Goal: Information Seeking & Learning: Learn about a topic

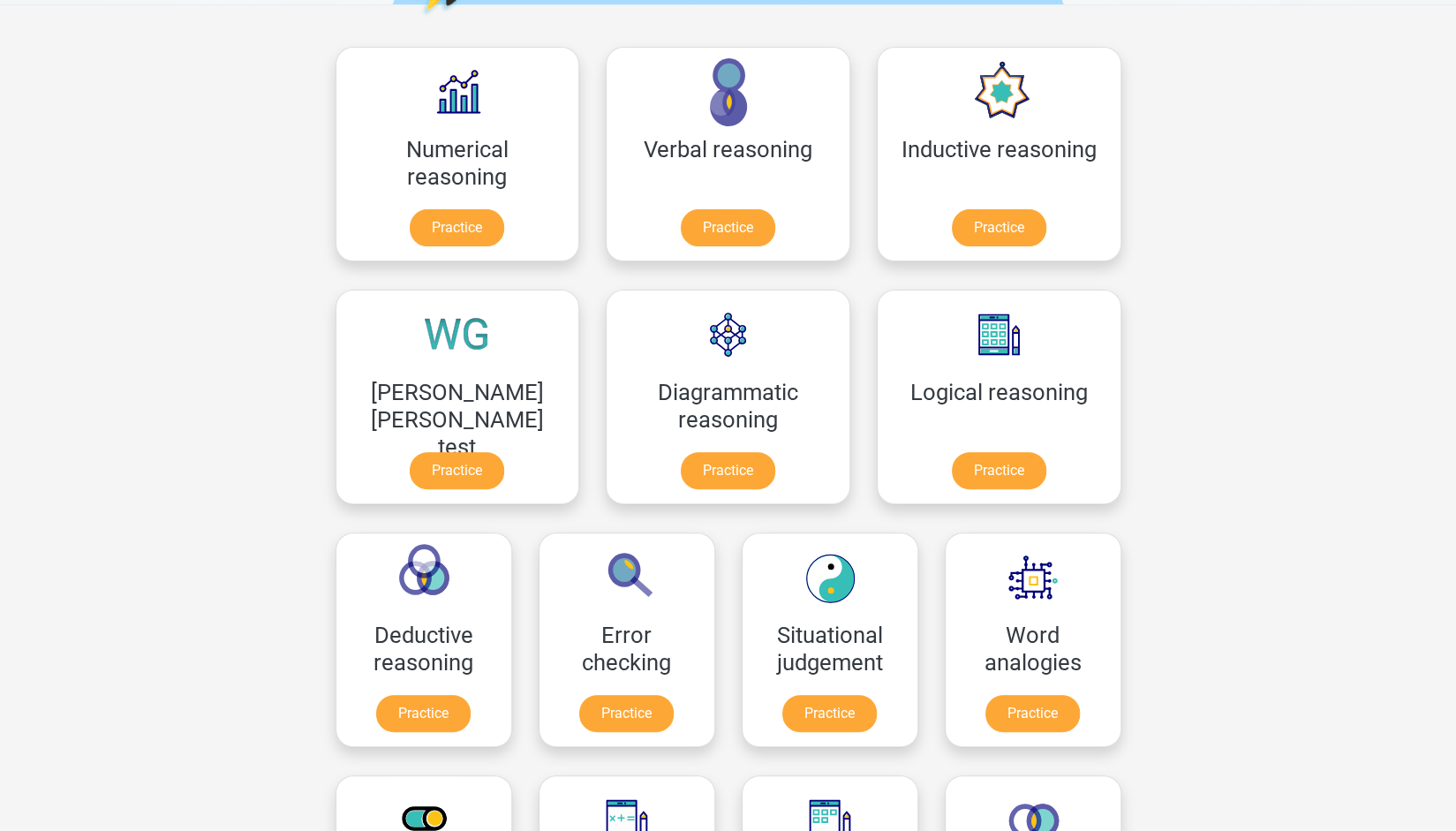
scroll to position [213, 0]
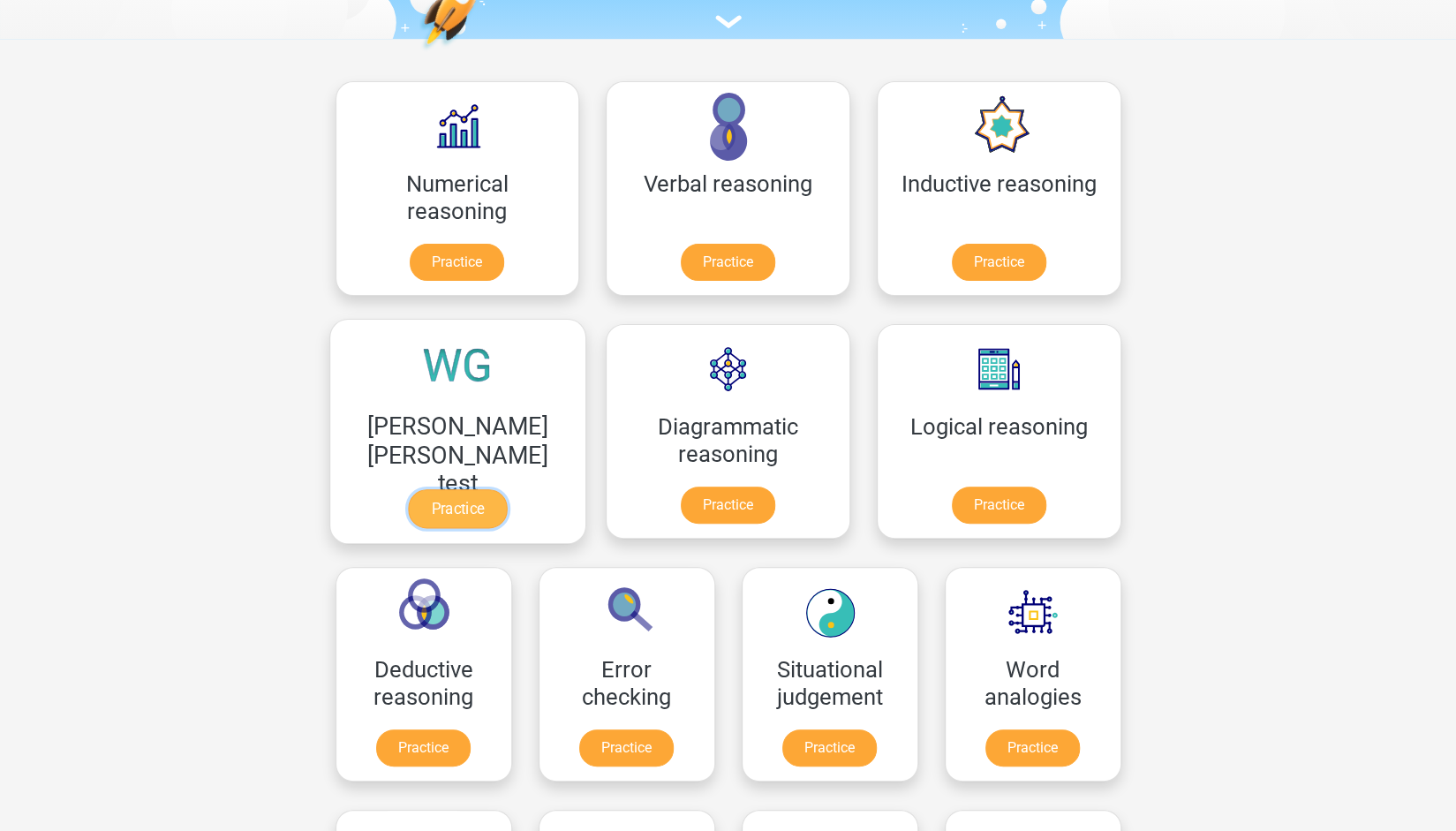
click at [506, 489] on link "Practice" at bounding box center [457, 508] width 99 height 39
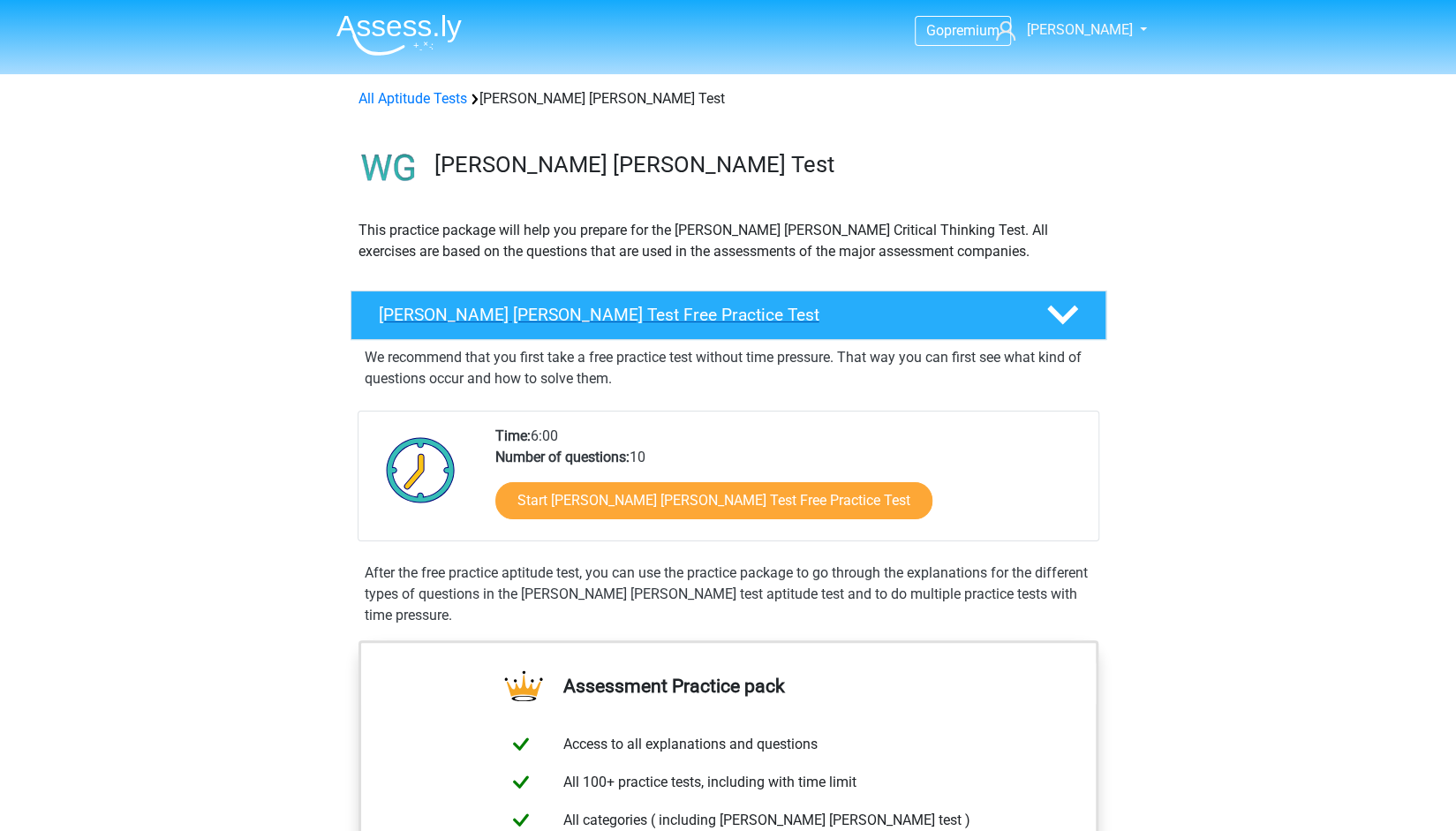
click at [999, 313] on h4 "Watson Glaser Test Free Practice Test" at bounding box center [699, 314] width 639 height 20
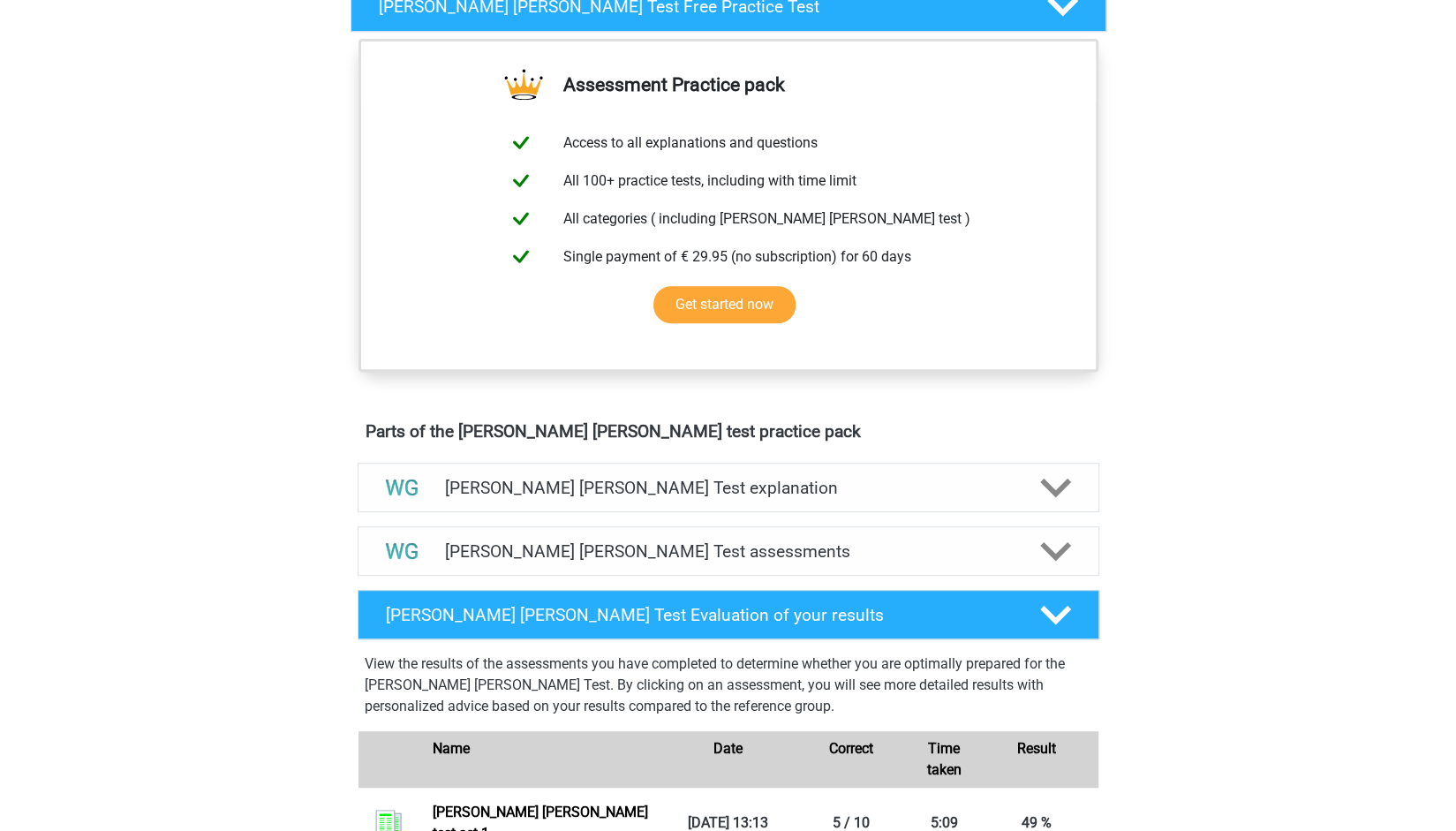
scroll to position [400, 0]
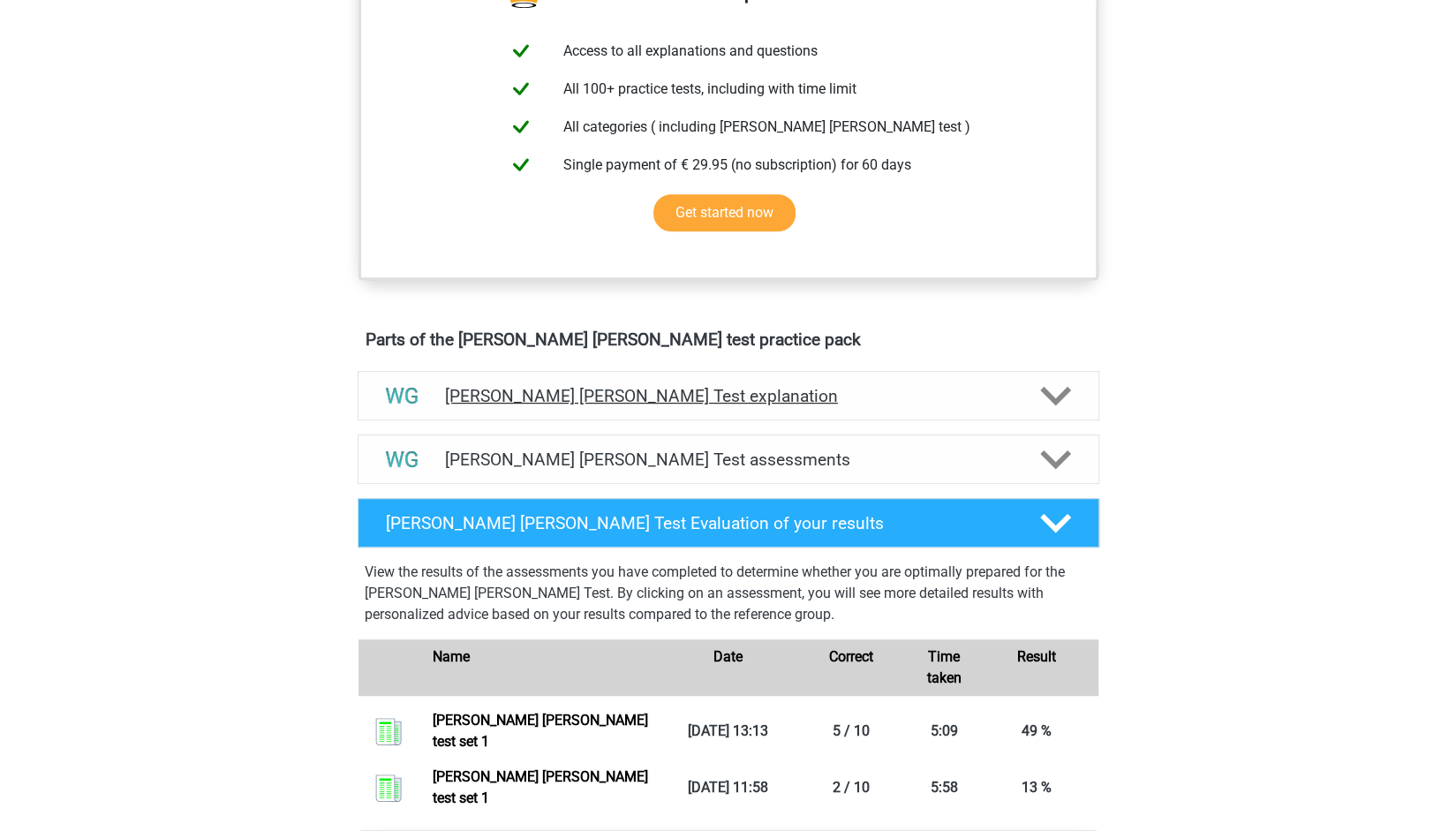
click at [1043, 418] on div "Watson Glaser Test explanation" at bounding box center [728, 395] width 742 height 50
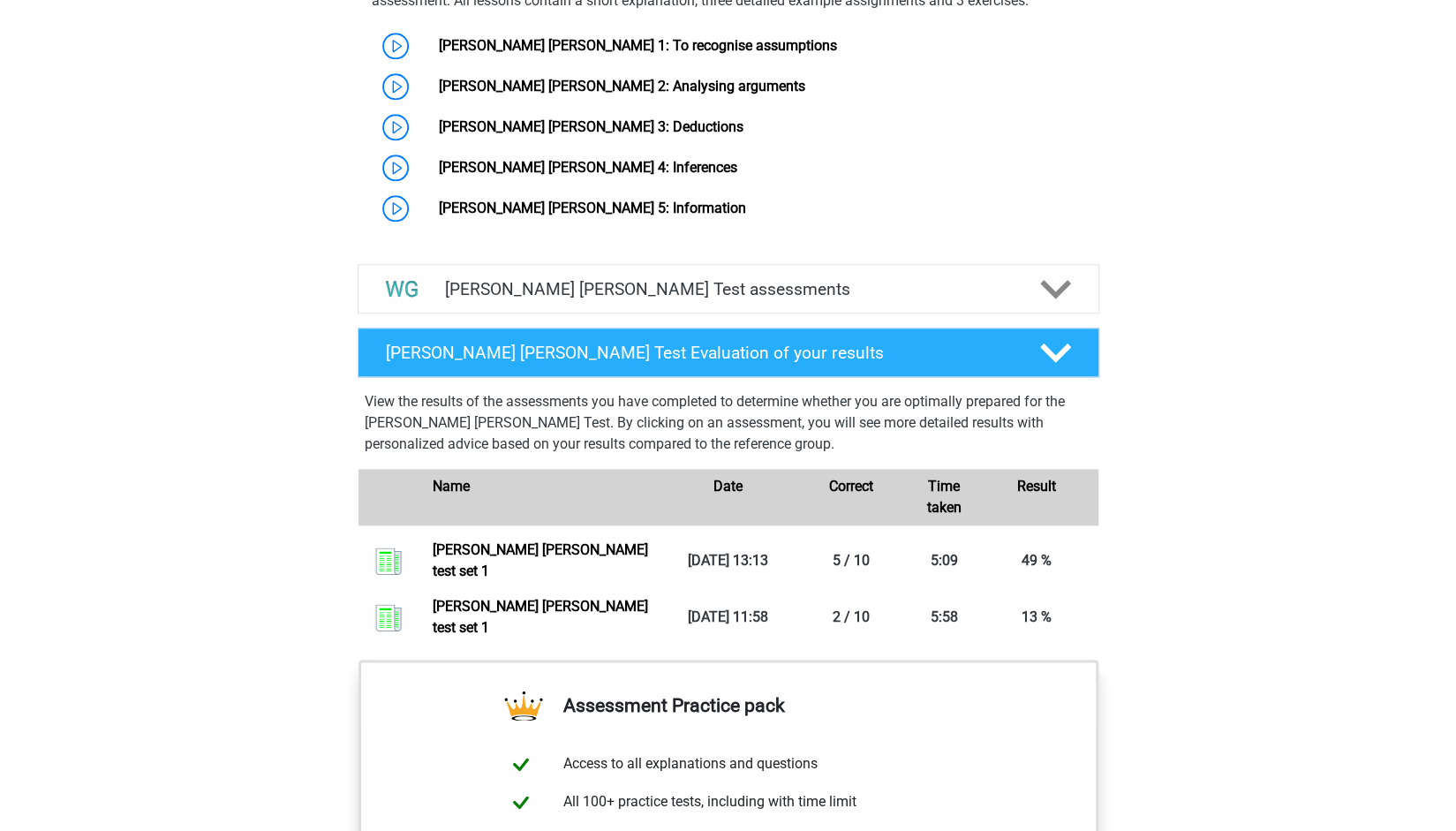
scroll to position [1188, 0]
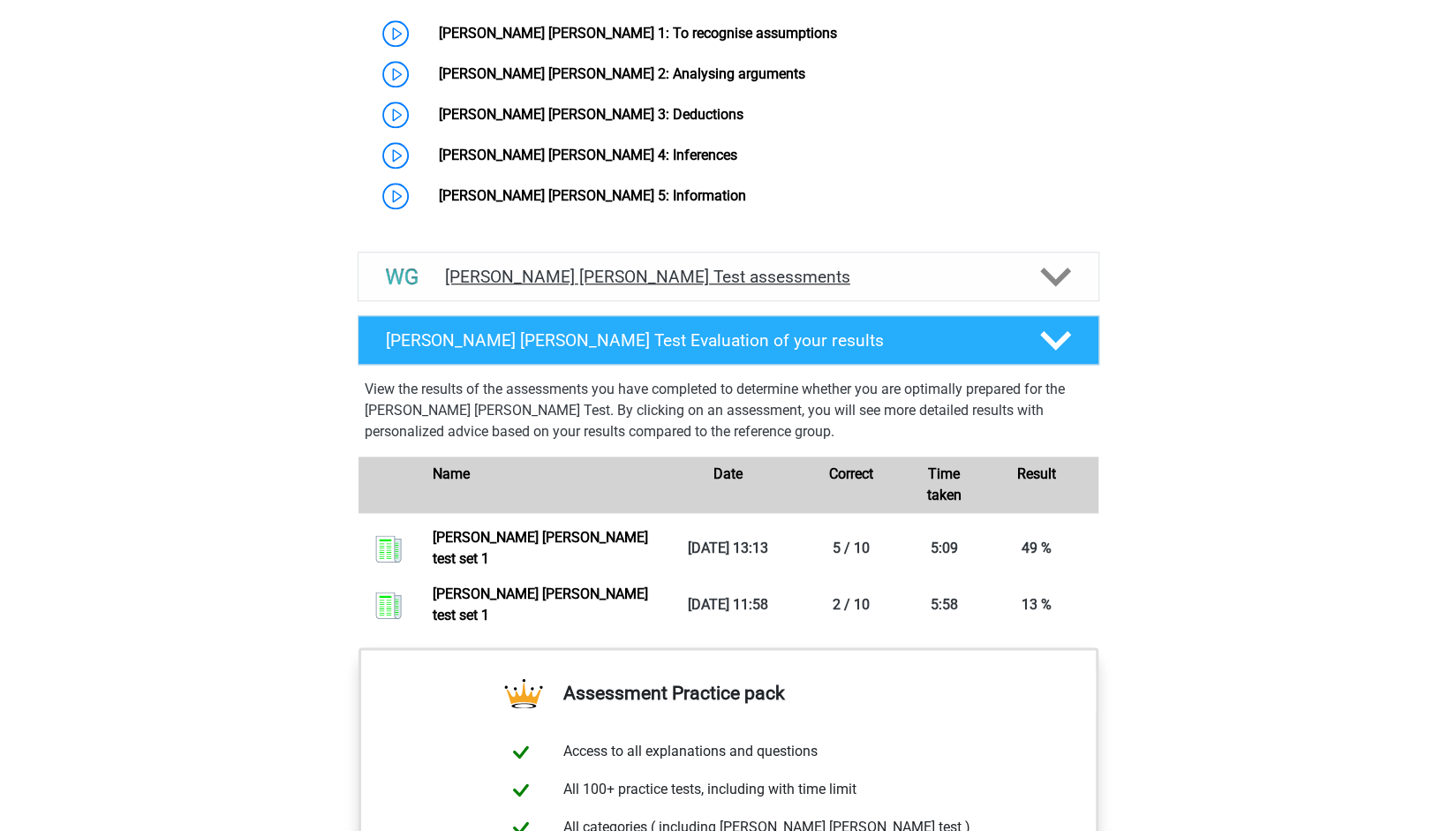
click at [878, 266] on h4 "Watson Glaser Test assessments" at bounding box center [728, 276] width 567 height 20
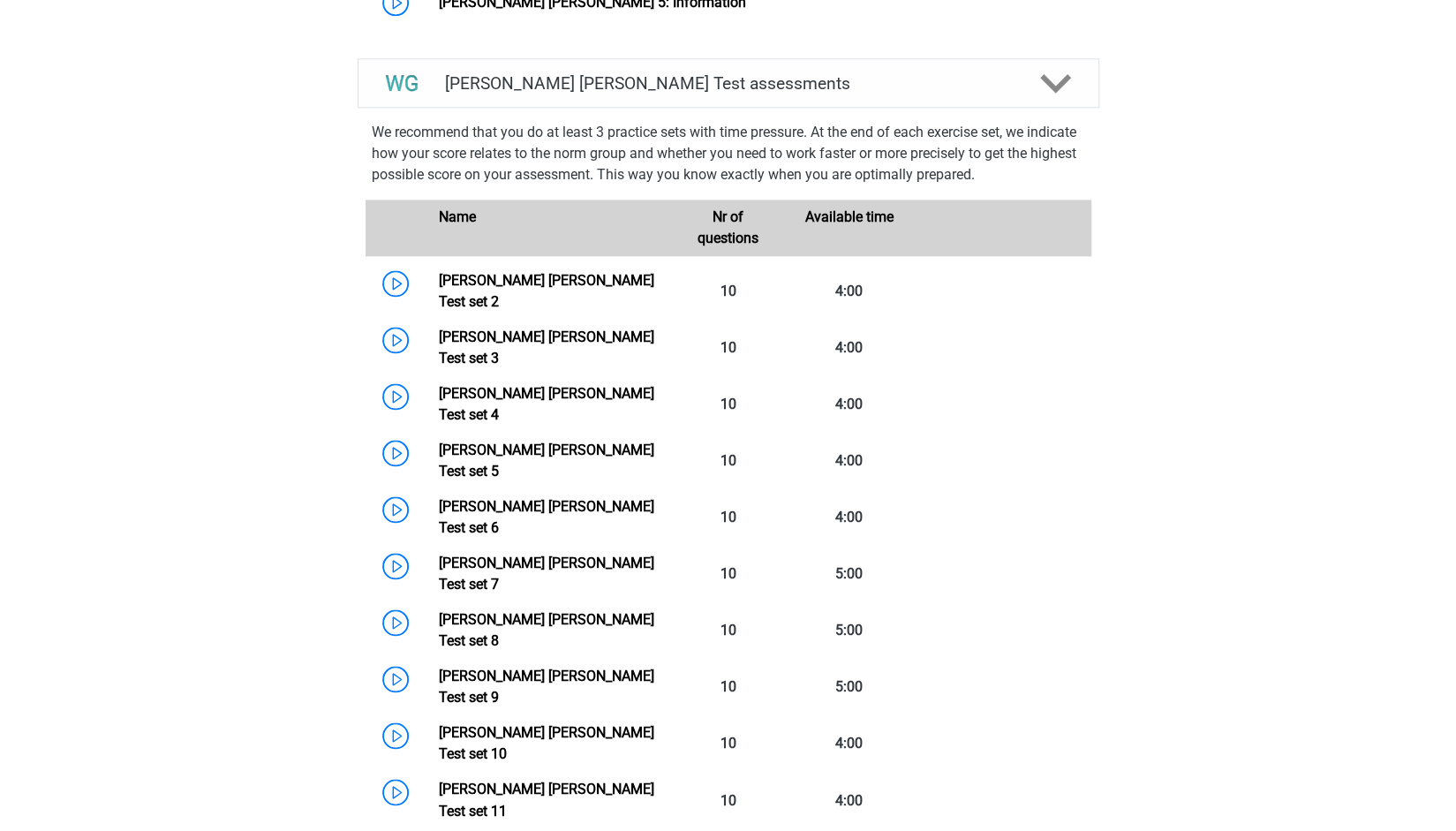
scroll to position [1374, 0]
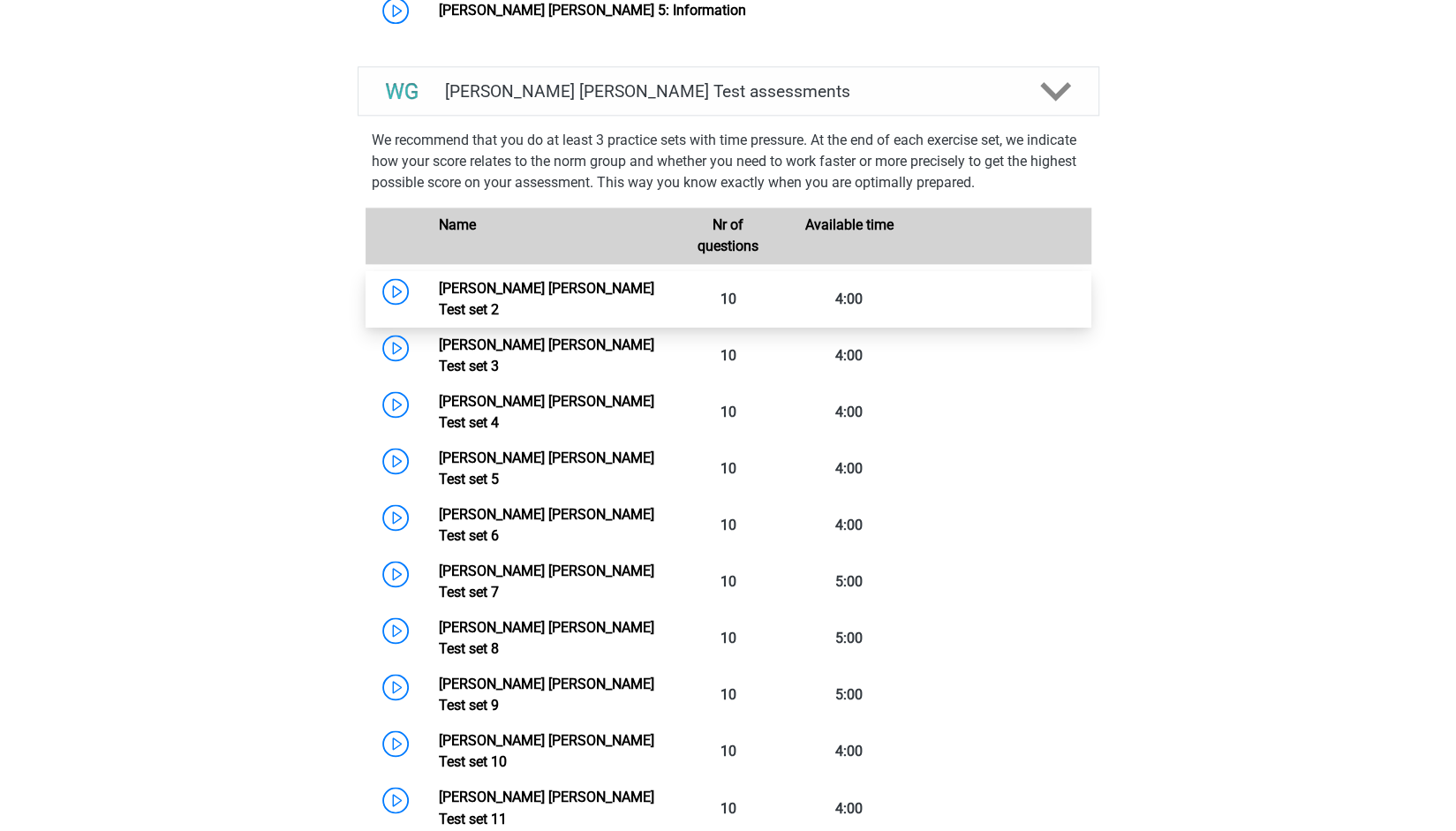
click at [587, 280] on link "Watson Glaser Test set 2" at bounding box center [546, 299] width 215 height 38
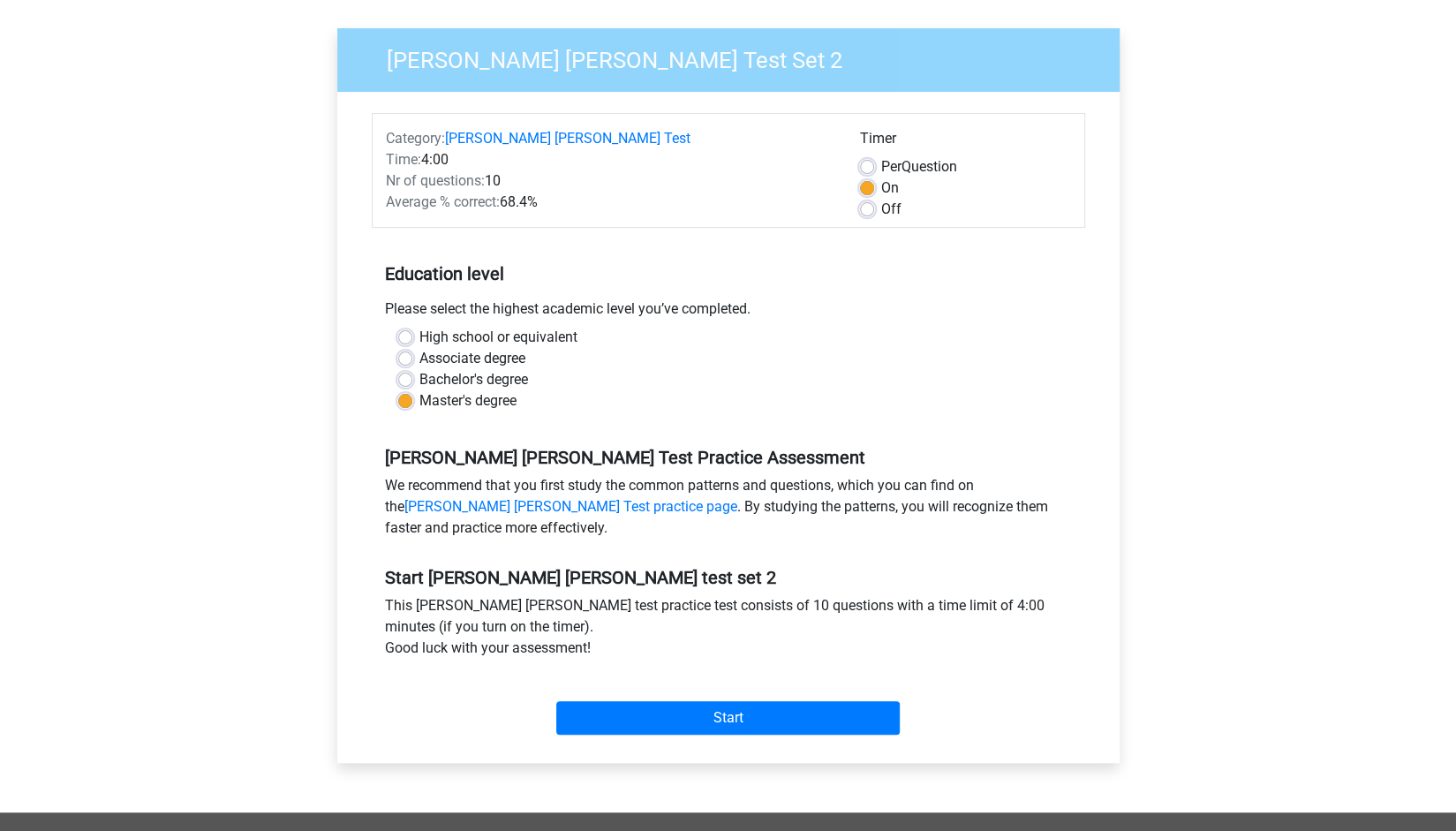
scroll to position [131, 0]
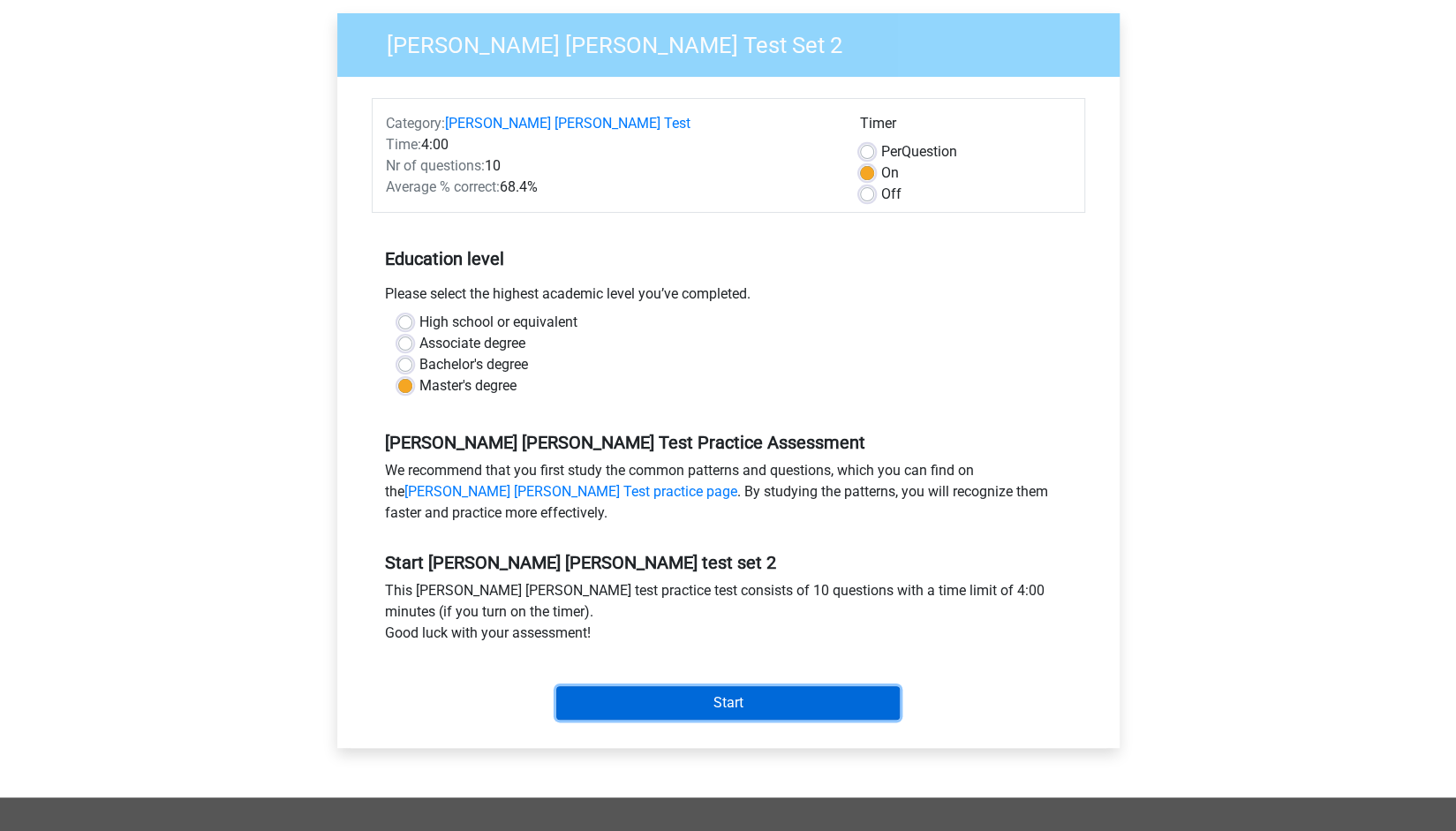
click at [728, 708] on input "Start" at bounding box center [728, 703] width 344 height 34
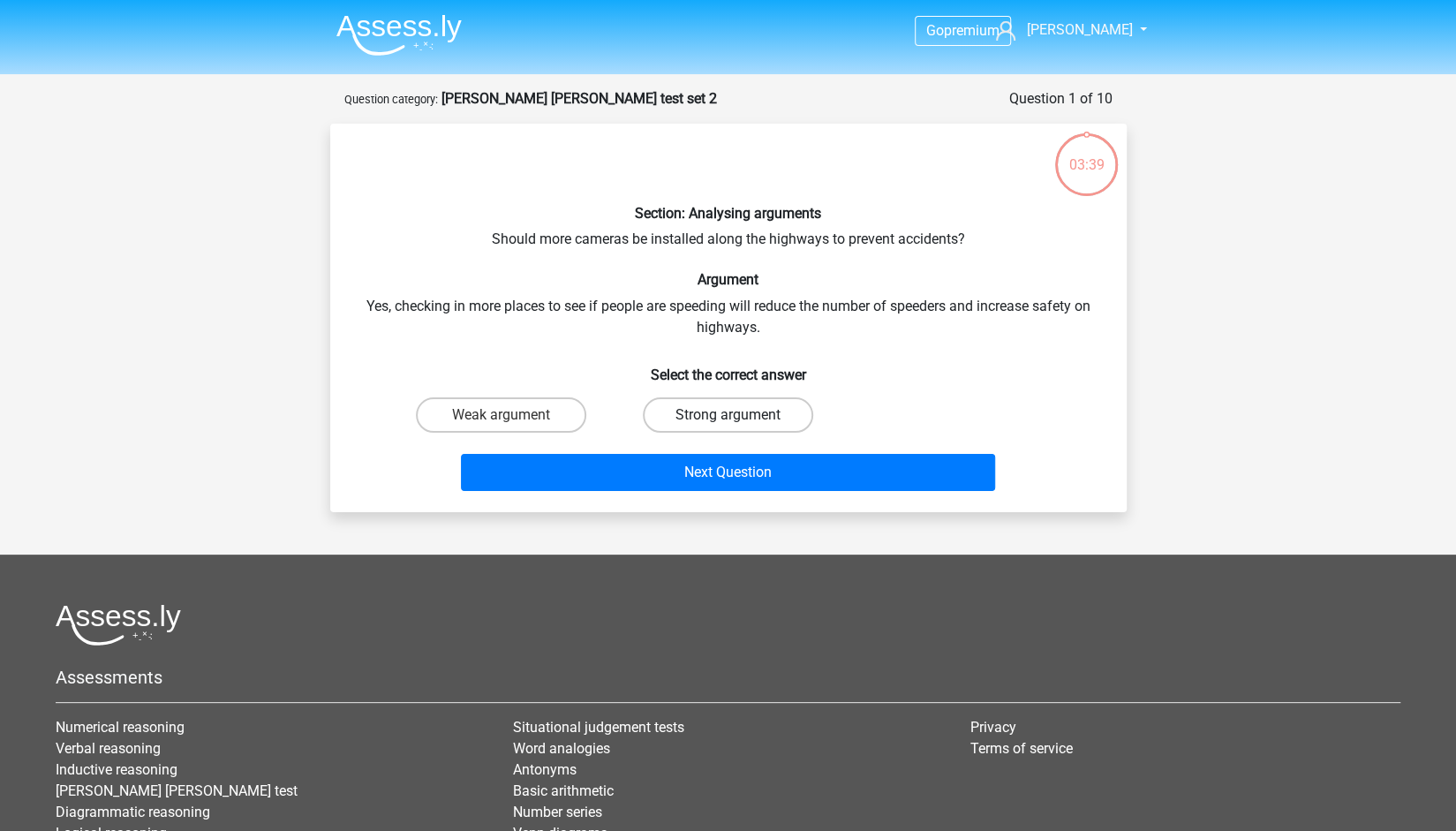
click at [698, 413] on label "Strong argument" at bounding box center [728, 415] width 170 height 35
click at [728, 415] on input "Strong argument" at bounding box center [733, 420] width 11 height 11
radio input "true"
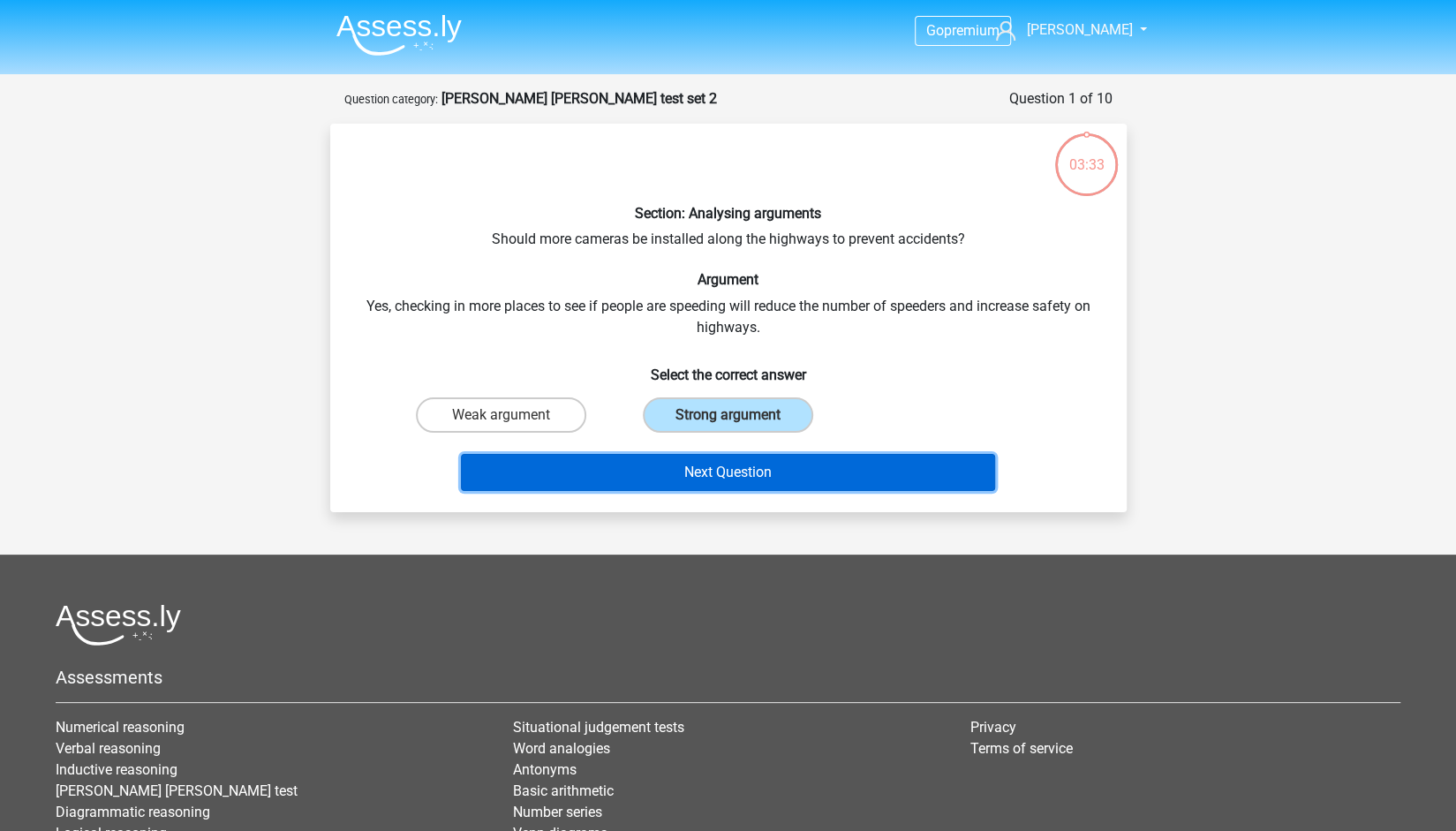
click at [703, 466] on button "Next Question" at bounding box center [728, 472] width 534 height 37
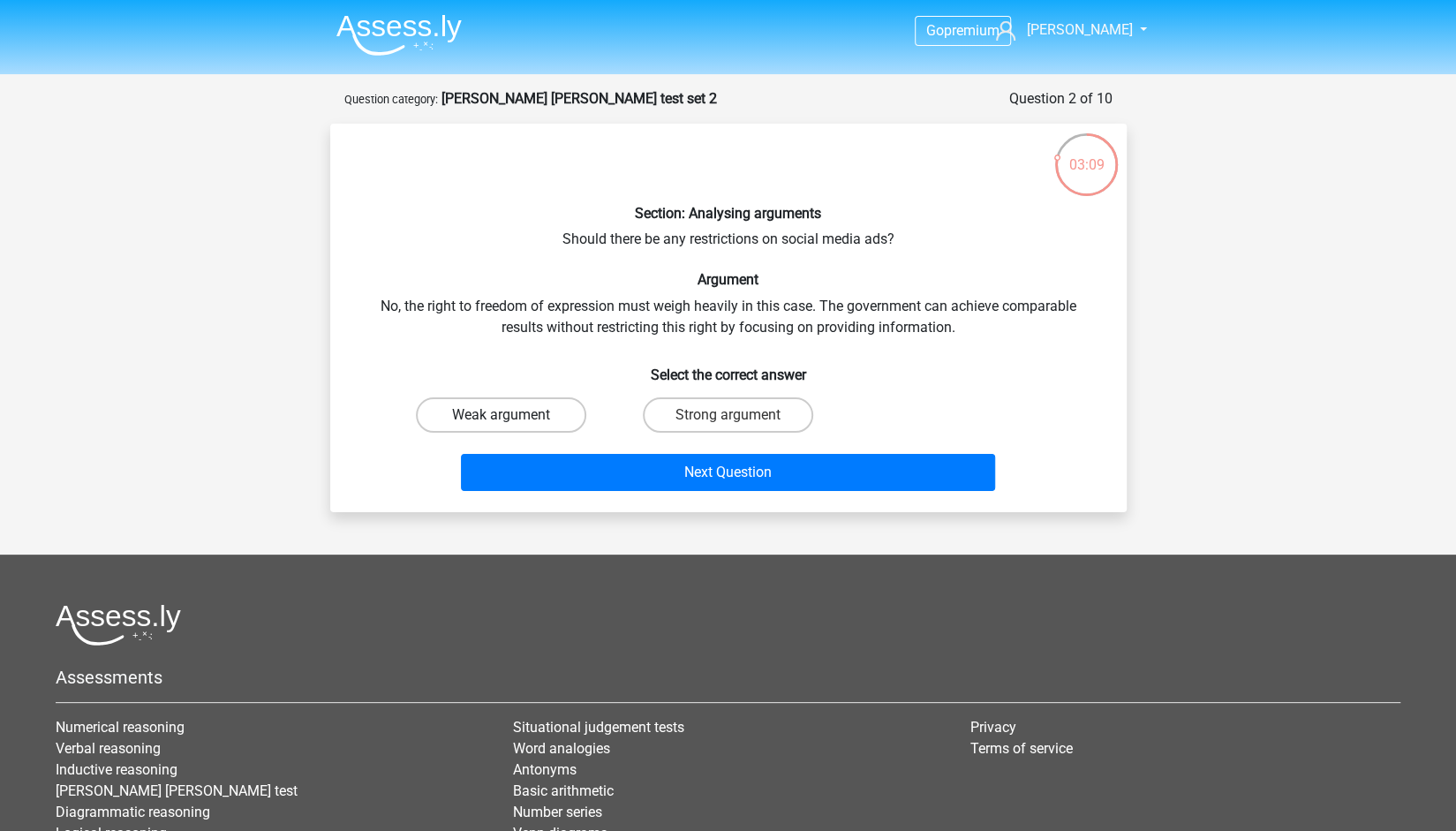
click at [512, 425] on label "Weak argument" at bounding box center [501, 415] width 170 height 35
click at [512, 425] on input "Weak argument" at bounding box center [506, 420] width 11 height 11
radio input "true"
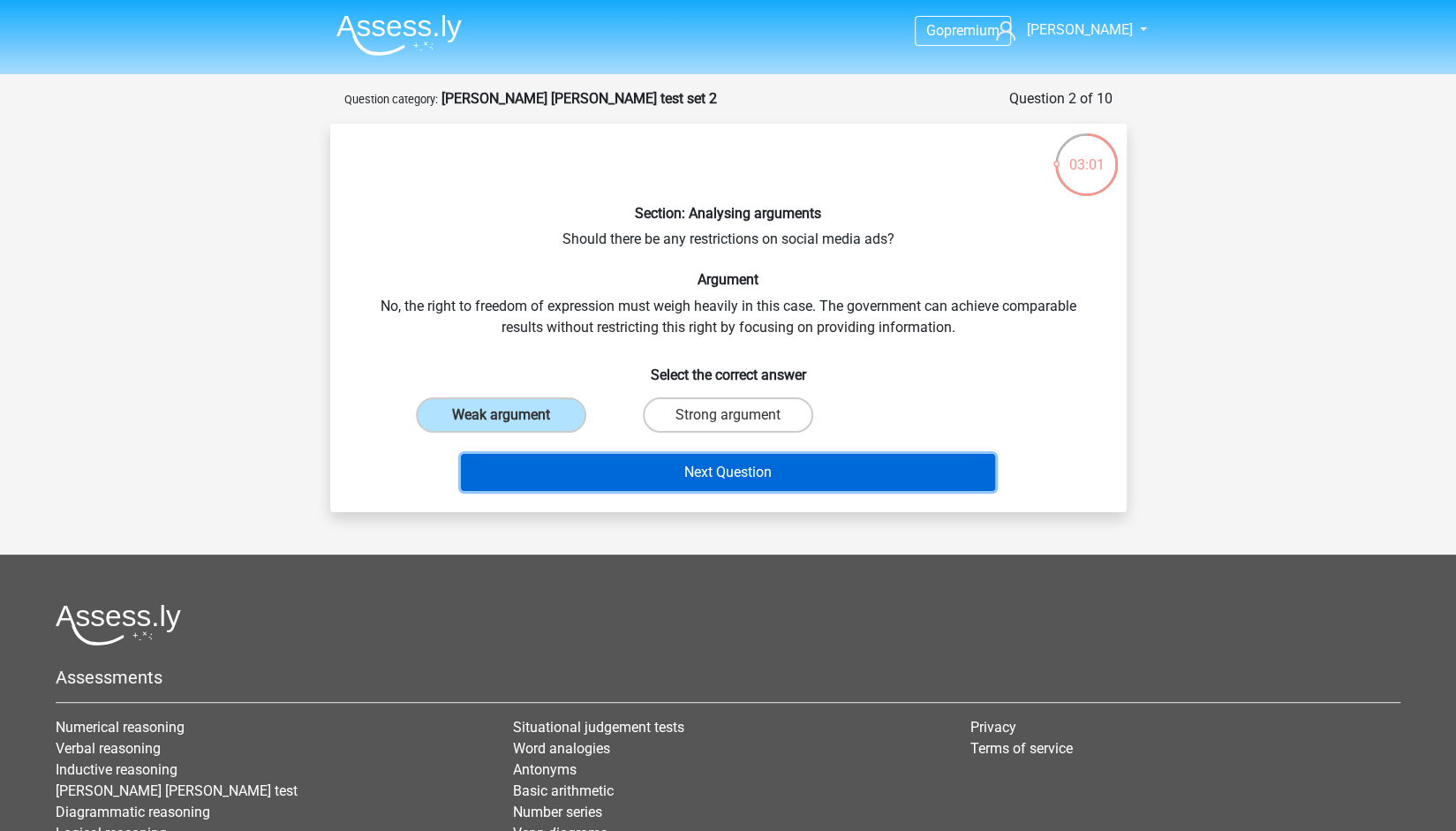
click at [560, 465] on button "Next Question" at bounding box center [728, 472] width 534 height 37
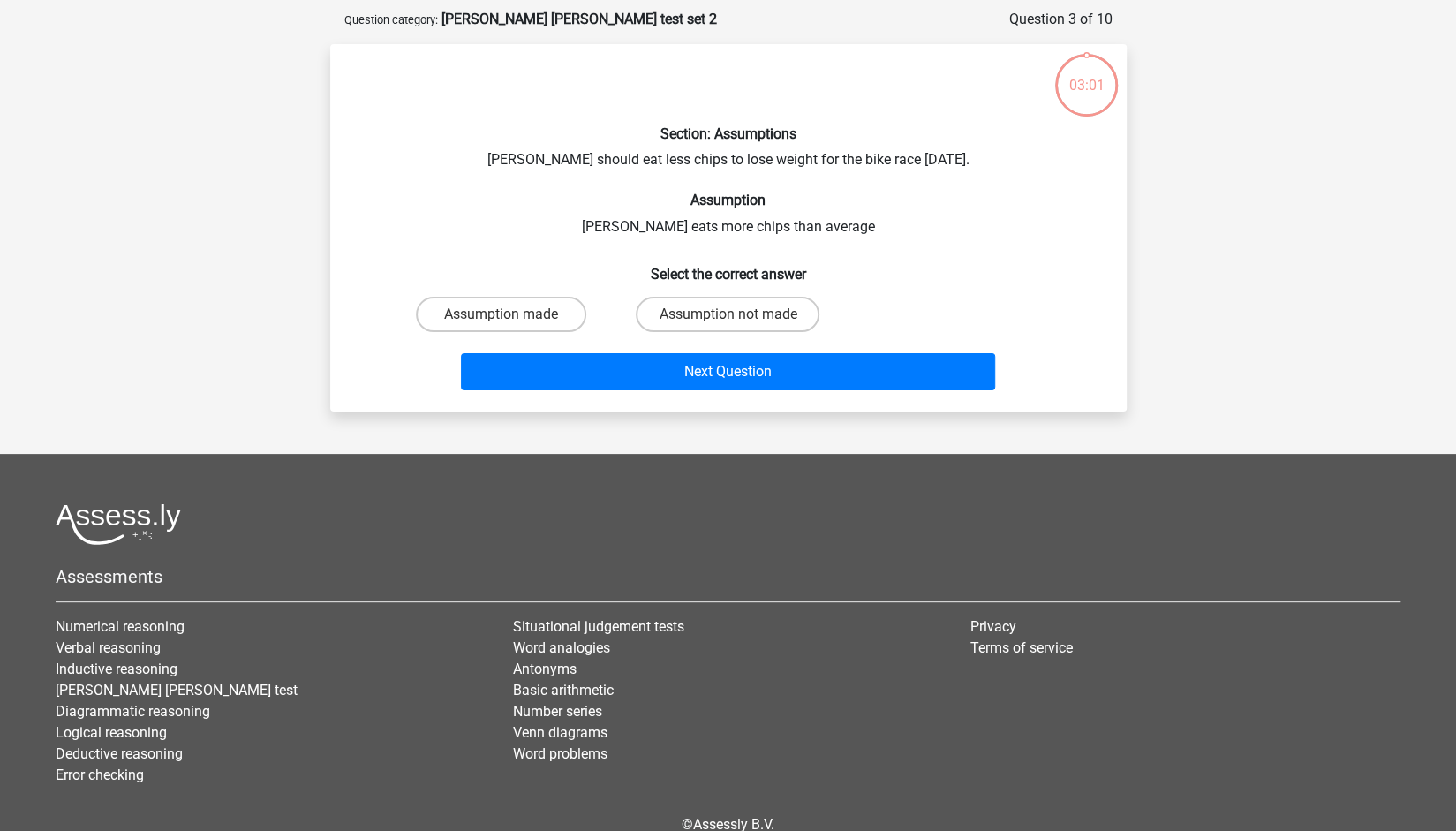
scroll to position [88, 0]
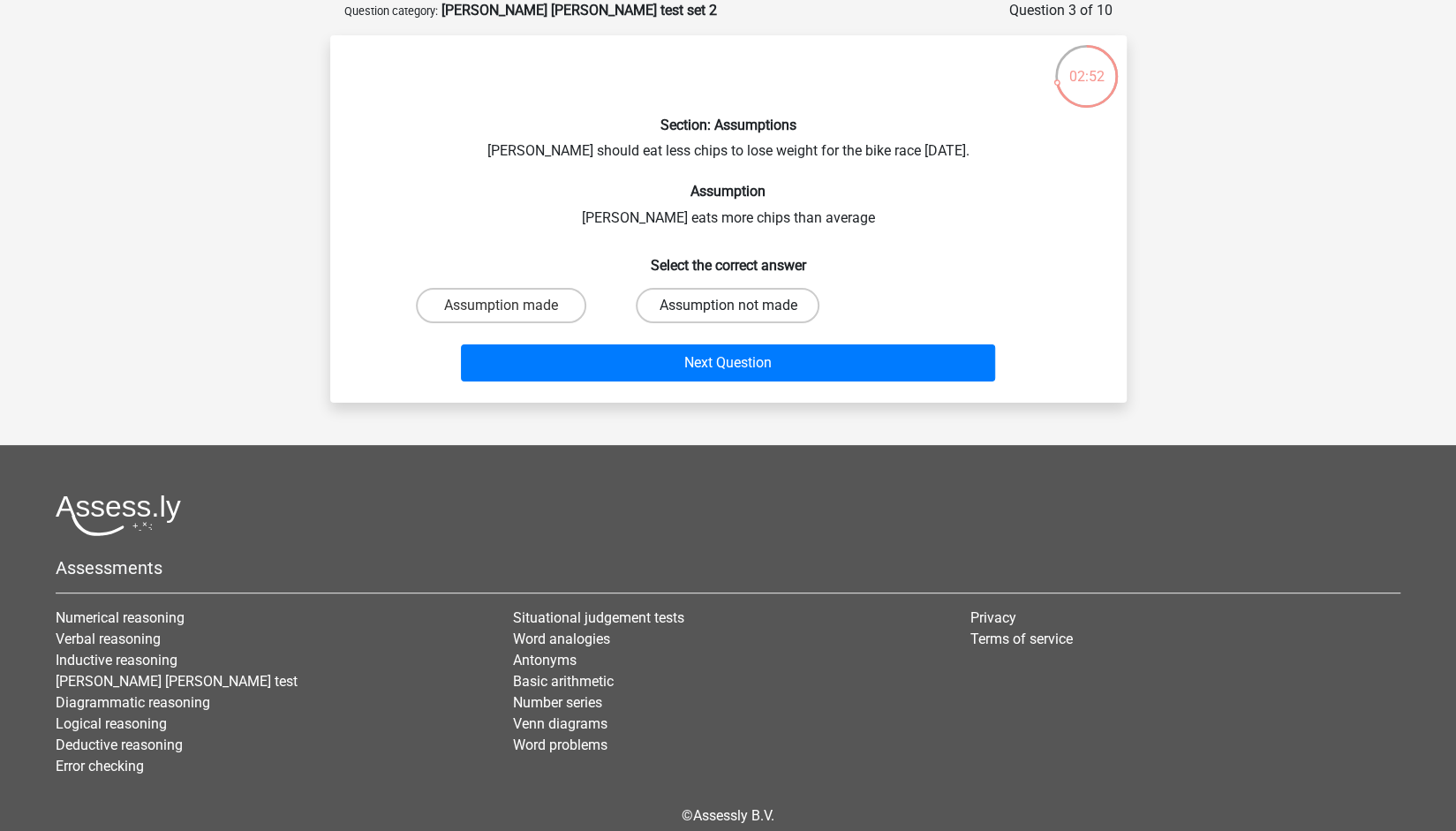
click at [703, 301] on label "Assumption not made" at bounding box center [728, 305] width 184 height 35
click at [728, 305] on input "Assumption not made" at bounding box center [733, 311] width 11 height 11
radio input "true"
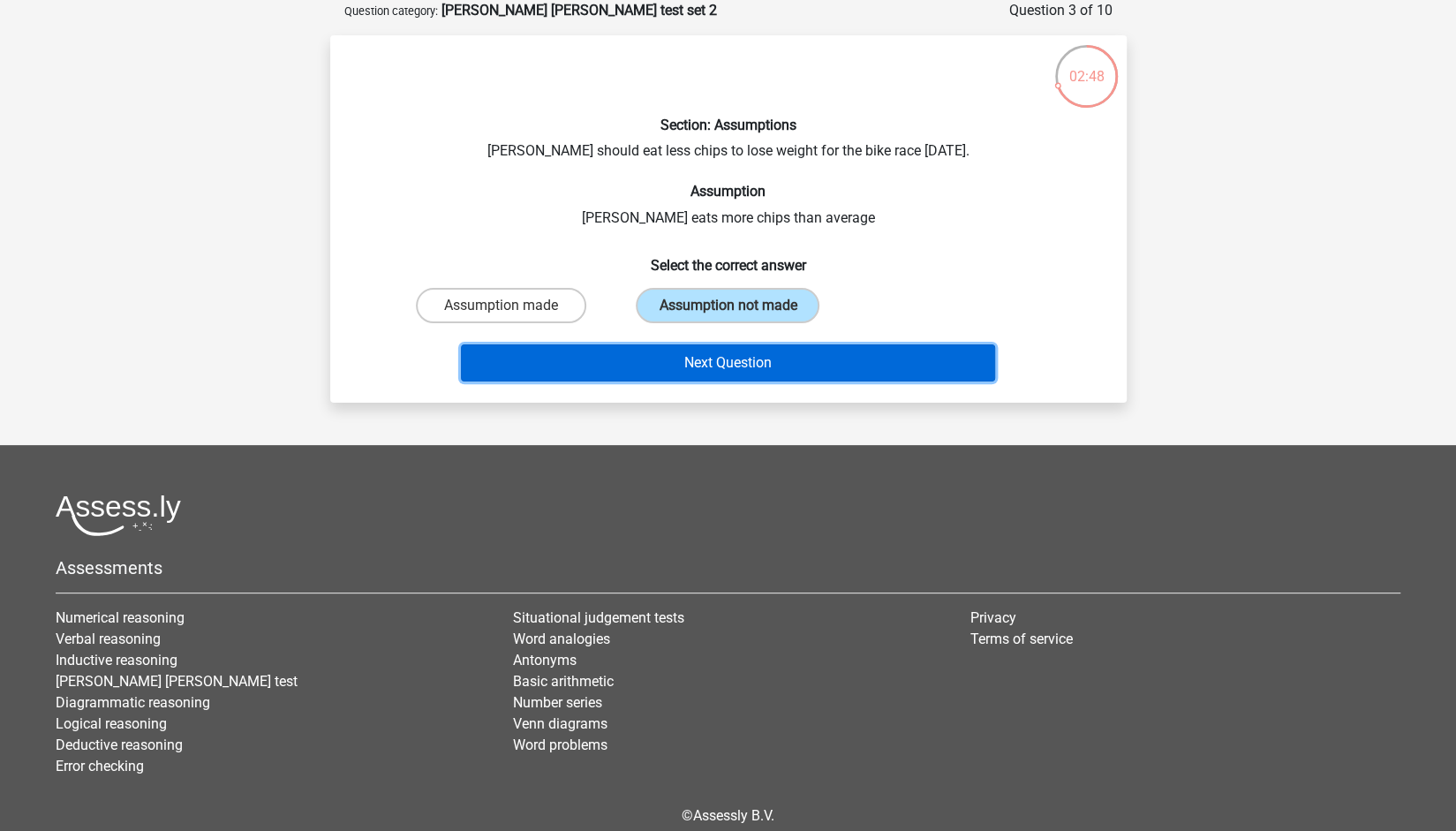
click at [716, 373] on button "Next Question" at bounding box center [728, 363] width 534 height 37
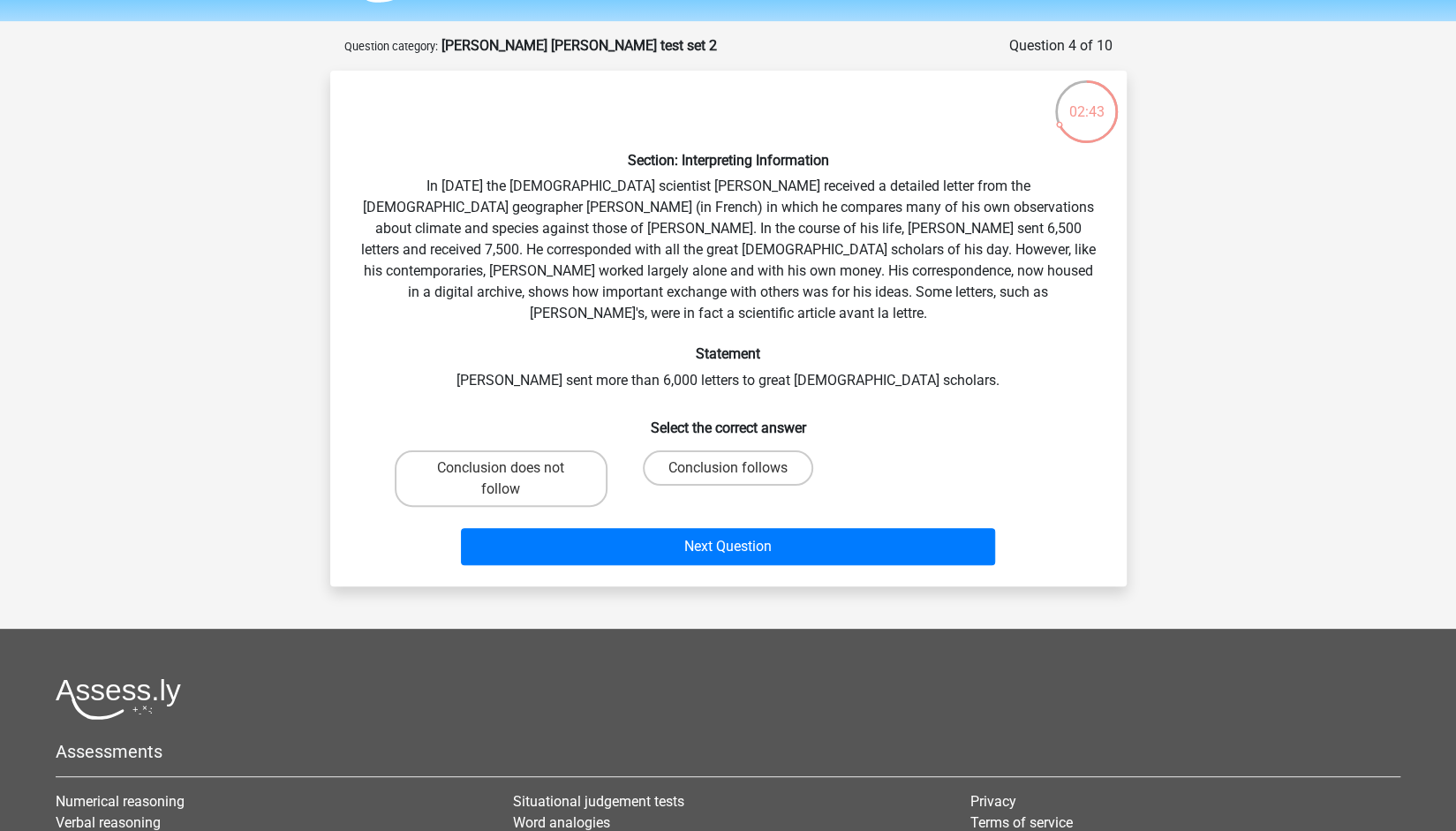
scroll to position [36, 0]
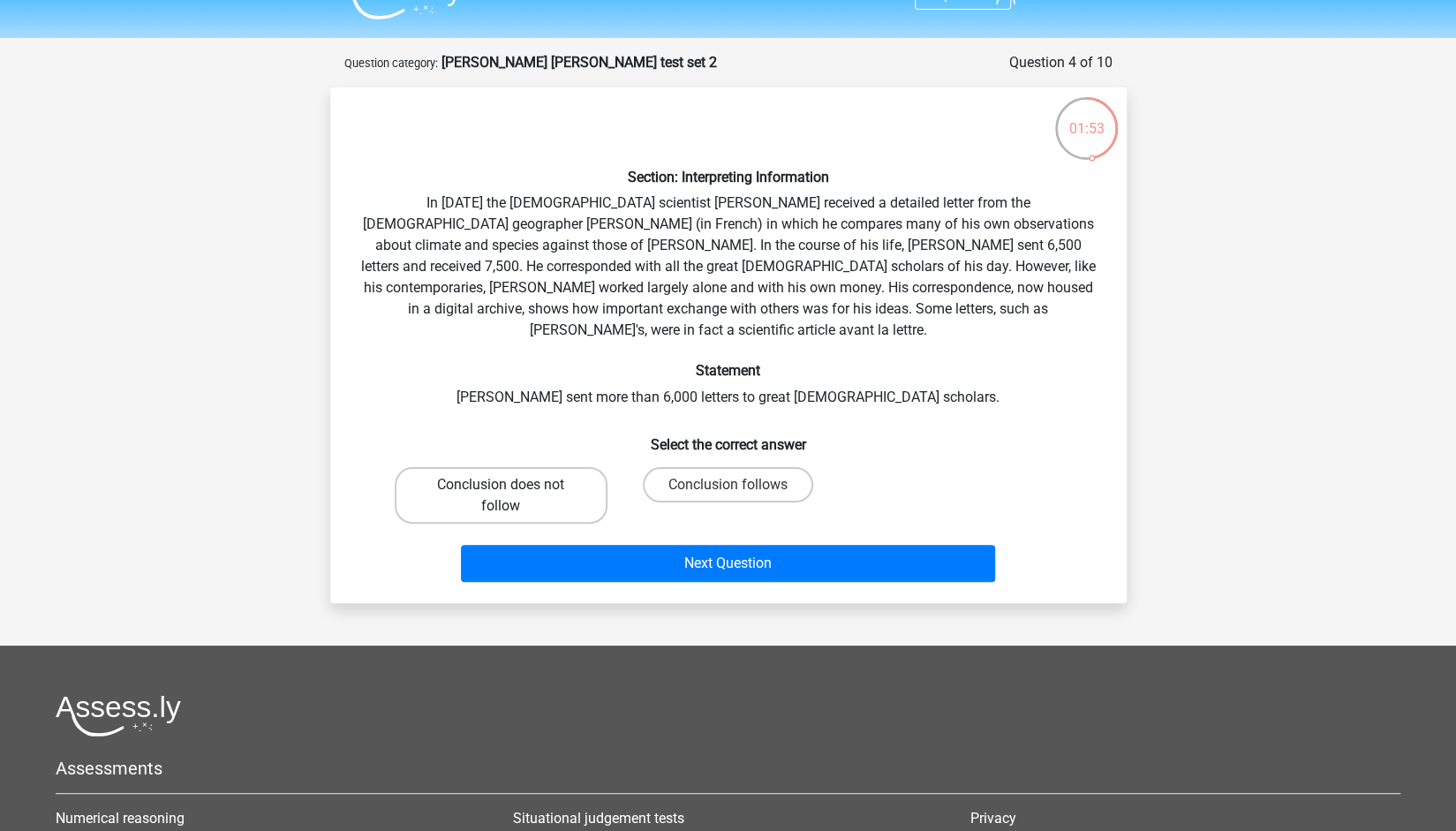
click at [518, 467] on label "Conclusion does not follow" at bounding box center [501, 495] width 213 height 56
click at [512, 484] on input "Conclusion does not follow" at bounding box center [506, 490] width 11 height 11
radio input "true"
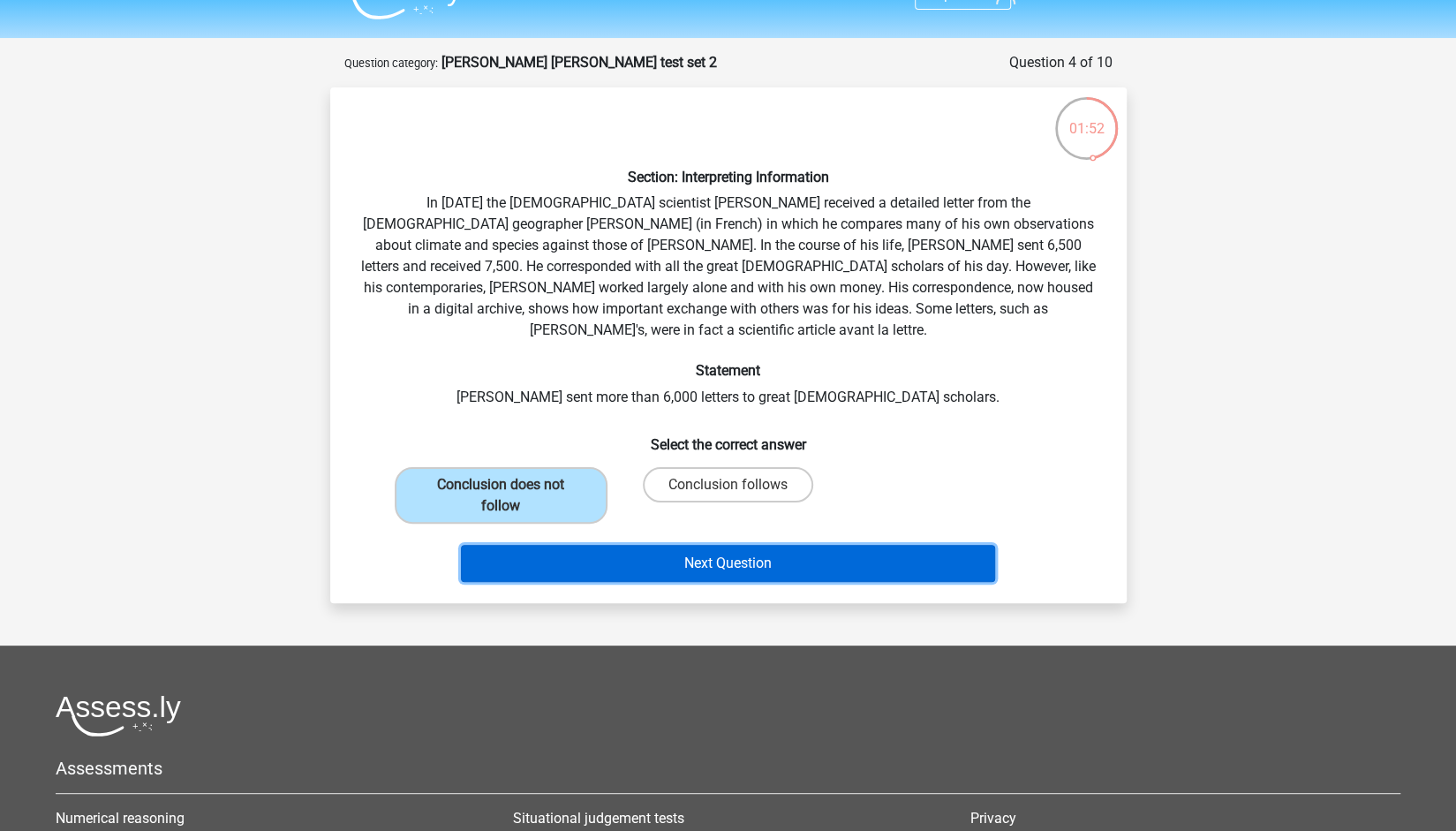
click at [613, 545] on button "Next Question" at bounding box center [728, 563] width 534 height 37
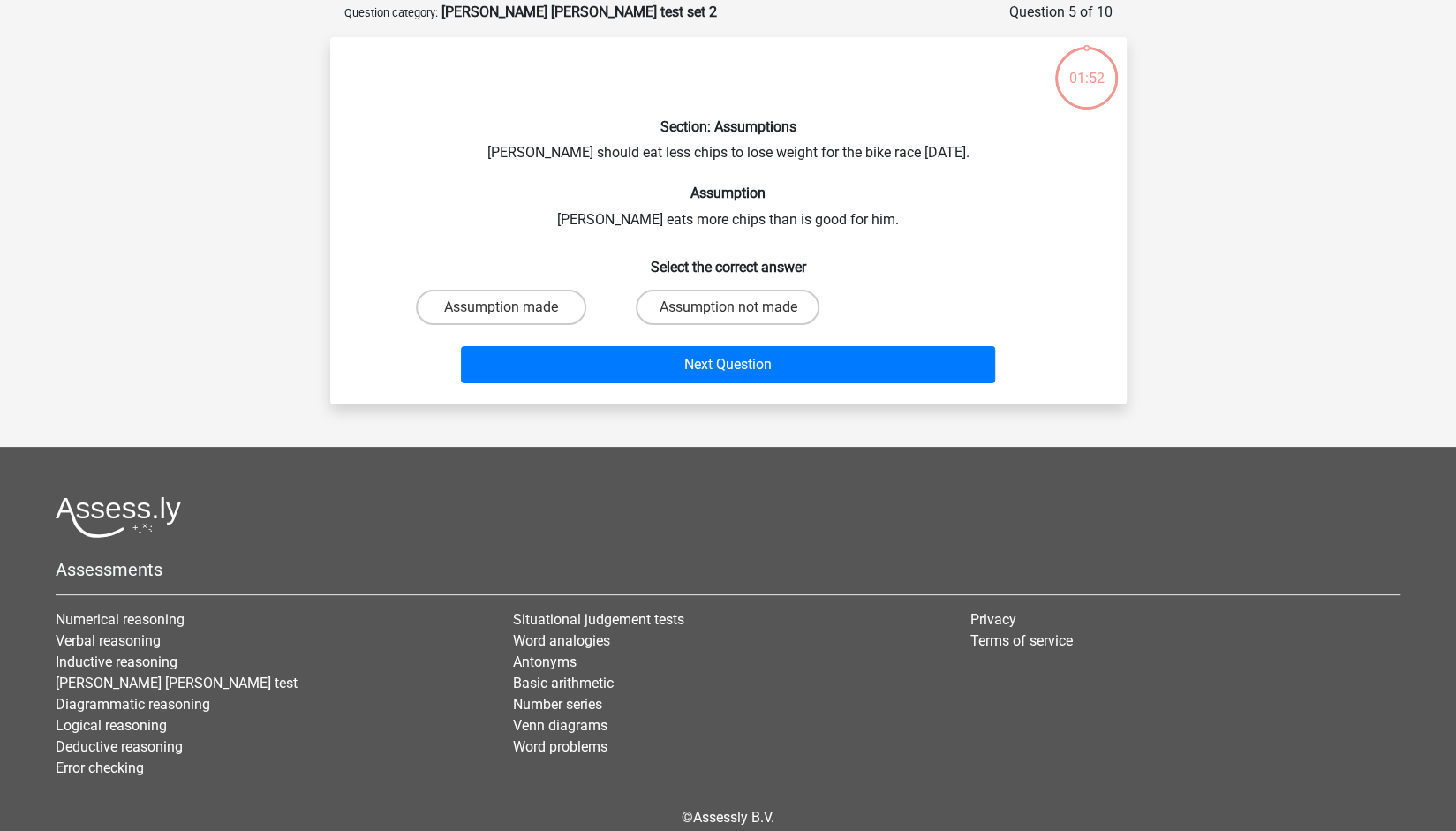
scroll to position [88, 0]
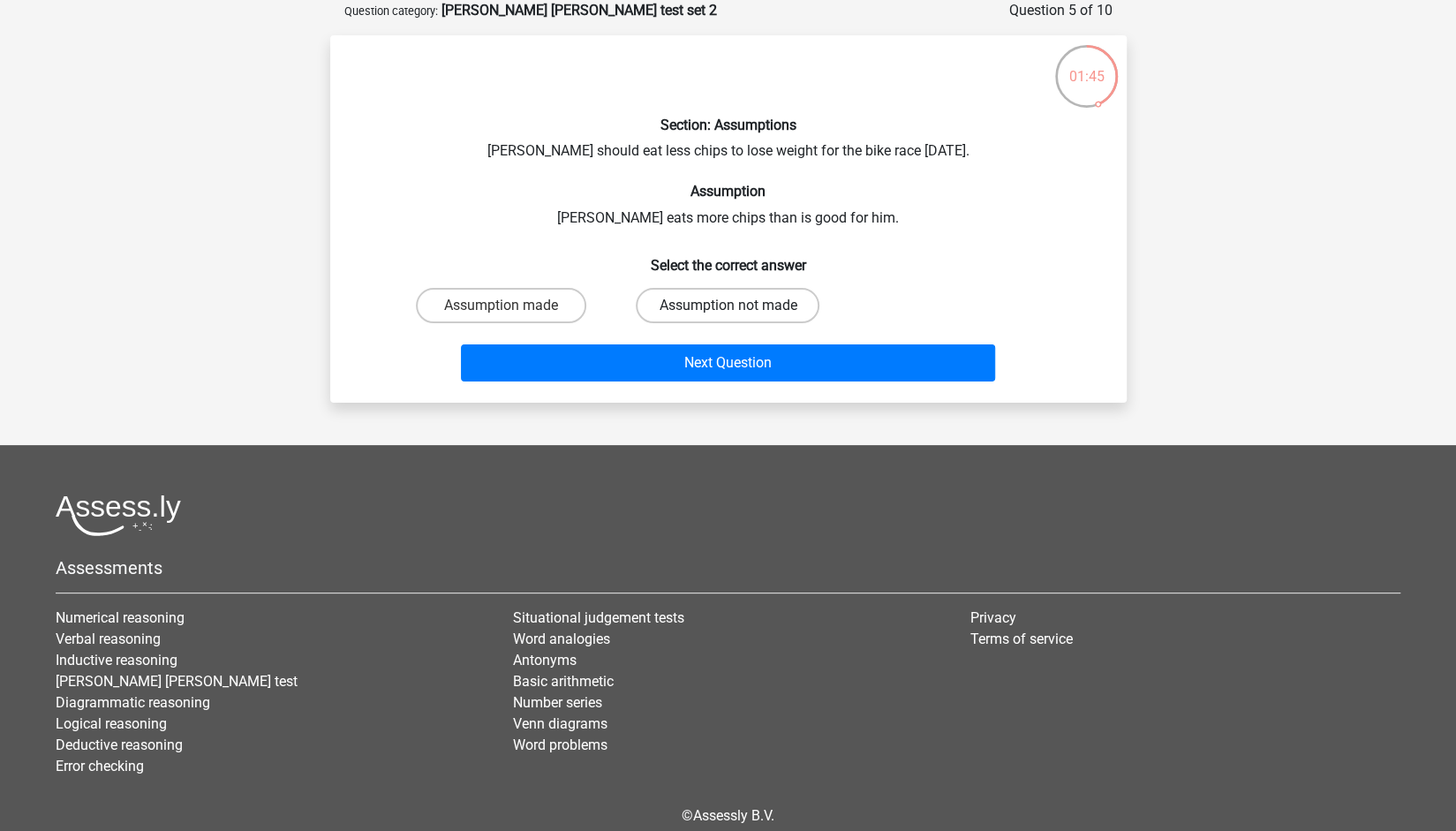
click at [703, 305] on label "Assumption not made" at bounding box center [728, 305] width 184 height 35
click at [728, 305] on input "Assumption not made" at bounding box center [733, 311] width 11 height 11
radio input "true"
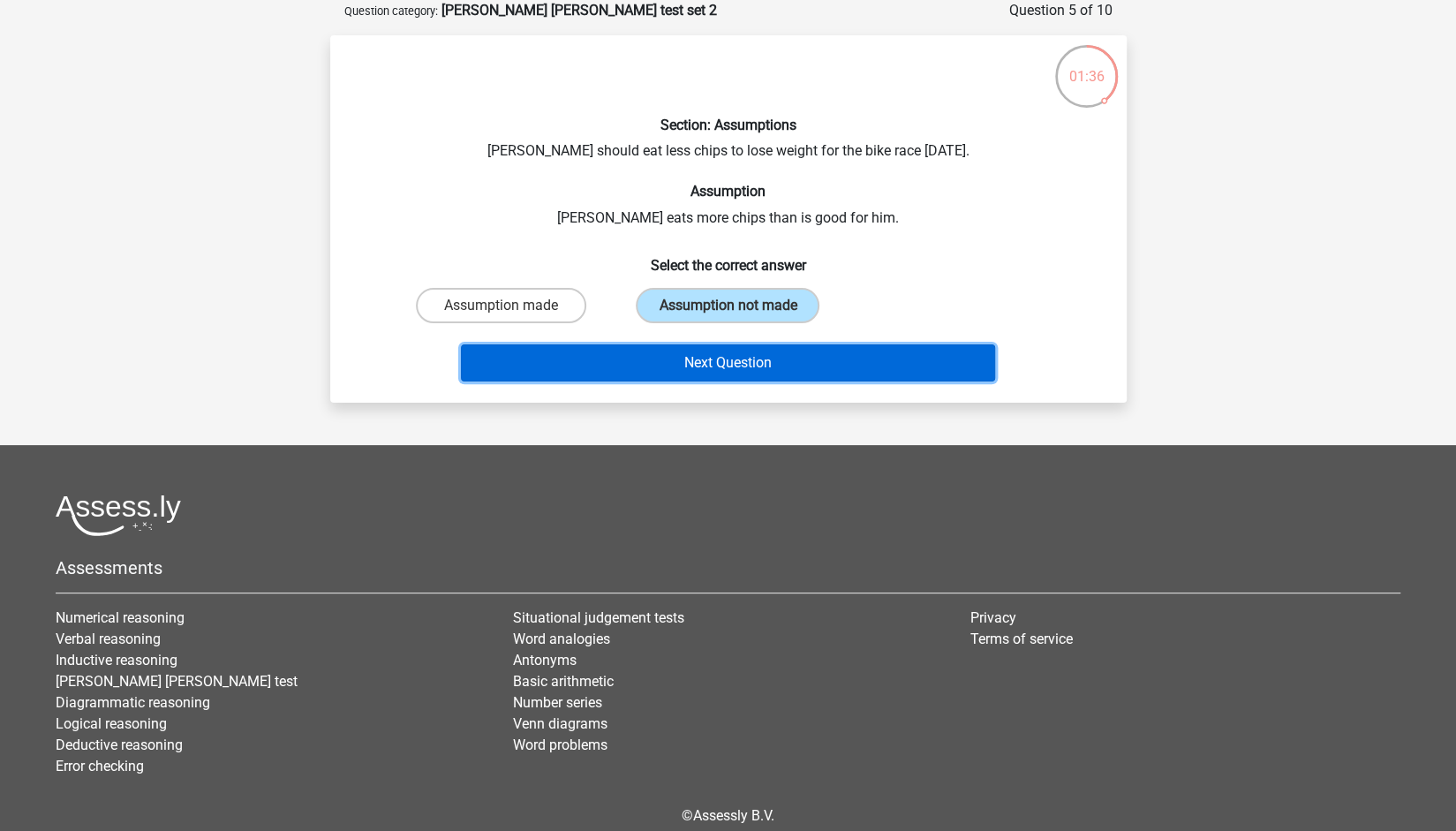
click at [703, 359] on button "Next Question" at bounding box center [728, 363] width 534 height 37
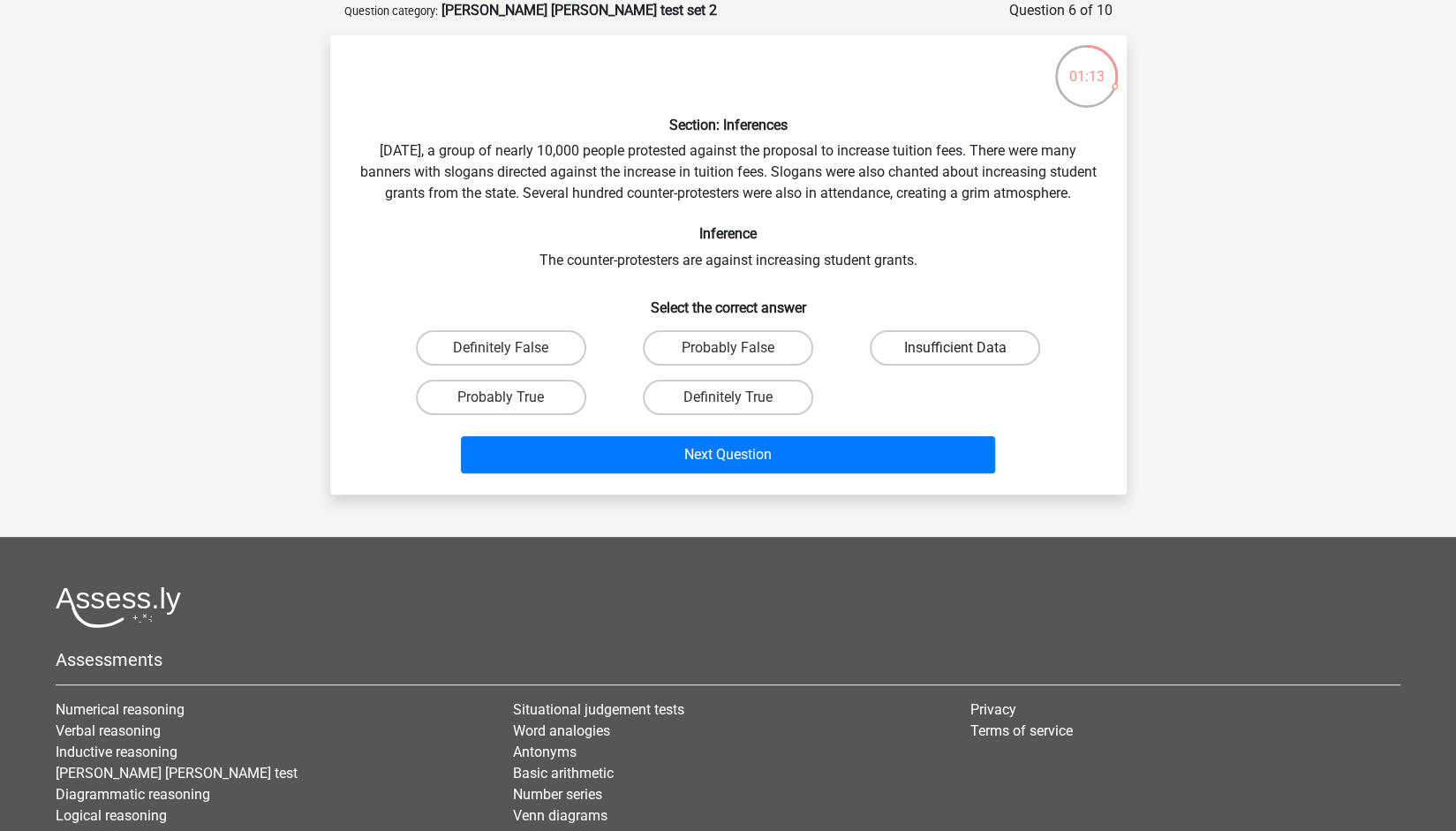
click at [941, 366] on label "Insufficient Data" at bounding box center [954, 348] width 170 height 35
click at [955, 359] on input "Insufficient Data" at bounding box center [961, 353] width 11 height 11
radio input "true"
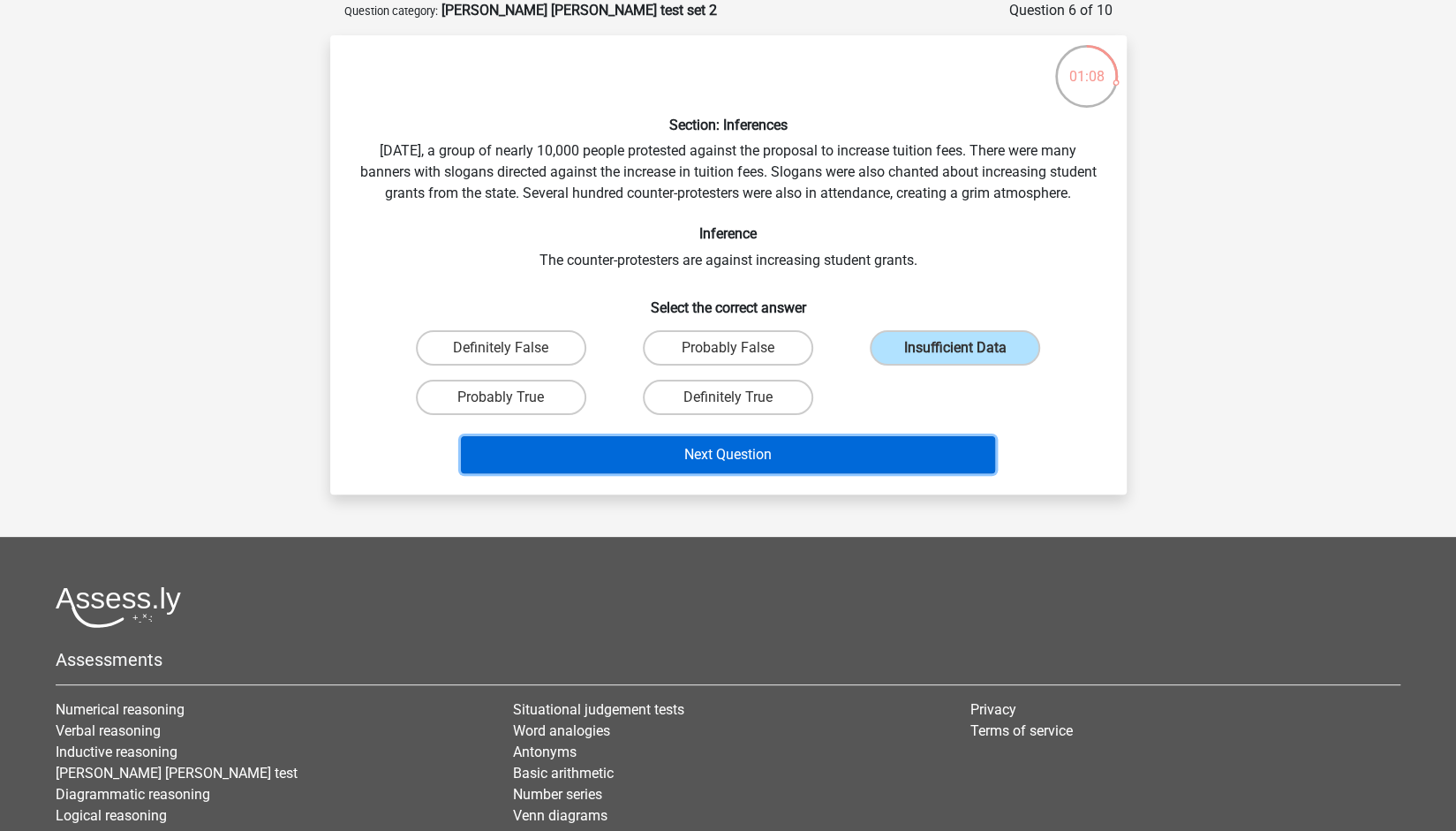
click at [868, 471] on button "Next Question" at bounding box center [728, 455] width 534 height 37
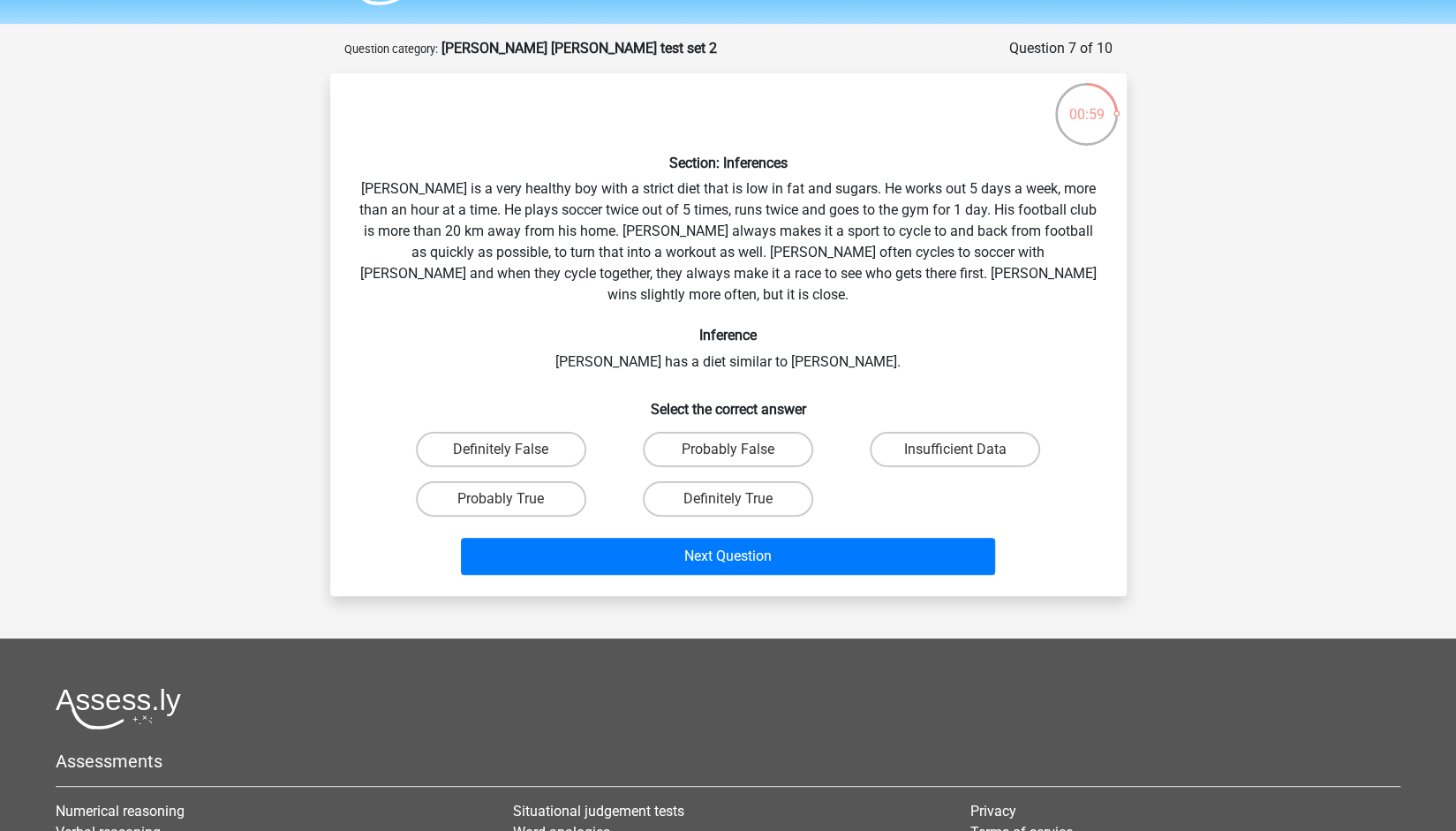
scroll to position [40, 0]
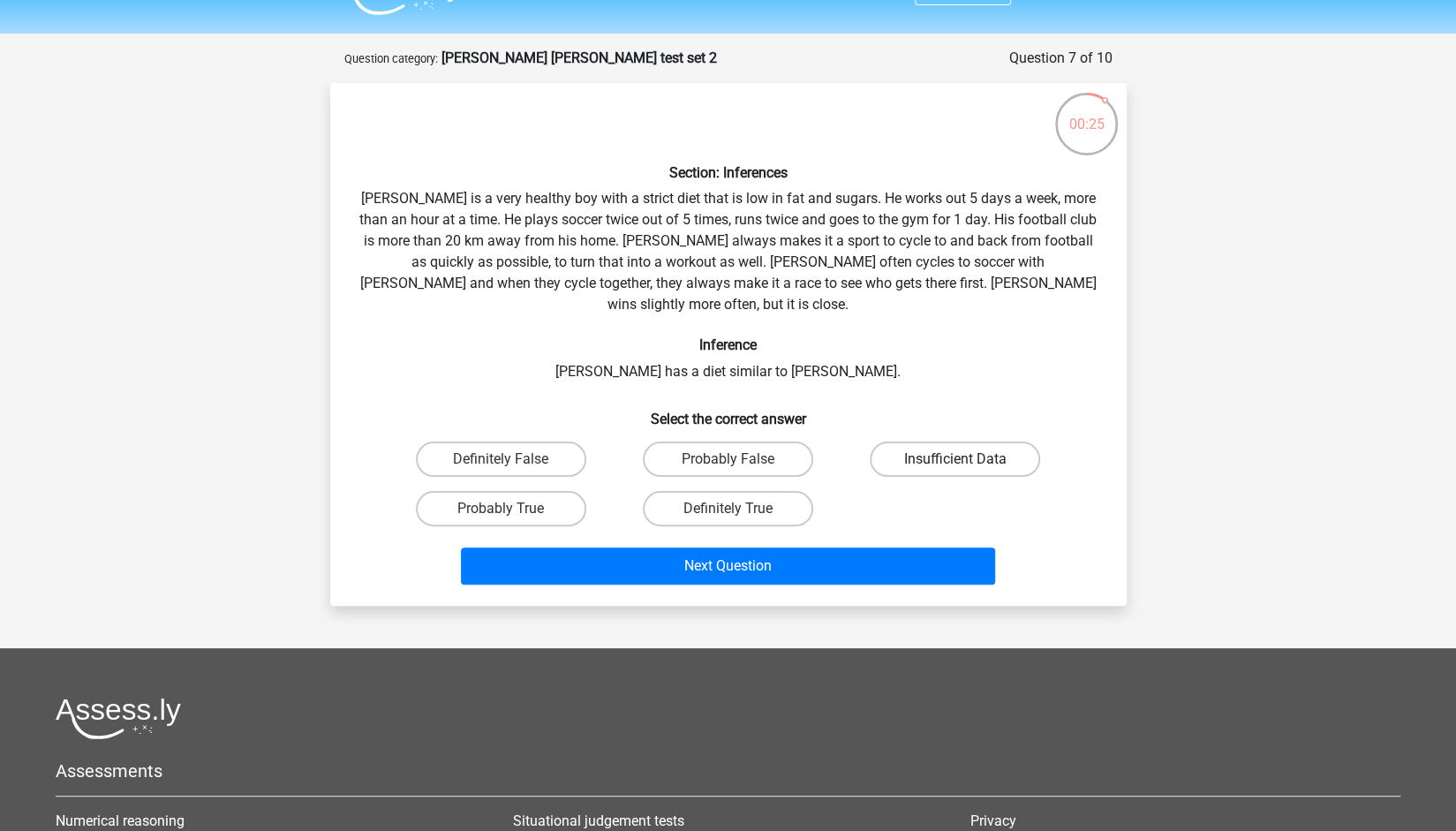
click at [966, 441] on label "Insufficient Data" at bounding box center [954, 459] width 170 height 35
click at [966, 460] on input "Insufficient Data" at bounding box center [961, 465] width 11 height 11
radio input "true"
click at [556, 491] on label "Probably True" at bounding box center [501, 508] width 170 height 35
click at [512, 508] on input "Probably True" at bounding box center [506, 514] width 11 height 11
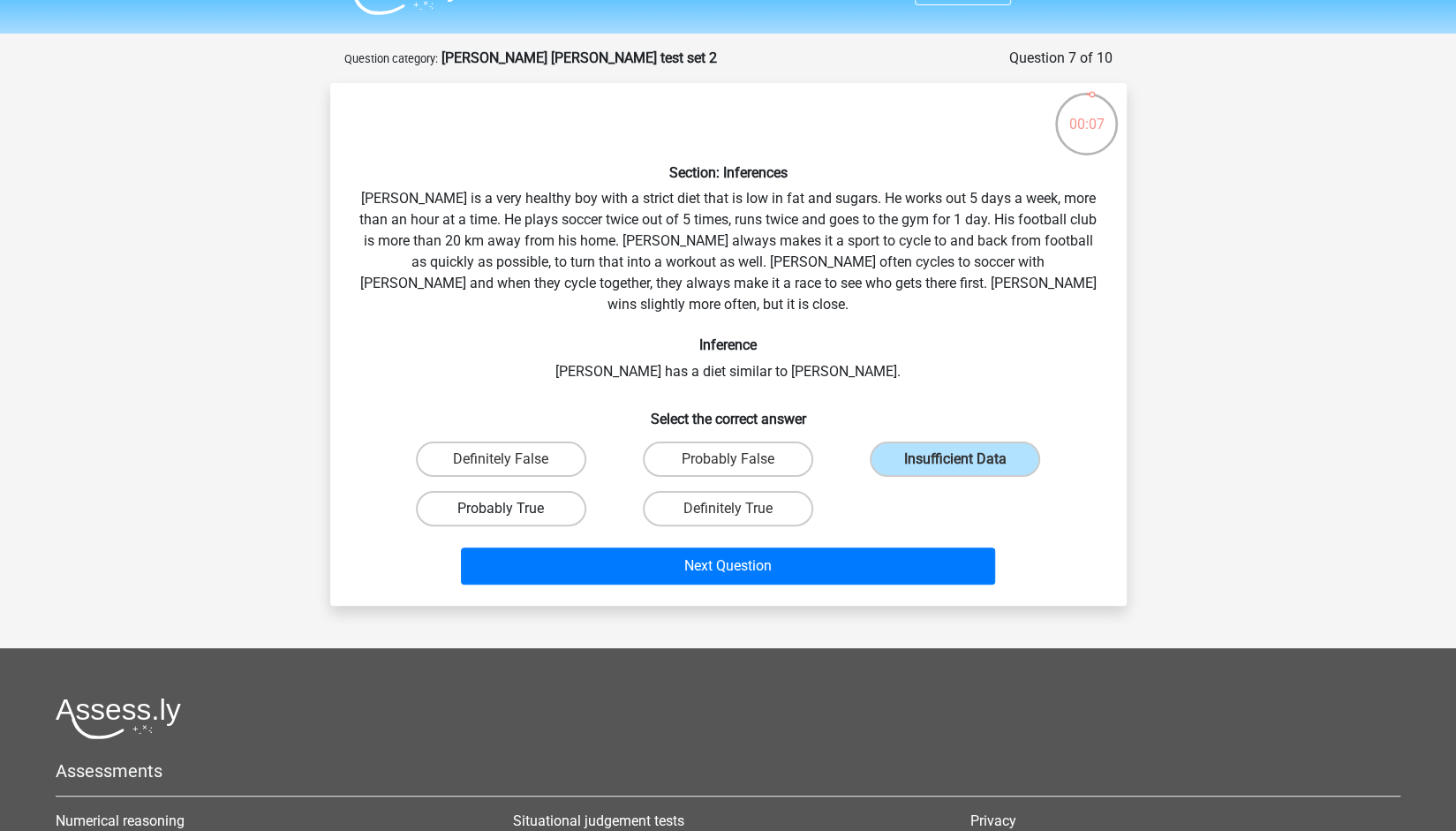
radio input "true"
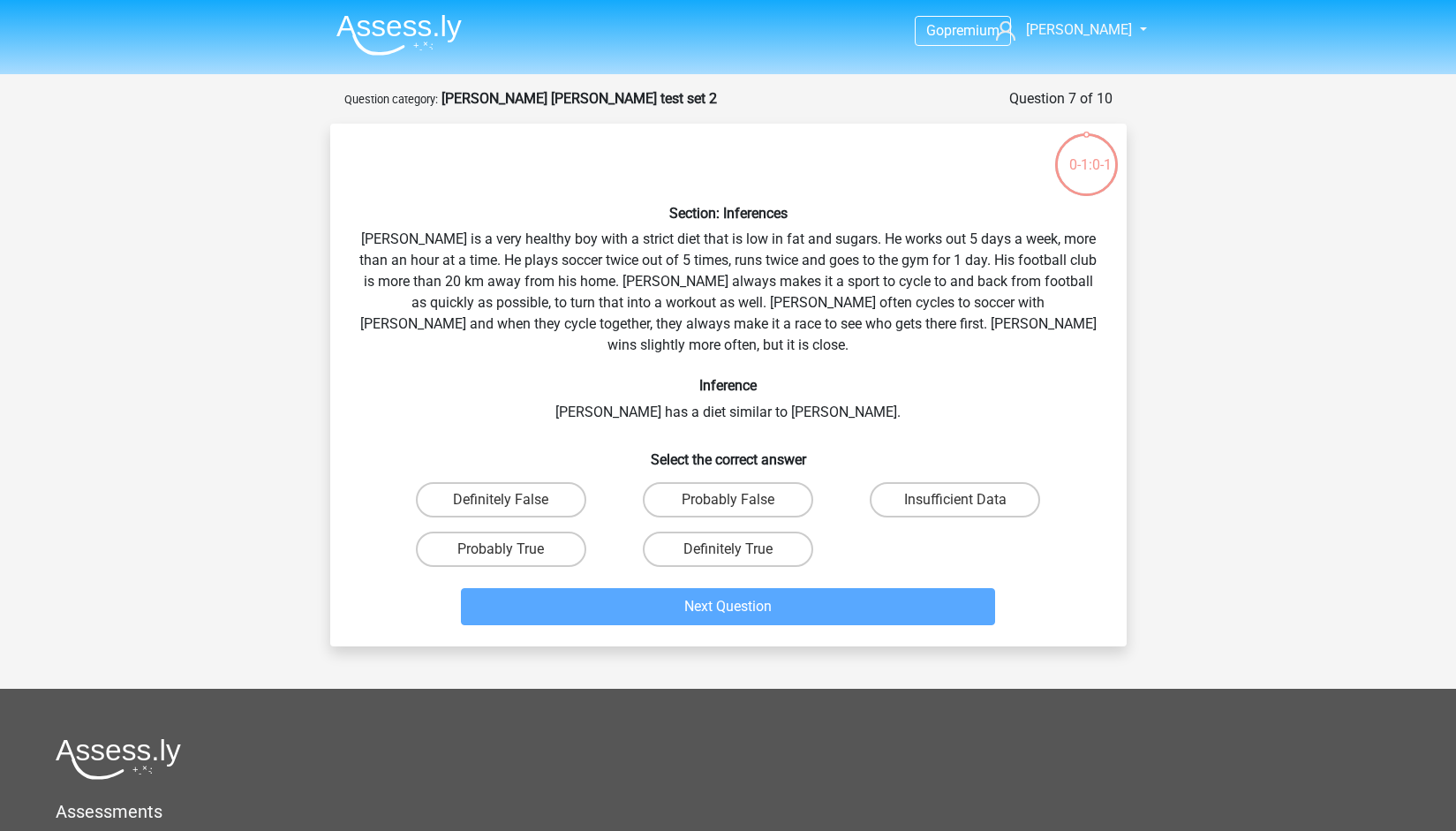
scroll to position [40, 0]
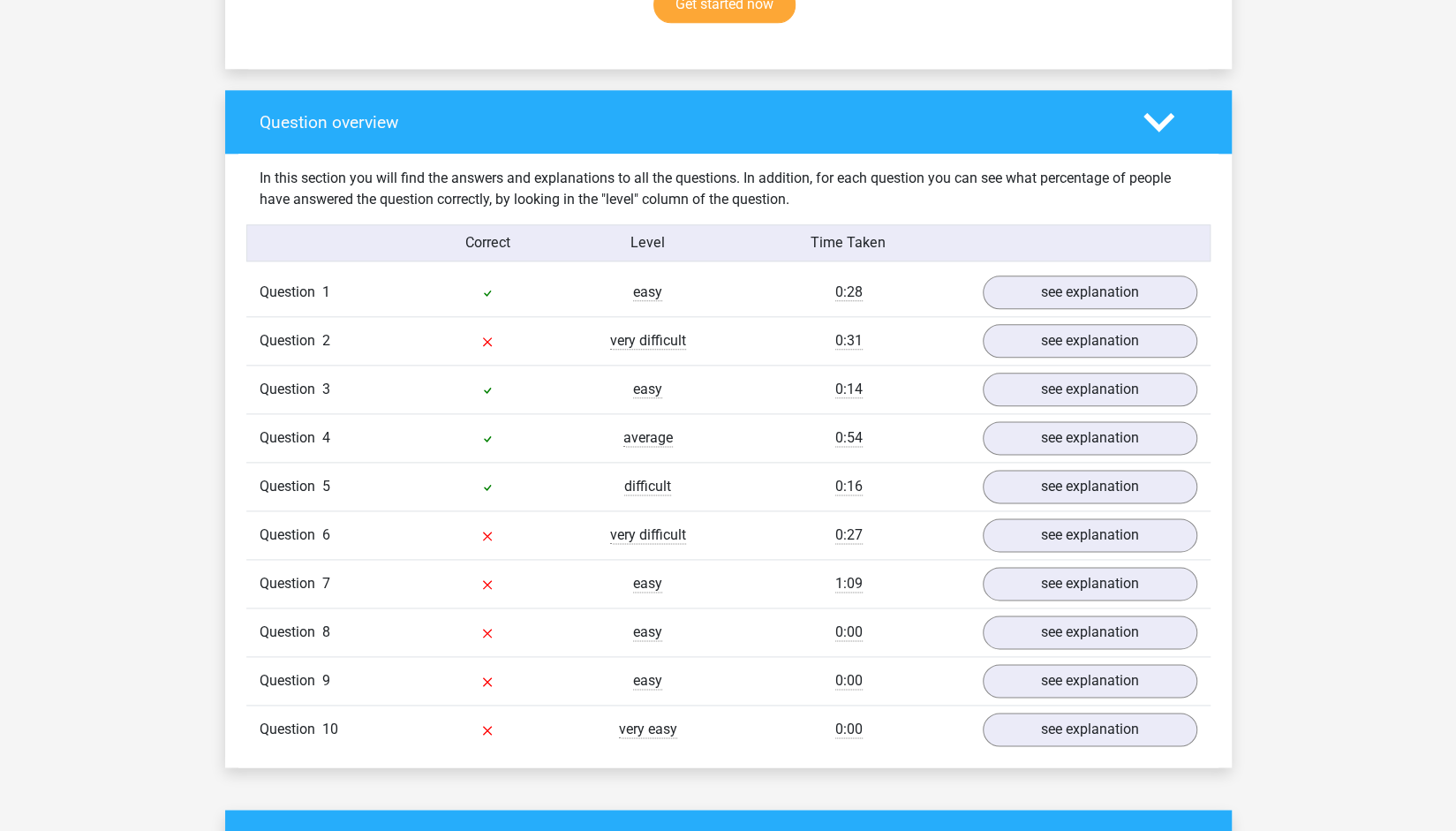
scroll to position [1238, 0]
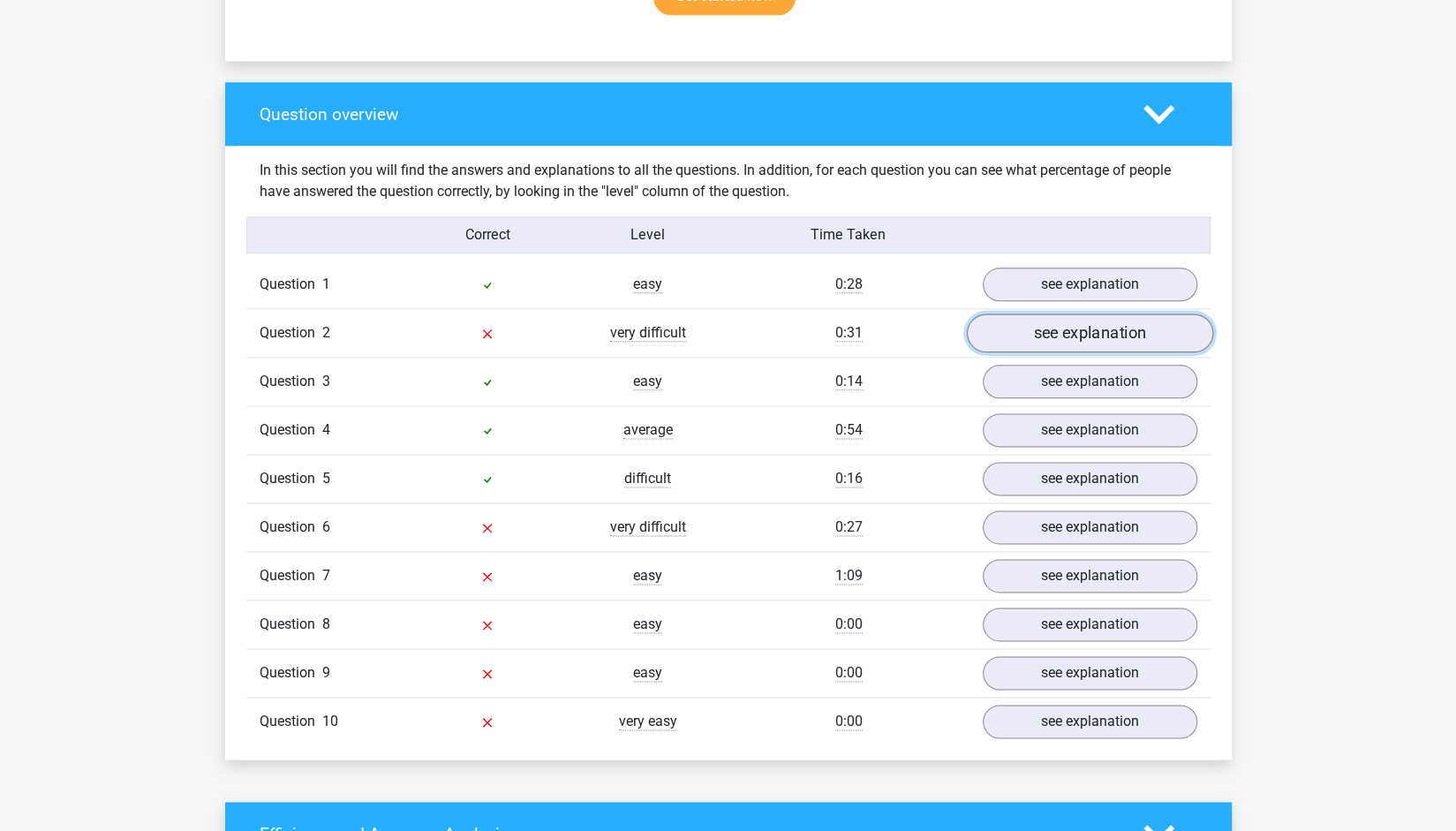
click at [1079, 328] on link "see explanation" at bounding box center [1088, 333] width 246 height 39
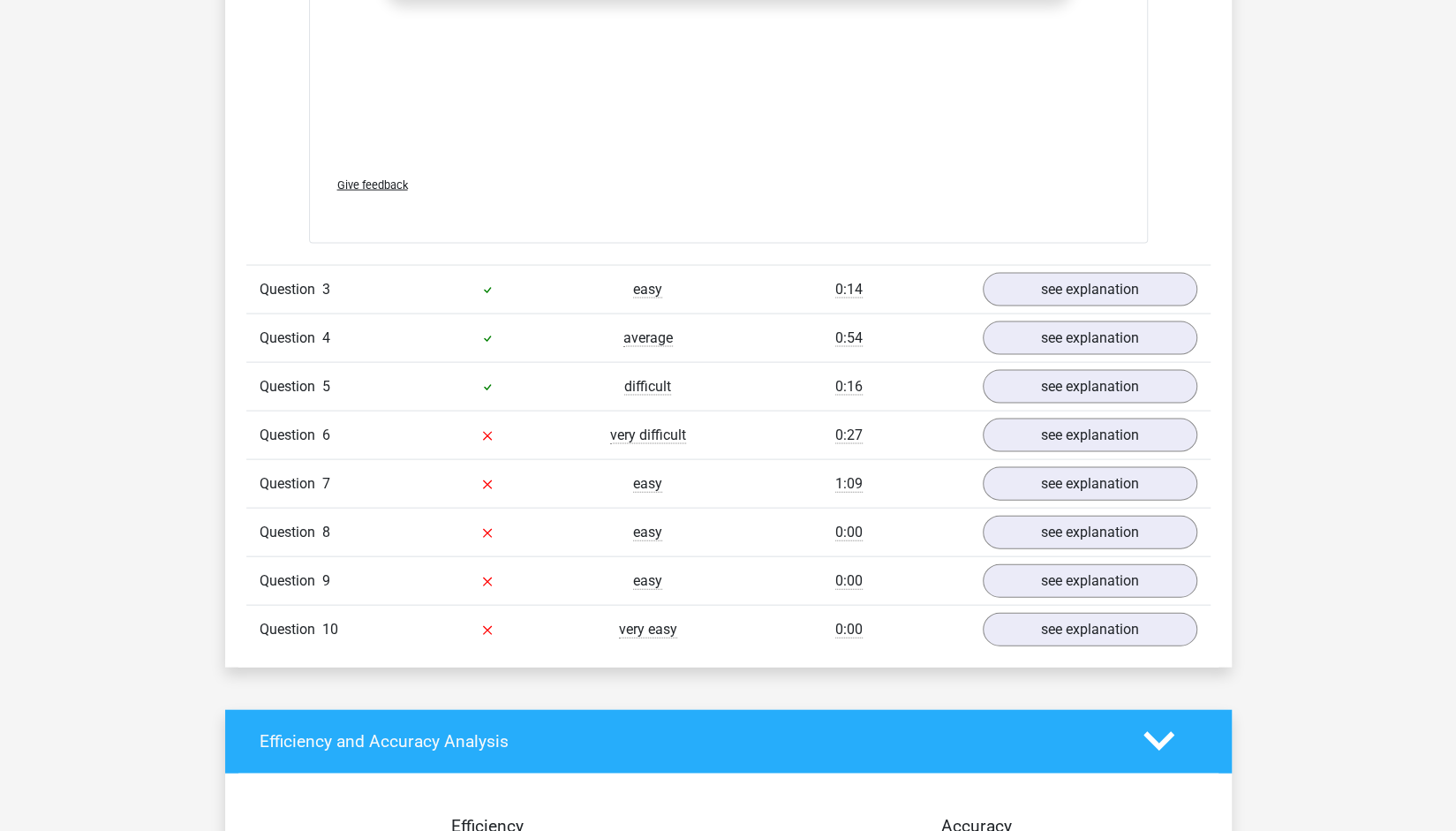
scroll to position [2341, 0]
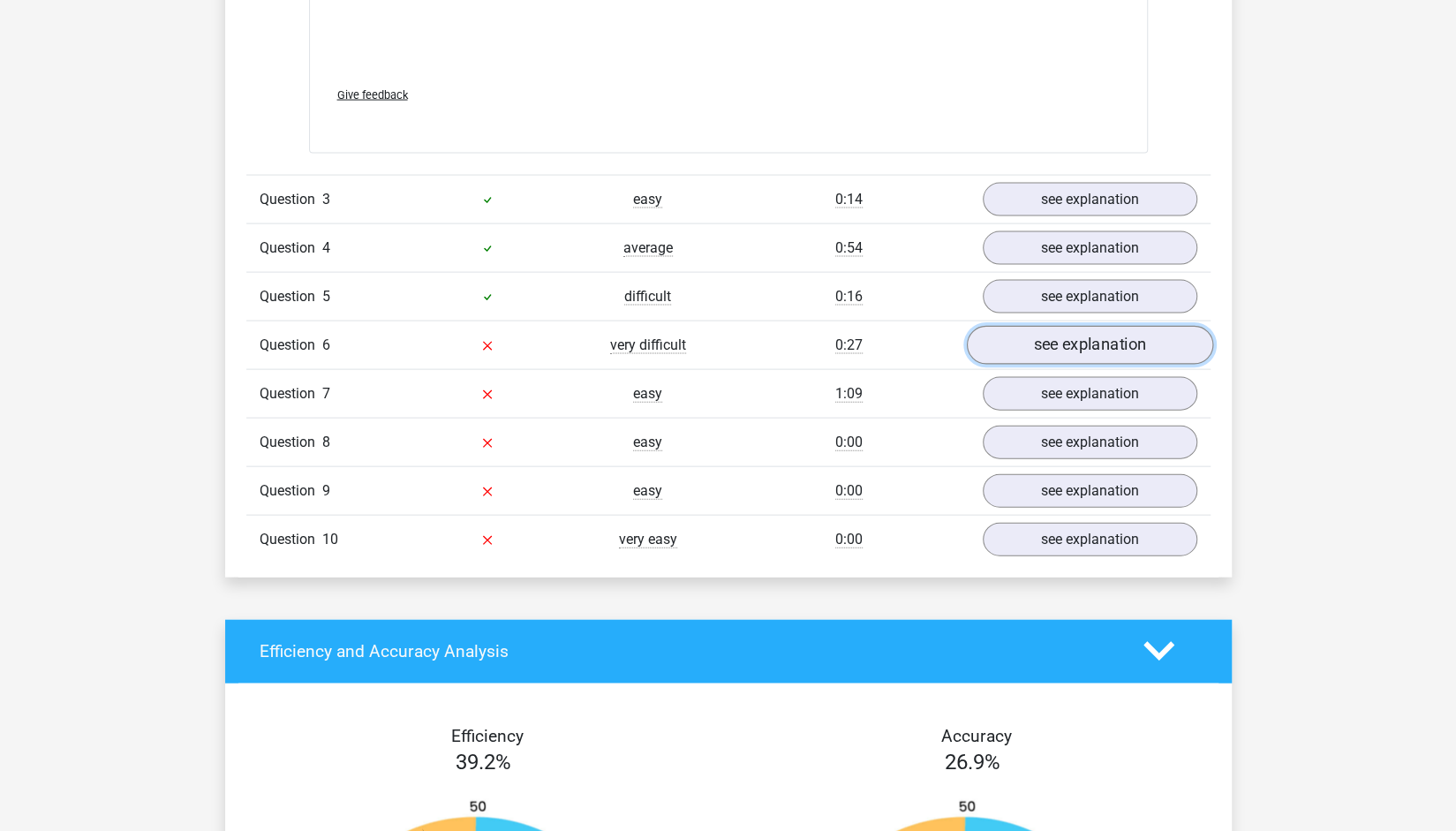
click at [1162, 326] on link "see explanation" at bounding box center [1088, 345] width 246 height 39
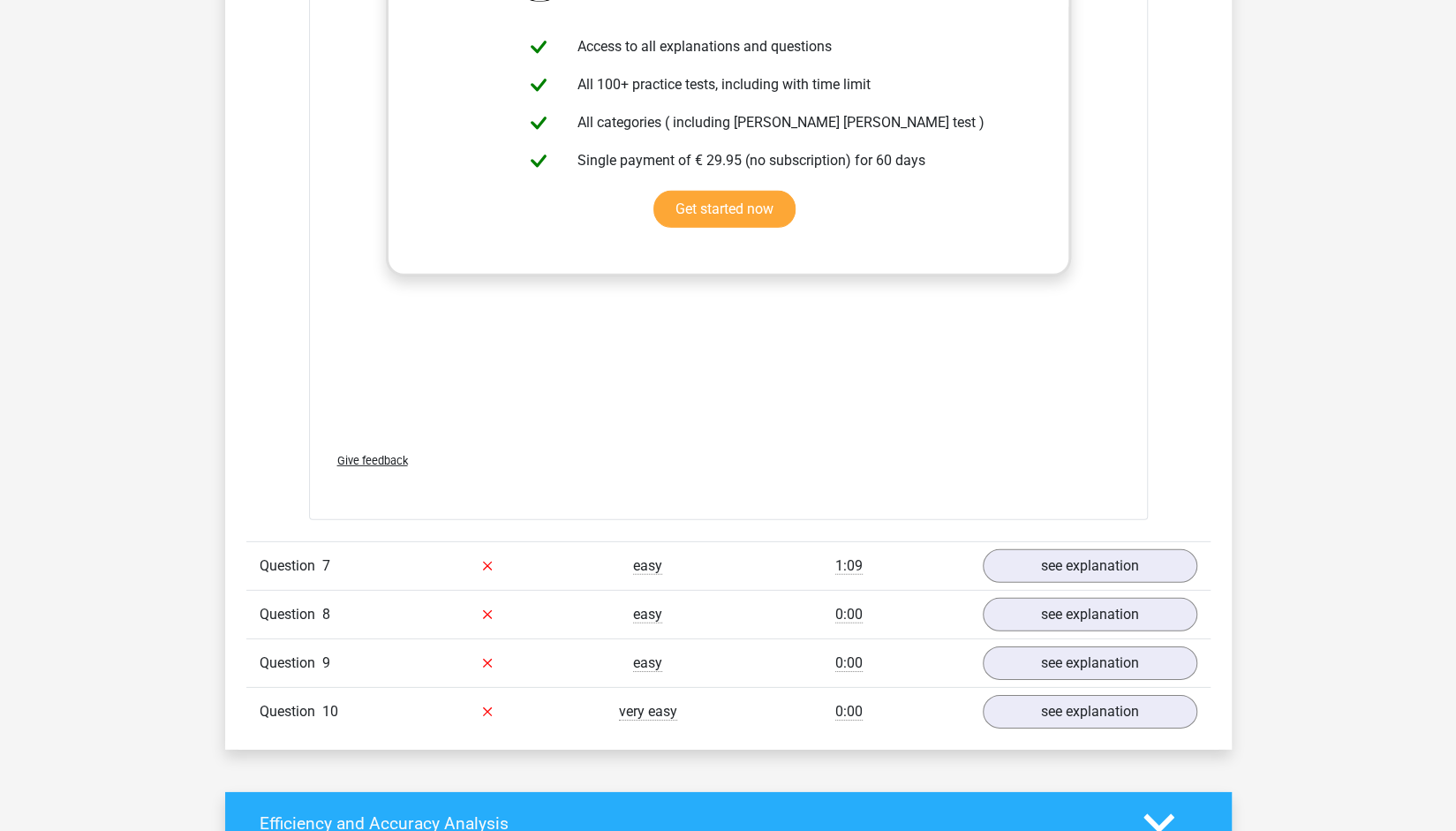
scroll to position [3195, 0]
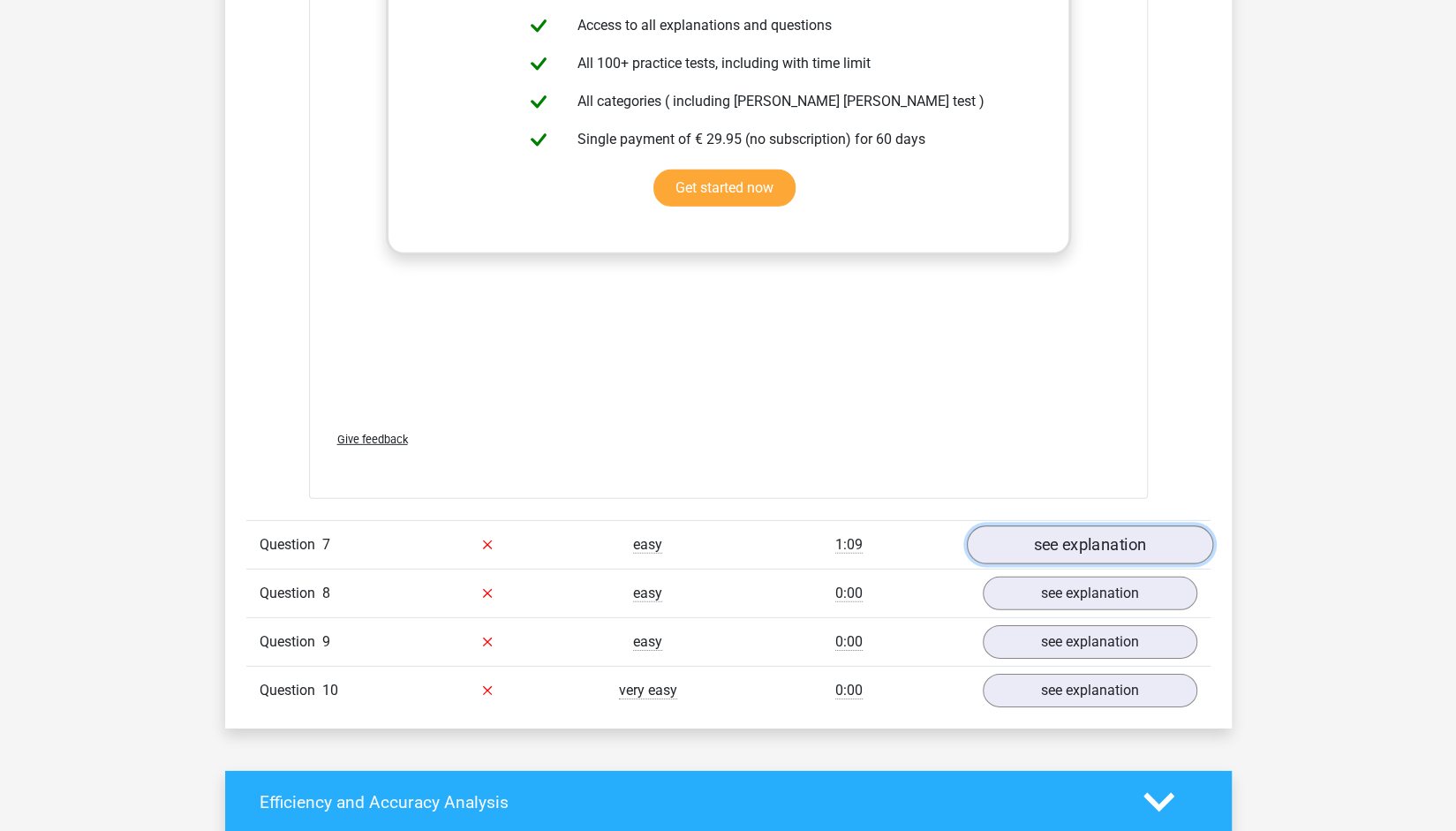
click at [1144, 533] on link "see explanation" at bounding box center [1088, 545] width 246 height 39
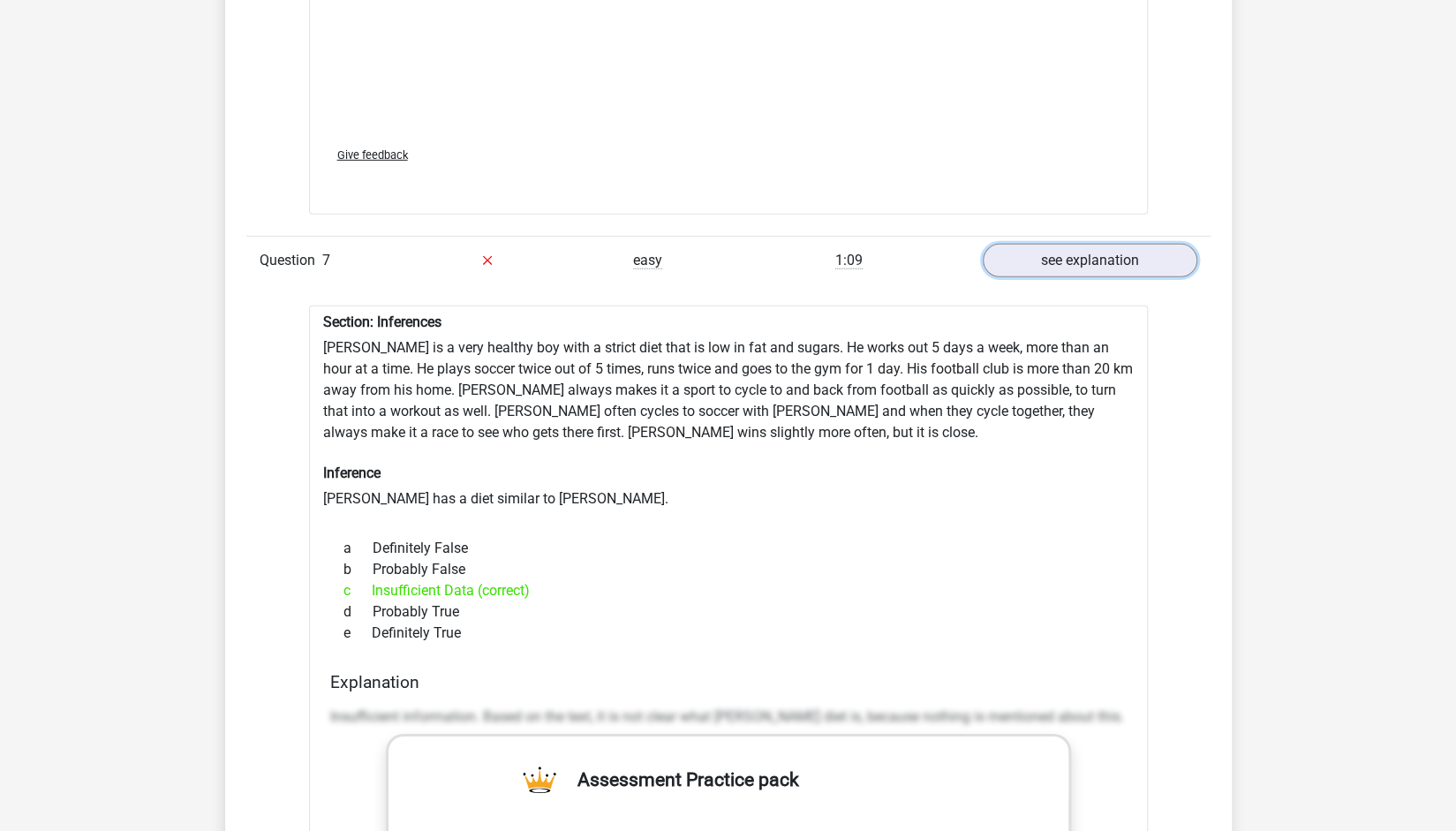
scroll to position [3549, 0]
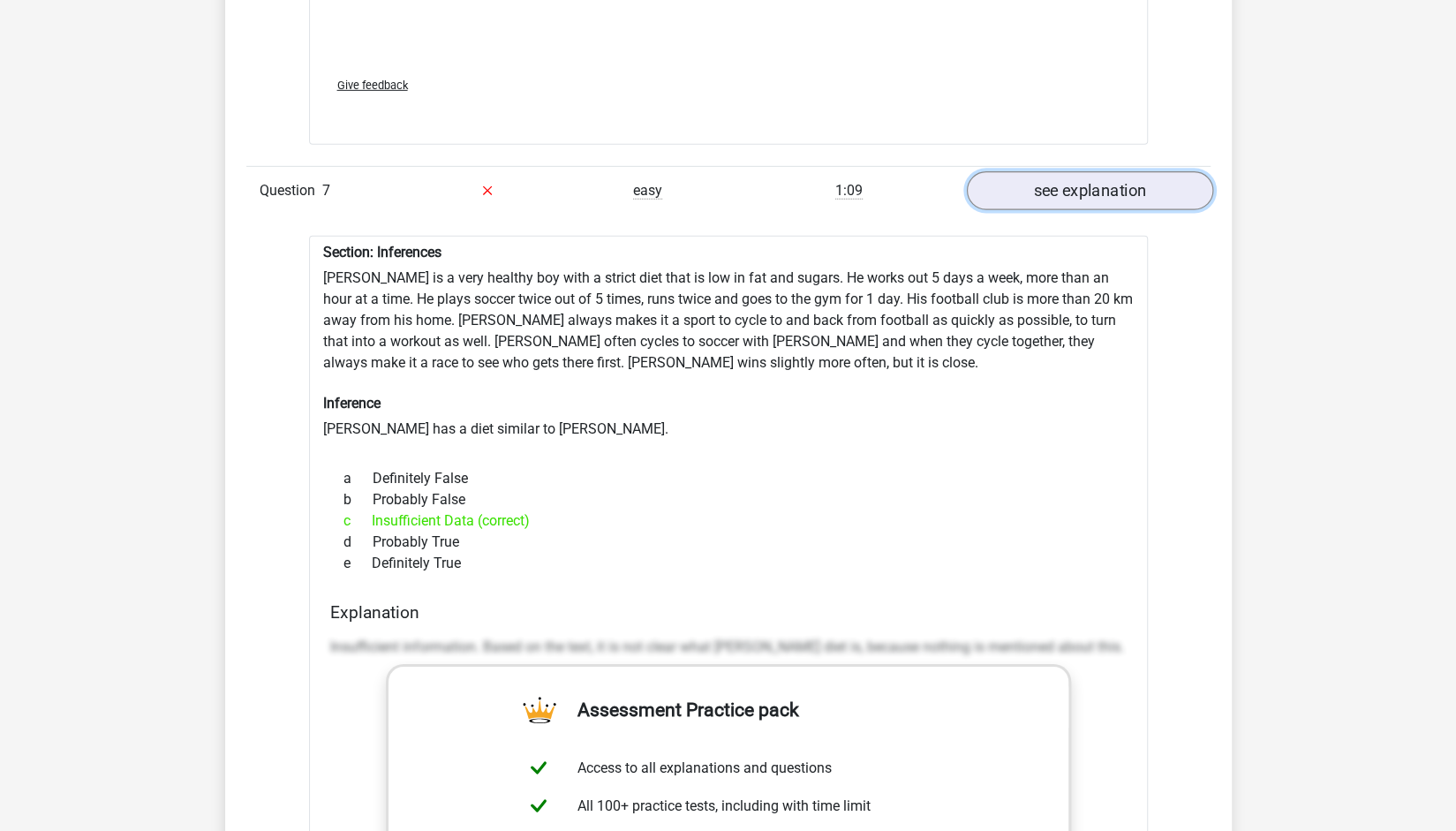
click at [1172, 183] on link "see explanation" at bounding box center [1088, 191] width 246 height 39
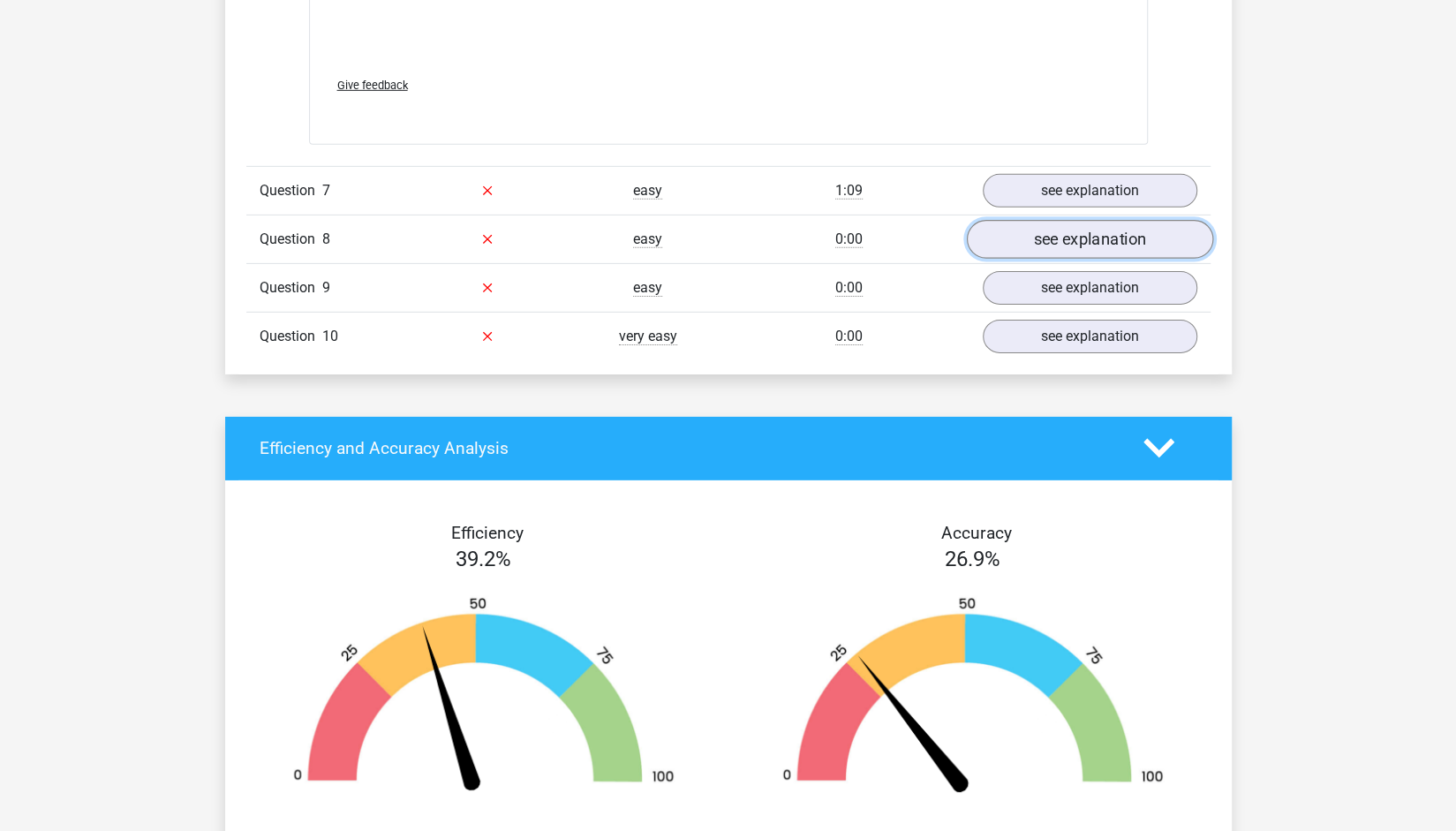
click at [1116, 224] on link "see explanation" at bounding box center [1088, 239] width 246 height 39
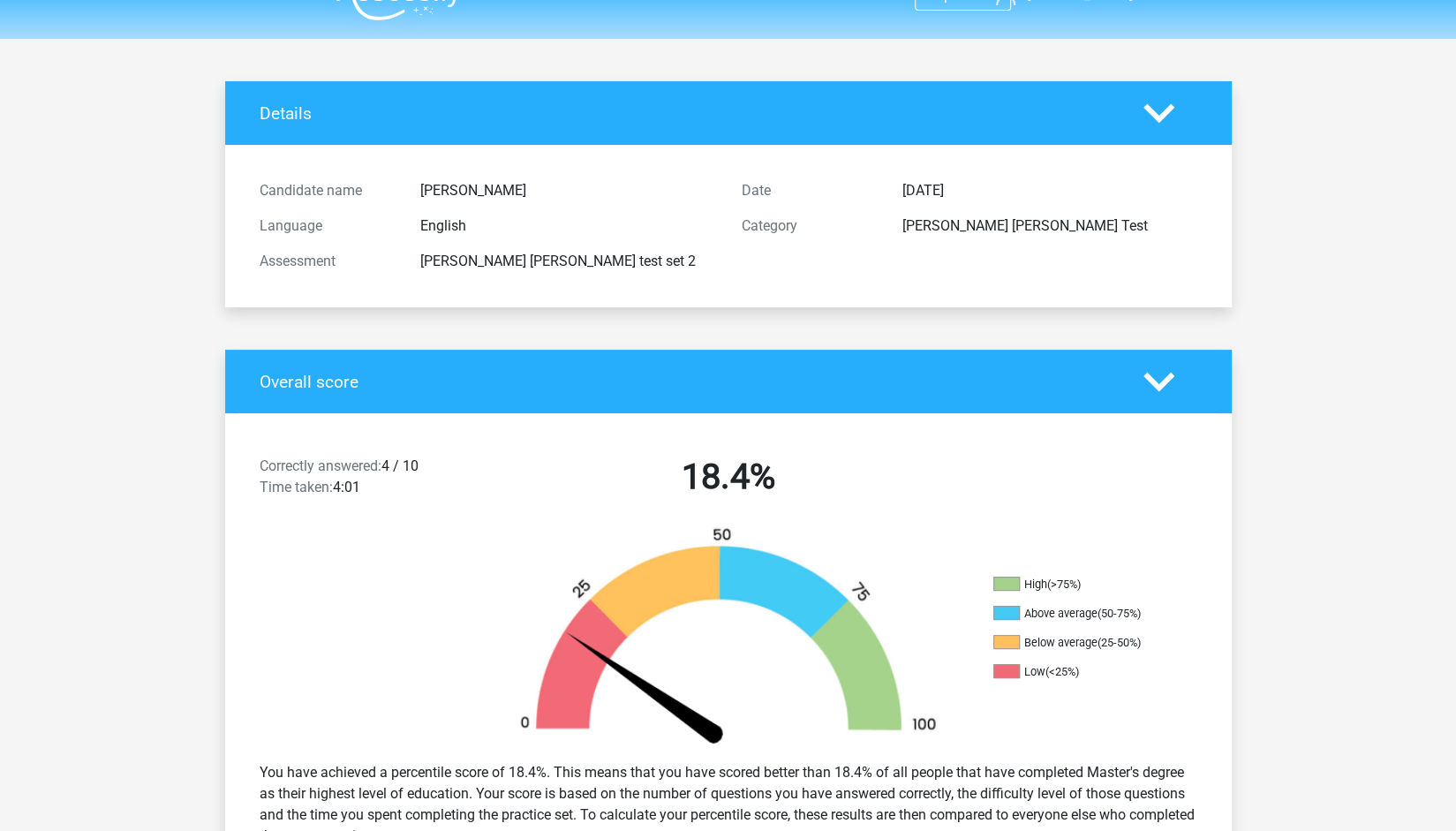
scroll to position [0, 0]
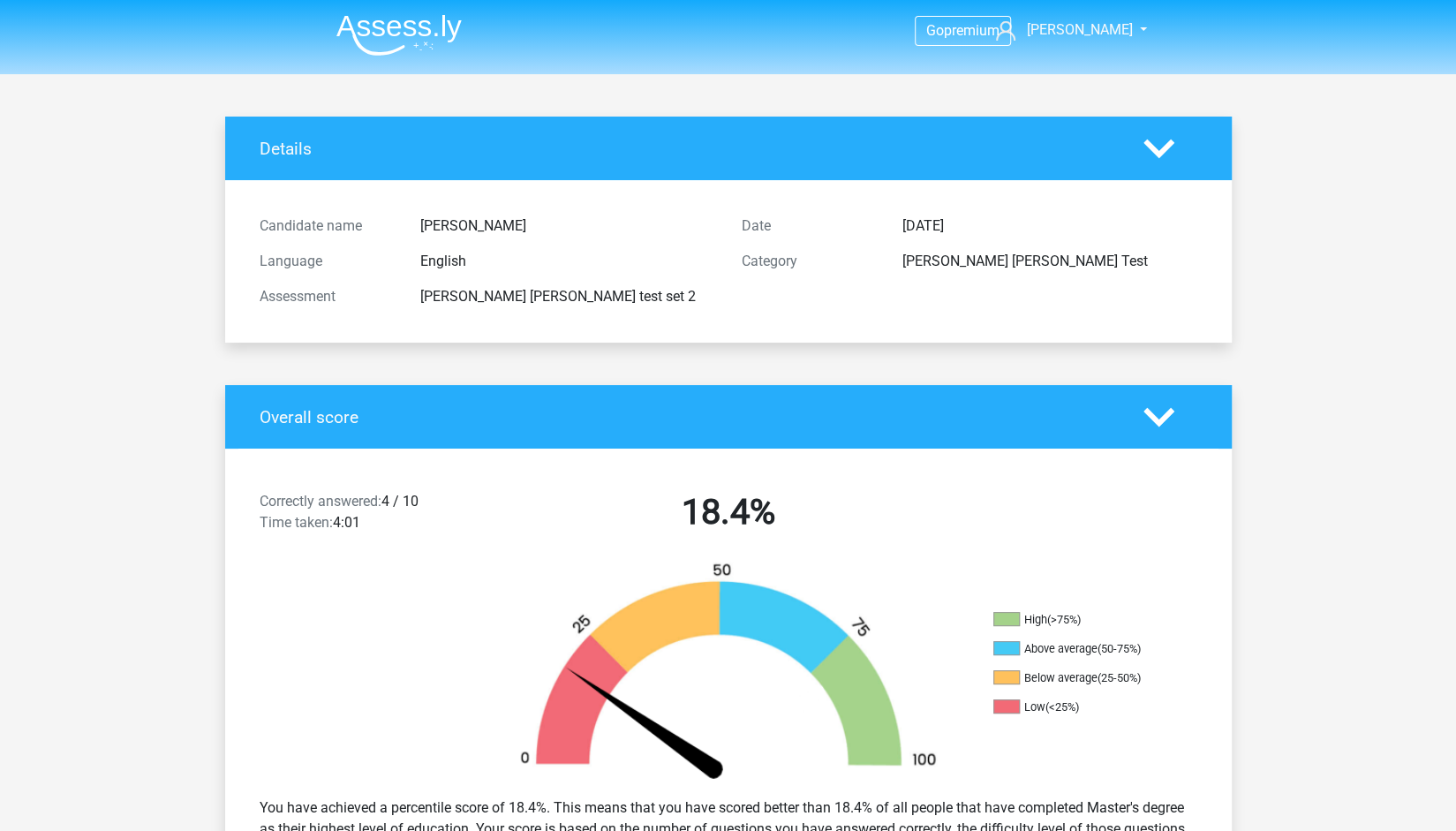
click at [1174, 130] on div "Details" at bounding box center [728, 148] width 1006 height 63
click at [1157, 151] on polygon at bounding box center [1158, 148] width 31 height 19
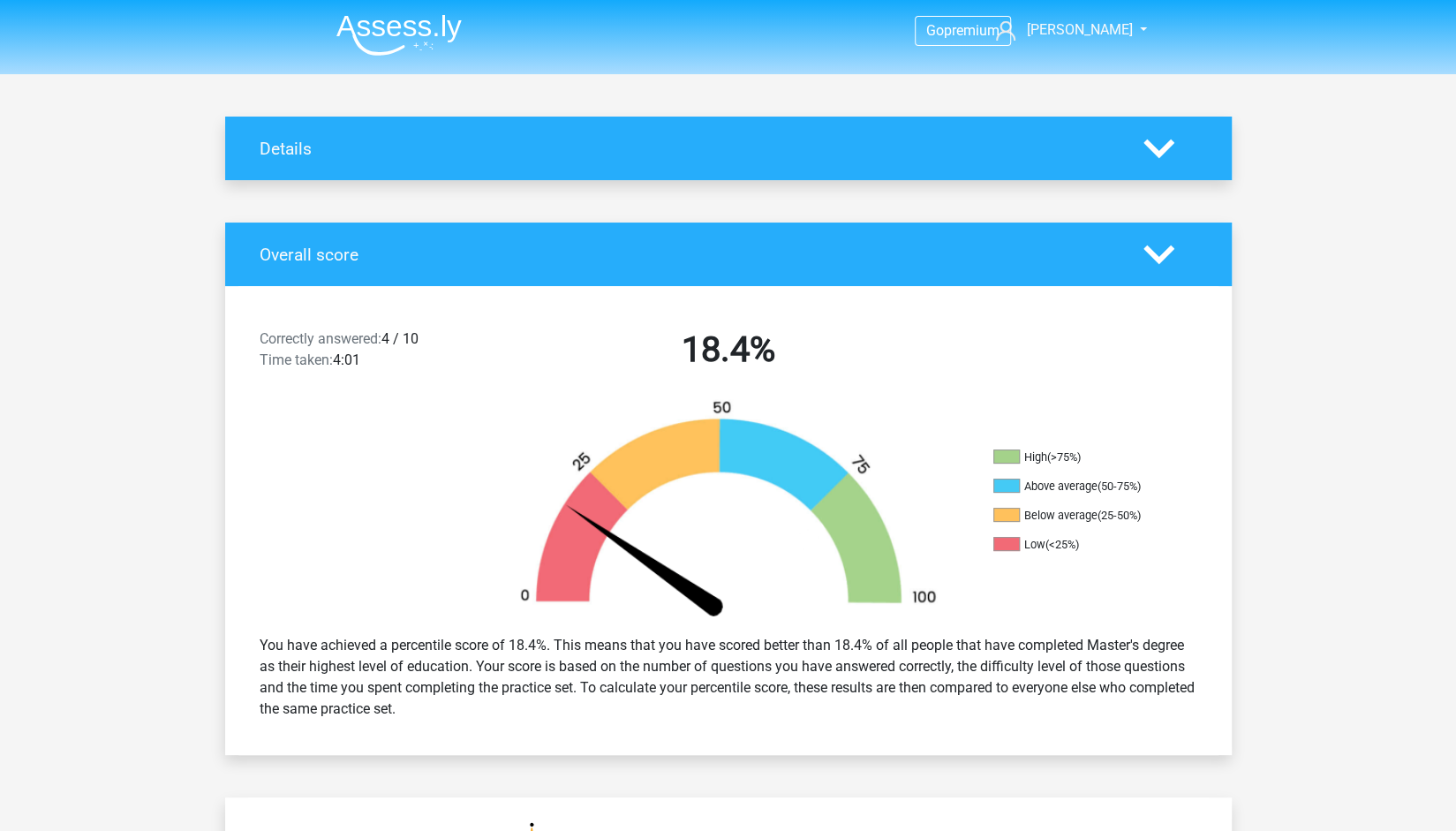
click at [1162, 257] on polygon at bounding box center [1158, 254] width 31 height 19
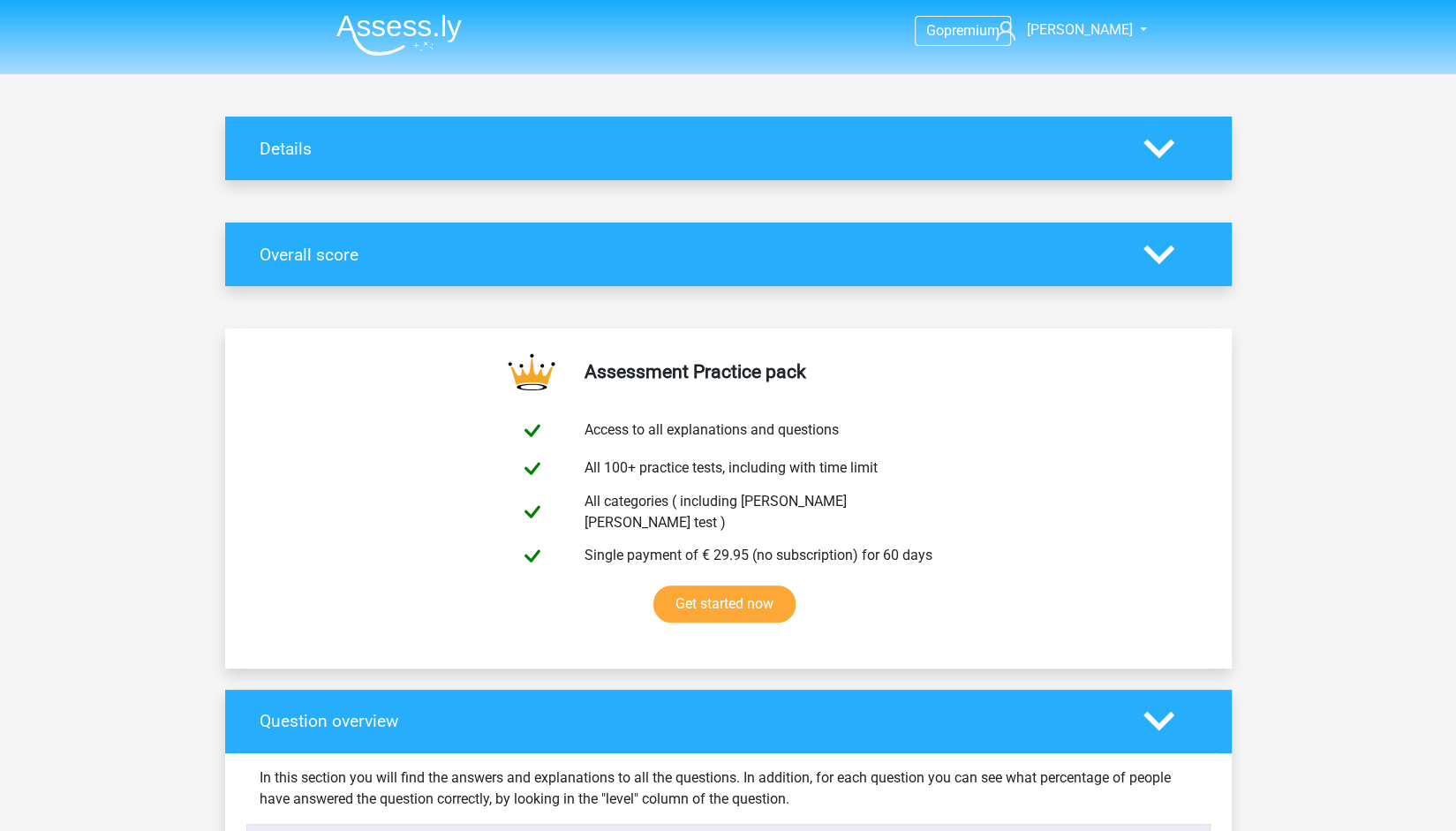
click at [1151, 725] on div "Question overview" at bounding box center [728, 721] width 1006 height 63
click at [1157, 706] on icon at bounding box center [1158, 721] width 31 height 31
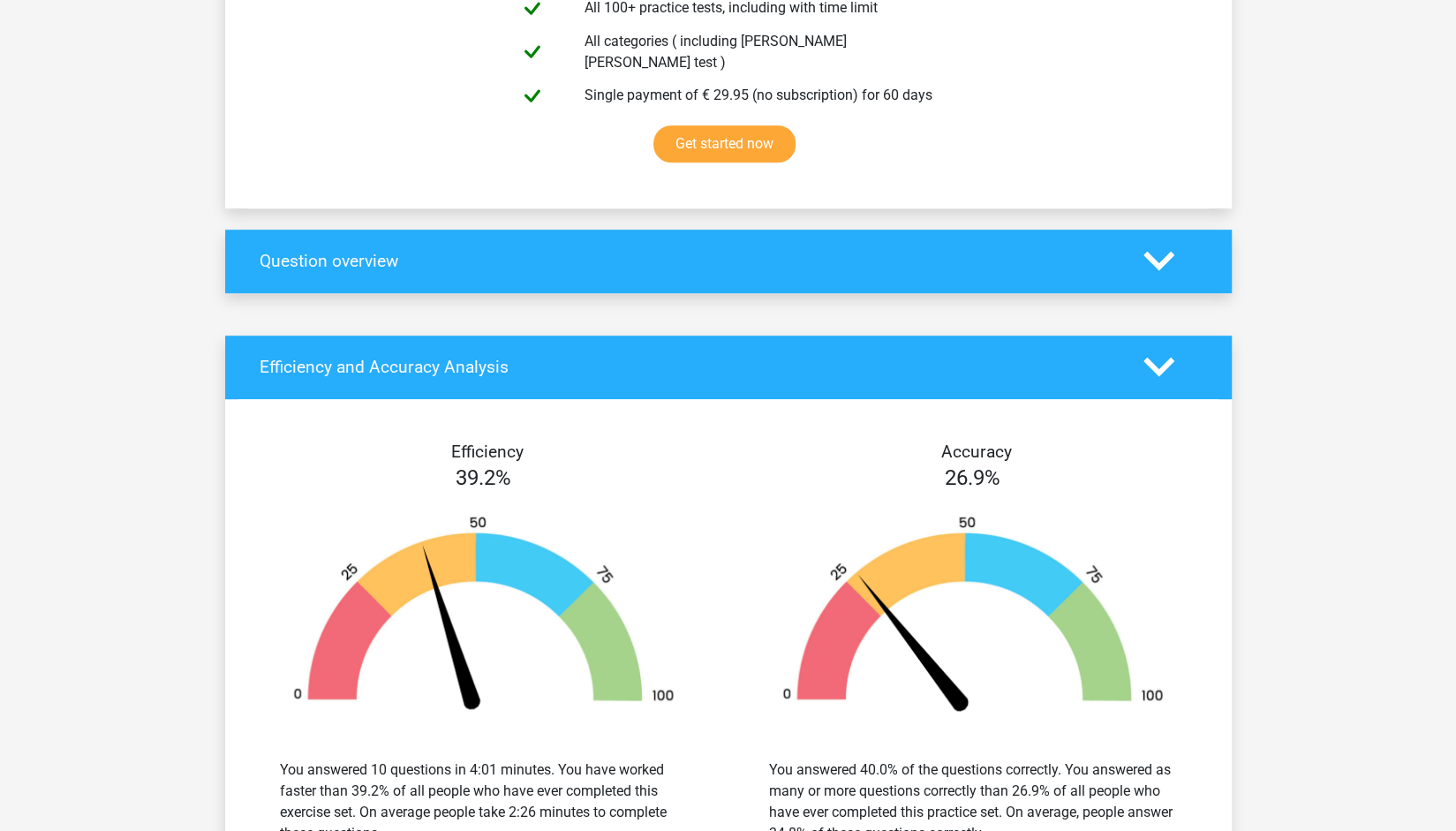
scroll to position [475, 0]
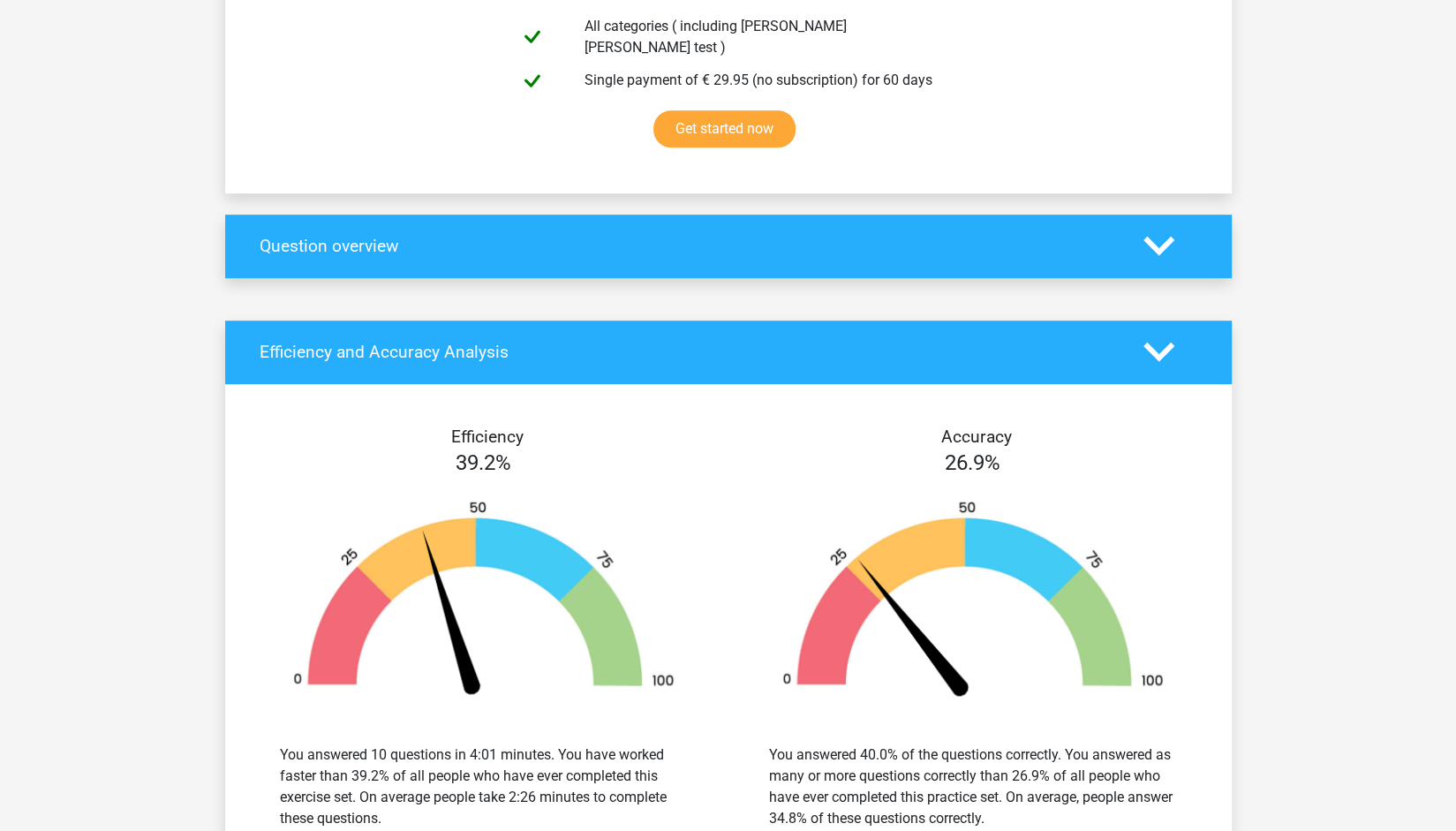
click at [1203, 341] on div at bounding box center [1170, 351] width 80 height 31
click at [1175, 337] on div at bounding box center [1170, 351] width 80 height 31
click at [1162, 336] on icon at bounding box center [1158, 351] width 31 height 31
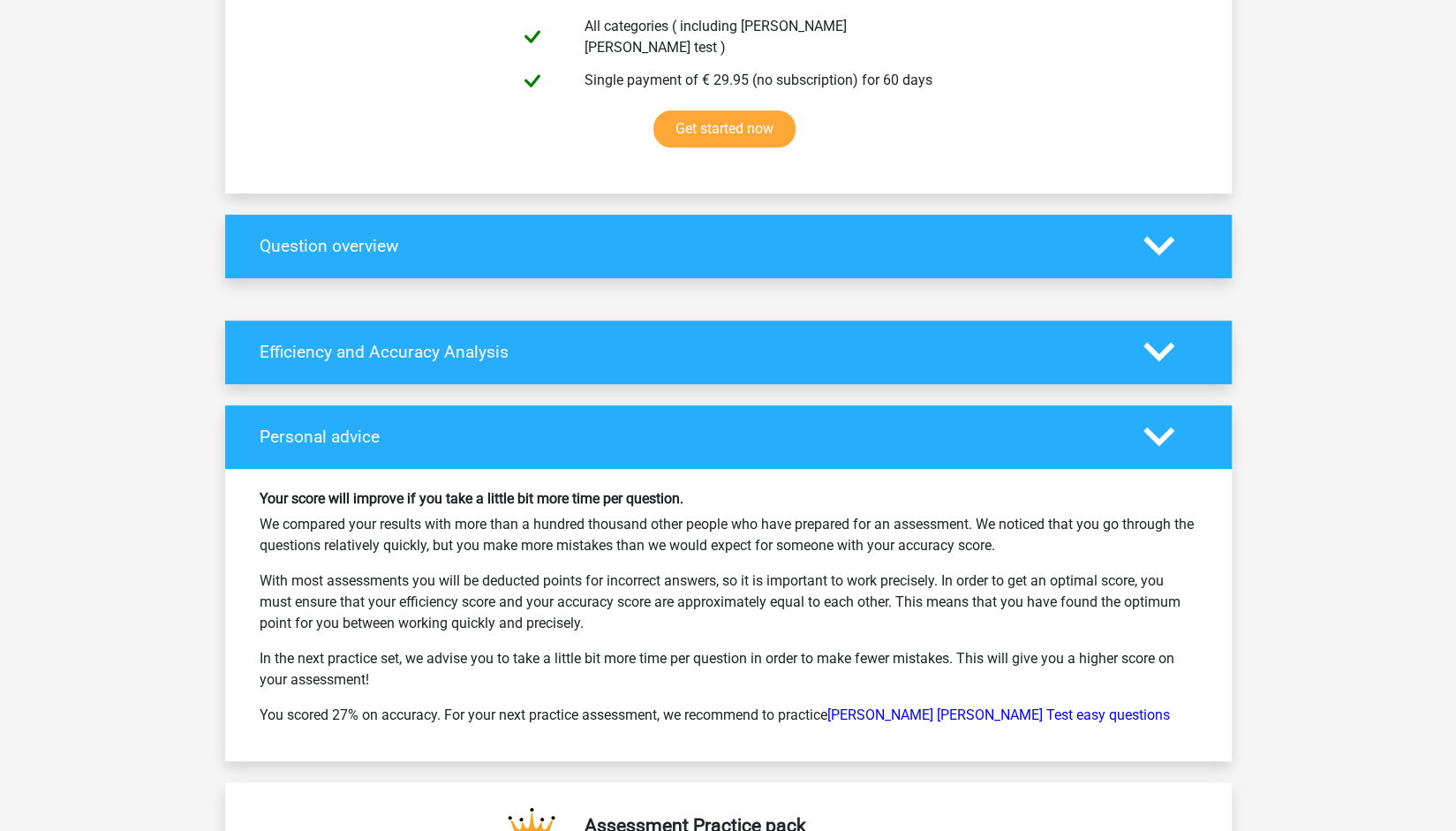
click at [1162, 427] on polygon at bounding box center [1158, 437] width 31 height 19
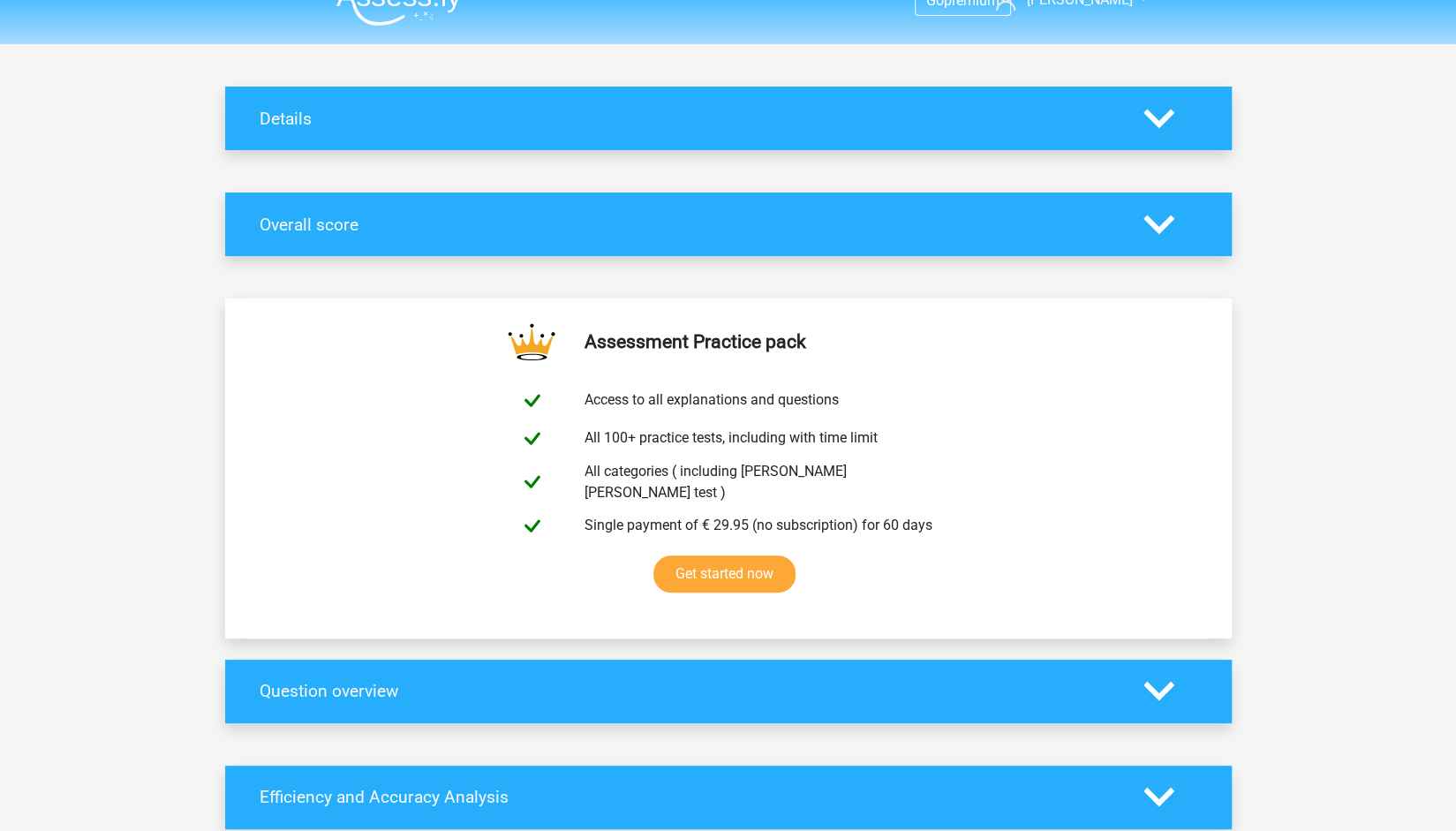
scroll to position [0, 0]
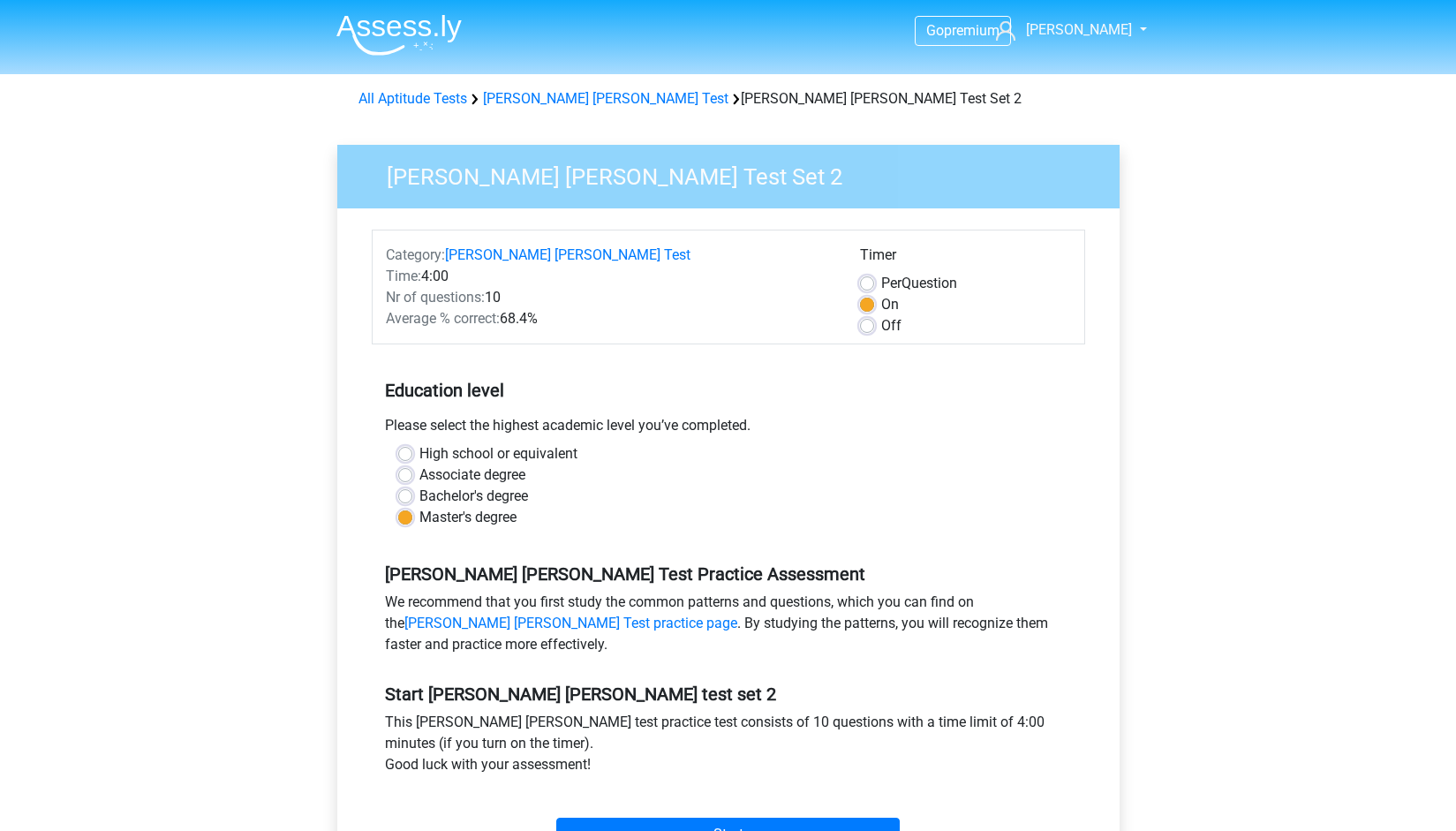
scroll to position [131, 0]
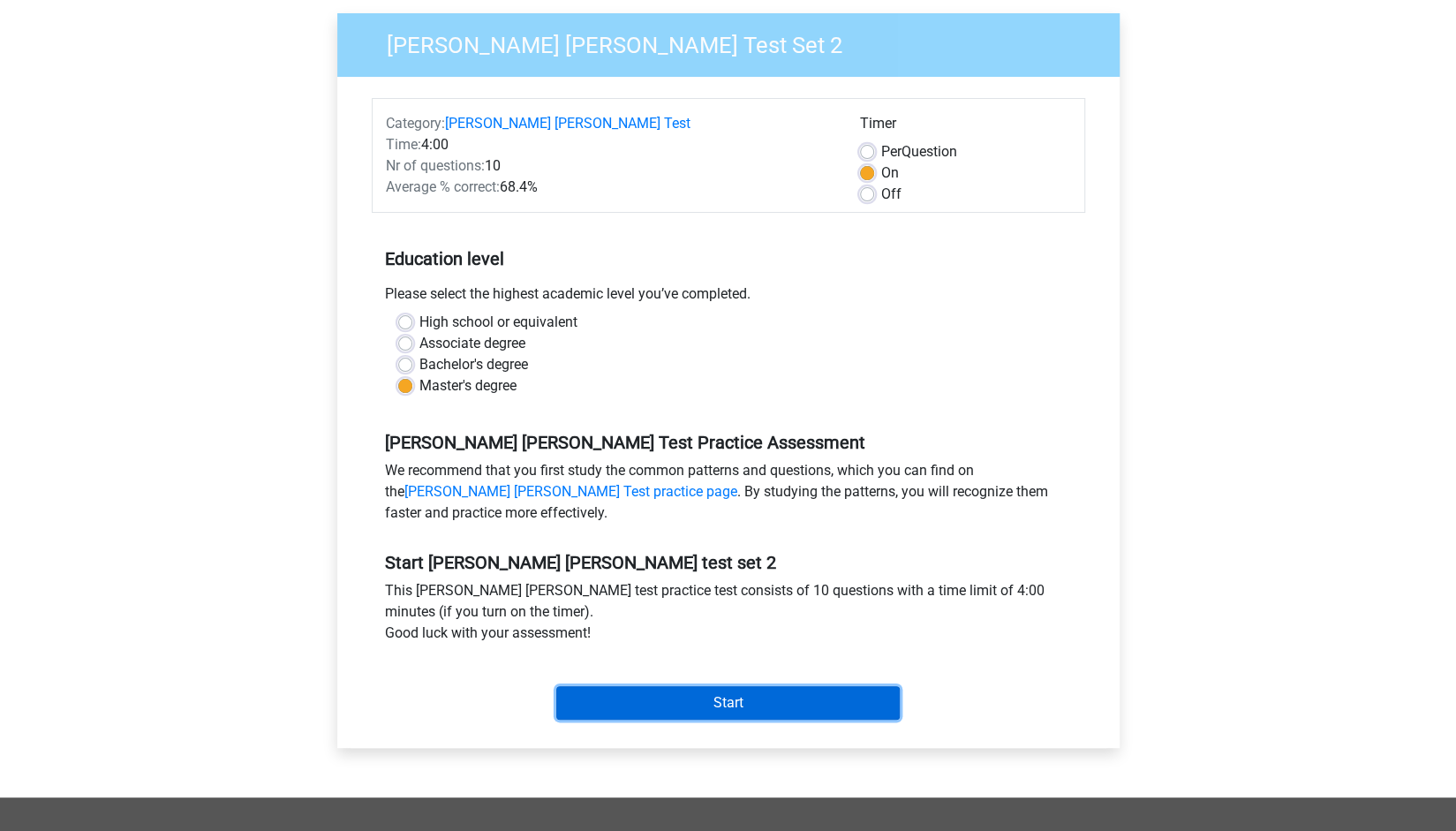
click at [743, 701] on input "Start" at bounding box center [728, 703] width 344 height 34
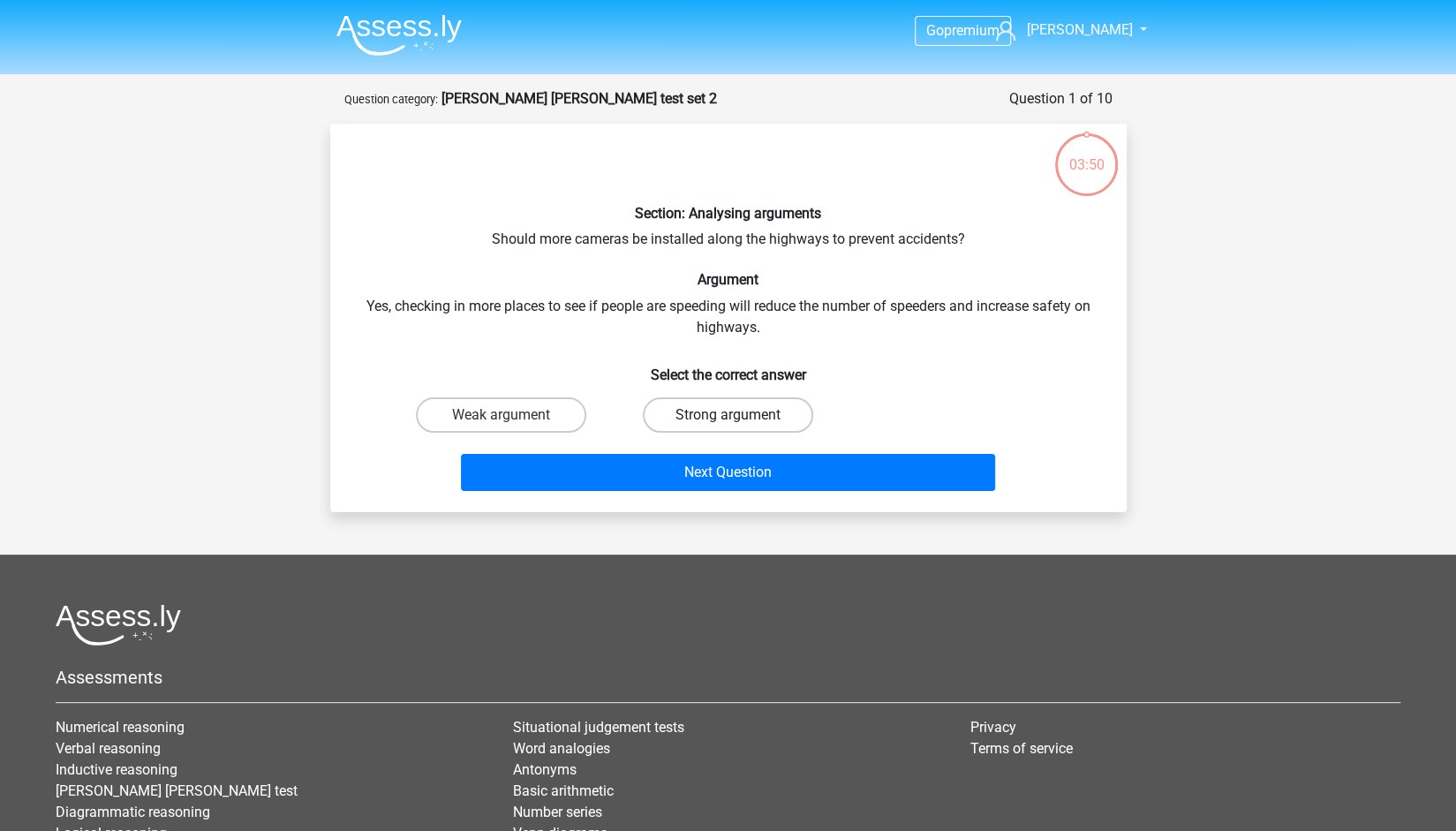
click at [684, 425] on label "Strong argument" at bounding box center [728, 415] width 170 height 35
click at [728, 425] on input "Strong argument" at bounding box center [733, 420] width 11 height 11
radio input "true"
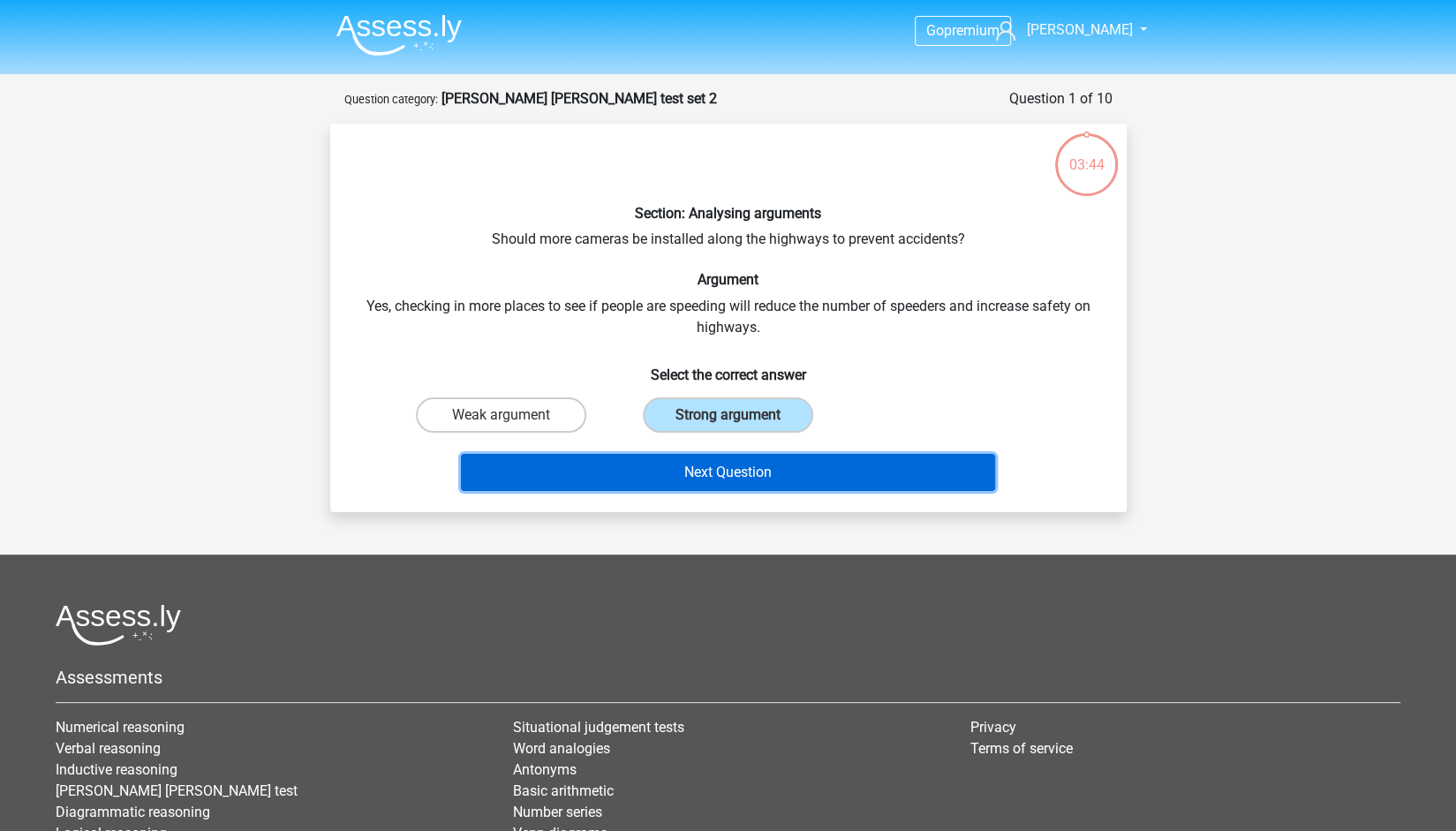
click at [696, 483] on button "Next Question" at bounding box center [728, 472] width 534 height 37
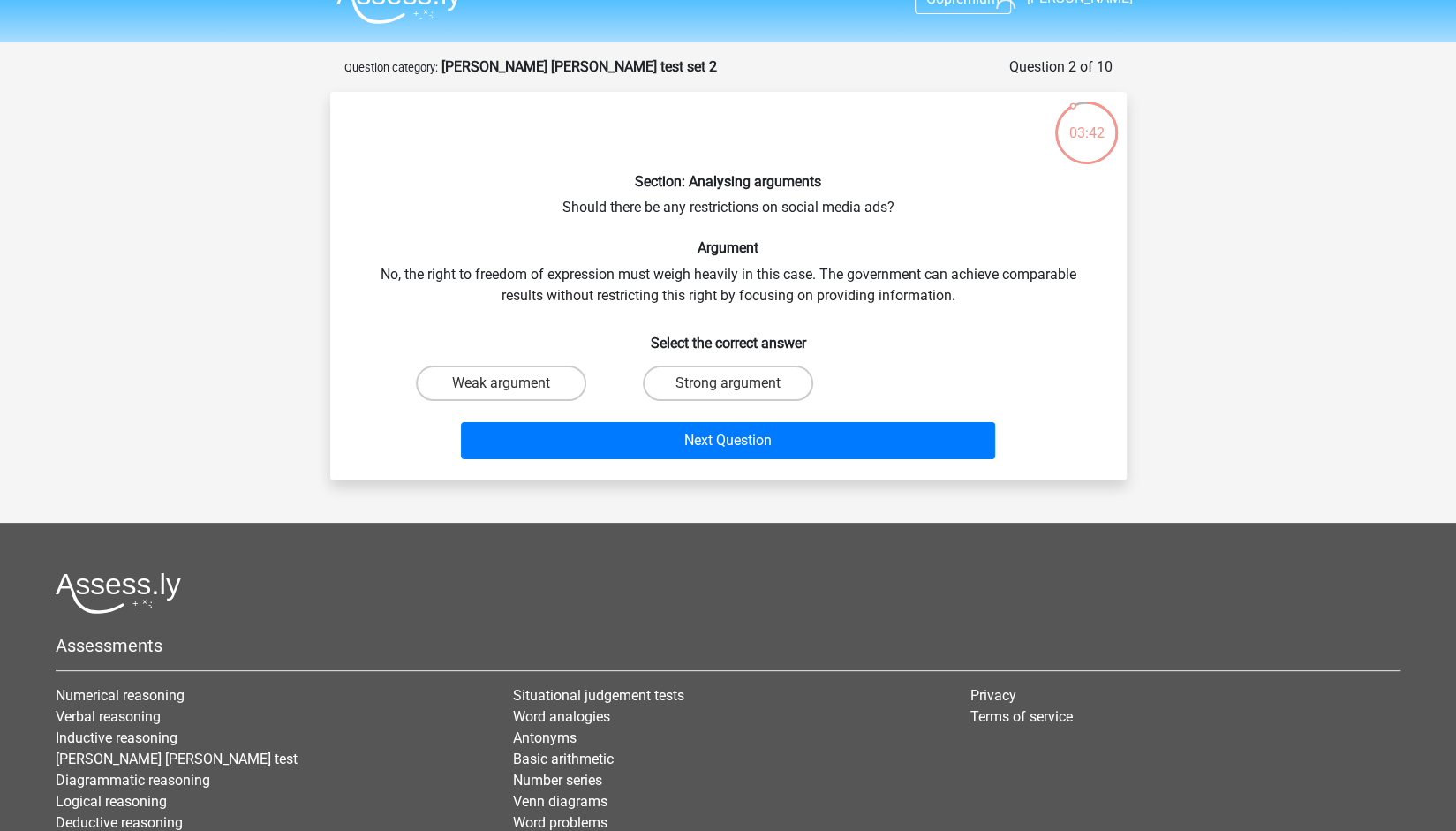
scroll to position [31, 0]
click at [781, 390] on label "Strong argument" at bounding box center [728, 384] width 170 height 35
click at [739, 390] on input "Strong argument" at bounding box center [733, 390] width 11 height 11
radio input "true"
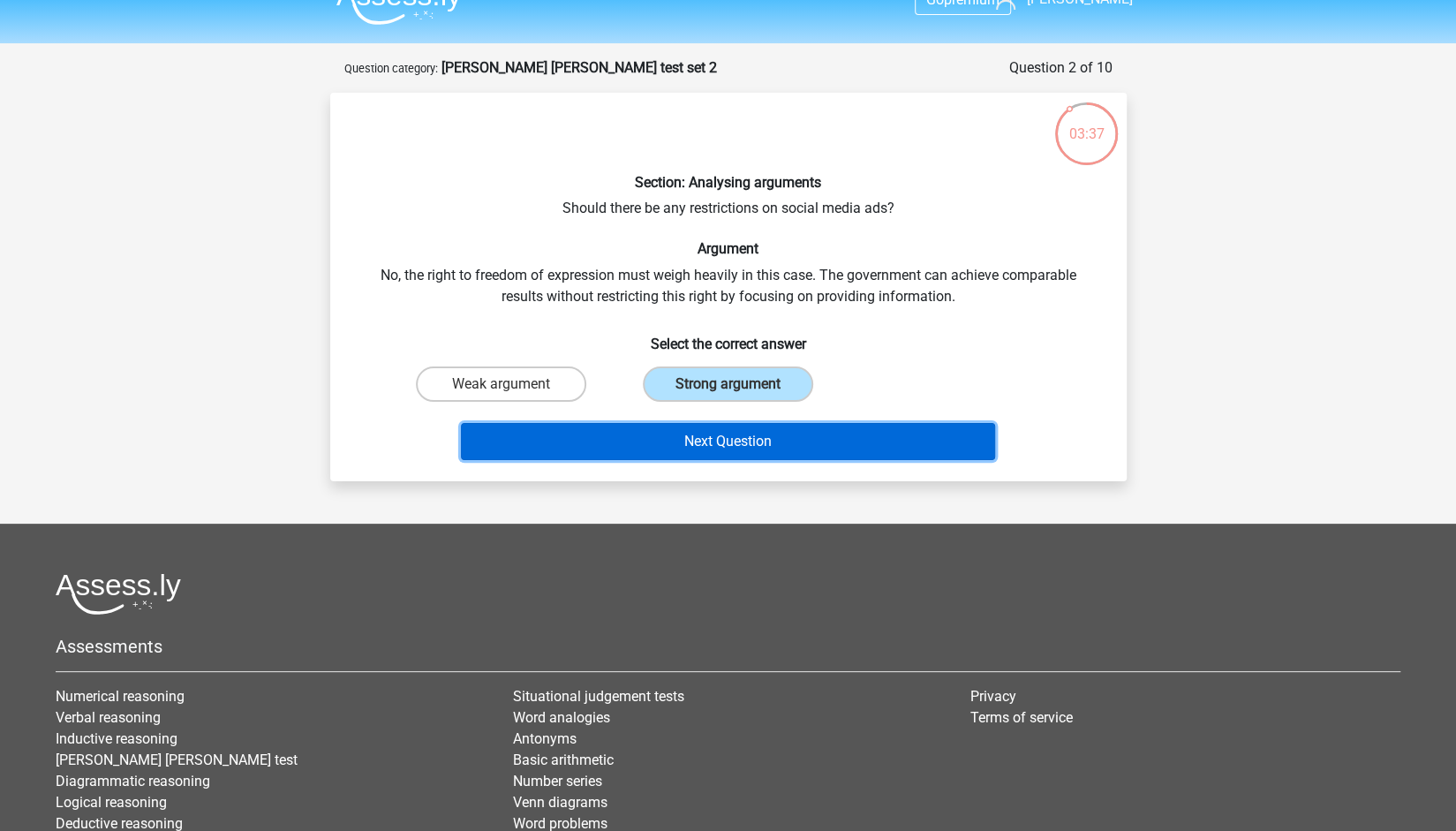
click at [794, 448] on button "Next Question" at bounding box center [728, 441] width 534 height 37
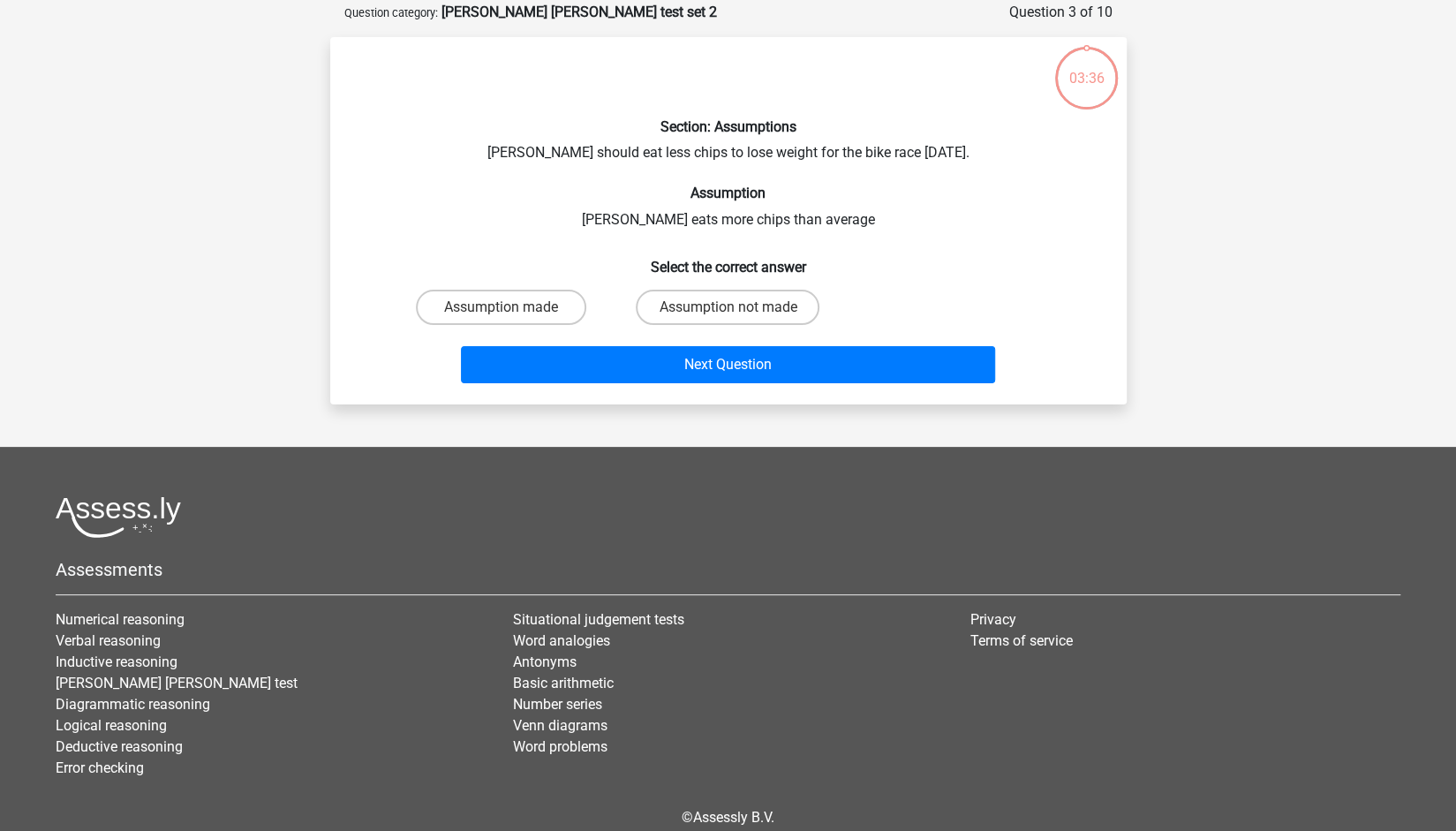
scroll to position [88, 0]
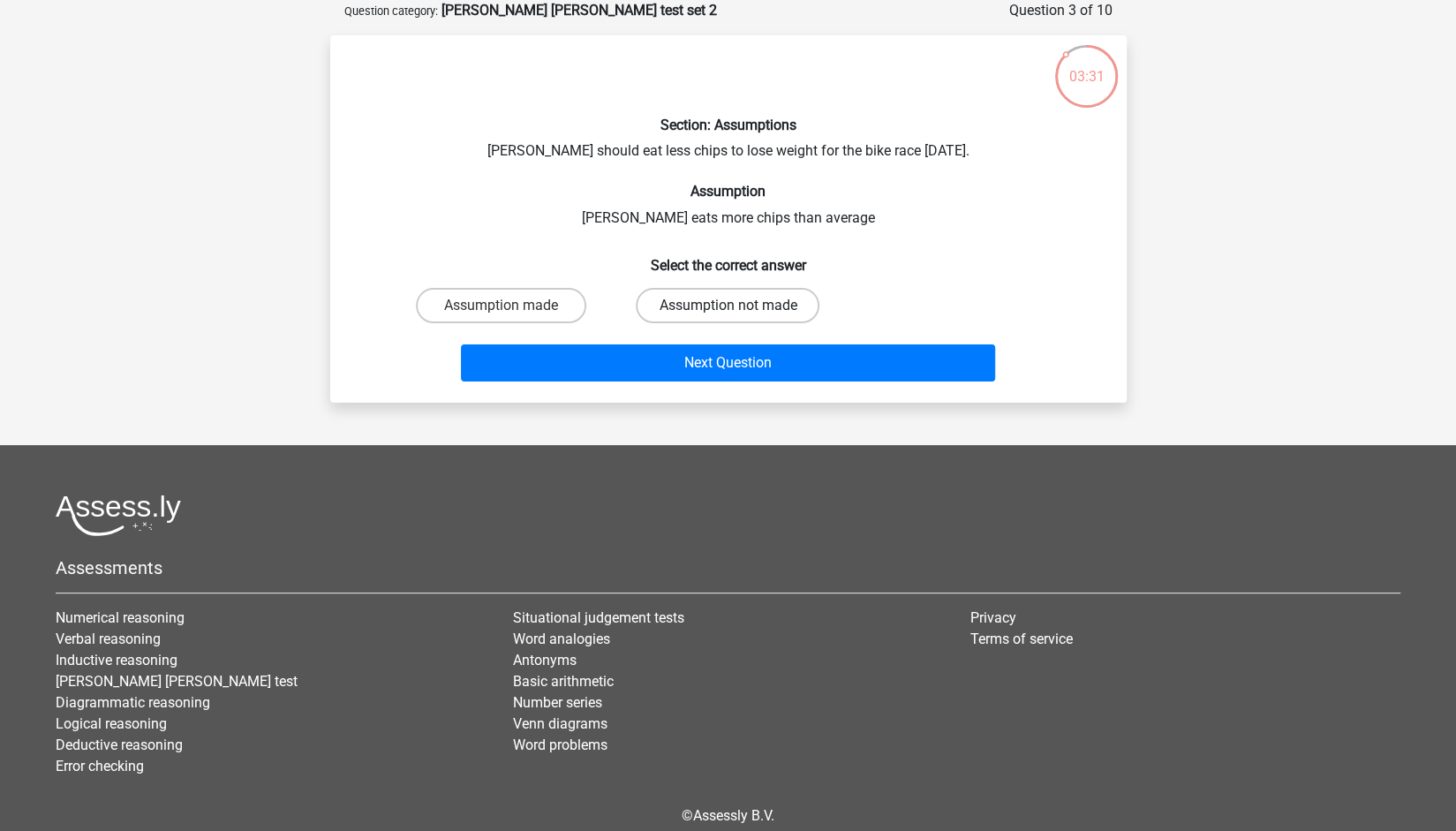
click at [686, 308] on label "Assumption not made" at bounding box center [728, 305] width 184 height 35
click at [728, 308] on input "Assumption not made" at bounding box center [733, 311] width 11 height 11
radio input "true"
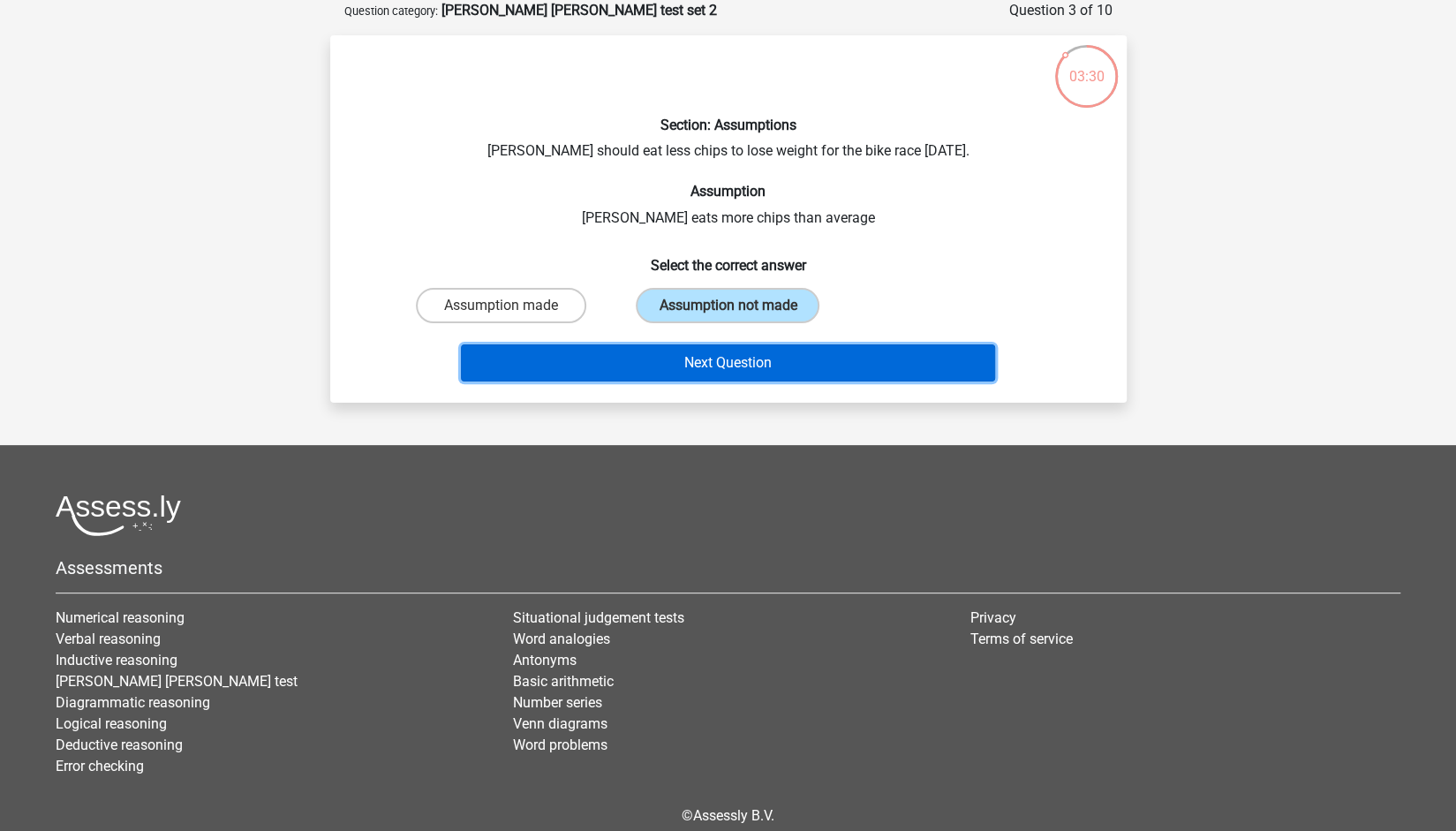
click at [695, 351] on button "Next Question" at bounding box center [728, 363] width 534 height 37
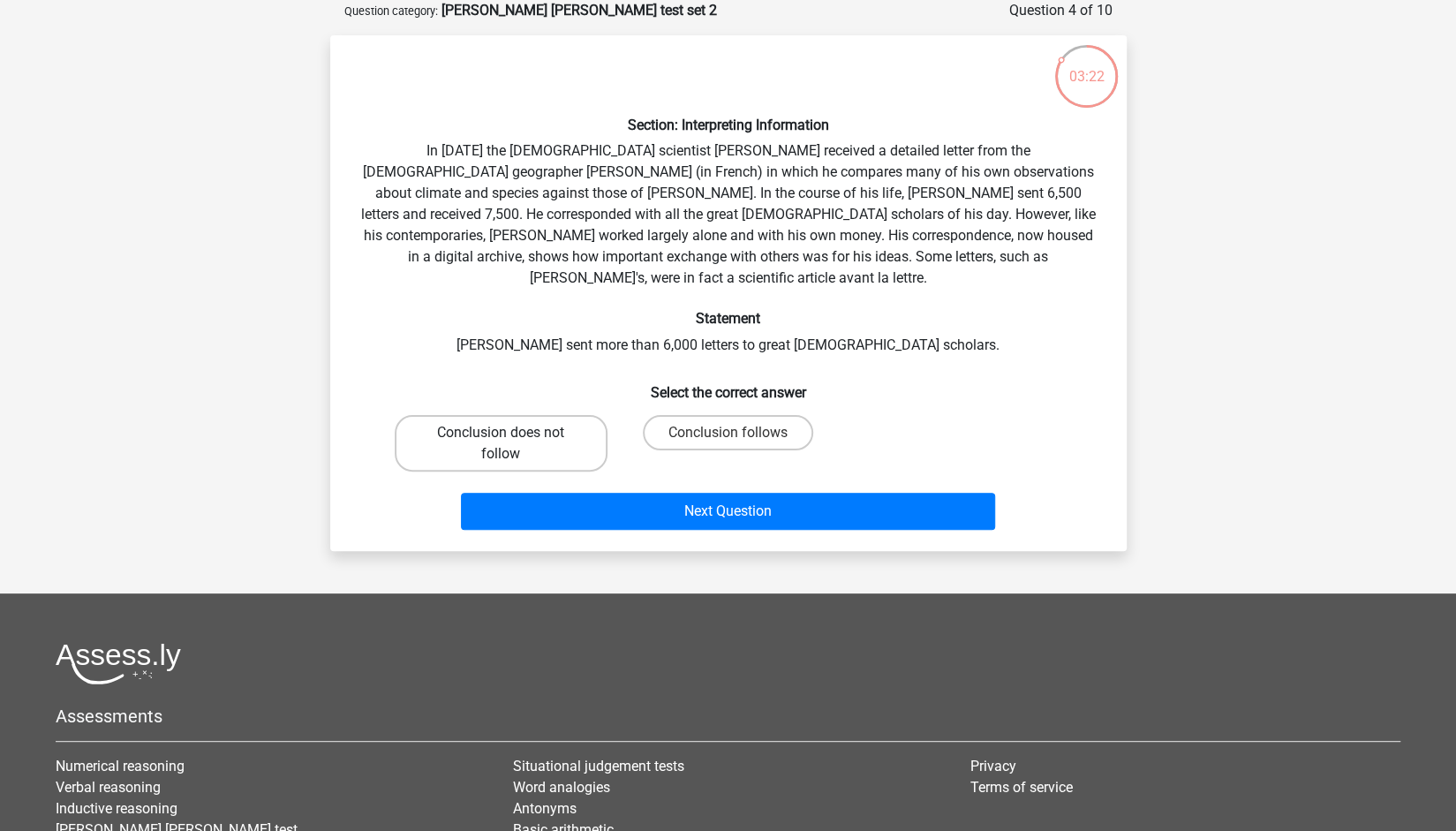
click at [567, 416] on label "Conclusion does not follow" at bounding box center [501, 442] width 213 height 56
click at [512, 433] on input "Conclusion does not follow" at bounding box center [506, 438] width 11 height 11
radio input "true"
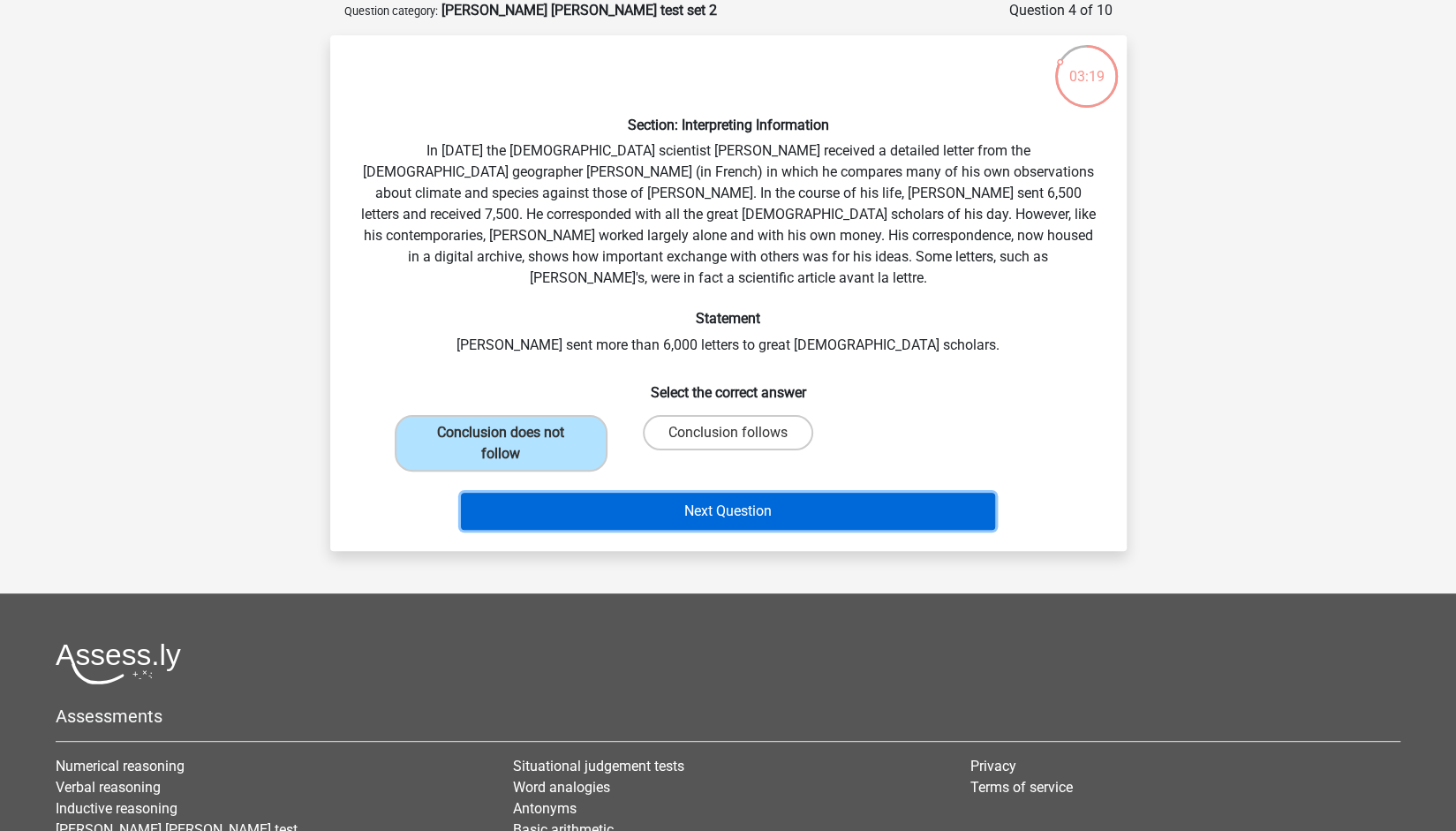
click at [638, 493] on button "Next Question" at bounding box center [728, 511] width 534 height 37
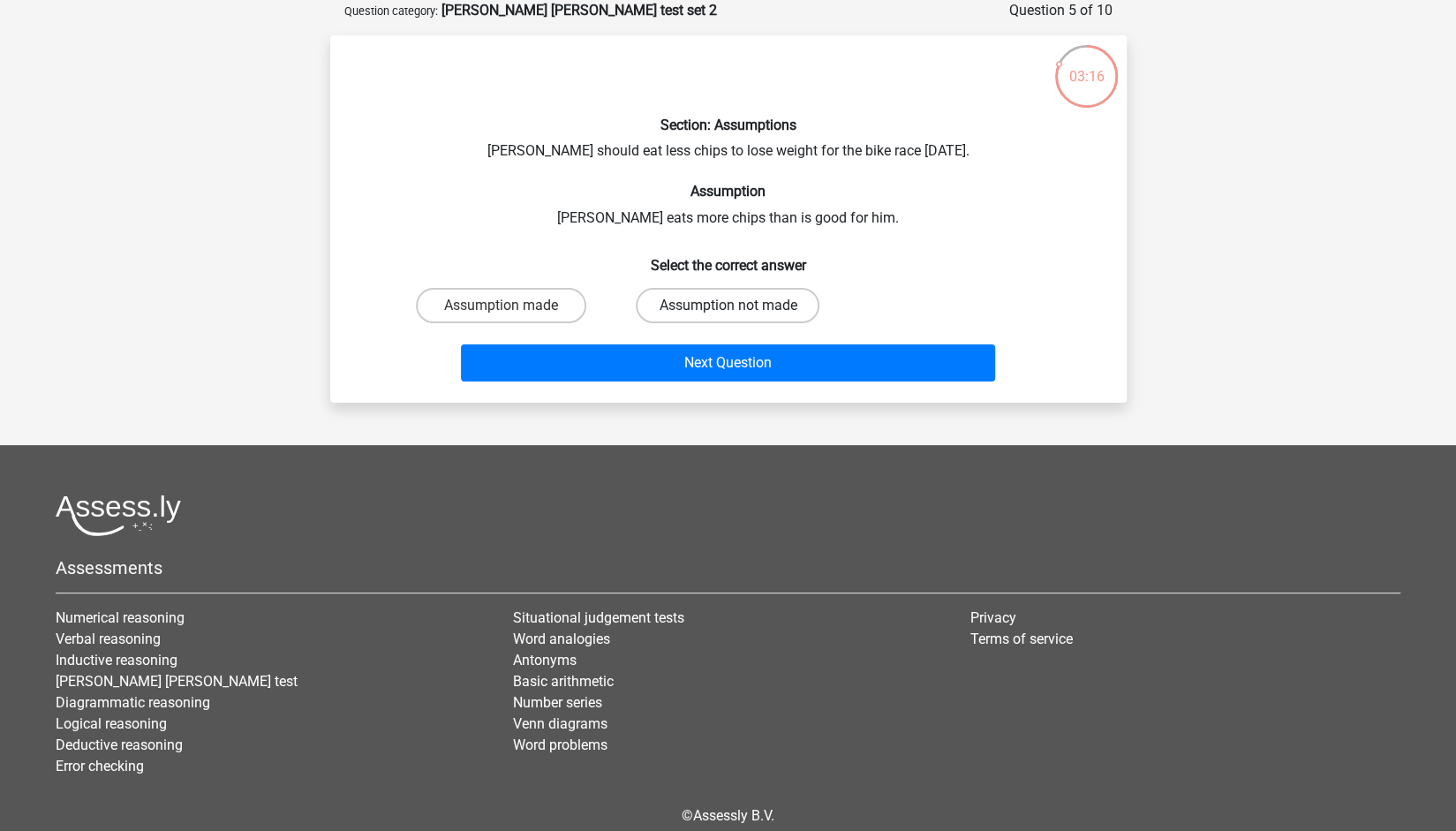
click at [696, 310] on label "Assumption not made" at bounding box center [728, 305] width 184 height 35
click at [728, 310] on input "Assumption not made" at bounding box center [733, 311] width 11 height 11
radio input "true"
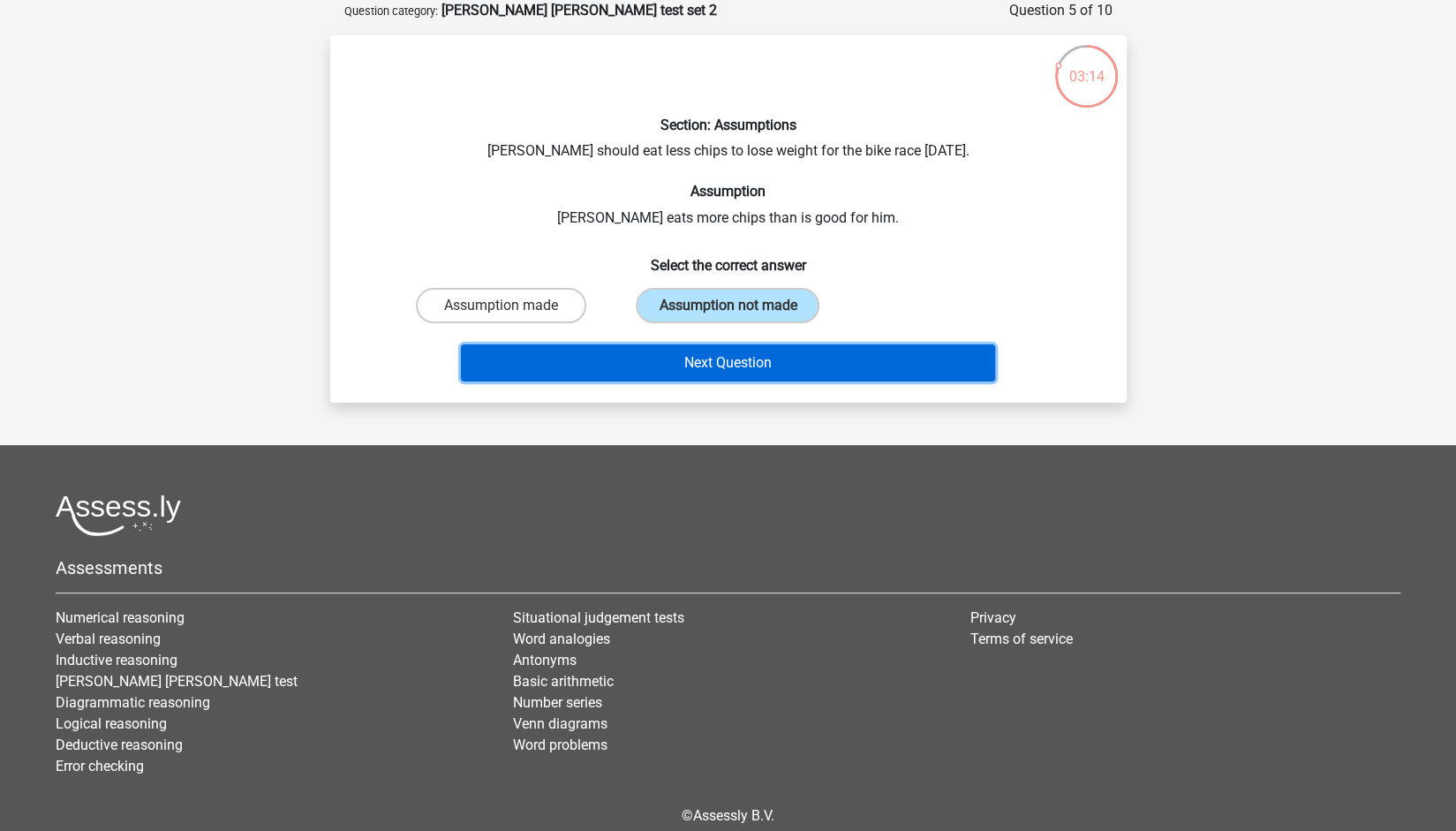
click at [699, 361] on button "Next Question" at bounding box center [728, 363] width 534 height 37
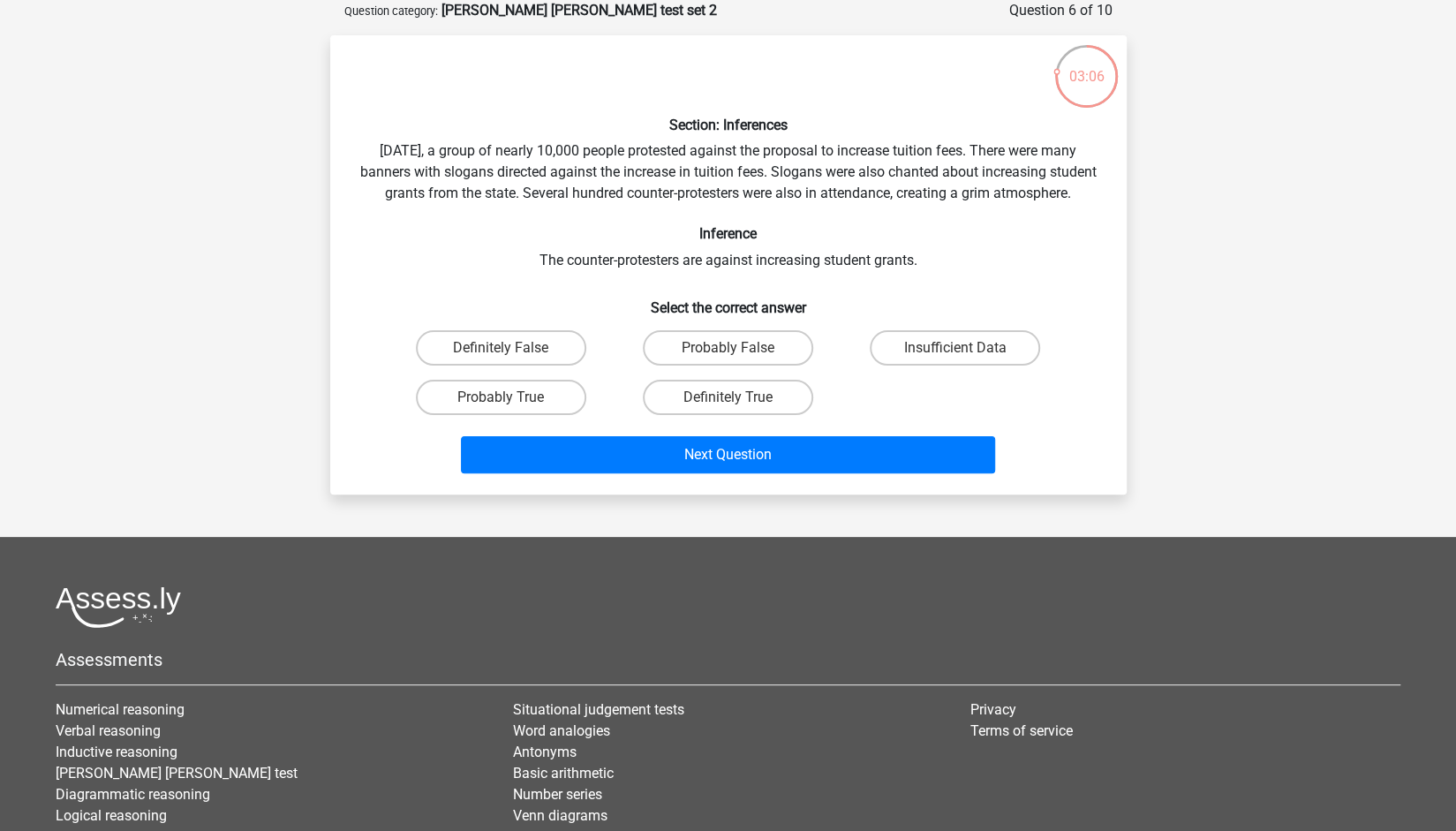
click at [508, 409] on input "Probably True" at bounding box center [506, 403] width 11 height 11
radio input "true"
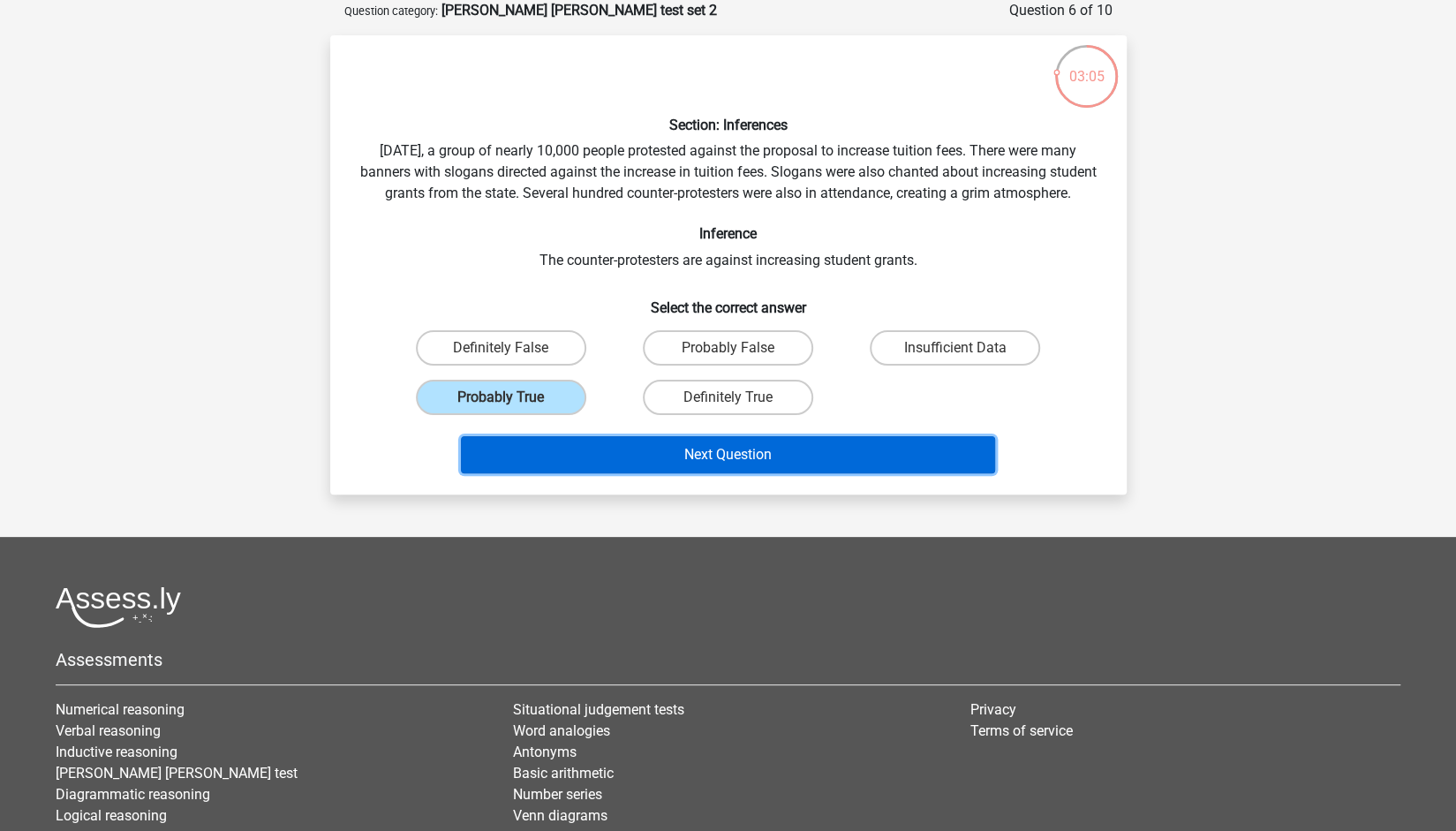
click at [594, 473] on button "Next Question" at bounding box center [728, 455] width 534 height 37
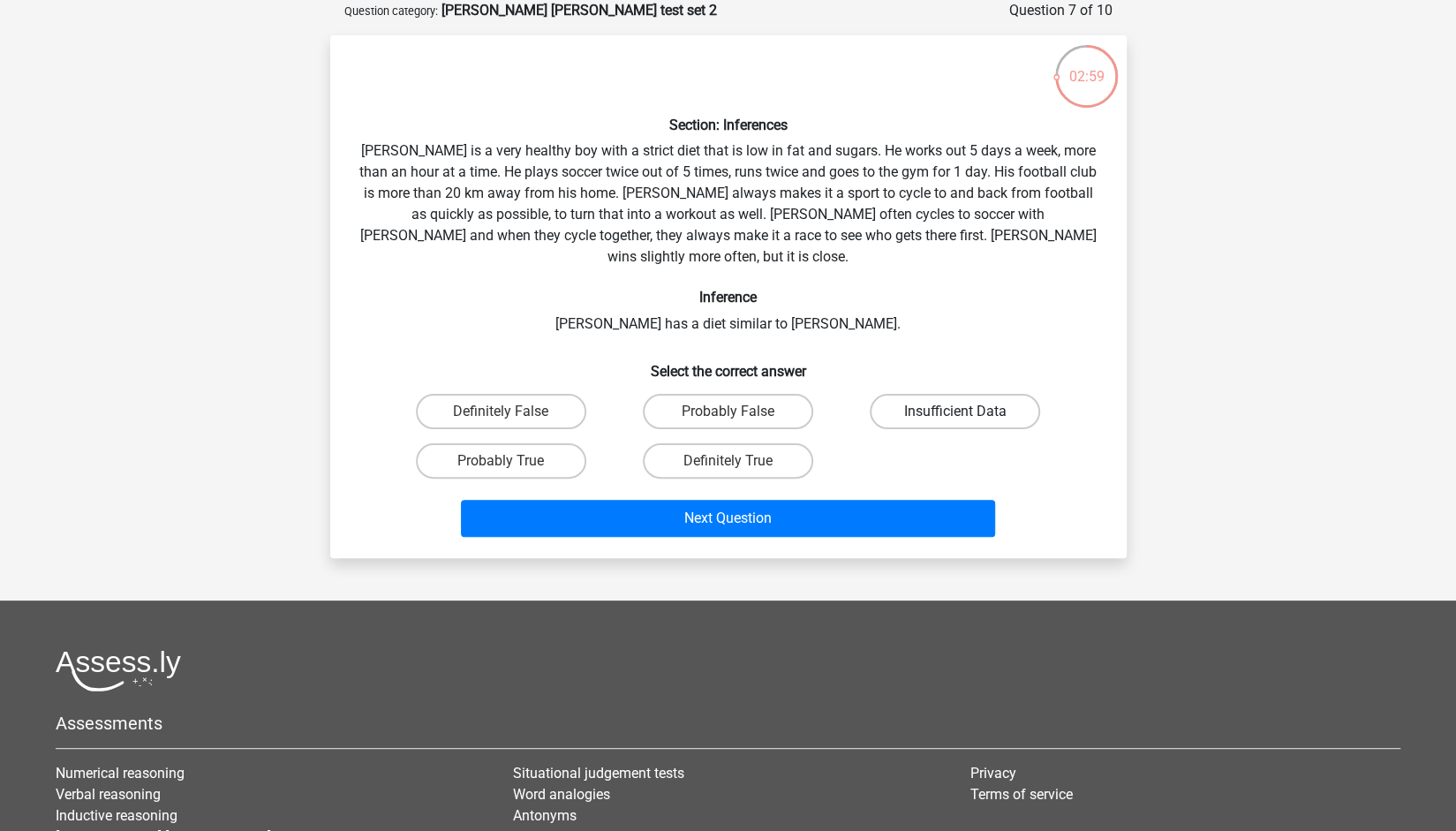
click at [950, 393] on label "Insufficient Data" at bounding box center [954, 411] width 170 height 35
click at [955, 412] on input "Insufficient Data" at bounding box center [961, 417] width 11 height 11
radio input "true"
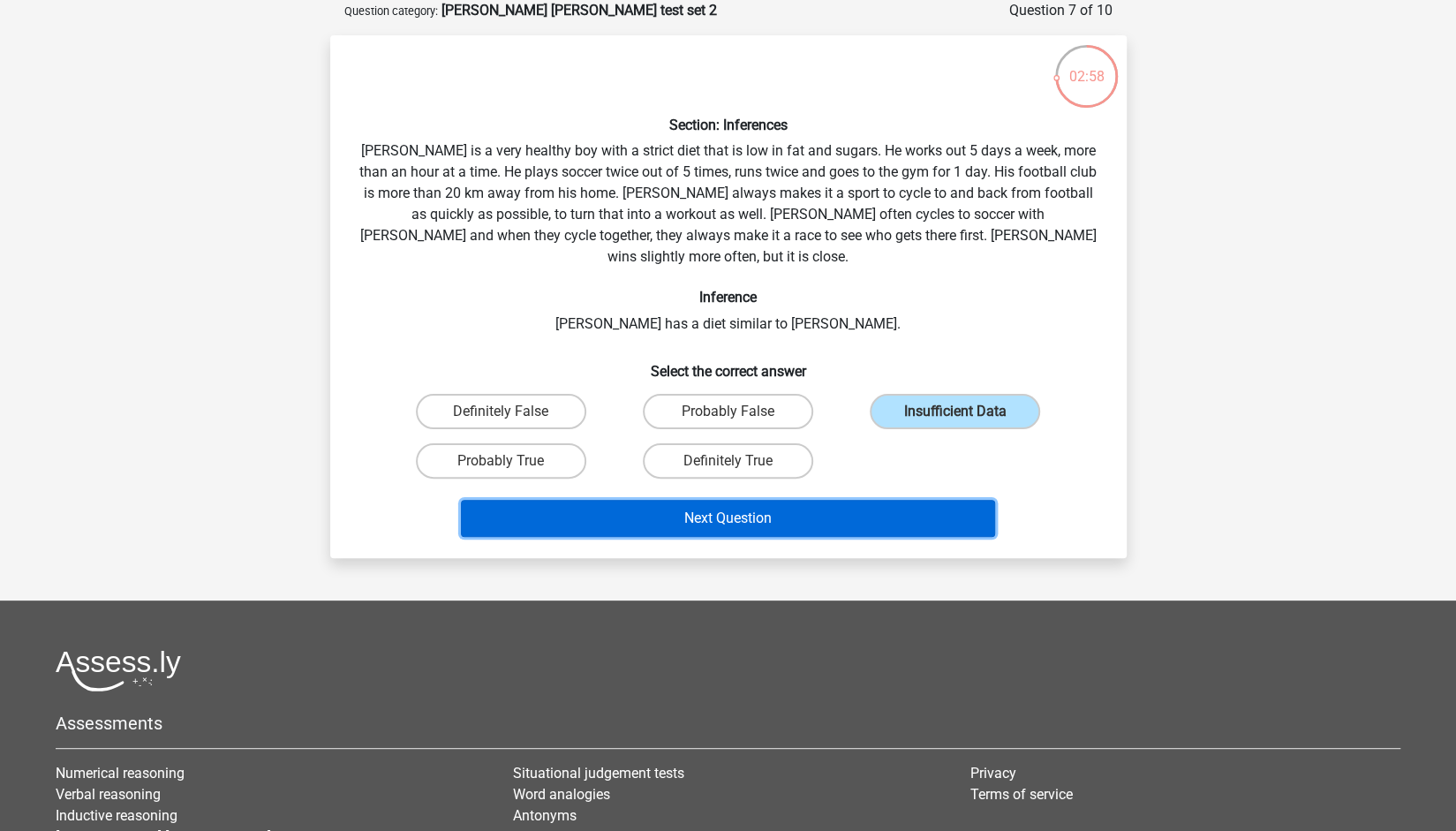
click at [868, 503] on button "Next Question" at bounding box center [728, 518] width 534 height 37
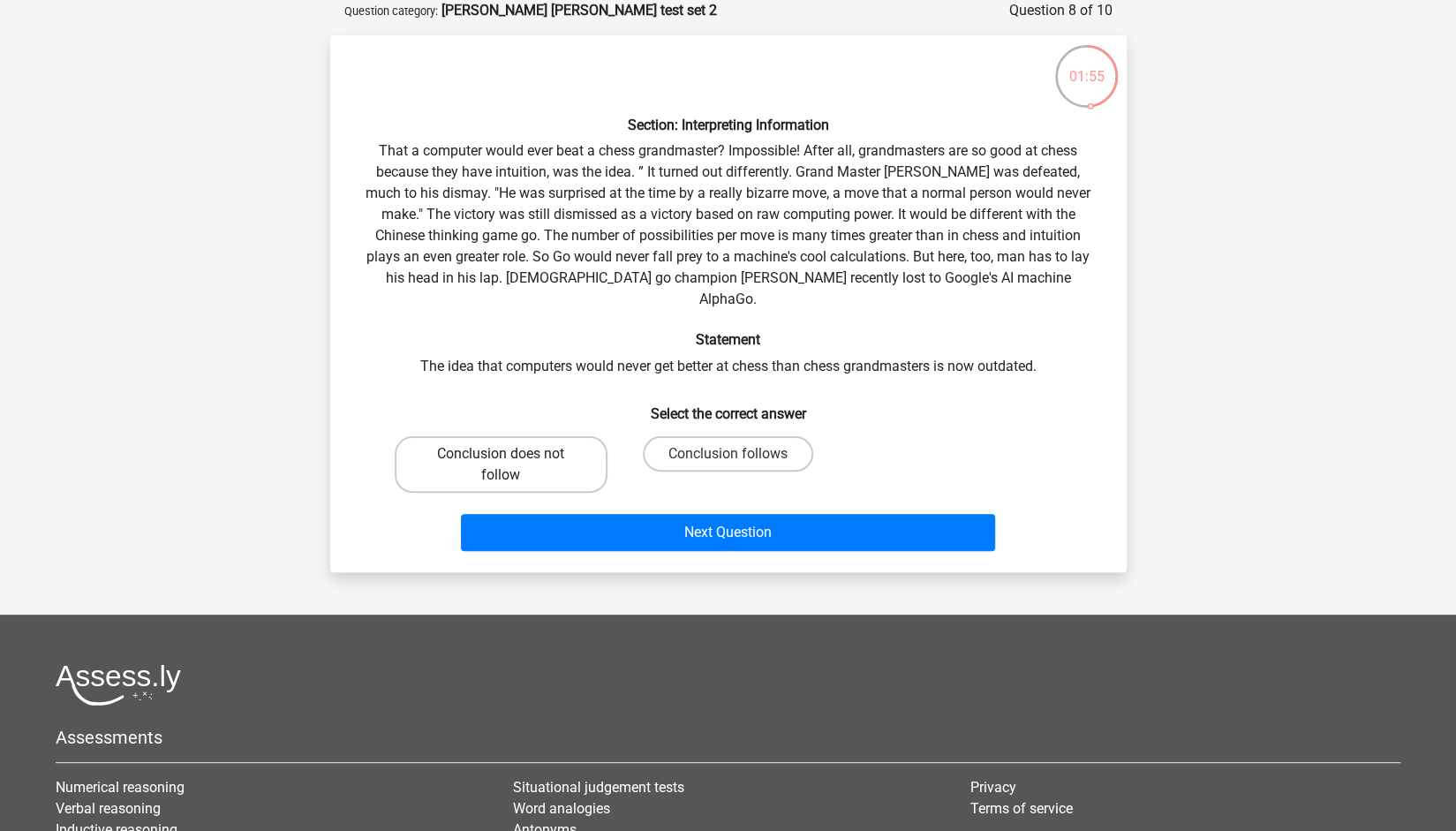
click at [590, 437] on label "Conclusion does not follow" at bounding box center [501, 464] width 213 height 56
click at [512, 454] on input "Conclusion does not follow" at bounding box center [506, 460] width 11 height 11
radio input "true"
click at [719, 437] on label "Conclusion follows" at bounding box center [728, 454] width 170 height 35
click at [728, 454] on input "Conclusion follows" at bounding box center [733, 460] width 11 height 11
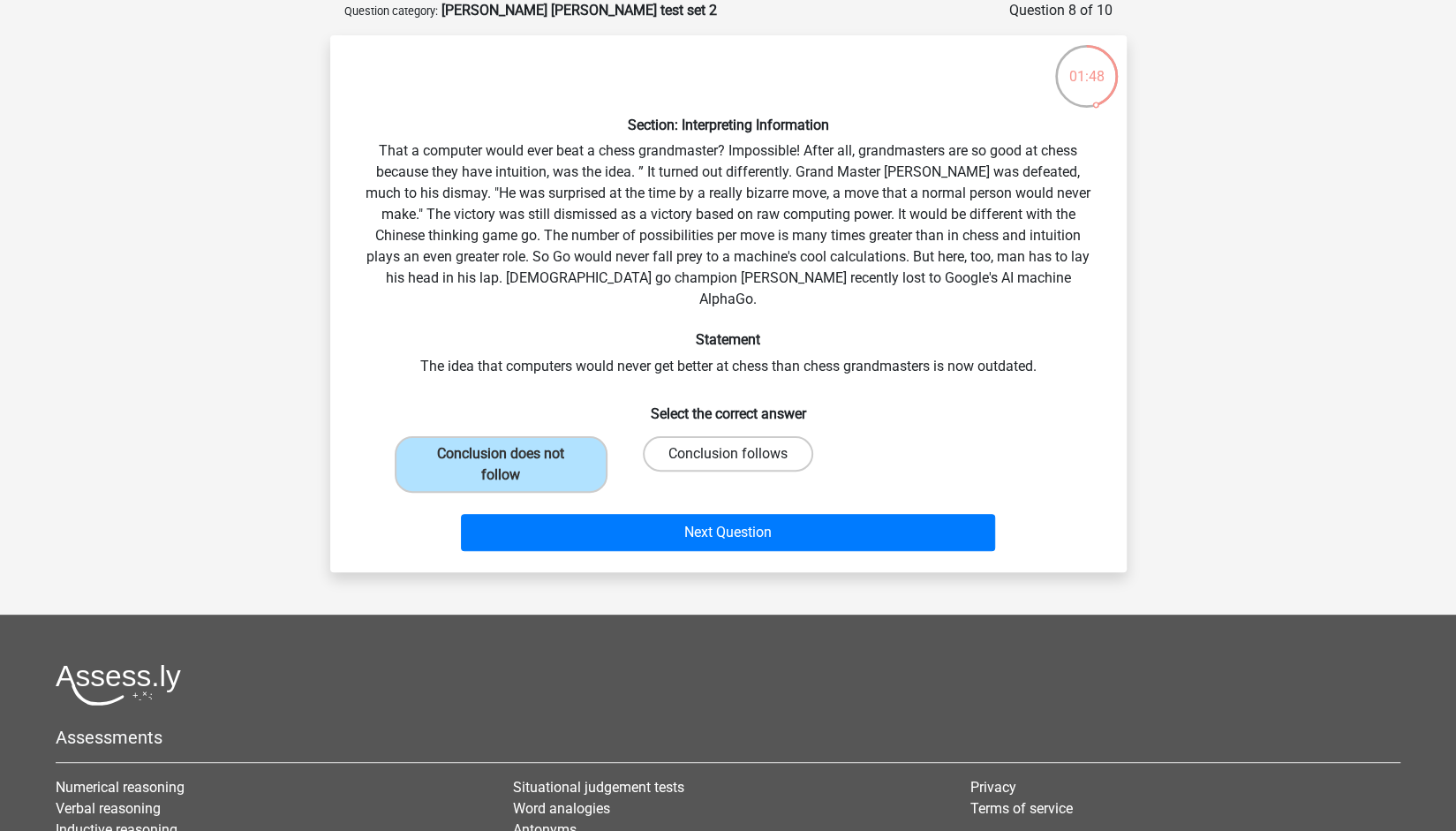
radio input "true"
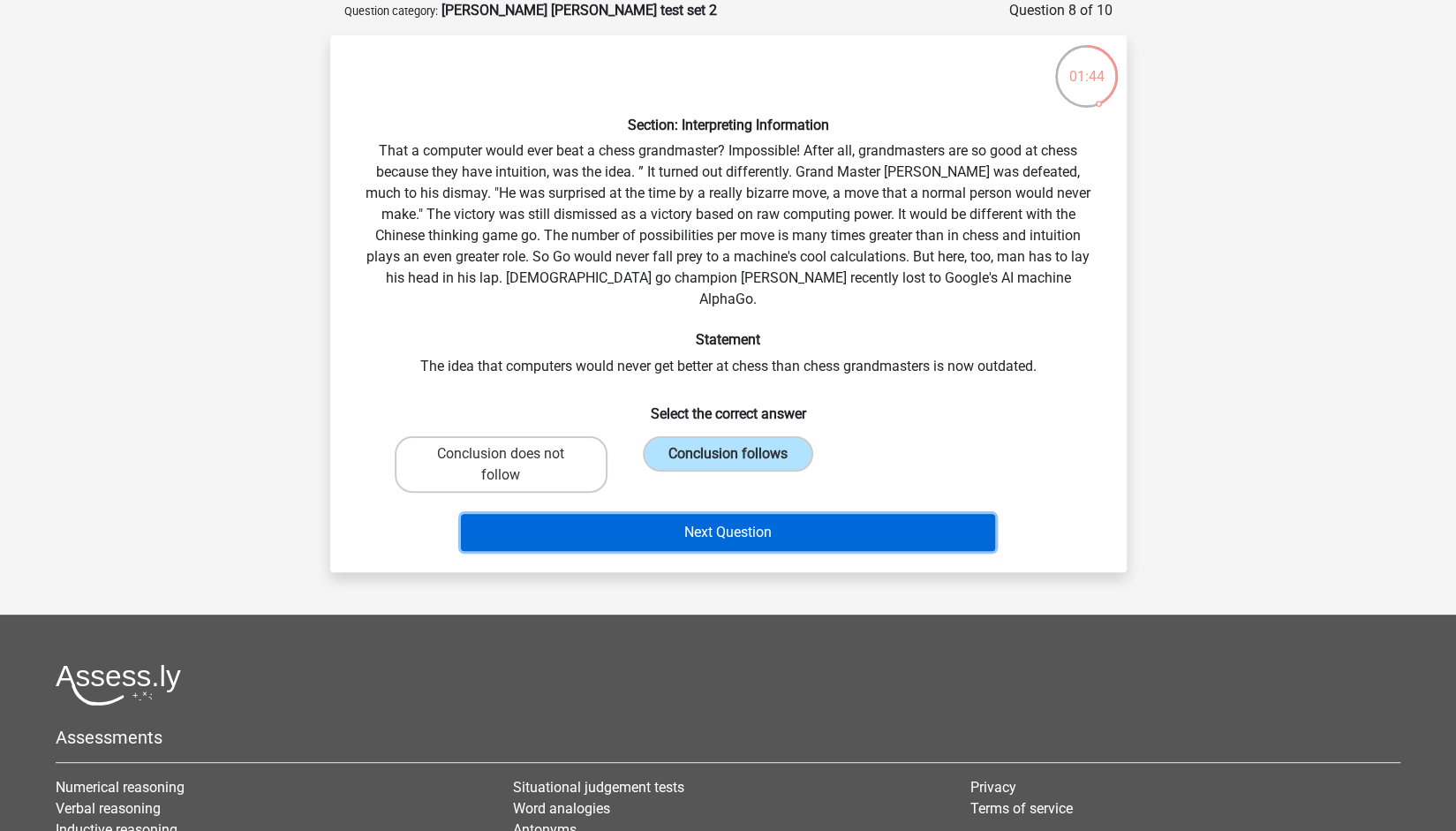
click at [656, 514] on button "Next Question" at bounding box center [728, 532] width 534 height 37
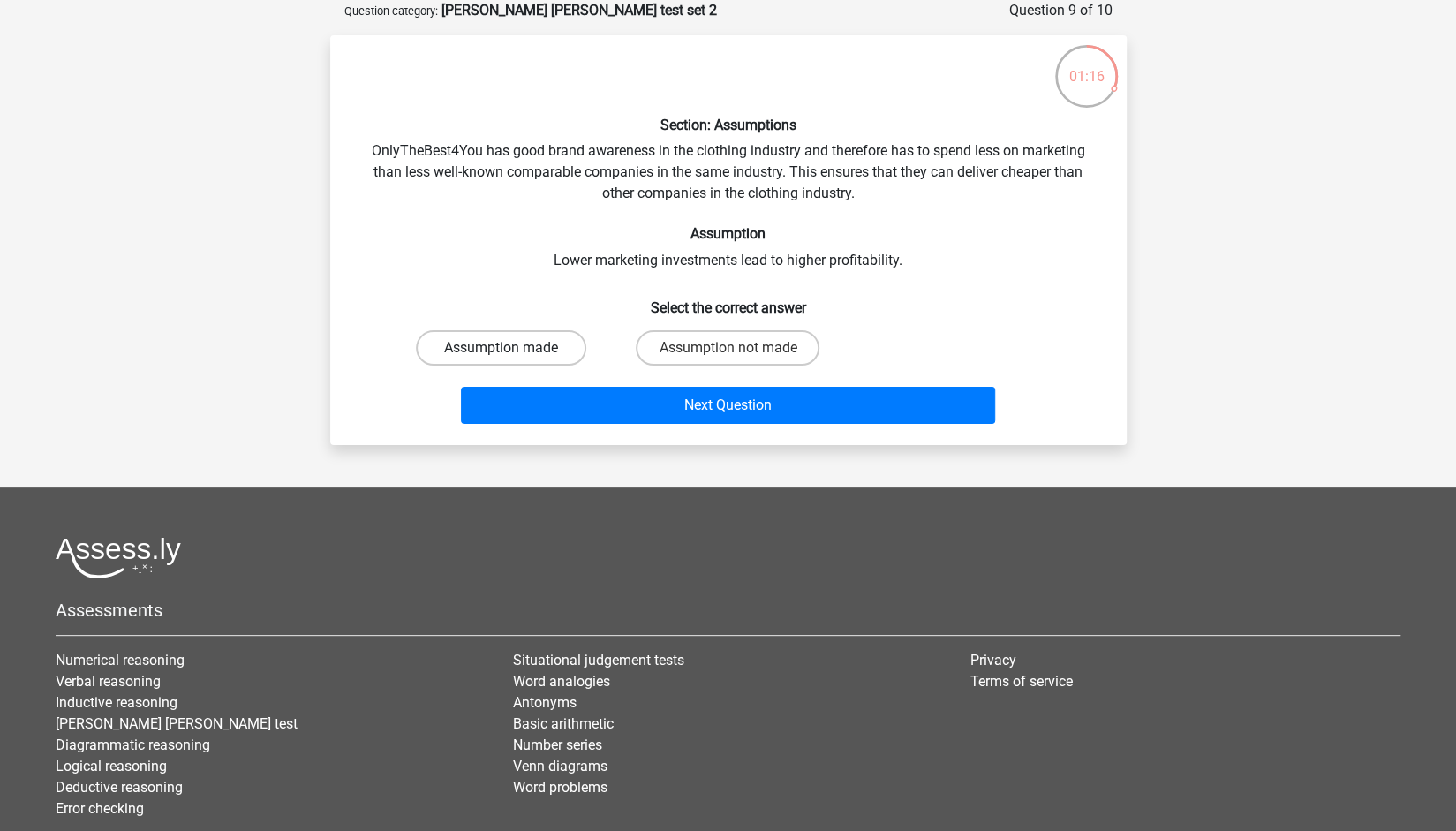
click at [505, 362] on label "Assumption made" at bounding box center [501, 348] width 170 height 35
click at [505, 359] on input "Assumption made" at bounding box center [506, 353] width 11 height 11
radio input "true"
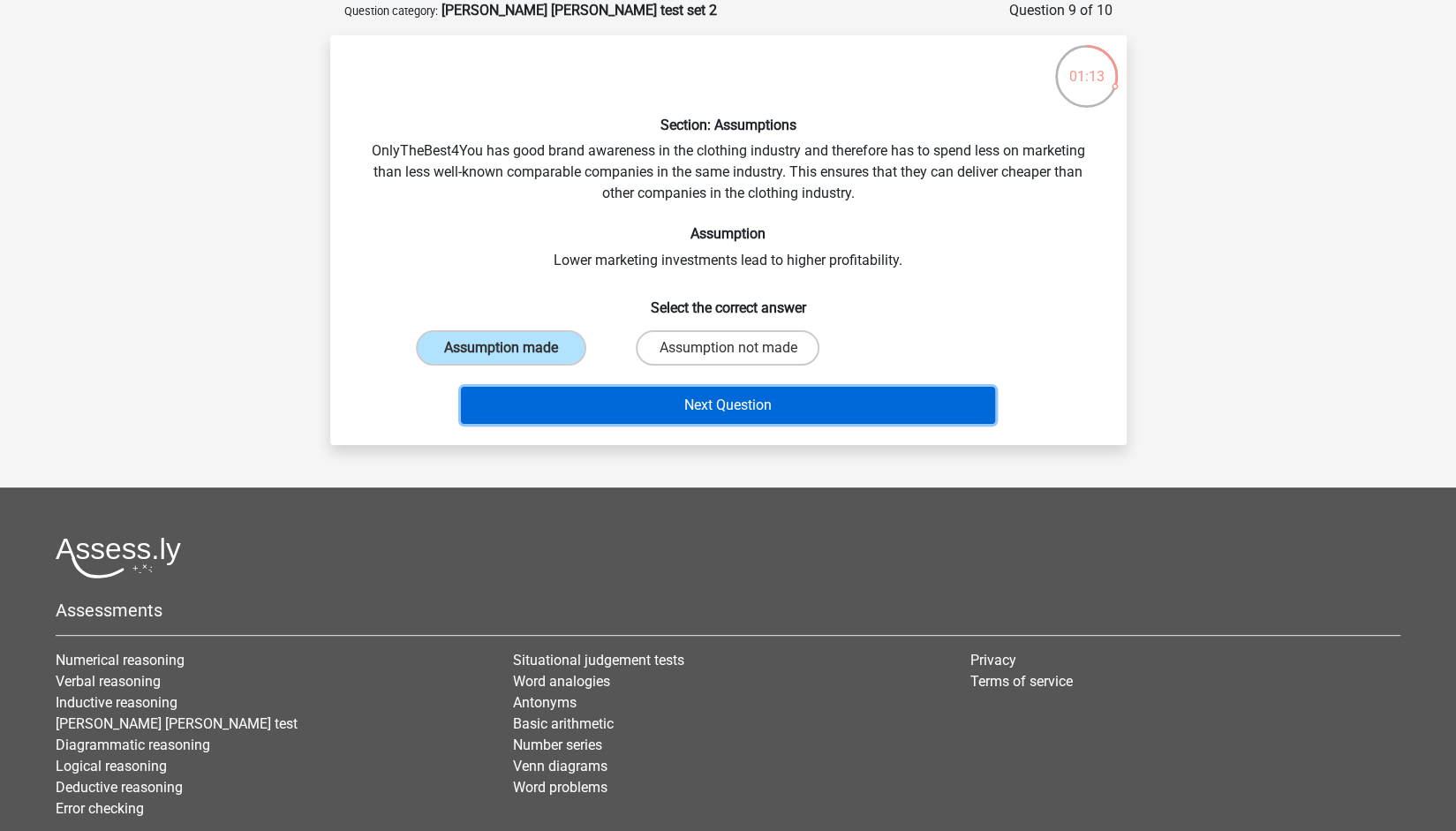
click at [581, 404] on button "Next Question" at bounding box center [728, 405] width 534 height 37
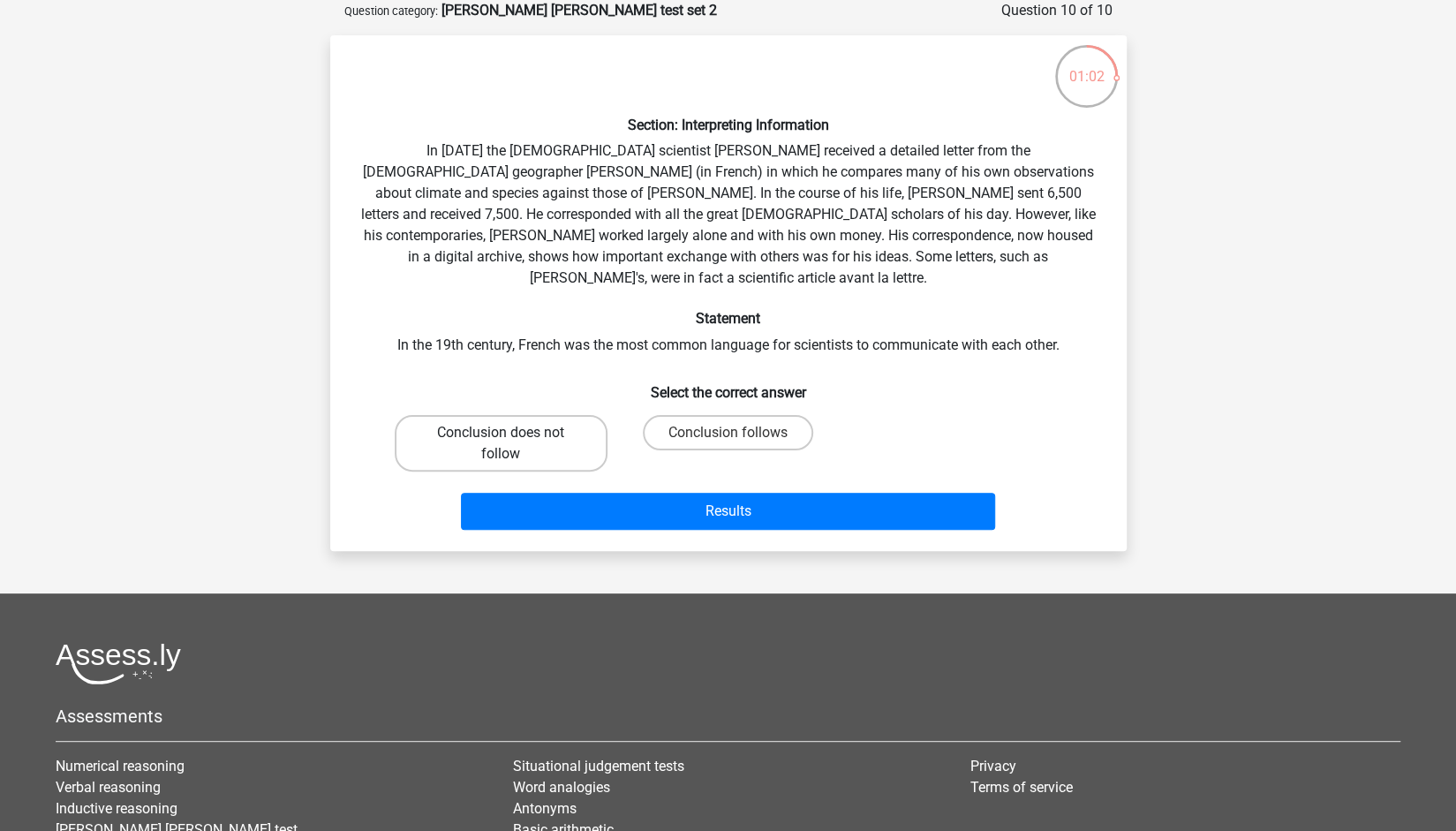
click at [546, 423] on label "Conclusion does not follow" at bounding box center [501, 442] width 213 height 56
click at [512, 433] on input "Conclusion does not follow" at bounding box center [506, 438] width 11 height 11
radio input "true"
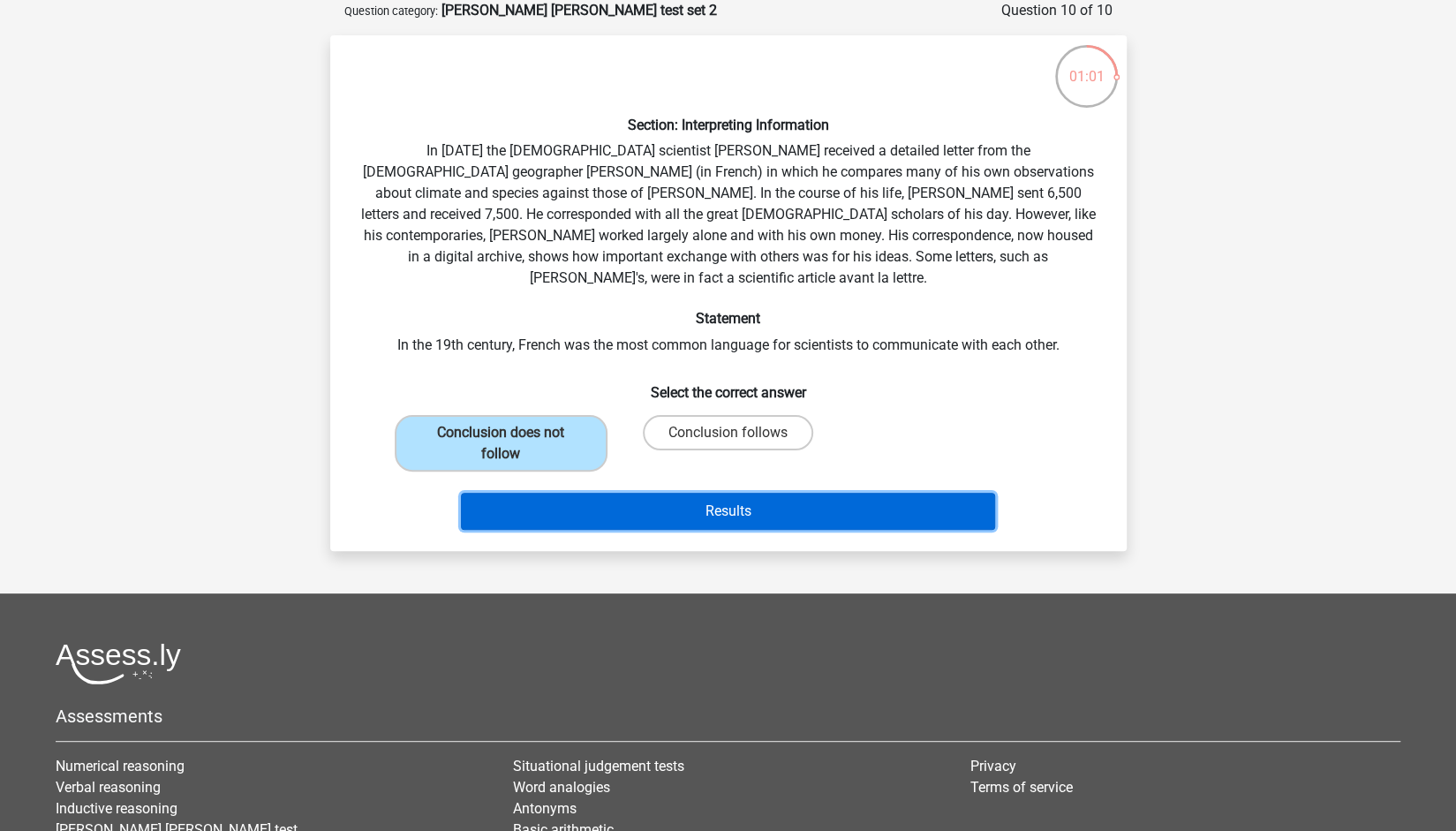
click at [581, 493] on button "Results" at bounding box center [728, 511] width 534 height 37
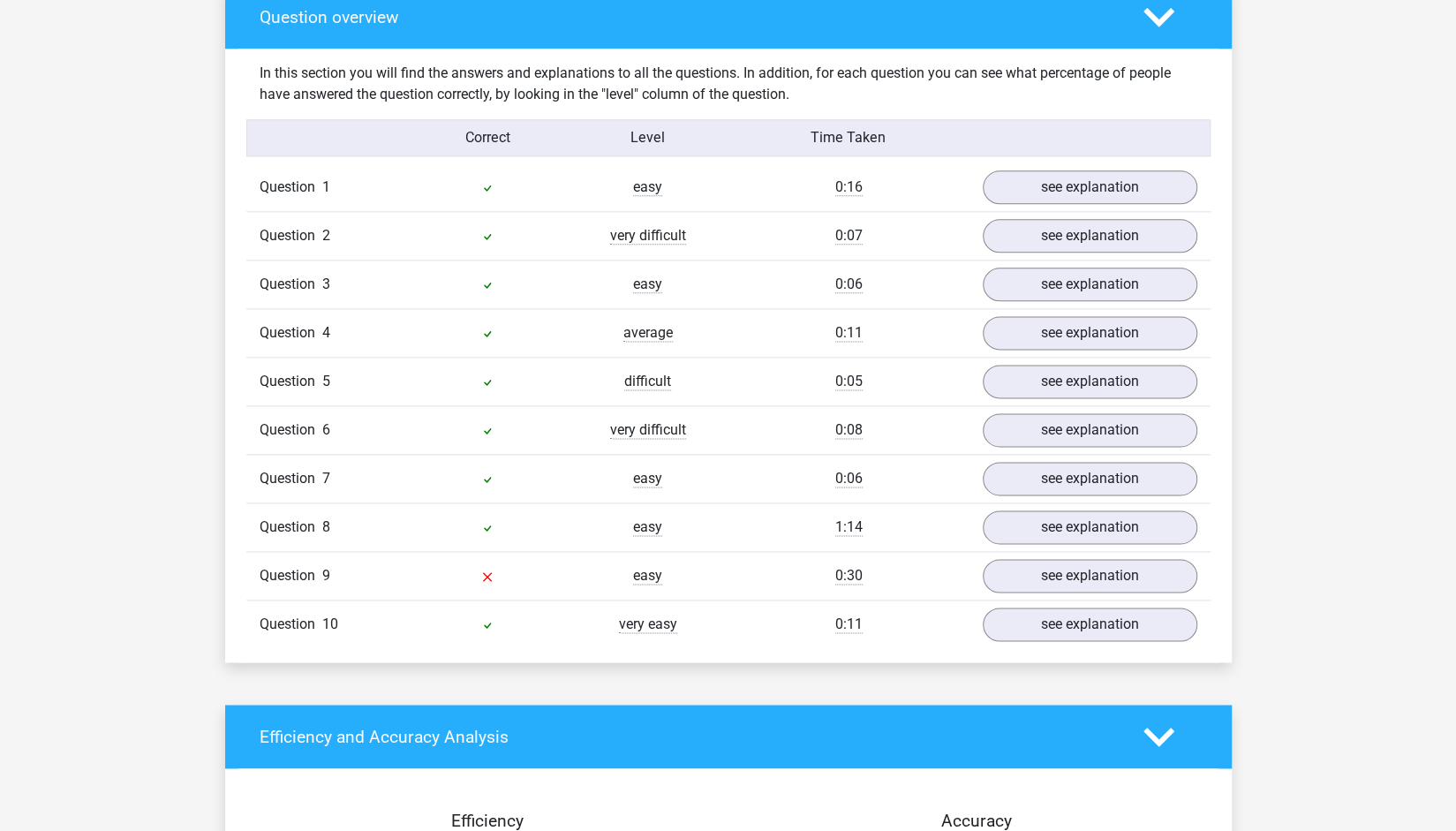
scroll to position [1371, 0]
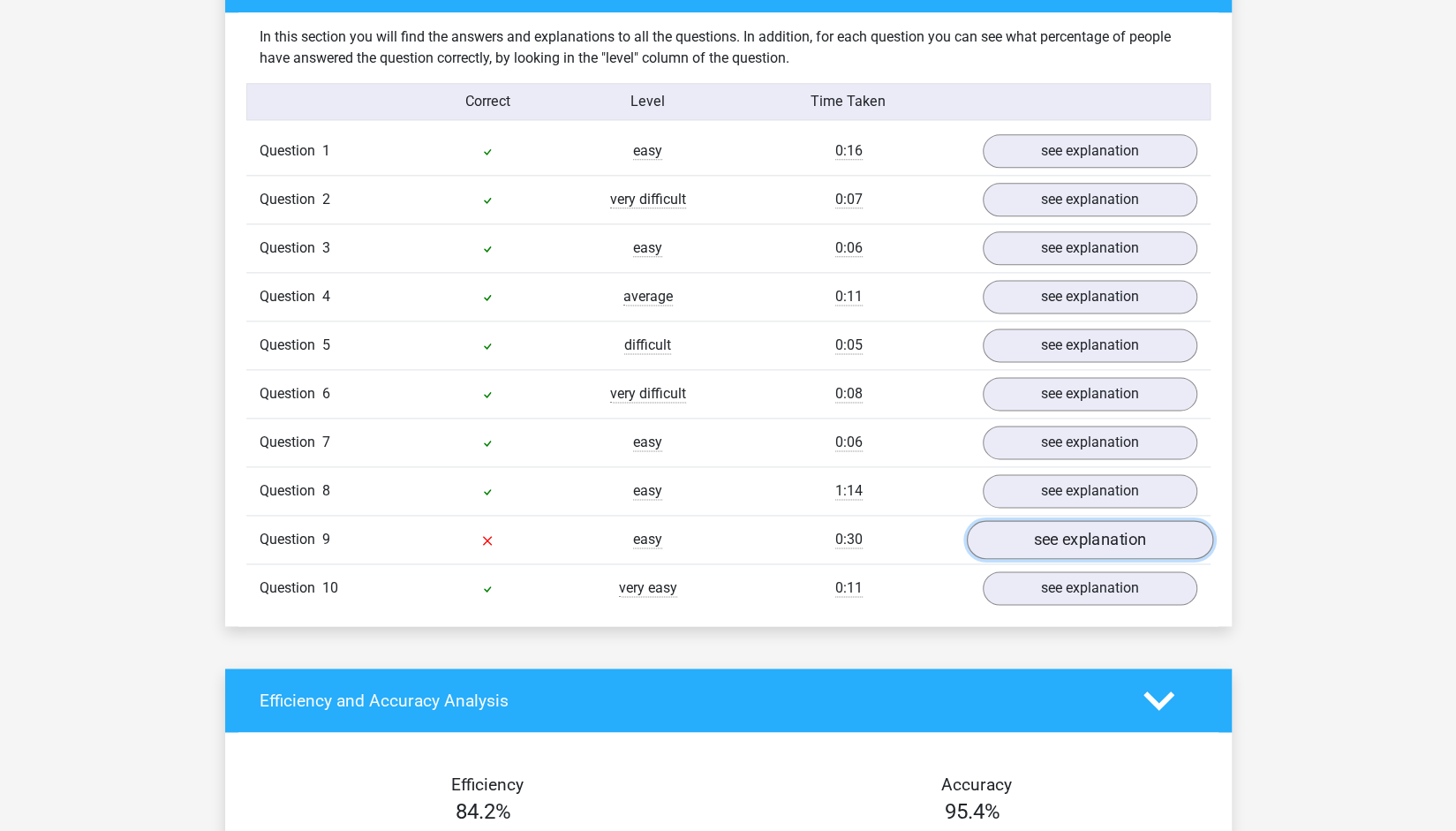
click at [1015, 528] on link "see explanation" at bounding box center [1088, 540] width 246 height 39
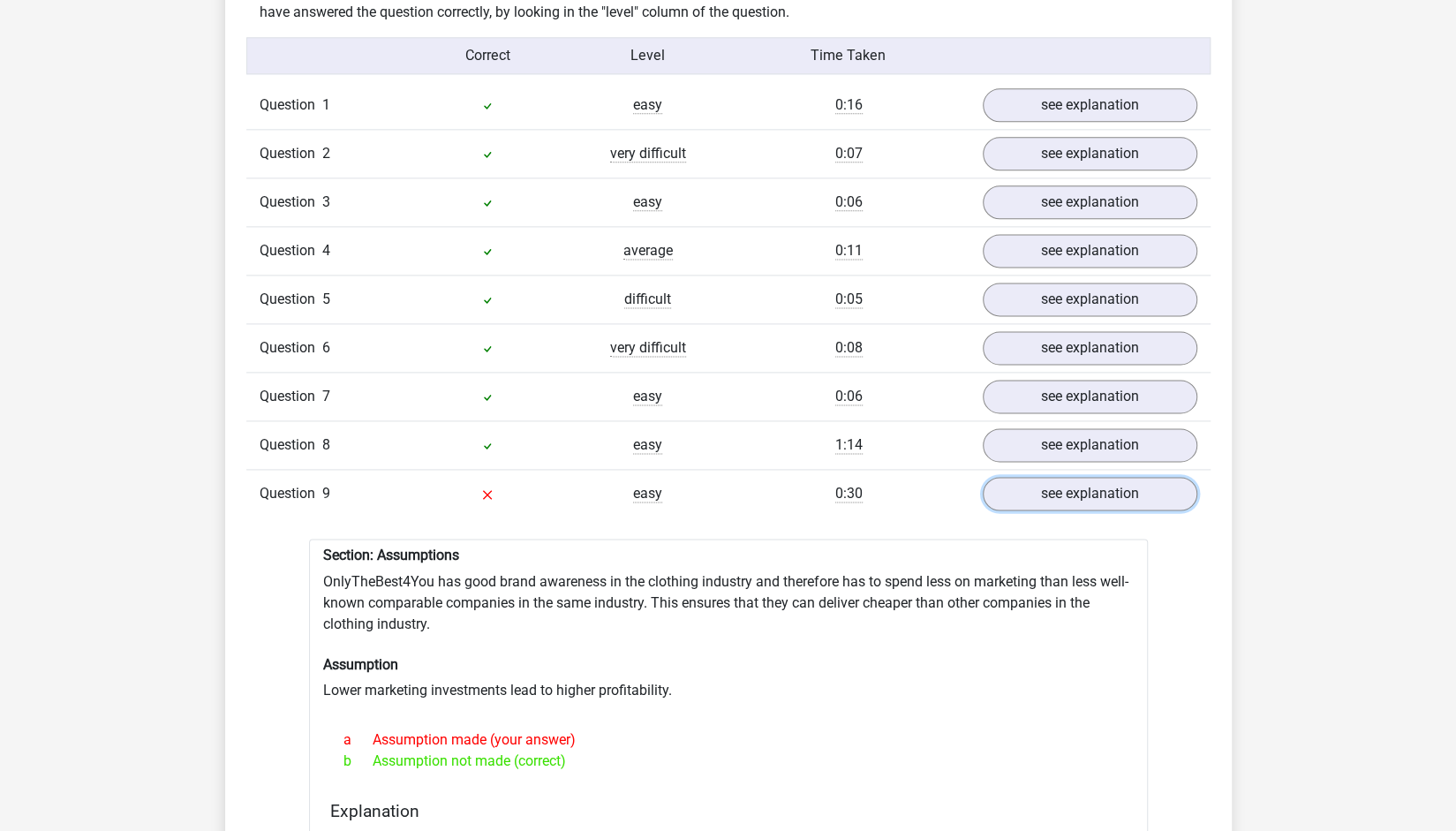
scroll to position [1392, 0]
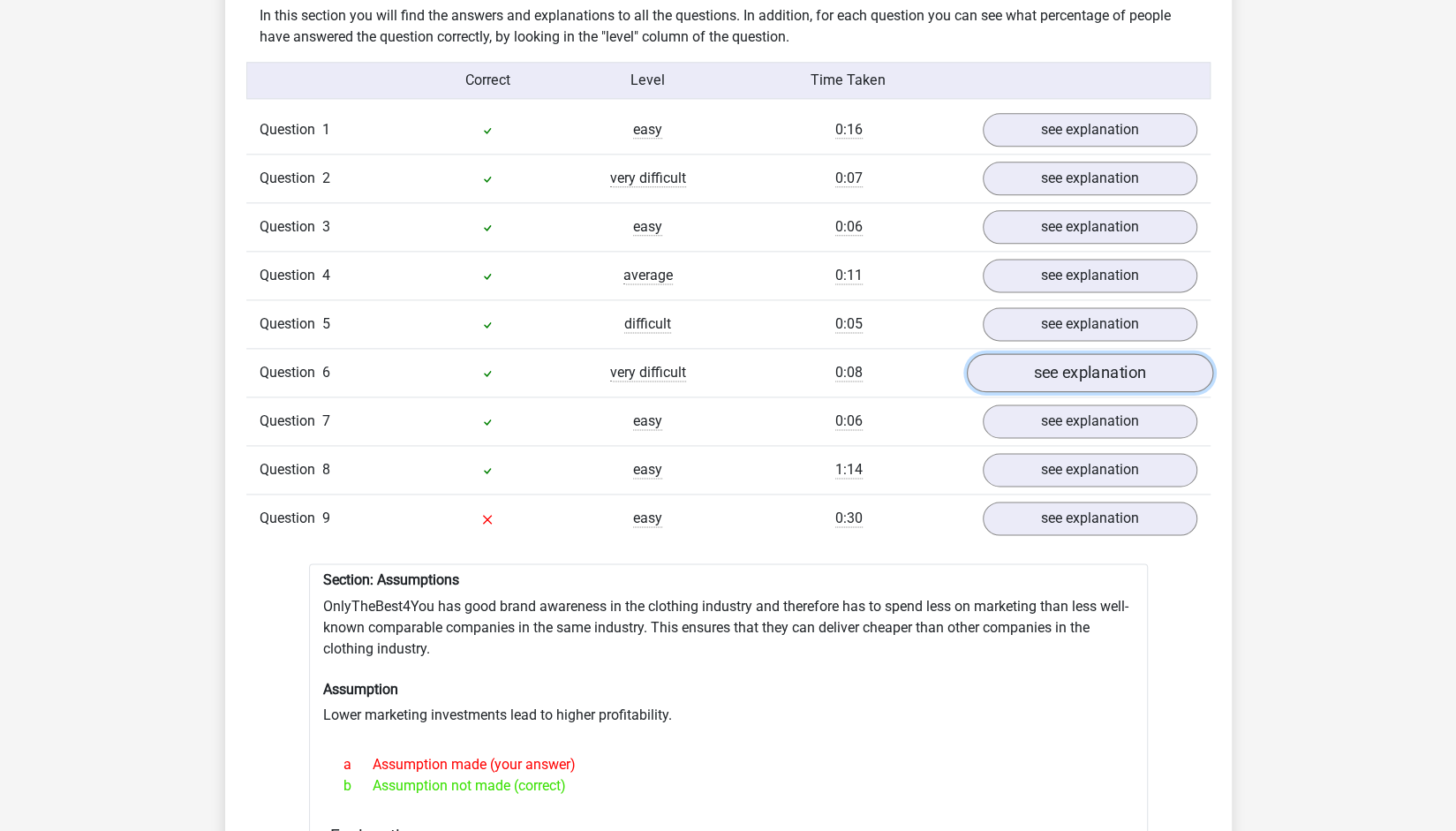
click at [1059, 357] on link "see explanation" at bounding box center [1088, 373] width 246 height 39
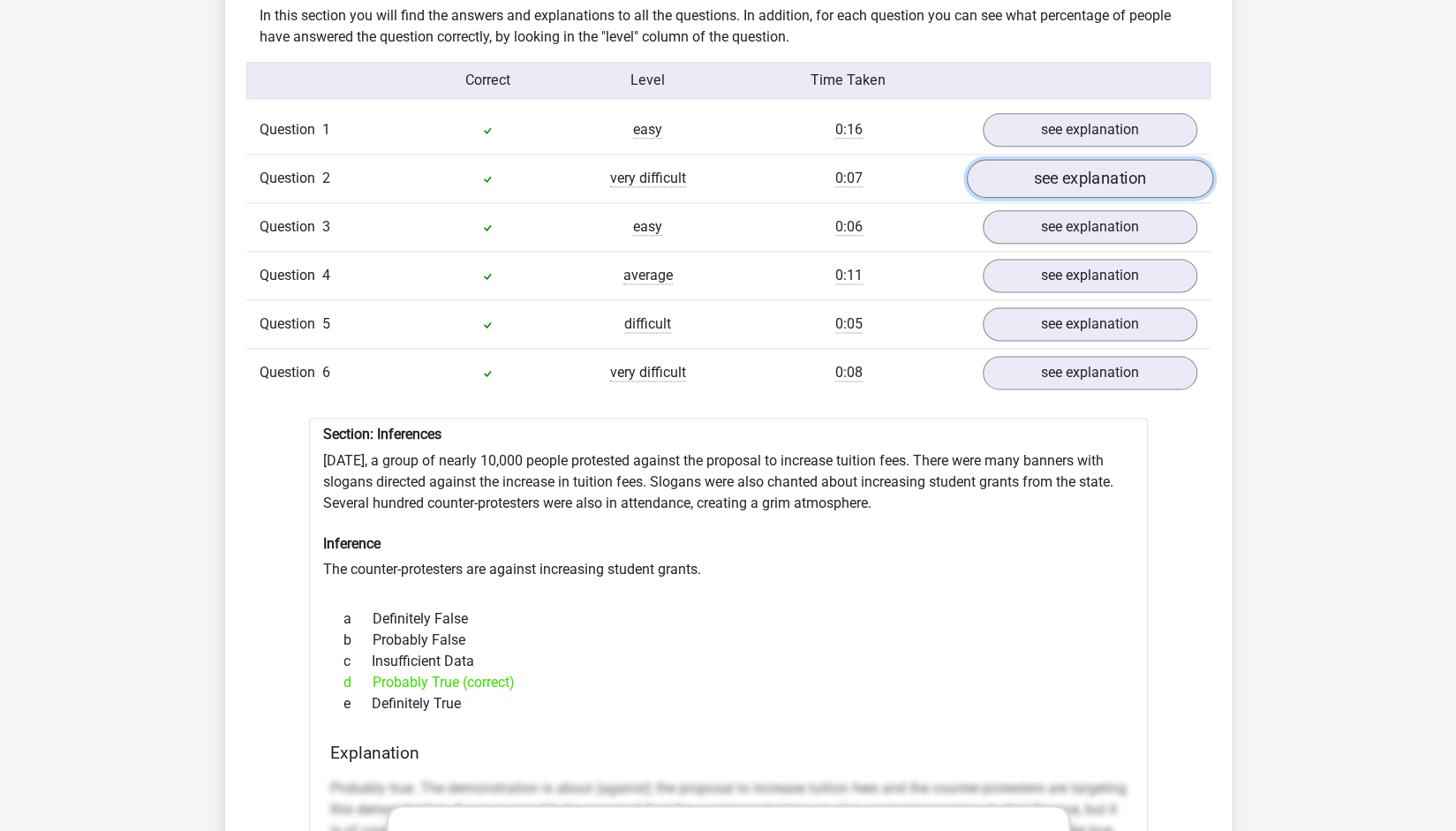
click at [1100, 174] on link "see explanation" at bounding box center [1088, 179] width 246 height 39
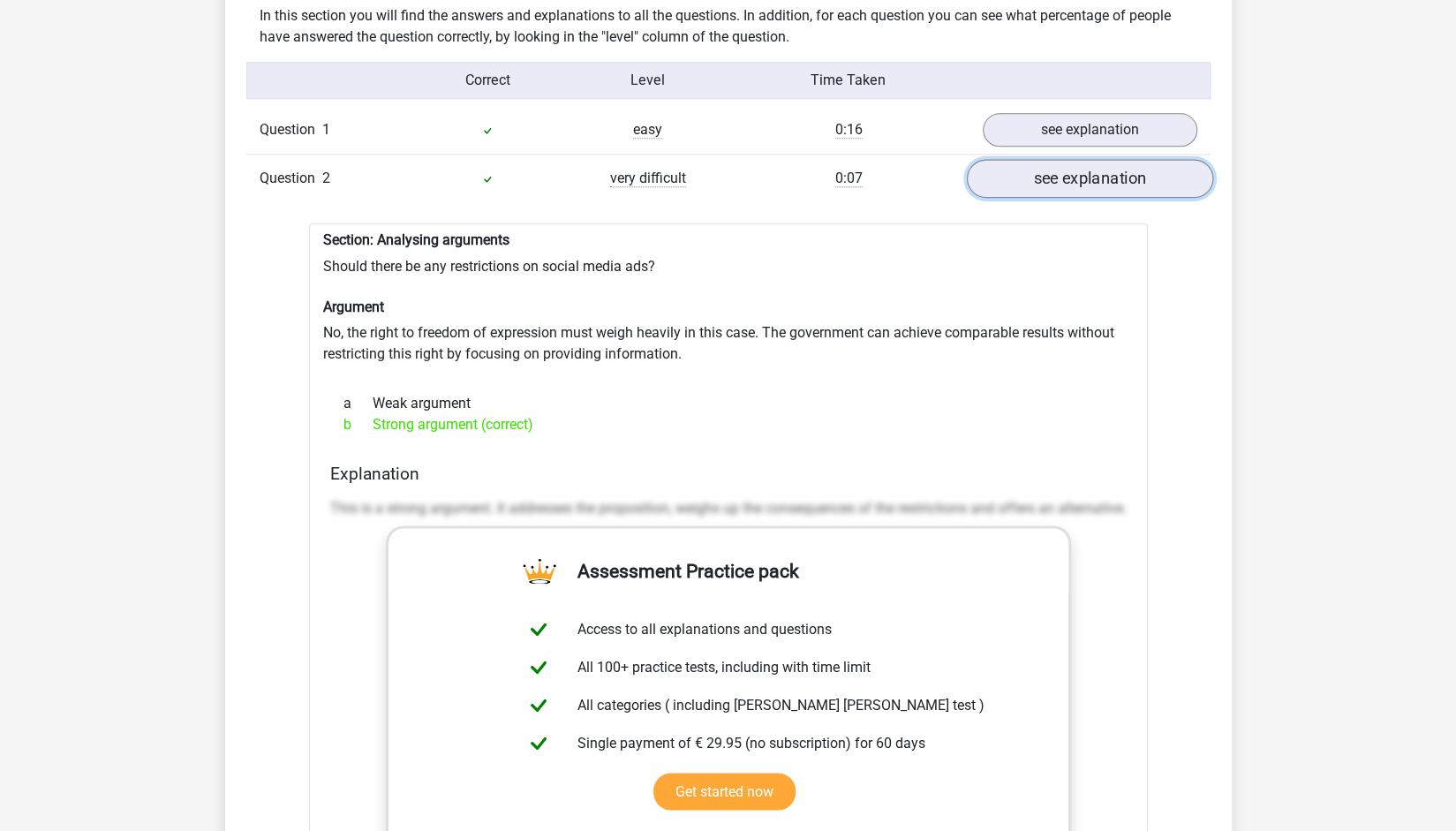
click at [1106, 160] on link "see explanation" at bounding box center [1088, 179] width 246 height 39
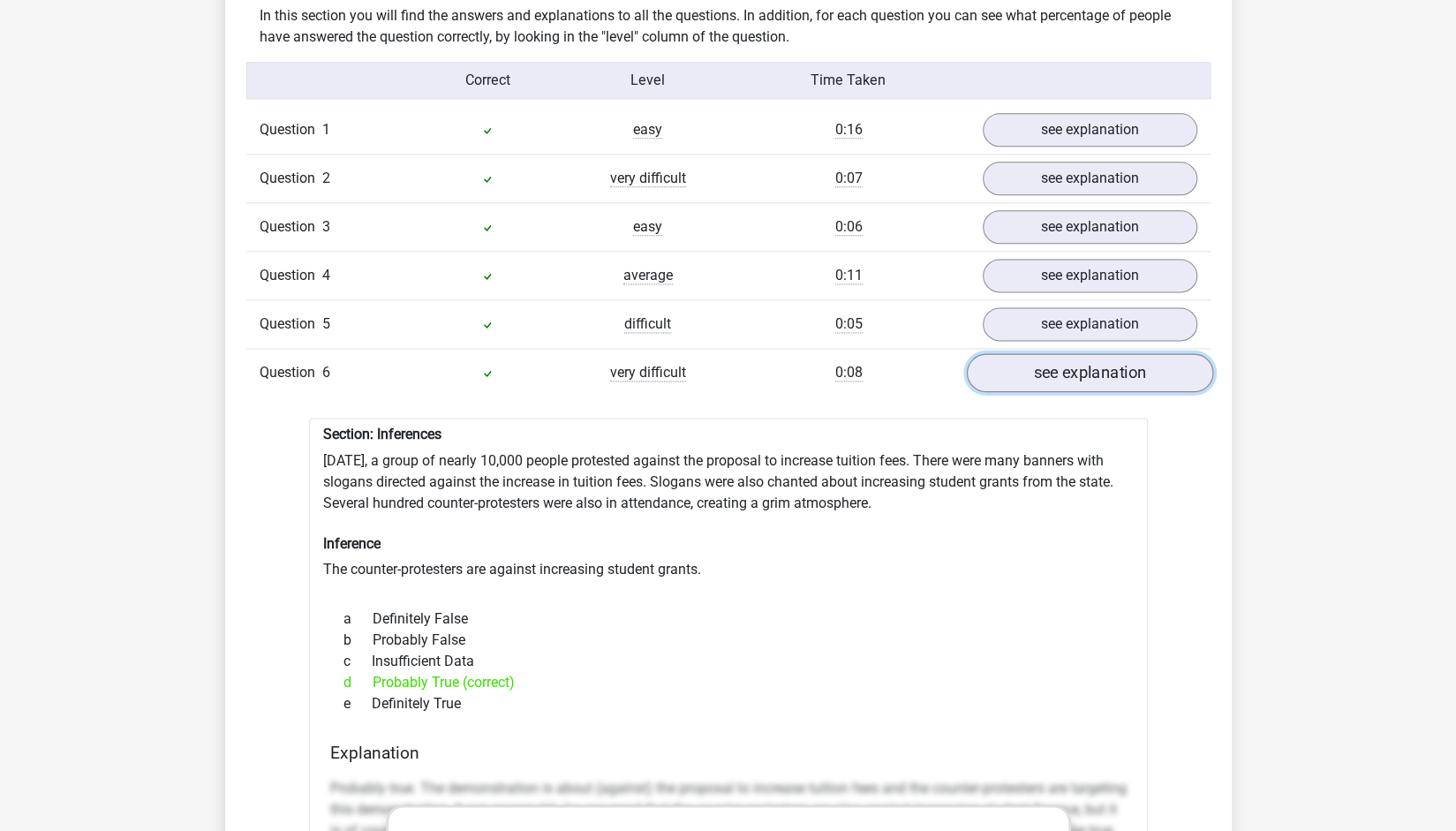
click at [1162, 354] on link "see explanation" at bounding box center [1088, 373] width 246 height 39
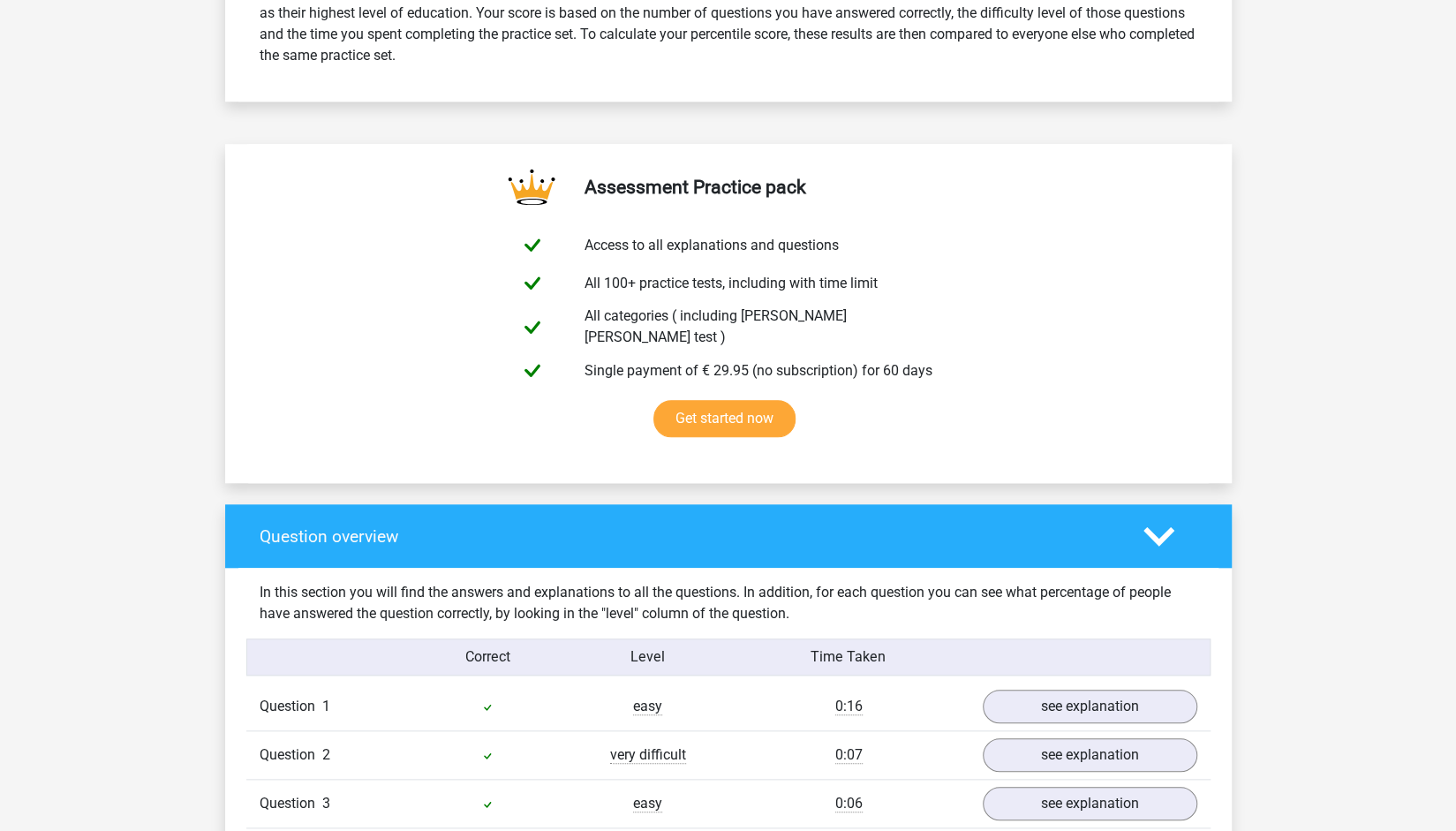
scroll to position [0, 0]
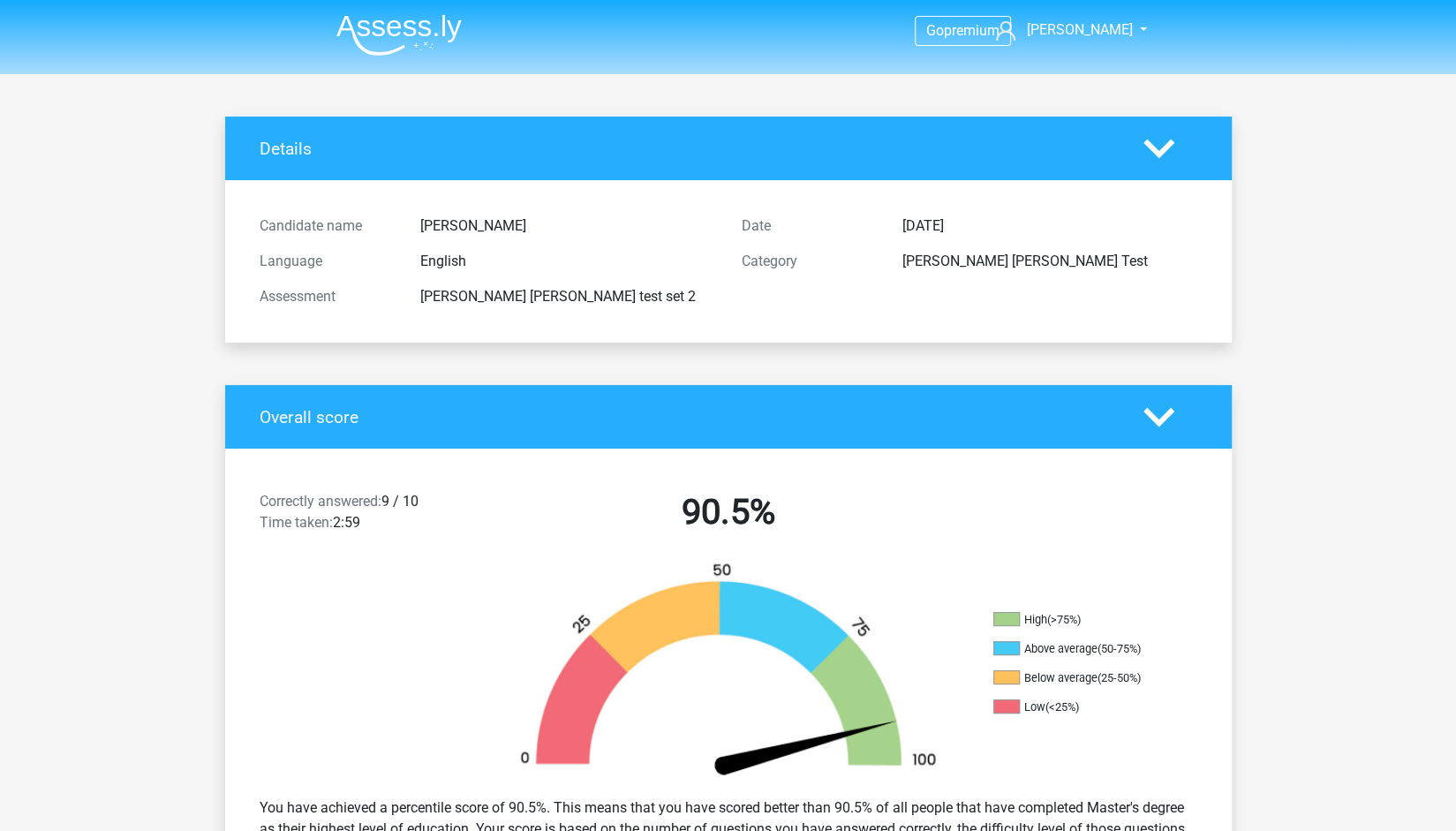
click at [414, 31] on img at bounding box center [398, 34] width 125 height 41
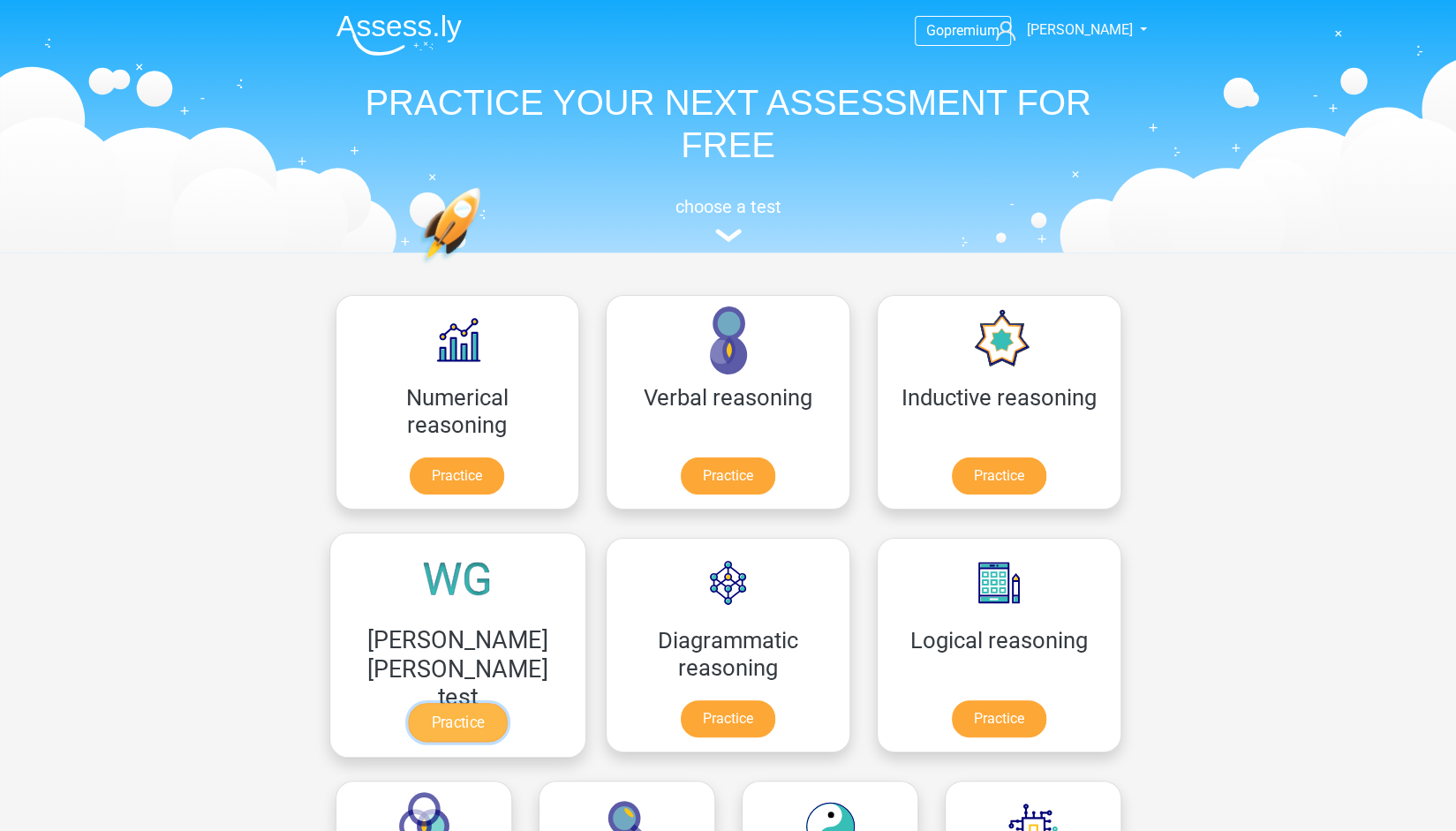
click at [506, 703] on link "Practice" at bounding box center [457, 722] width 99 height 39
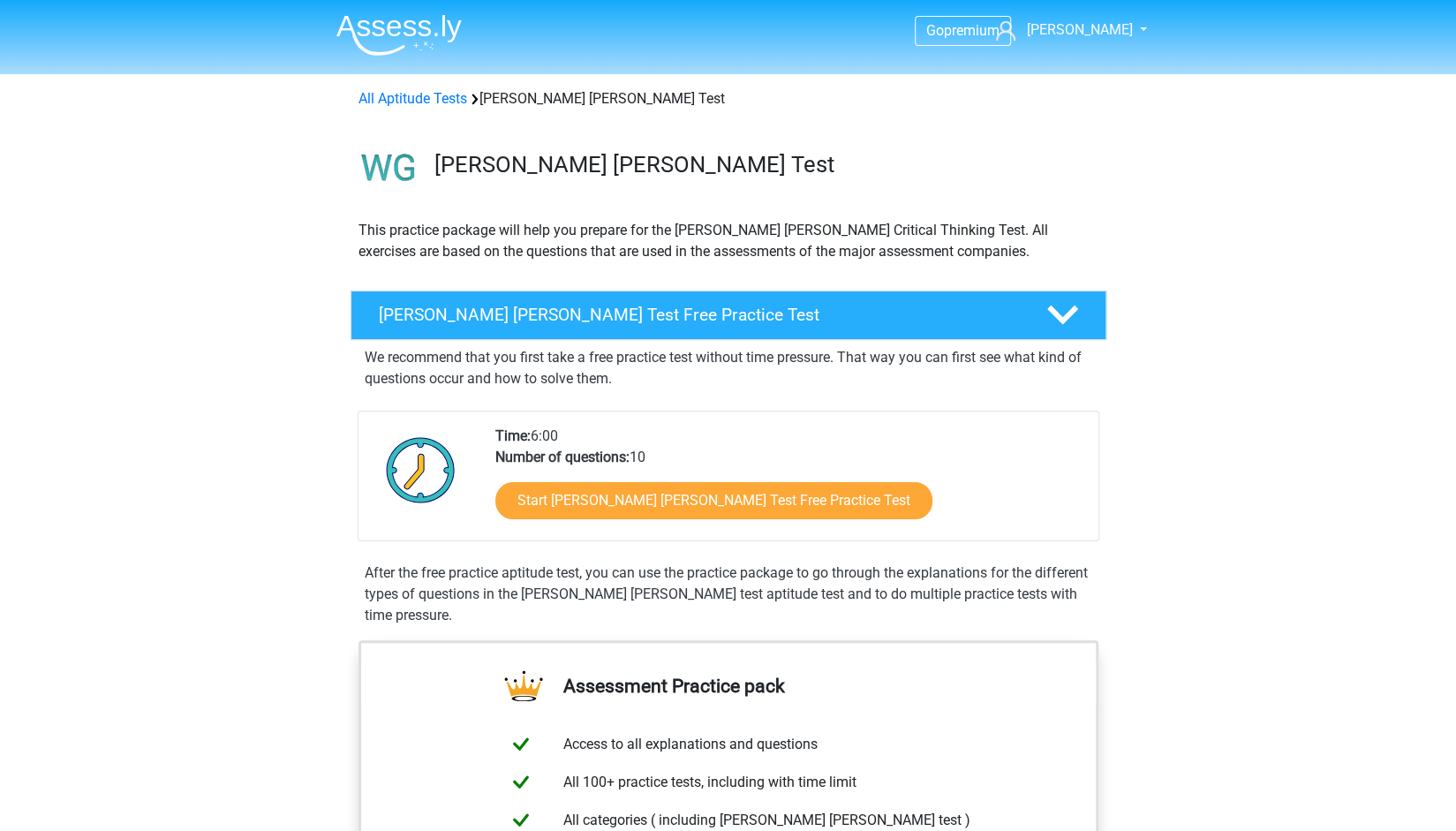
click at [1050, 325] on icon at bounding box center [1063, 315] width 31 height 31
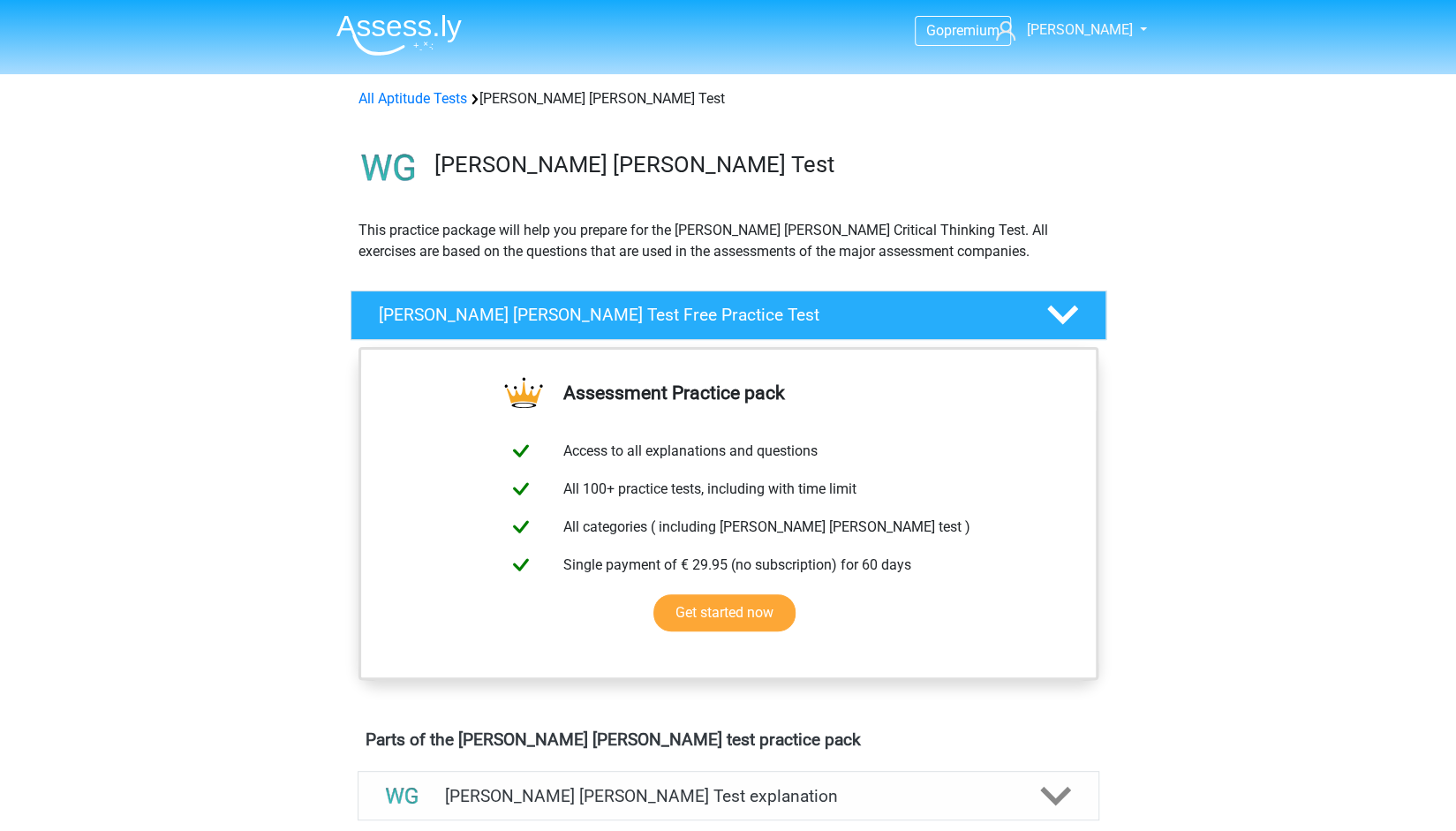
click at [1050, 325] on icon at bounding box center [1063, 315] width 31 height 31
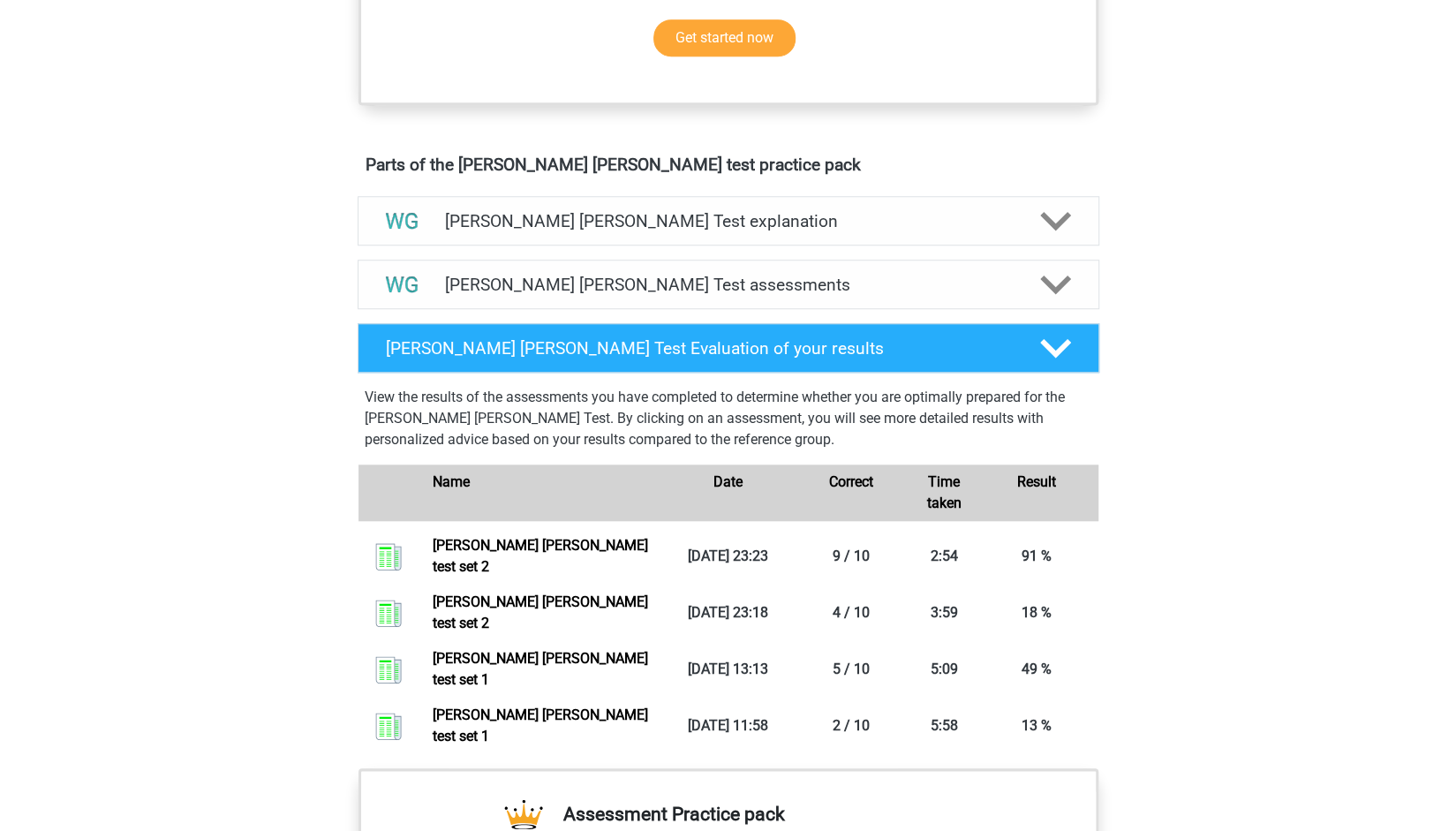
scroll to position [880, 0]
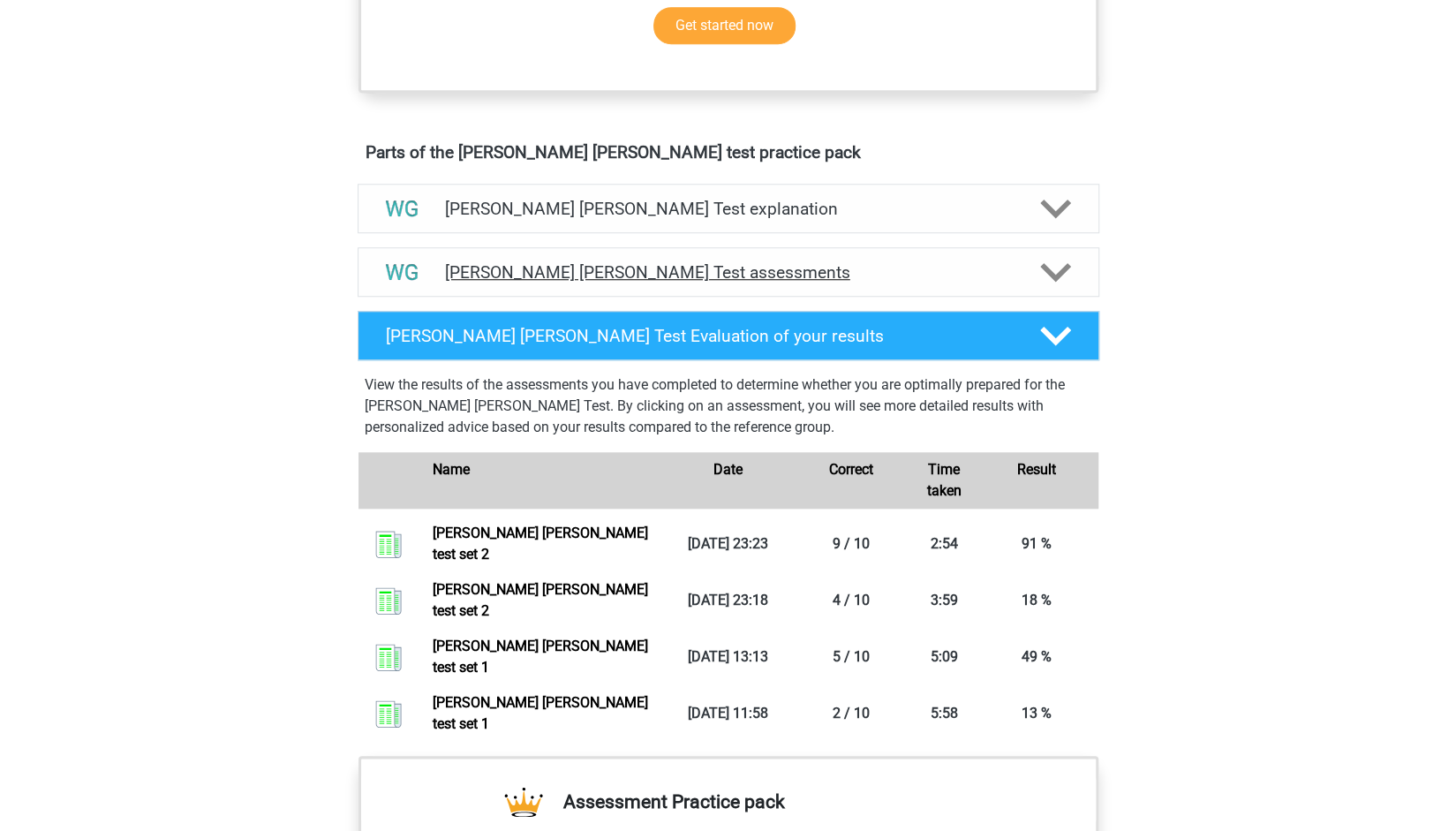
click at [1063, 287] on div "Watson Glaser Test assessments" at bounding box center [728, 272] width 742 height 50
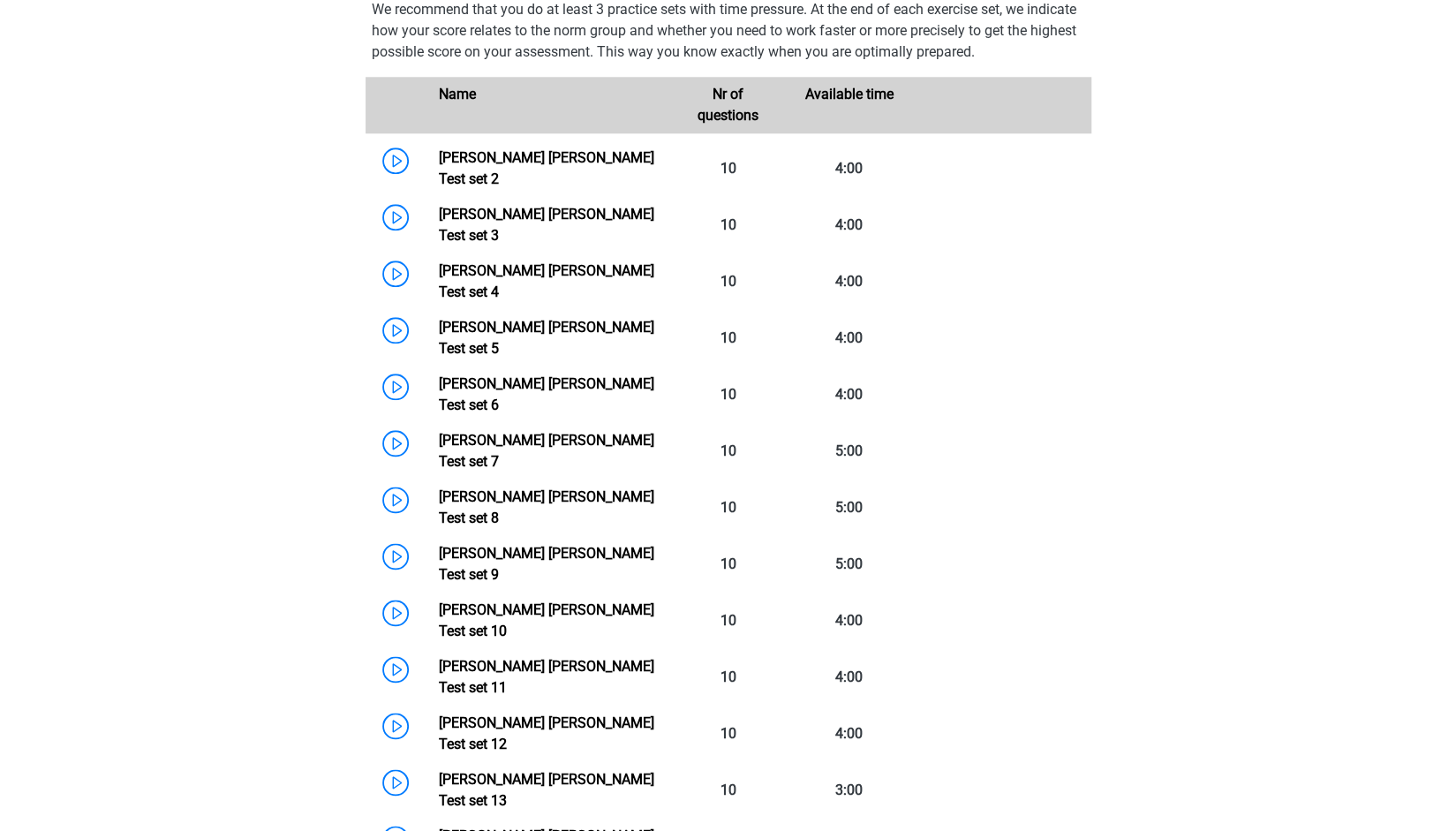
scroll to position [1134, 0]
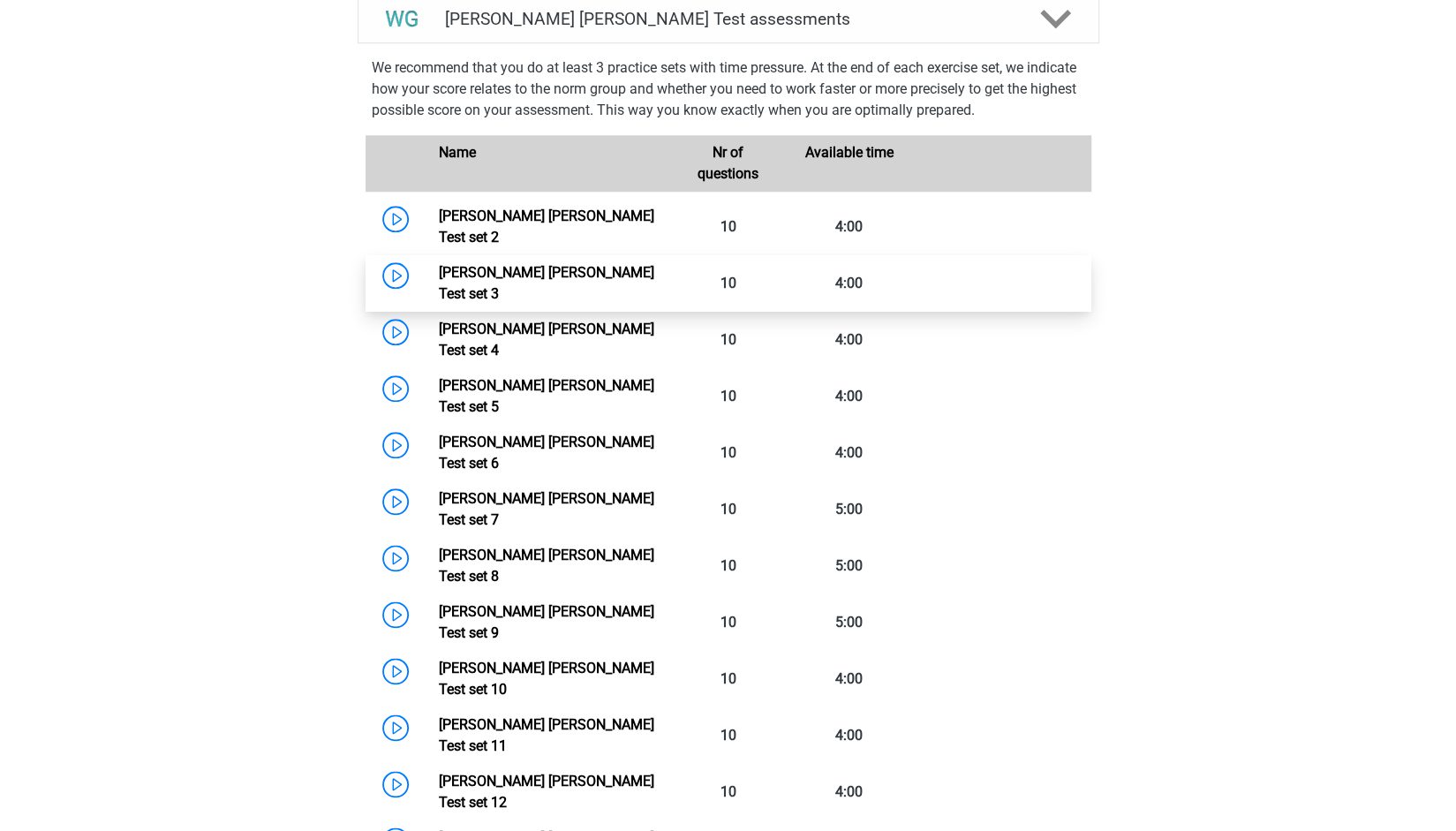
click at [654, 264] on link "Watson Glaser Test set 3" at bounding box center [546, 283] width 215 height 38
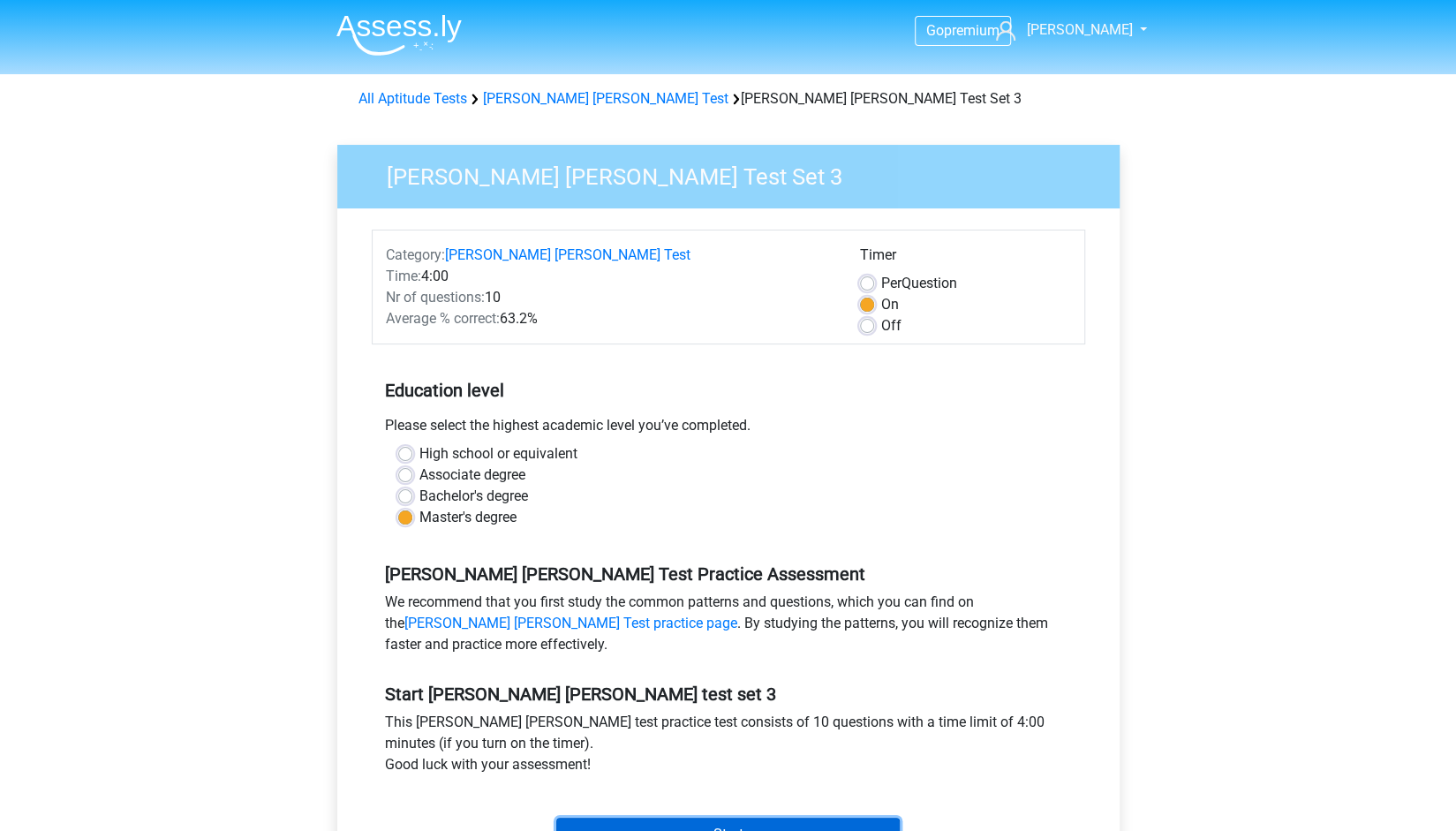
click at [695, 821] on input "Start" at bounding box center [728, 834] width 344 height 34
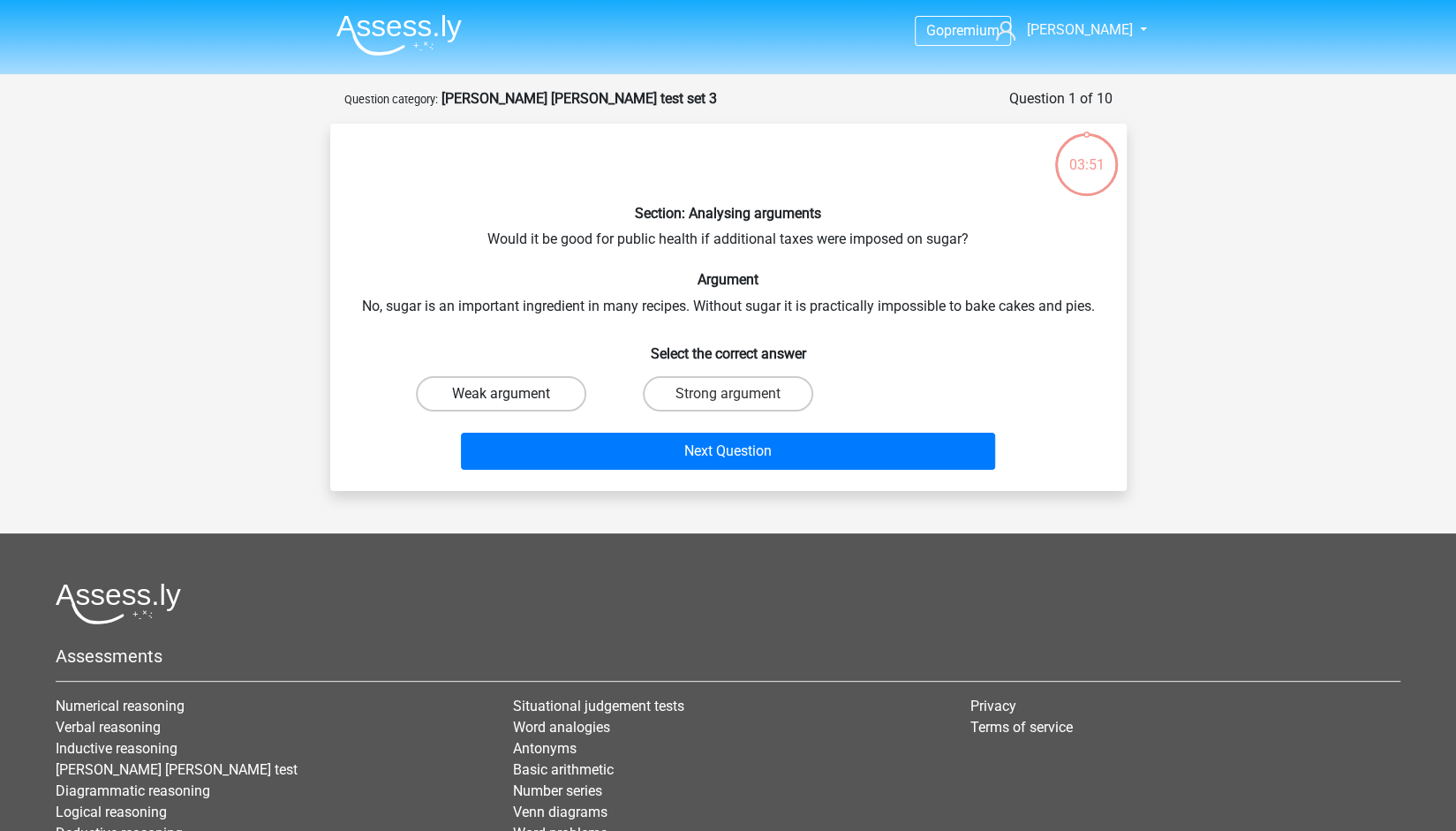
click at [526, 393] on label "Weak argument" at bounding box center [501, 393] width 170 height 35
click at [512, 393] on input "Weak argument" at bounding box center [506, 399] width 11 height 11
radio input "true"
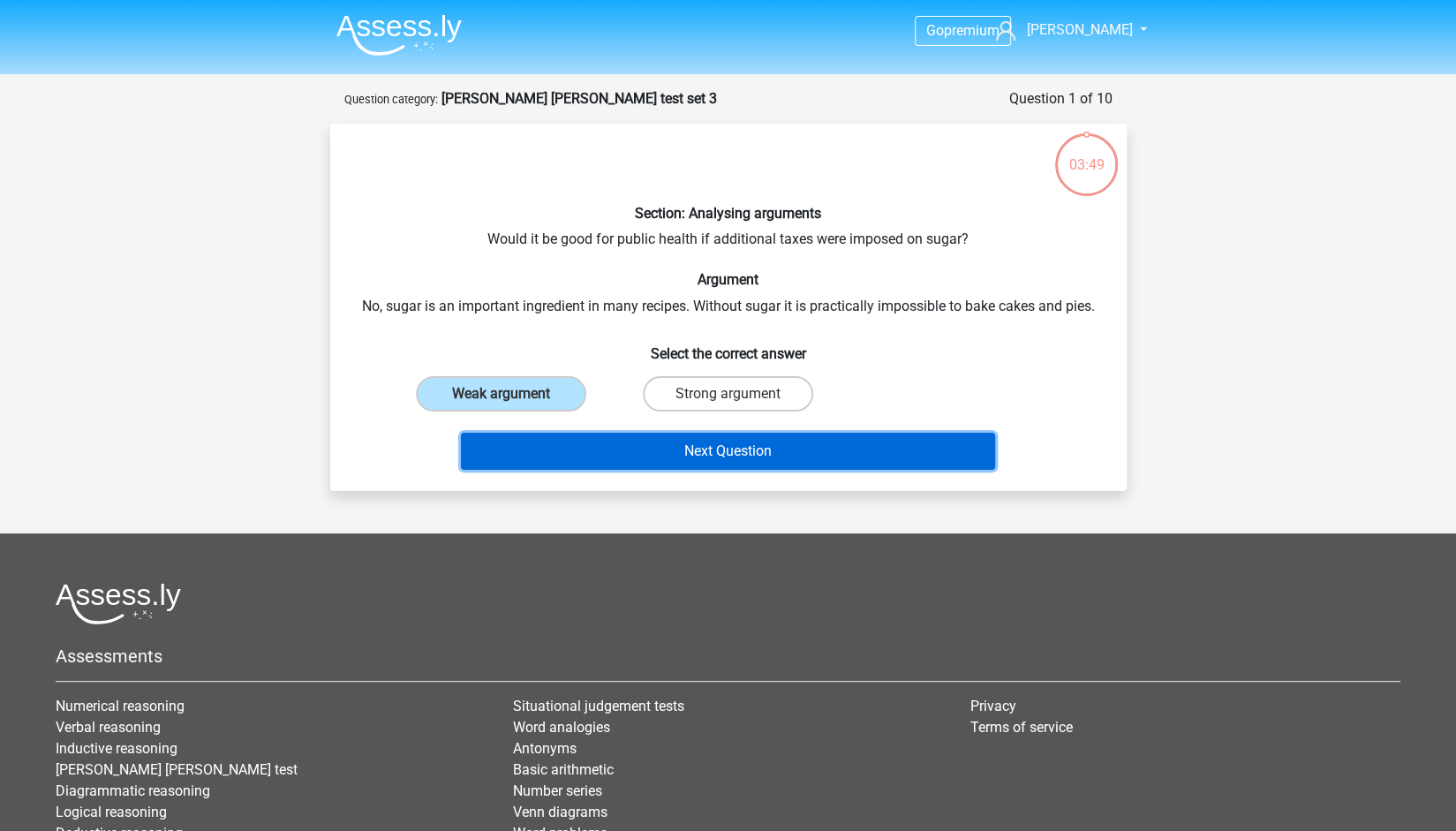
click at [595, 448] on button "Next Question" at bounding box center [728, 451] width 534 height 37
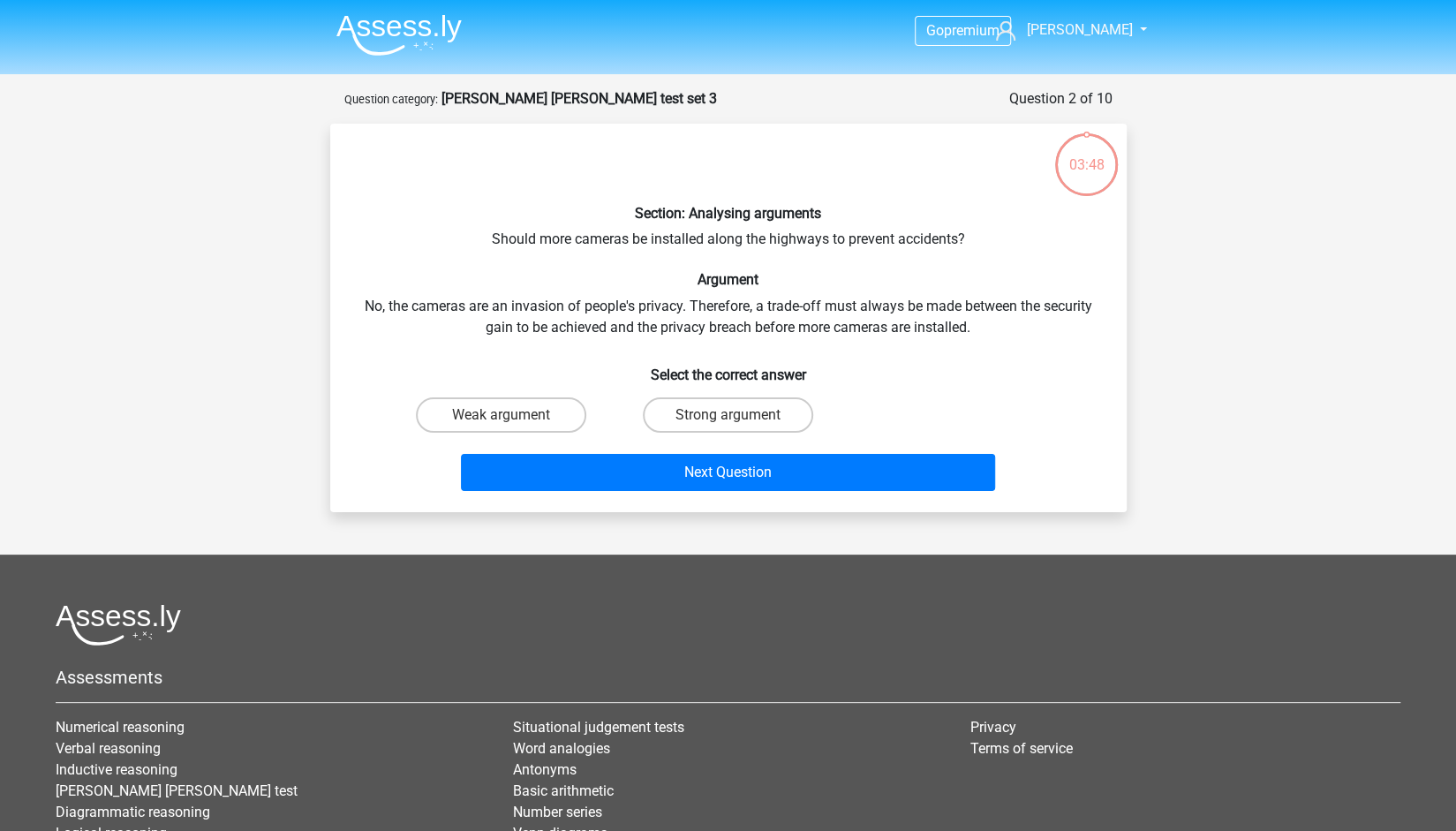
scroll to position [88, 0]
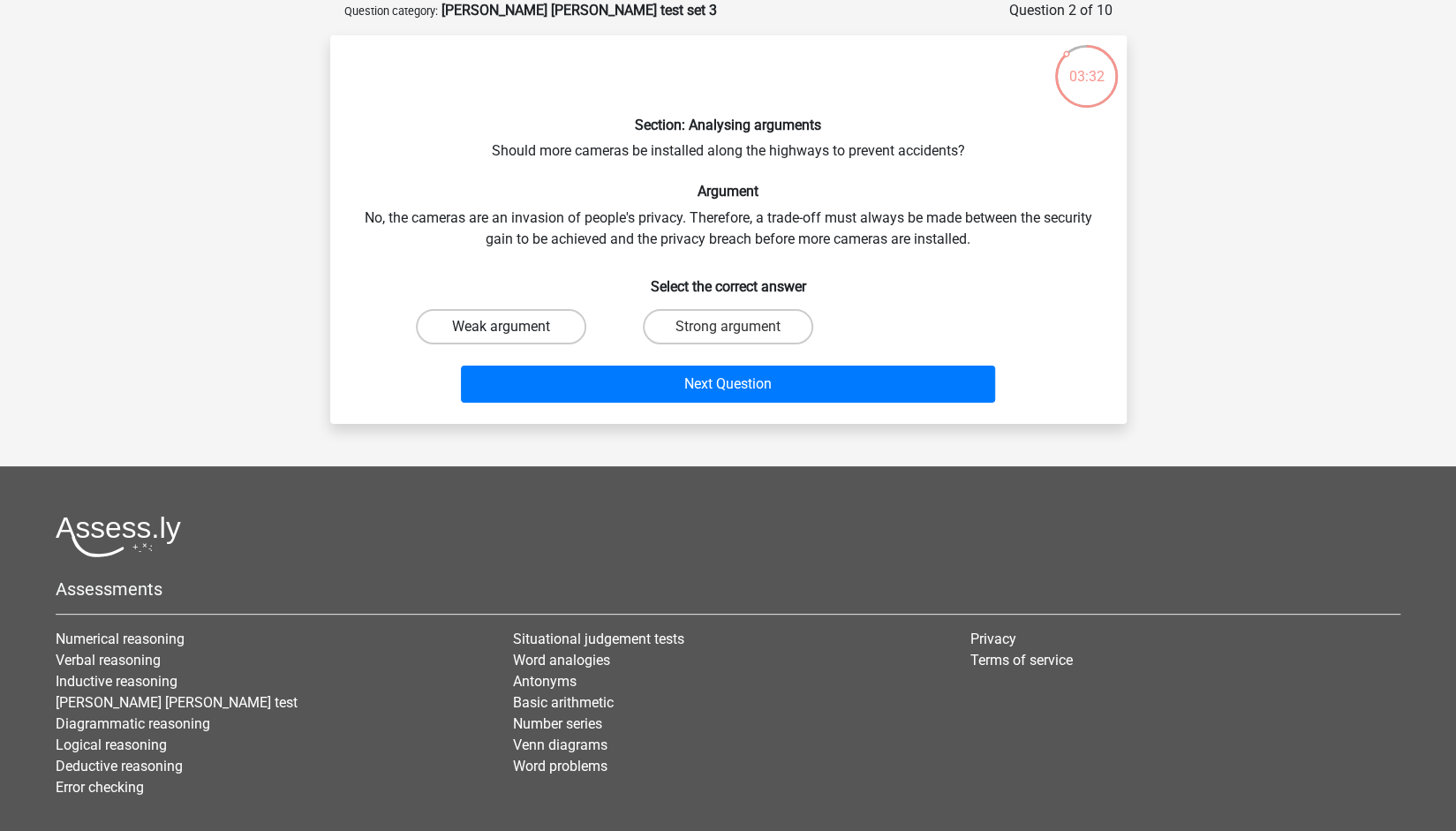
click at [554, 321] on label "Weak argument" at bounding box center [501, 326] width 170 height 35
click at [512, 326] on input "Weak argument" at bounding box center [506, 332] width 11 height 11
radio input "true"
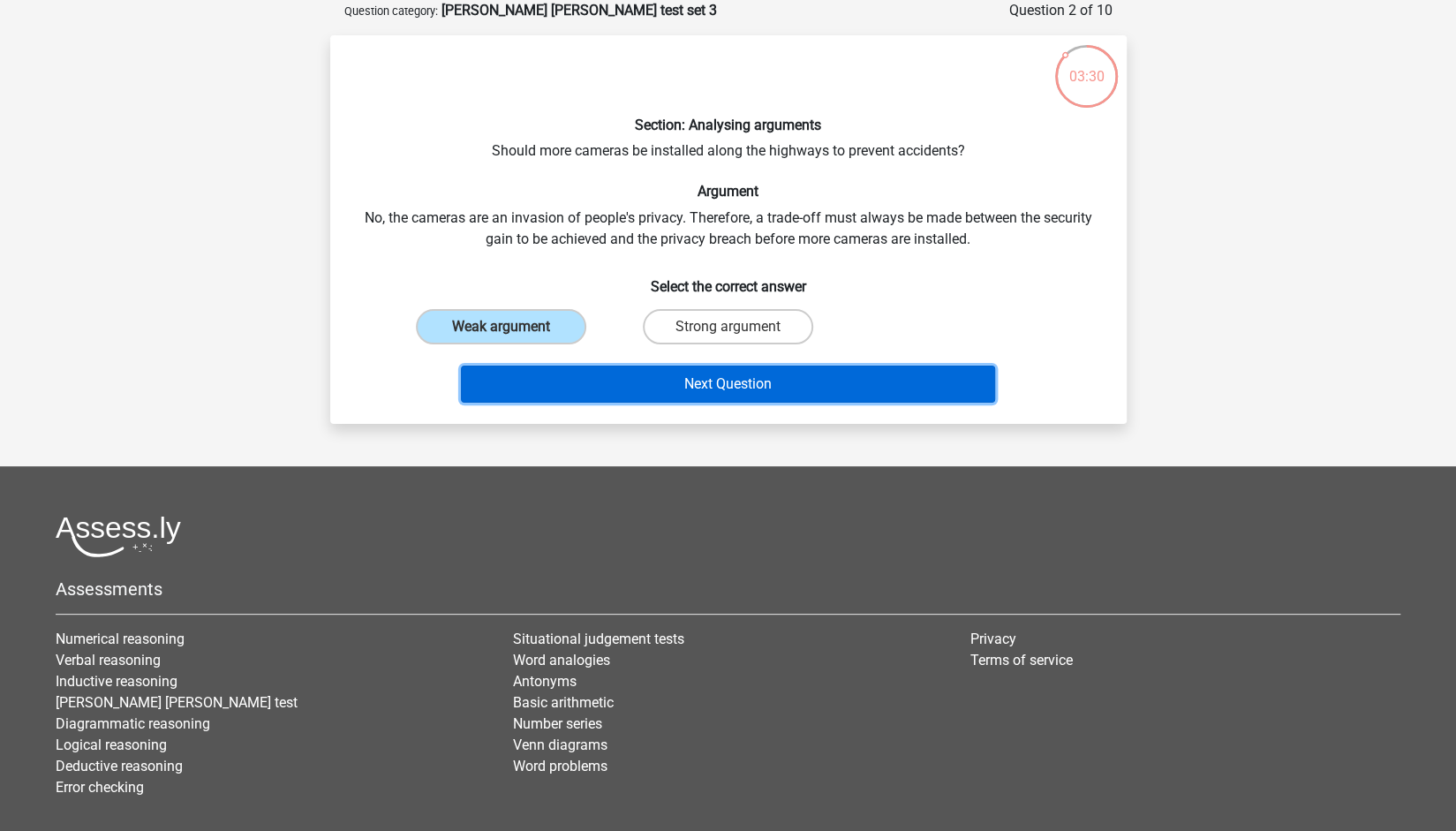
click at [618, 398] on button "Next Question" at bounding box center [728, 384] width 534 height 37
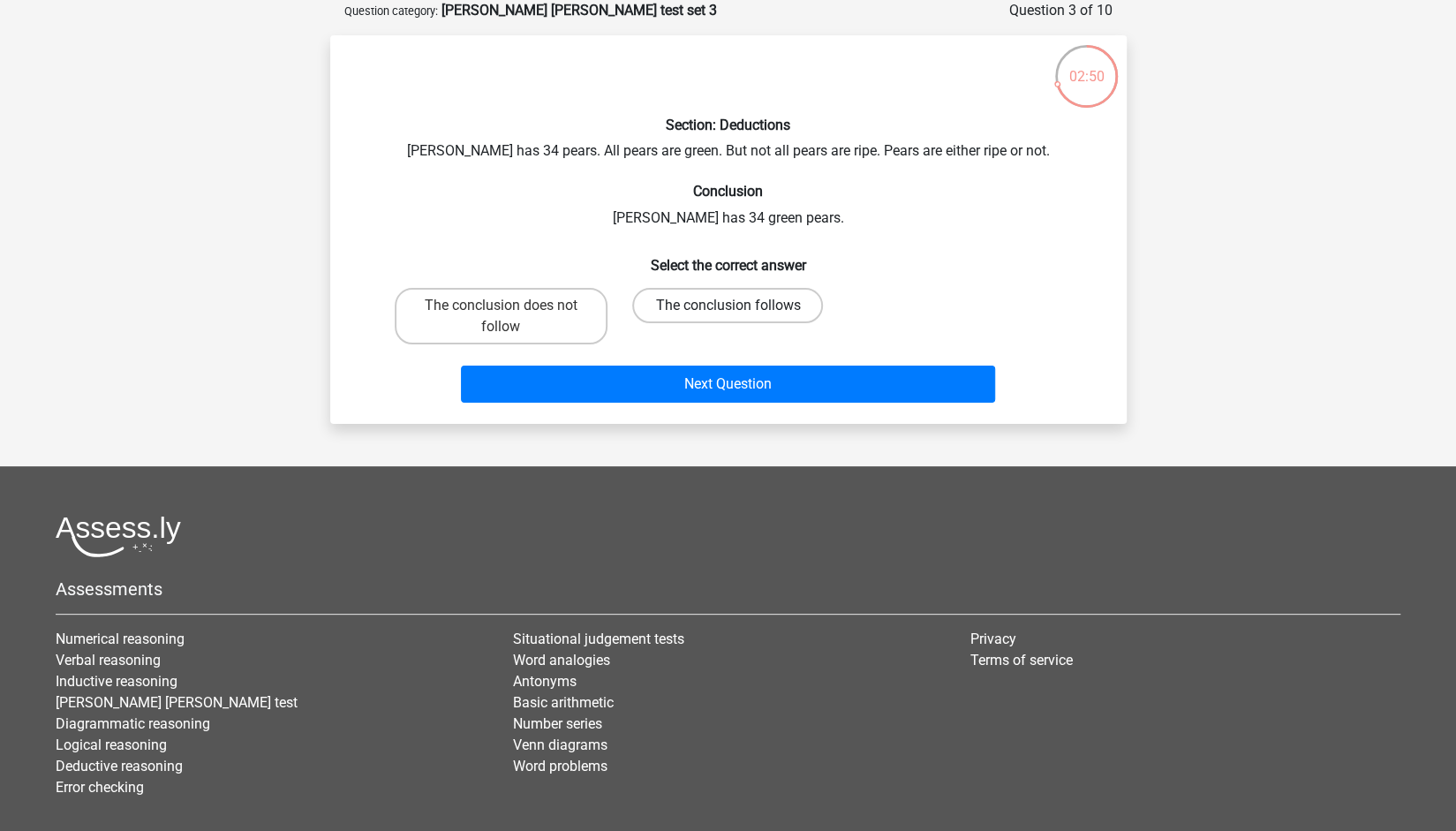
click at [780, 308] on label "The conclusion follows" at bounding box center [727, 305] width 190 height 35
click at [739, 308] on input "The conclusion follows" at bounding box center [733, 311] width 11 height 11
radio input "true"
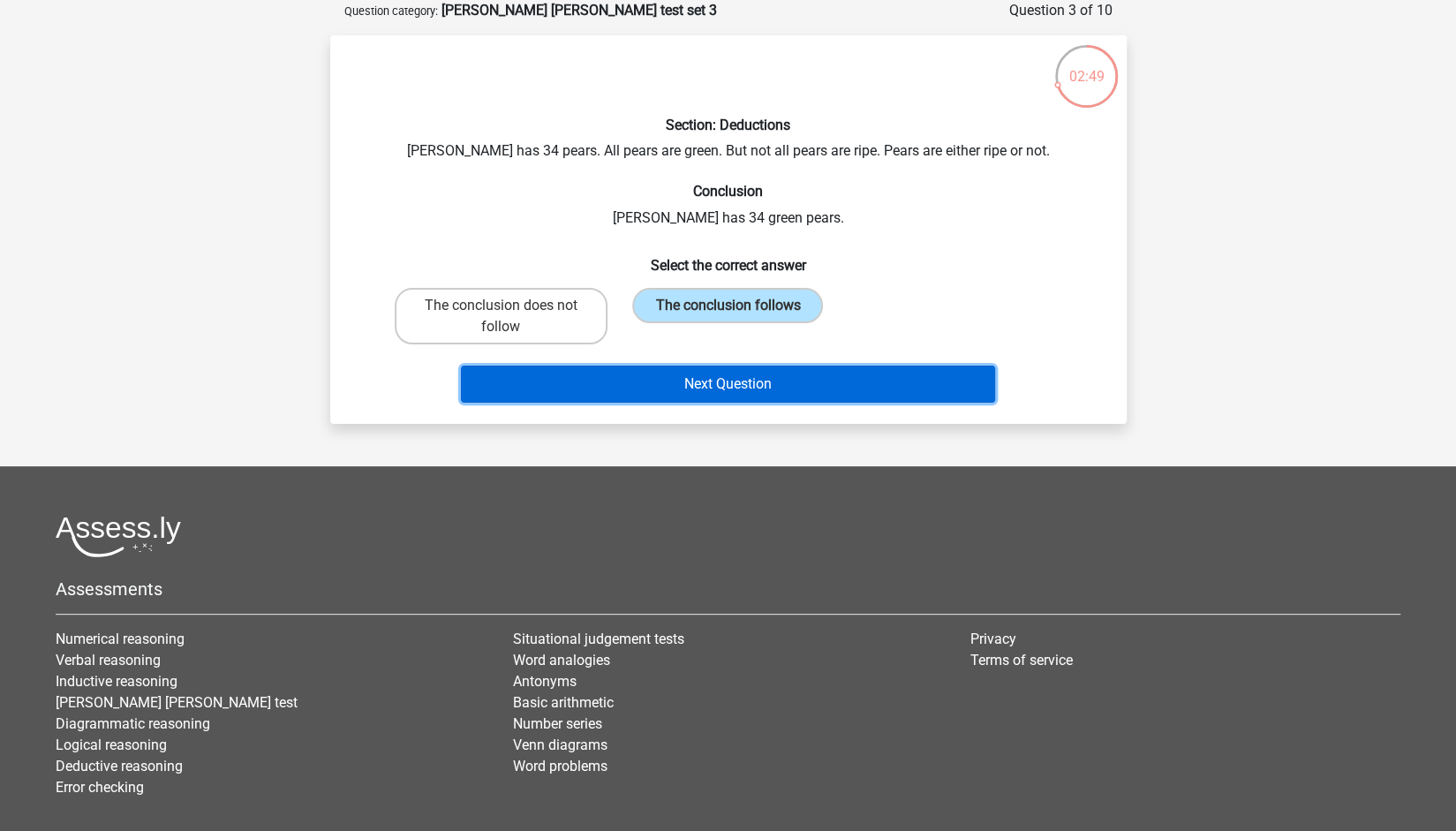
click at [772, 398] on button "Next Question" at bounding box center [728, 384] width 534 height 37
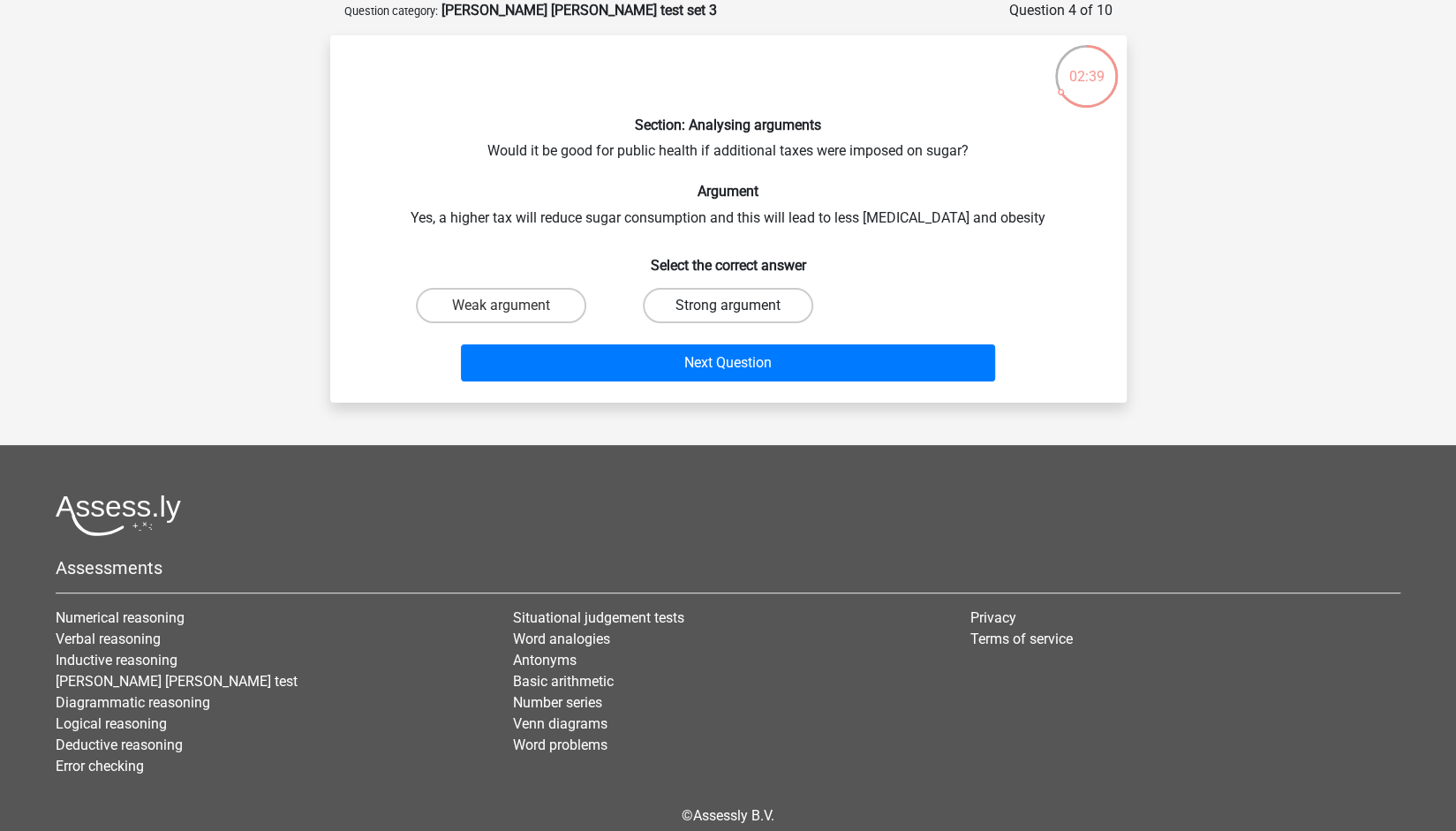
click at [682, 303] on label "Strong argument" at bounding box center [728, 305] width 170 height 35
click at [728, 305] on input "Strong argument" at bounding box center [733, 311] width 11 height 11
radio input "true"
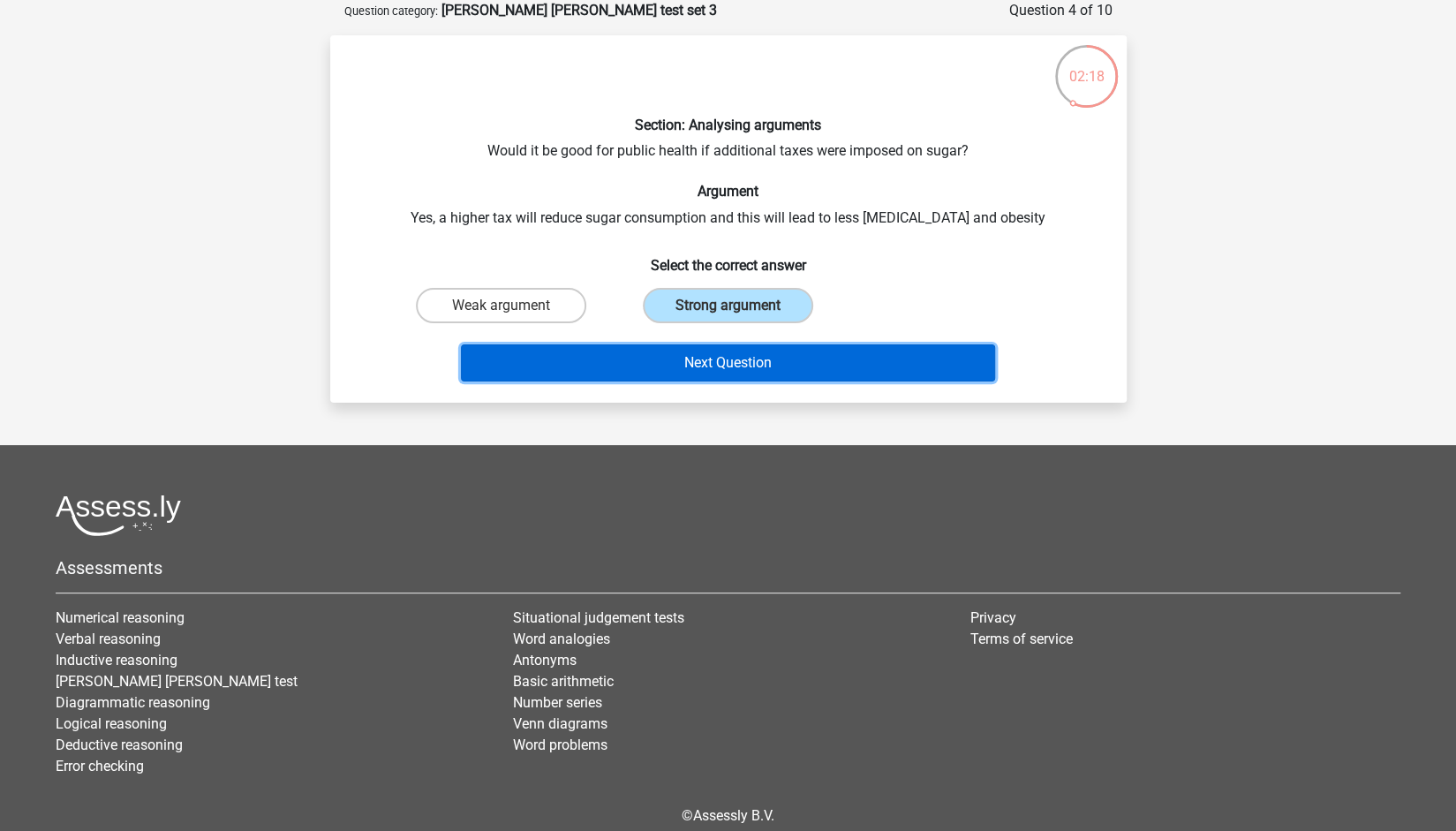
click at [657, 369] on button "Next Question" at bounding box center [728, 363] width 534 height 37
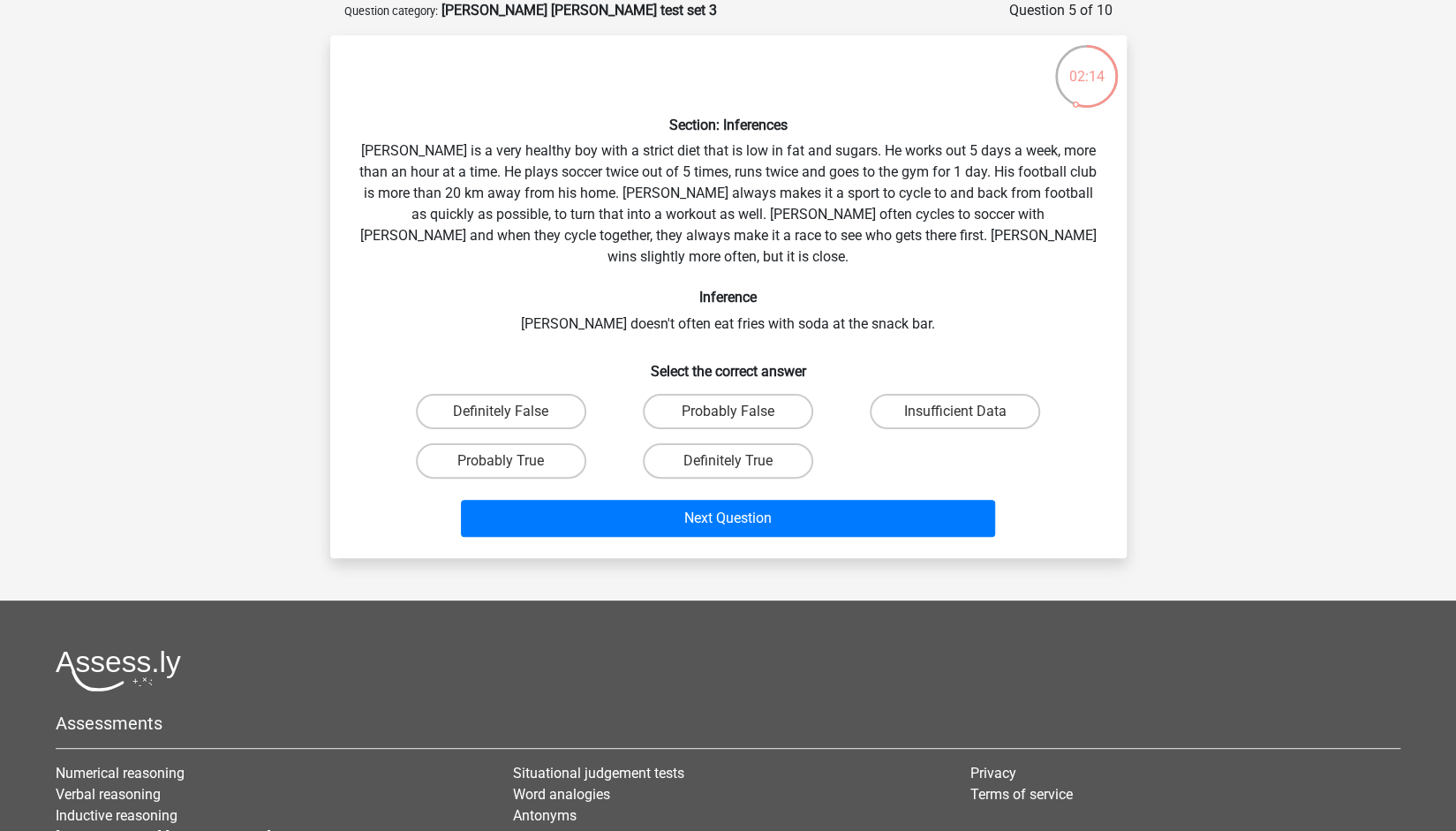
click at [657, 387] on div "Probably False" at bounding box center [728, 412] width 227 height 50
click at [563, 444] on label "Probably True" at bounding box center [501, 460] width 170 height 35
click at [512, 460] on input "Probably True" at bounding box center [506, 466] width 11 height 11
radio input "true"
click at [934, 396] on label "Insufficient Data" at bounding box center [954, 411] width 170 height 35
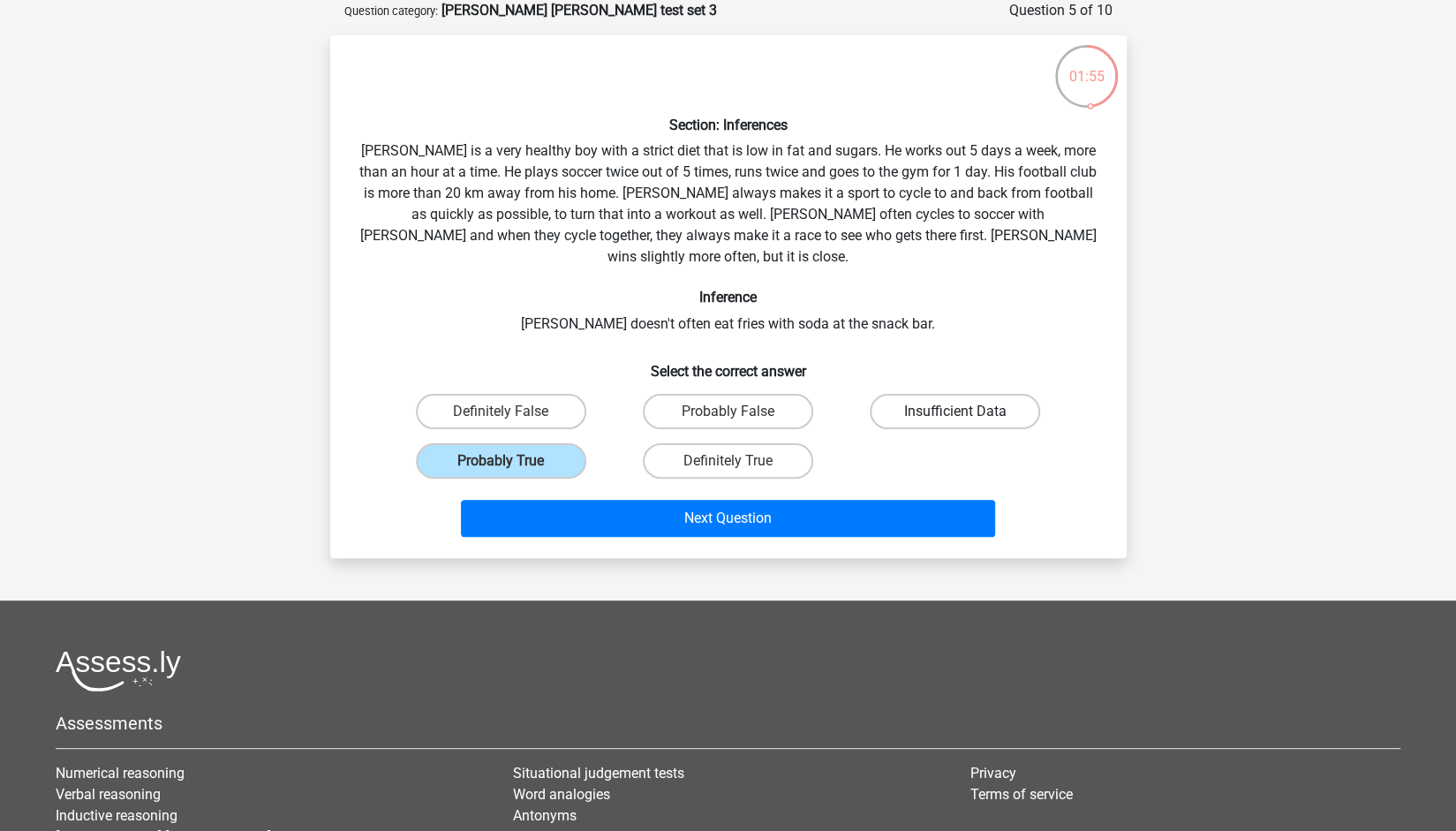
click at [955, 412] on input "Insufficient Data" at bounding box center [961, 417] width 11 height 11
radio input "true"
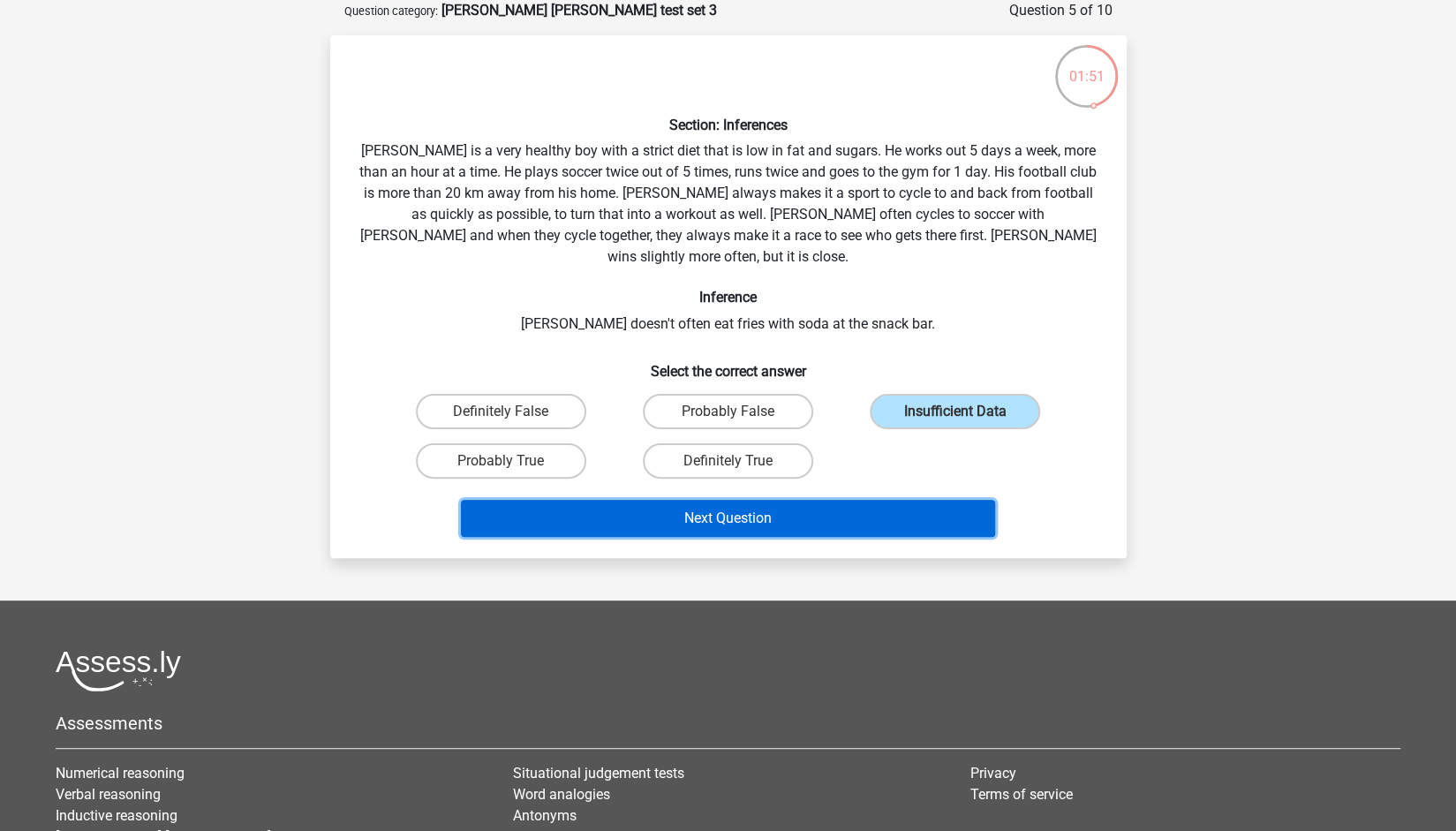
click at [850, 500] on button "Next Question" at bounding box center [728, 518] width 534 height 37
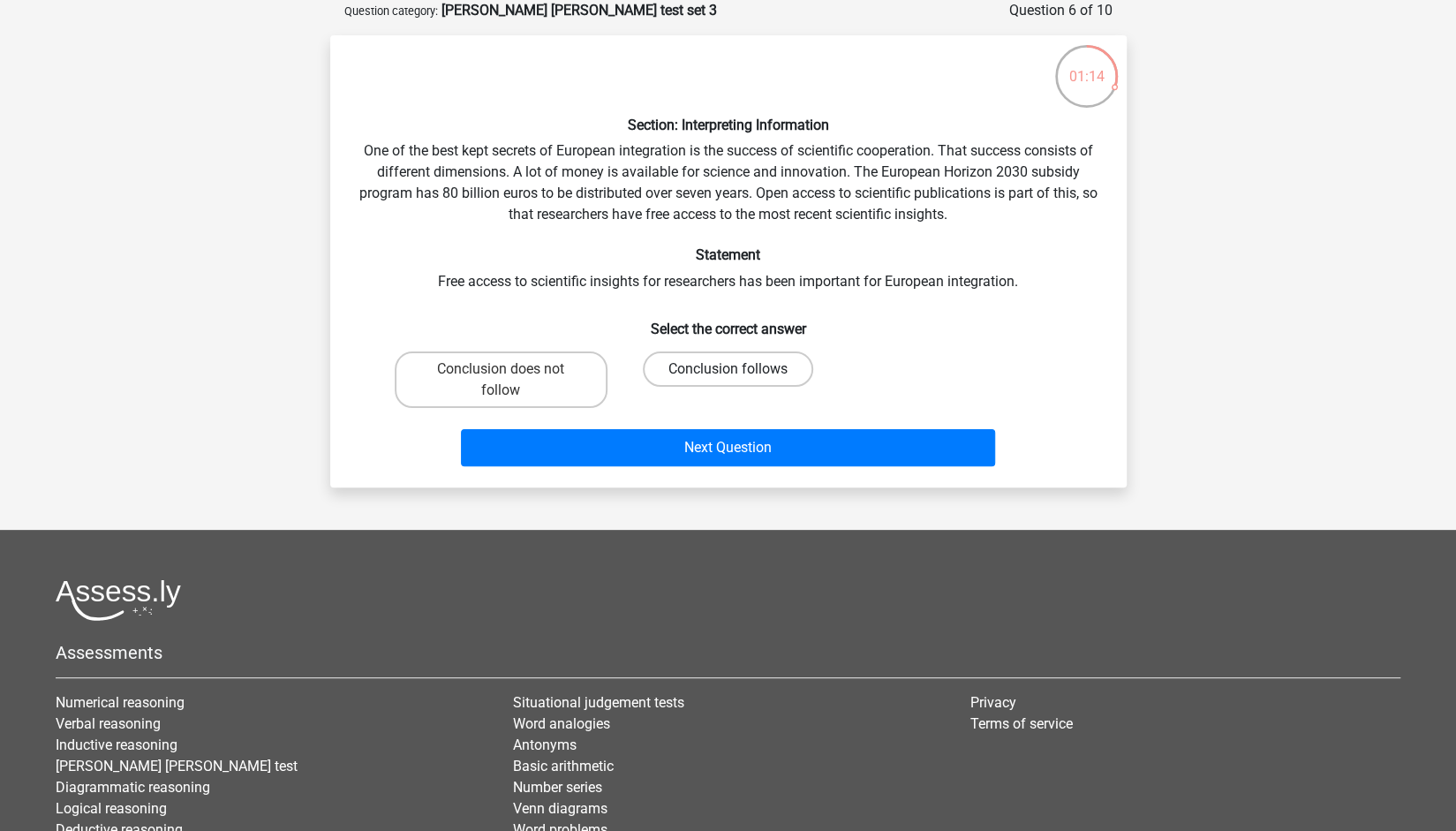
click at [707, 371] on label "Conclusion follows" at bounding box center [728, 369] width 170 height 35
click at [728, 371] on input "Conclusion follows" at bounding box center [733, 374] width 11 height 11
radio input "true"
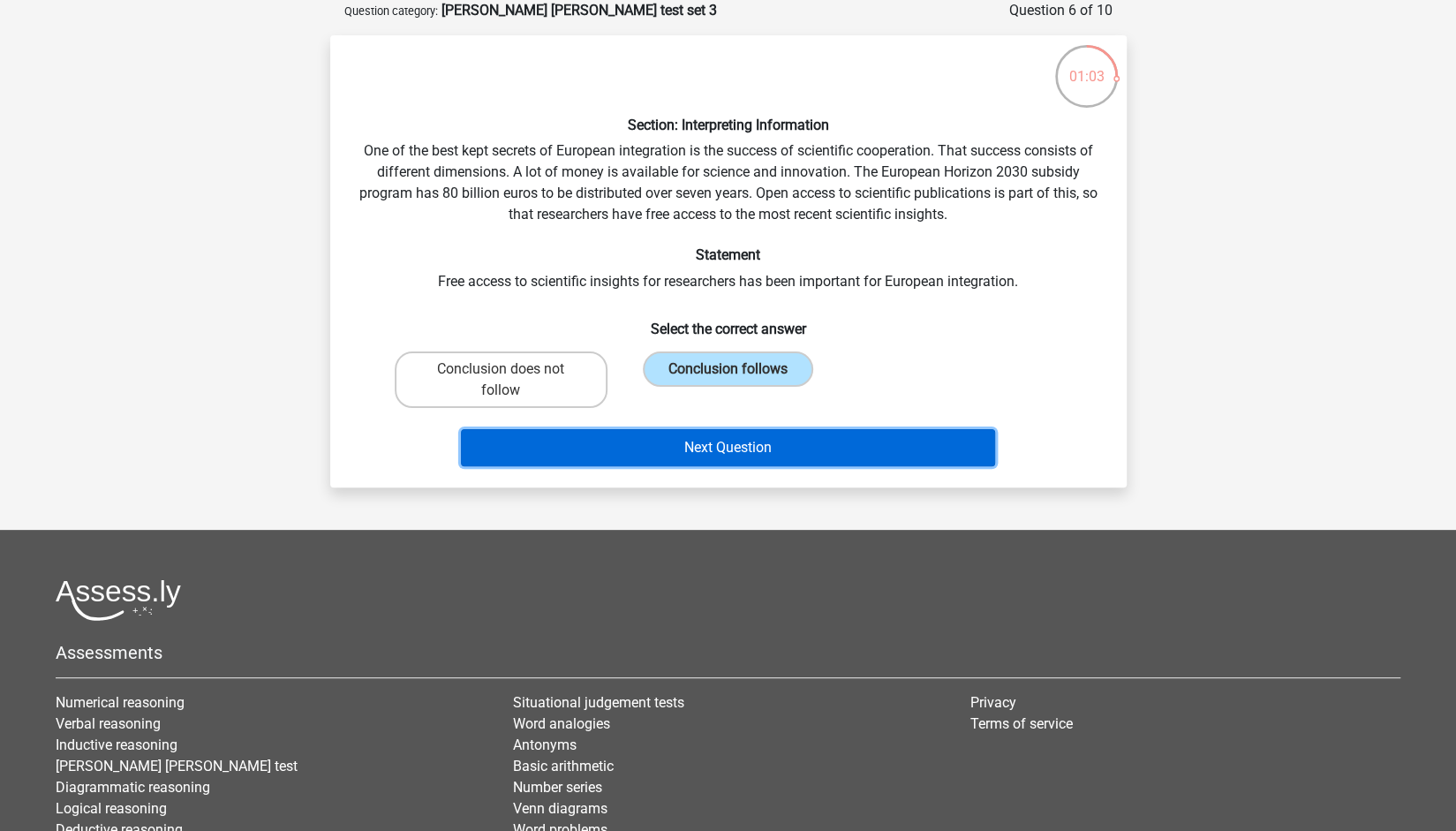
click at [734, 448] on button "Next Question" at bounding box center [728, 447] width 534 height 37
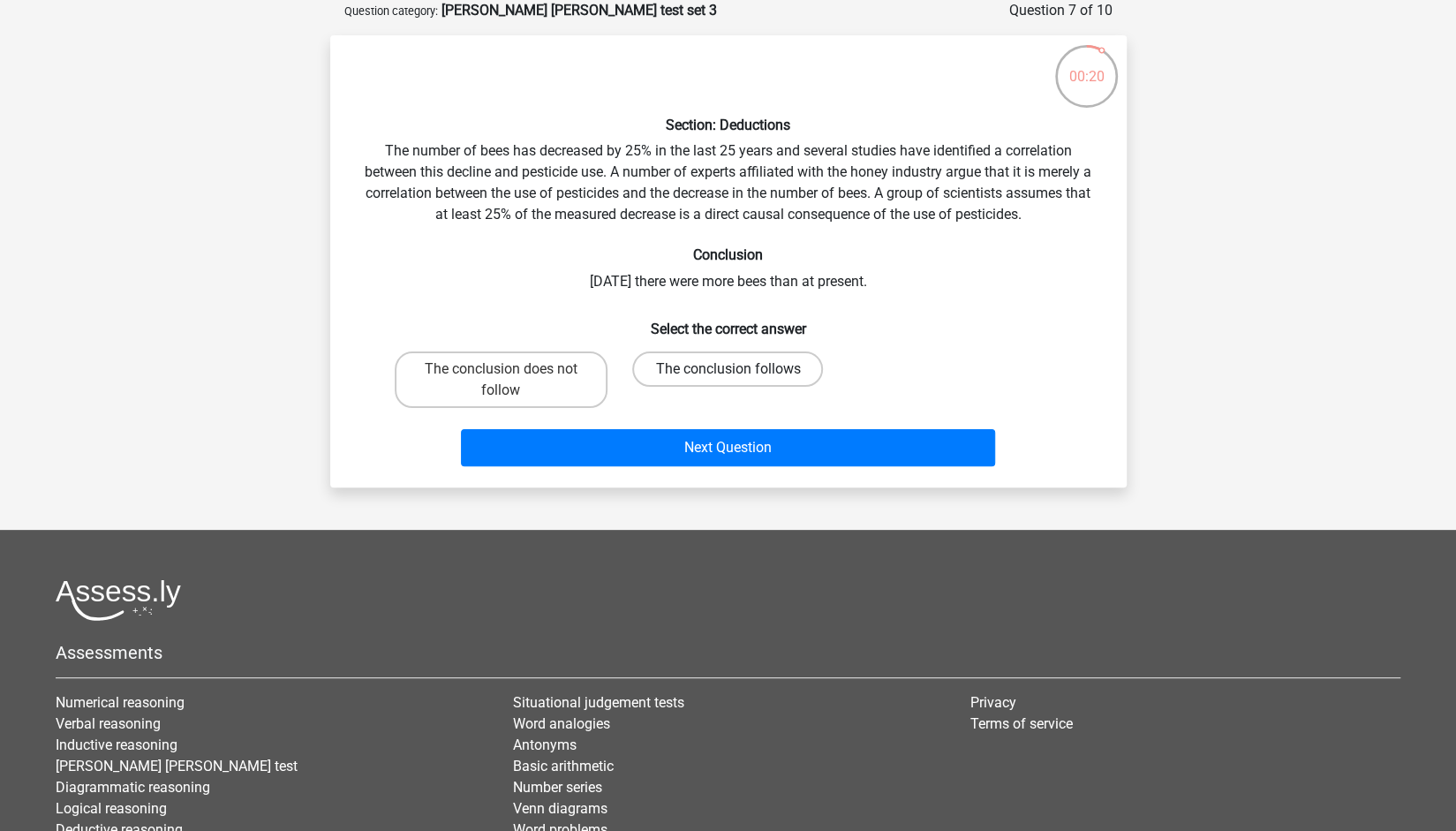
click at [722, 377] on label "The conclusion follows" at bounding box center [727, 369] width 190 height 35
click at [728, 377] on input "The conclusion follows" at bounding box center [733, 374] width 11 height 11
radio input "true"
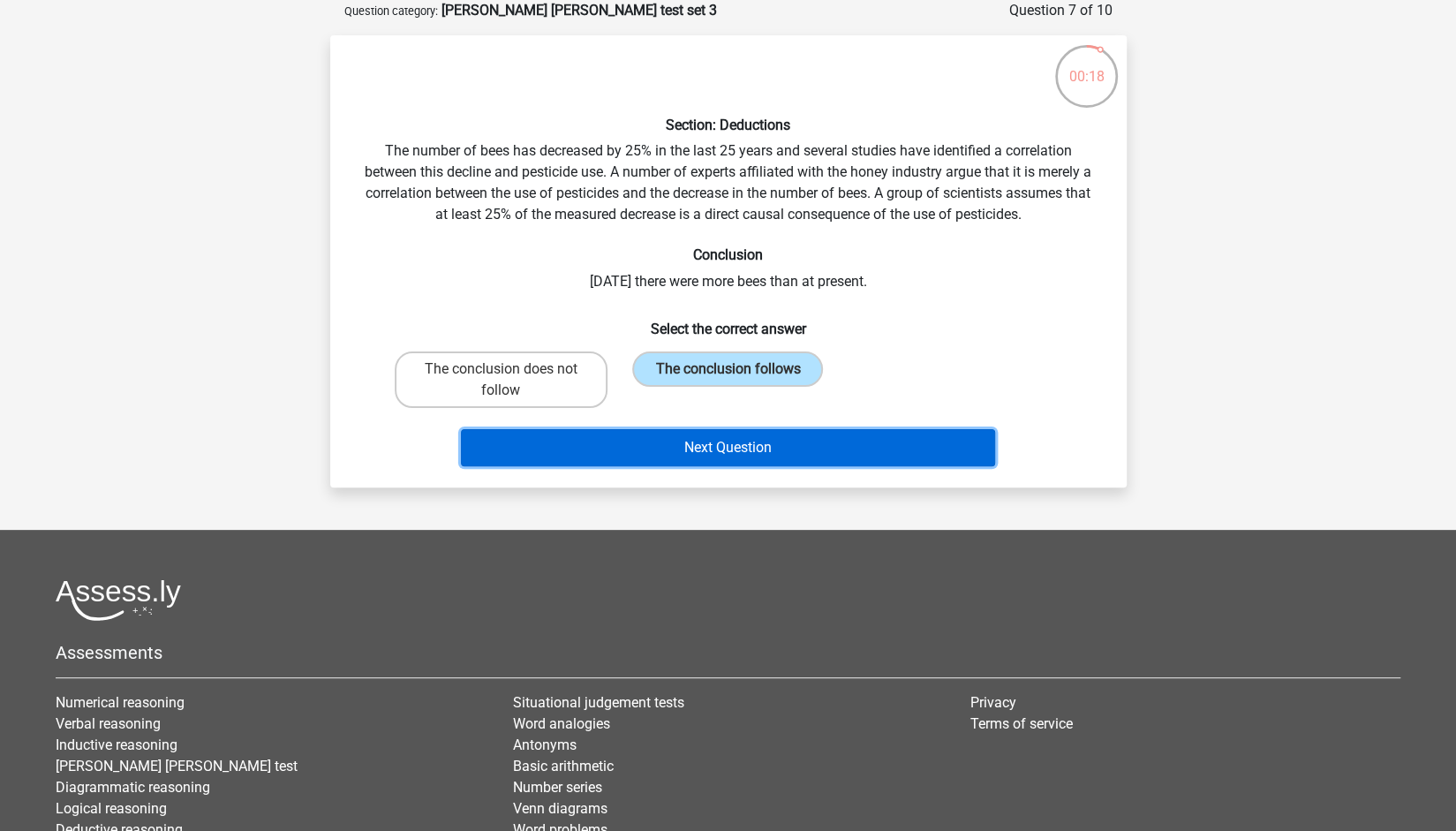
click at [729, 442] on button "Next Question" at bounding box center [728, 447] width 534 height 37
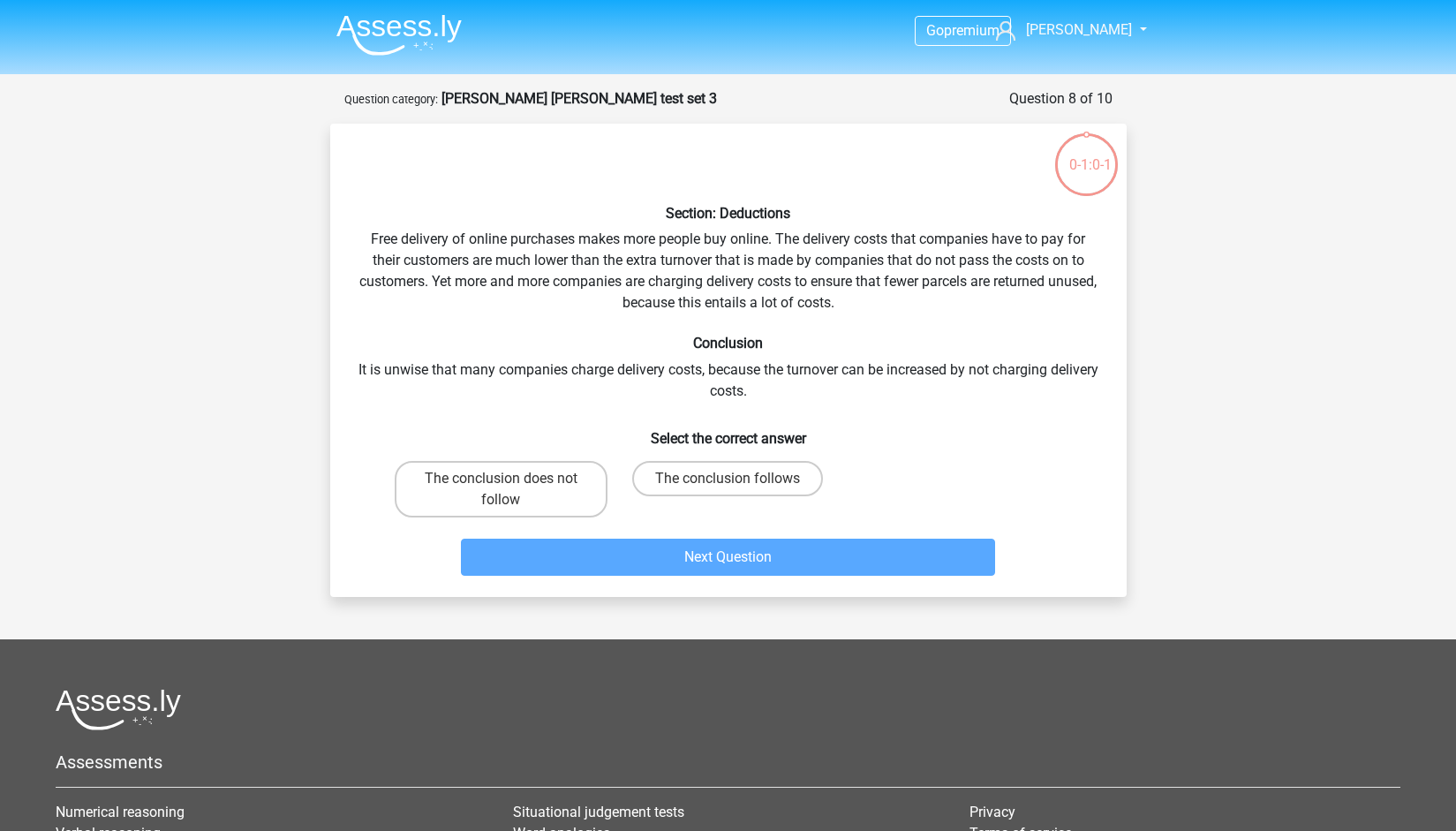
scroll to position [88, 0]
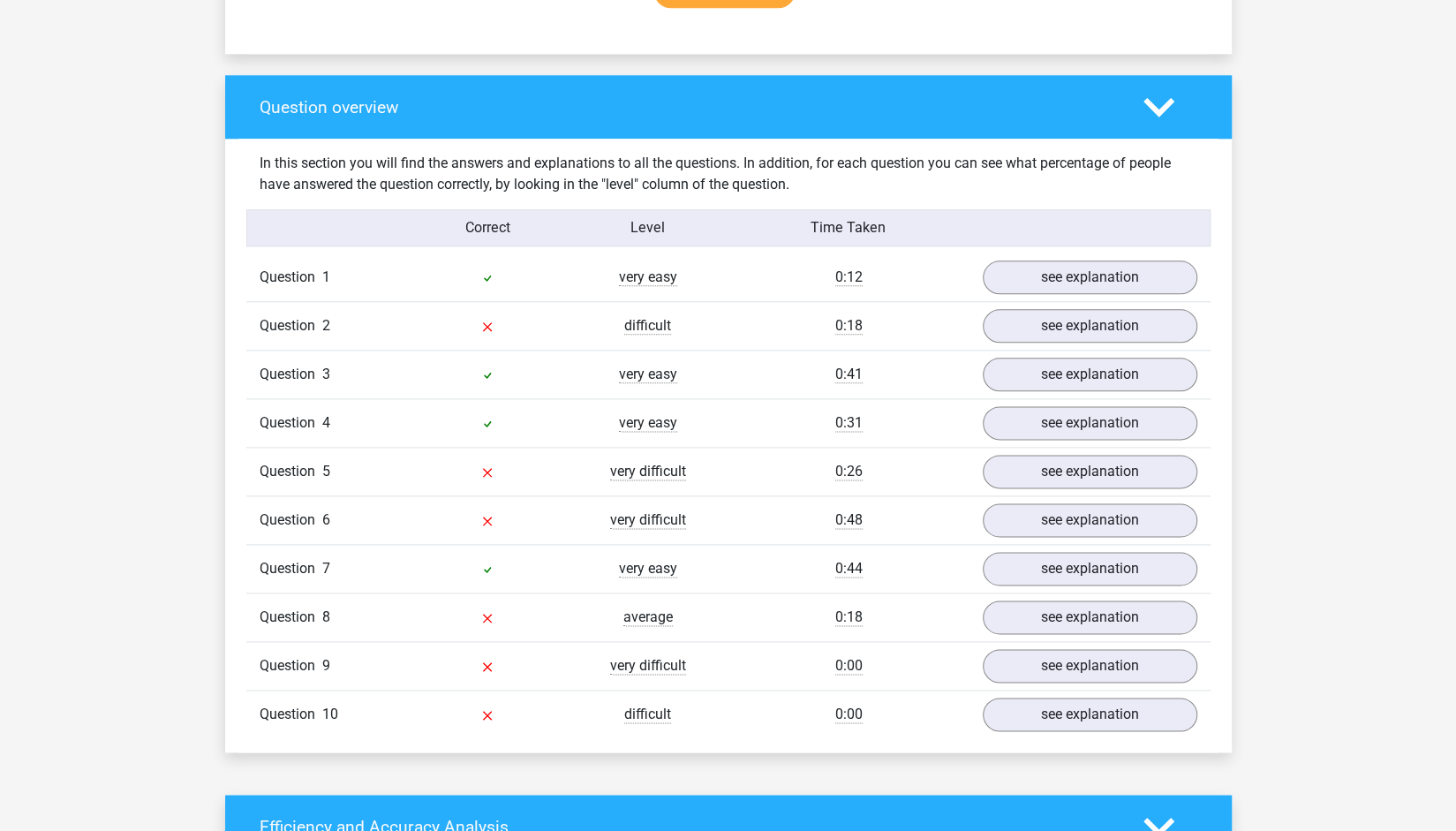
scroll to position [1265, 0]
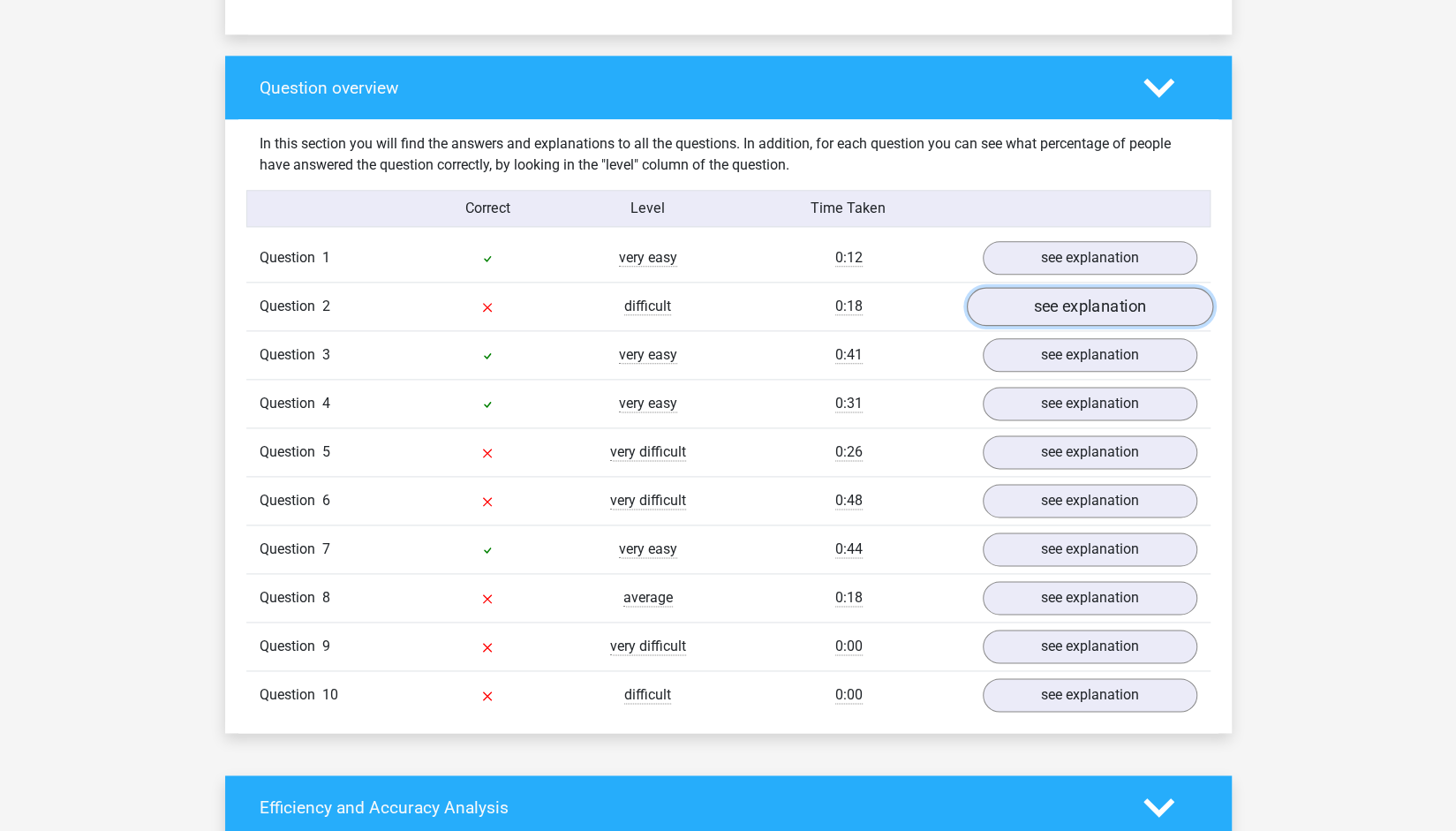
click at [1072, 288] on link "see explanation" at bounding box center [1088, 307] width 246 height 39
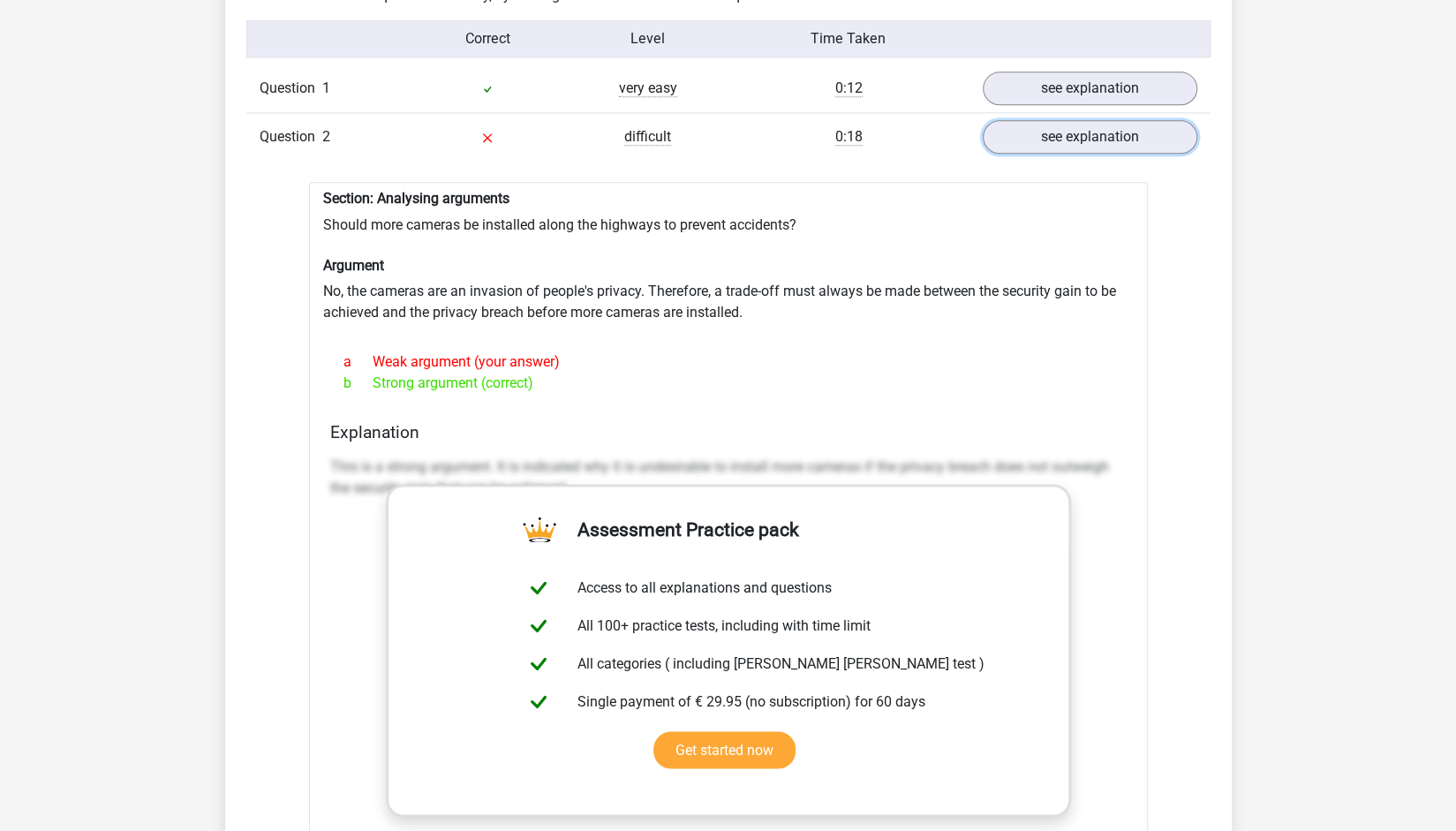
scroll to position [1424, 0]
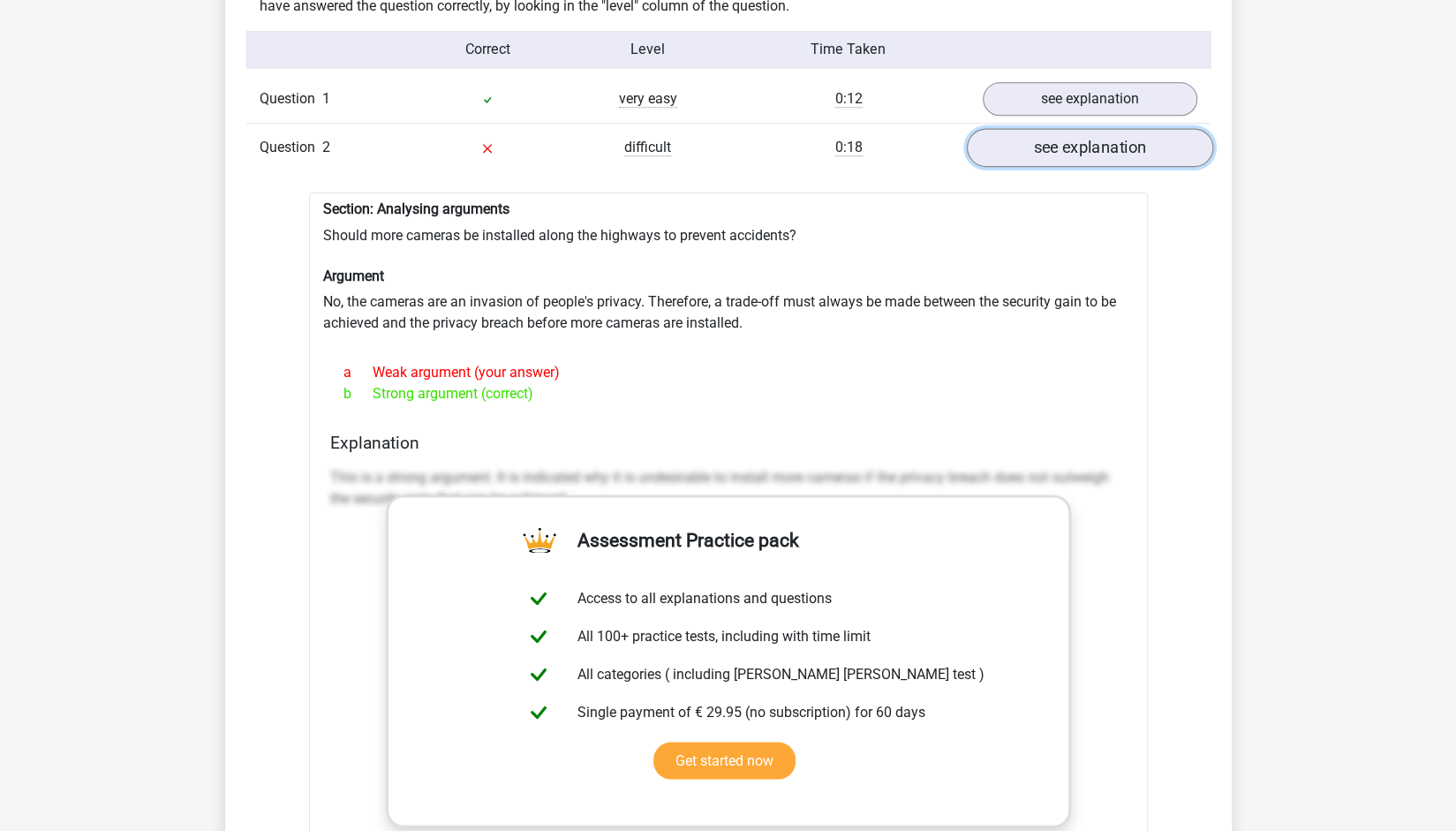
click at [1166, 134] on link "see explanation" at bounding box center [1088, 148] width 246 height 39
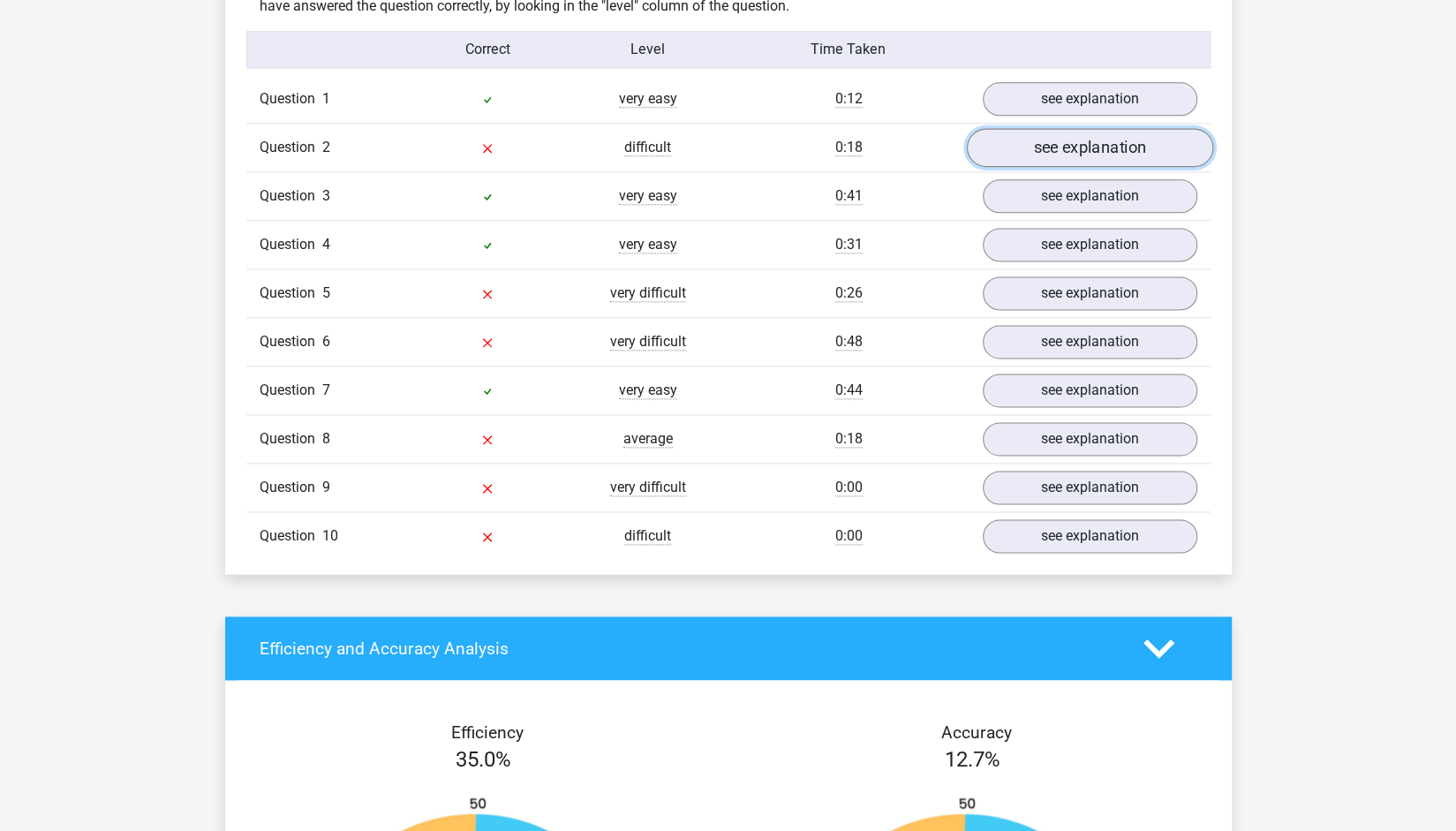
click at [1166, 134] on link "see explanation" at bounding box center [1088, 148] width 246 height 39
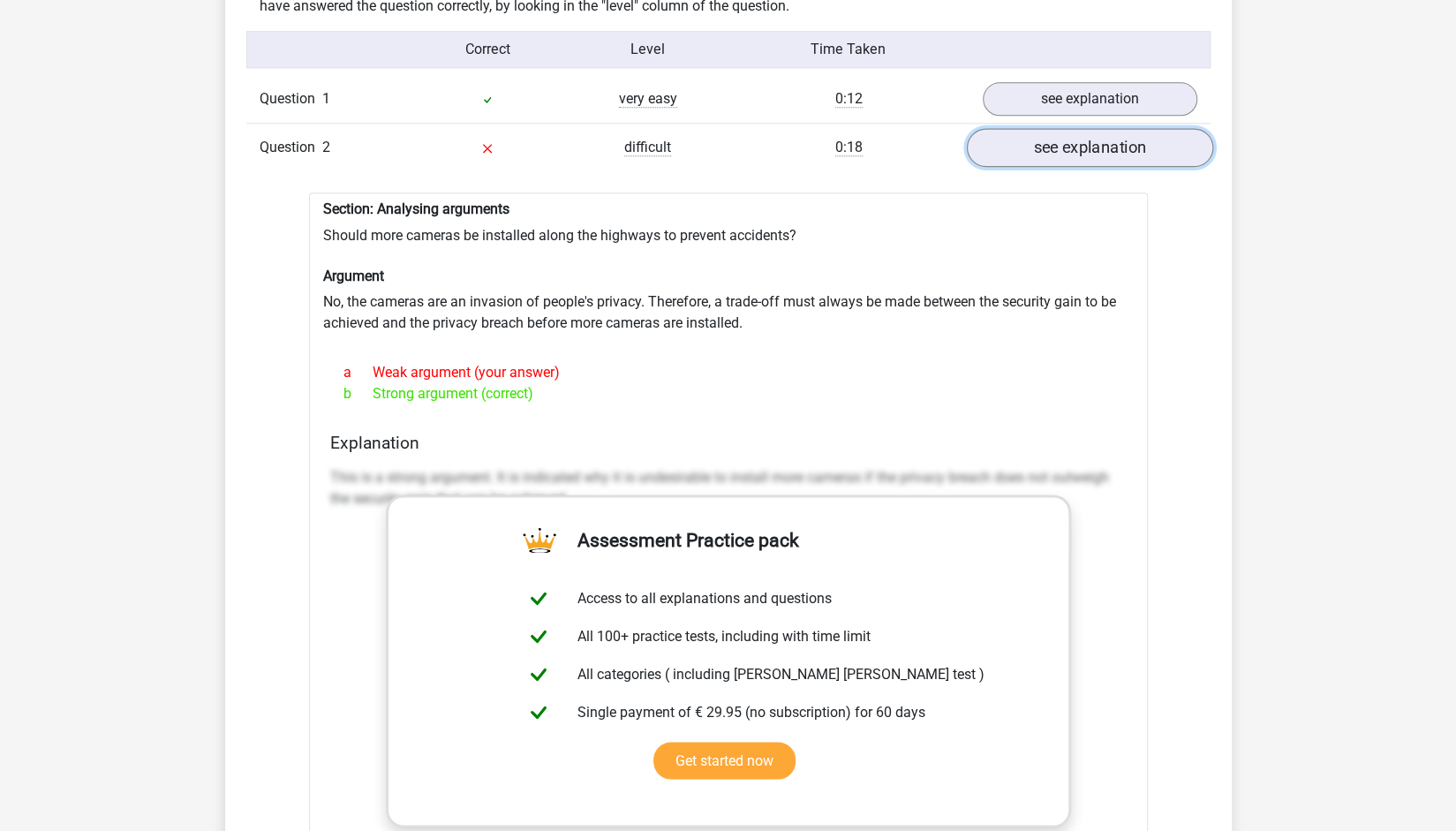
click at [1166, 134] on link "see explanation" at bounding box center [1088, 148] width 246 height 39
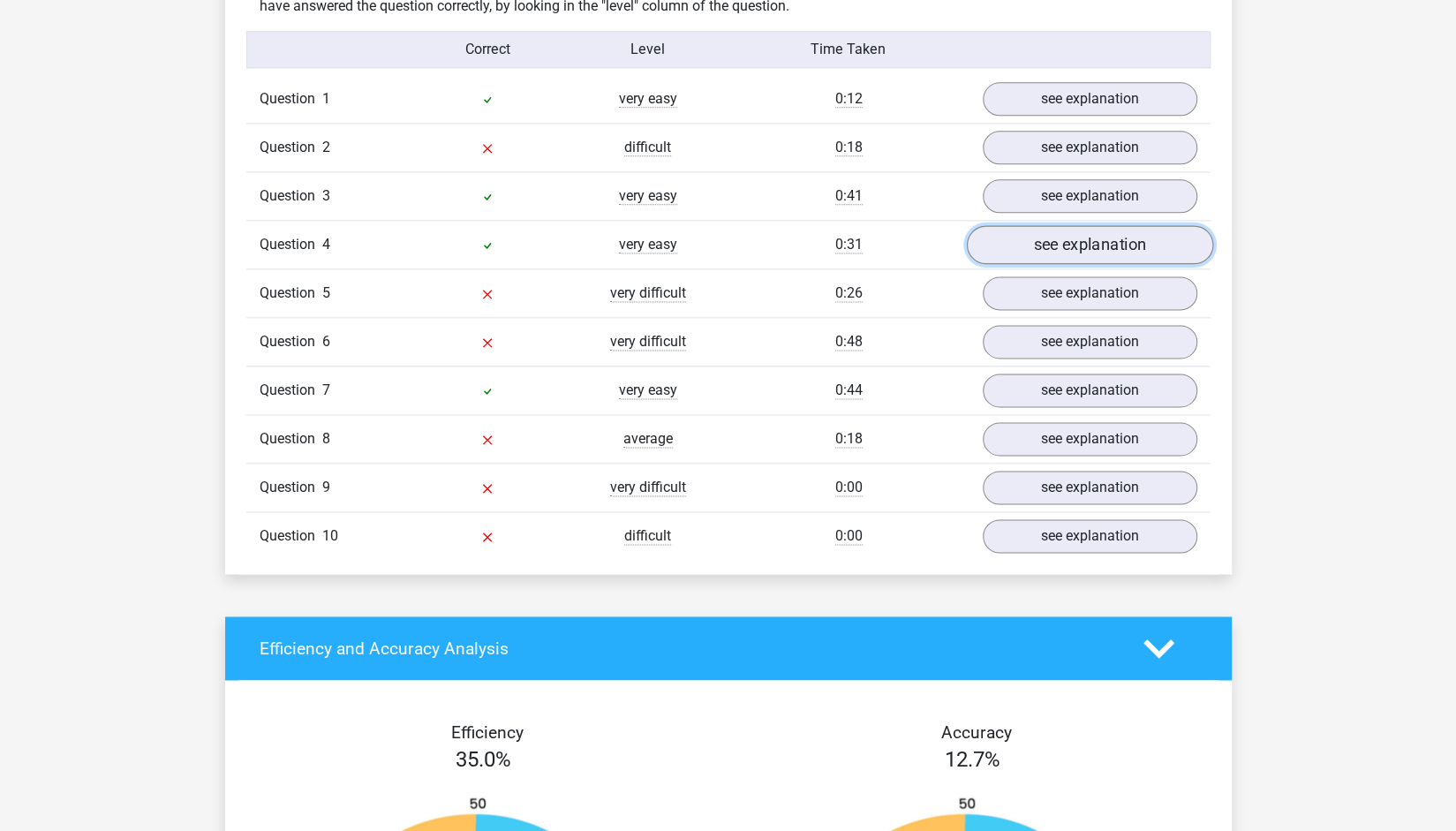
click at [1093, 226] on link "see explanation" at bounding box center [1088, 245] width 246 height 39
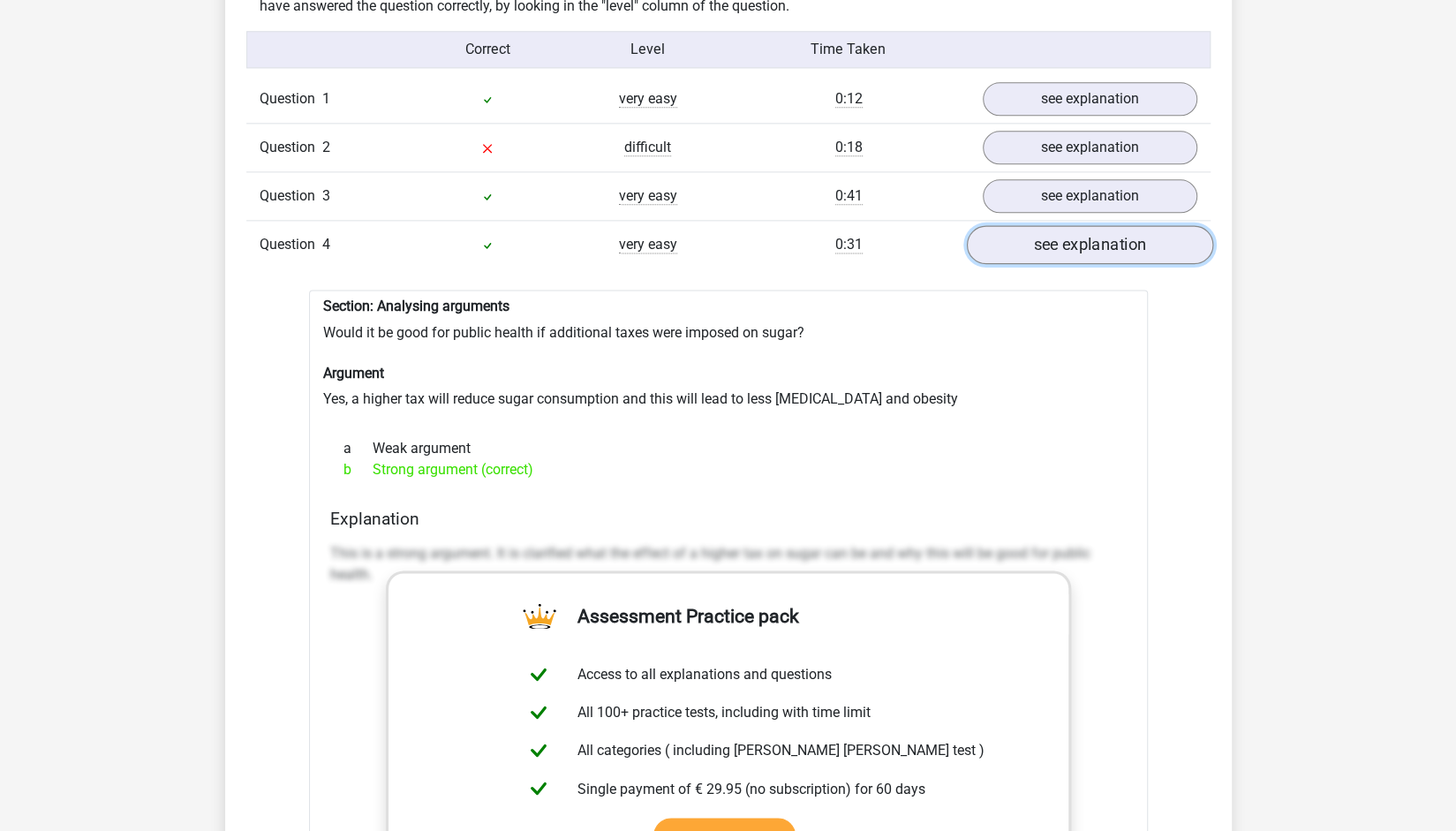
click at [1093, 226] on link "see explanation" at bounding box center [1088, 245] width 246 height 39
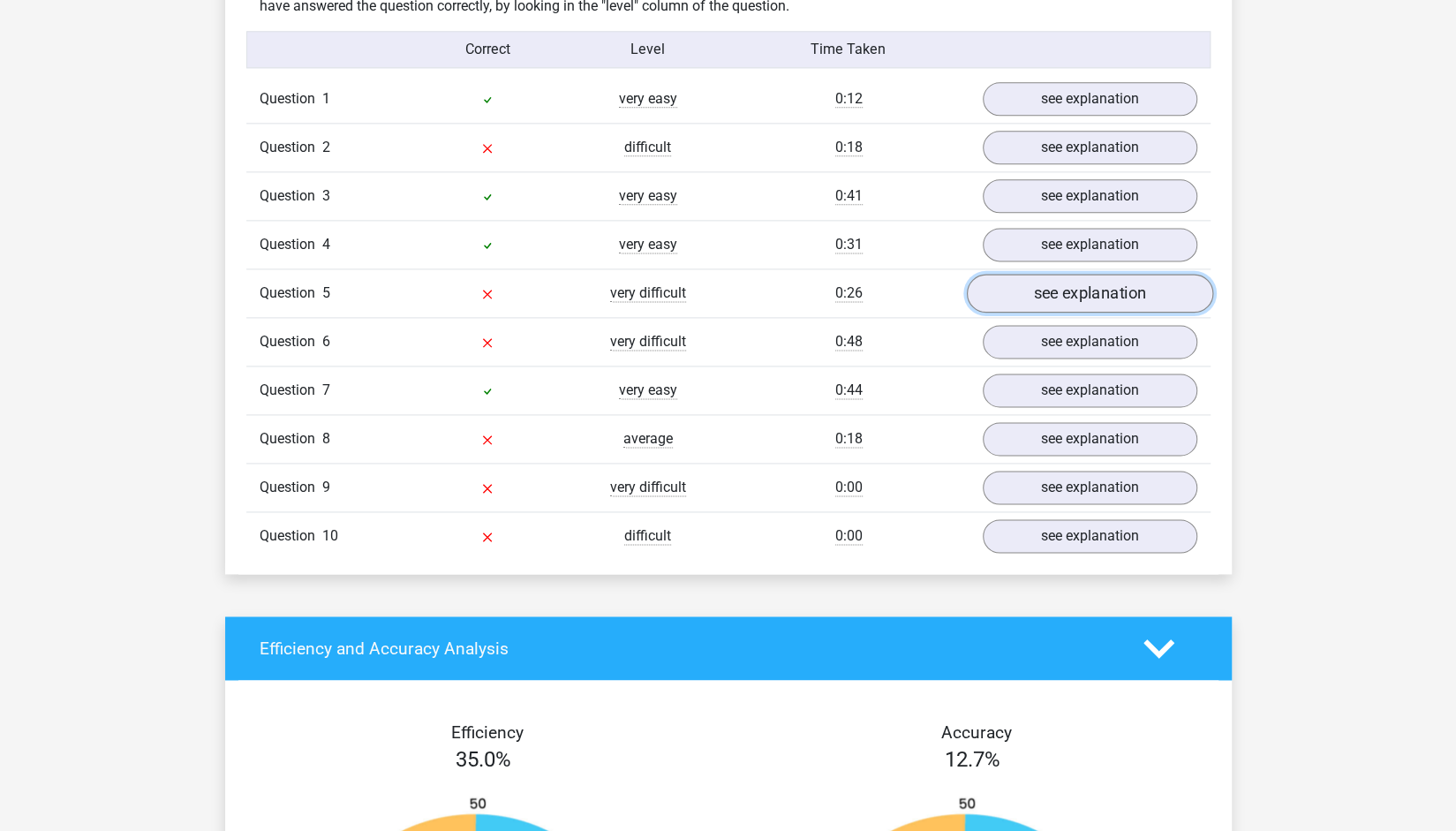
click at [1064, 275] on link "see explanation" at bounding box center [1088, 294] width 246 height 39
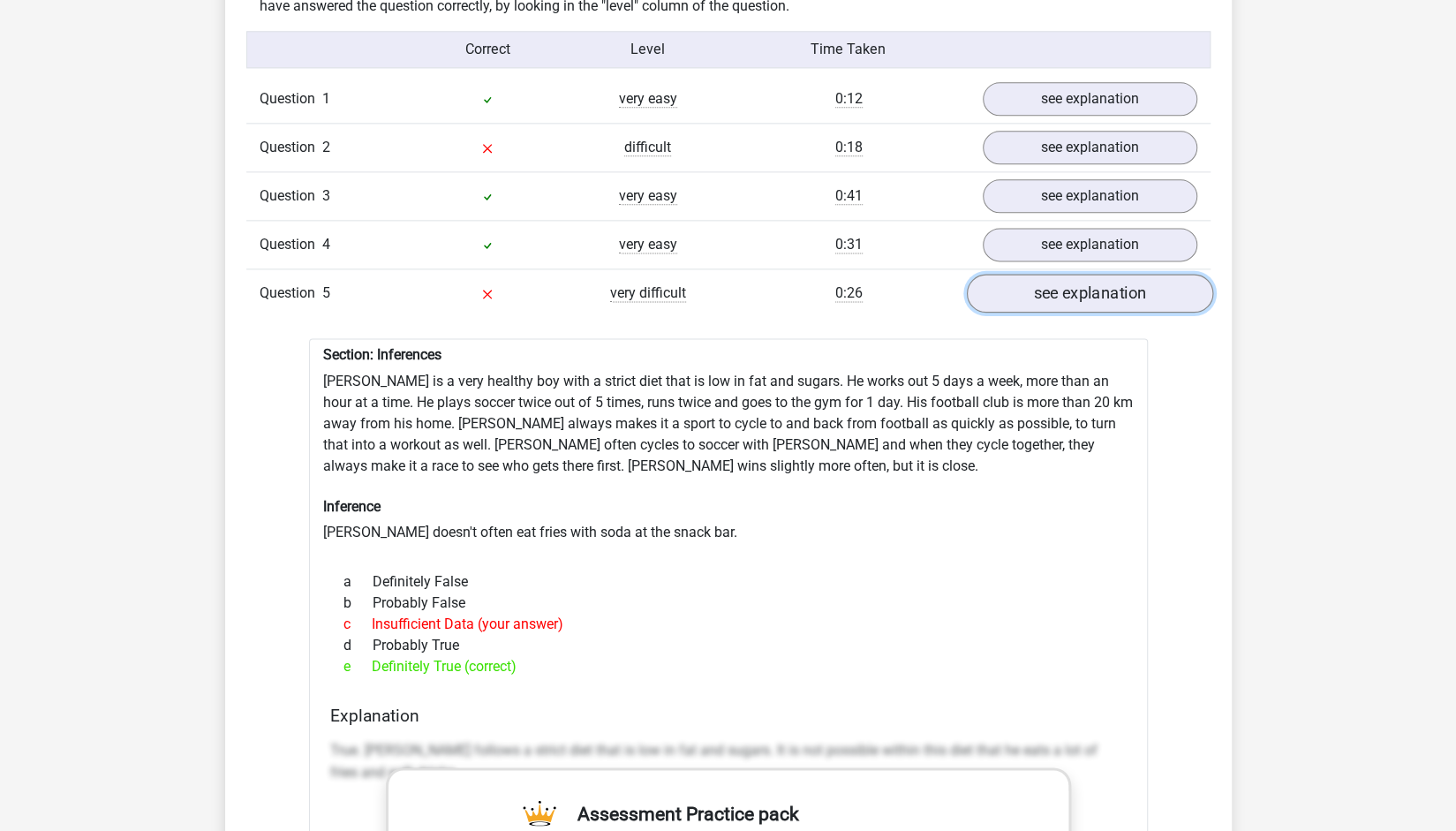
click at [1064, 275] on link "see explanation" at bounding box center [1088, 294] width 246 height 39
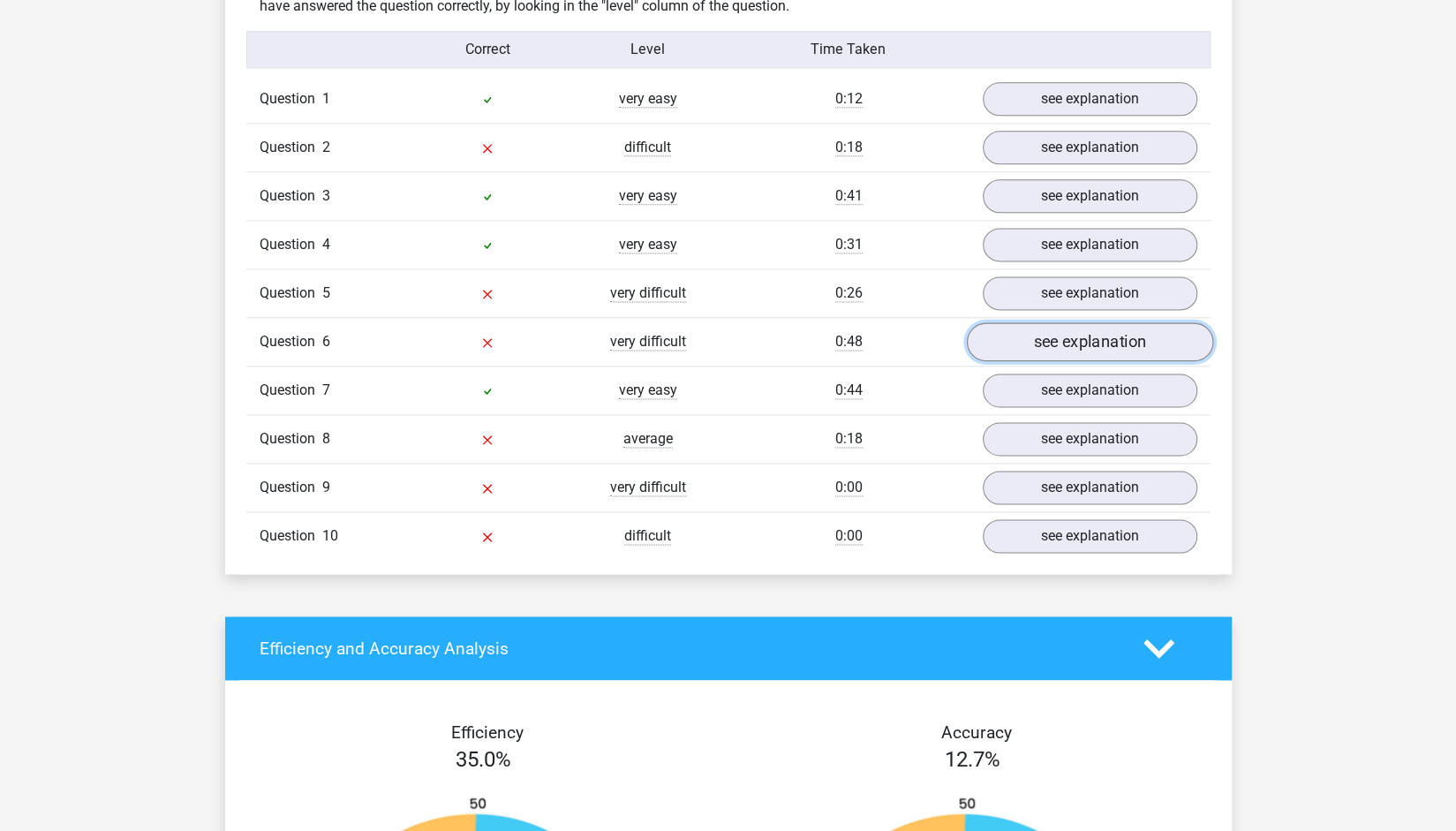
click at [1059, 327] on link "see explanation" at bounding box center [1088, 343] width 246 height 39
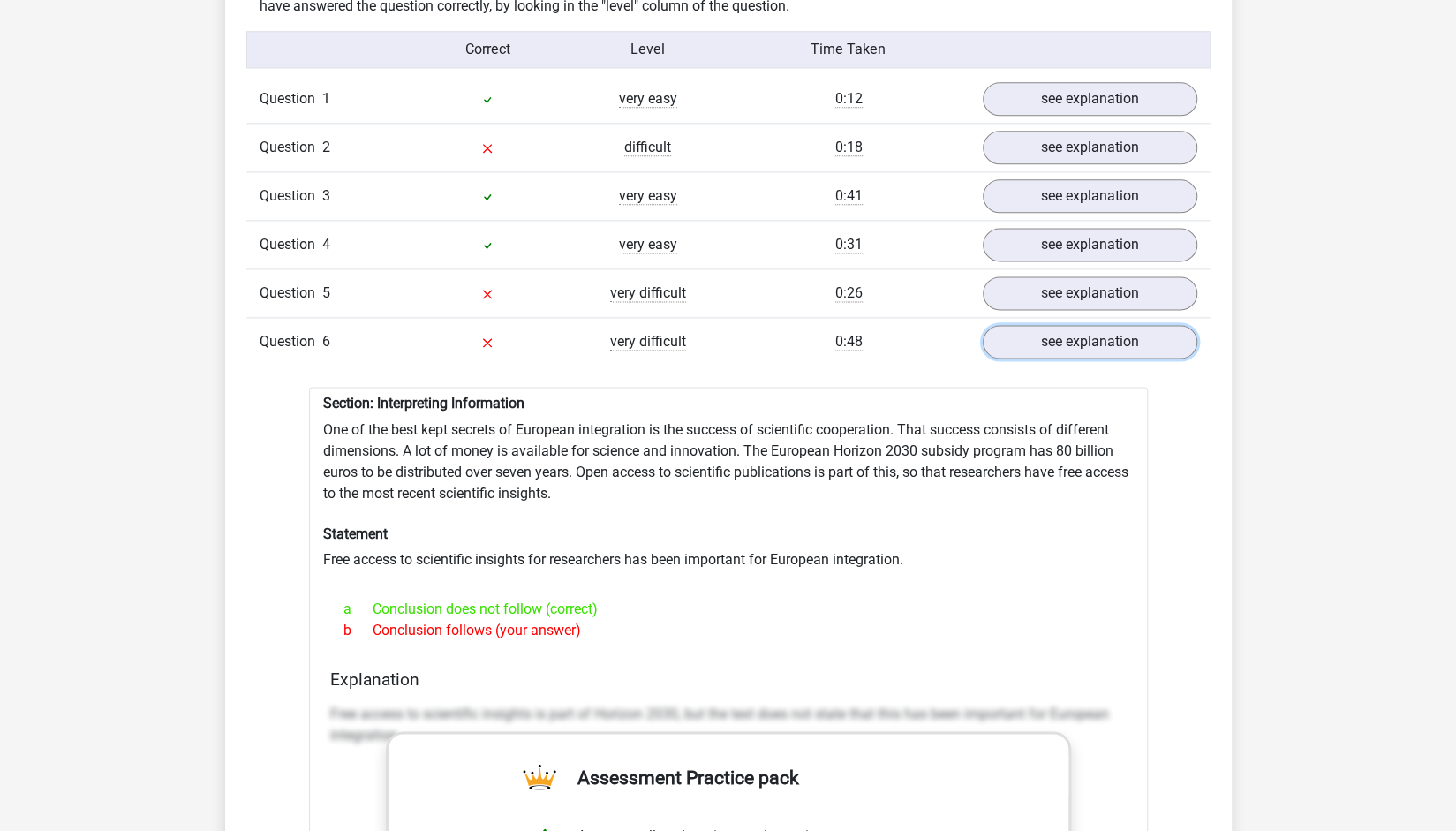
scroll to position [1523, 0]
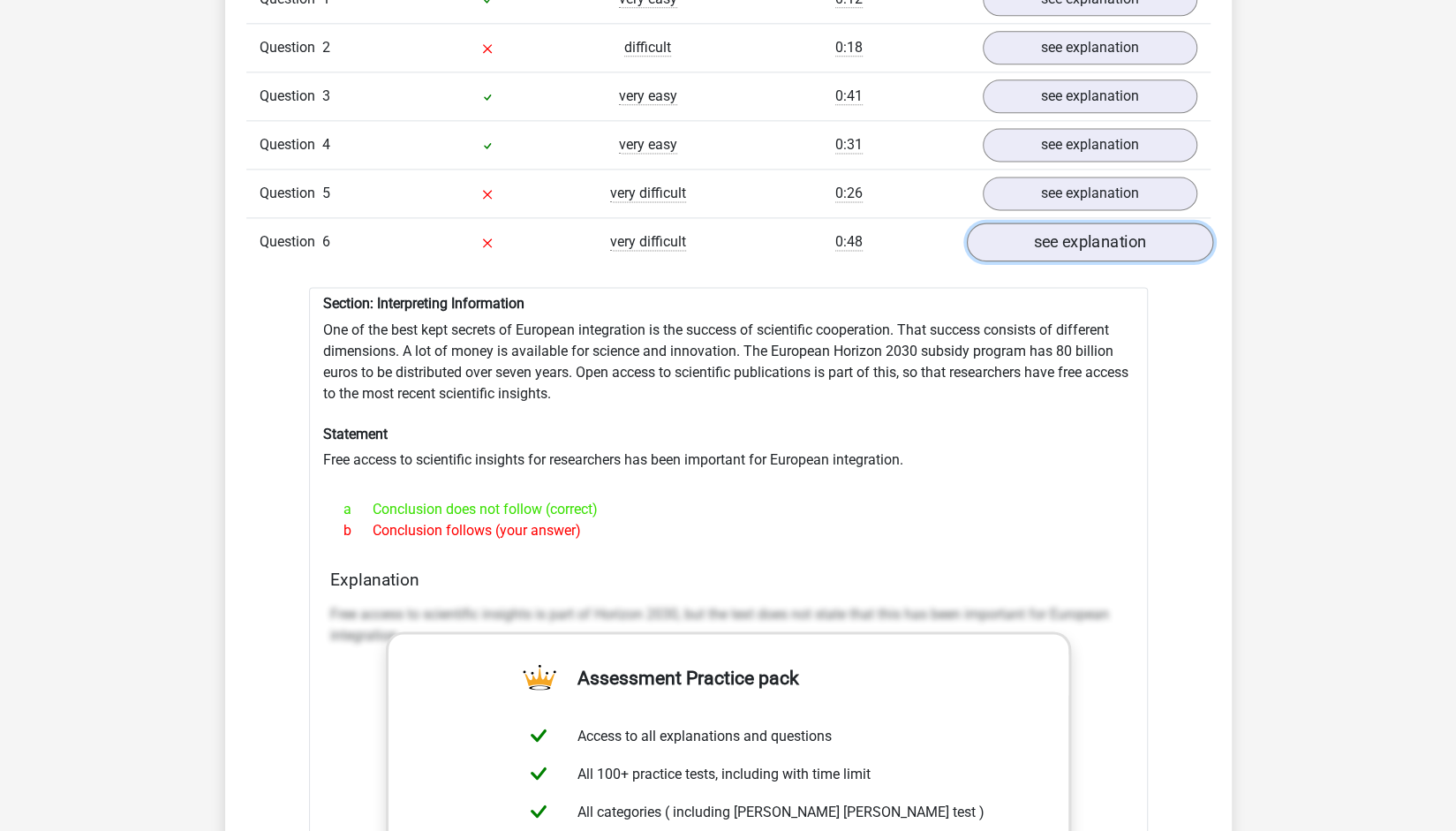
click at [1179, 228] on link "see explanation" at bounding box center [1088, 242] width 246 height 39
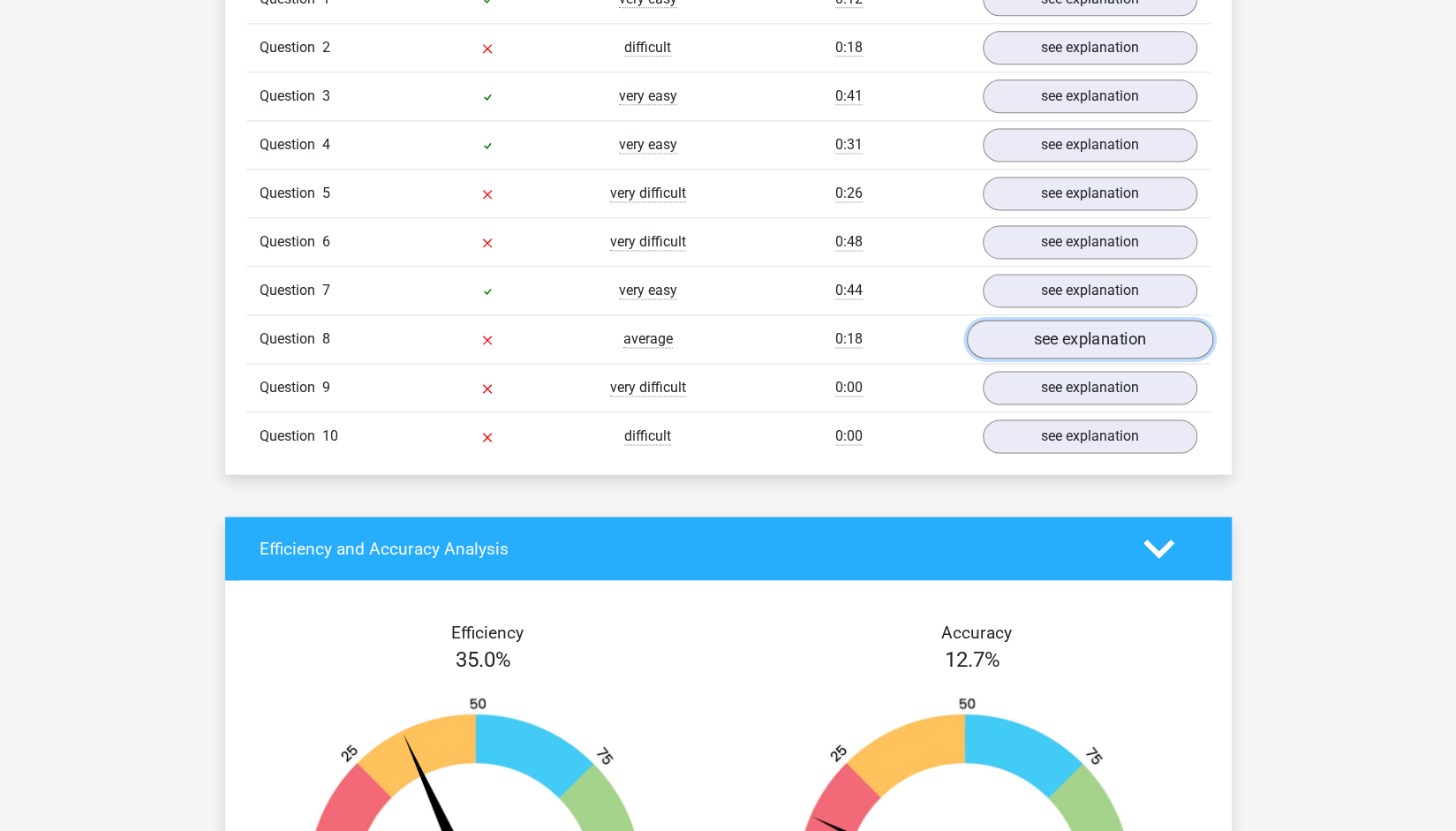
click at [1124, 321] on link "see explanation" at bounding box center [1088, 340] width 246 height 39
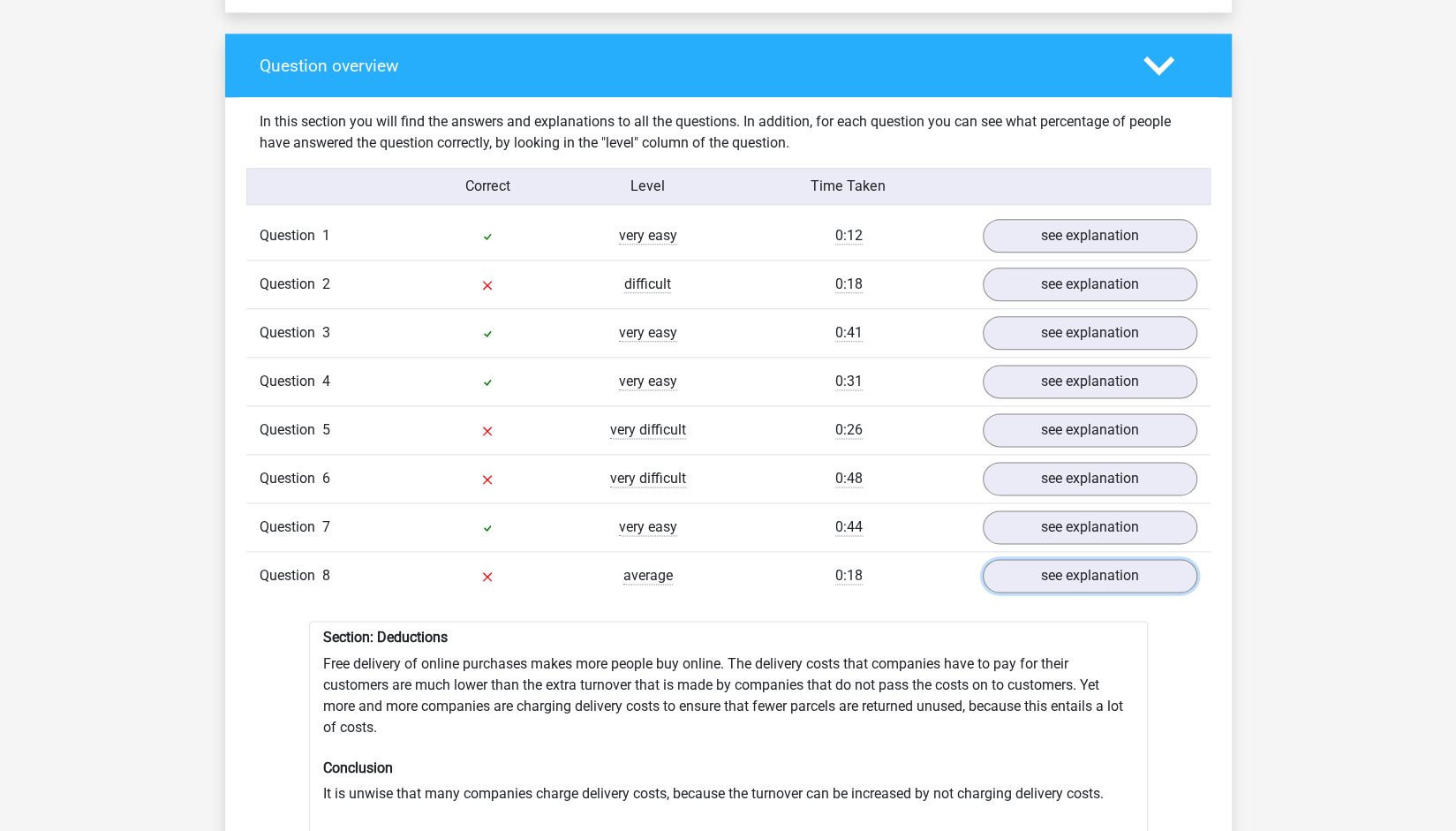
scroll to position [1178, 0]
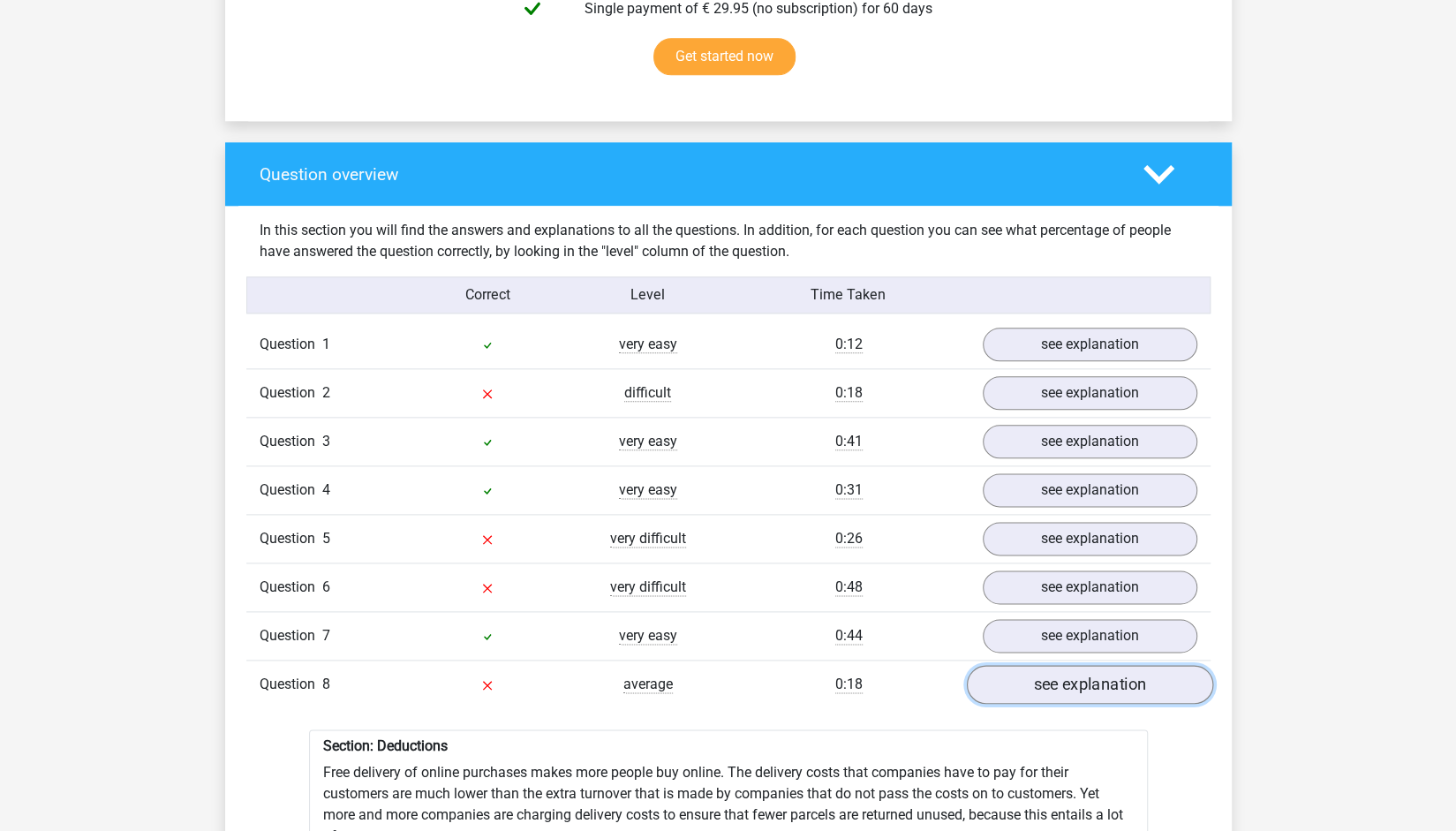
click at [1091, 665] on link "see explanation" at bounding box center [1088, 685] width 246 height 39
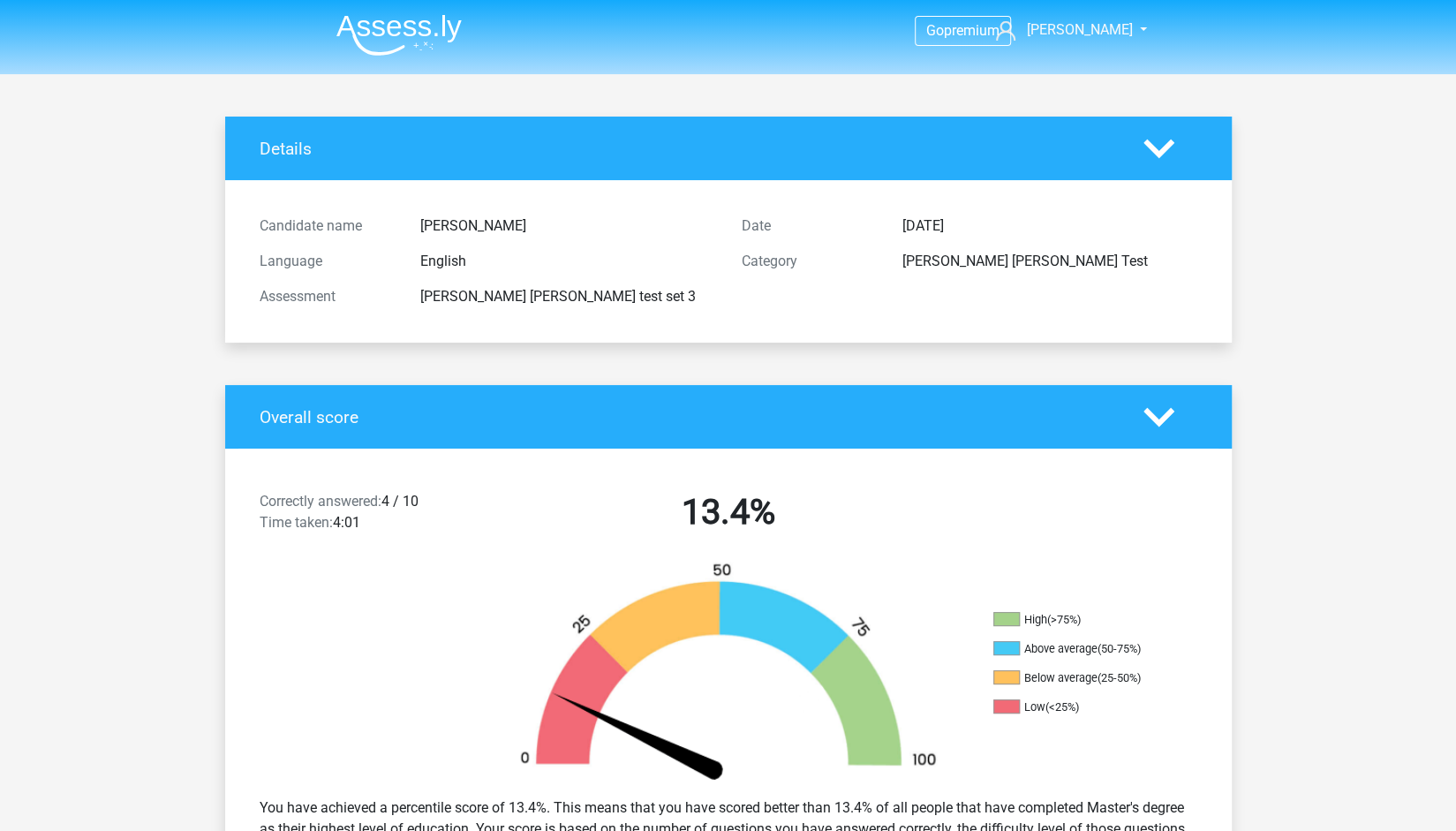
scroll to position [0, 0]
click at [392, 24] on img at bounding box center [398, 34] width 125 height 41
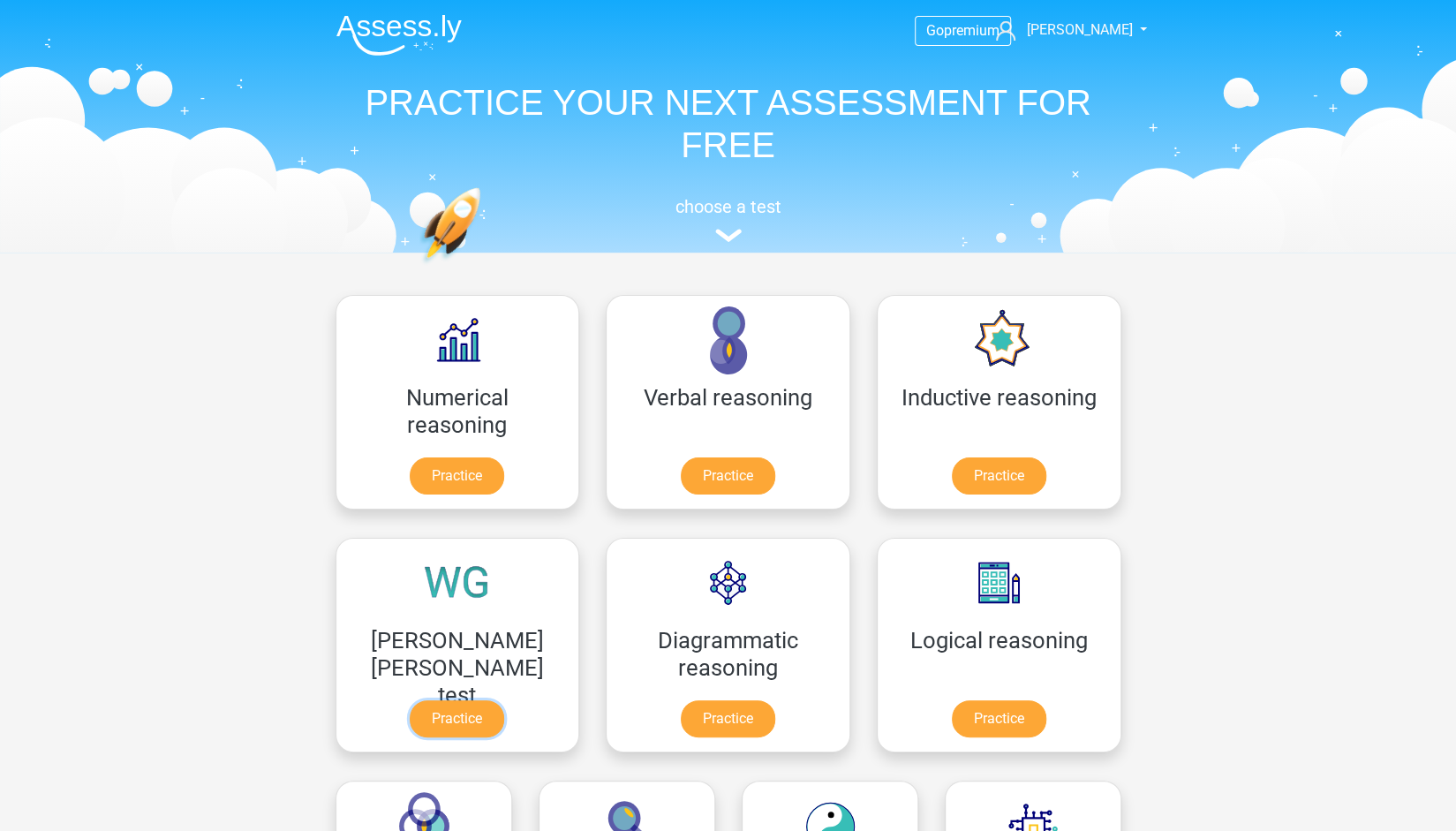
click at [504, 700] on link "Practice" at bounding box center [457, 718] width 95 height 37
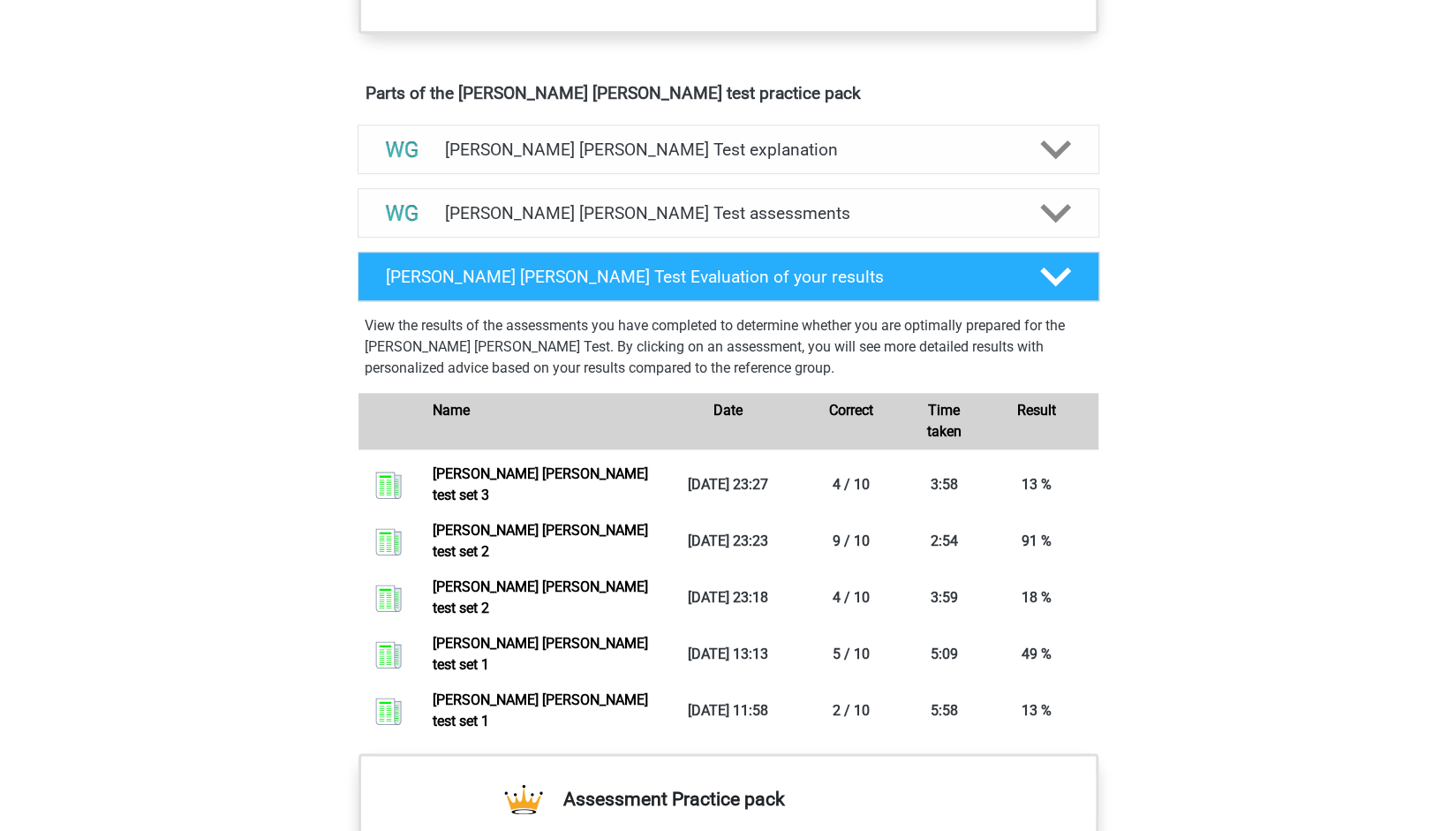
scroll to position [948, 0]
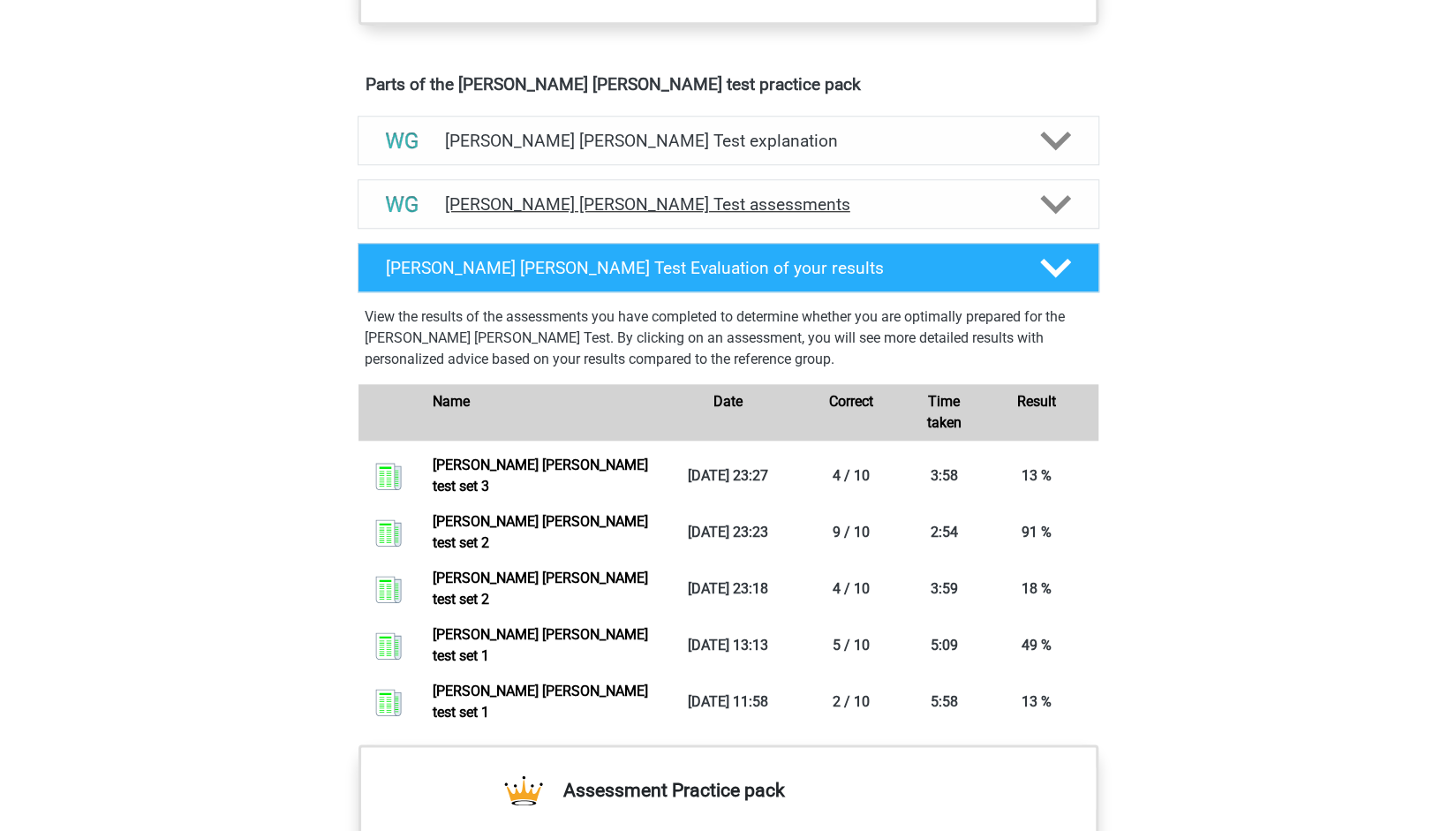
click at [1080, 204] on div at bounding box center [1054, 204] width 59 height 31
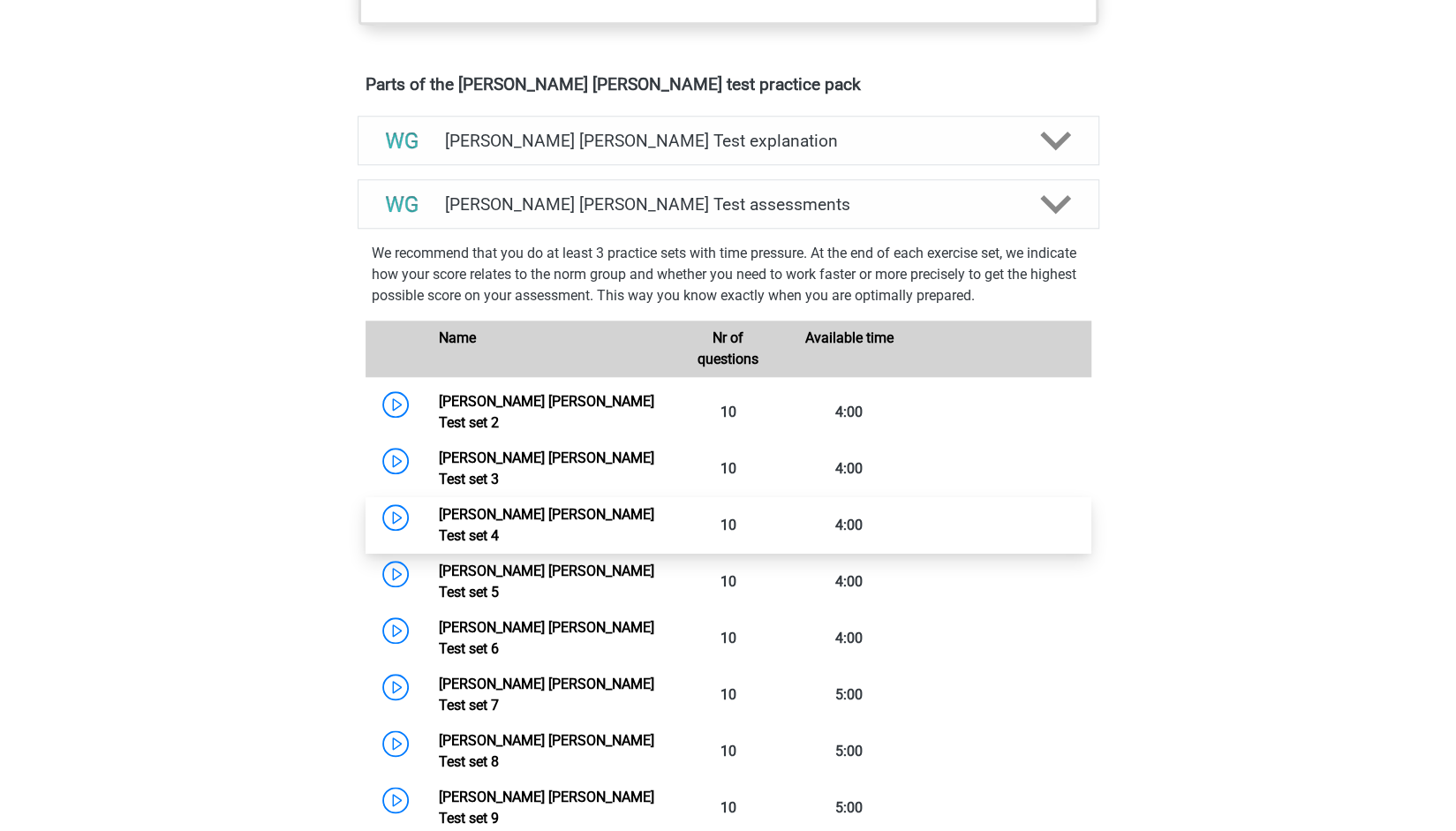
click at [654, 505] on link "Watson Glaser Test set 4" at bounding box center [546, 525] width 215 height 38
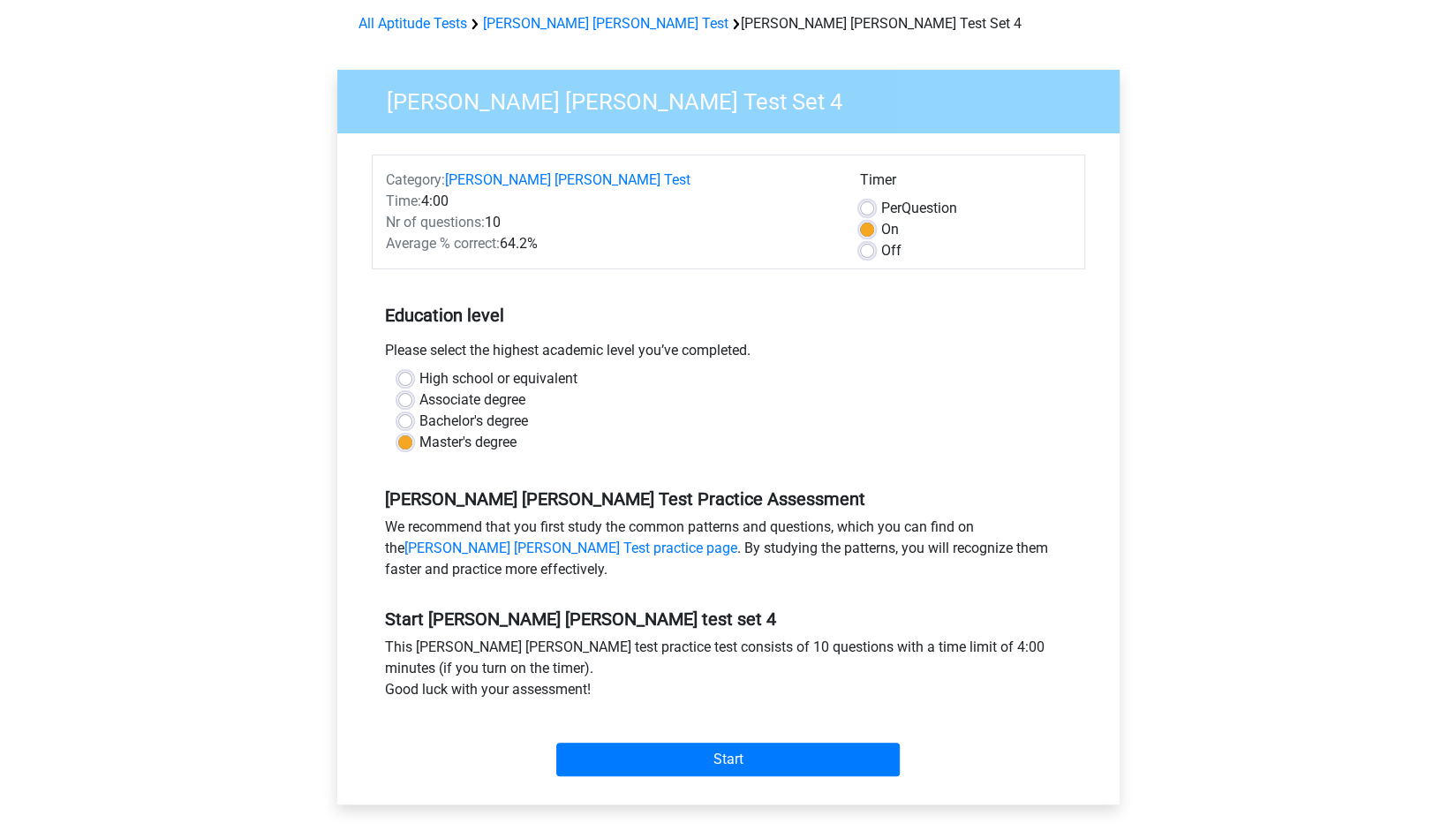
scroll to position [85, 0]
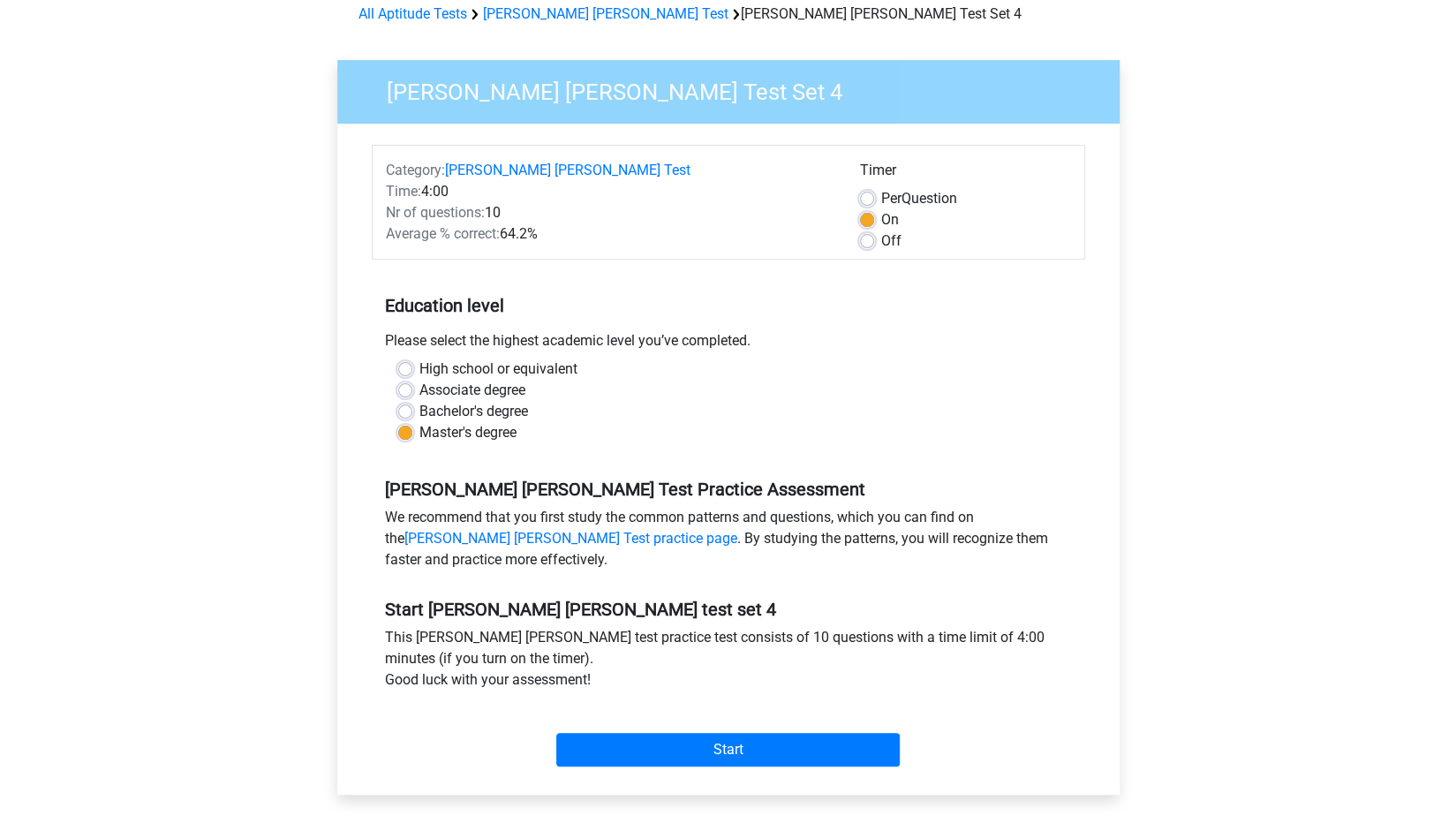
click at [881, 203] on label "Per Question" at bounding box center [918, 198] width 76 height 21
click at [867, 203] on input "Per Question" at bounding box center [866, 196] width 14 height 17
radio input "true"
click at [662, 740] on input "Start" at bounding box center [728, 749] width 344 height 34
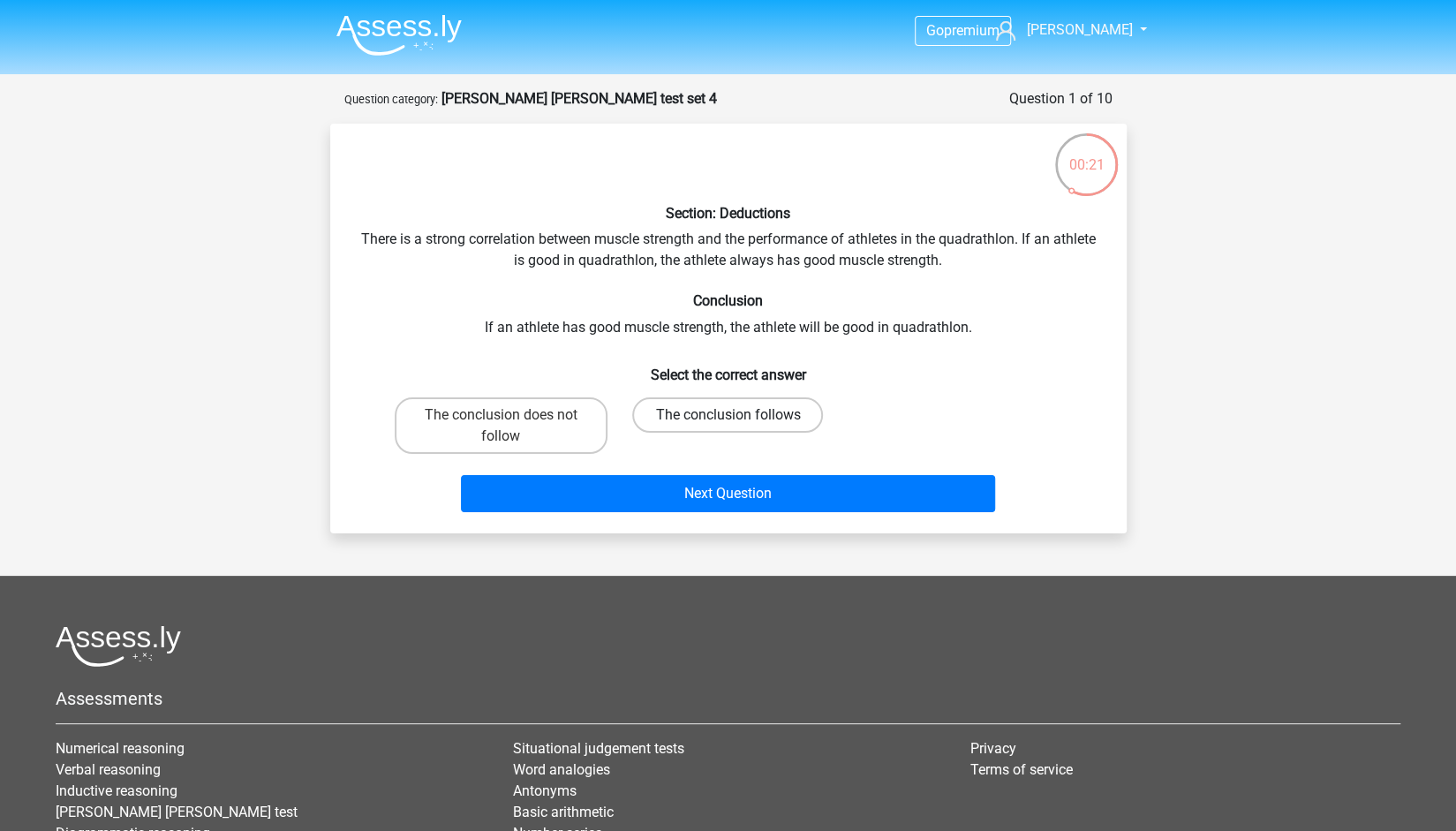
click at [682, 409] on label "The conclusion follows" at bounding box center [727, 415] width 190 height 35
click at [728, 415] on input "The conclusion follows" at bounding box center [733, 420] width 11 height 11
radio input "true"
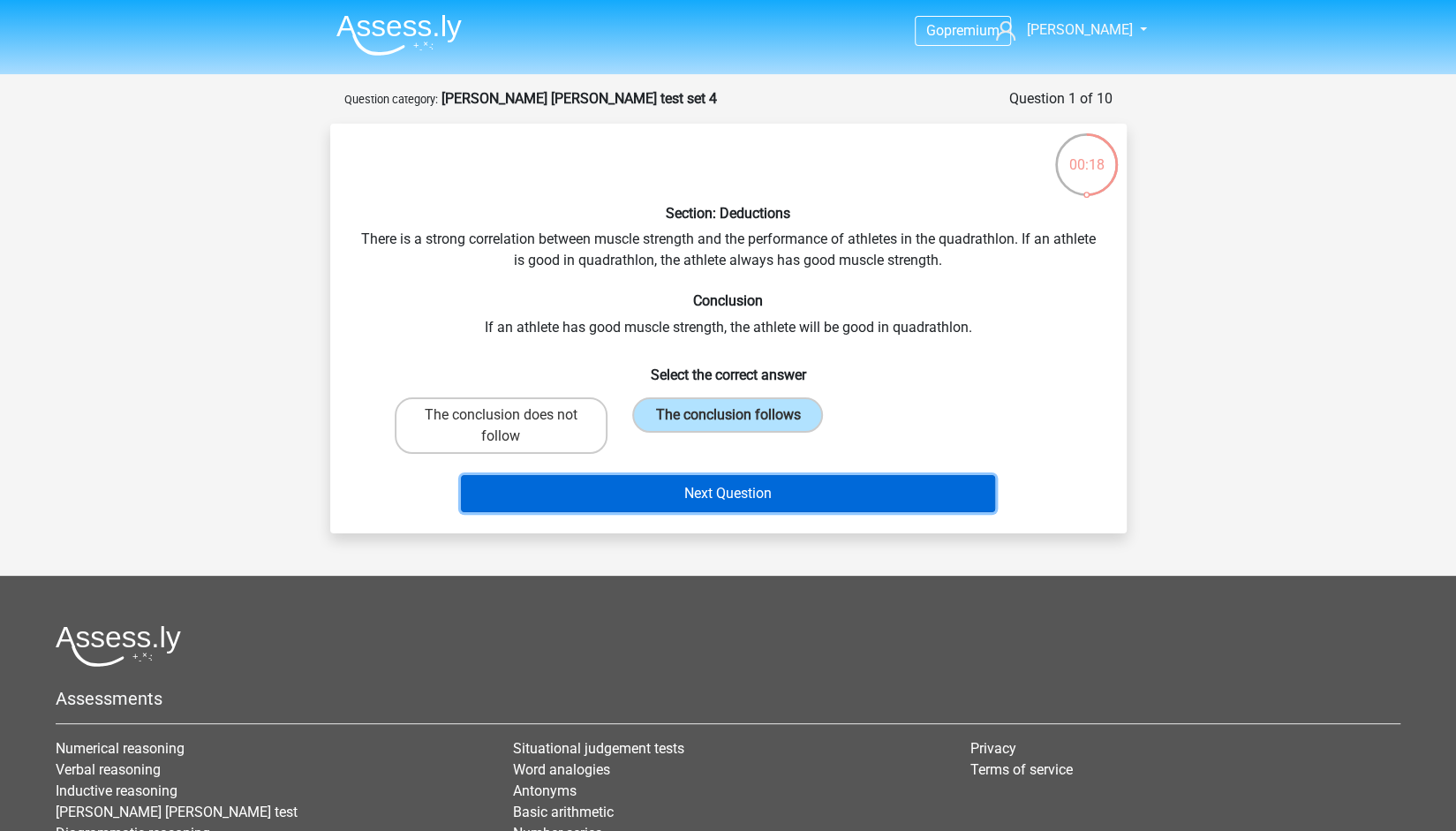
click at [679, 483] on button "Next Question" at bounding box center [728, 493] width 534 height 37
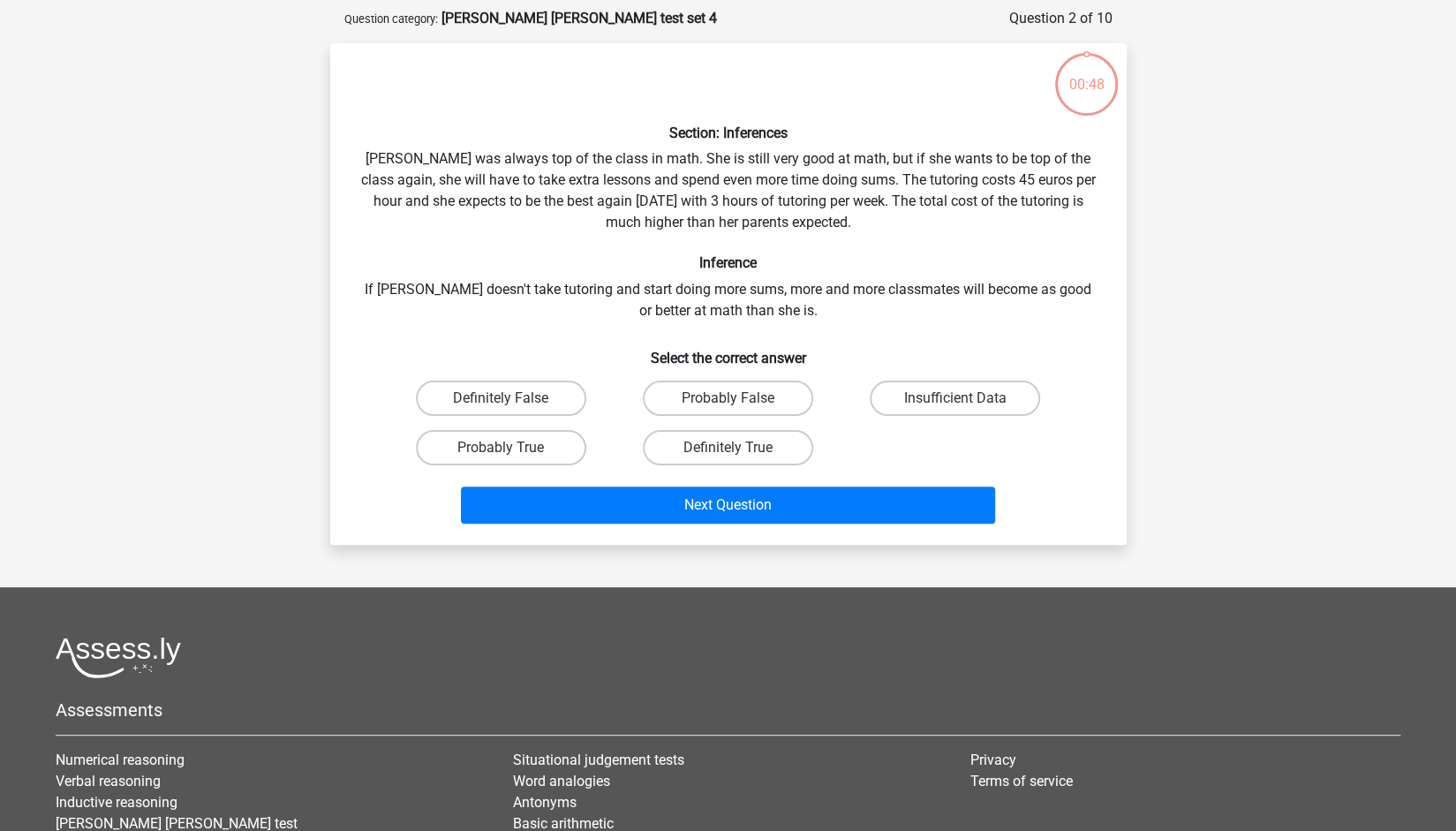
scroll to position [88, 0]
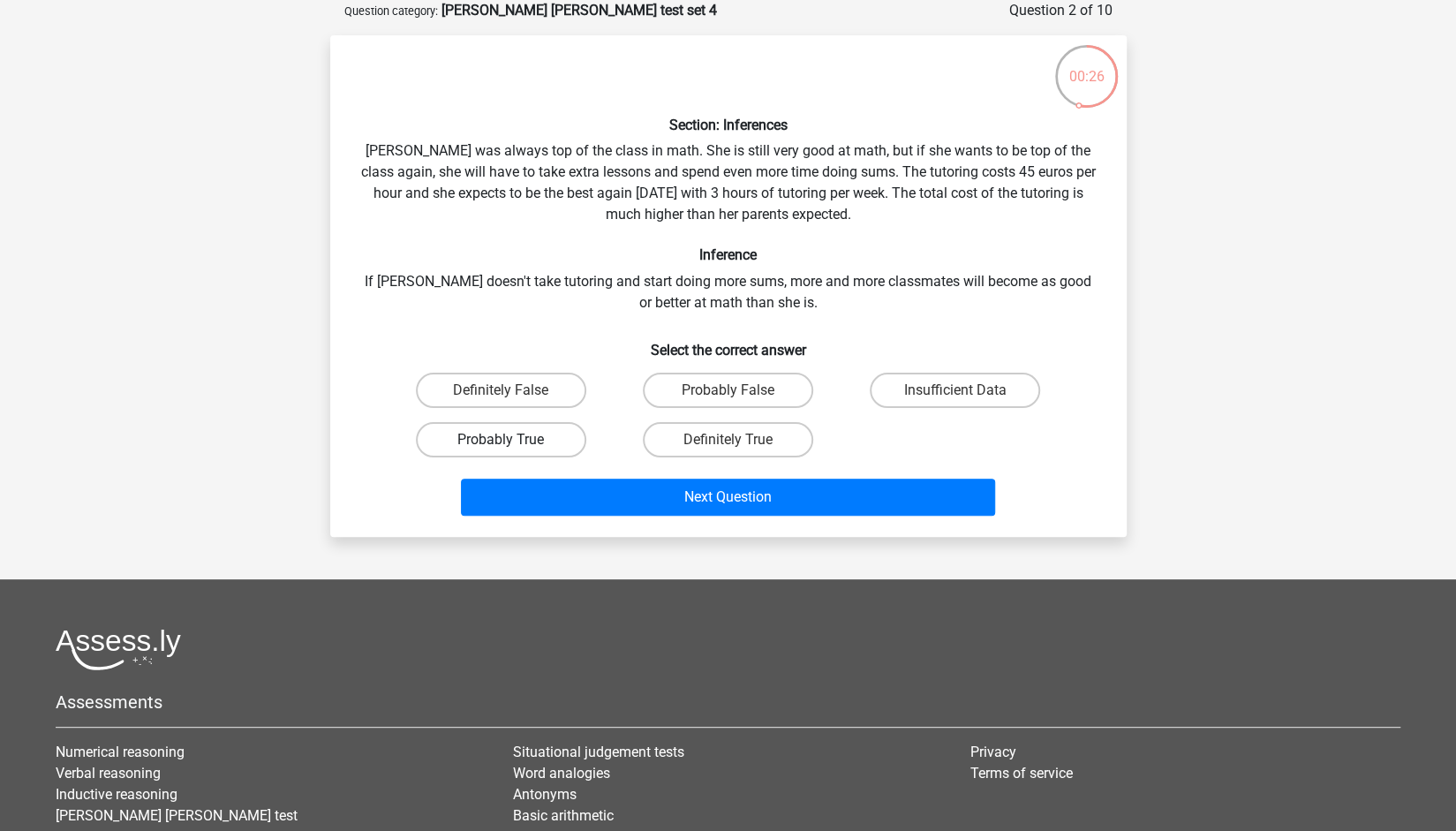
click at [563, 448] on label "Probably True" at bounding box center [501, 439] width 170 height 35
click at [512, 448] on input "Probably True" at bounding box center [506, 445] width 11 height 11
radio input "true"
click at [997, 391] on label "Insufficient Data" at bounding box center [954, 390] width 170 height 35
click at [967, 391] on input "Insufficient Data" at bounding box center [961, 396] width 11 height 11
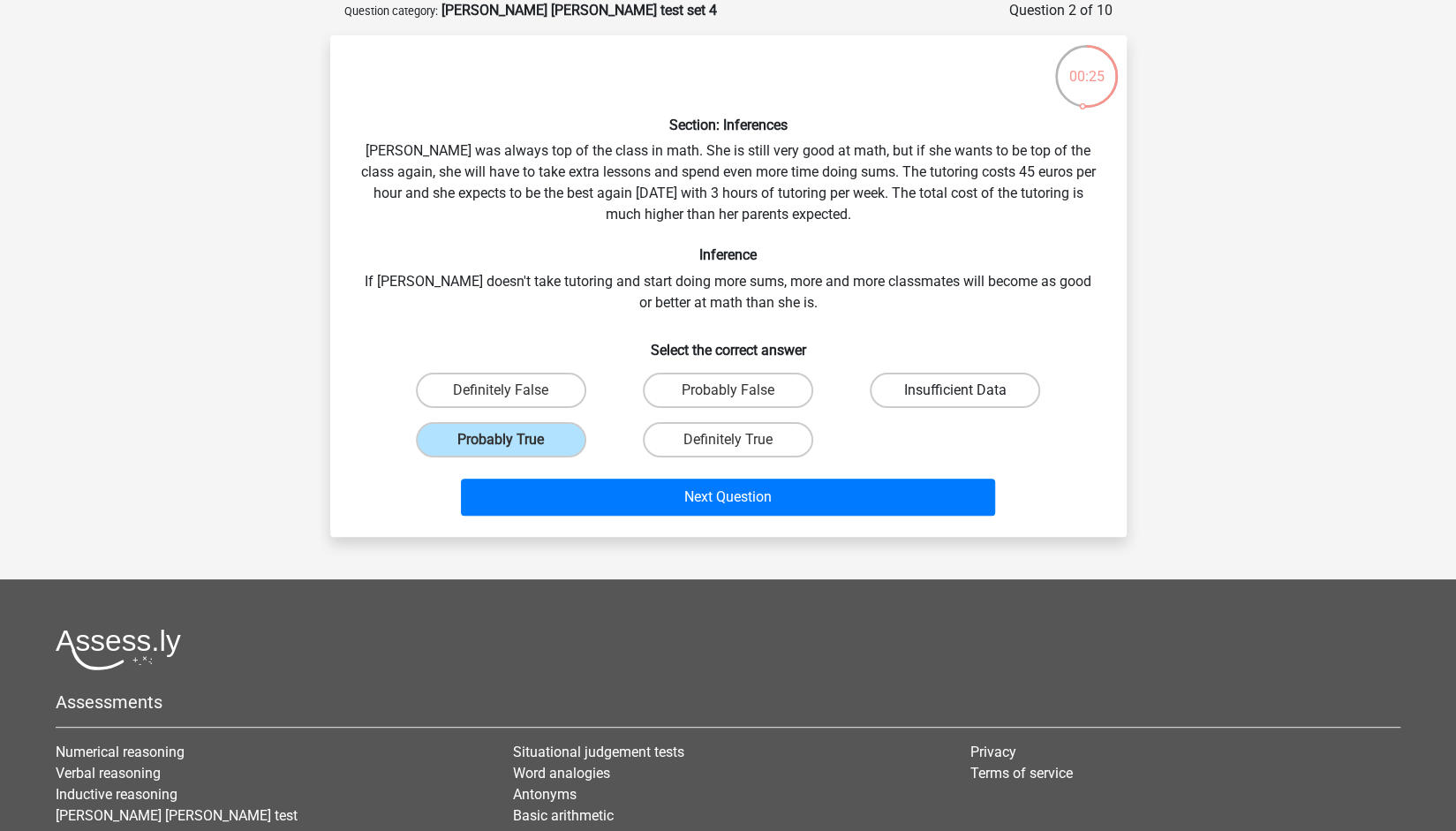
radio input "true"
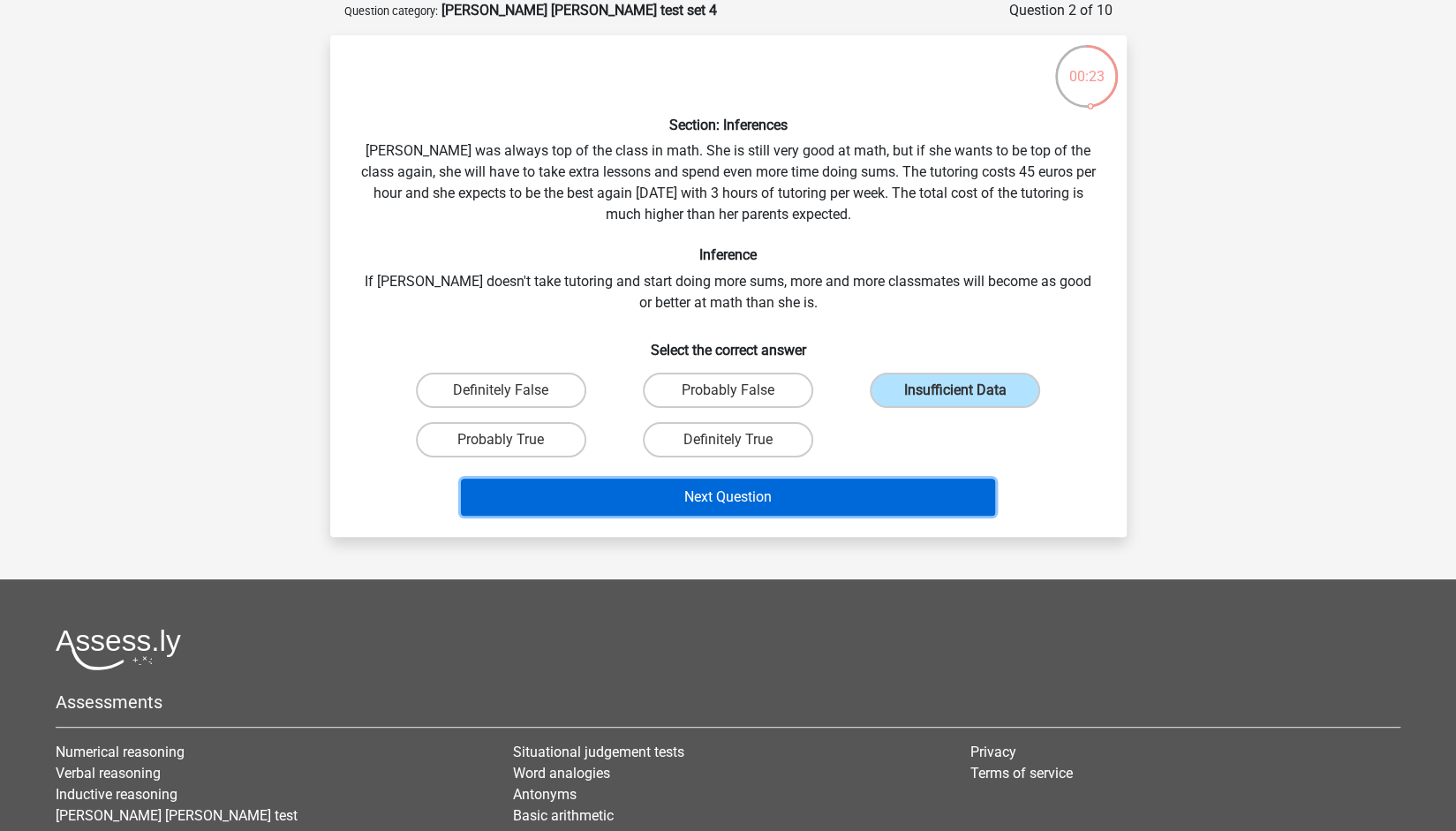
click at [890, 497] on button "Next Question" at bounding box center [728, 497] width 534 height 37
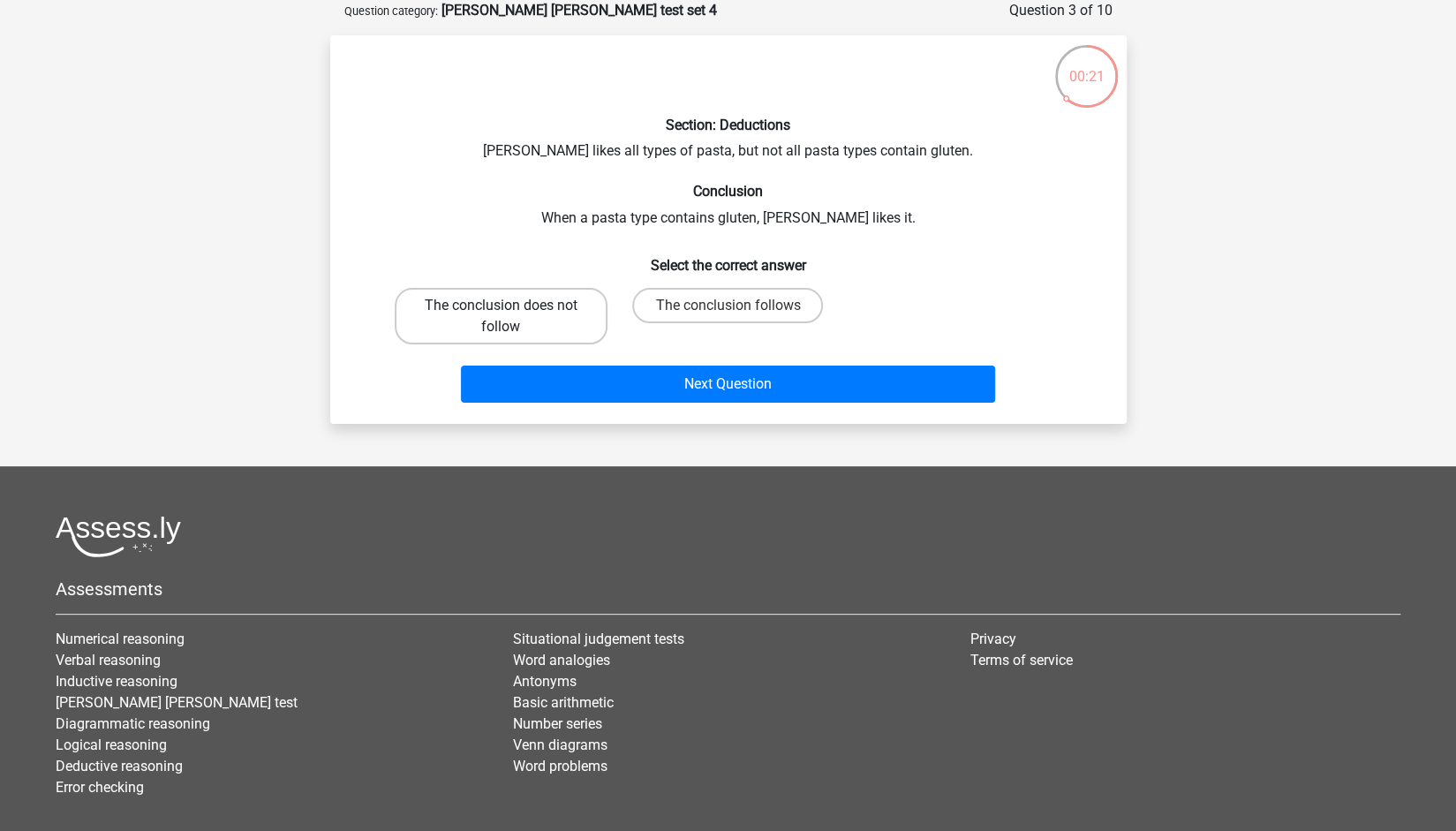
click at [549, 325] on label "The conclusion does not follow" at bounding box center [501, 316] width 213 height 56
click at [512, 317] on input "The conclusion does not follow" at bounding box center [506, 311] width 11 height 11
radio input "true"
click at [683, 301] on label "The conclusion follows" at bounding box center [727, 305] width 190 height 35
click at [728, 305] on input "The conclusion follows" at bounding box center [733, 311] width 11 height 11
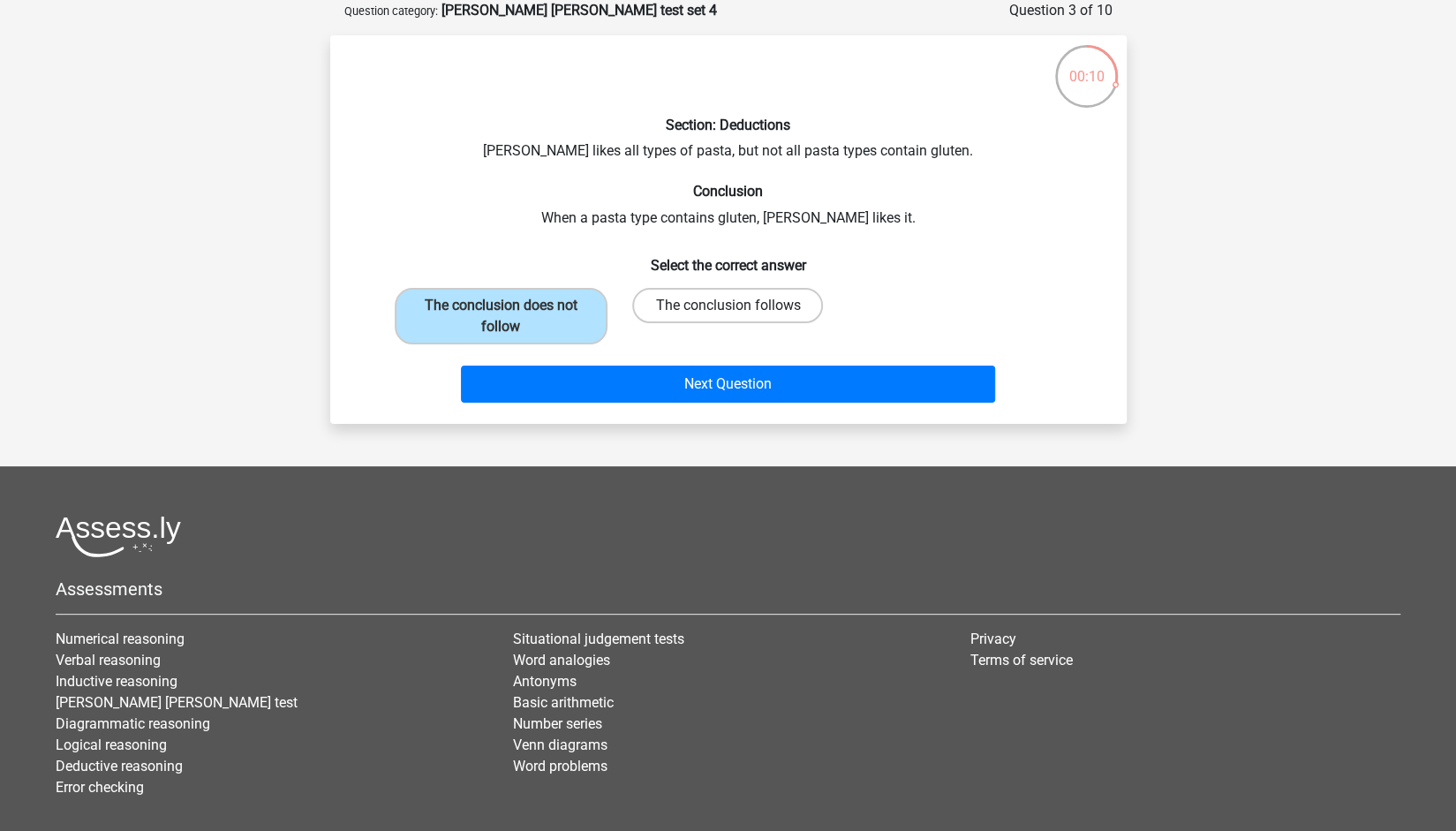
radio input "true"
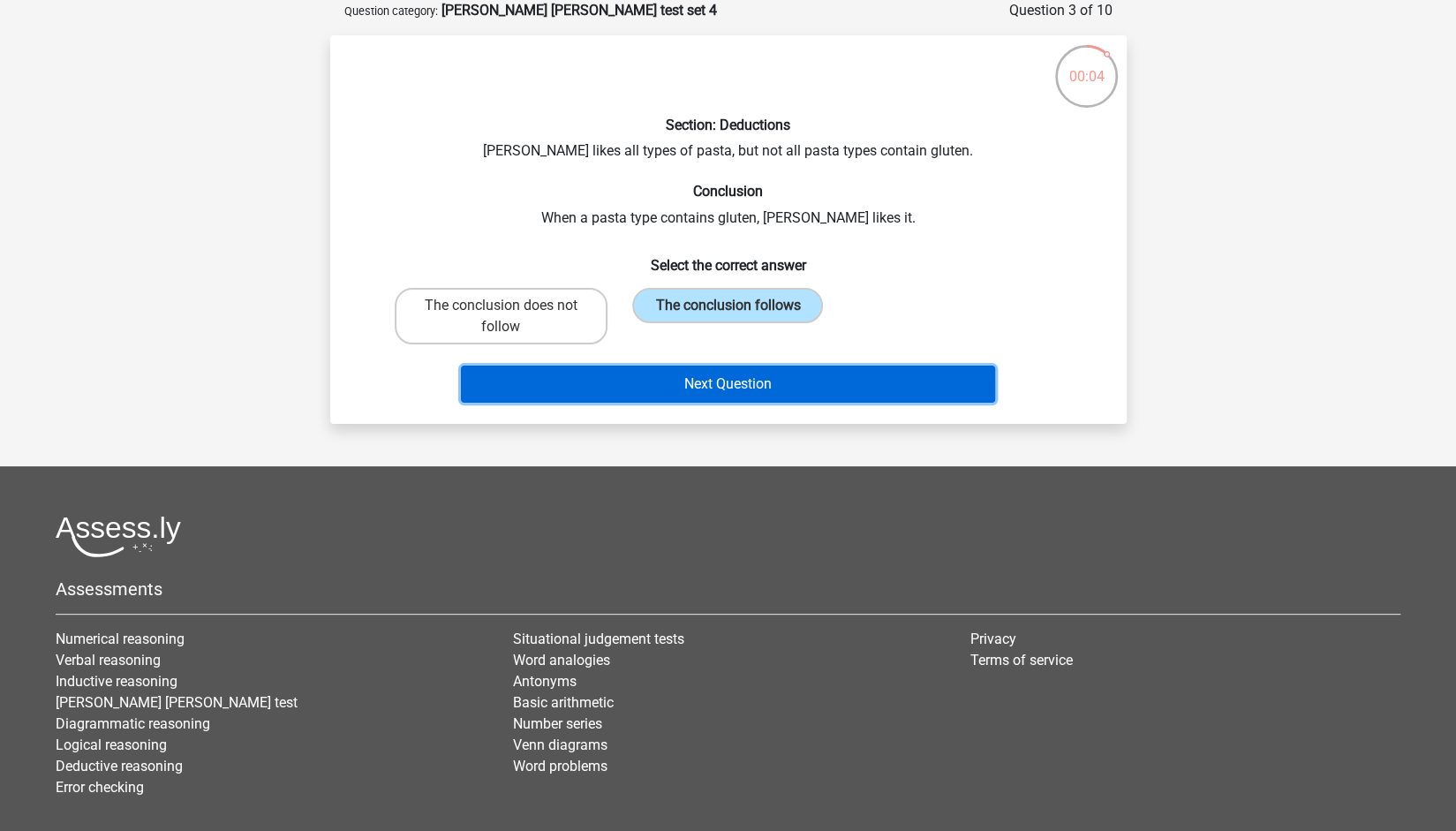
click at [694, 384] on button "Next Question" at bounding box center [728, 384] width 534 height 37
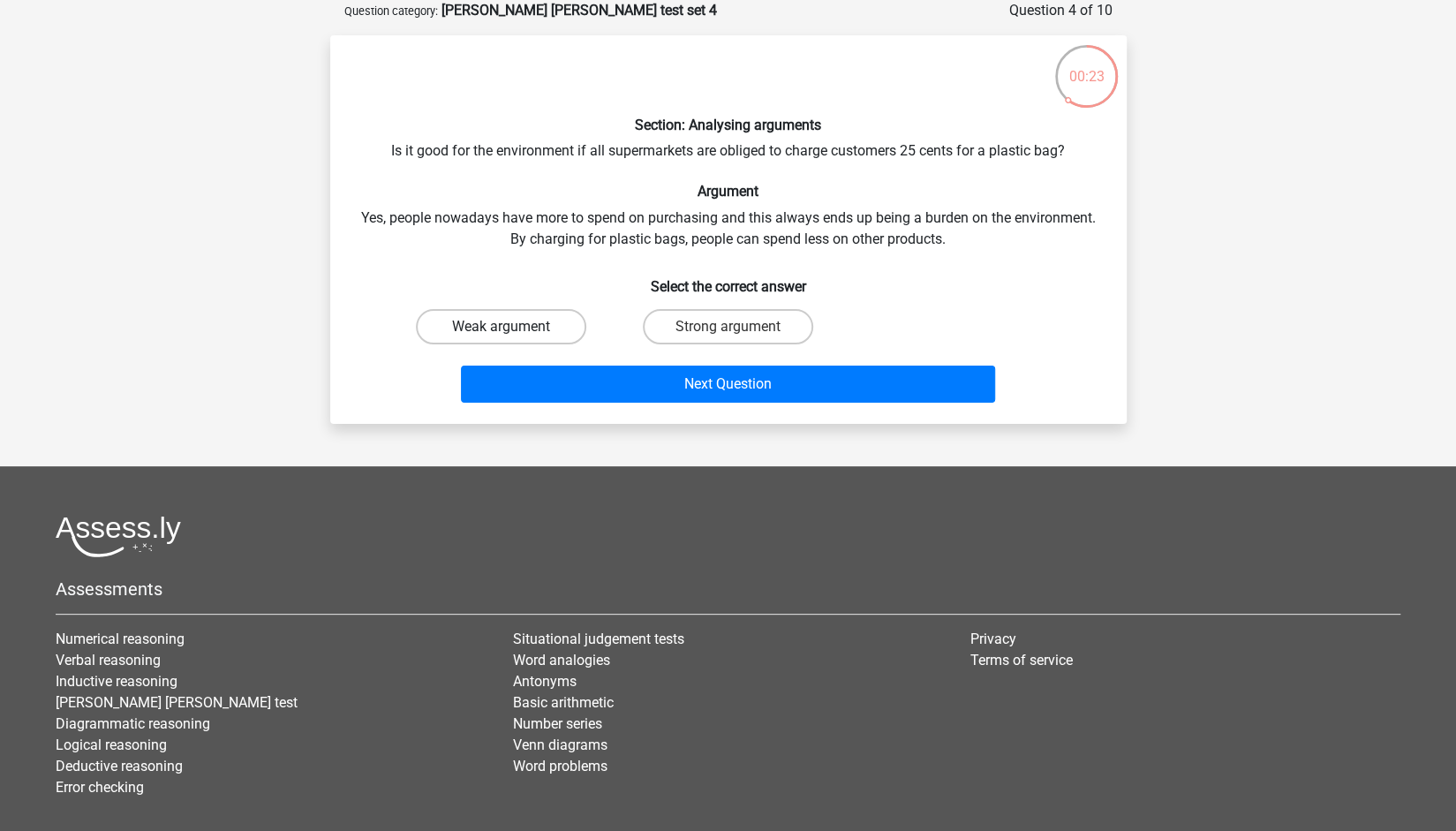
click at [538, 314] on label "Weak argument" at bounding box center [501, 326] width 170 height 35
click at [512, 326] on input "Weak argument" at bounding box center [506, 332] width 11 height 11
radio input "true"
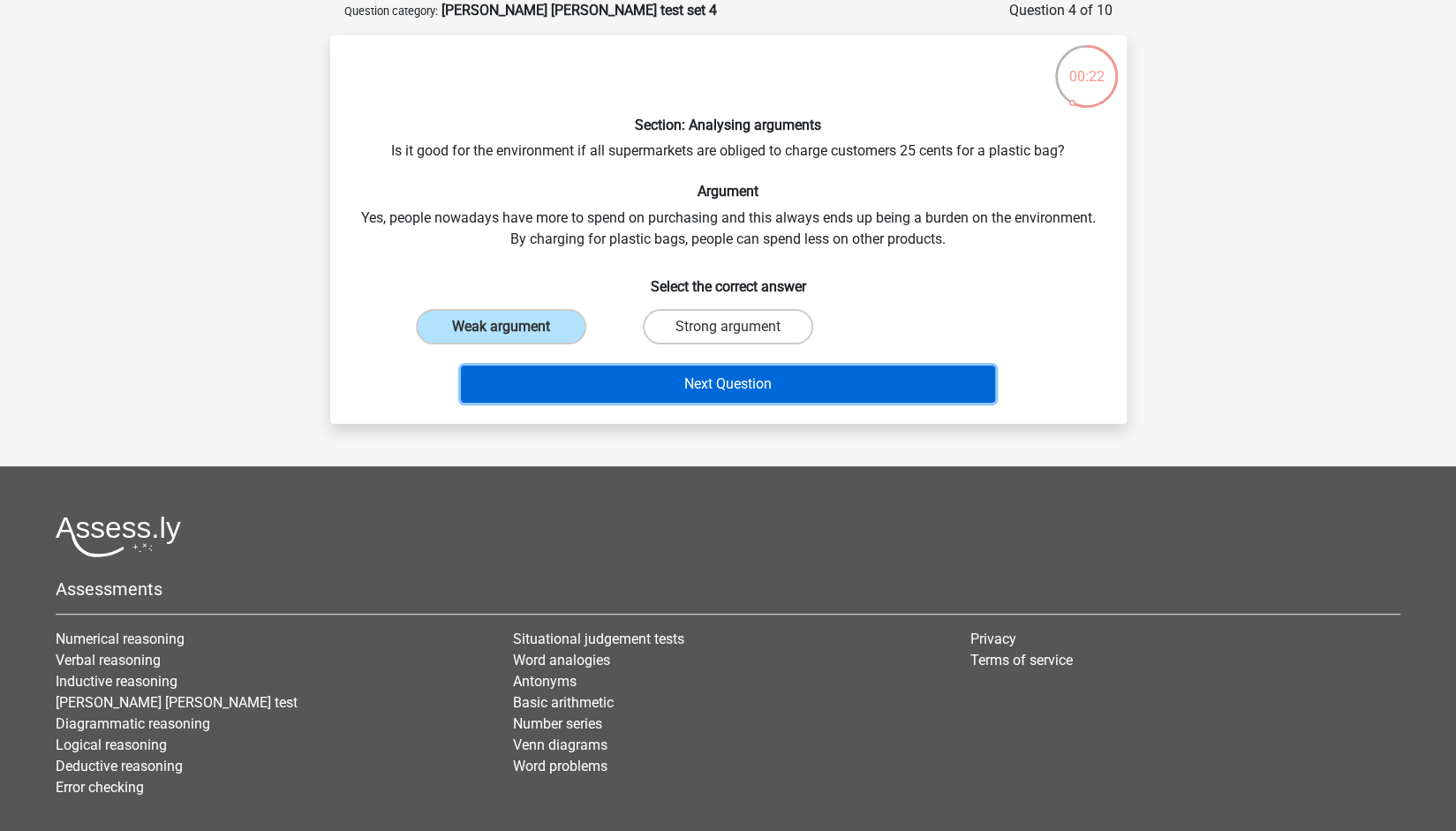
click at [537, 373] on button "Next Question" at bounding box center [728, 384] width 534 height 37
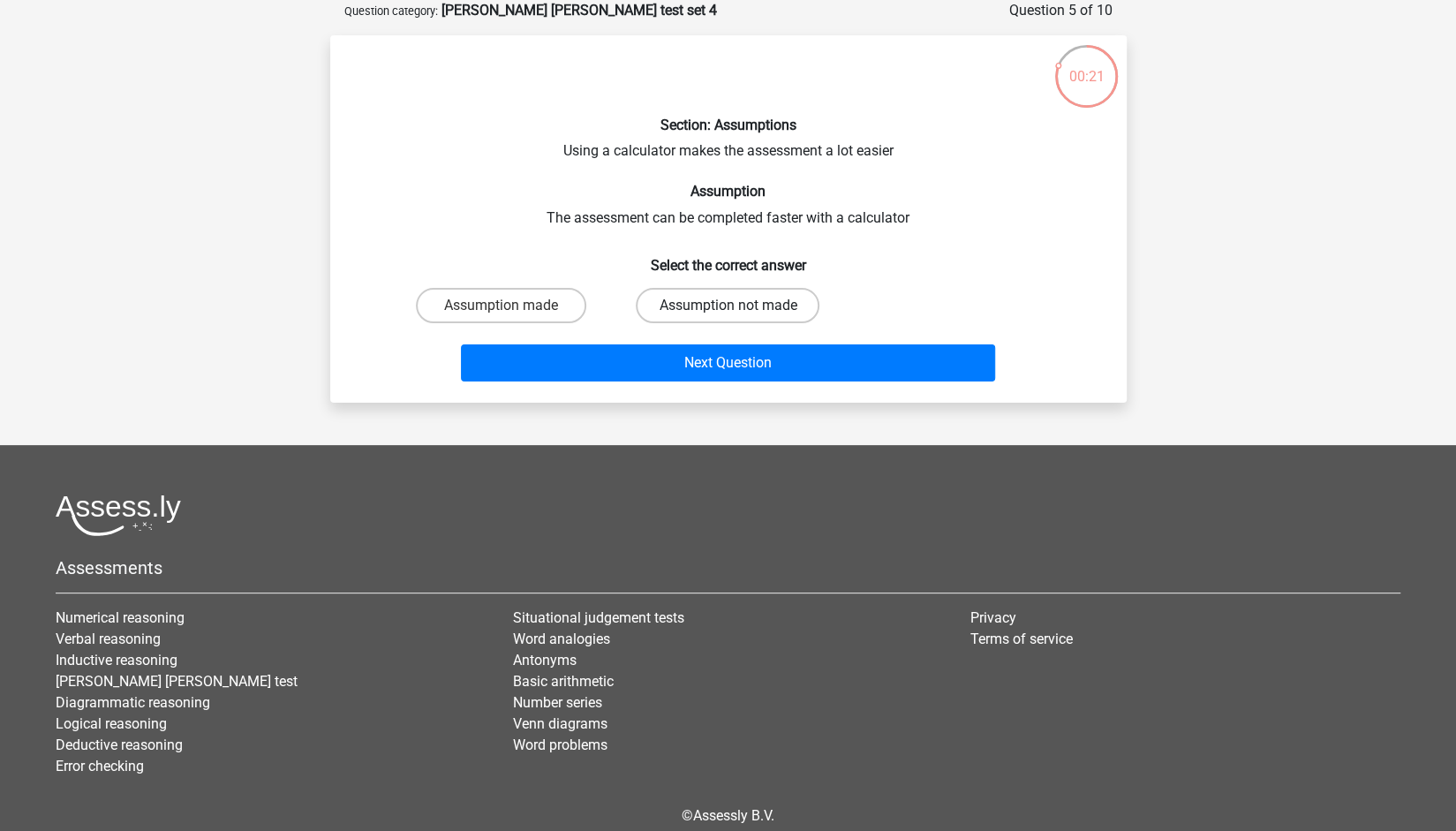
click at [659, 304] on label "Assumption not made" at bounding box center [728, 305] width 184 height 35
click at [728, 305] on input "Assumption not made" at bounding box center [733, 311] width 11 height 11
radio input "true"
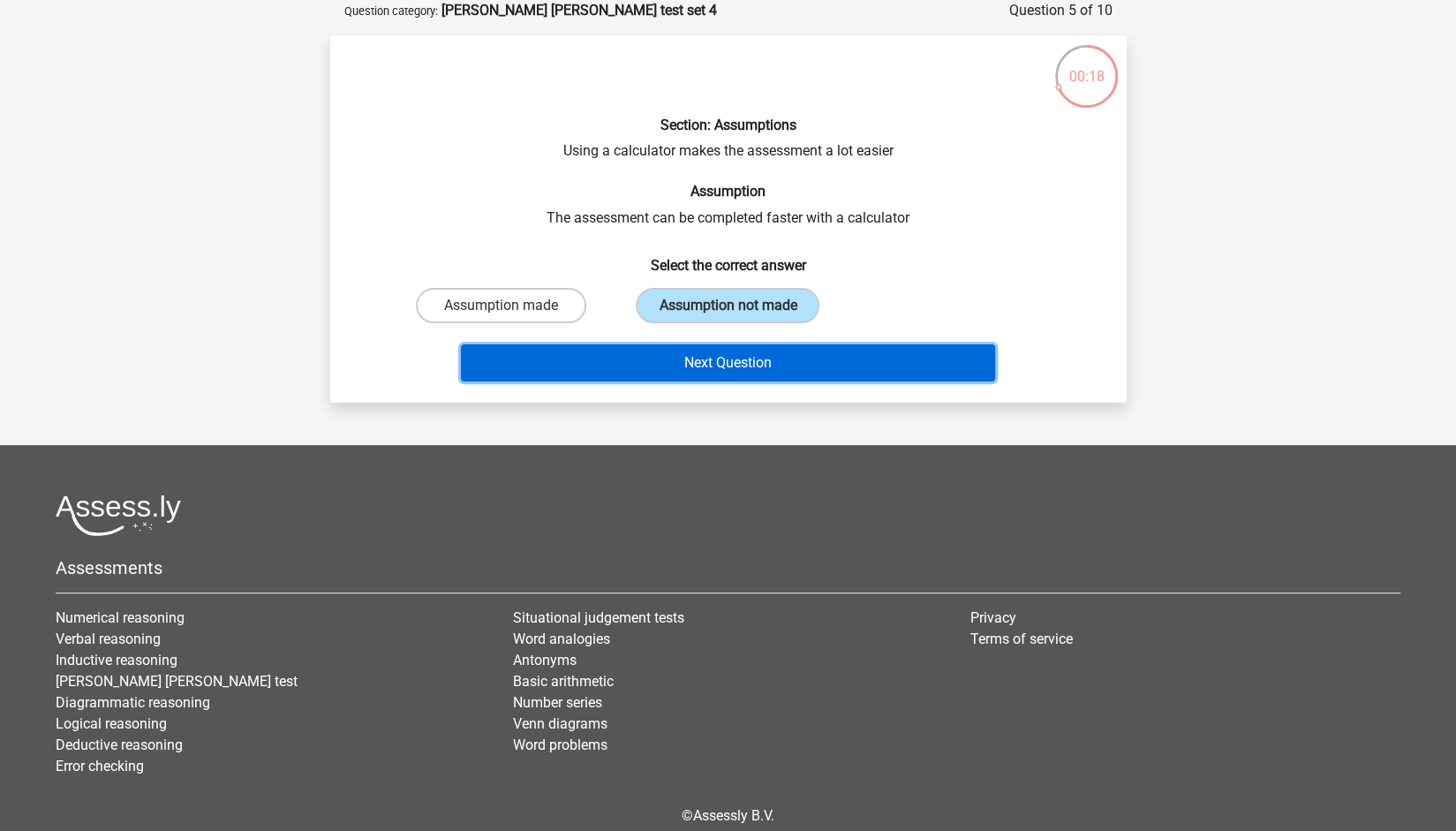
click at [651, 360] on button "Next Question" at bounding box center [728, 363] width 534 height 37
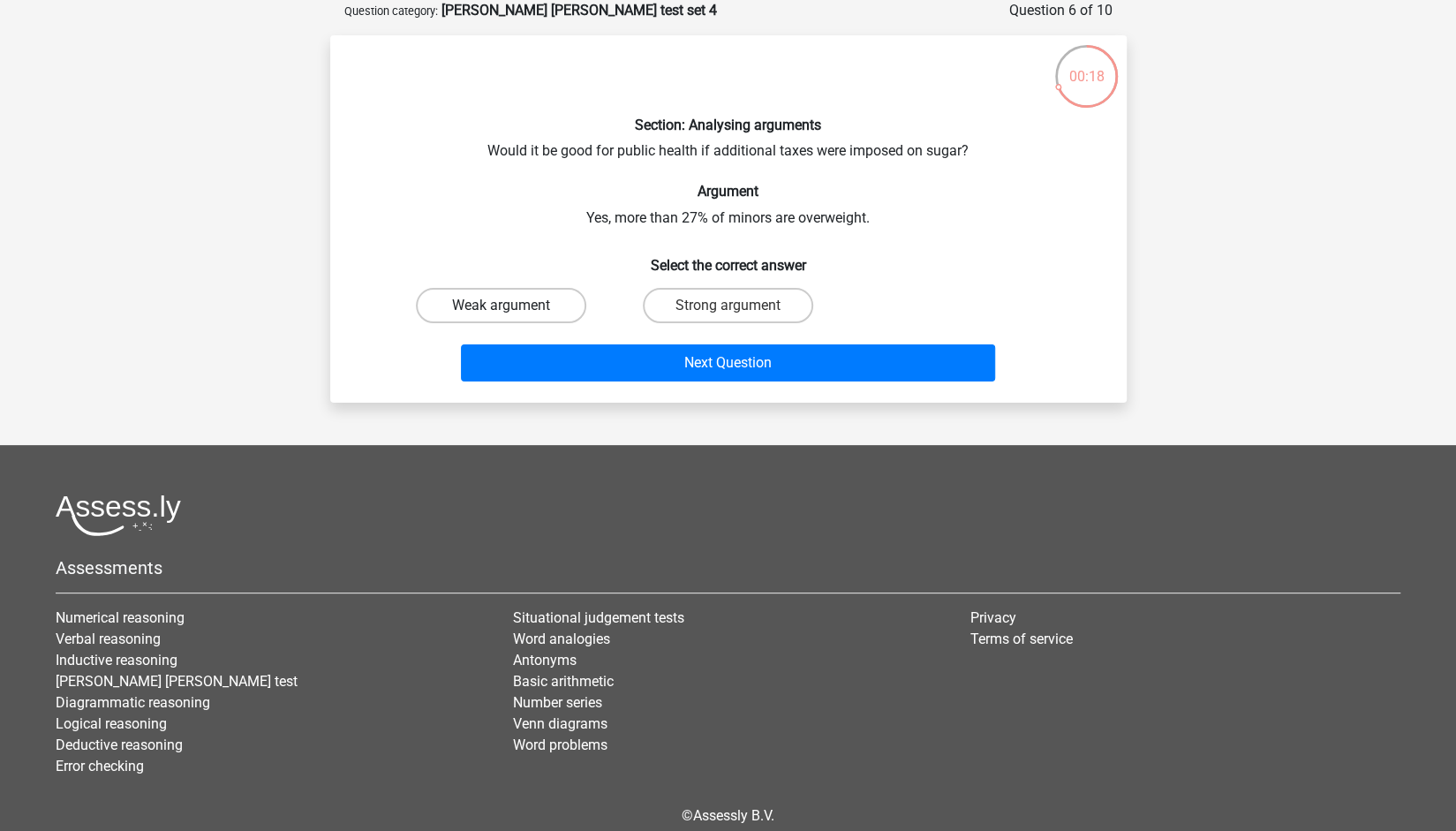
click at [550, 311] on label "Weak argument" at bounding box center [501, 305] width 170 height 35
click at [512, 311] on input "Weak argument" at bounding box center [506, 311] width 11 height 11
radio input "true"
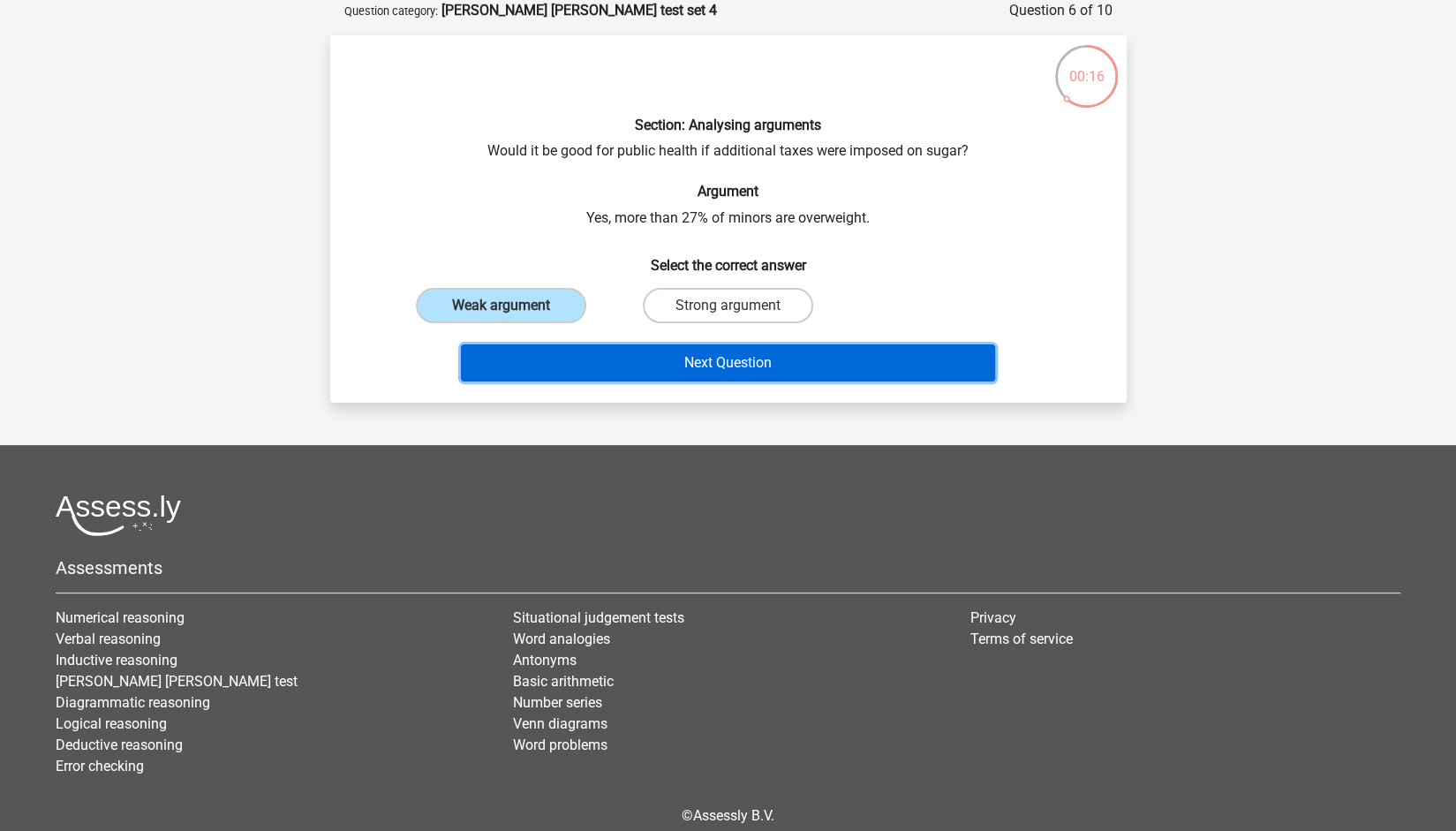
click at [572, 363] on button "Next Question" at bounding box center [728, 363] width 534 height 37
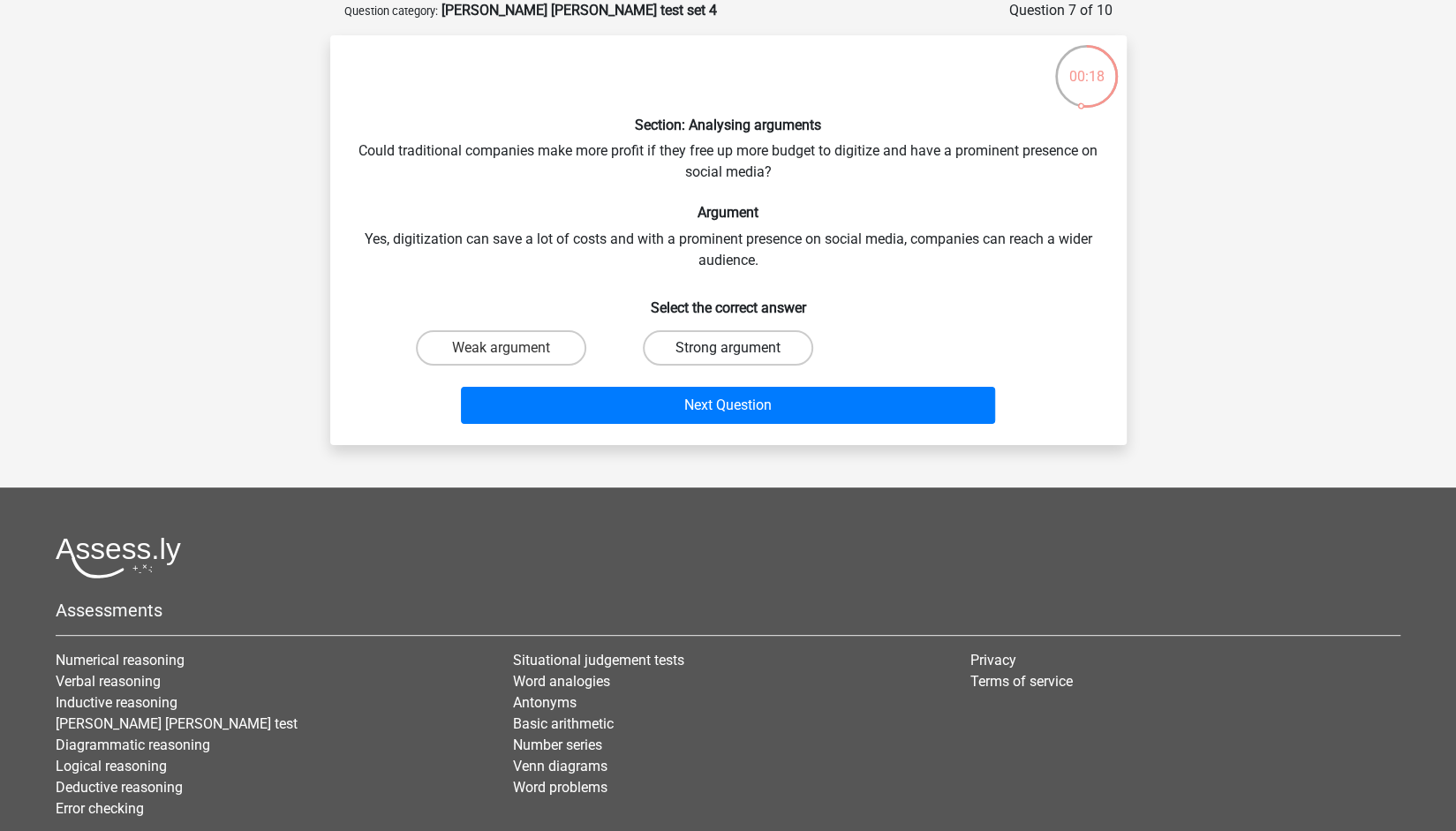
click at [705, 365] on label "Strong argument" at bounding box center [728, 348] width 170 height 35
click at [728, 359] on input "Strong argument" at bounding box center [733, 353] width 11 height 11
radio input "true"
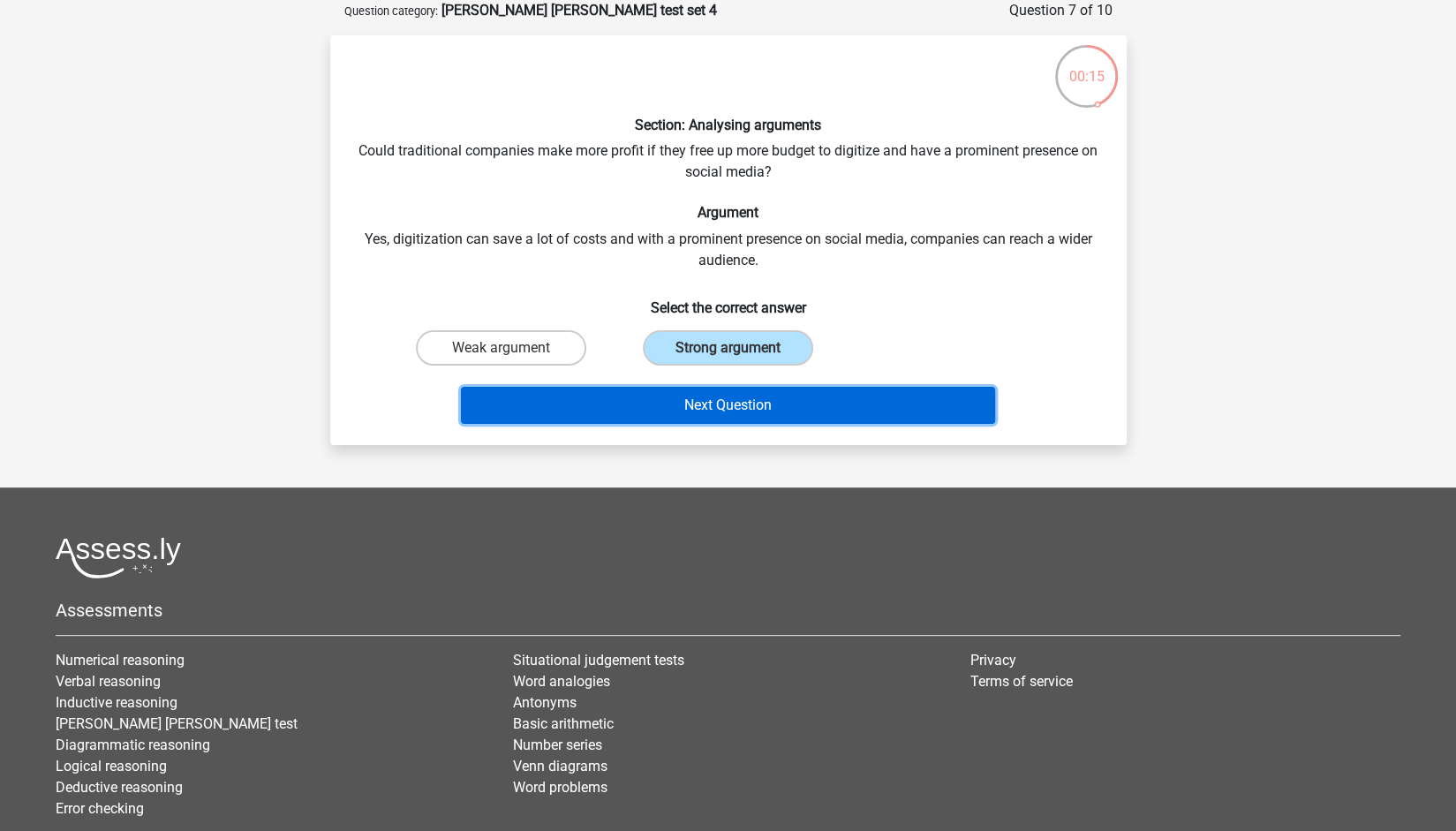
click at [692, 409] on button "Next Question" at bounding box center [728, 405] width 534 height 37
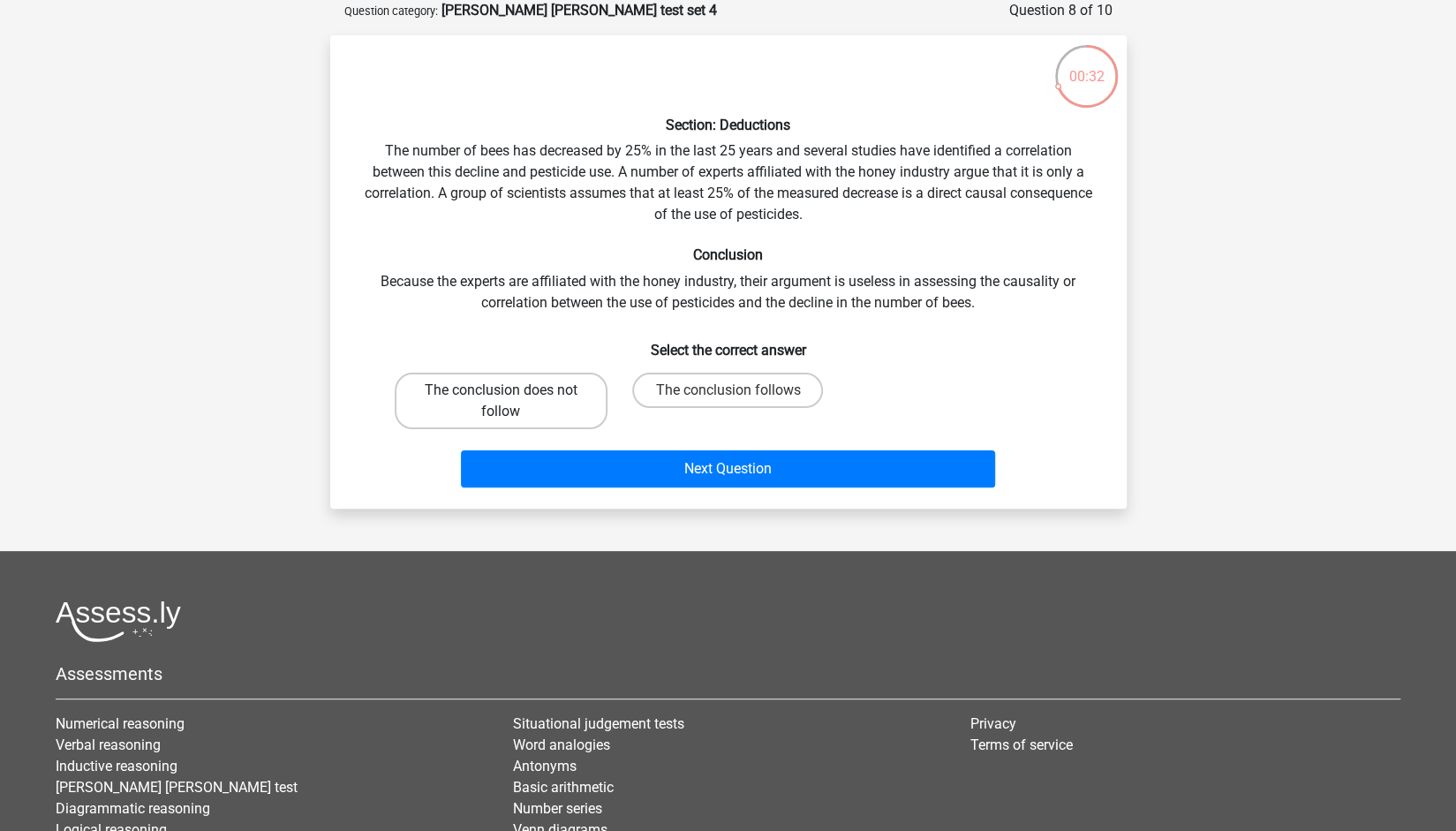
click at [572, 388] on label "The conclusion does not follow" at bounding box center [501, 400] width 213 height 56
click at [512, 391] on input "The conclusion does not follow" at bounding box center [506, 396] width 11 height 11
radio input "true"
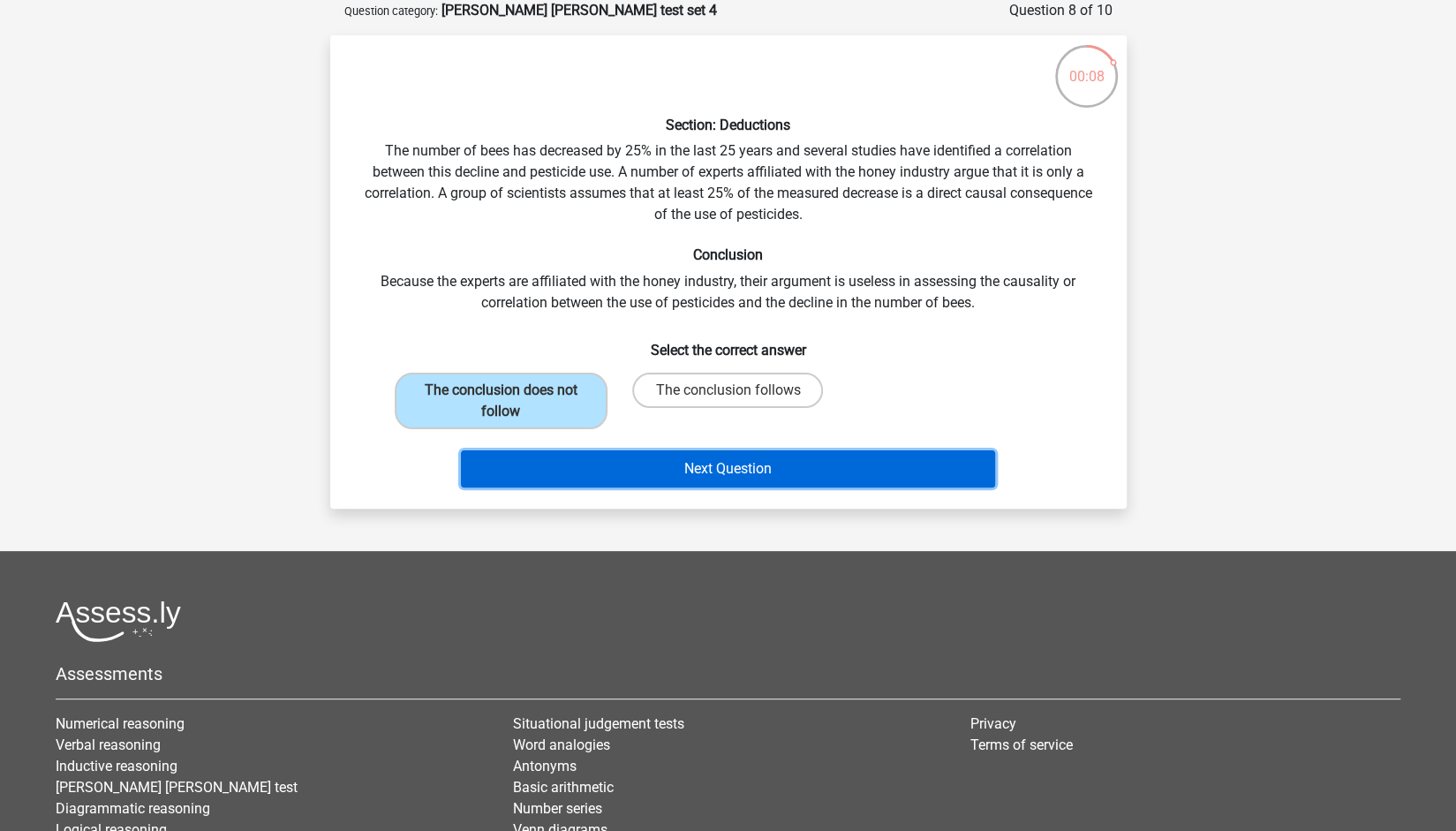
click at [625, 462] on button "Next Question" at bounding box center [728, 468] width 534 height 37
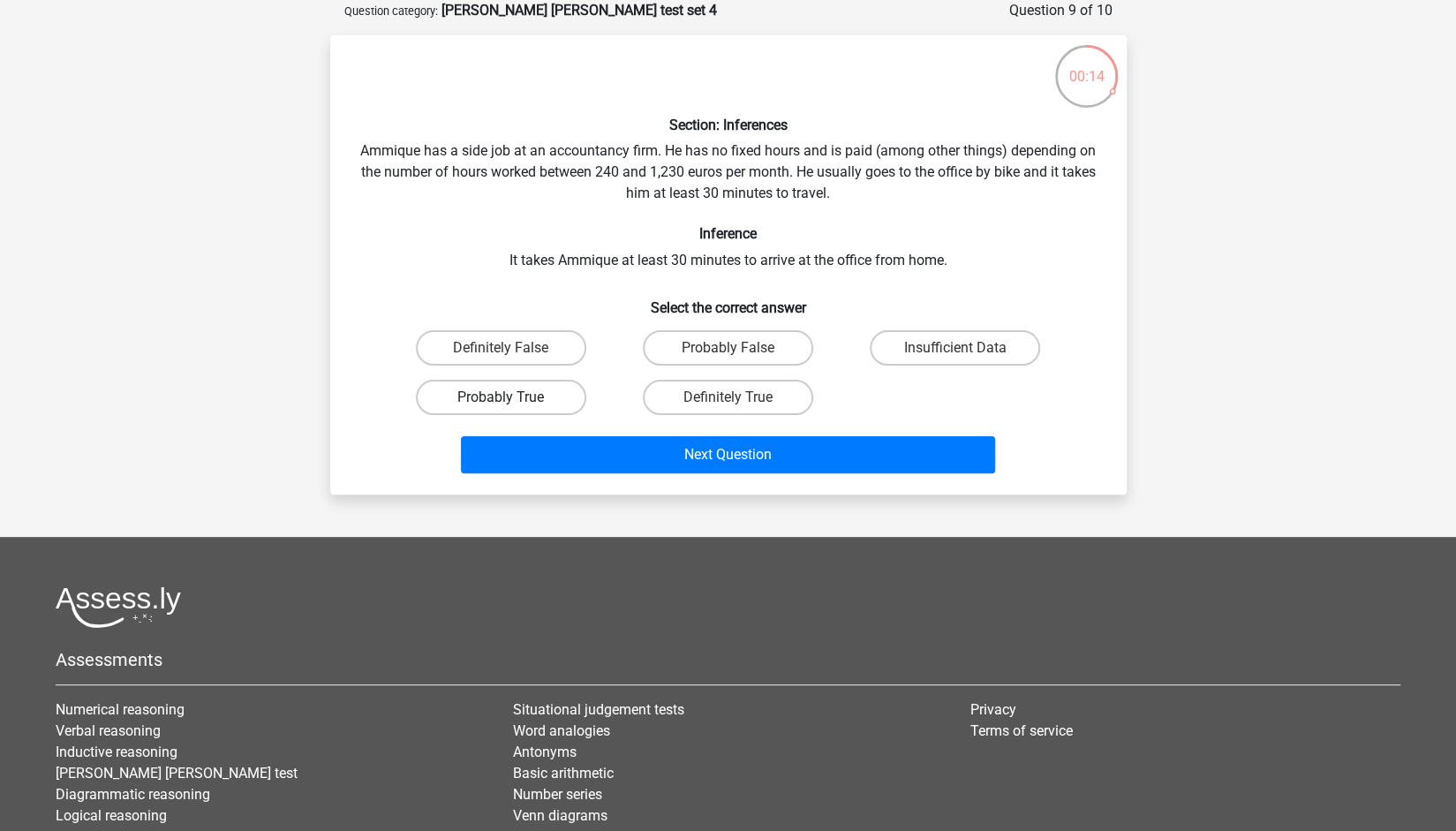
click at [565, 403] on label "Probably True" at bounding box center [501, 397] width 170 height 35
click at [512, 403] on input "Probably True" at bounding box center [506, 403] width 11 height 11
radio input "true"
click at [899, 359] on label "Insufficient Data" at bounding box center [954, 348] width 170 height 35
click at [955, 359] on input "Insufficient Data" at bounding box center [961, 353] width 11 height 11
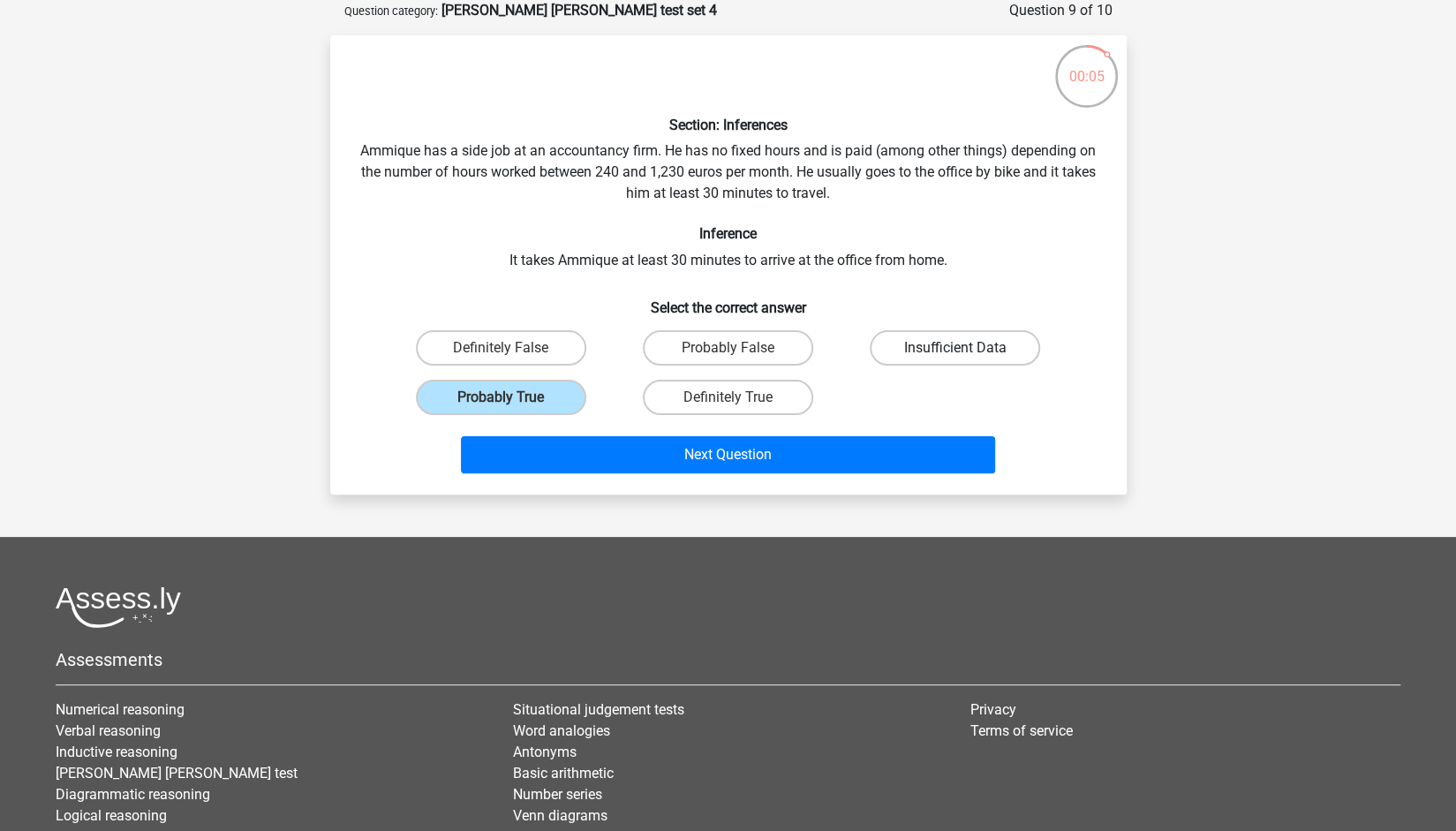
radio input "true"
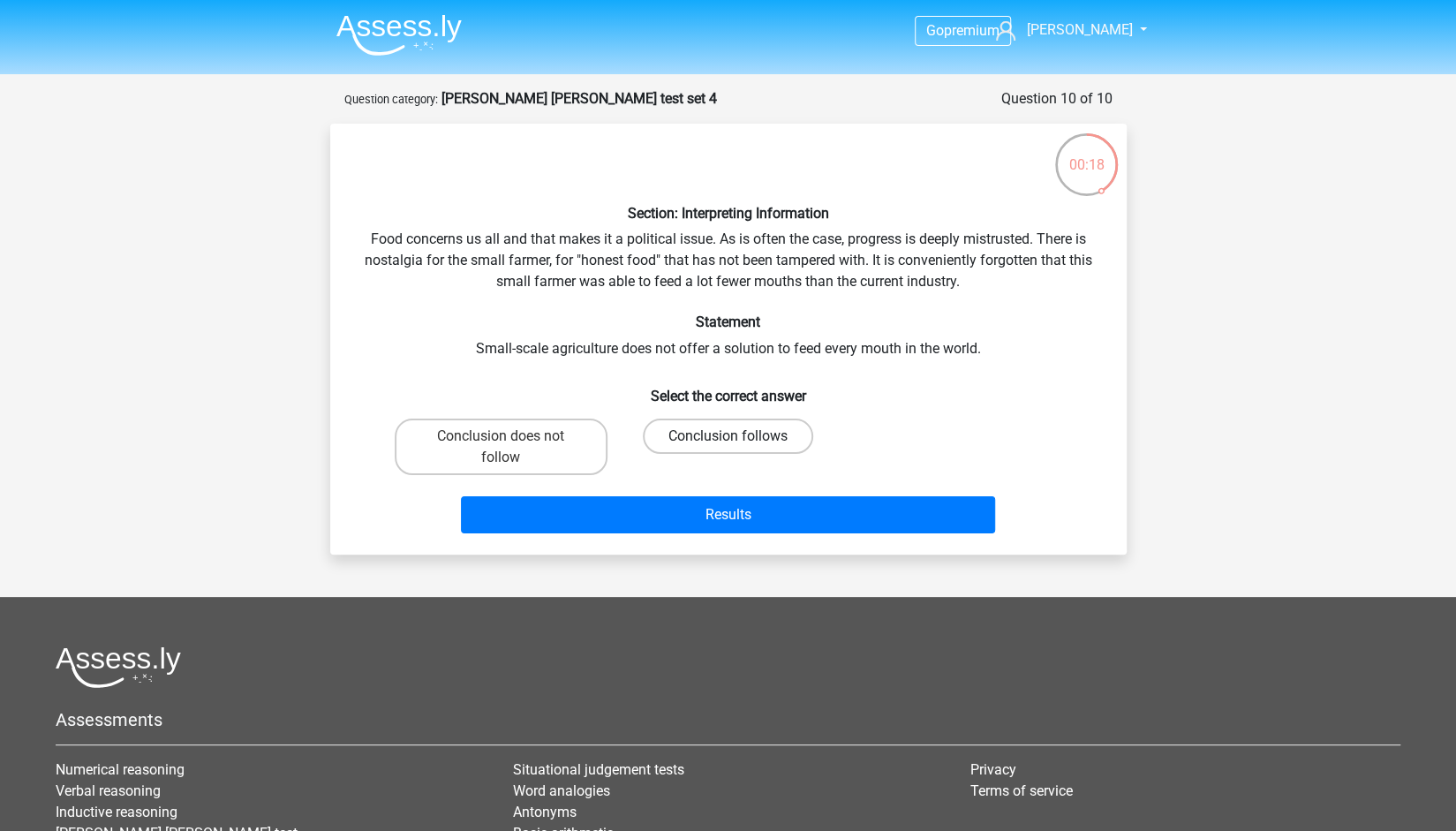
click at [697, 440] on label "Conclusion follows" at bounding box center [728, 436] width 170 height 35
click at [728, 440] on input "Conclusion follows" at bounding box center [733, 442] width 11 height 11
radio input "true"
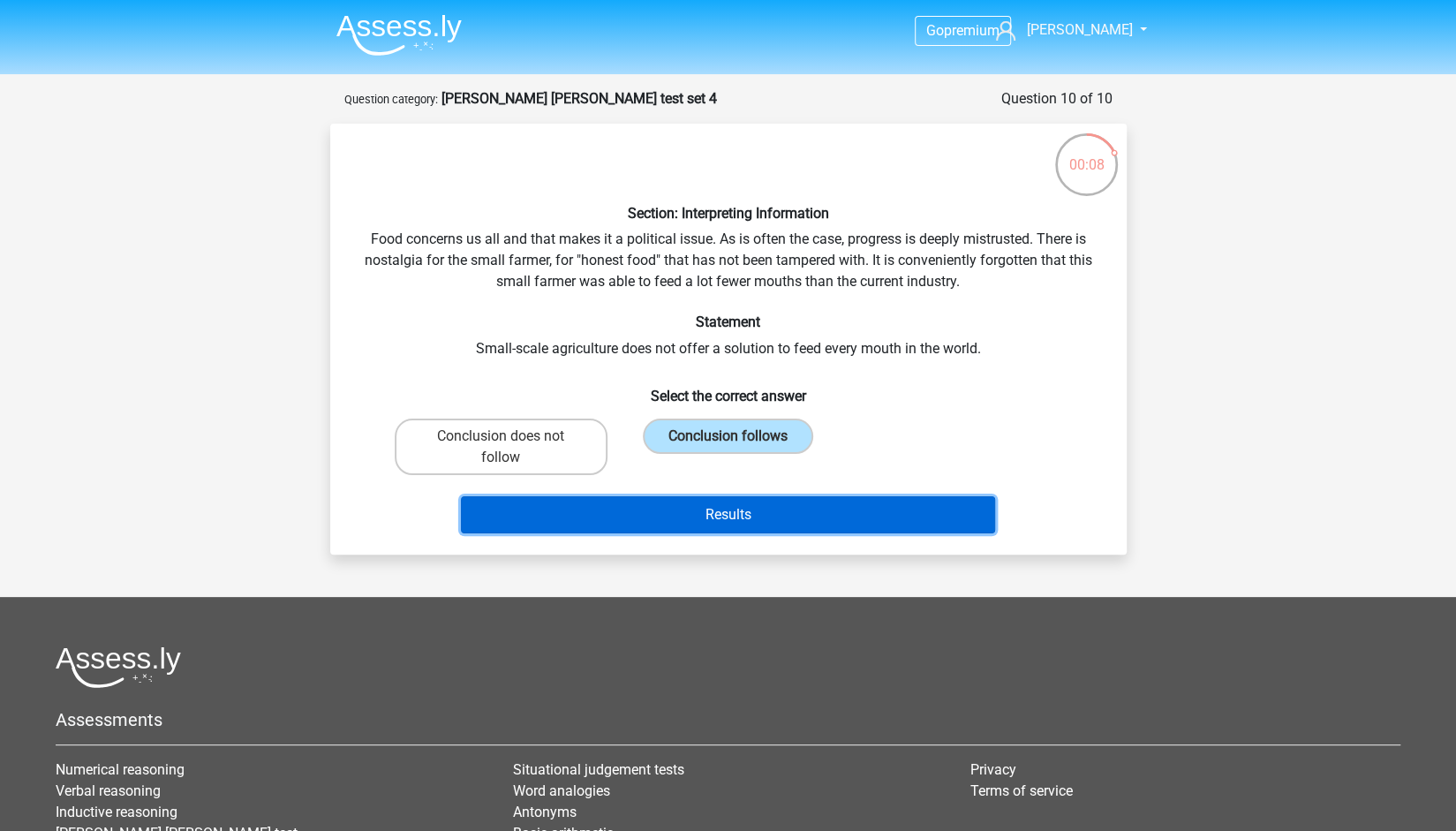
click at [702, 507] on button "Results" at bounding box center [728, 514] width 534 height 37
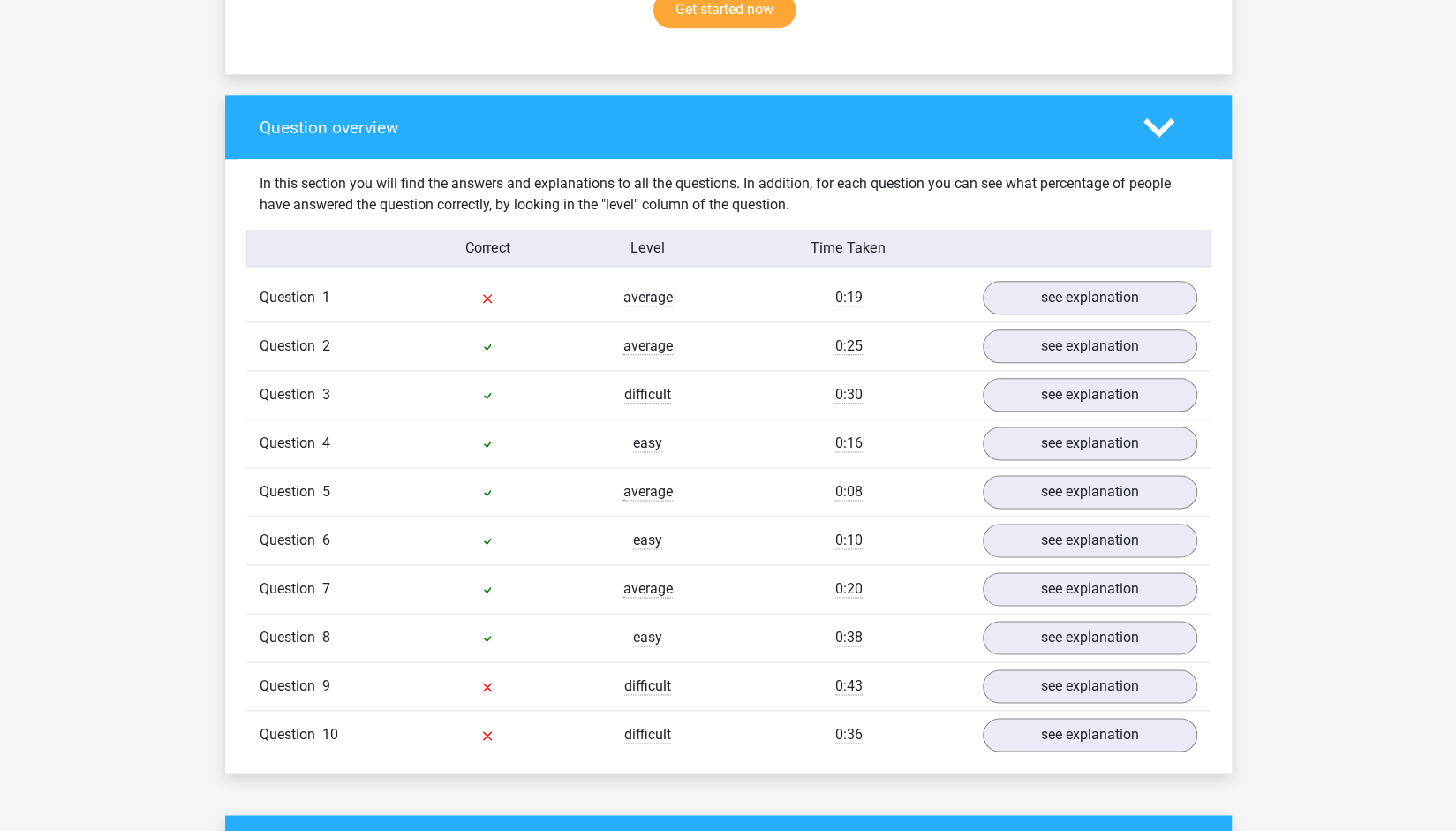
scroll to position [1227, 0]
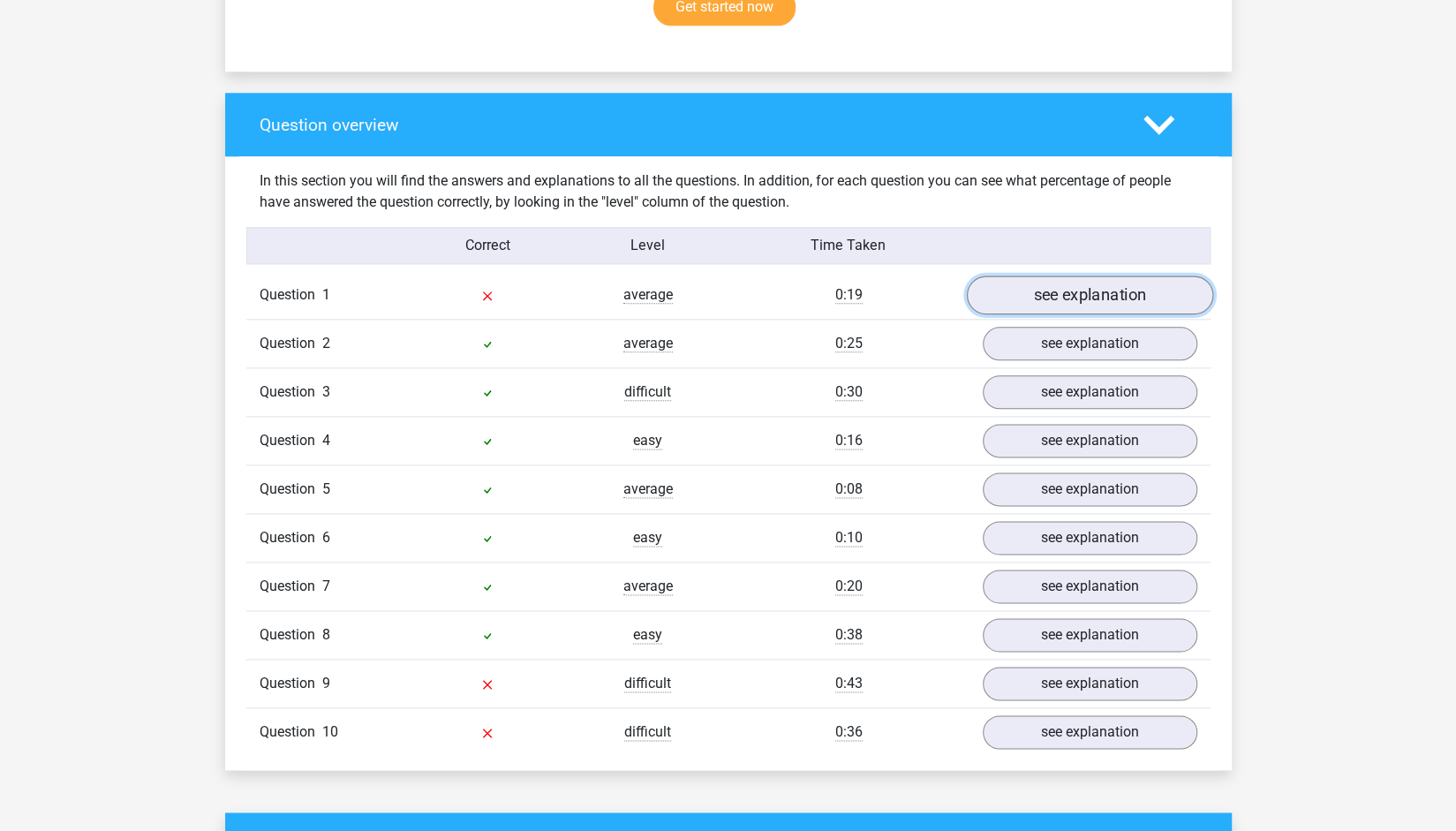
click at [1144, 277] on link "see explanation" at bounding box center [1088, 296] width 246 height 39
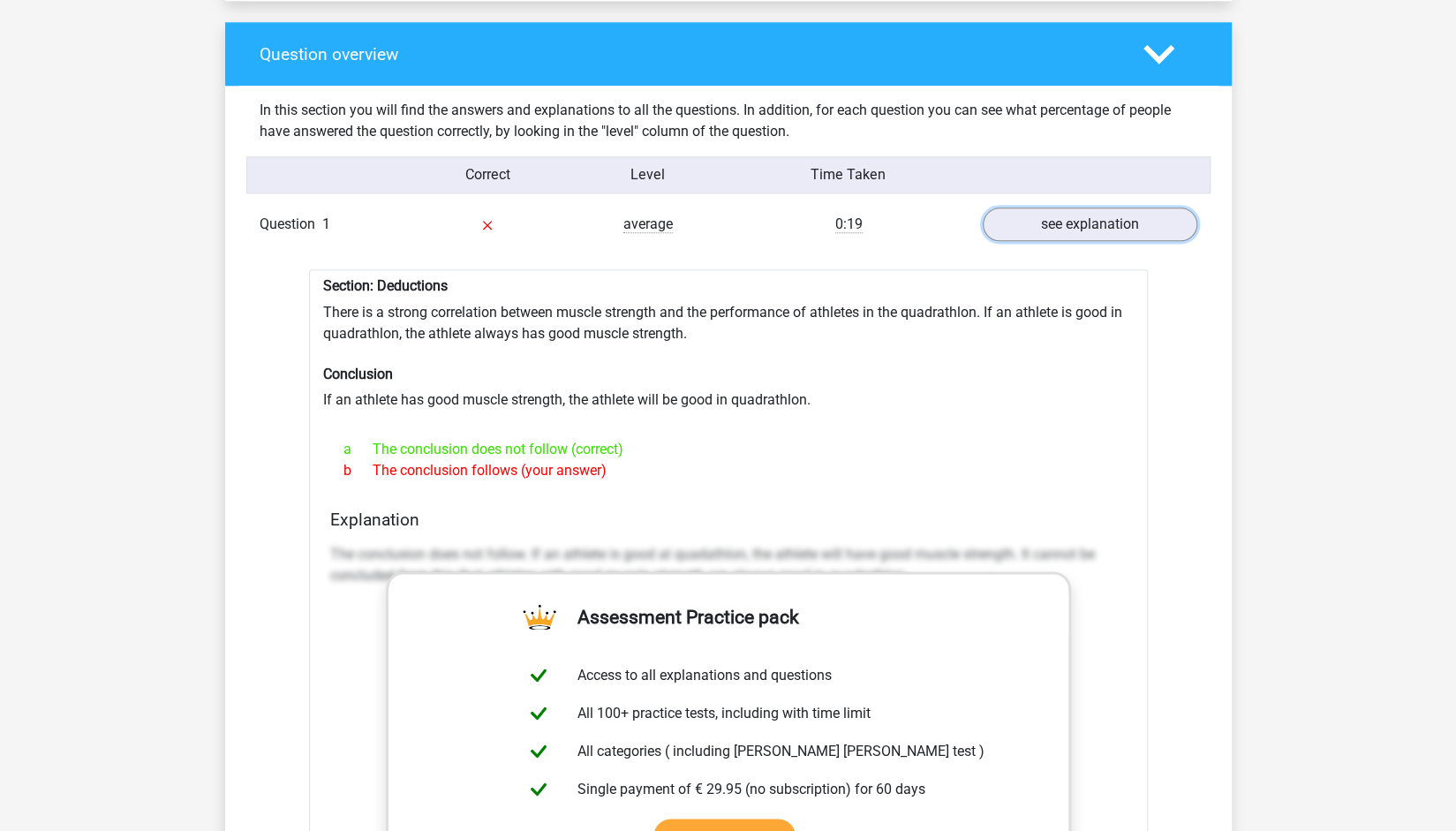
scroll to position [1305, 0]
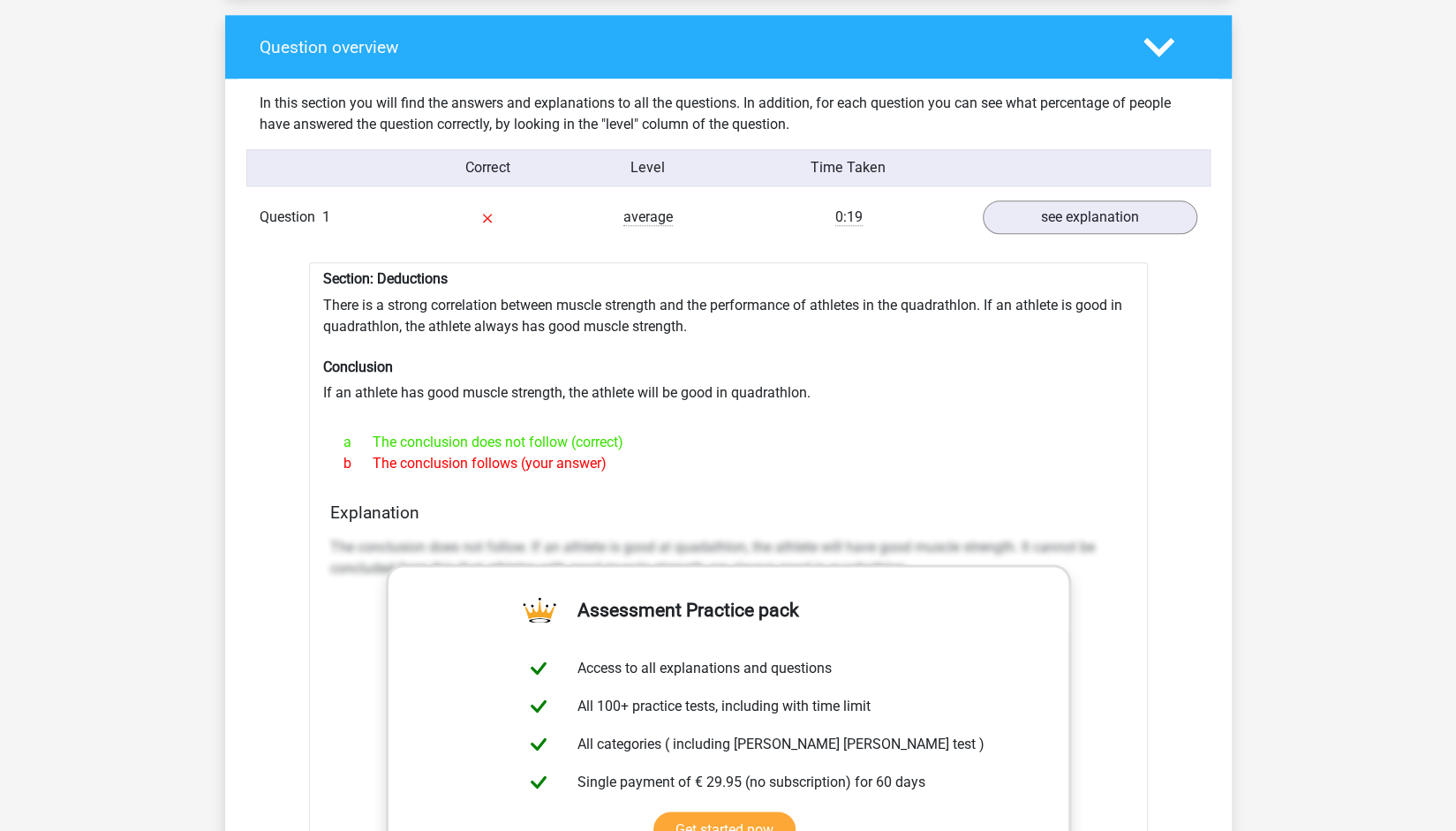
click at [1158, 34] on icon at bounding box center [1158, 47] width 31 height 31
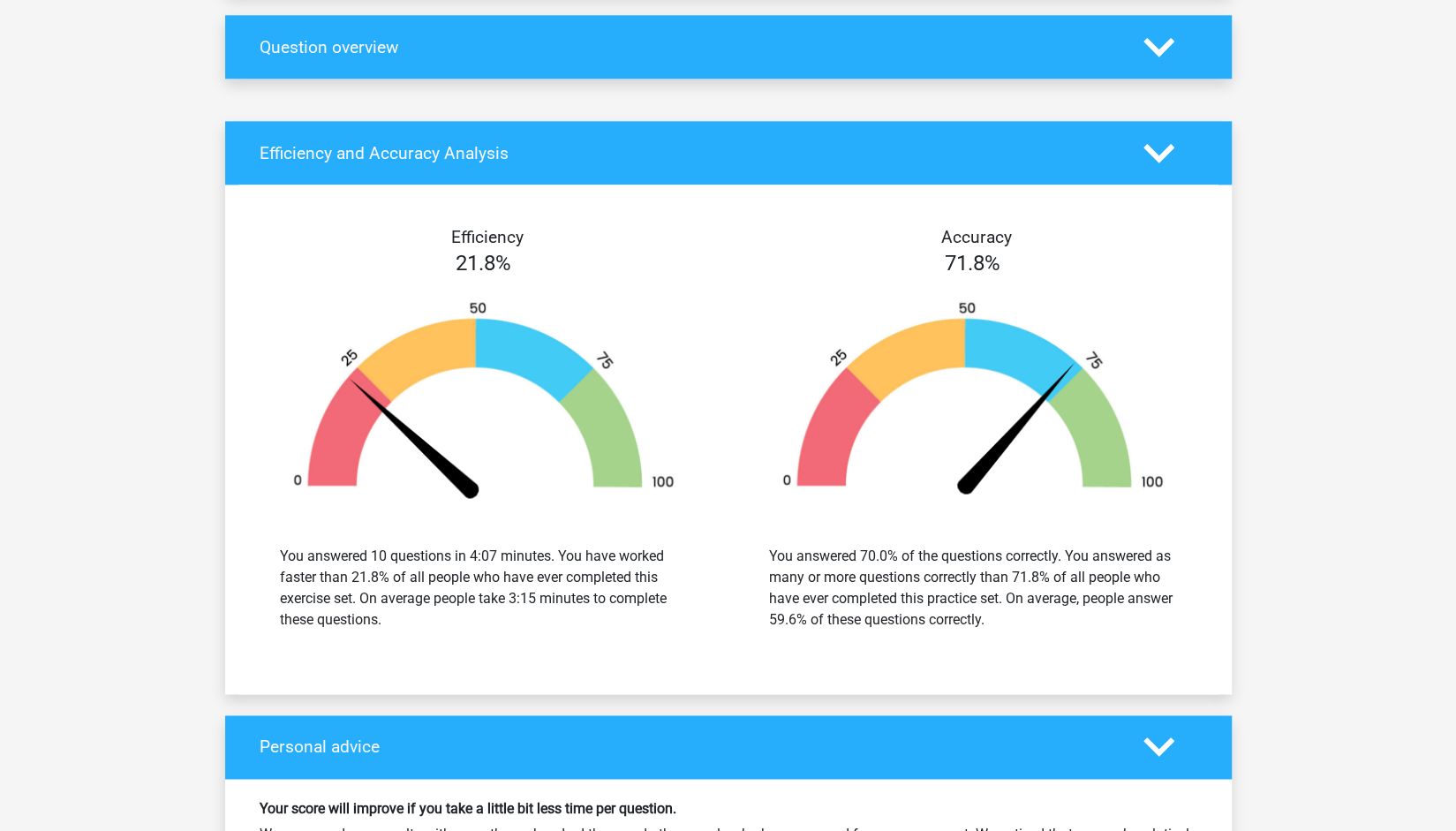
click at [1153, 37] on polygon at bounding box center [1158, 47] width 31 height 19
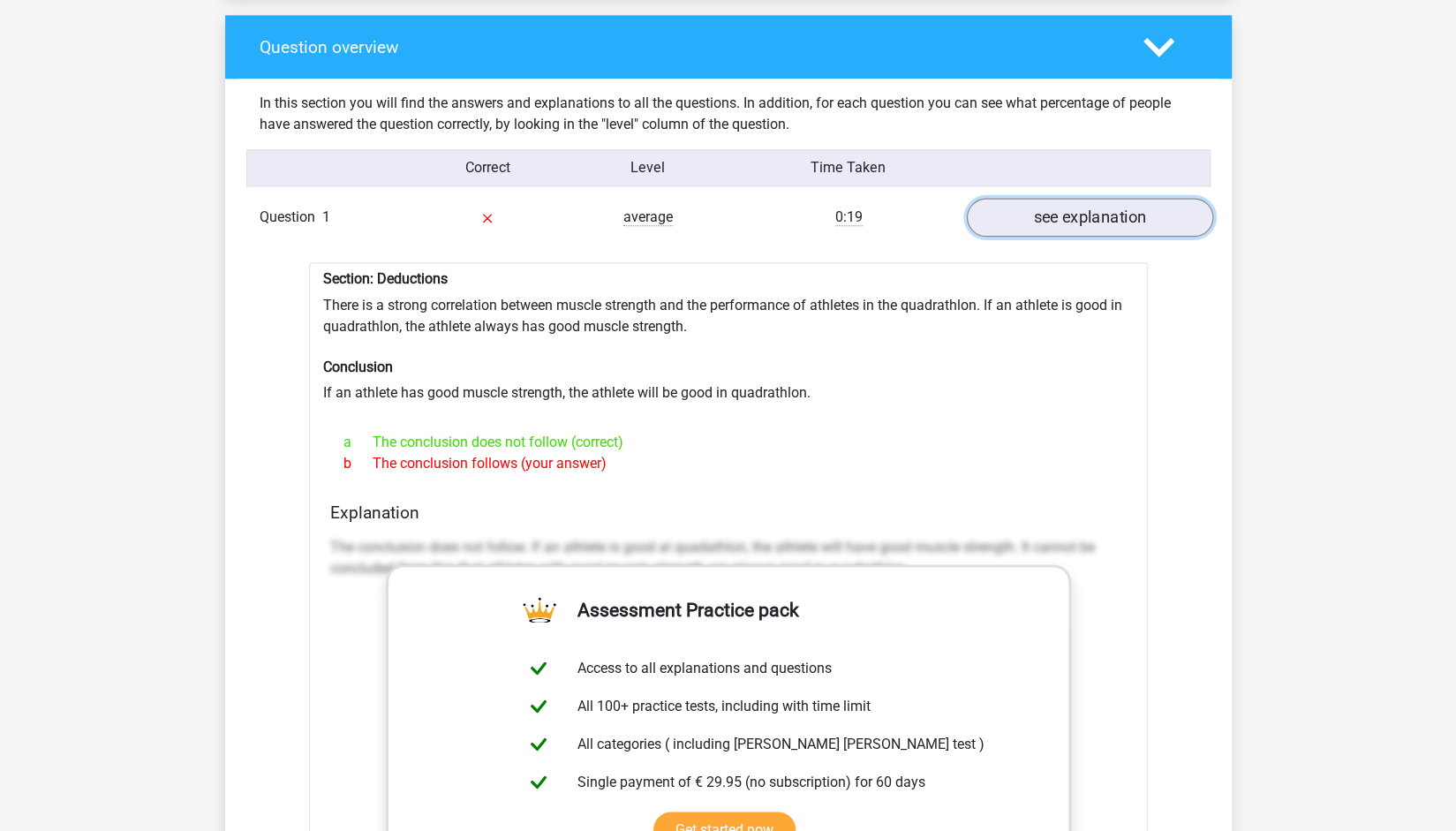
click at [1049, 198] on link "see explanation" at bounding box center [1088, 217] width 246 height 39
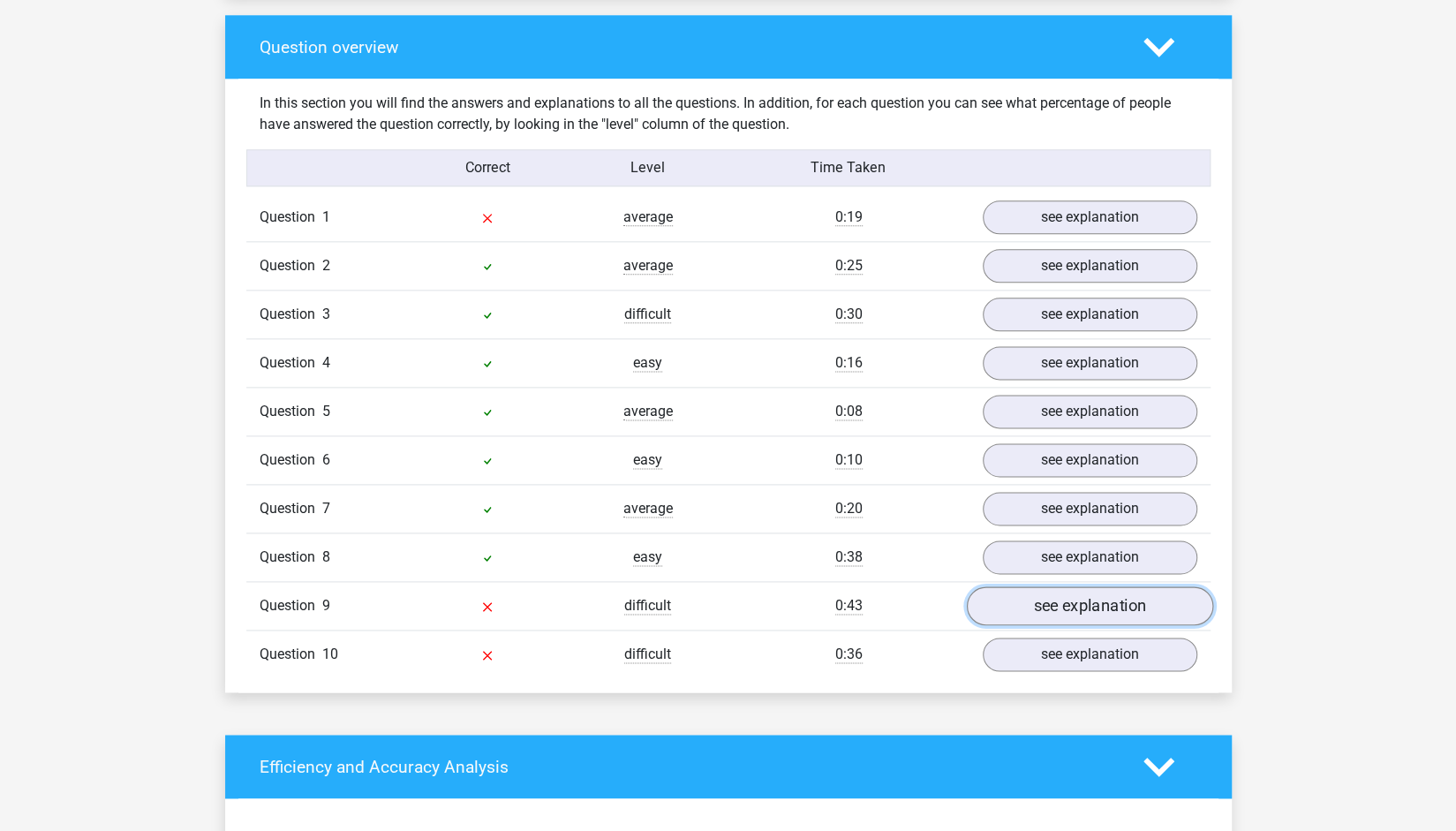
click at [1035, 587] on link "see explanation" at bounding box center [1088, 606] width 246 height 39
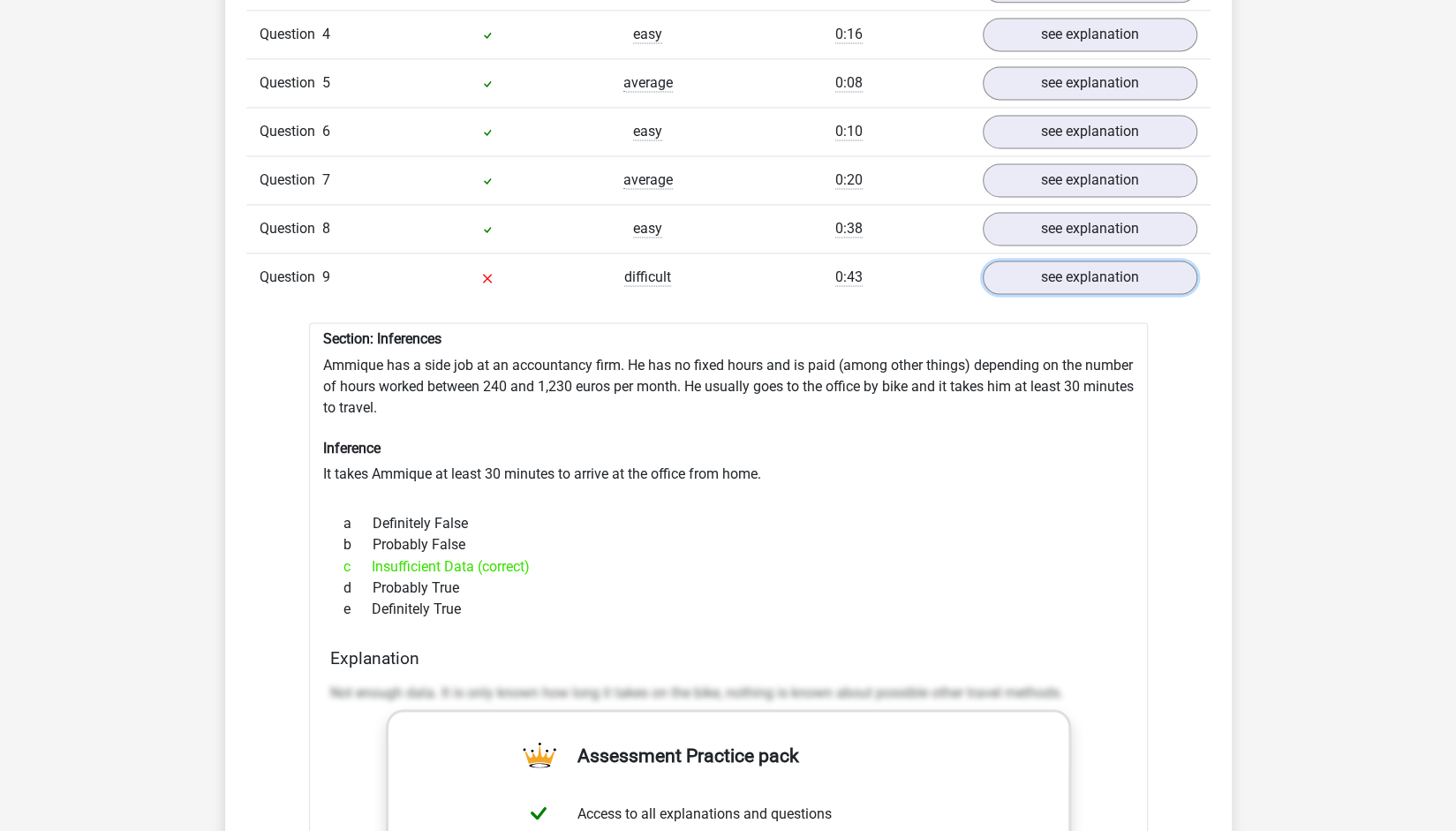
scroll to position [1648, 0]
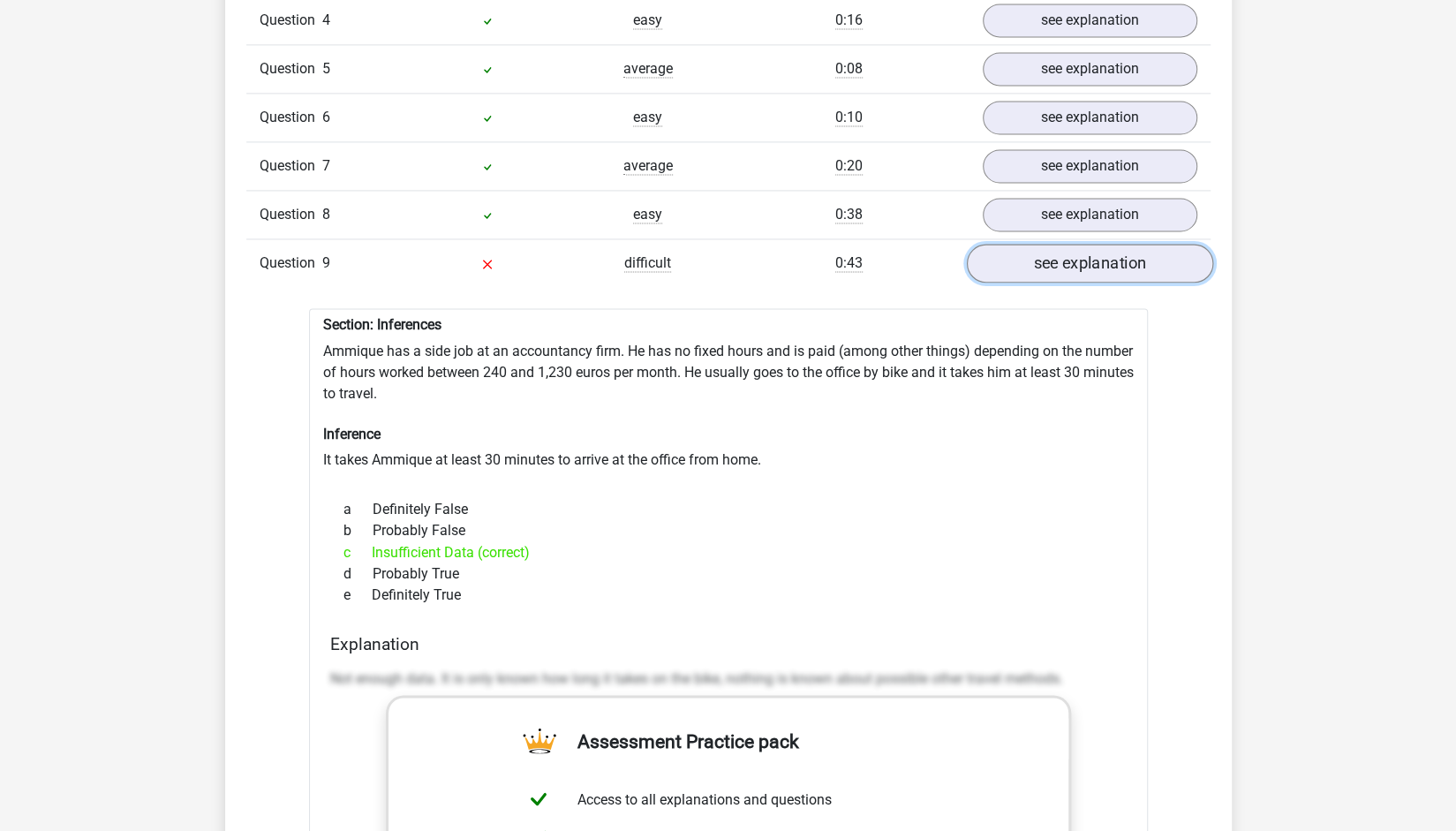
click at [1141, 248] on link "see explanation" at bounding box center [1088, 263] width 246 height 39
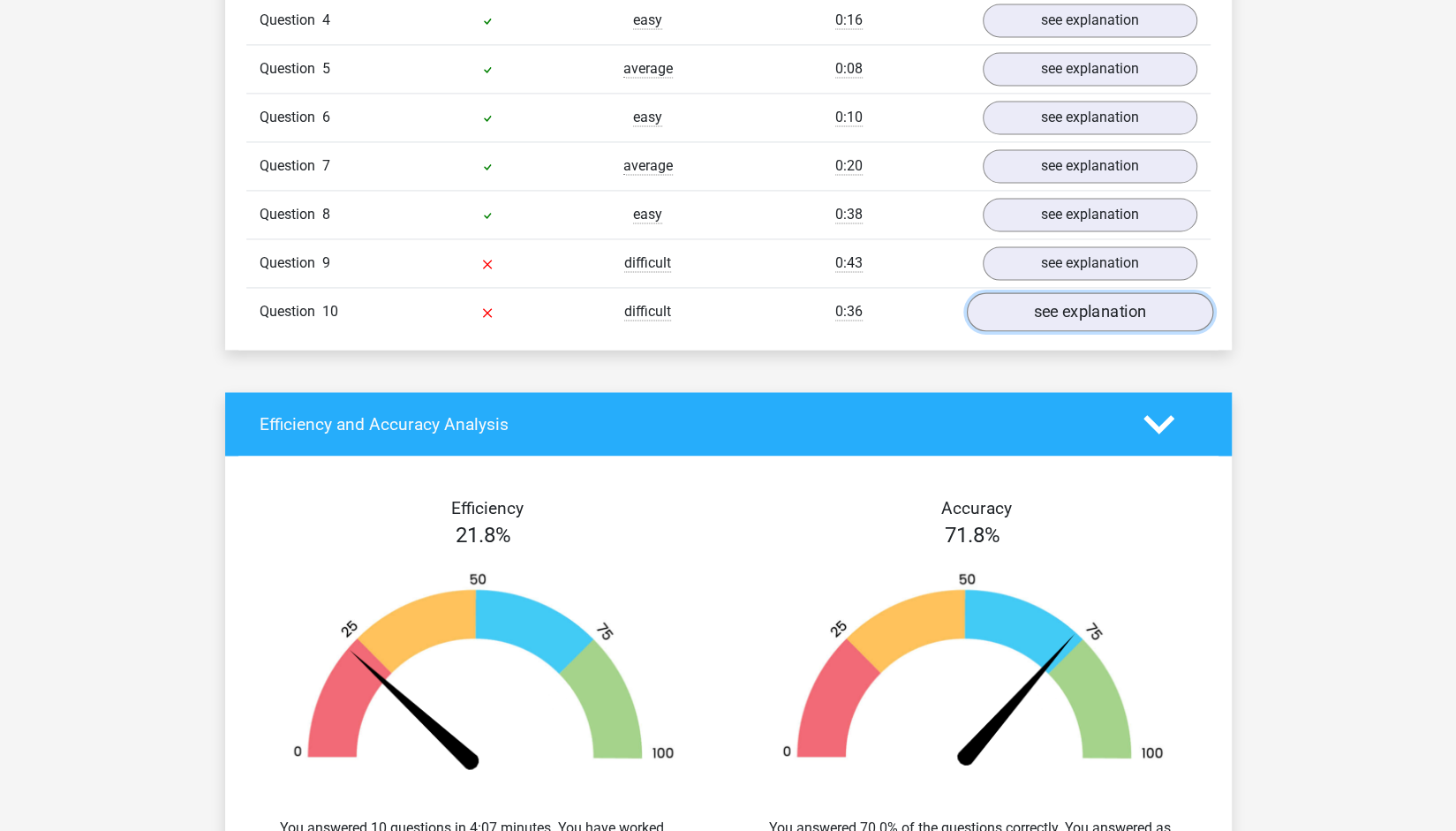
click at [1094, 304] on link "see explanation" at bounding box center [1088, 312] width 246 height 39
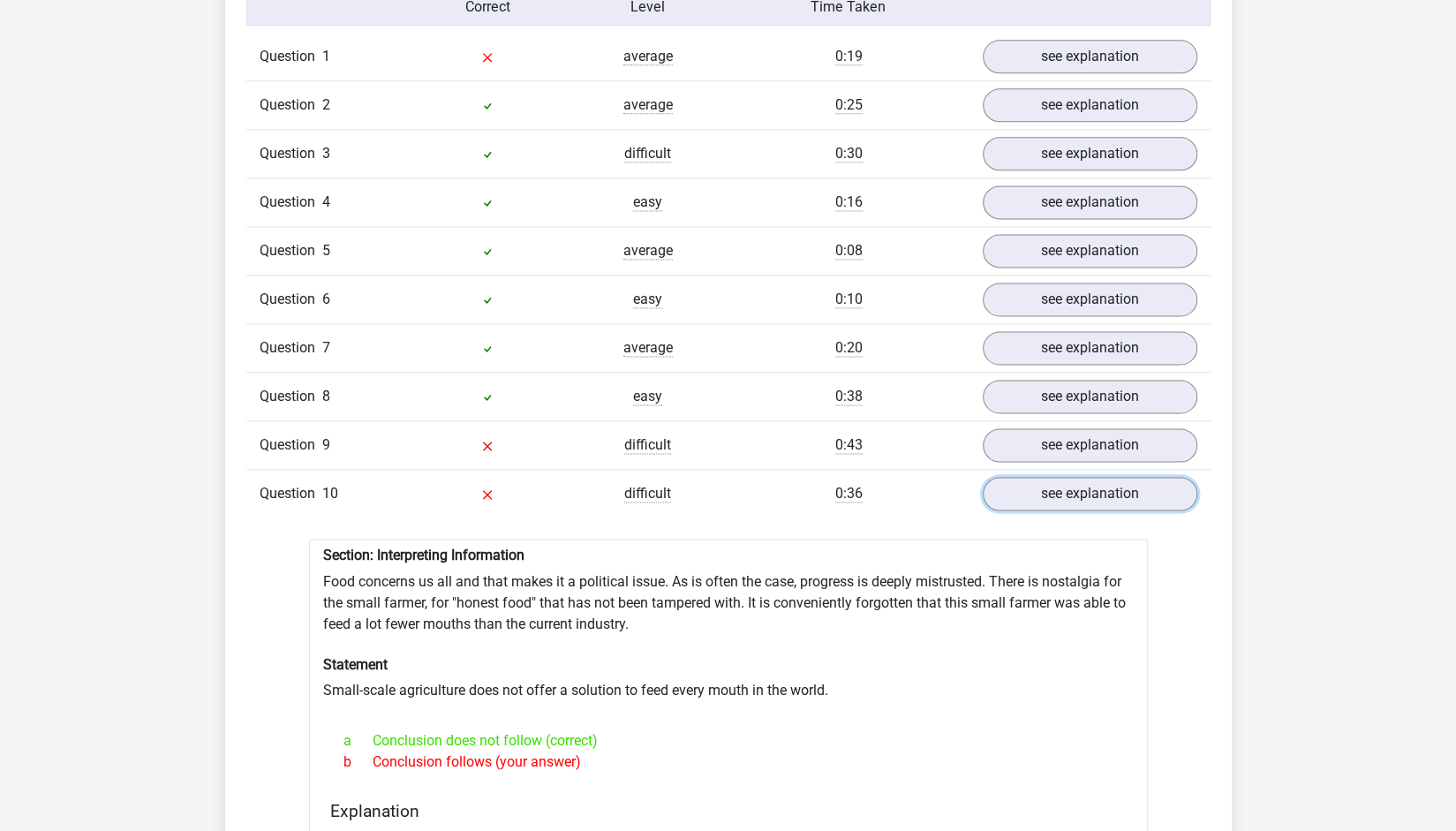
scroll to position [0, 0]
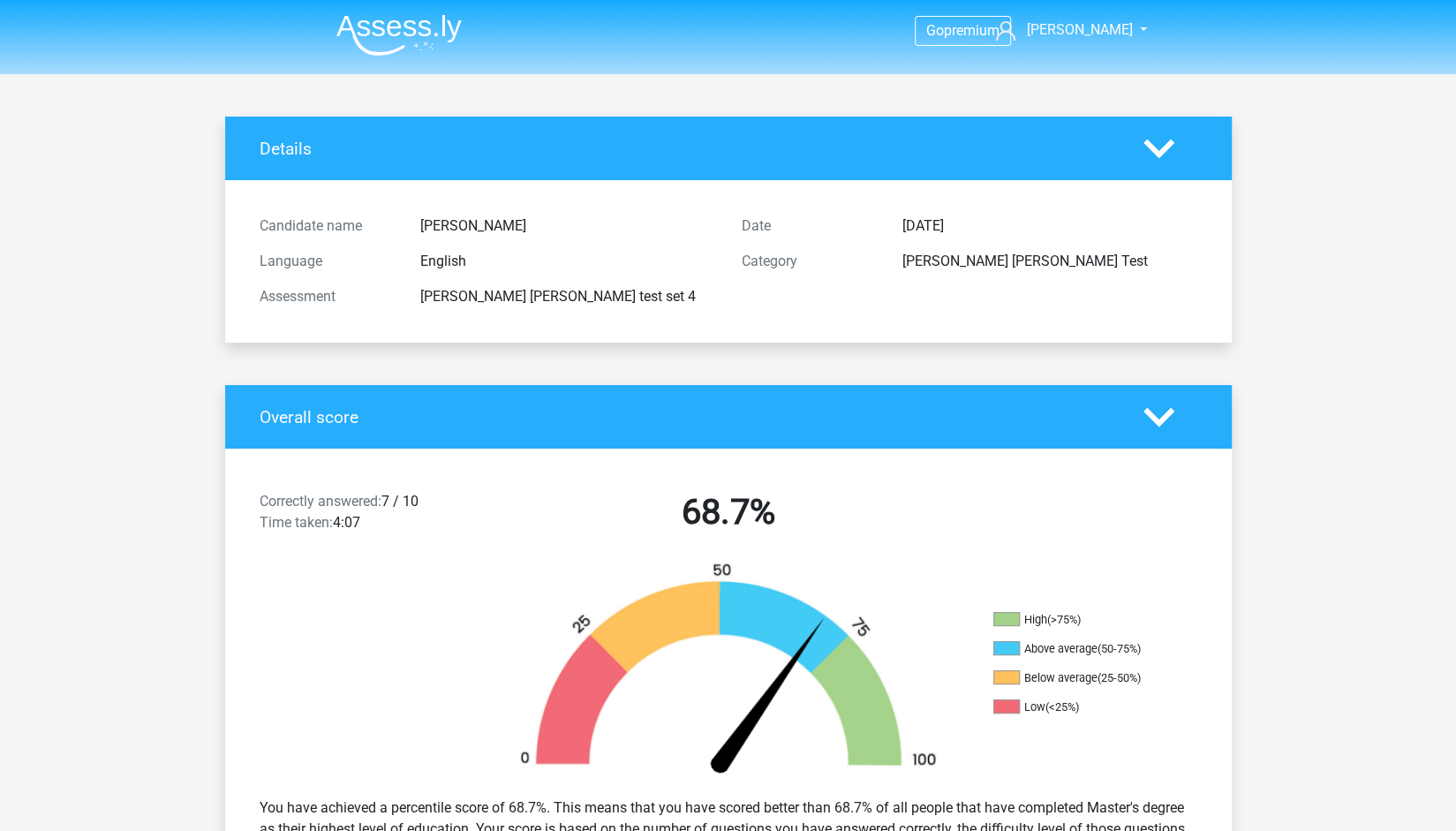
click at [369, 36] on img at bounding box center [398, 34] width 125 height 41
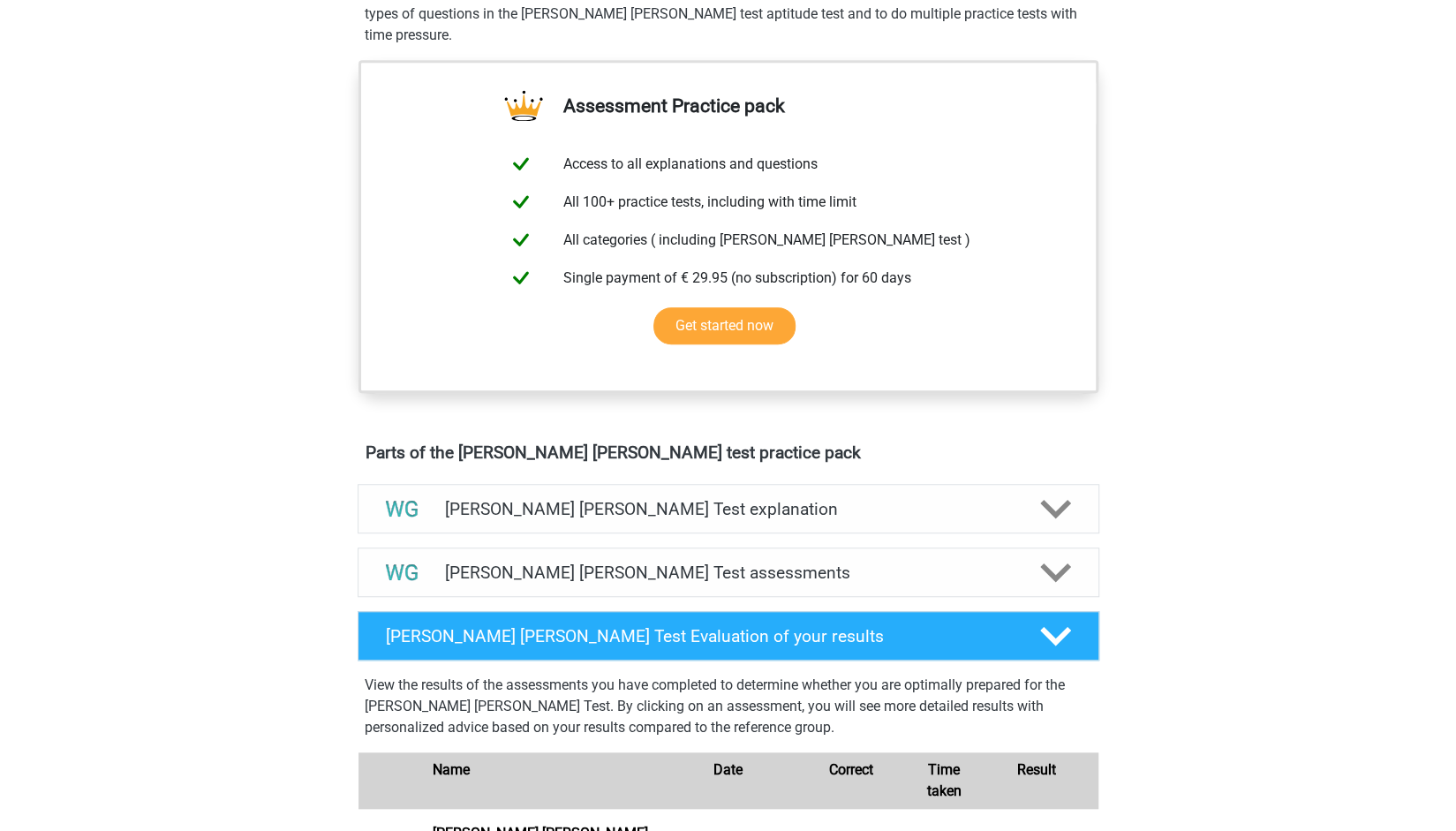
scroll to position [578, 0]
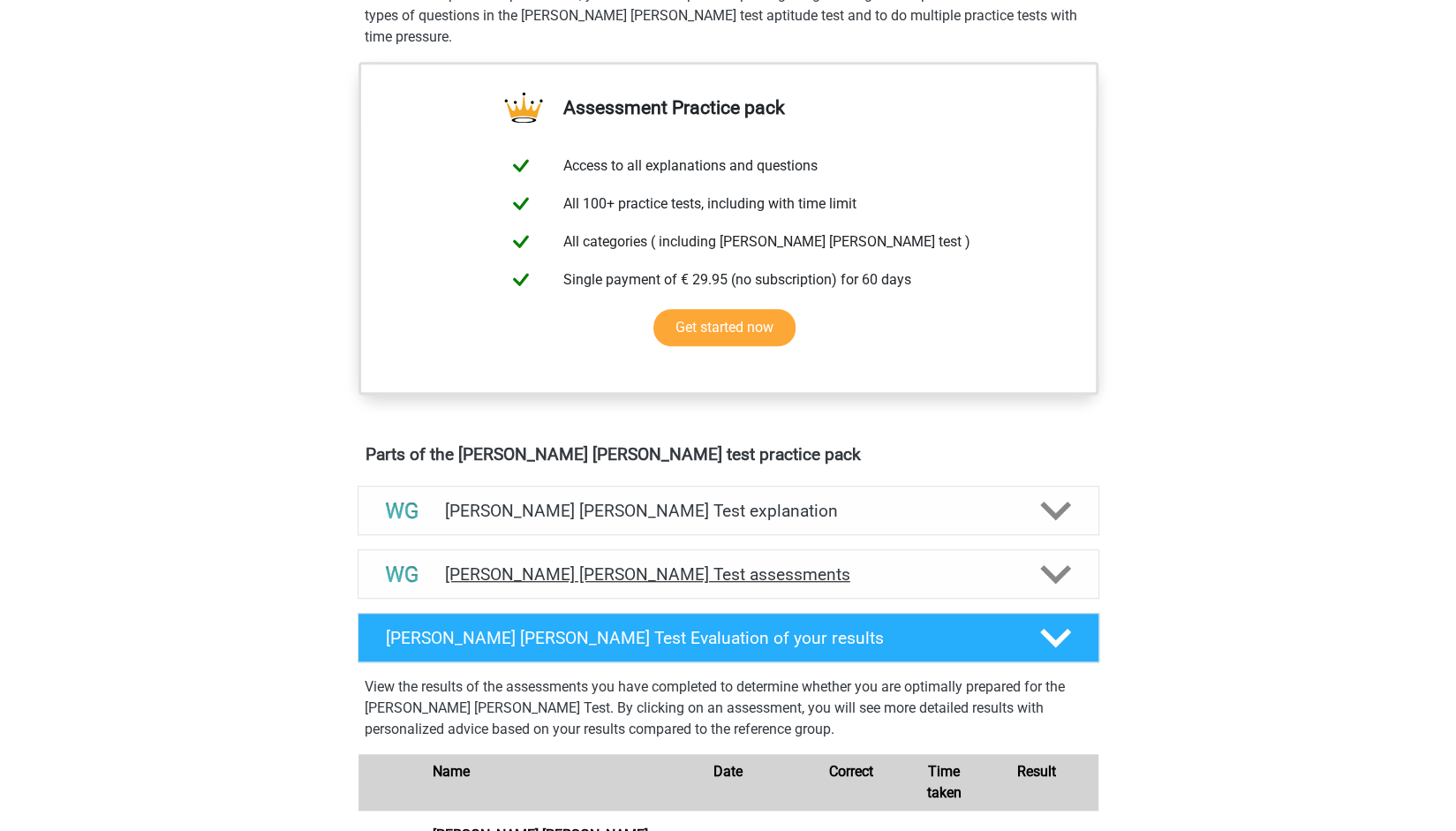
click at [1022, 564] on div "Watson Glaser Test assessments" at bounding box center [728, 573] width 594 height 20
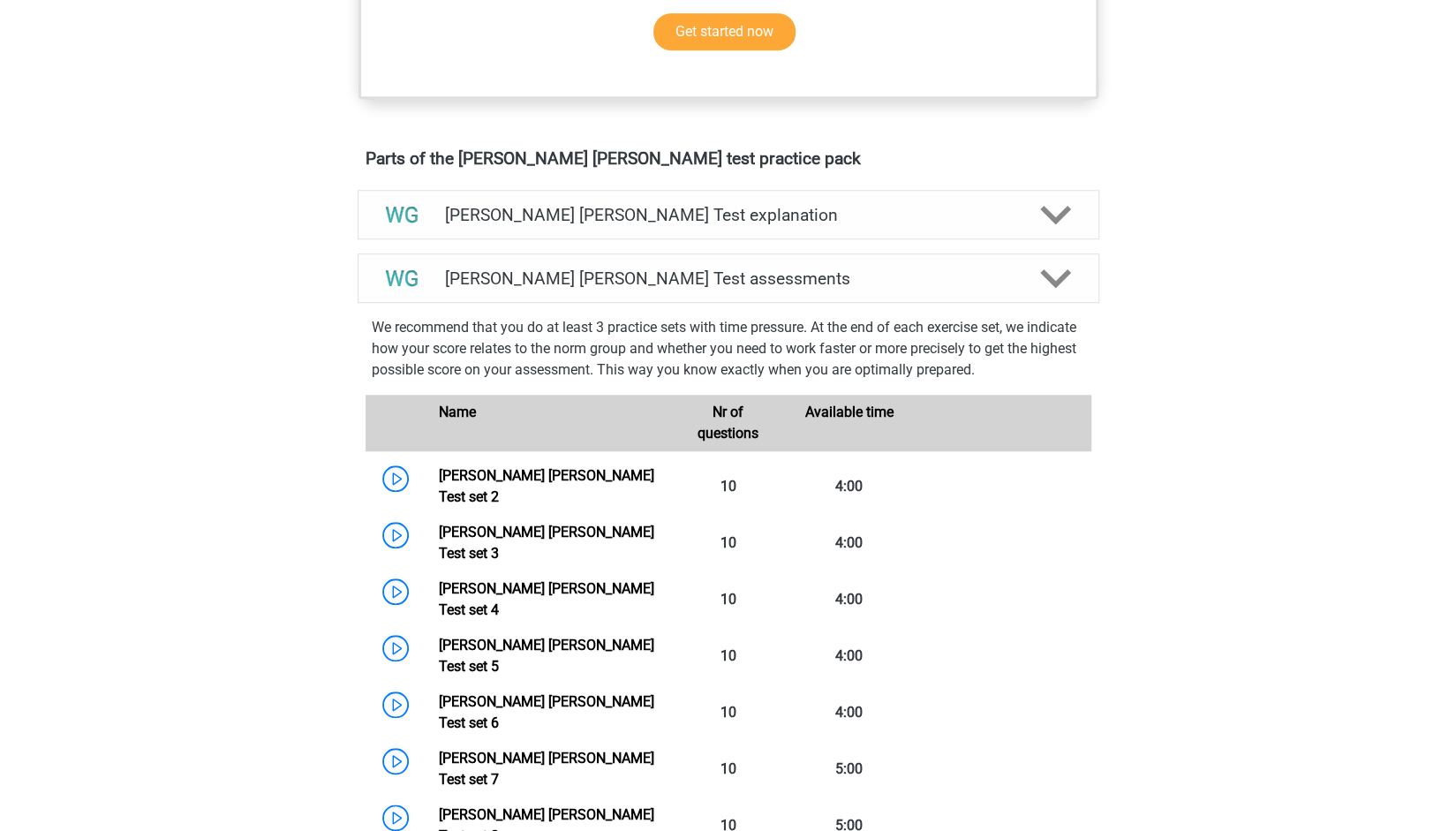
scroll to position [887, 0]
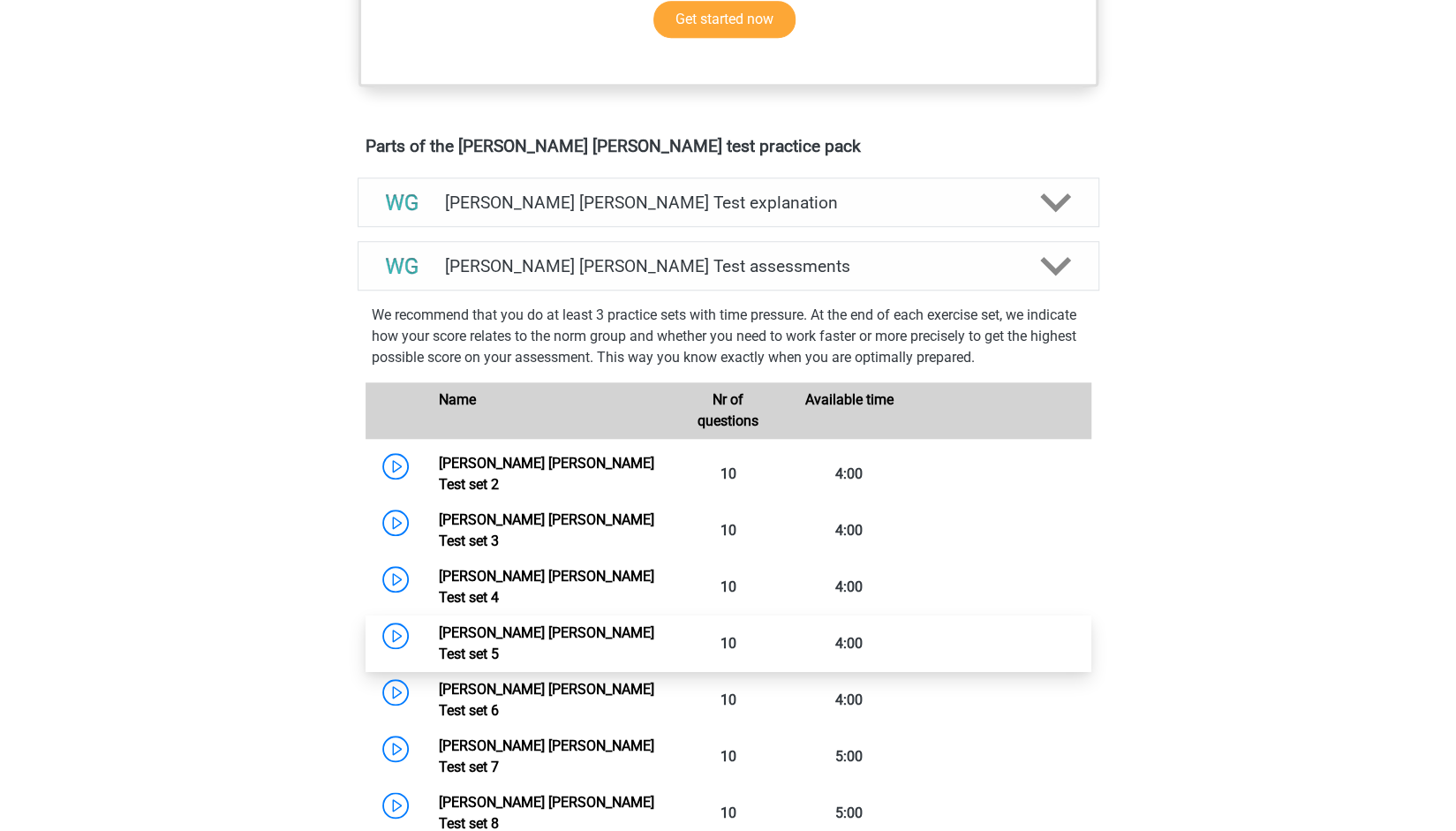
click at [629, 624] on link "Watson Glaser Test set 5" at bounding box center [546, 643] width 215 height 38
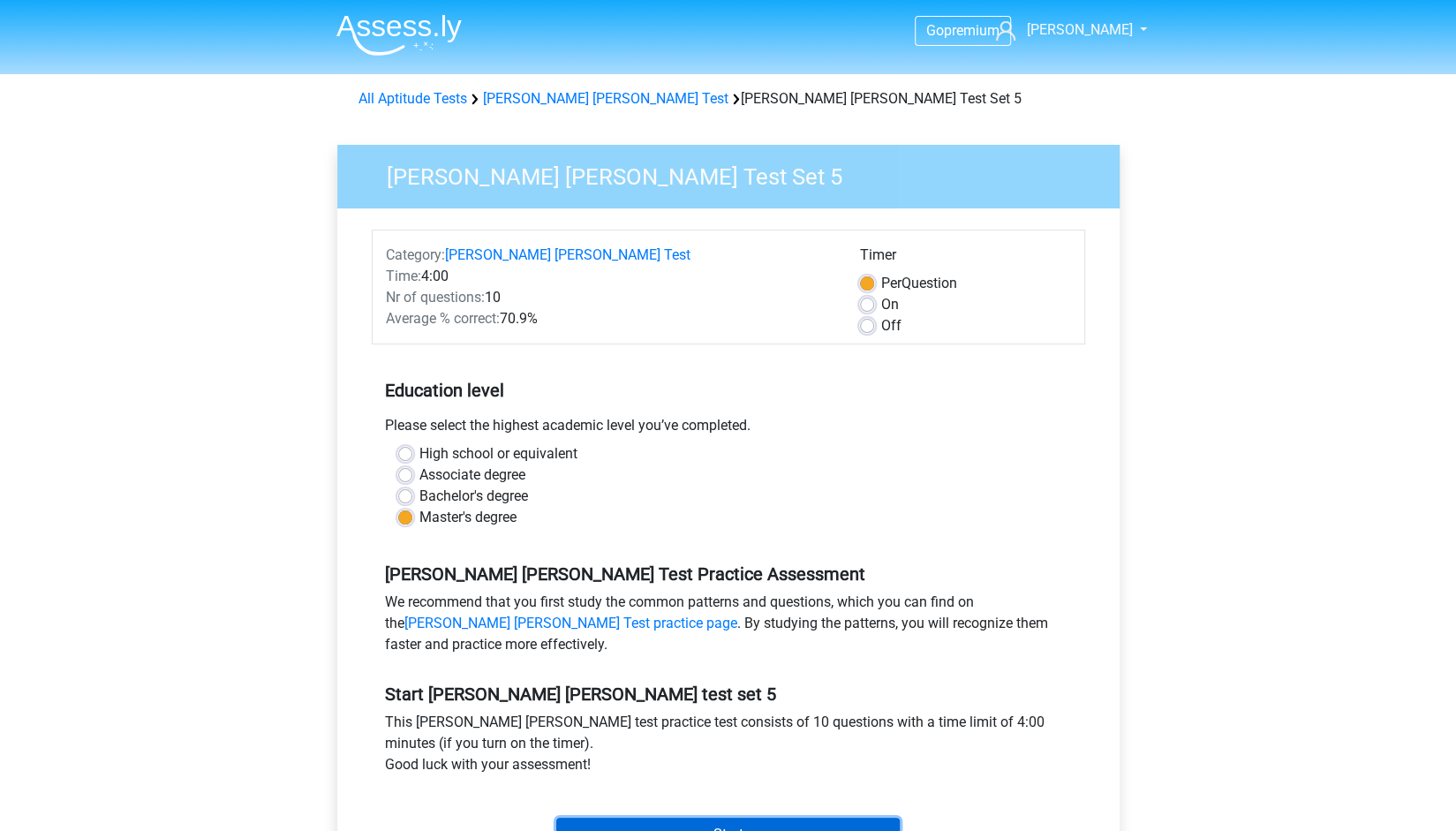
click at [696, 820] on input "Start" at bounding box center [728, 834] width 344 height 34
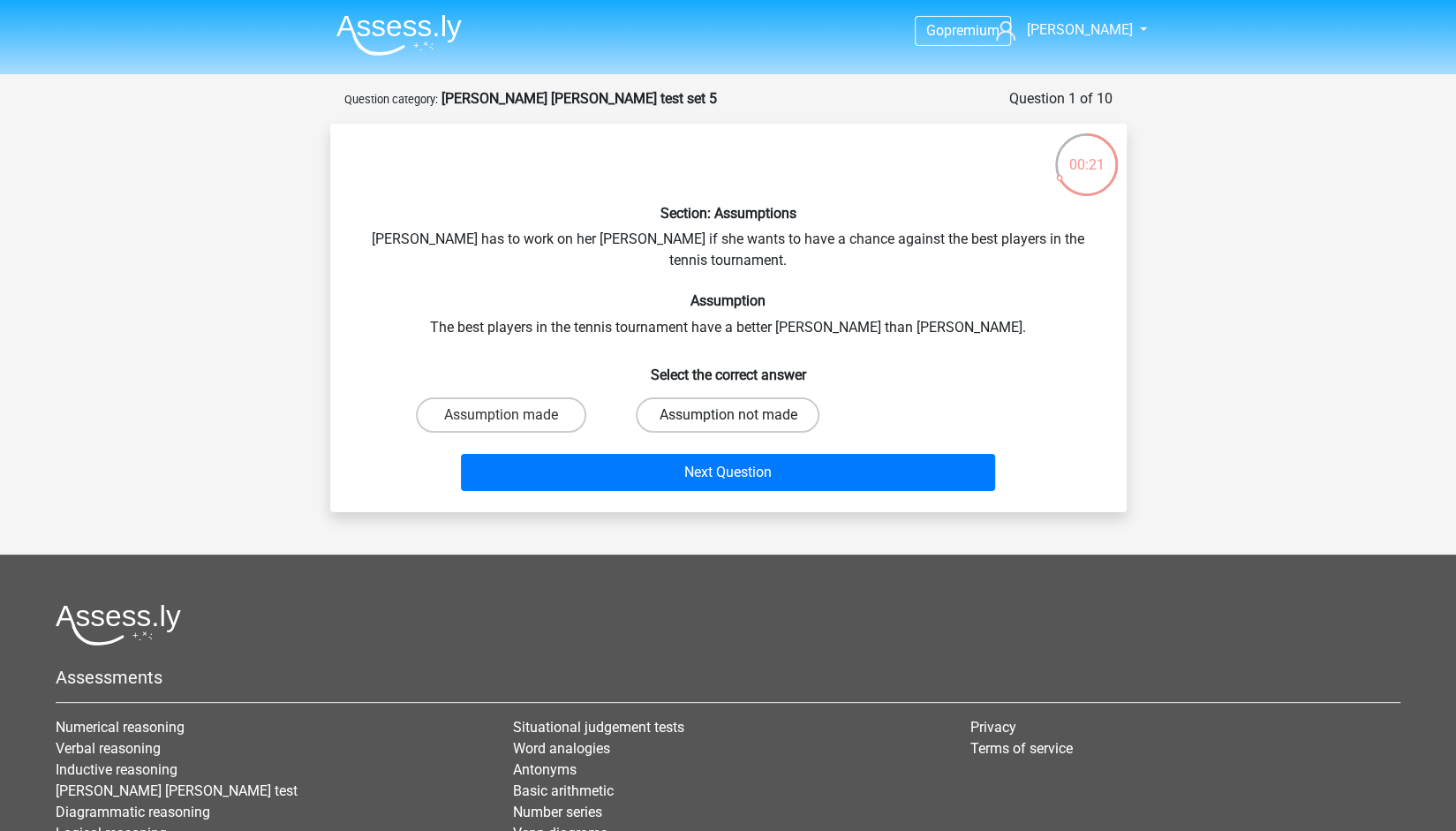
click at [718, 400] on label "Assumption not made" at bounding box center [728, 415] width 184 height 35
click at [728, 415] on input "Assumption not made" at bounding box center [733, 420] width 11 height 11
radio input "true"
click at [561, 397] on label "Assumption made" at bounding box center [501, 415] width 170 height 35
click at [512, 415] on input "Assumption made" at bounding box center [506, 420] width 11 height 11
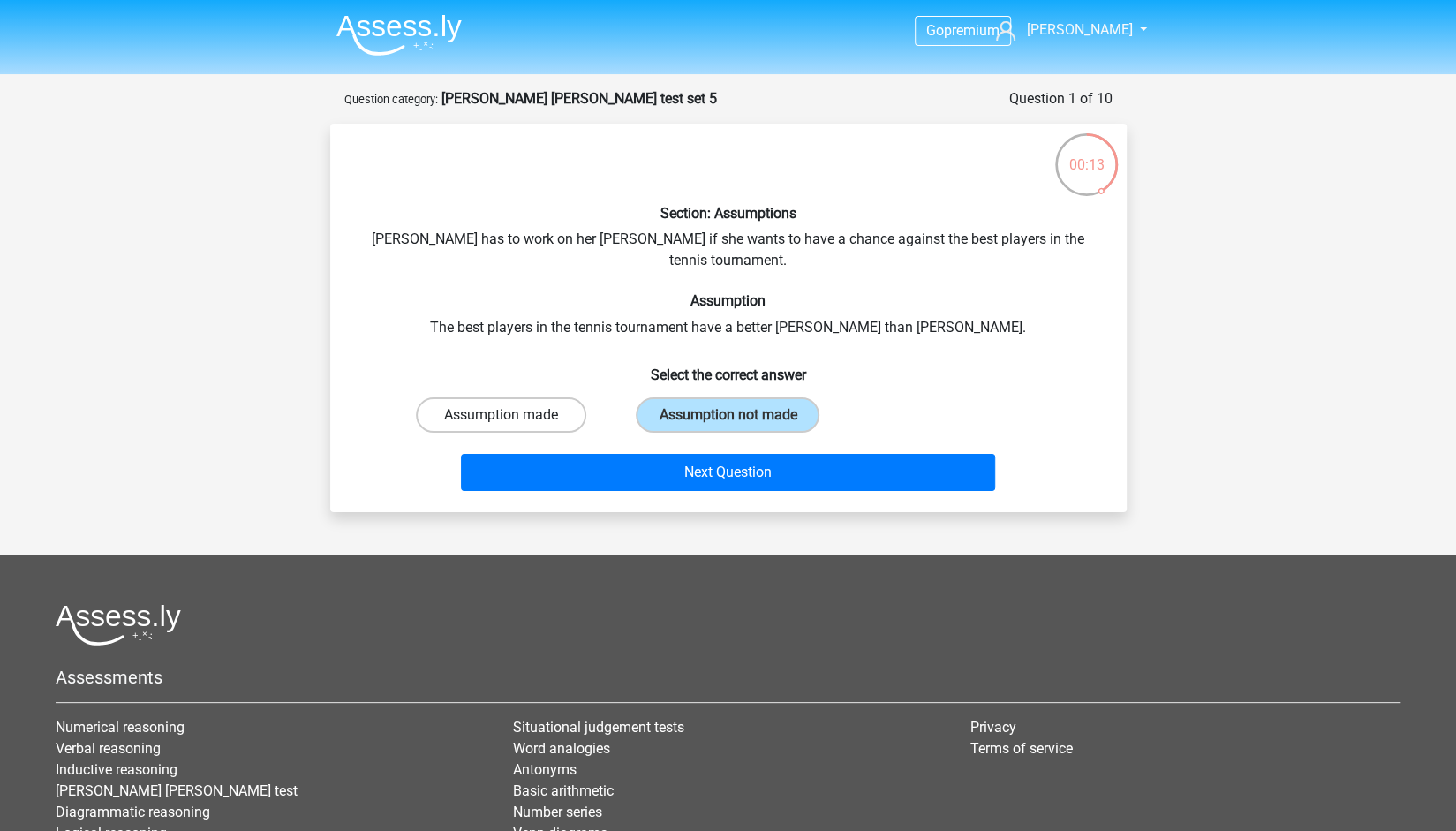
radio input "true"
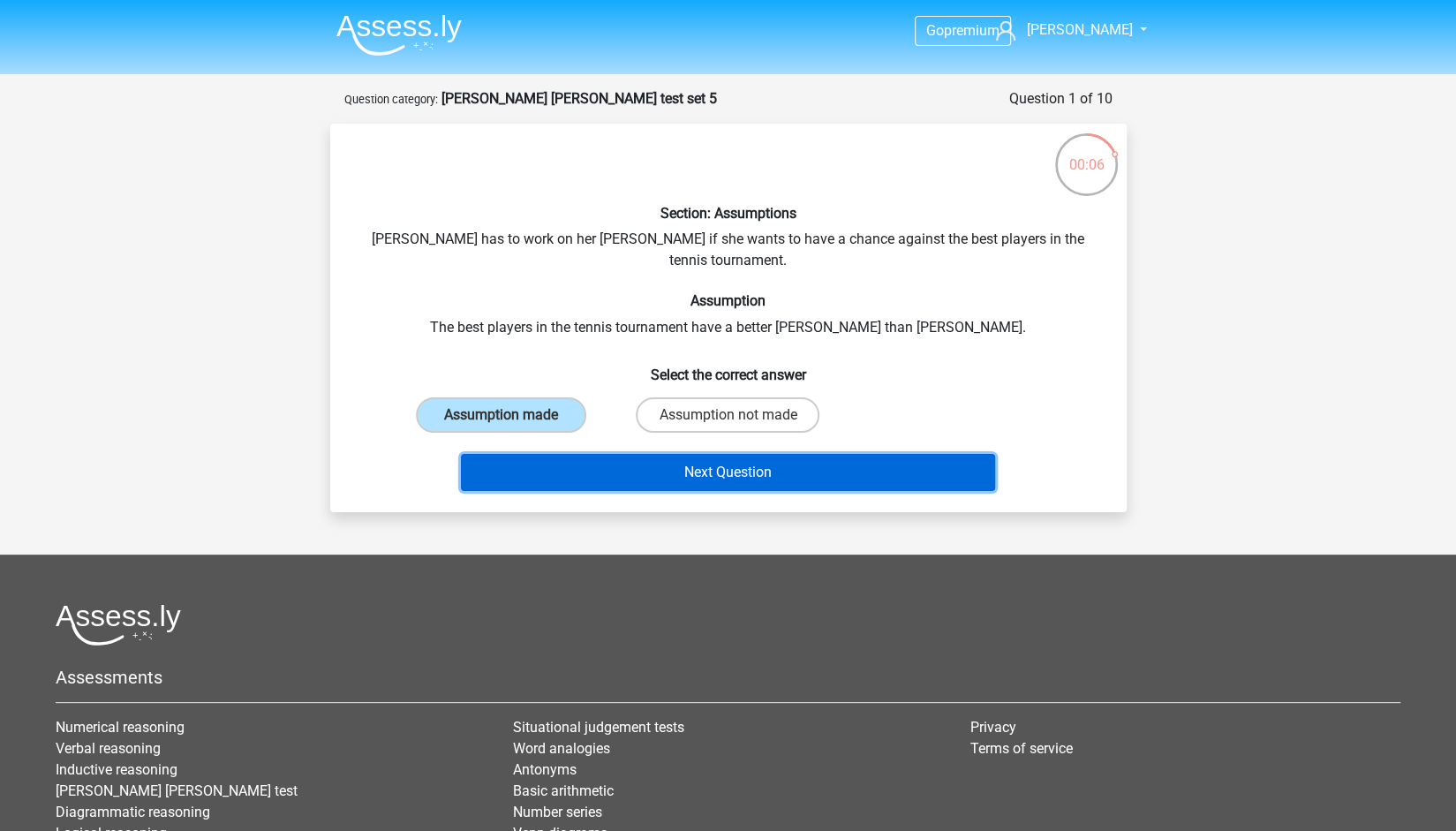
click at [709, 454] on button "Next Question" at bounding box center [728, 472] width 534 height 37
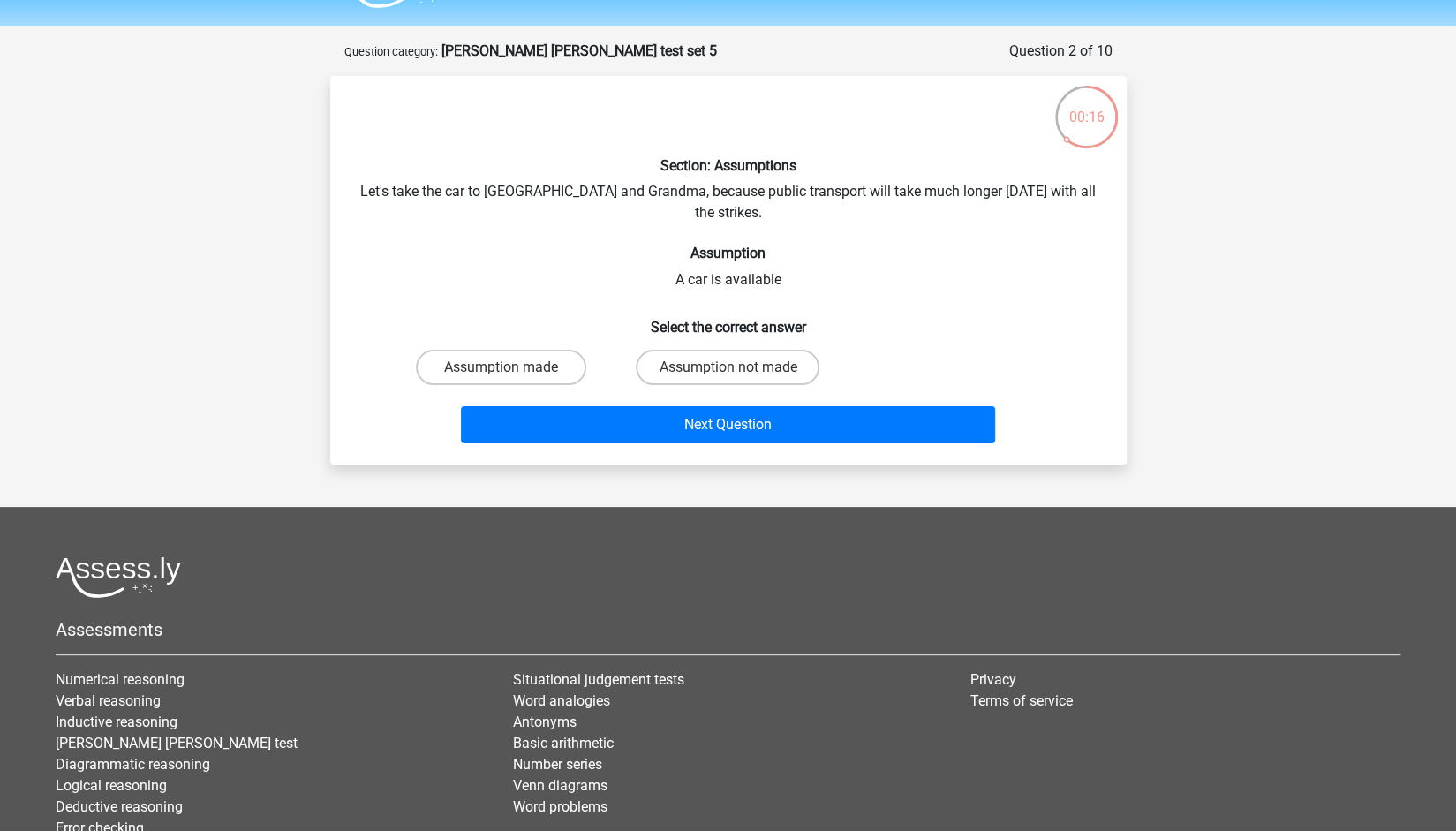
scroll to position [35, 0]
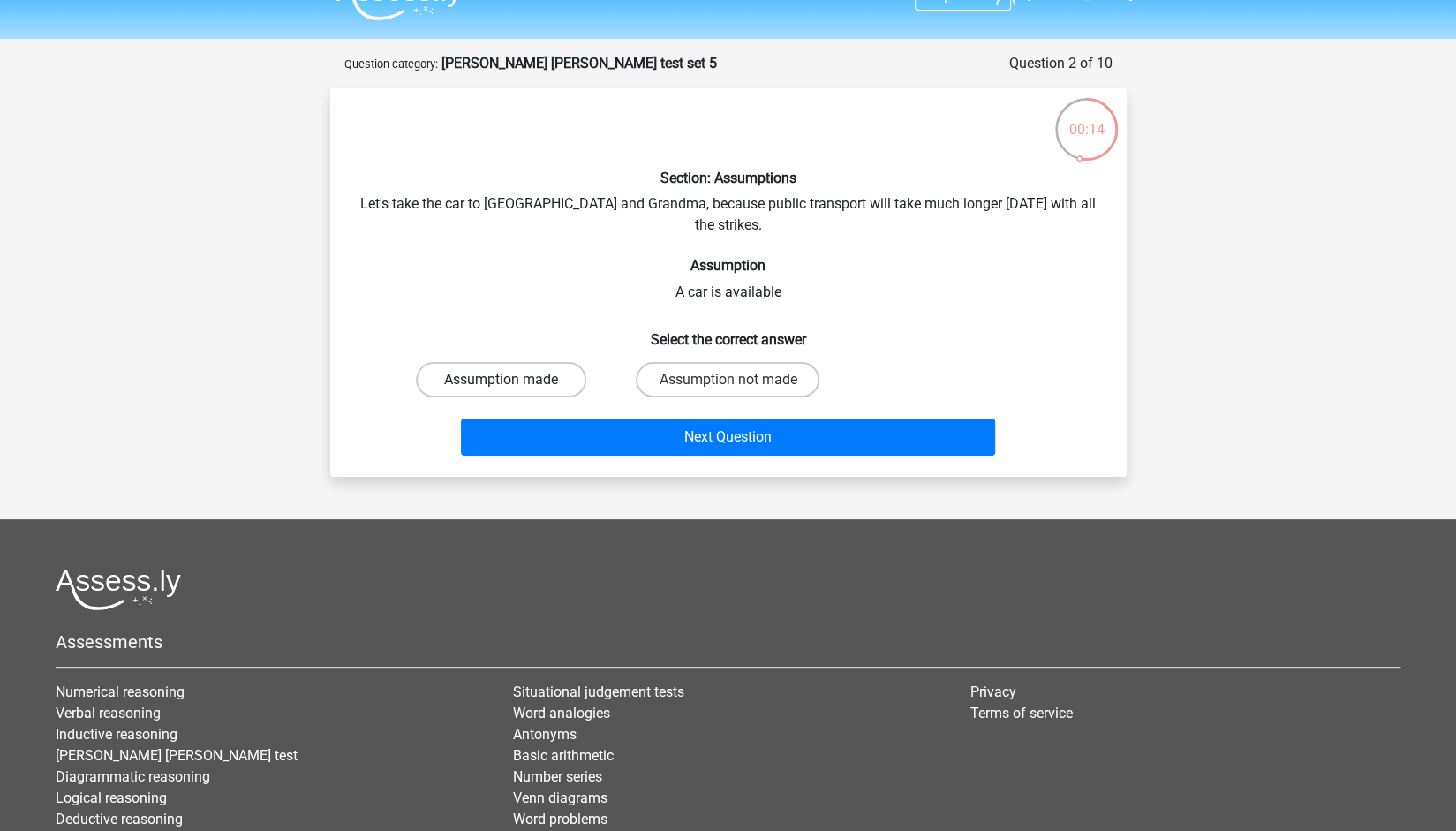
click at [508, 362] on label "Assumption made" at bounding box center [501, 379] width 170 height 35
click at [508, 380] on input "Assumption made" at bounding box center [506, 386] width 11 height 11
radio input "true"
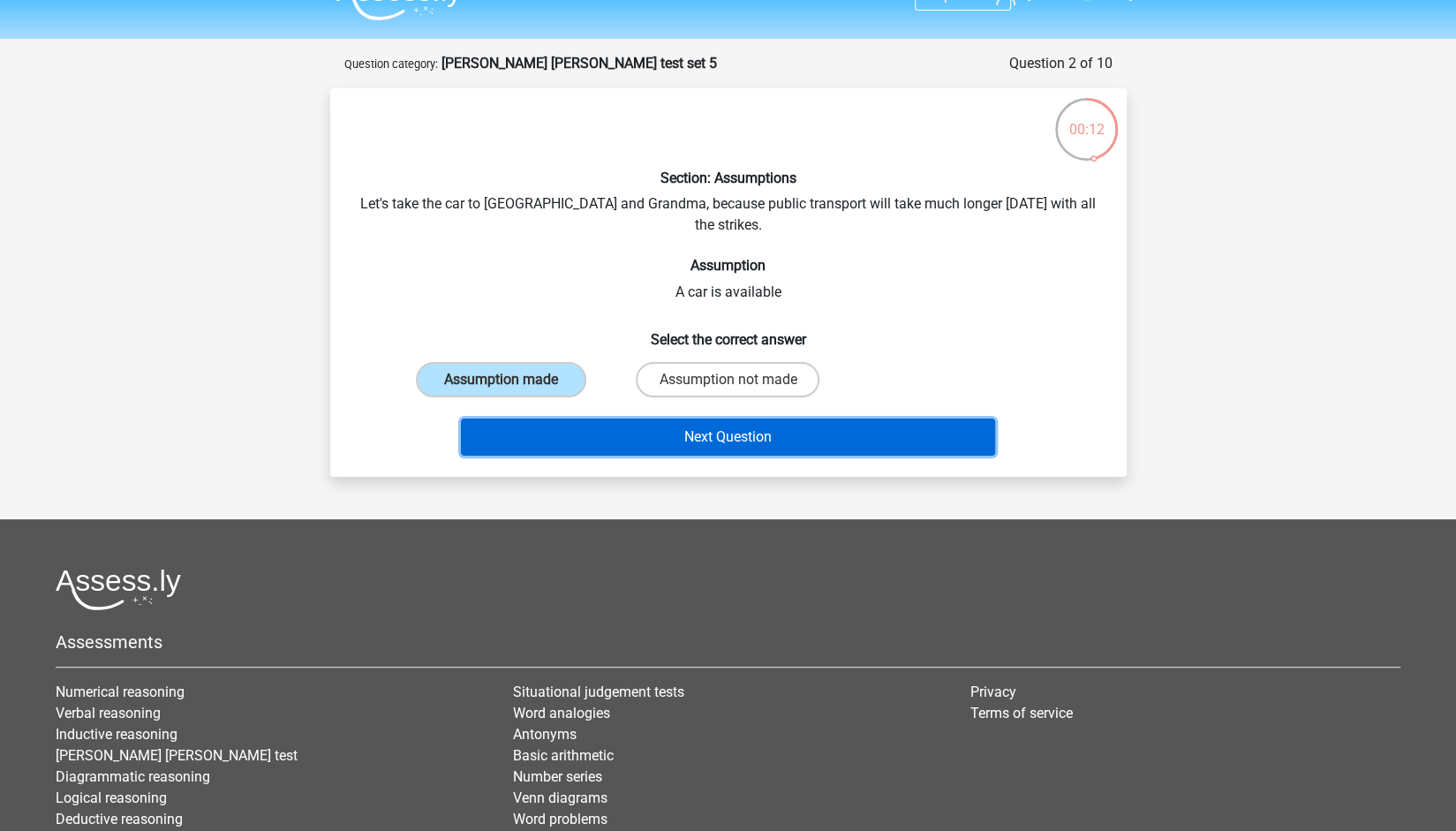
click at [651, 418] on button "Next Question" at bounding box center [728, 437] width 534 height 37
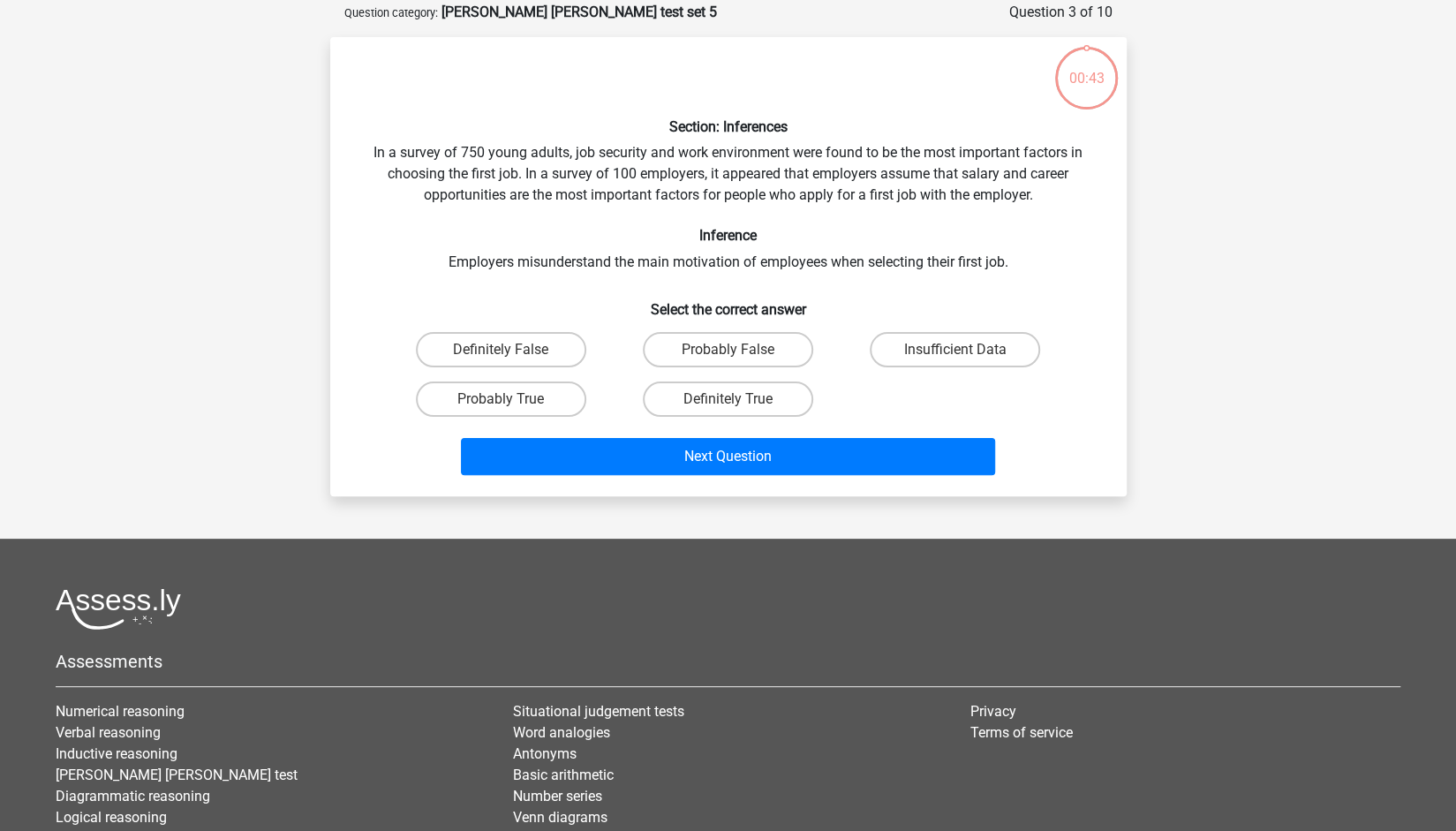
scroll to position [88, 0]
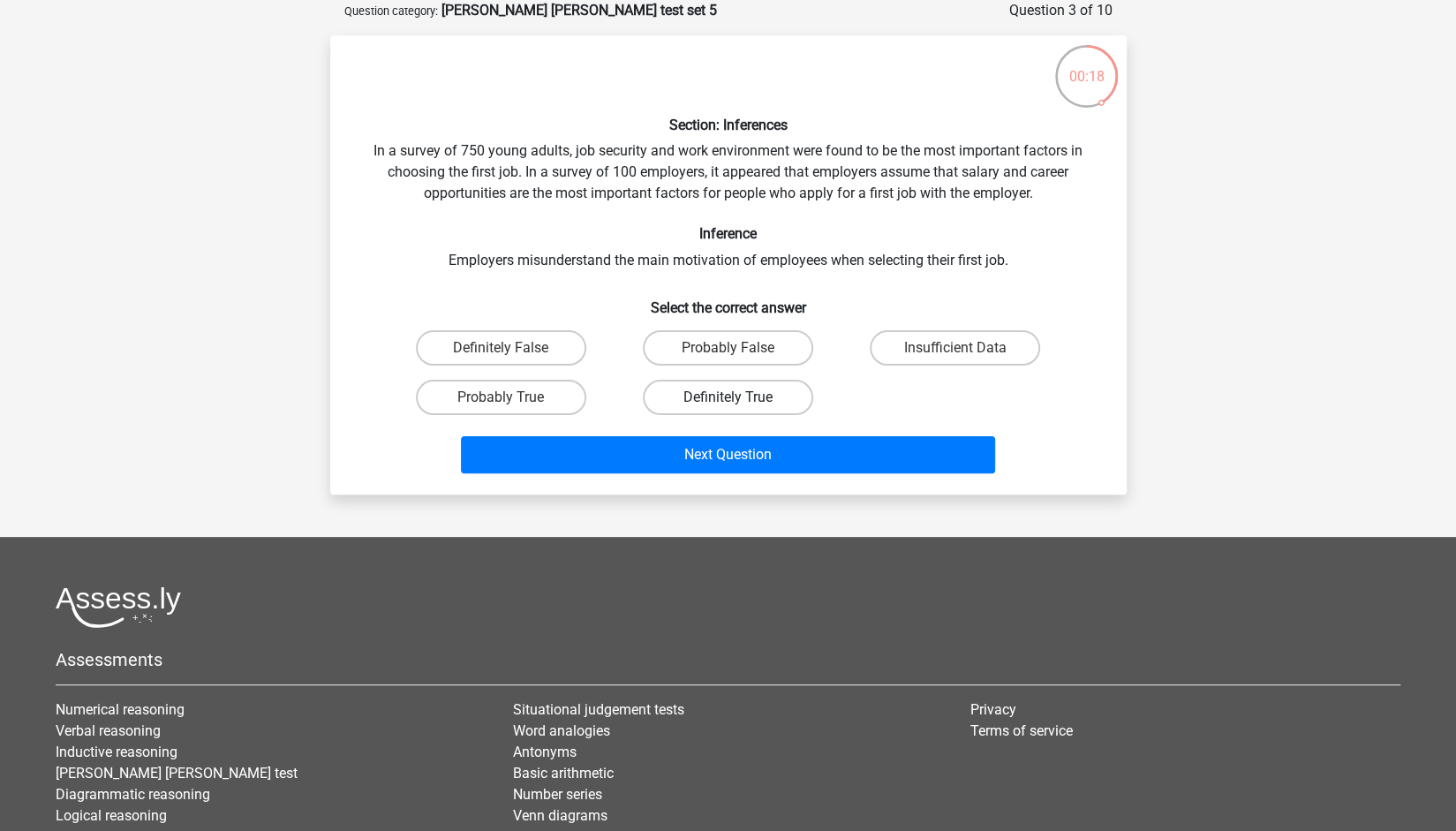
click at [675, 393] on label "Definitely True" at bounding box center [728, 397] width 170 height 35
click at [728, 397] on input "Definitely True" at bounding box center [733, 403] width 11 height 11
radio input "true"
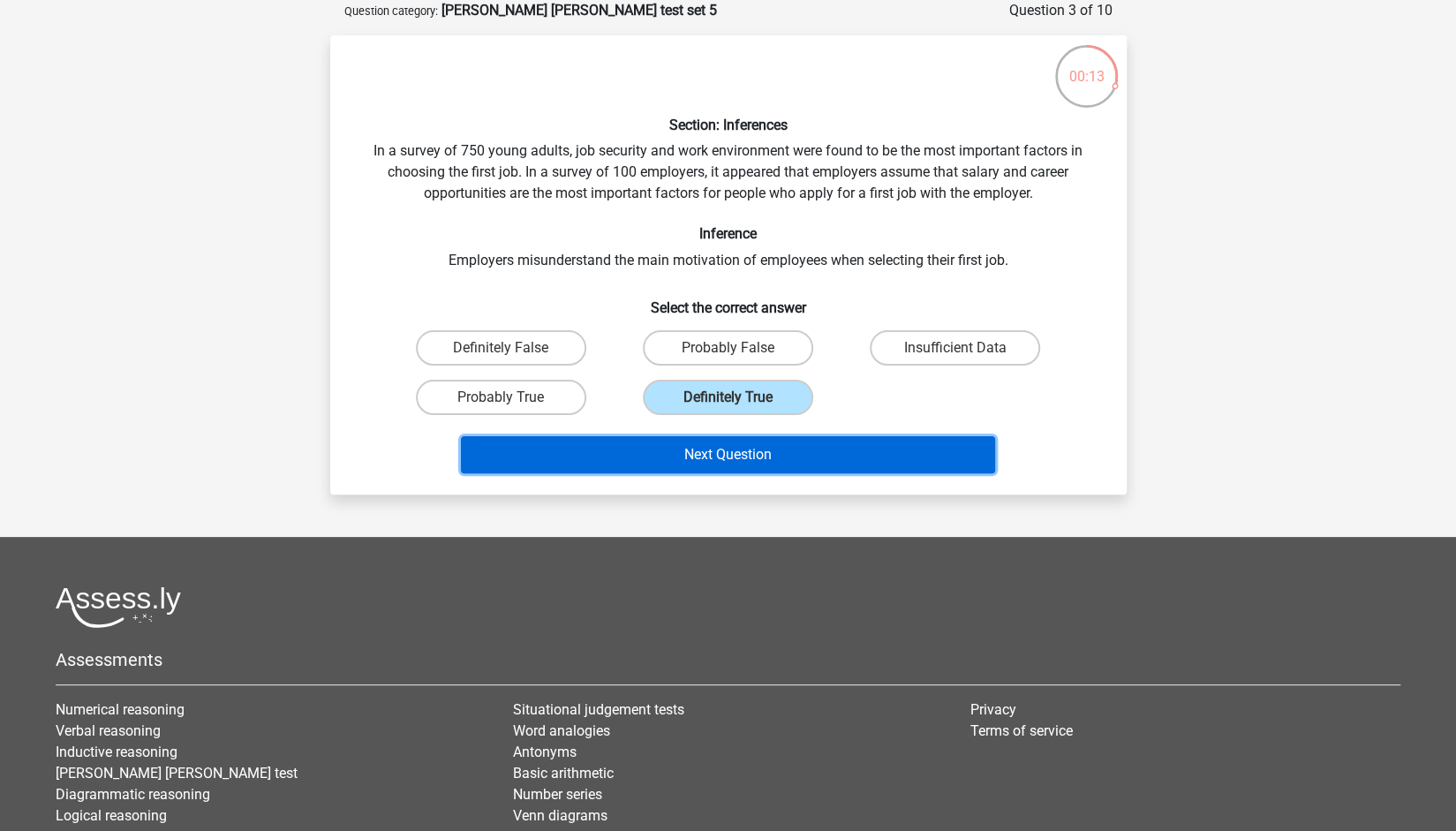
click at [711, 452] on button "Next Question" at bounding box center [728, 455] width 534 height 37
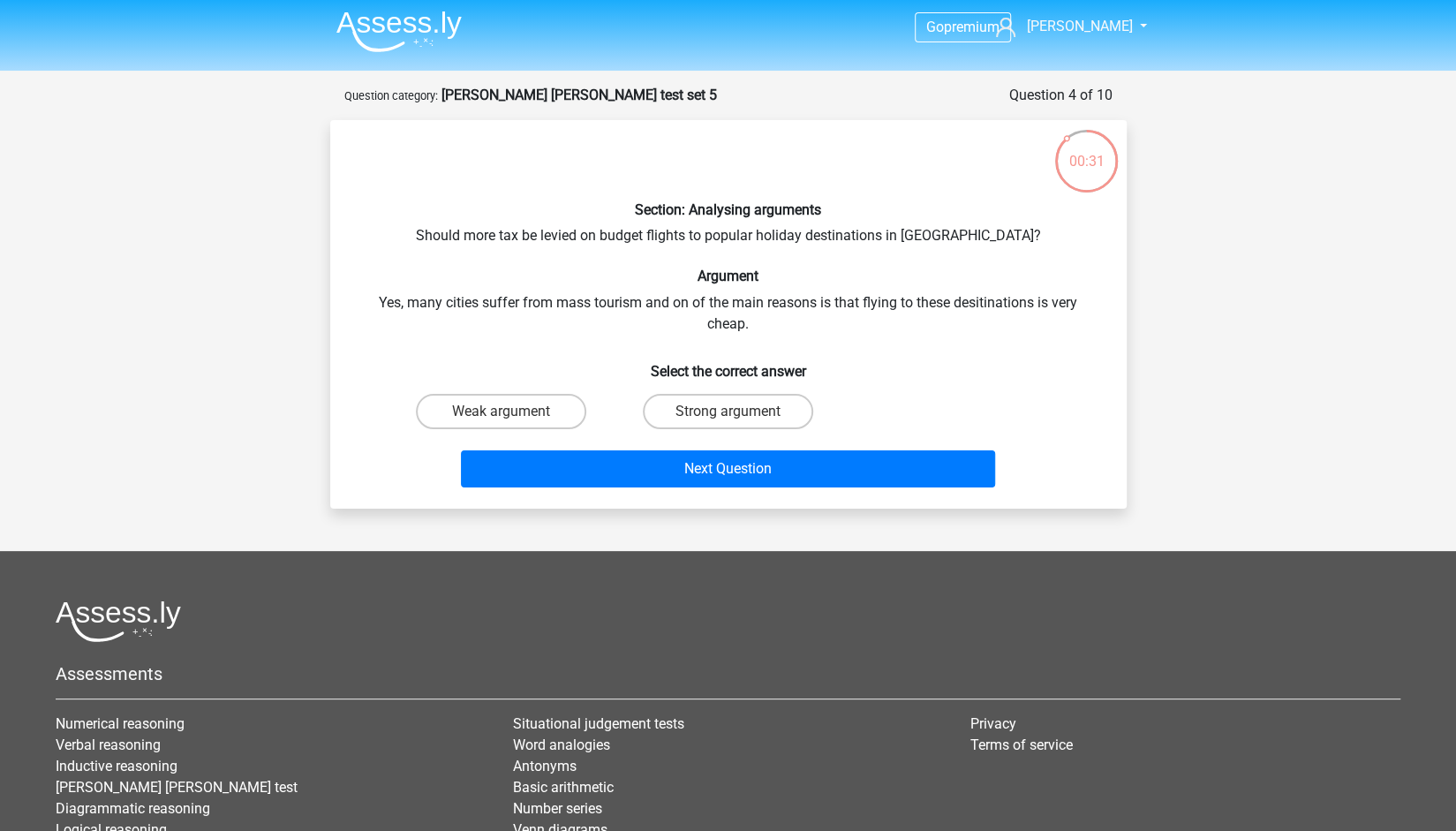
scroll to position [0, 0]
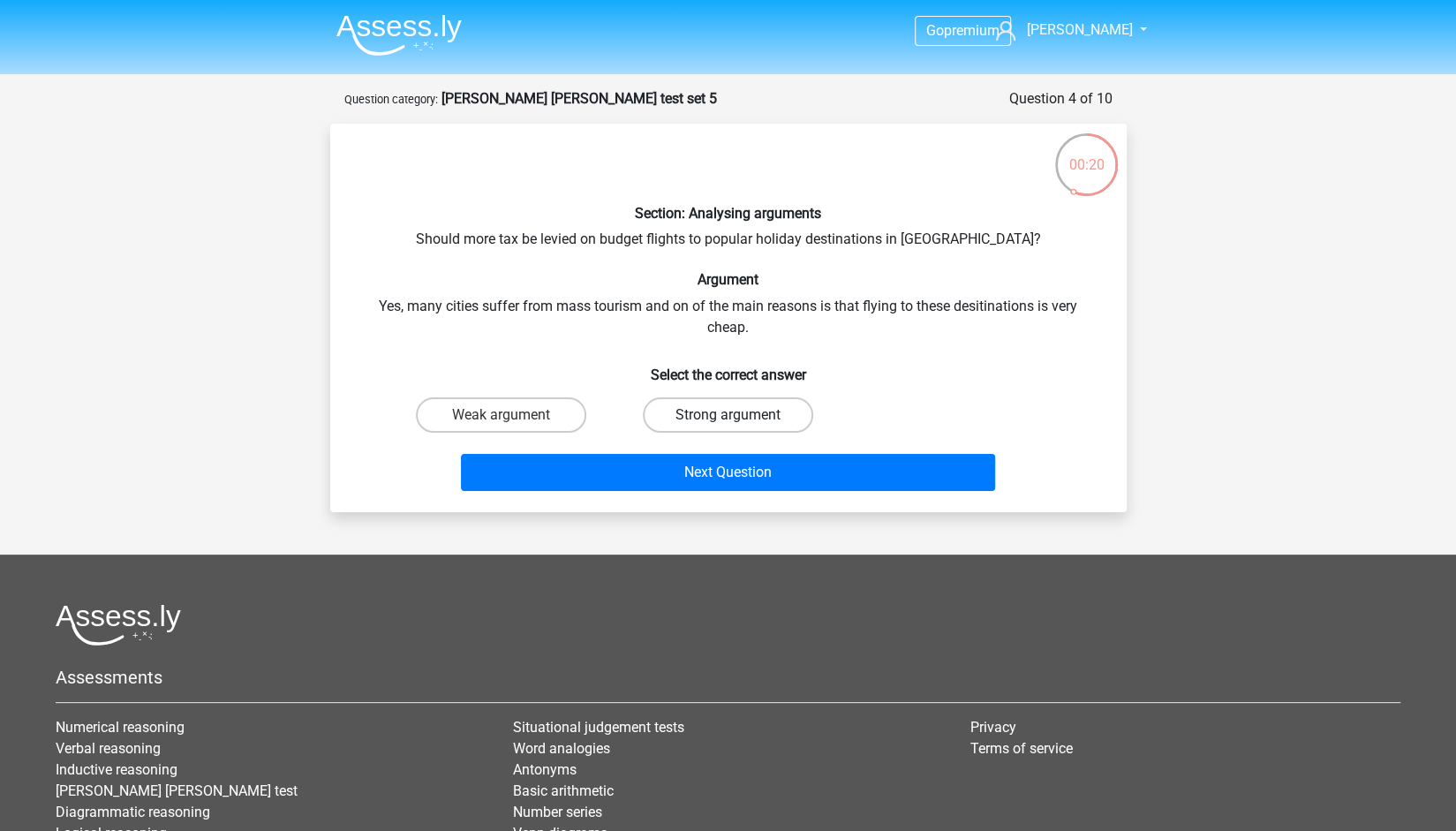
click at [789, 422] on label "Strong argument" at bounding box center [728, 415] width 170 height 35
click at [739, 422] on input "Strong argument" at bounding box center [733, 420] width 11 height 11
radio input "true"
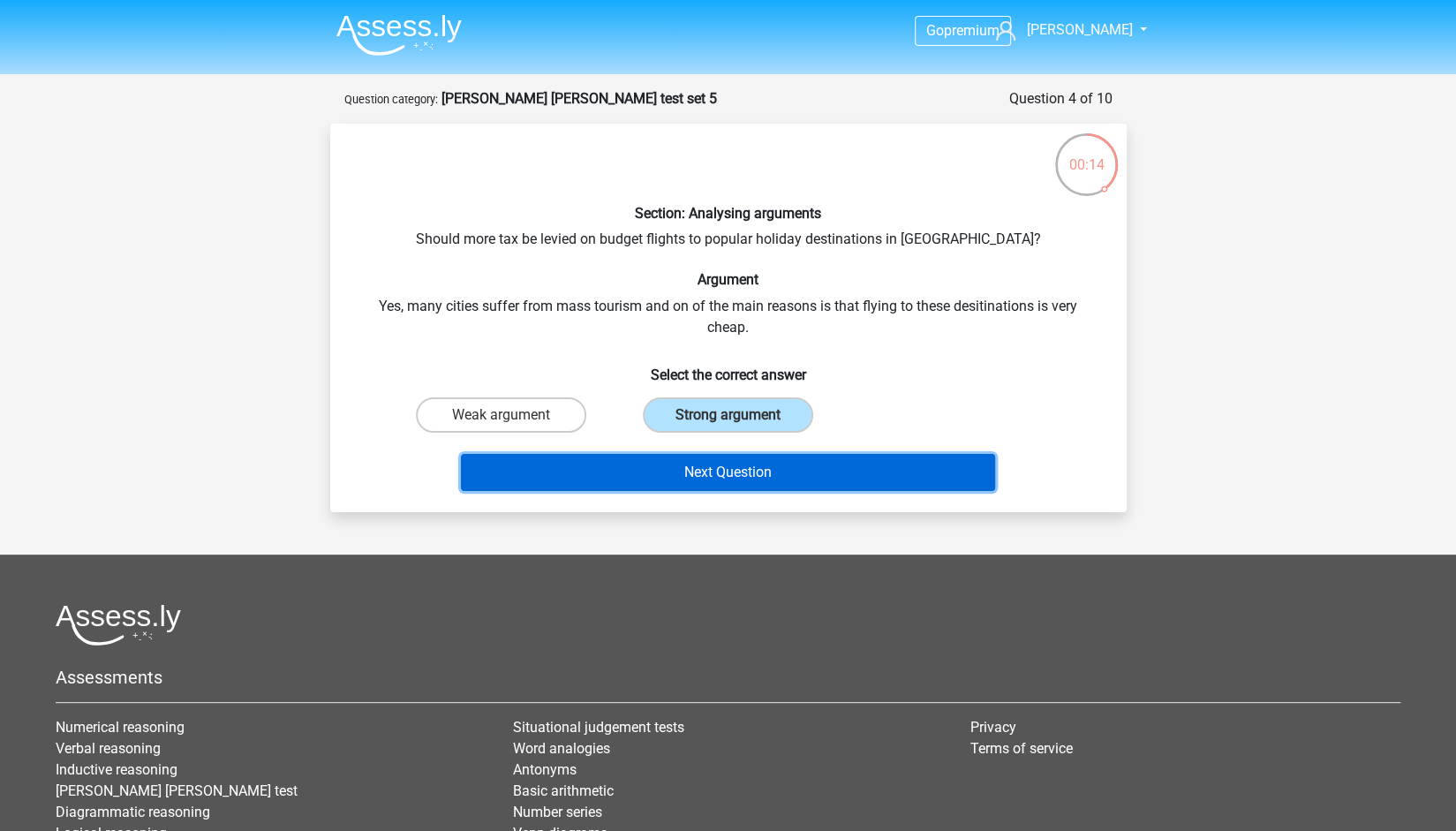
click at [852, 468] on button "Next Question" at bounding box center [728, 472] width 534 height 37
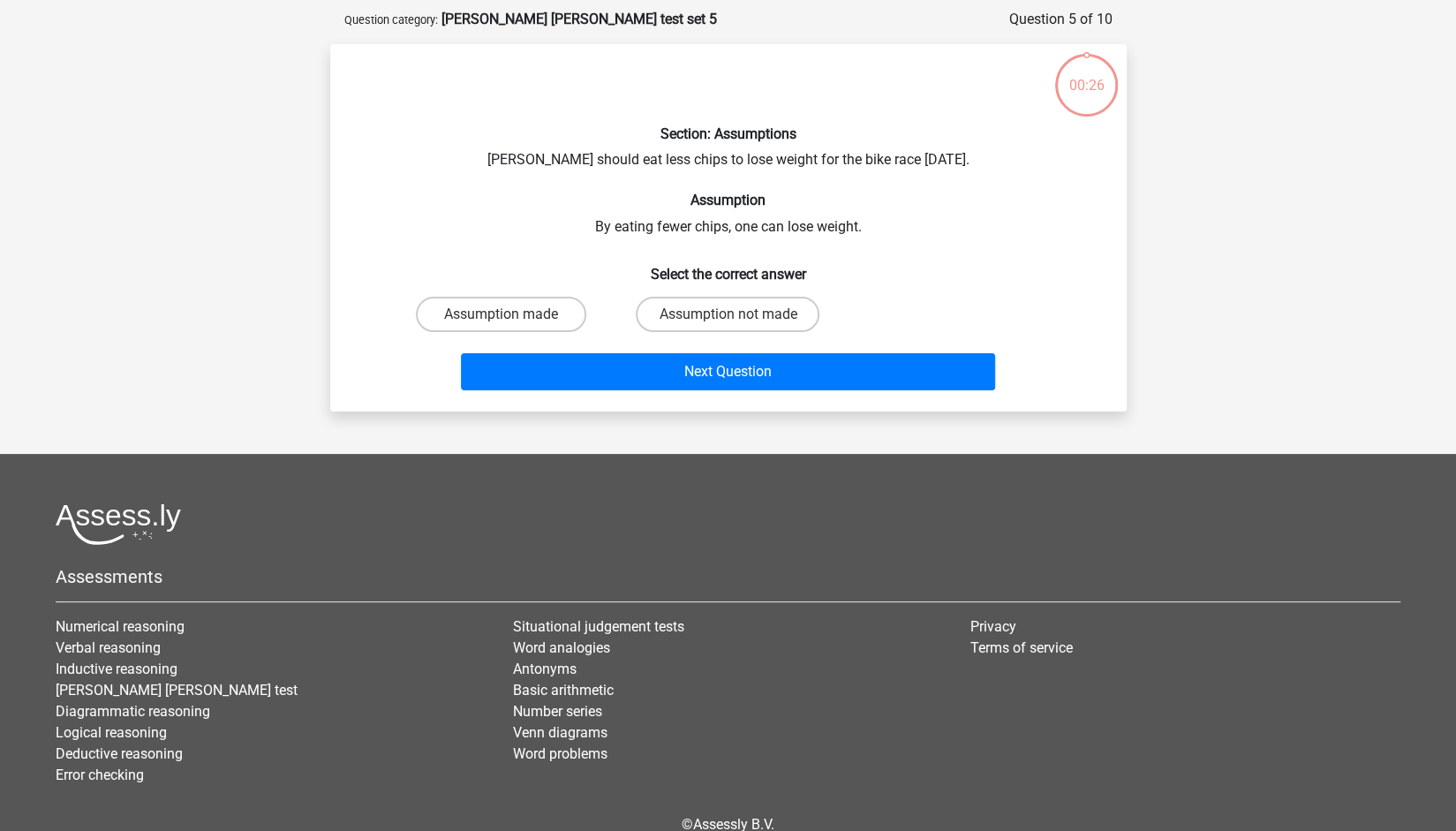
scroll to position [88, 0]
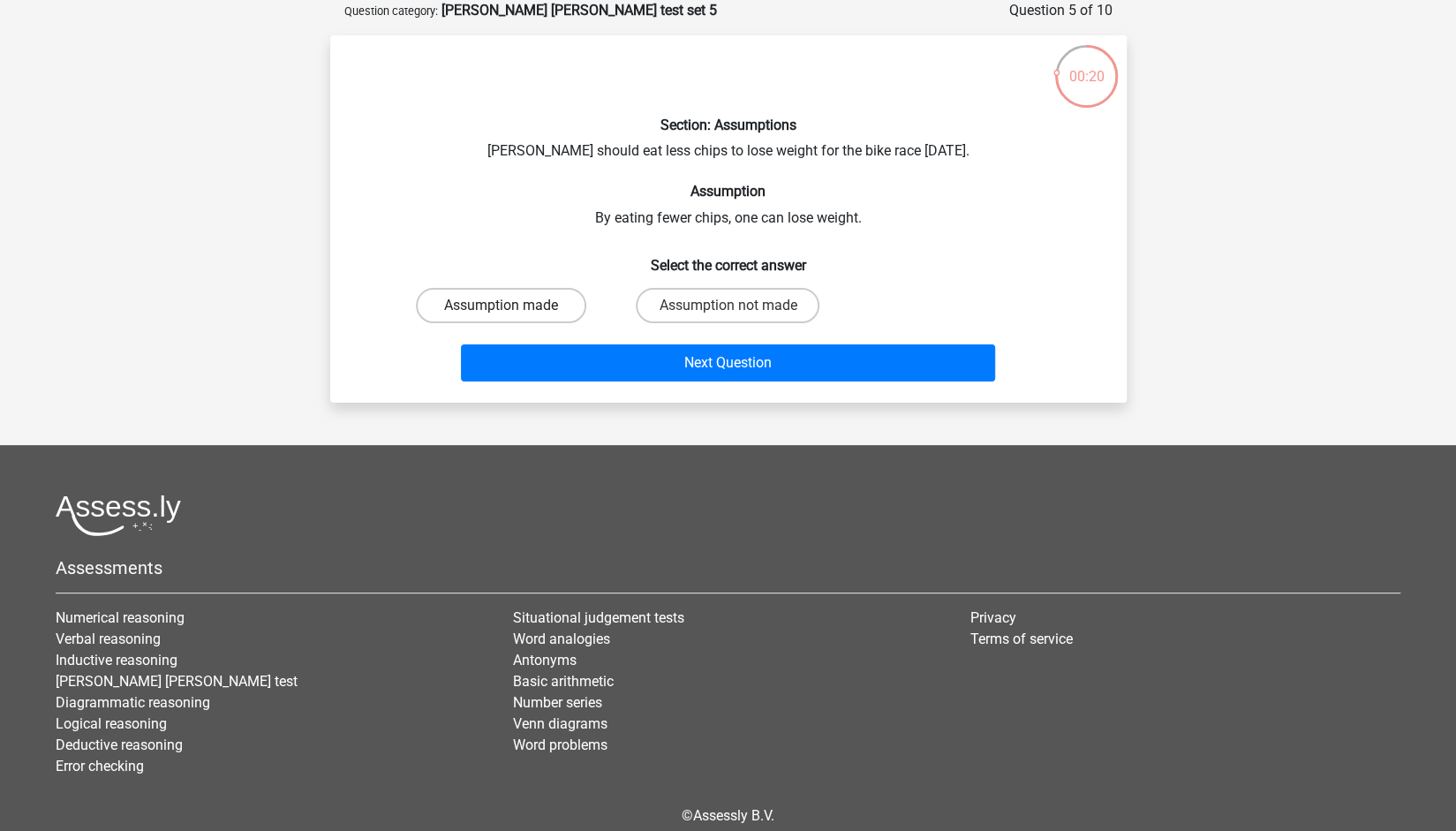
click at [540, 308] on label "Assumption made" at bounding box center [501, 305] width 170 height 35
click at [512, 308] on input "Assumption made" at bounding box center [506, 311] width 11 height 11
radio input "true"
click at [698, 312] on label "Assumption not made" at bounding box center [728, 305] width 184 height 35
click at [728, 312] on input "Assumption not made" at bounding box center [733, 311] width 11 height 11
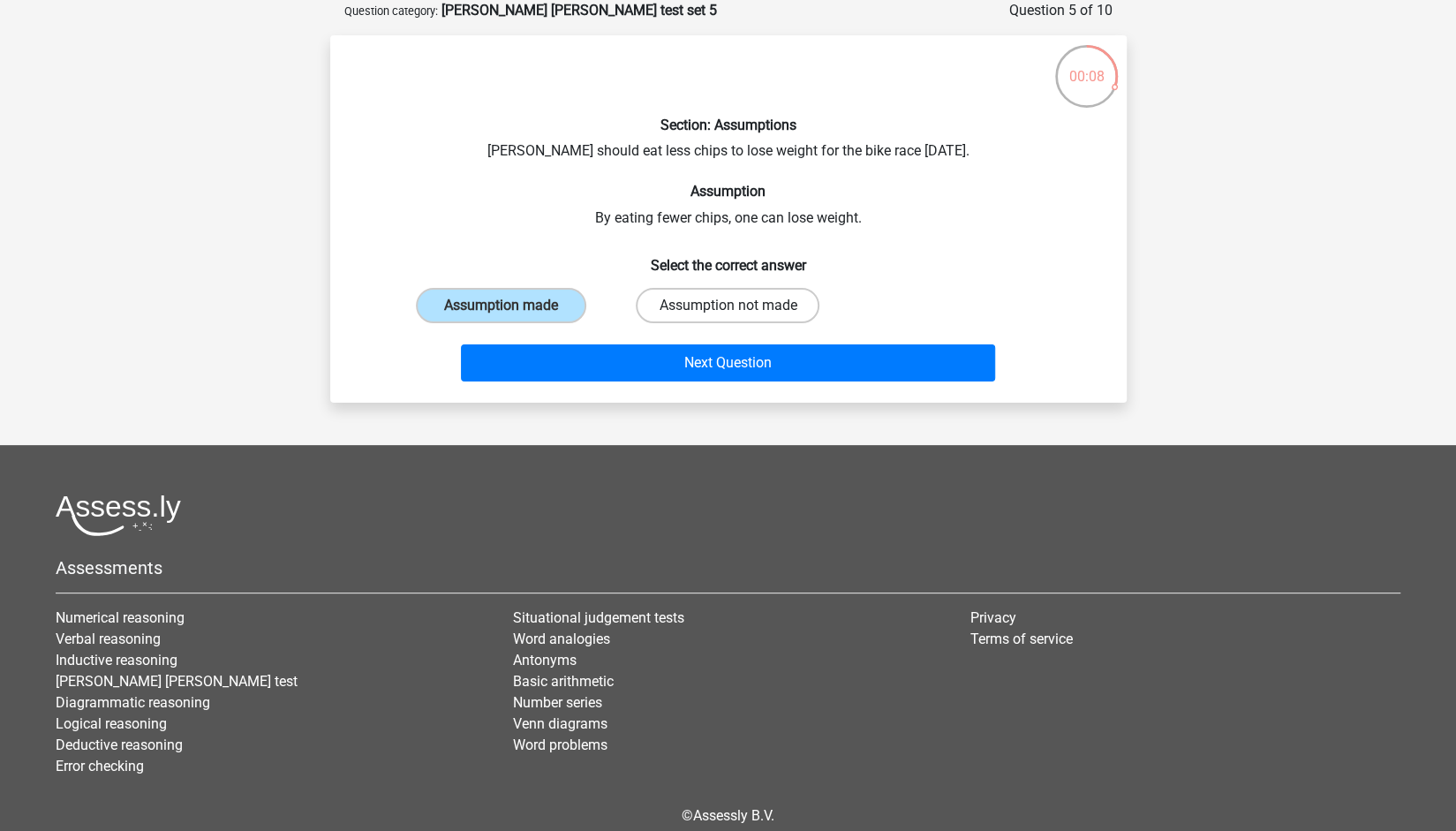
radio input "true"
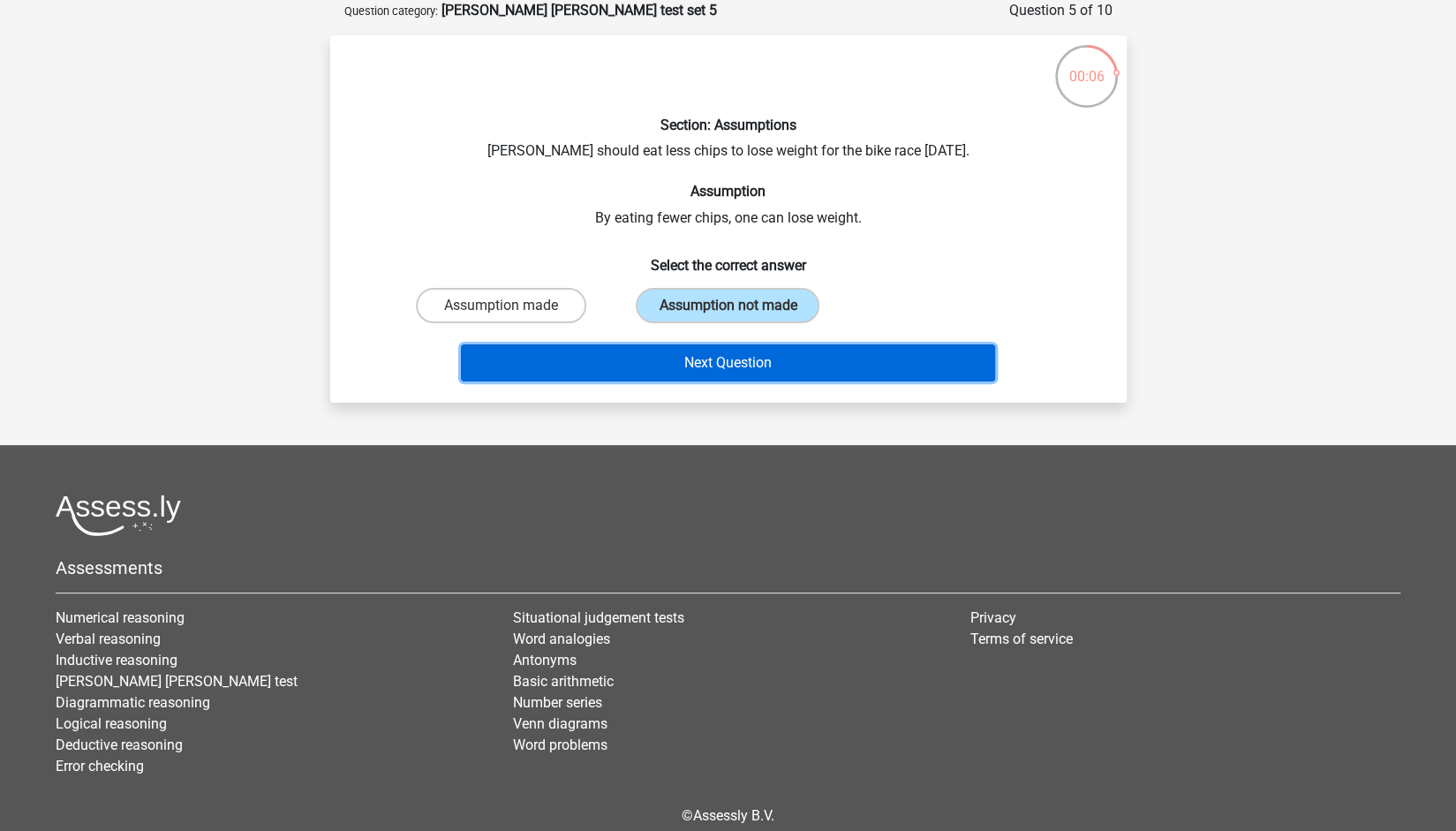
click at [703, 353] on button "Next Question" at bounding box center [728, 363] width 534 height 37
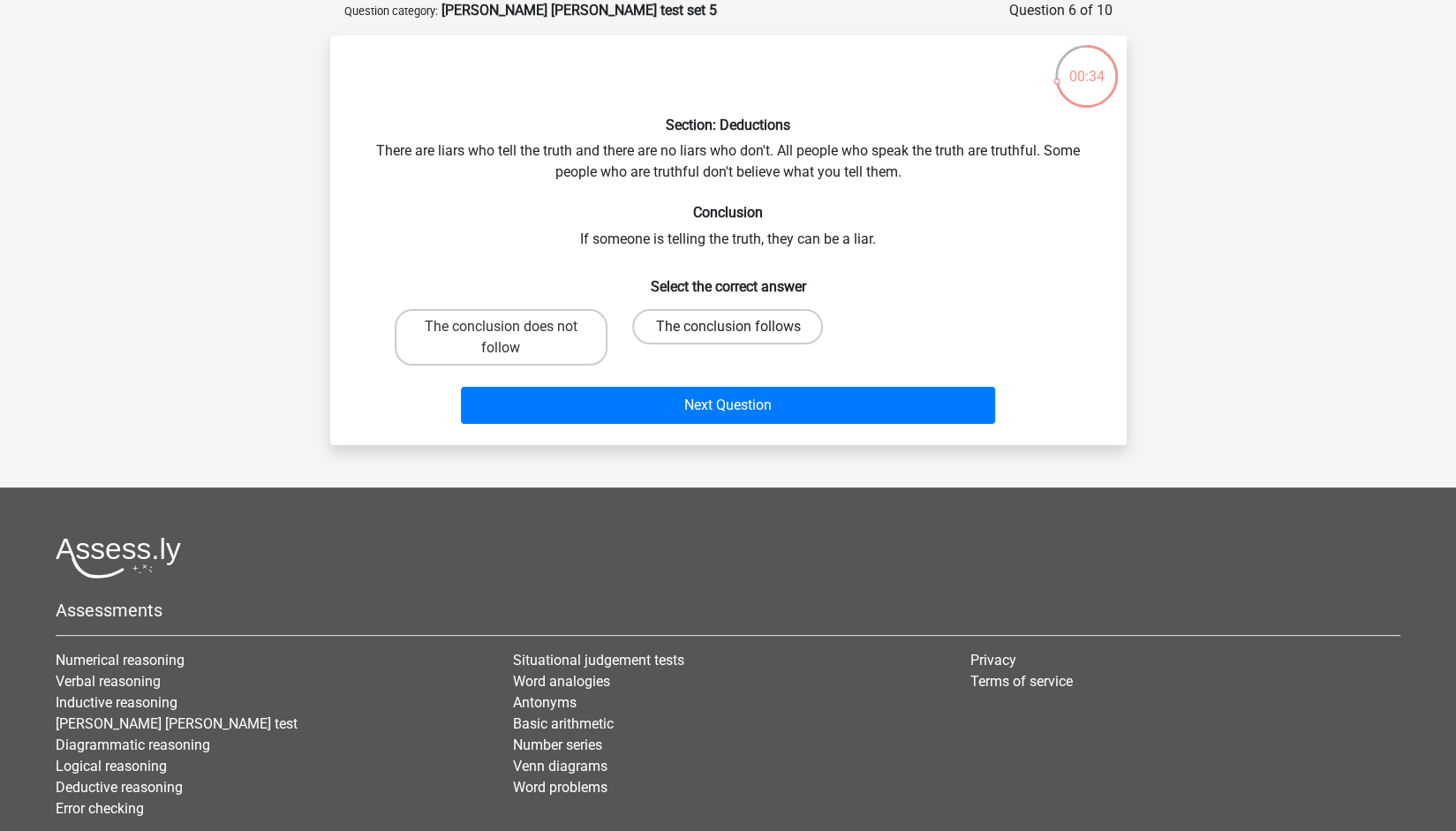
click at [708, 329] on label "The conclusion follows" at bounding box center [727, 326] width 190 height 35
click at [728, 329] on input "The conclusion follows" at bounding box center [733, 332] width 11 height 11
radio input "true"
click at [589, 345] on label "The conclusion does not follow" at bounding box center [501, 337] width 213 height 56
click at [512, 338] on input "The conclusion does not follow" at bounding box center [506, 332] width 11 height 11
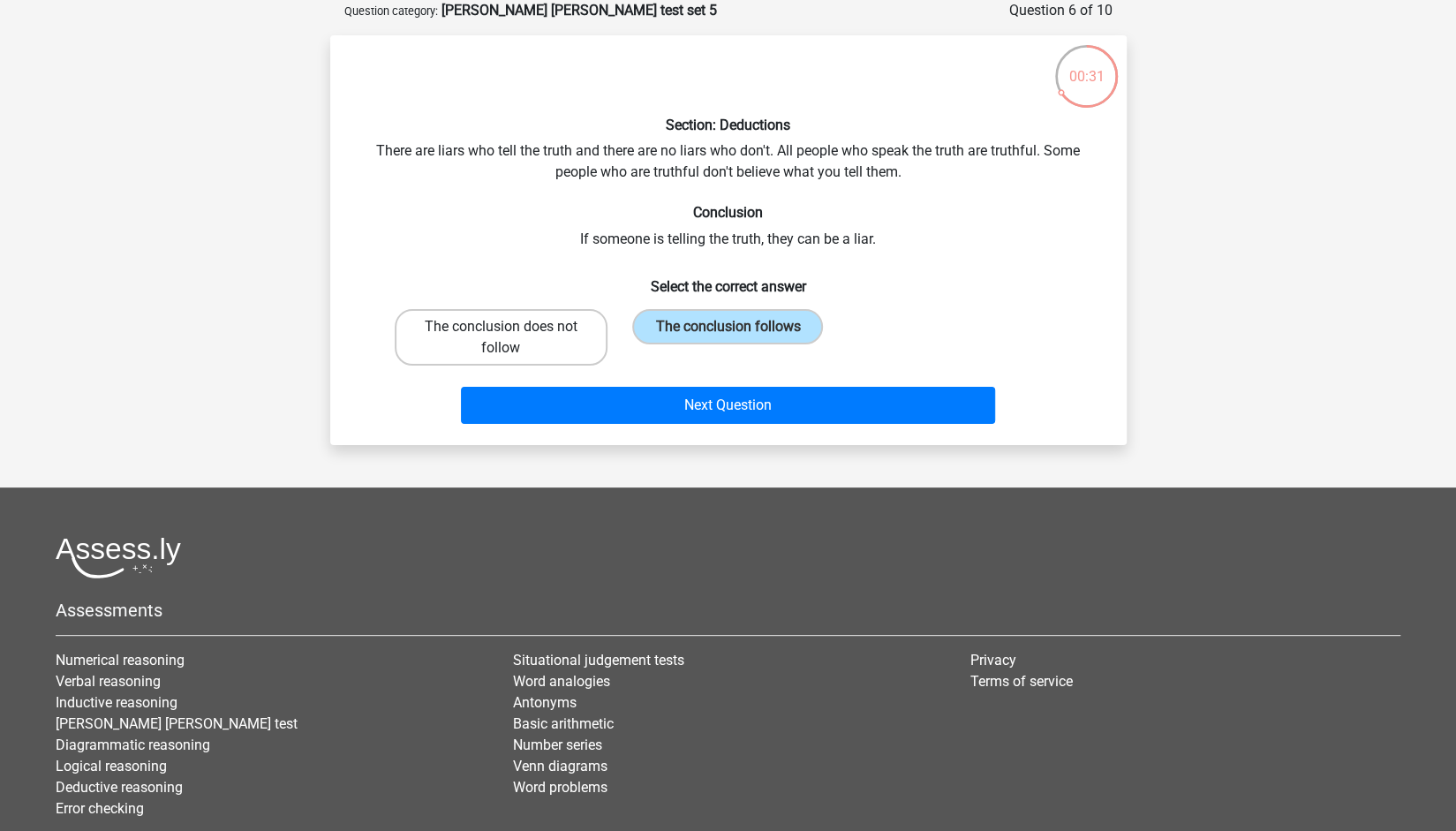
radio input "true"
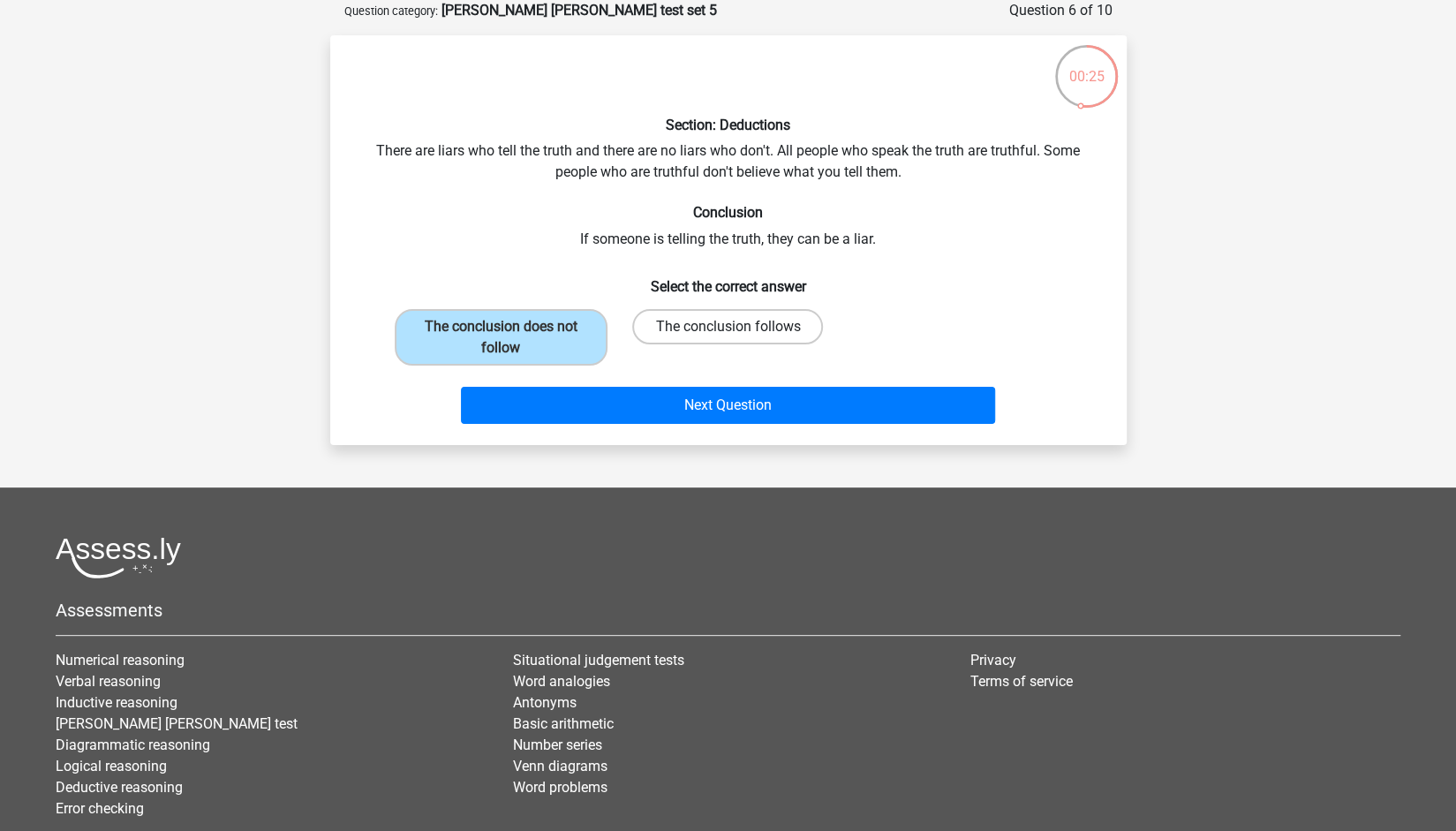
click at [690, 326] on label "The conclusion follows" at bounding box center [727, 326] width 190 height 35
click at [728, 326] on input "The conclusion follows" at bounding box center [733, 332] width 11 height 11
radio input "true"
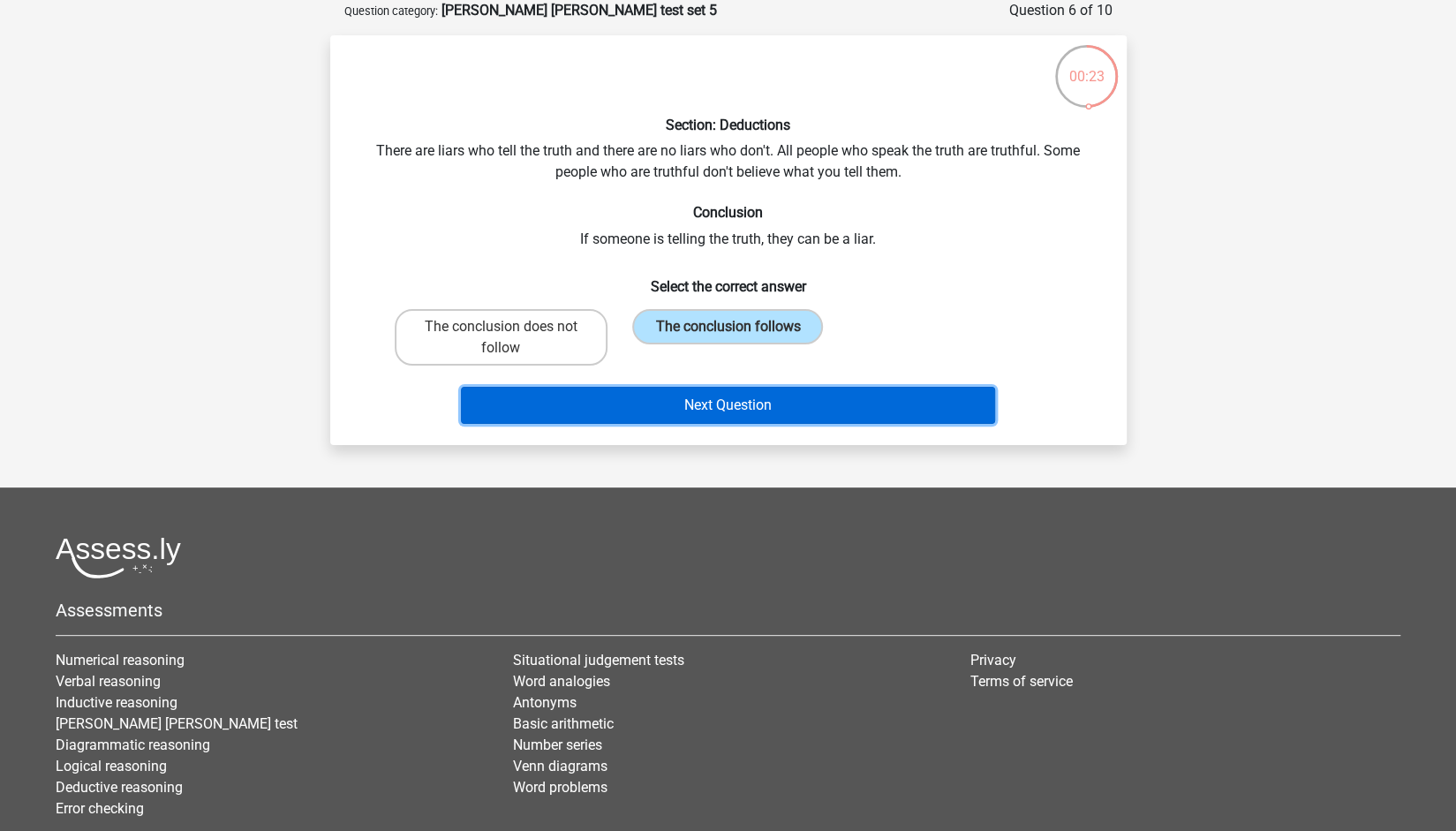
click at [687, 418] on button "Next Question" at bounding box center [728, 405] width 534 height 37
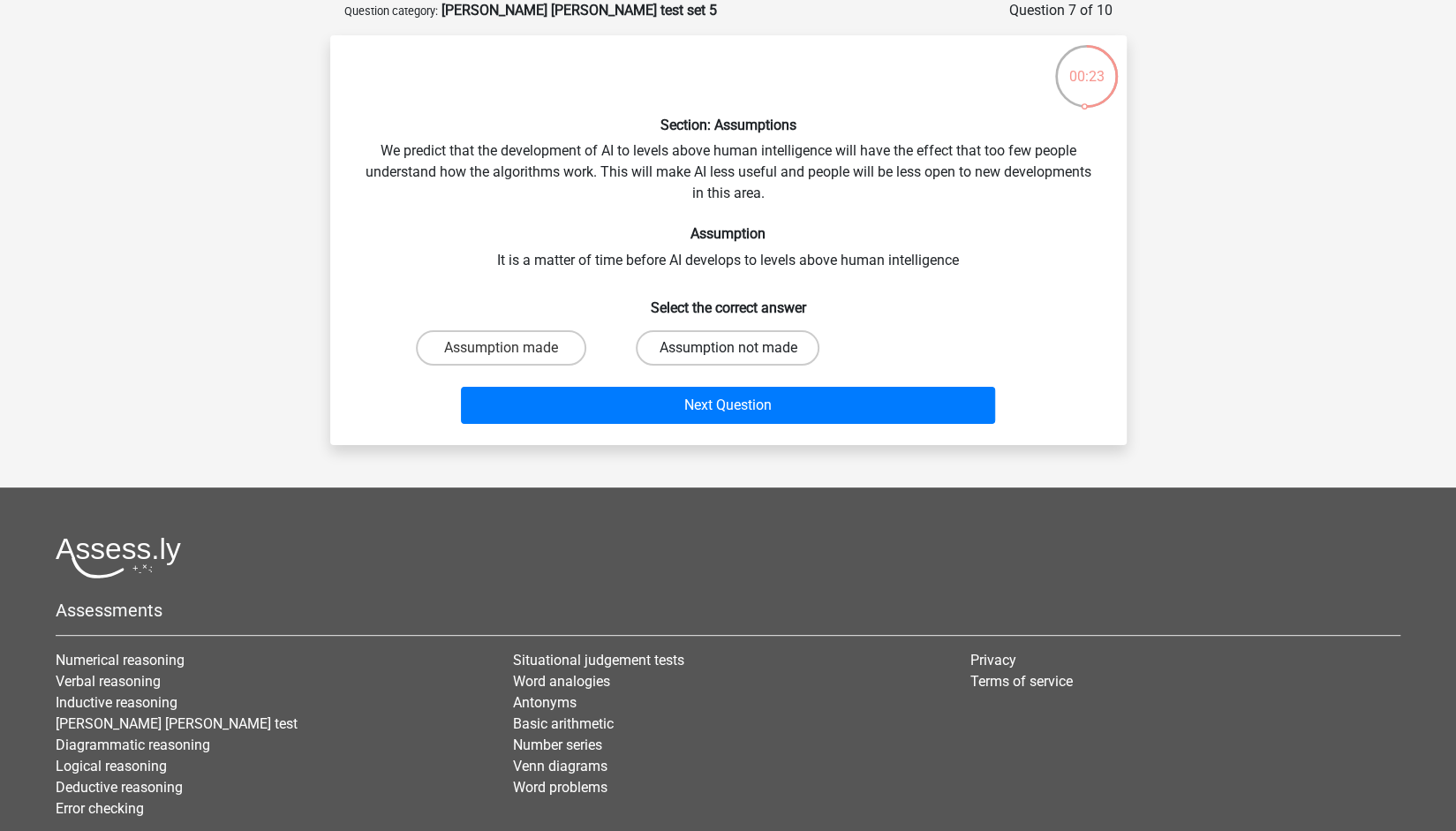
click at [687, 363] on label "Assumption not made" at bounding box center [728, 348] width 184 height 35
click at [728, 359] on input "Assumption not made" at bounding box center [733, 353] width 11 height 11
radio input "true"
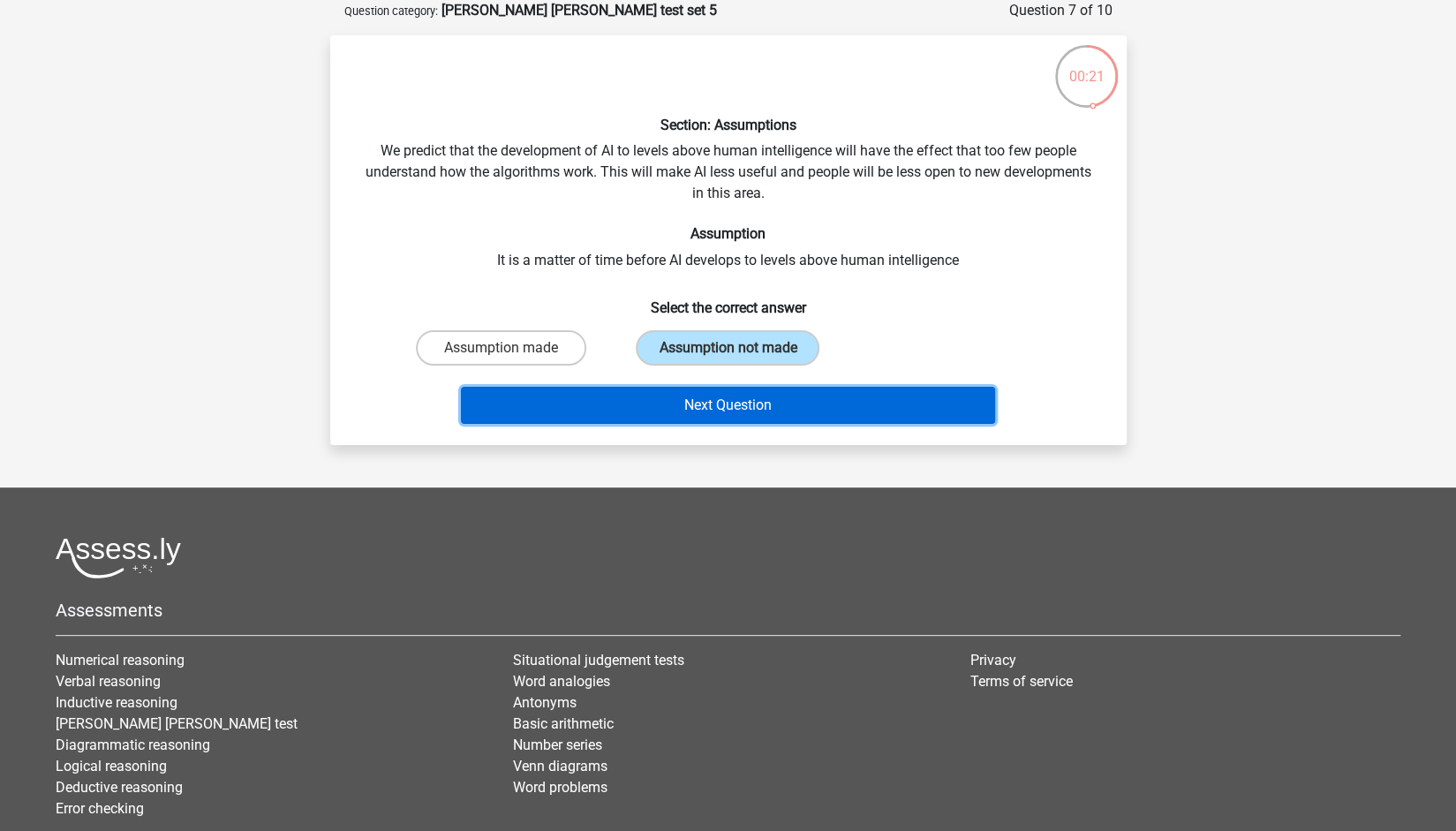
click at [696, 398] on button "Next Question" at bounding box center [728, 405] width 534 height 37
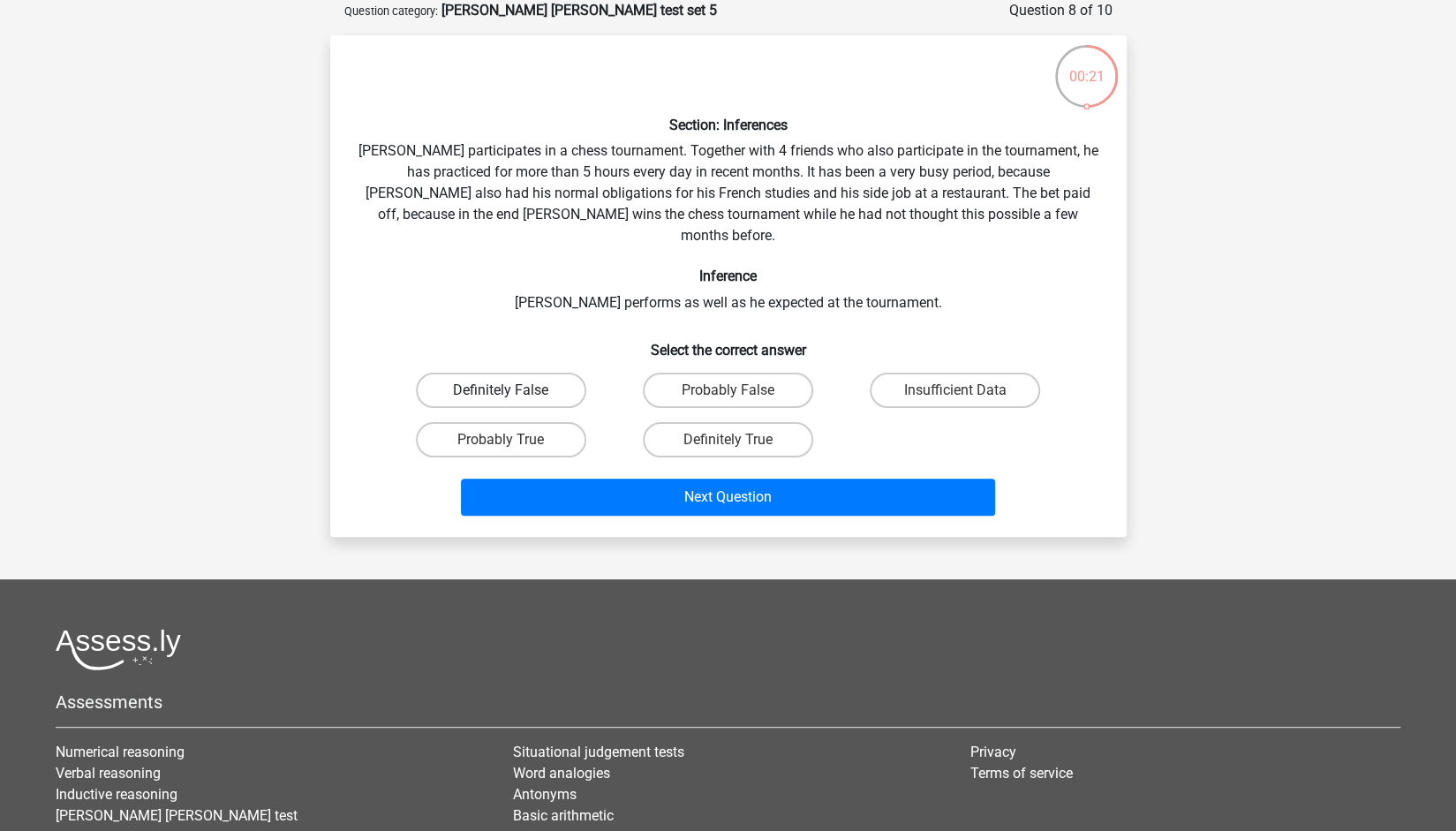
click at [516, 372] on label "Definitely False" at bounding box center [501, 390] width 170 height 35
click at [512, 391] on input "Definitely False" at bounding box center [506, 396] width 11 height 11
radio input "true"
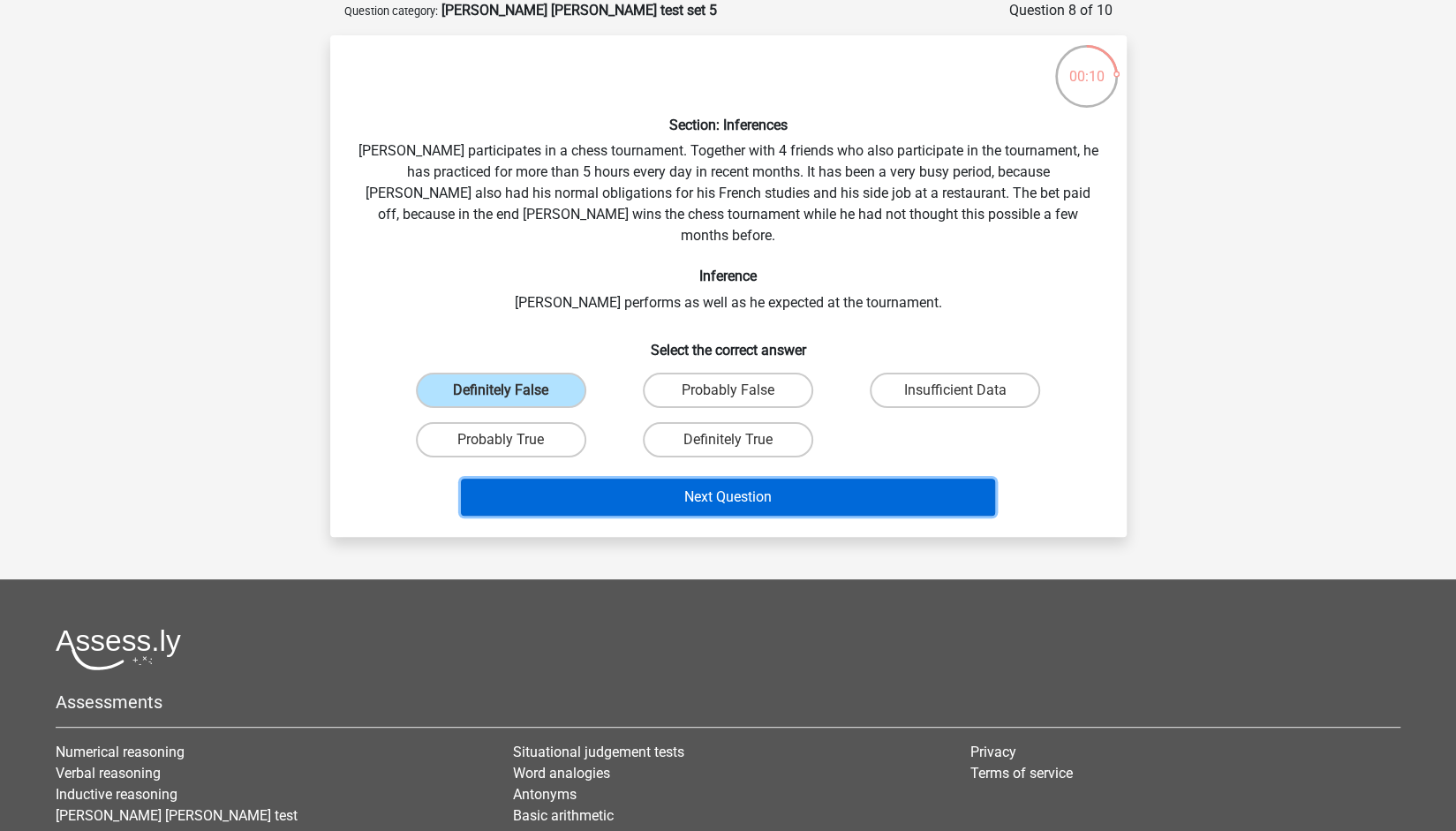
click at [696, 479] on button "Next Question" at bounding box center [728, 497] width 534 height 37
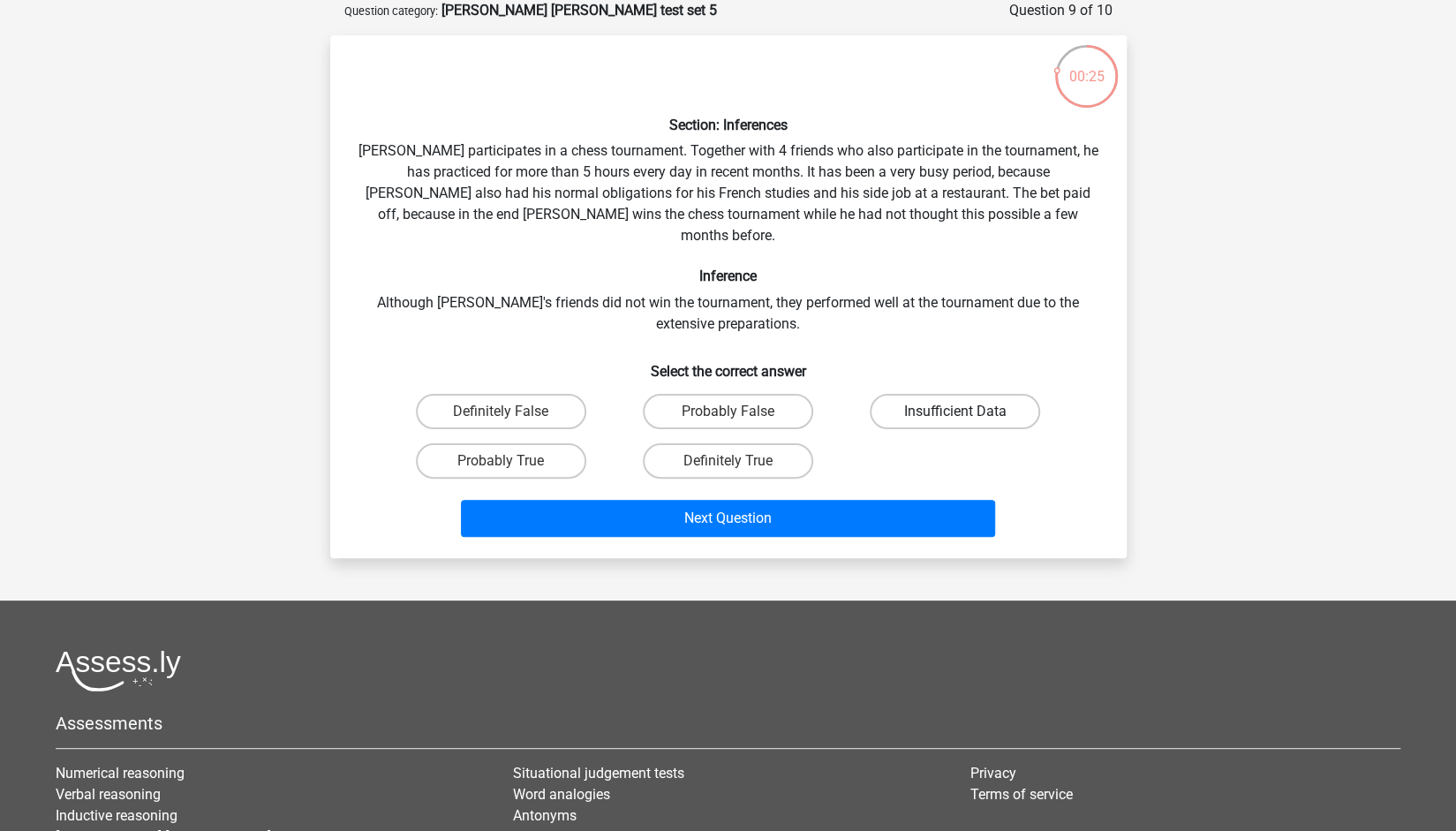
click at [932, 402] on label "Insufficient Data" at bounding box center [954, 411] width 170 height 35
click at [955, 412] on input "Insufficient Data" at bounding box center [961, 417] width 11 height 11
radio input "true"
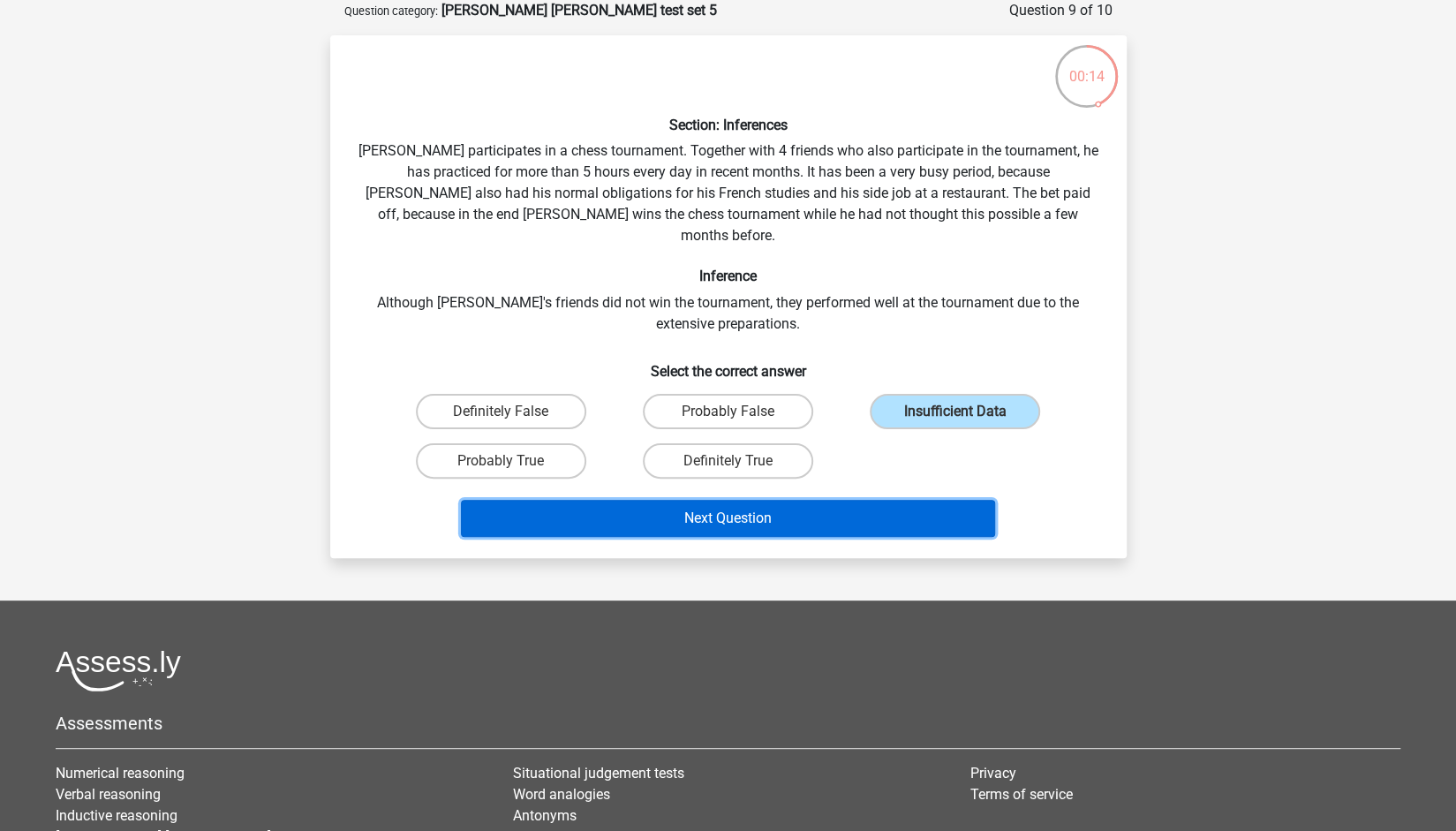
click at [879, 502] on button "Next Question" at bounding box center [728, 518] width 534 height 37
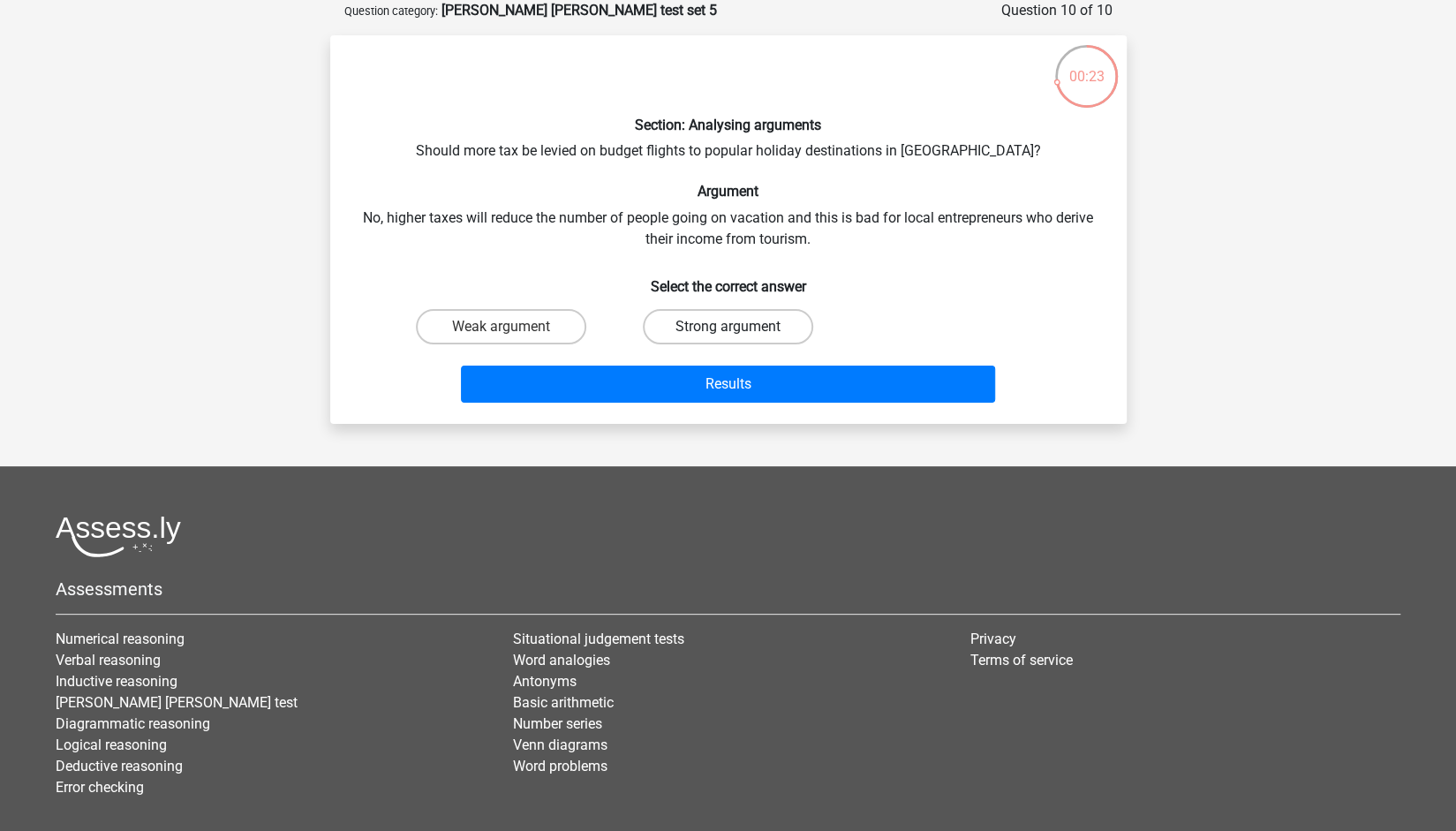
click at [742, 321] on label "Strong argument" at bounding box center [728, 326] width 170 height 35
click at [739, 326] on input "Strong argument" at bounding box center [733, 332] width 11 height 11
radio input "true"
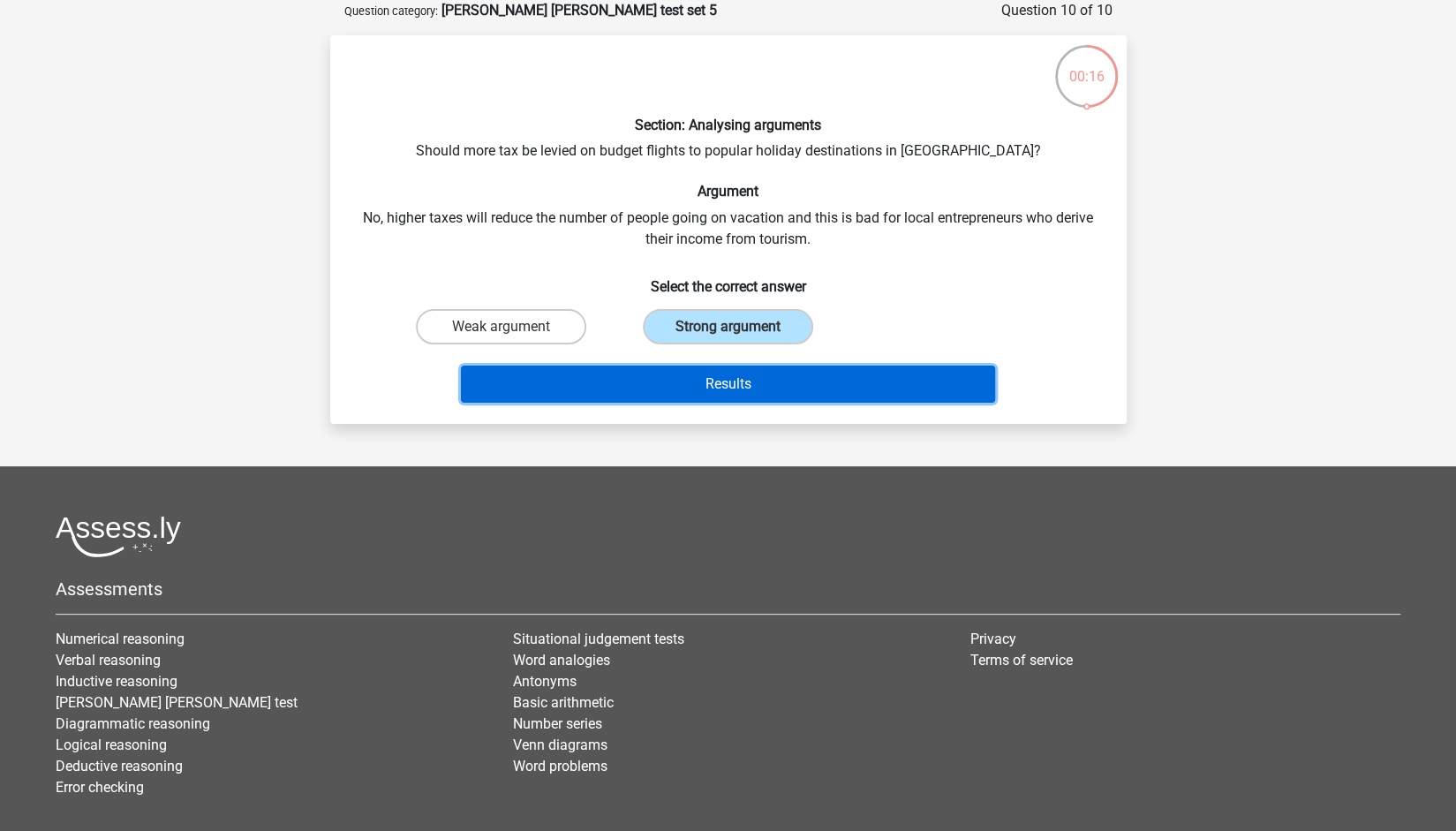
click at [760, 379] on button "Results" at bounding box center [728, 384] width 534 height 37
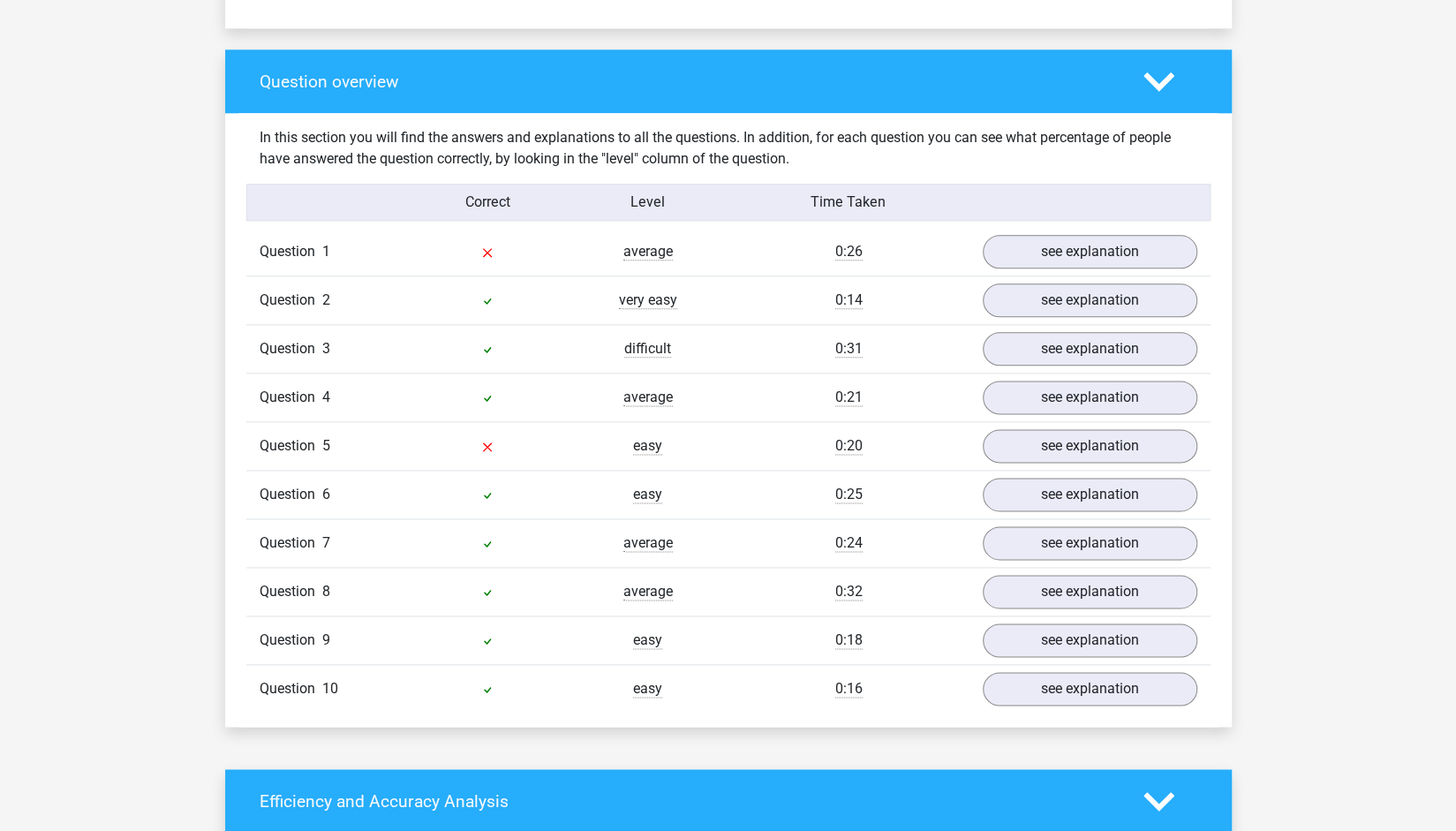
scroll to position [1276, 0]
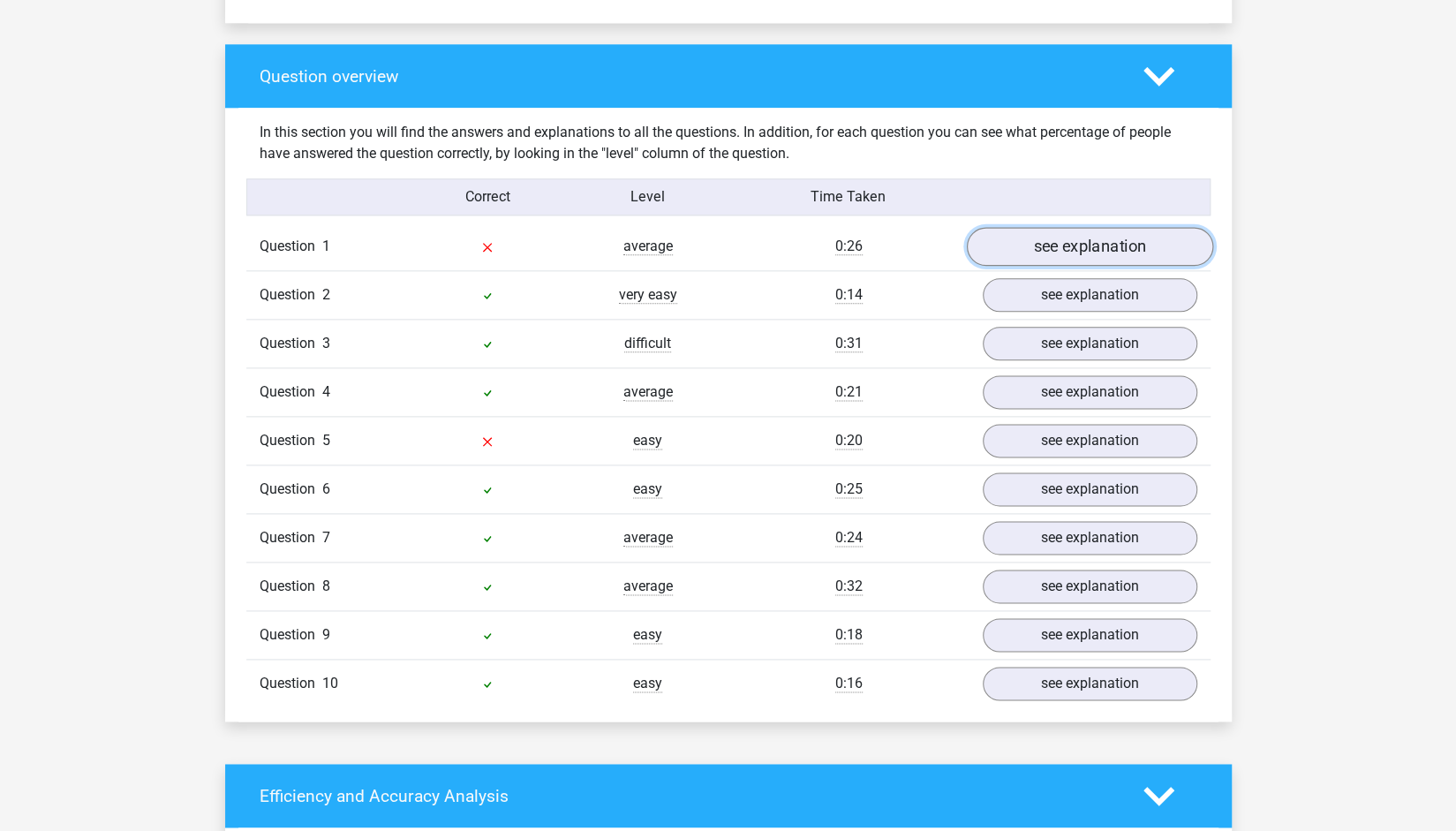
click at [1104, 229] on link "see explanation" at bounding box center [1088, 247] width 246 height 39
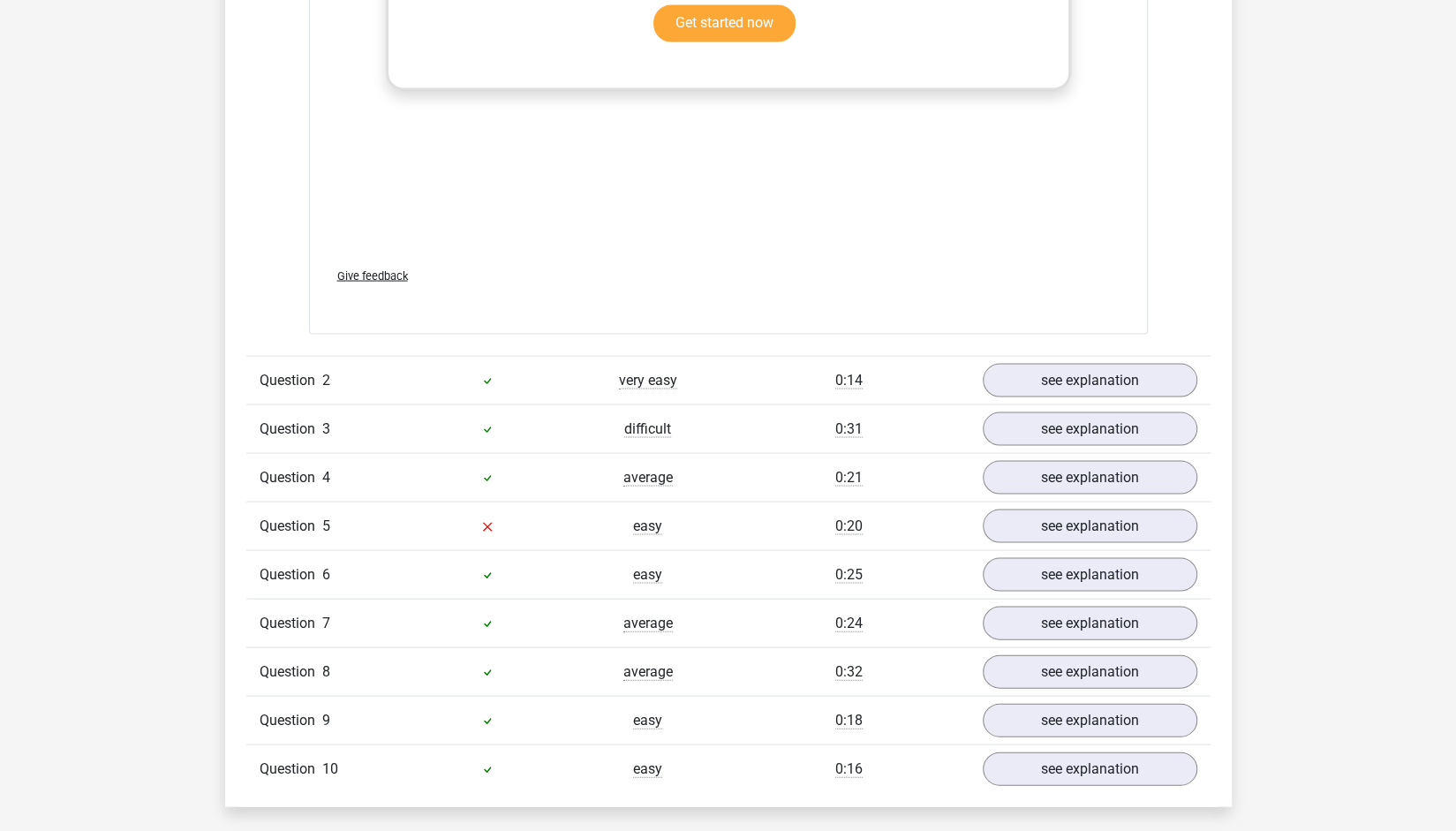
scroll to position [2158, 0]
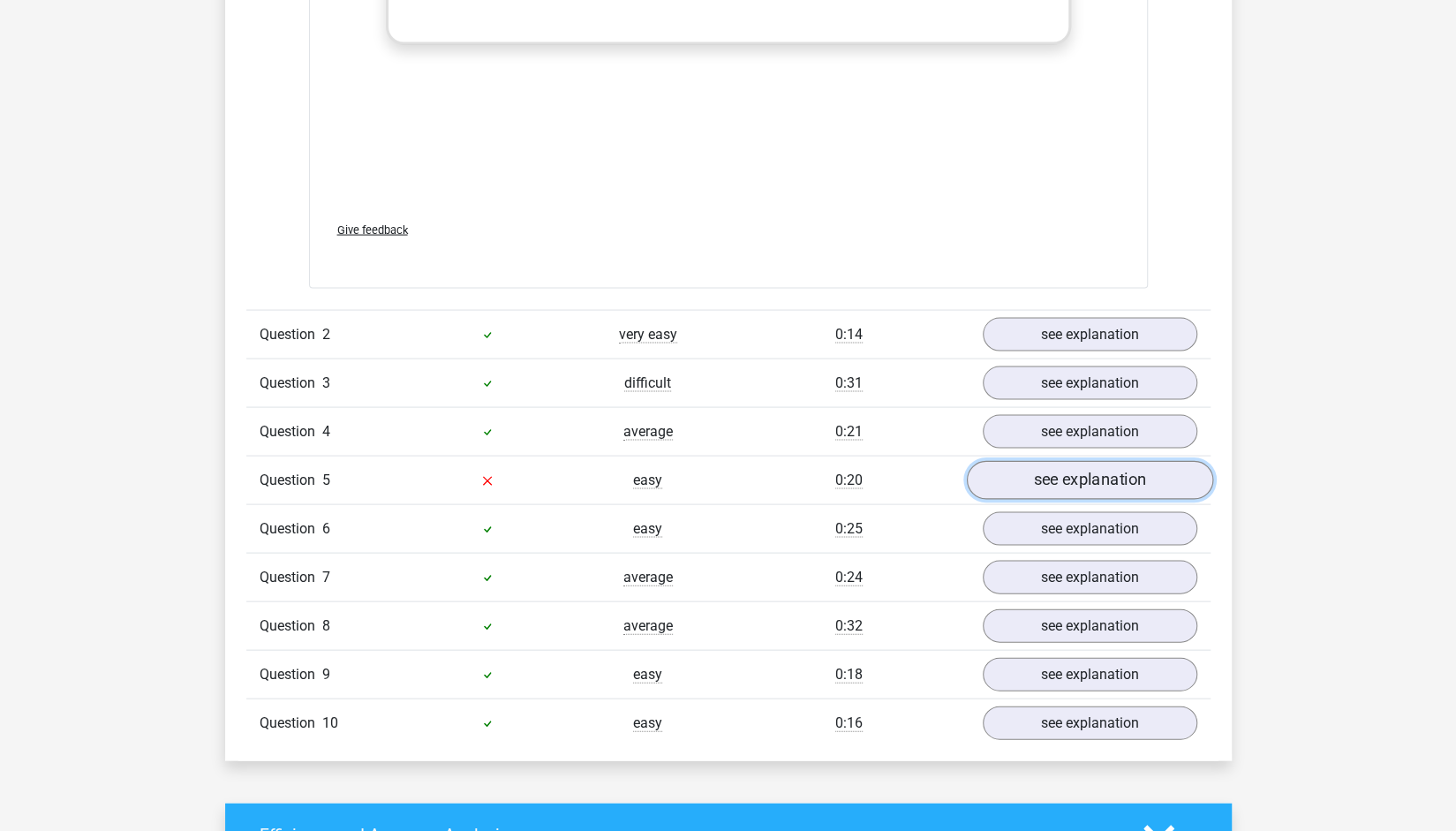
click at [1127, 460] on link "see explanation" at bounding box center [1088, 479] width 246 height 39
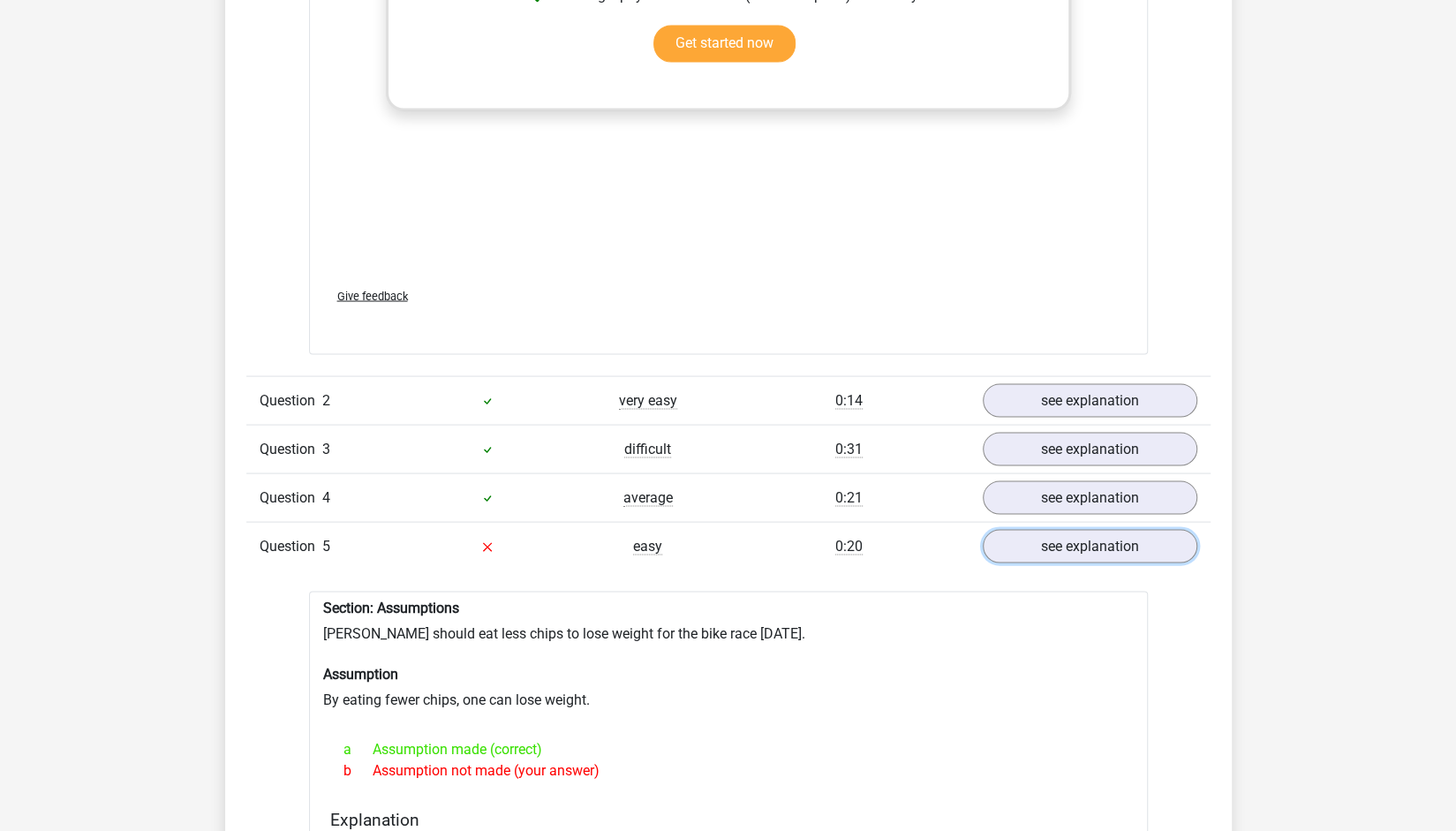
scroll to position [2153, 0]
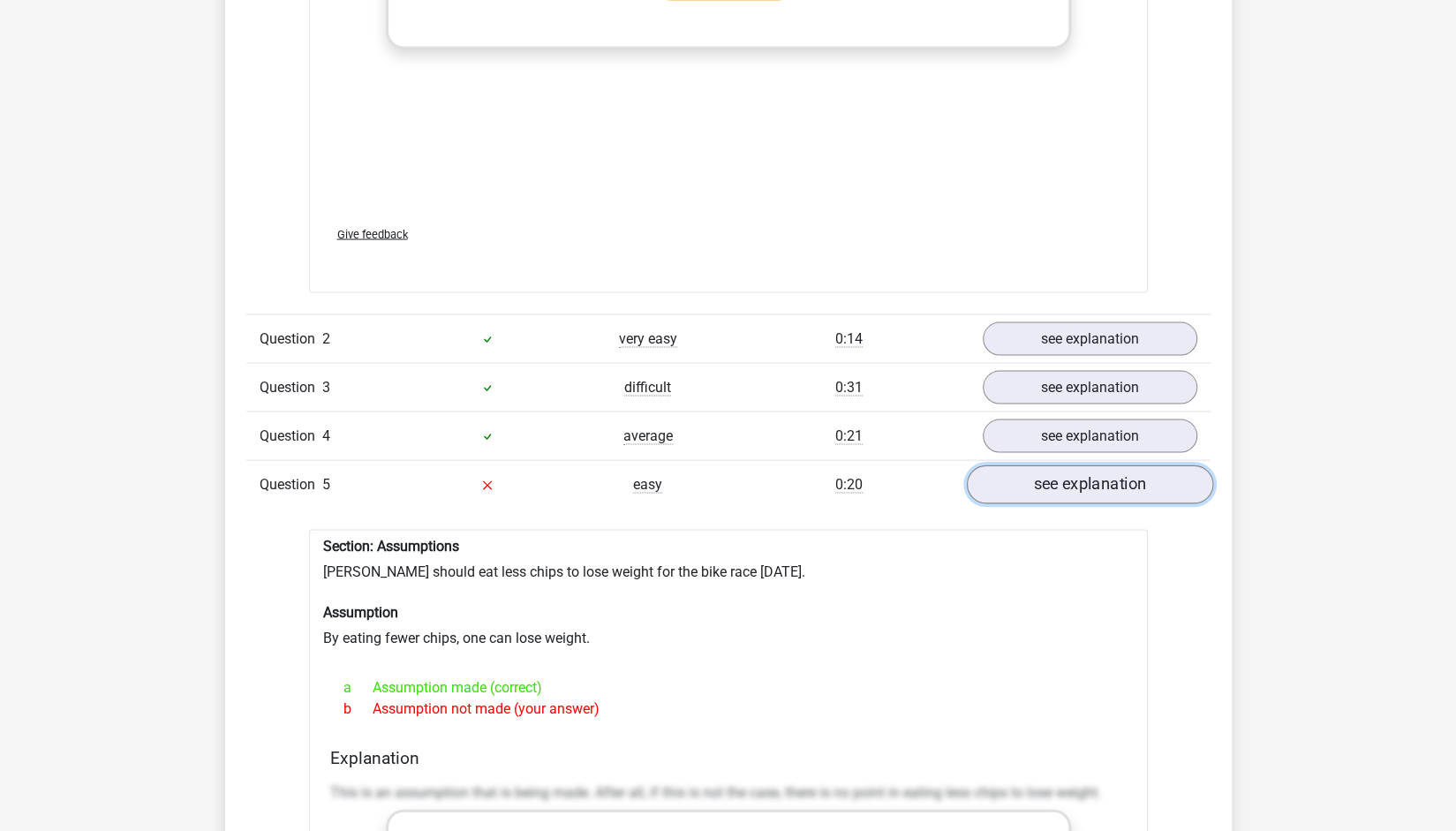
click at [1053, 464] on link "see explanation" at bounding box center [1088, 483] width 246 height 39
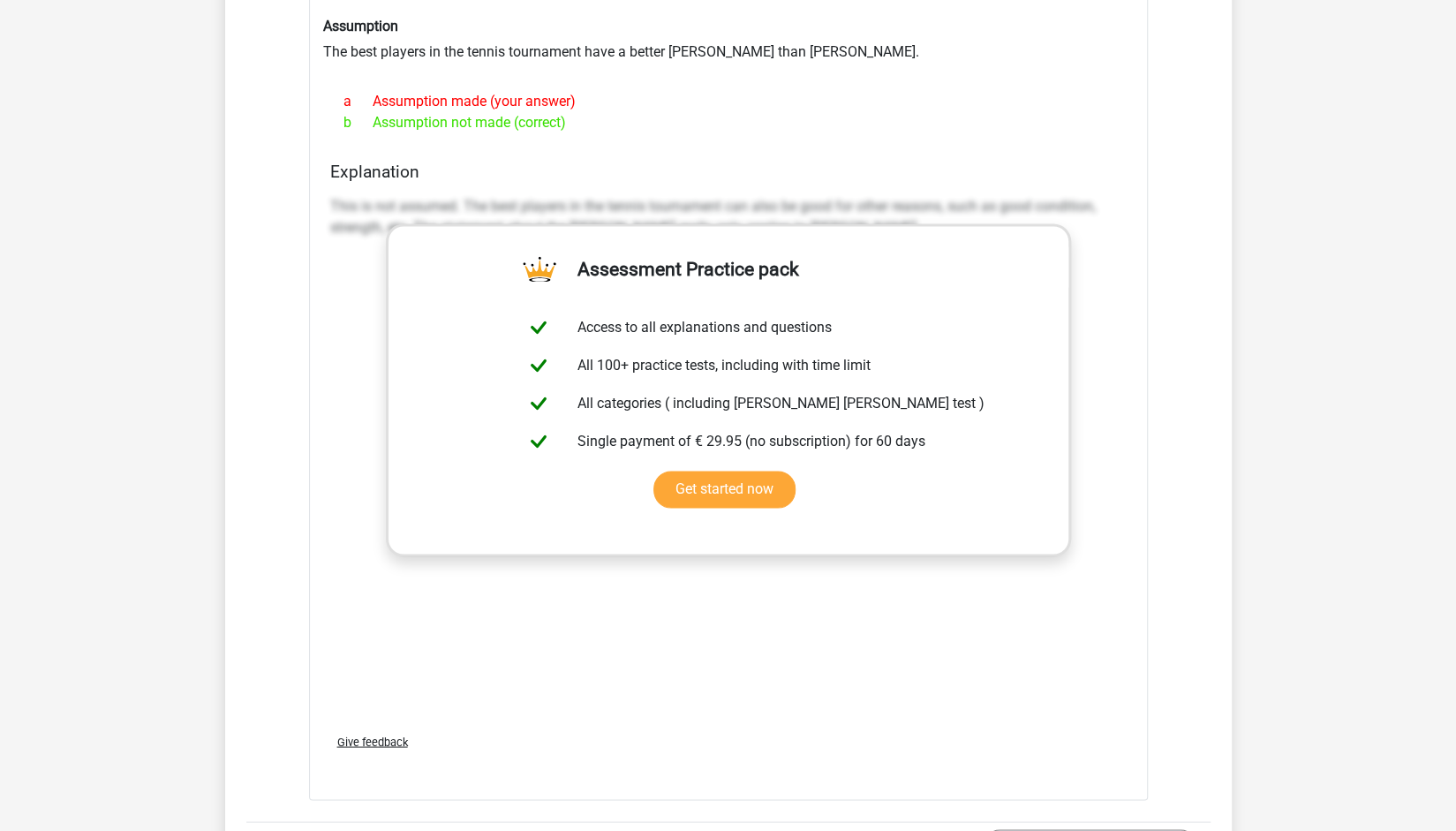
scroll to position [1372, 0]
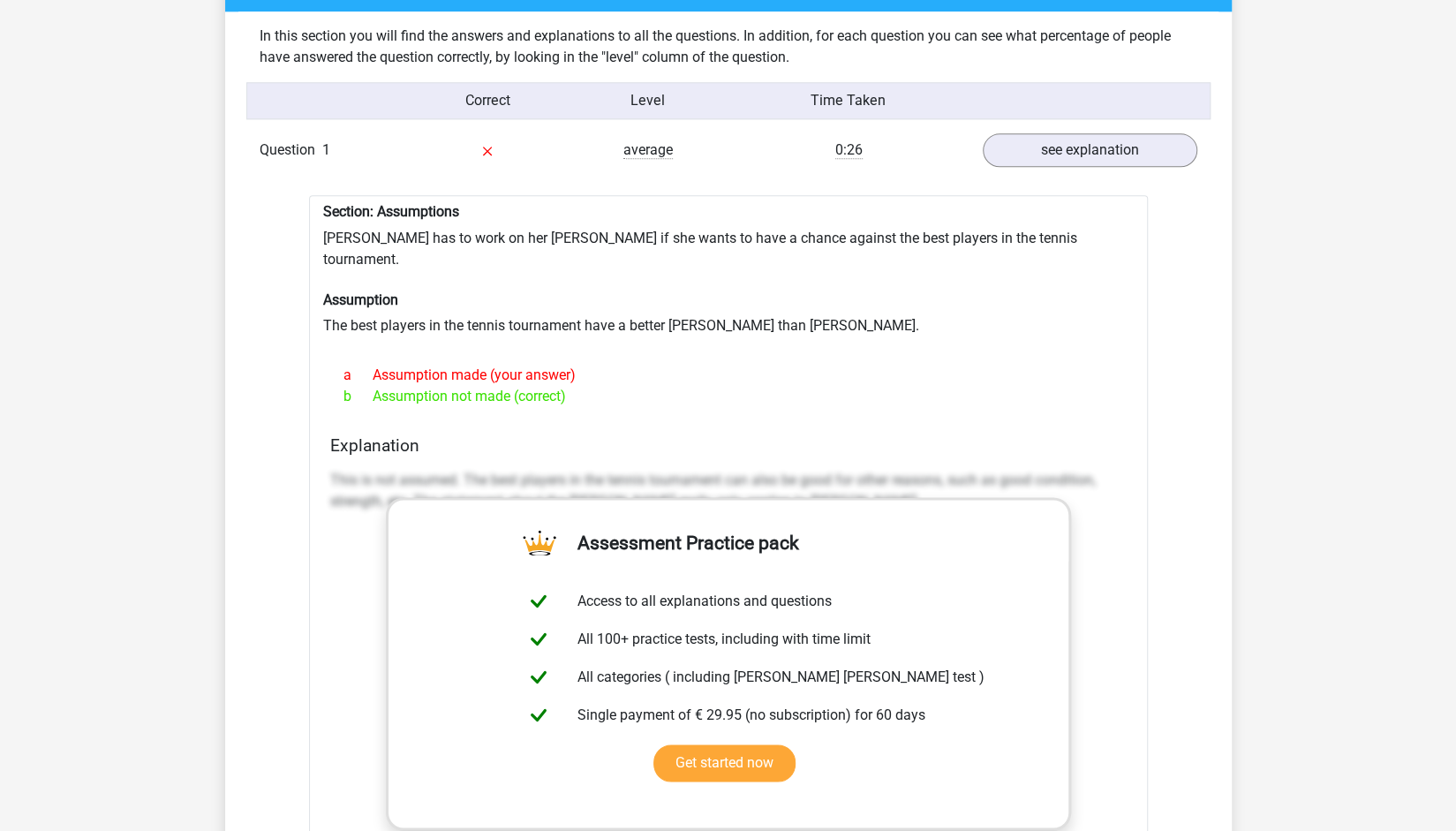
click at [1151, 162] on div "Question 1 average 0:26 see explanation Section: Assumptions Suzan has to work …" at bounding box center [728, 829] width 937 height 1405
click at [1145, 142] on link "see explanation" at bounding box center [1088, 150] width 246 height 39
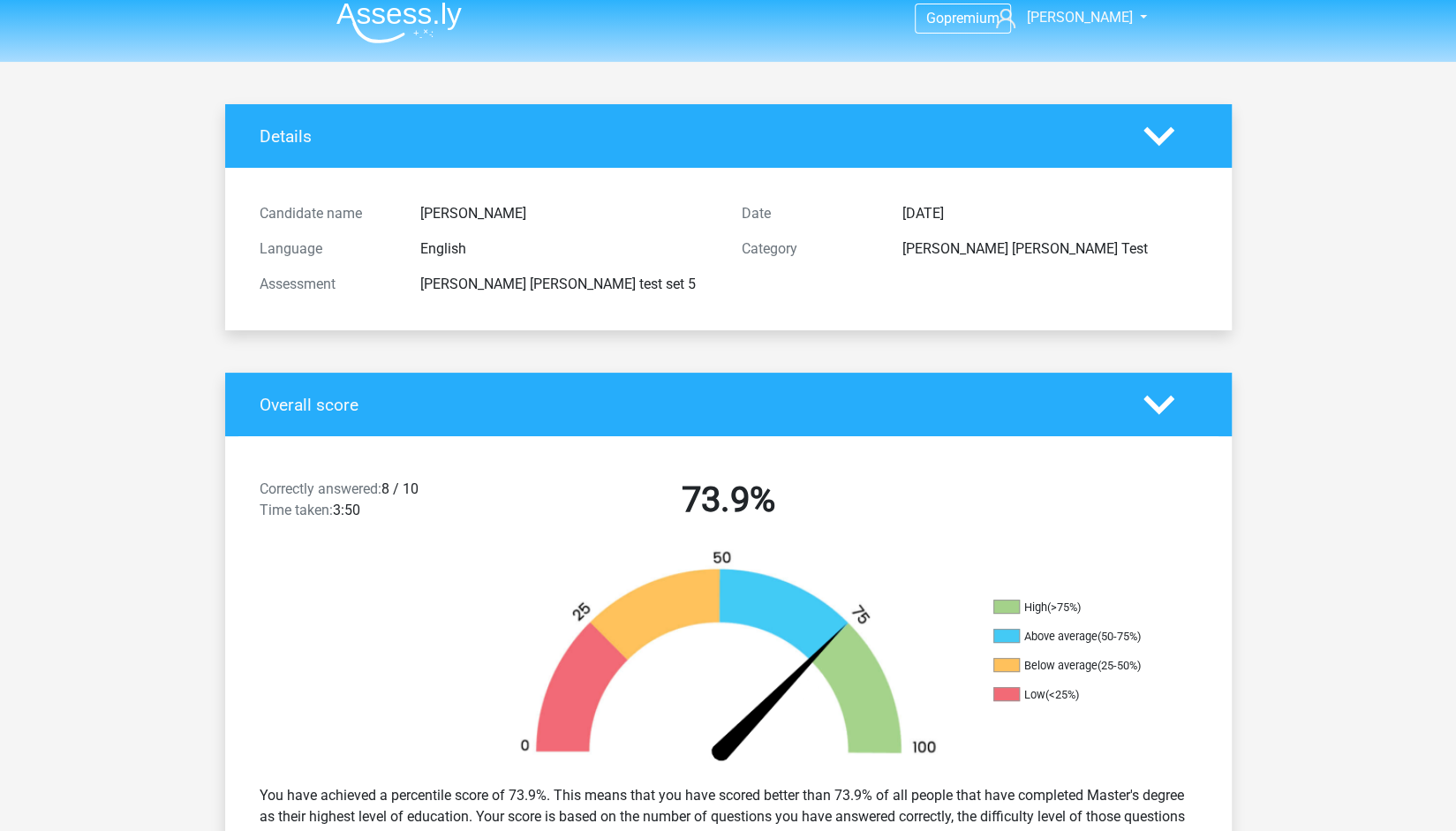
scroll to position [0, 0]
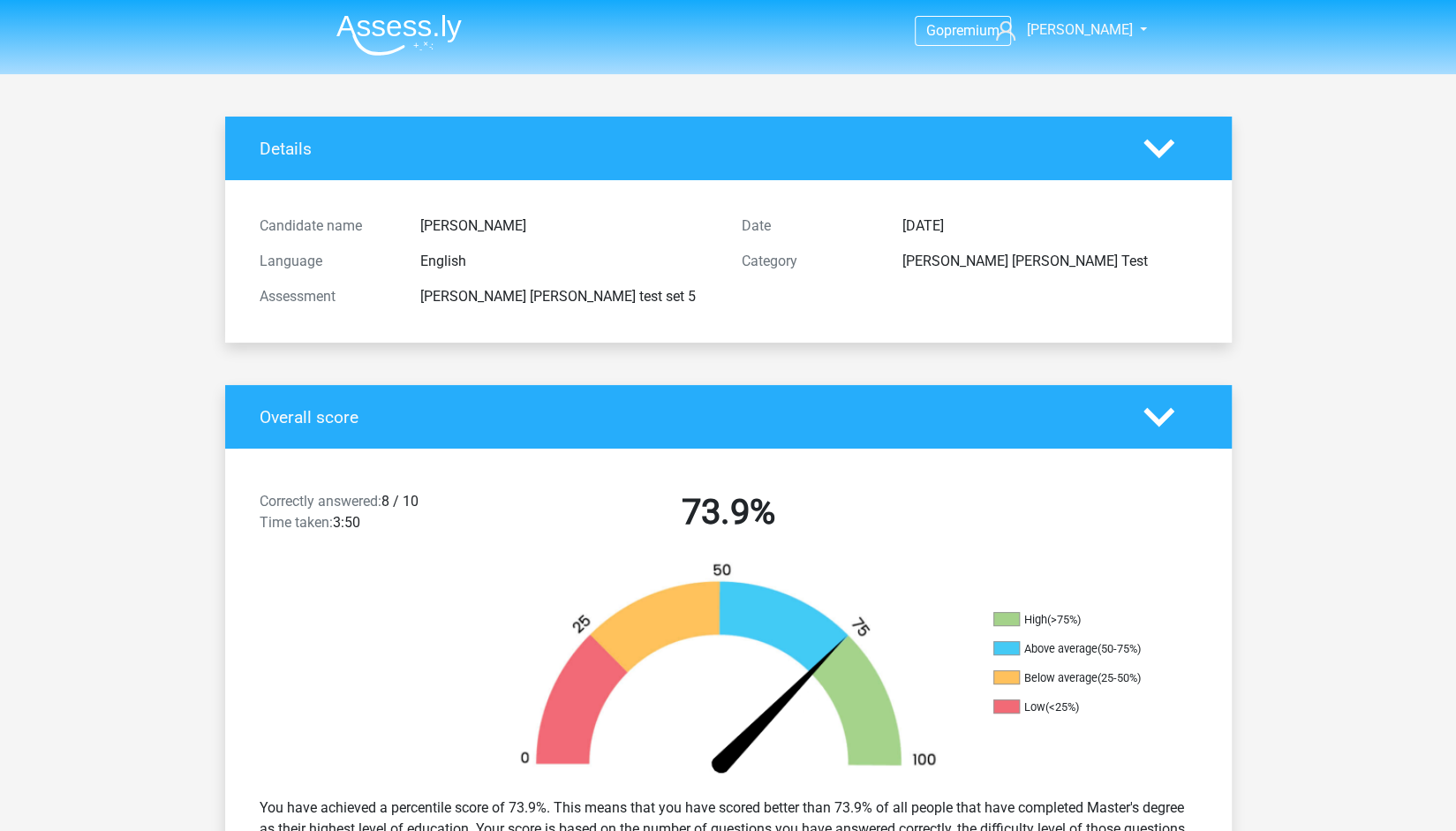
click at [431, 41] on img at bounding box center [398, 34] width 125 height 41
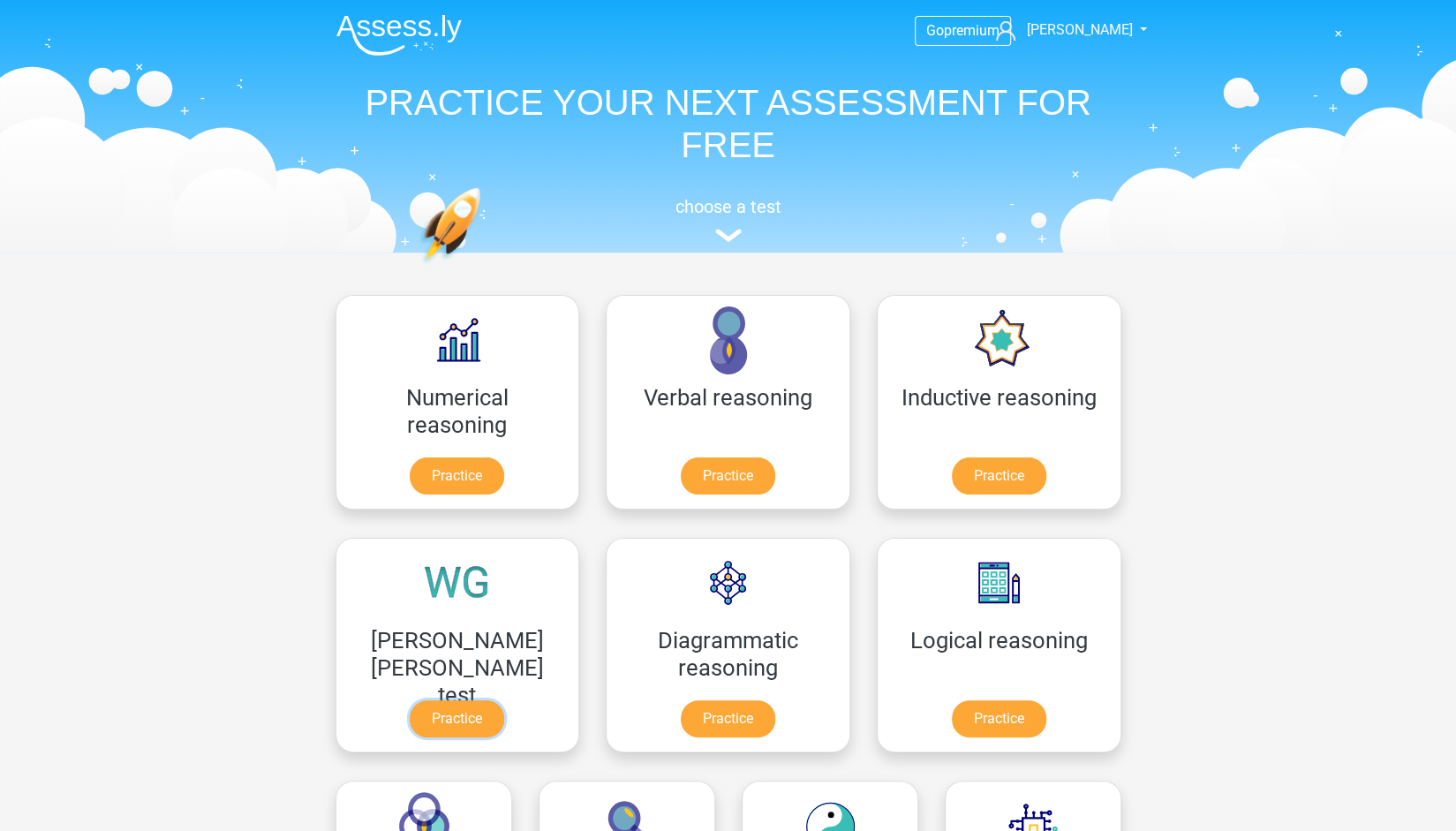
click at [504, 700] on link "Practice" at bounding box center [457, 718] width 95 height 37
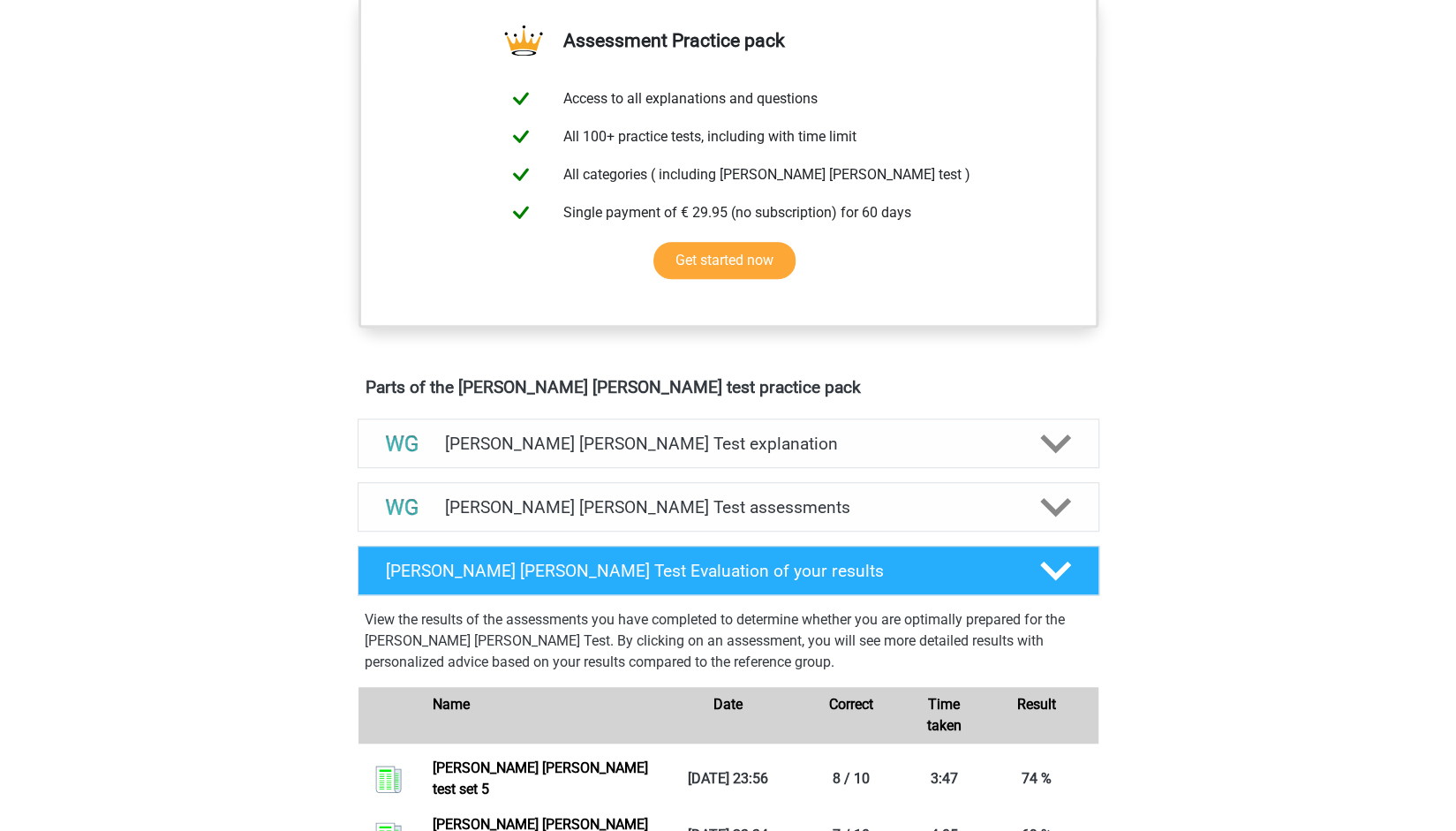
scroll to position [649, 0]
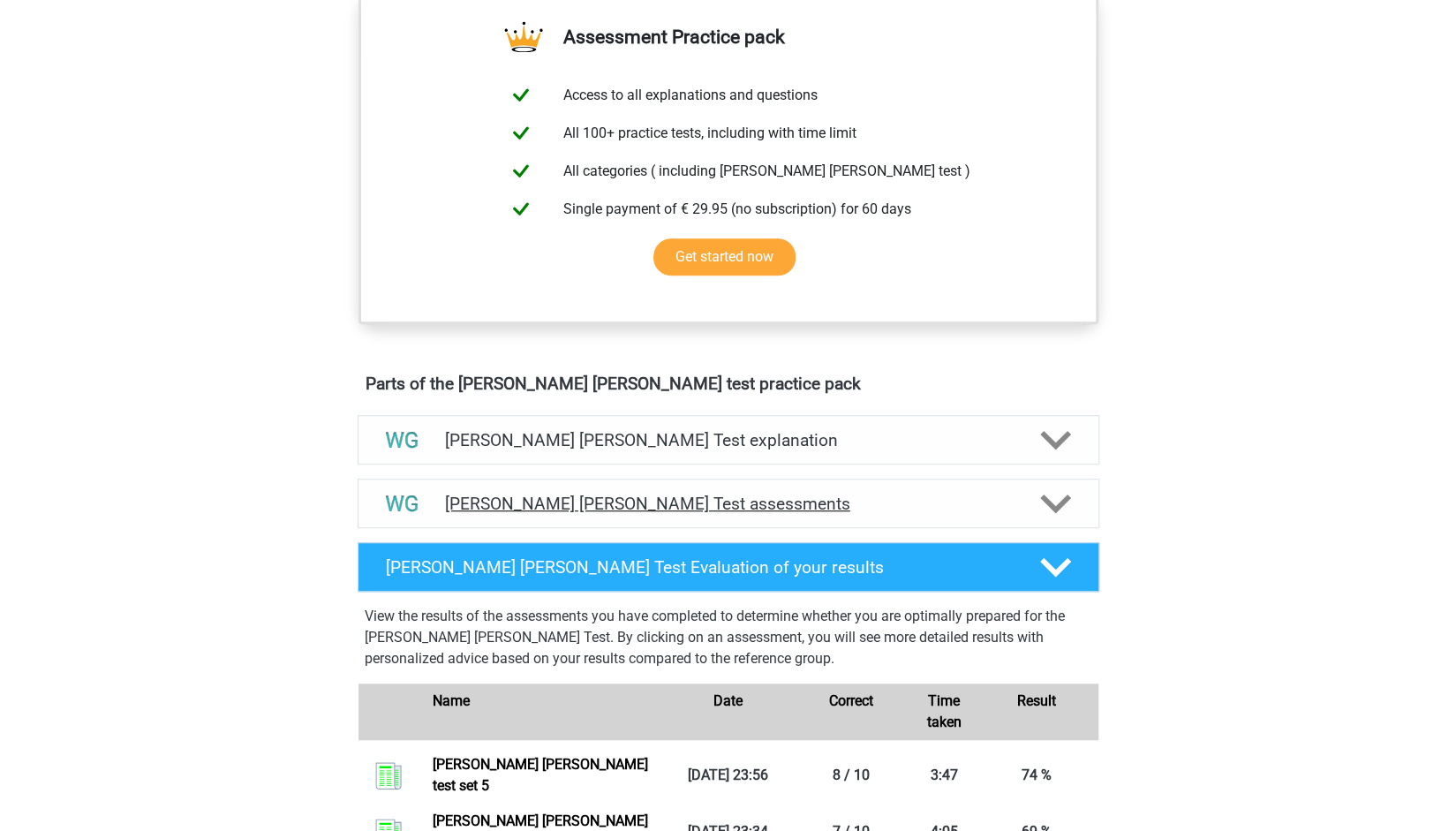
click at [1044, 488] on icon at bounding box center [1055, 504] width 31 height 31
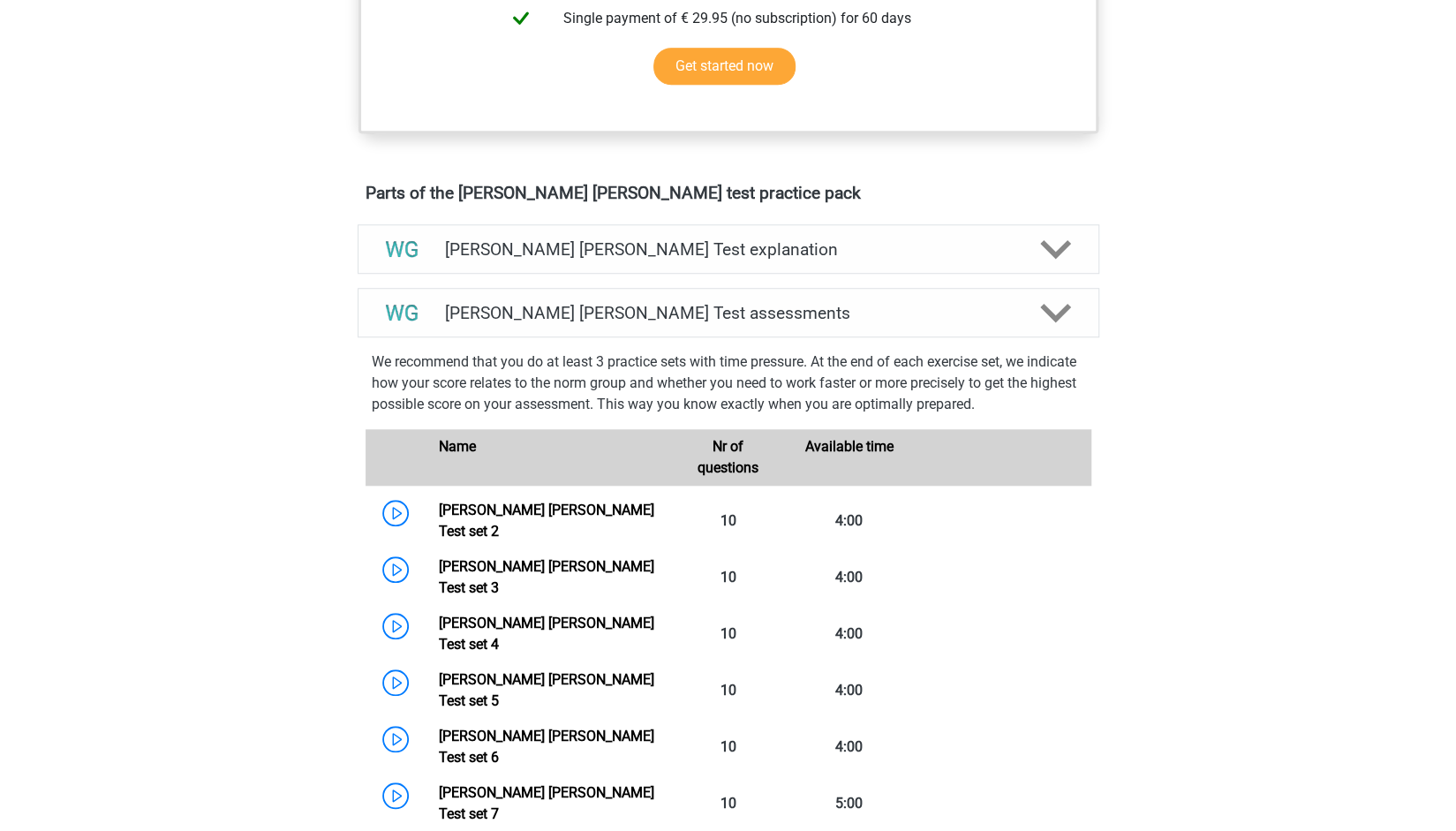
scroll to position [845, 0]
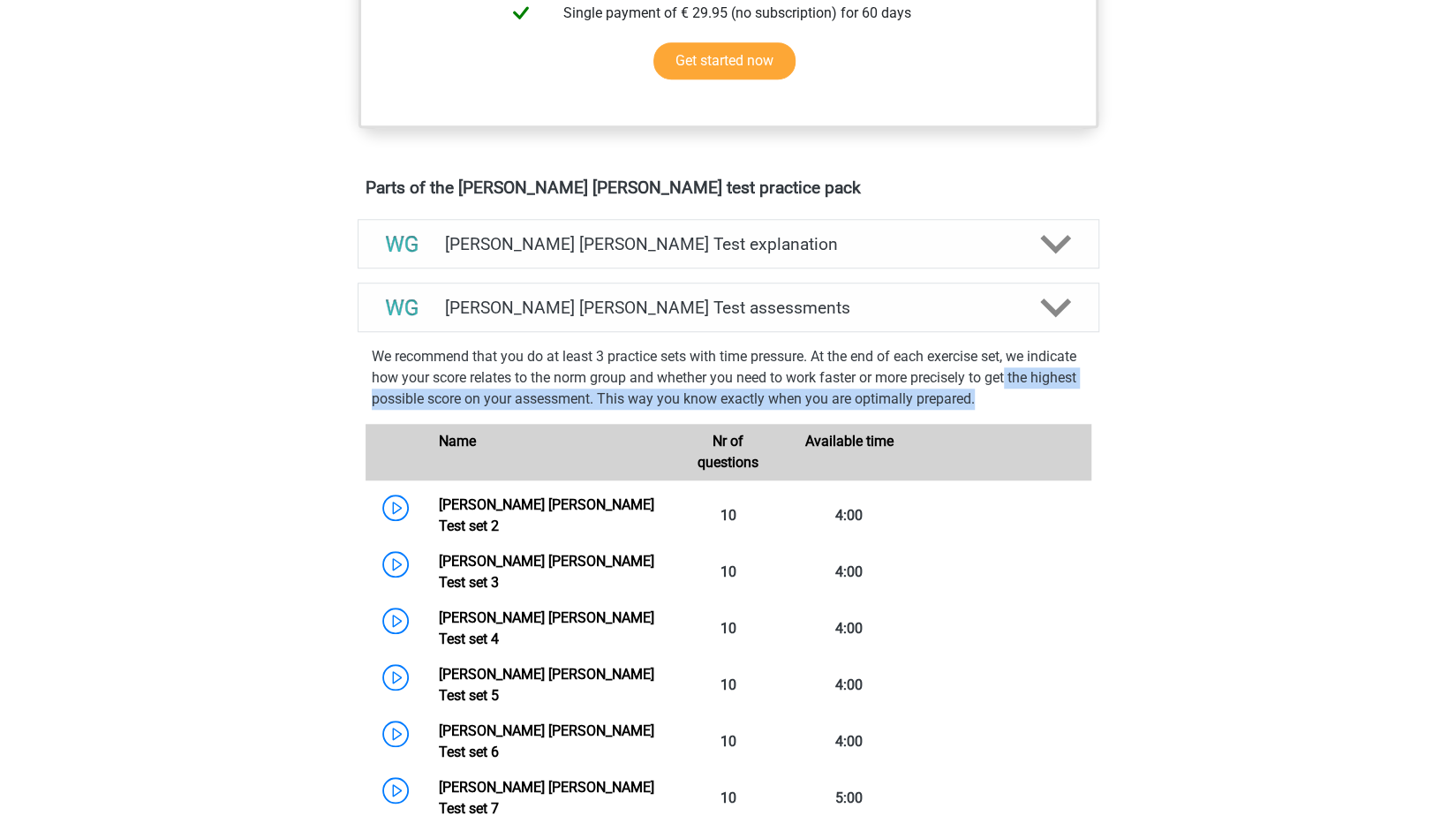
drag, startPoint x: 1454, startPoint y: 376, endPoint x: 1451, endPoint y: 403, distance: 27.2
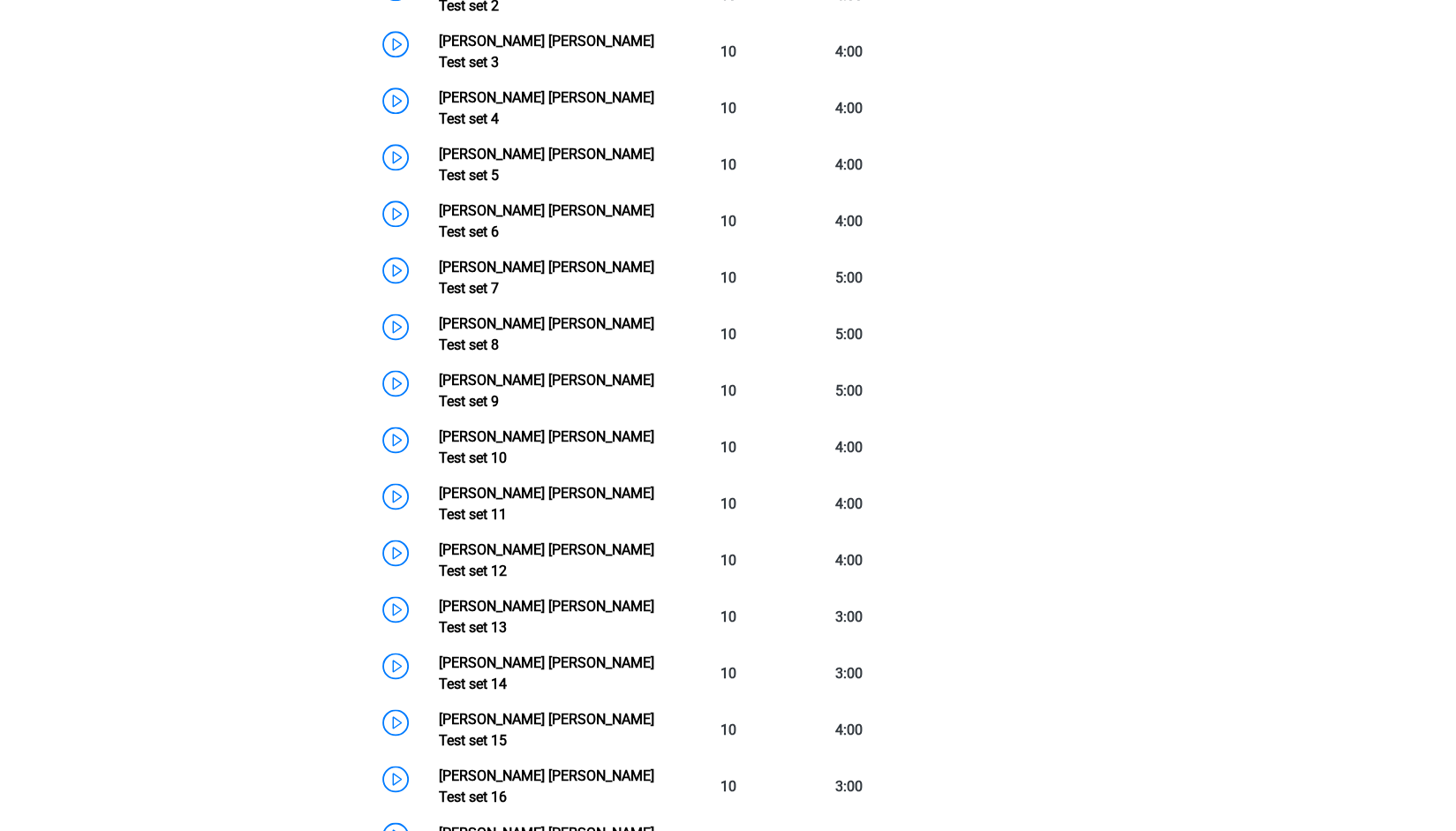
scroll to position [1336, 0]
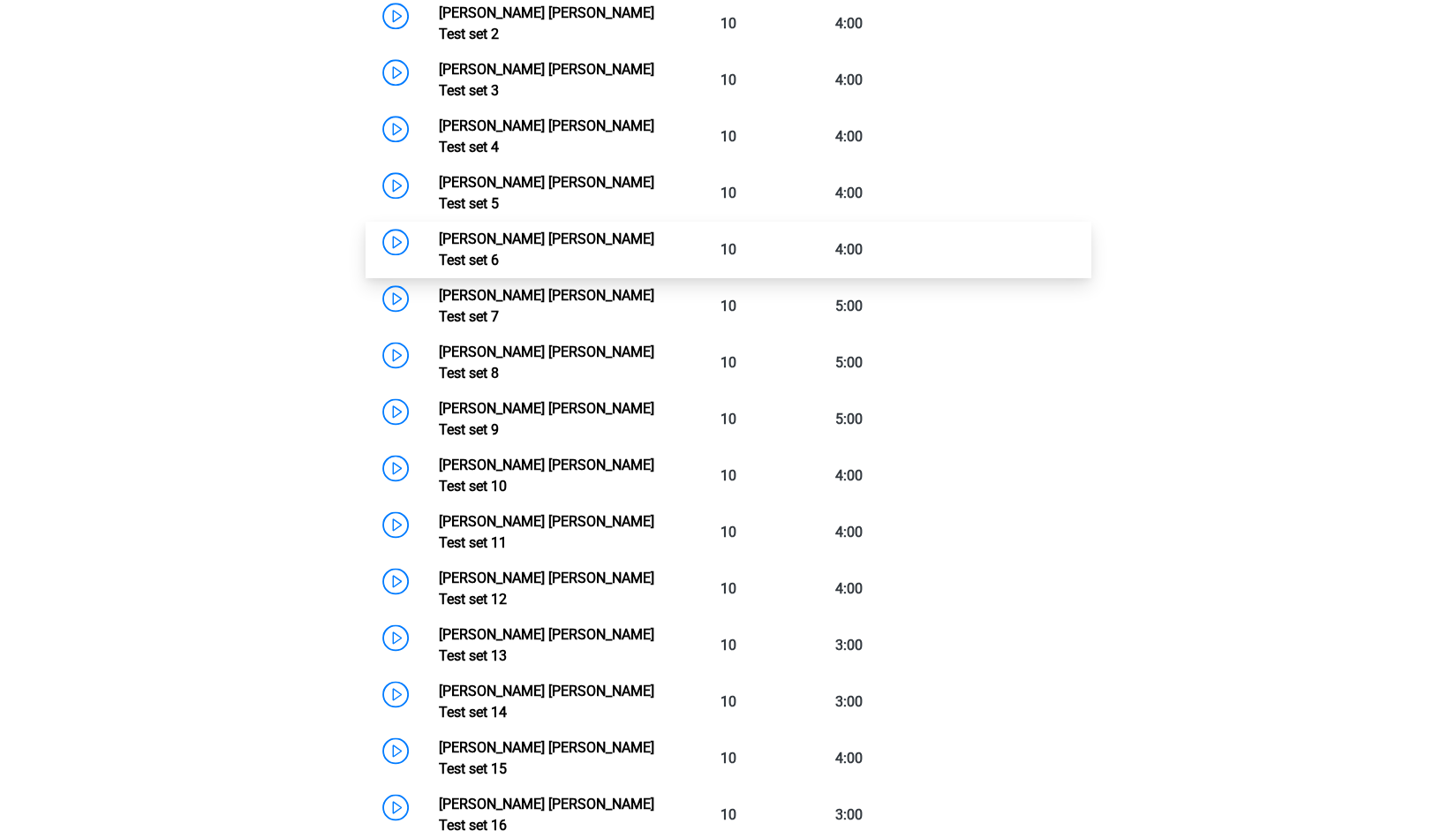
click at [609, 231] on link "Watson Glaser Test set 6" at bounding box center [546, 250] width 215 height 38
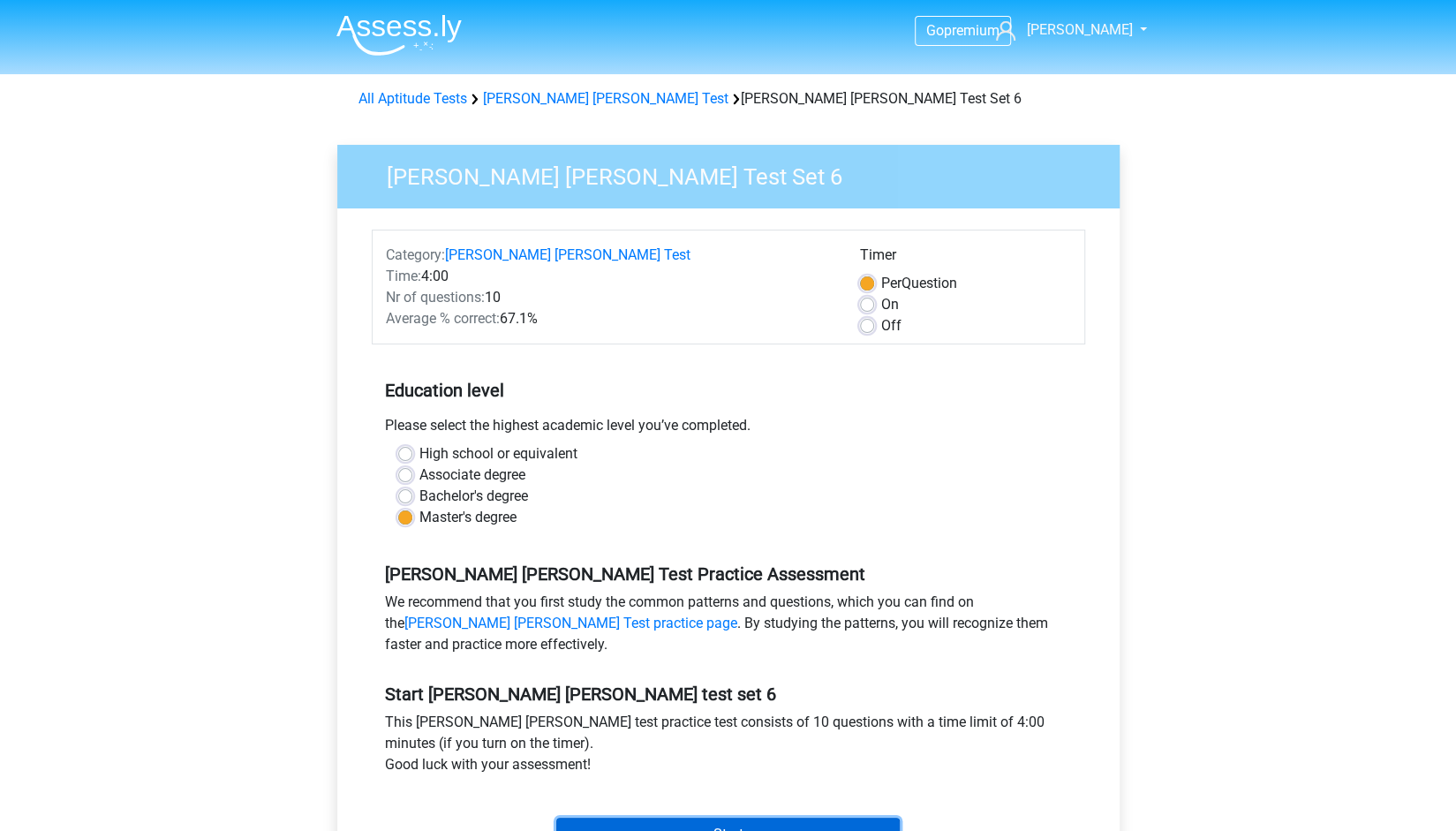
click at [823, 823] on input "Start" at bounding box center [728, 834] width 344 height 34
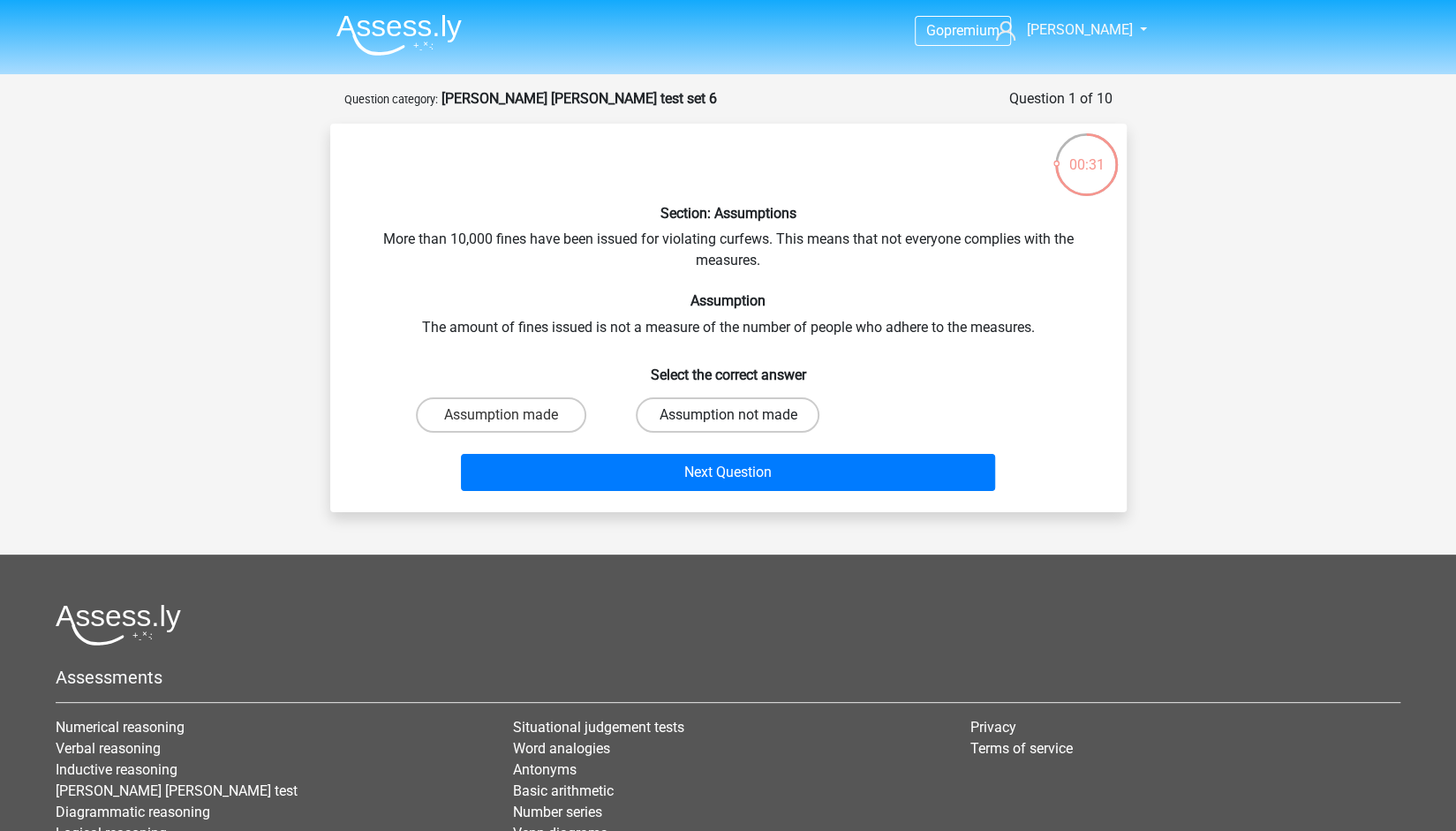
click at [748, 410] on label "Assumption not made" at bounding box center [728, 415] width 184 height 35
click at [739, 415] on input "Assumption not made" at bounding box center [733, 420] width 11 height 11
radio input "true"
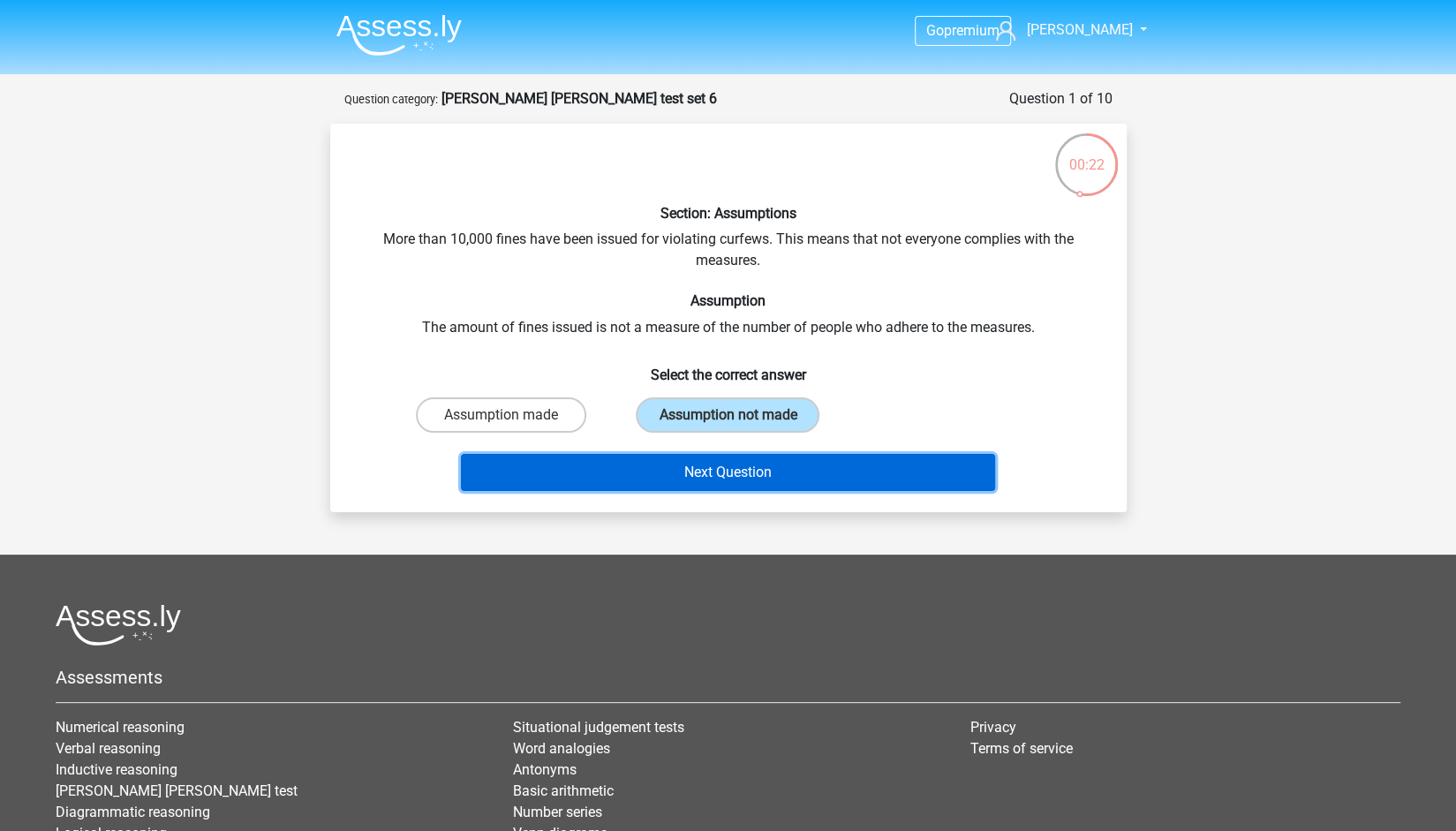
click at [746, 483] on button "Next Question" at bounding box center [728, 472] width 534 height 37
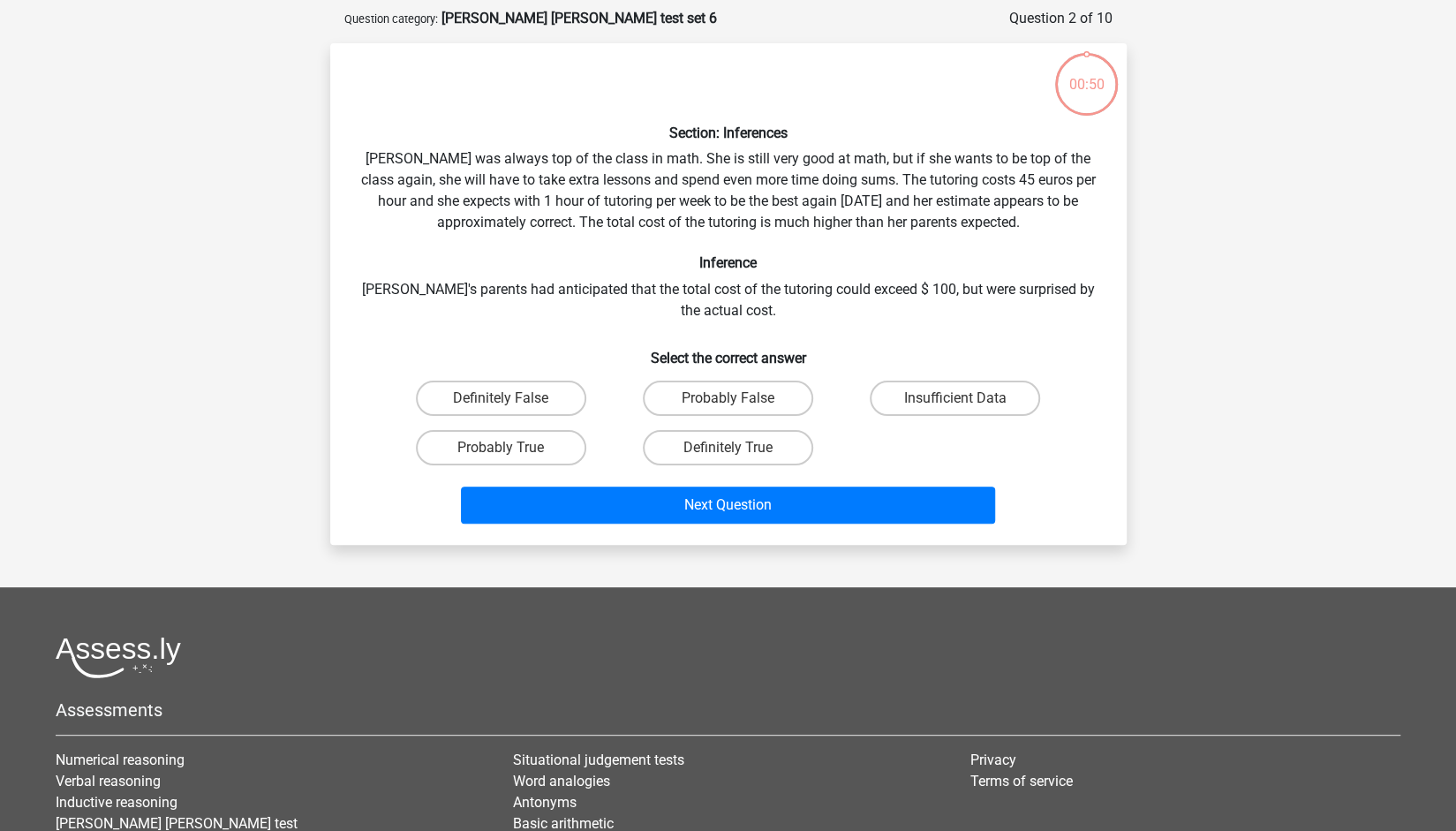
scroll to position [88, 0]
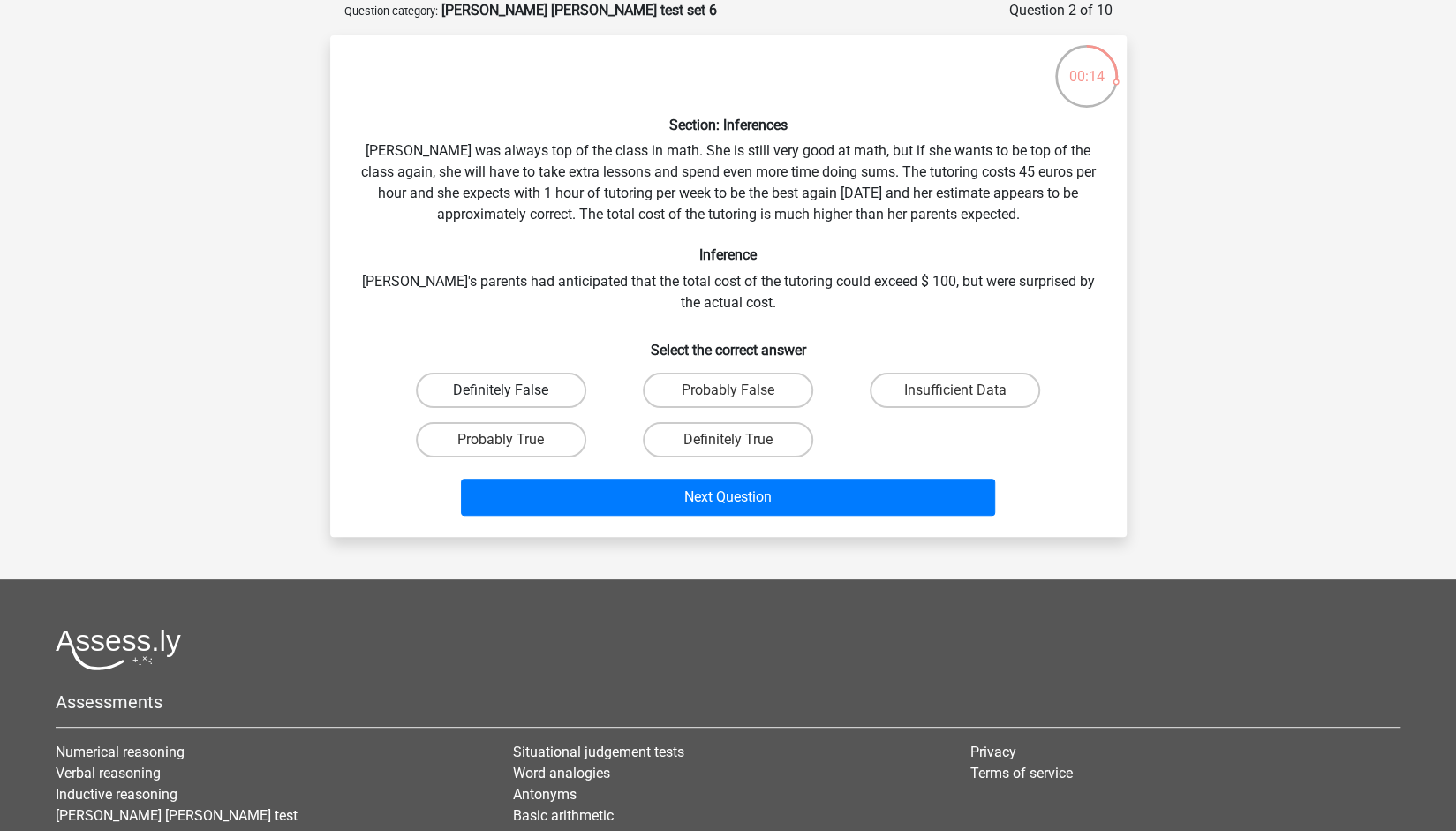
click at [553, 382] on label "Definitely False" at bounding box center [501, 390] width 170 height 35
click at [512, 391] on input "Definitely False" at bounding box center [506, 396] width 11 height 11
radio input "true"
click at [510, 432] on label "Probably True" at bounding box center [501, 439] width 170 height 35
click at [510, 439] on input "Probably True" at bounding box center [506, 445] width 11 height 11
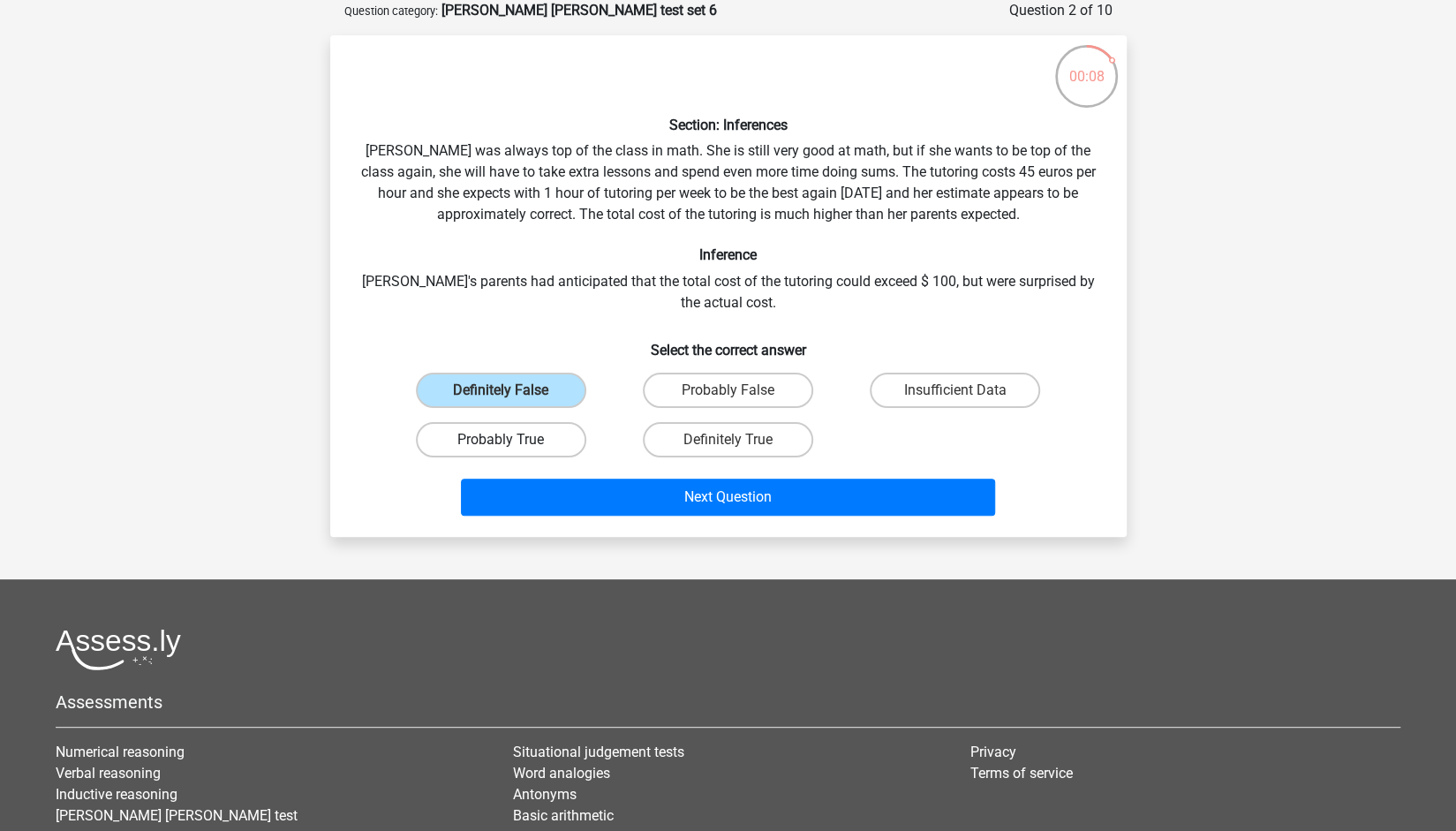
radio input "true"
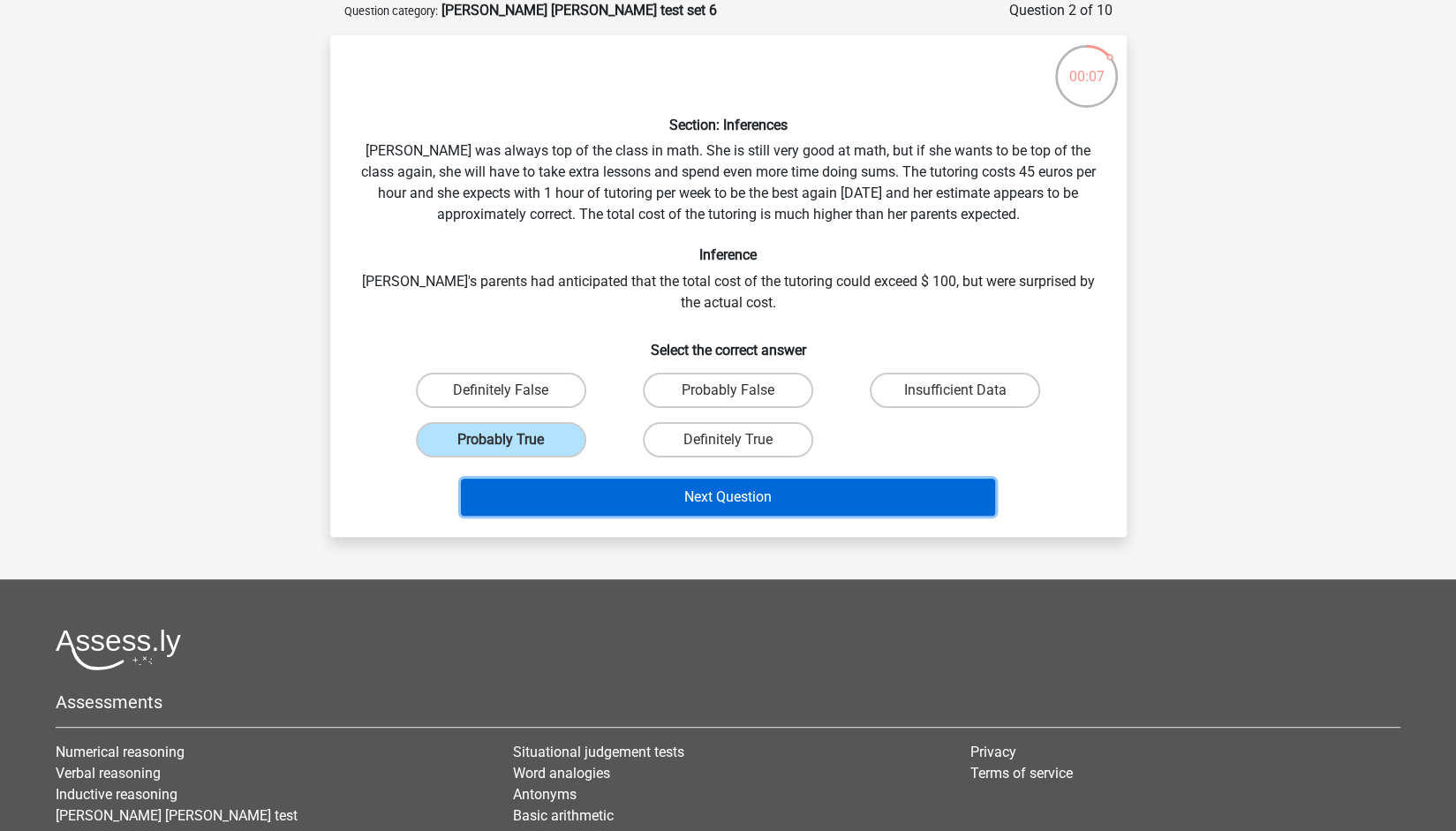
click at [634, 492] on button "Next Question" at bounding box center [728, 497] width 534 height 37
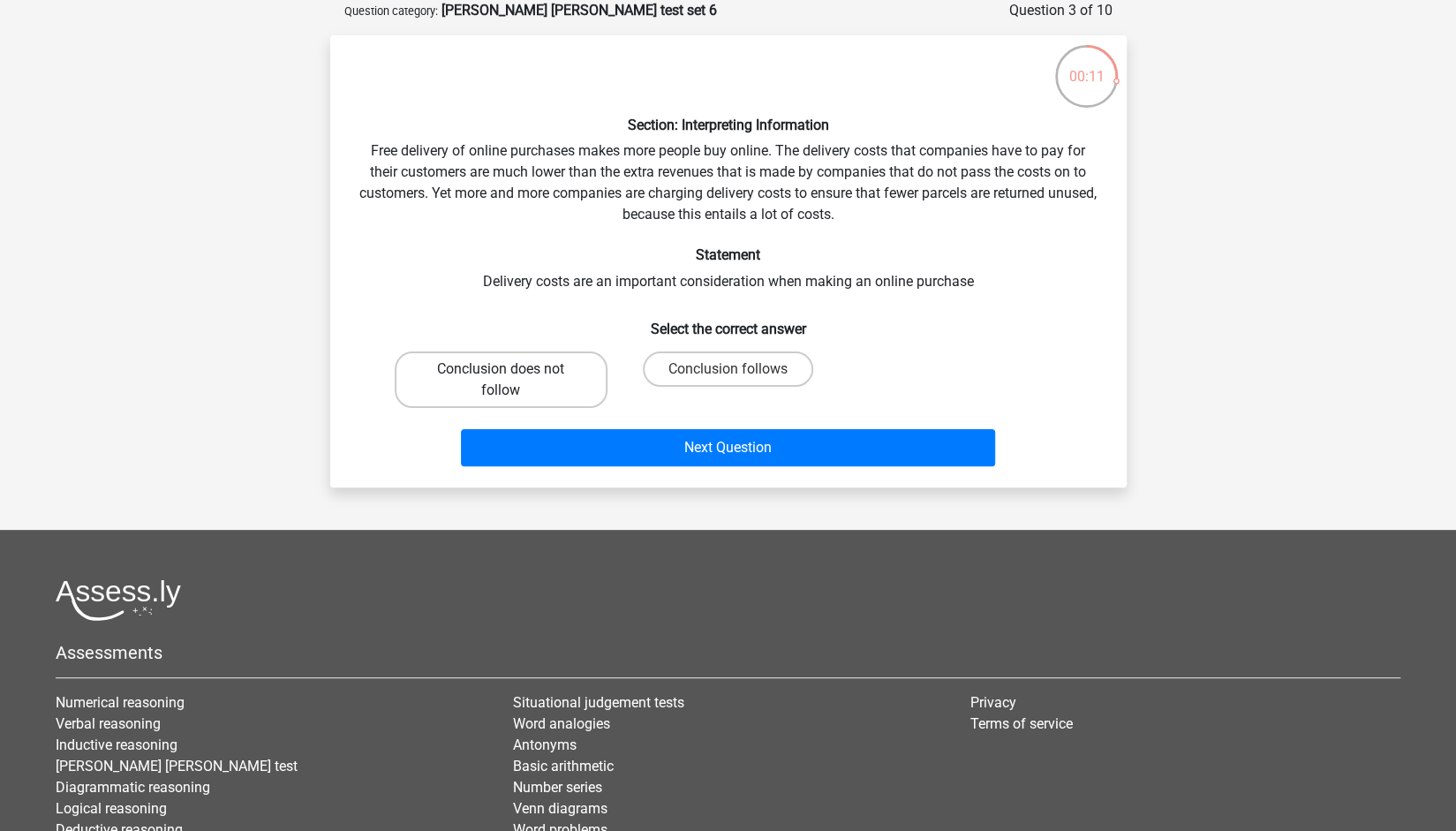
click at [564, 384] on label "Conclusion does not follow" at bounding box center [501, 379] width 213 height 56
click at [512, 380] on input "Conclusion does not follow" at bounding box center [506, 374] width 11 height 11
radio input "true"
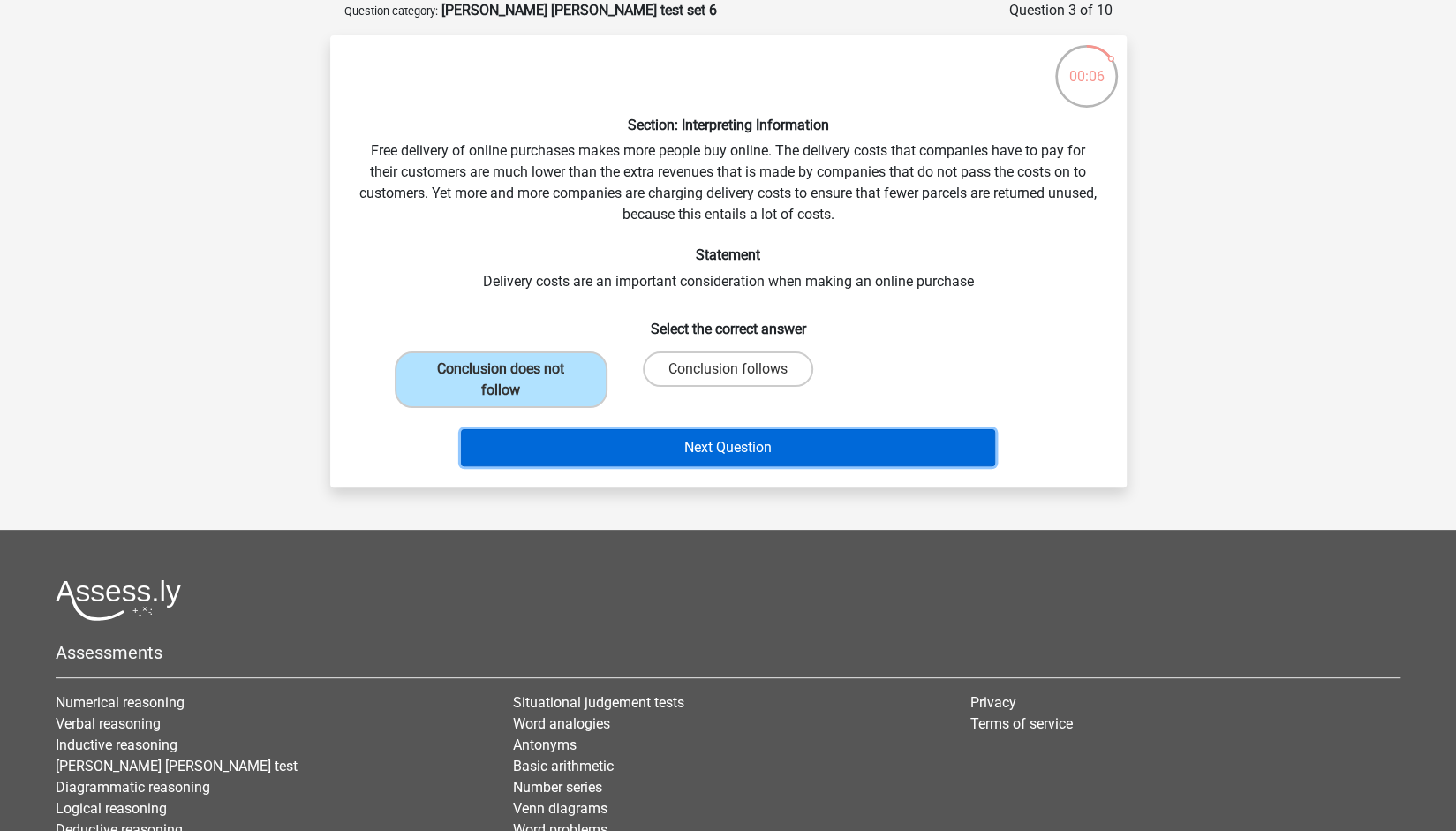
click at [730, 444] on button "Next Question" at bounding box center [728, 447] width 534 height 37
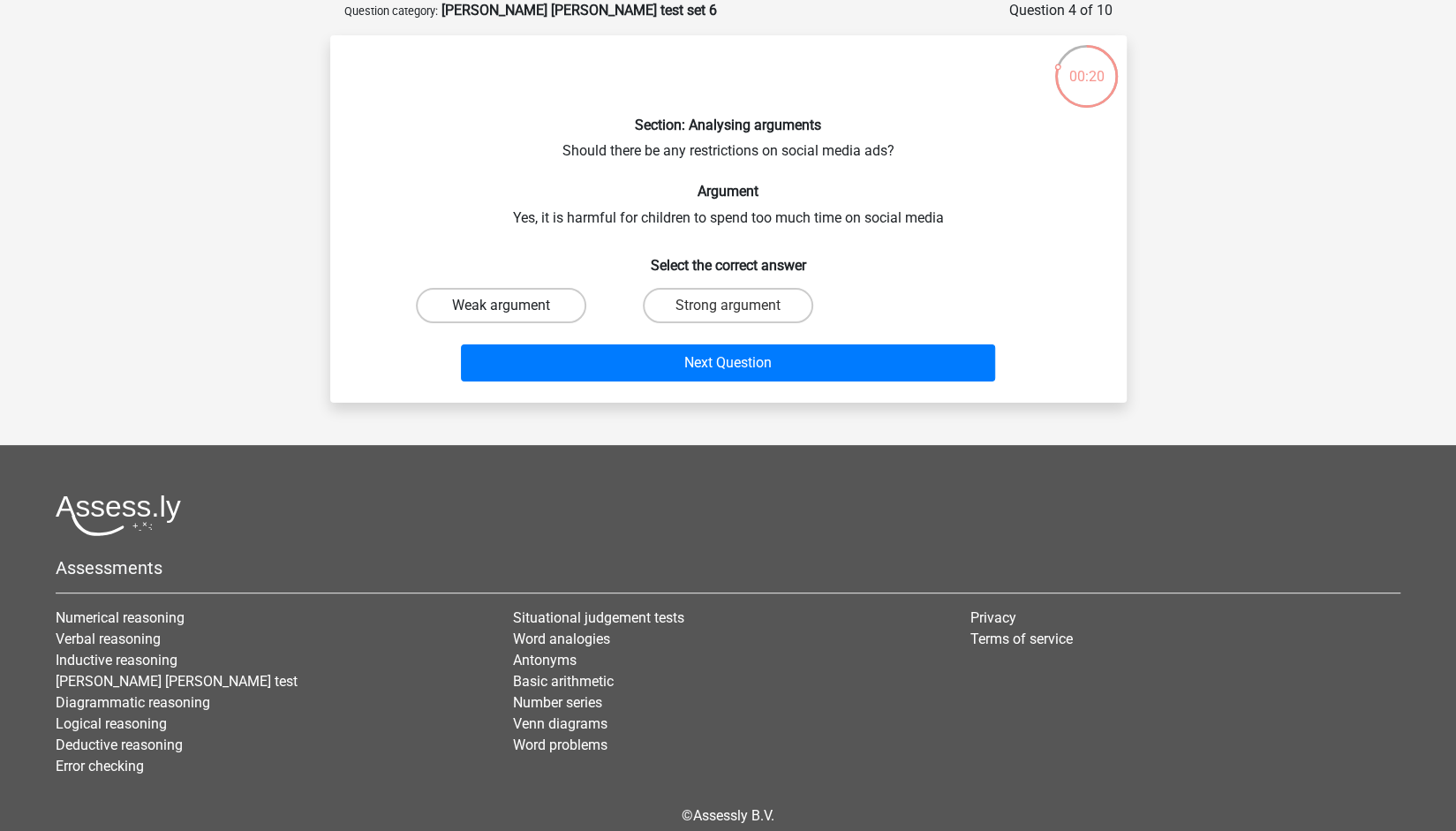
click at [533, 303] on label "Weak argument" at bounding box center [501, 305] width 170 height 35
click at [512, 305] on input "Weak argument" at bounding box center [506, 311] width 11 height 11
radio input "true"
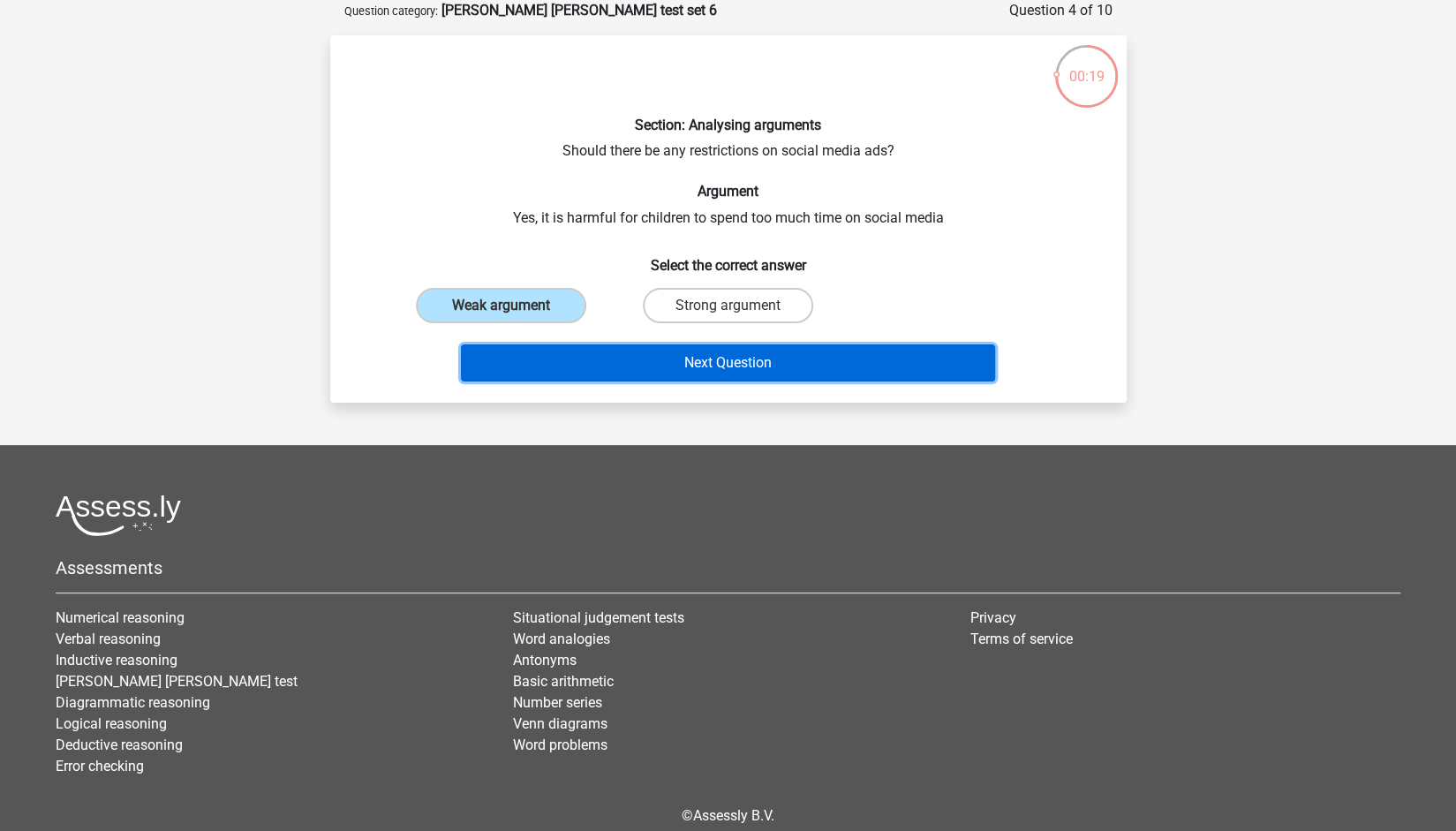
click at [567, 369] on button "Next Question" at bounding box center [728, 363] width 534 height 37
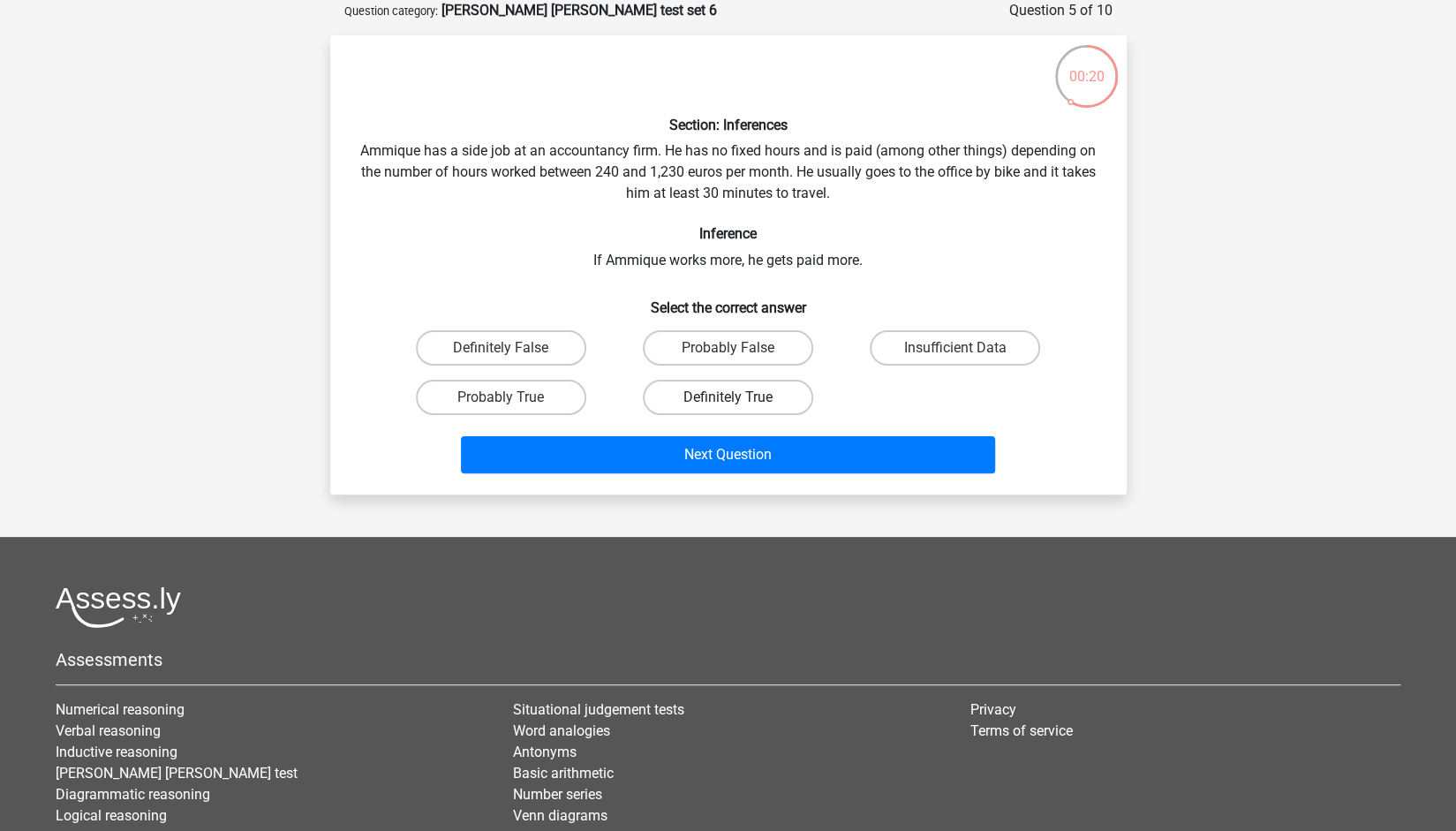
click at [699, 392] on label "Definitely True" at bounding box center [728, 397] width 170 height 35
click at [728, 397] on input "Definitely True" at bounding box center [733, 403] width 11 height 11
radio input "true"
click at [550, 402] on label "Probably True" at bounding box center [501, 397] width 170 height 35
click at [512, 402] on input "Probably True" at bounding box center [506, 403] width 11 height 11
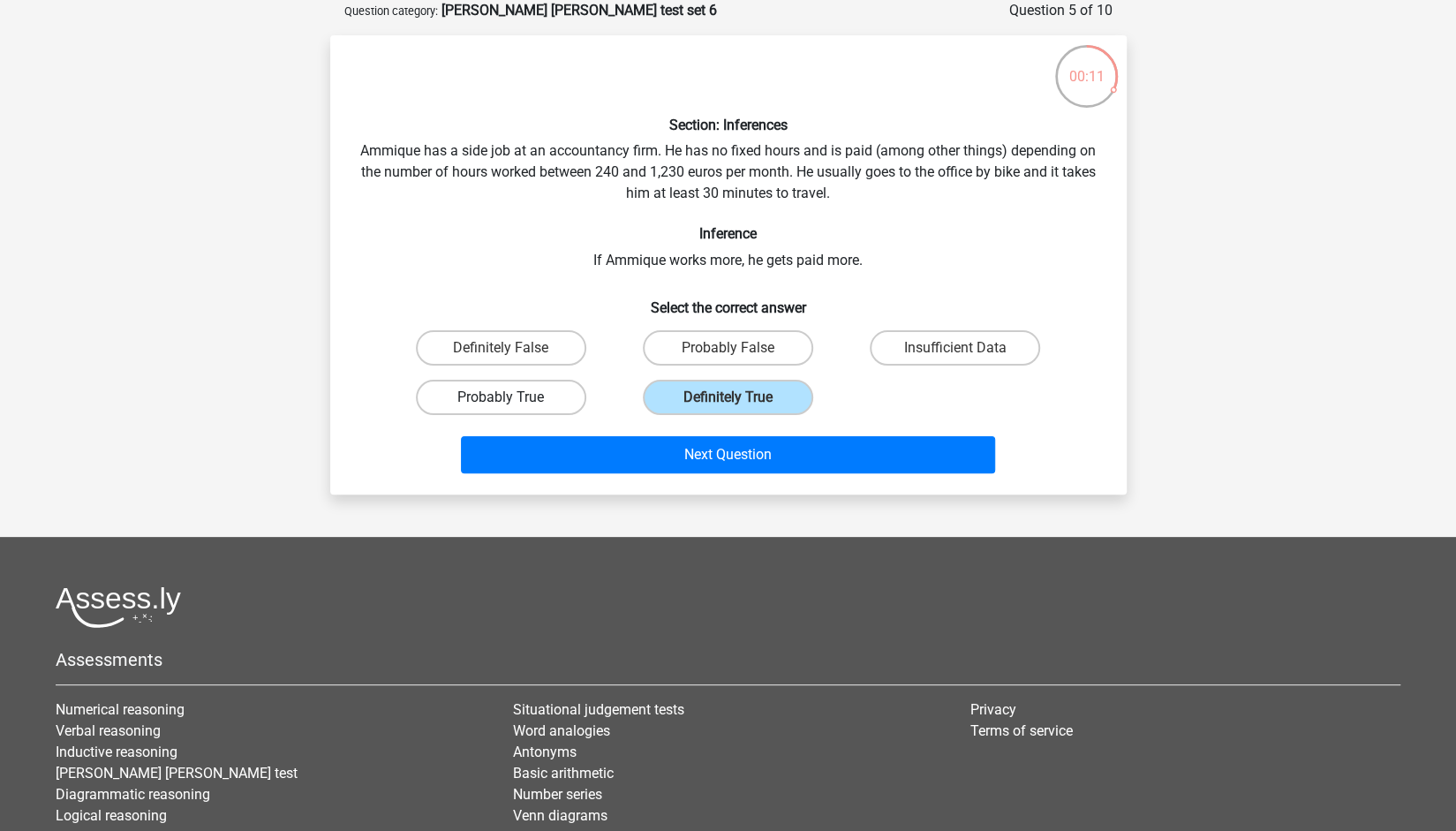
radio input "true"
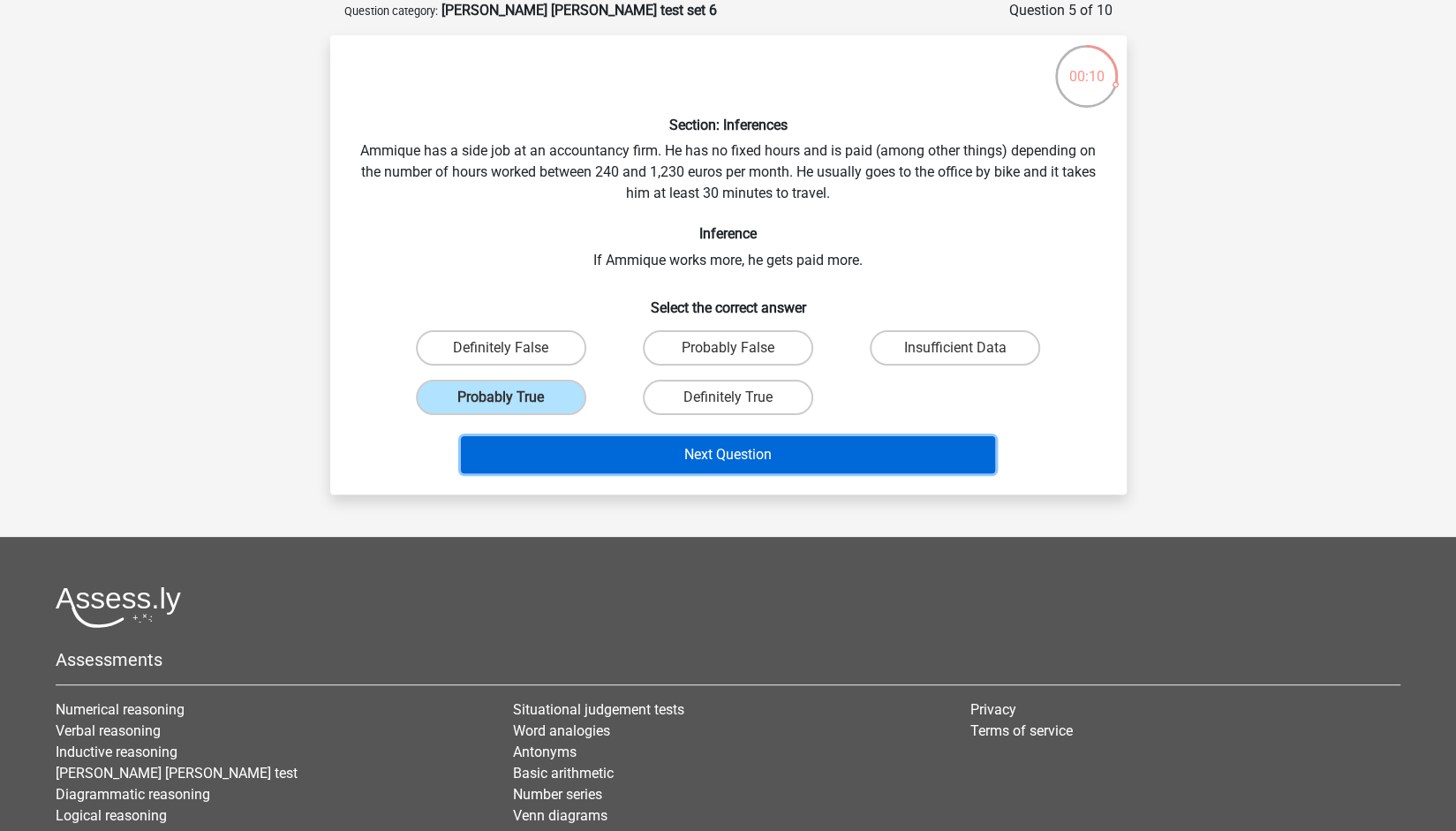
click at [613, 459] on button "Next Question" at bounding box center [728, 455] width 534 height 37
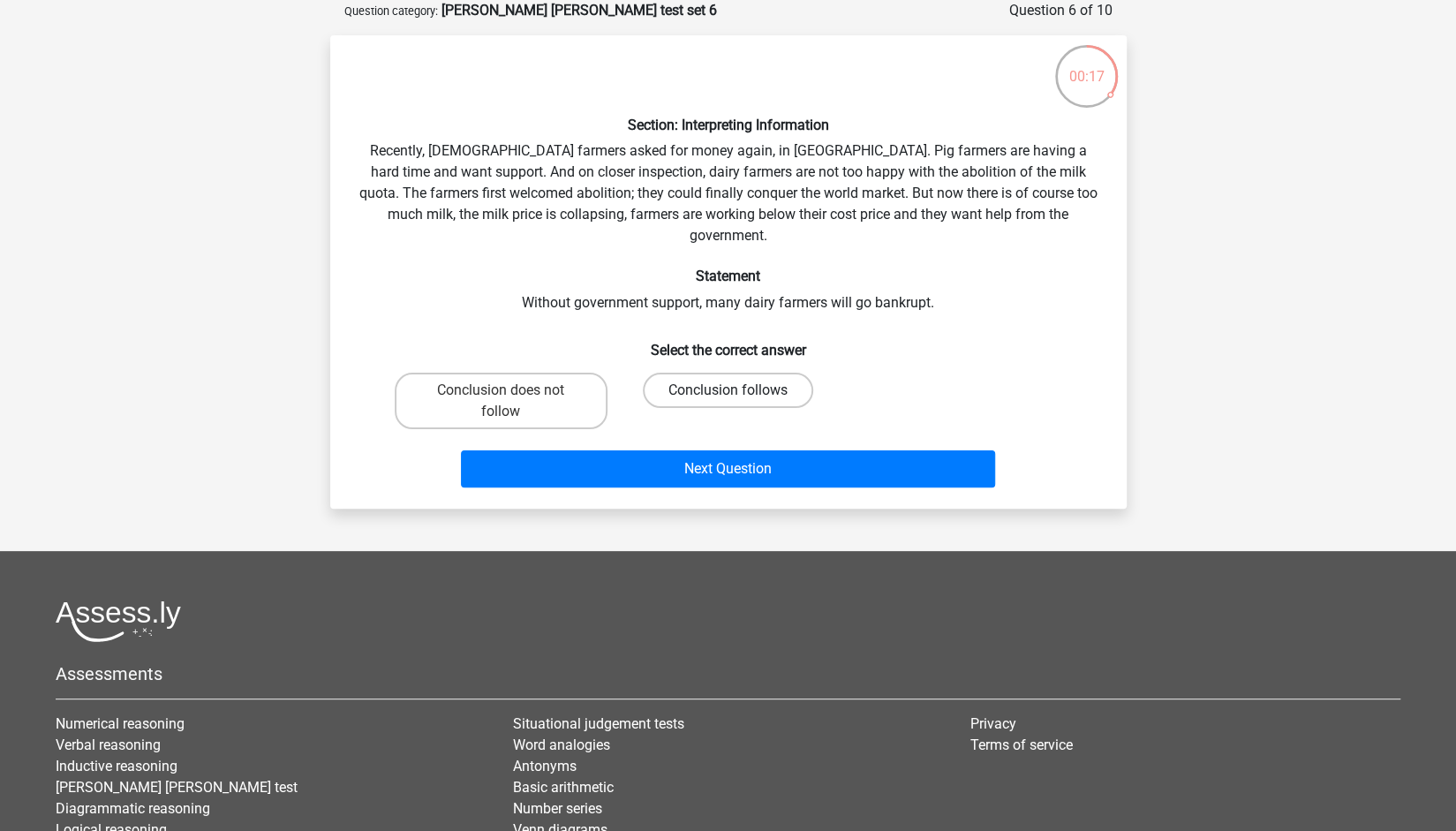
click at [709, 372] on label "Conclusion follows" at bounding box center [728, 390] width 170 height 35
click at [728, 391] on input "Conclusion follows" at bounding box center [733, 396] width 11 height 11
radio input "true"
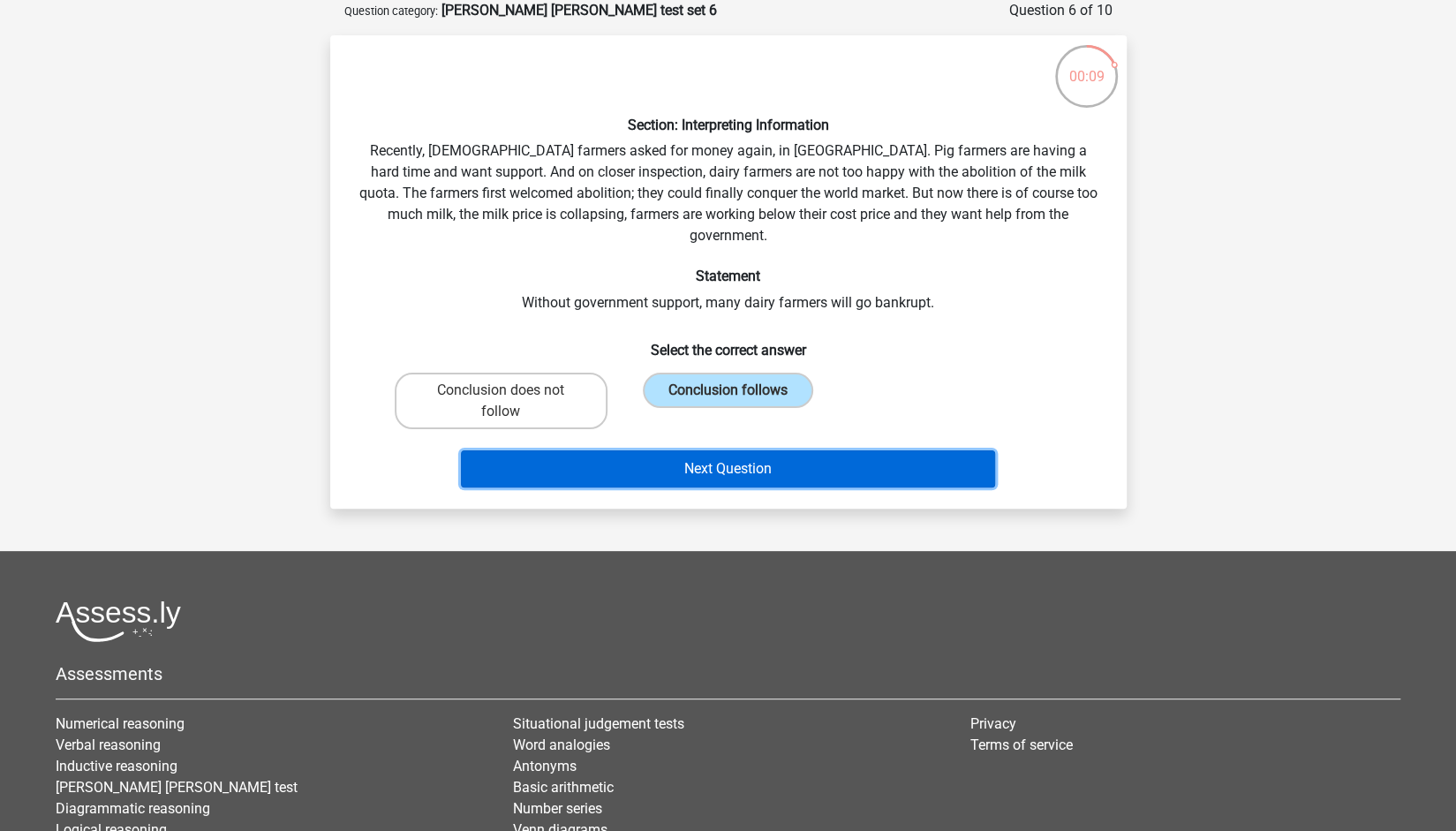
click at [708, 453] on button "Next Question" at bounding box center [728, 468] width 534 height 37
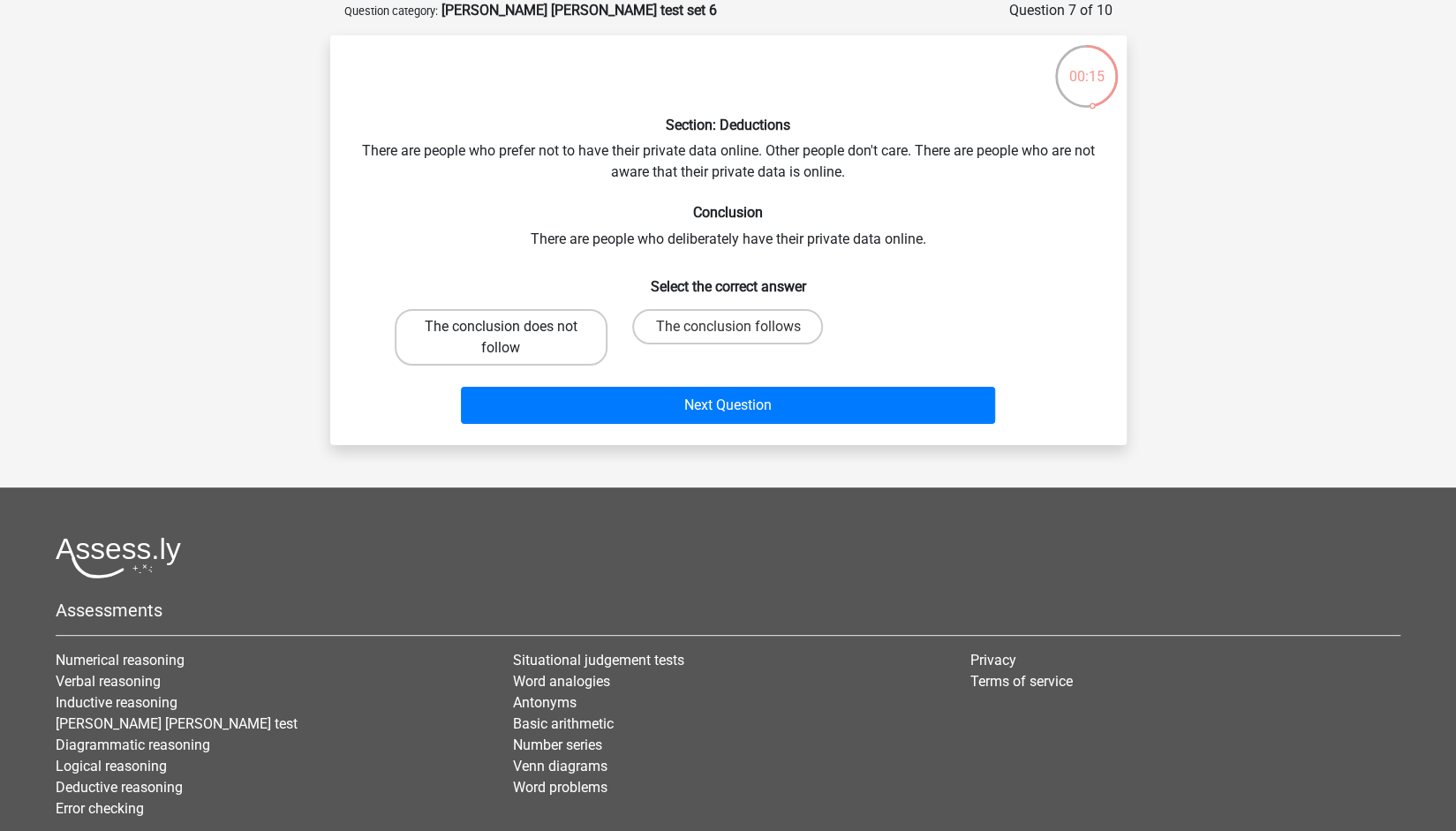
click at [476, 347] on label "The conclusion does not follow" at bounding box center [501, 337] width 213 height 56
click at [501, 338] on input "The conclusion does not follow" at bounding box center [506, 332] width 11 height 11
radio input "true"
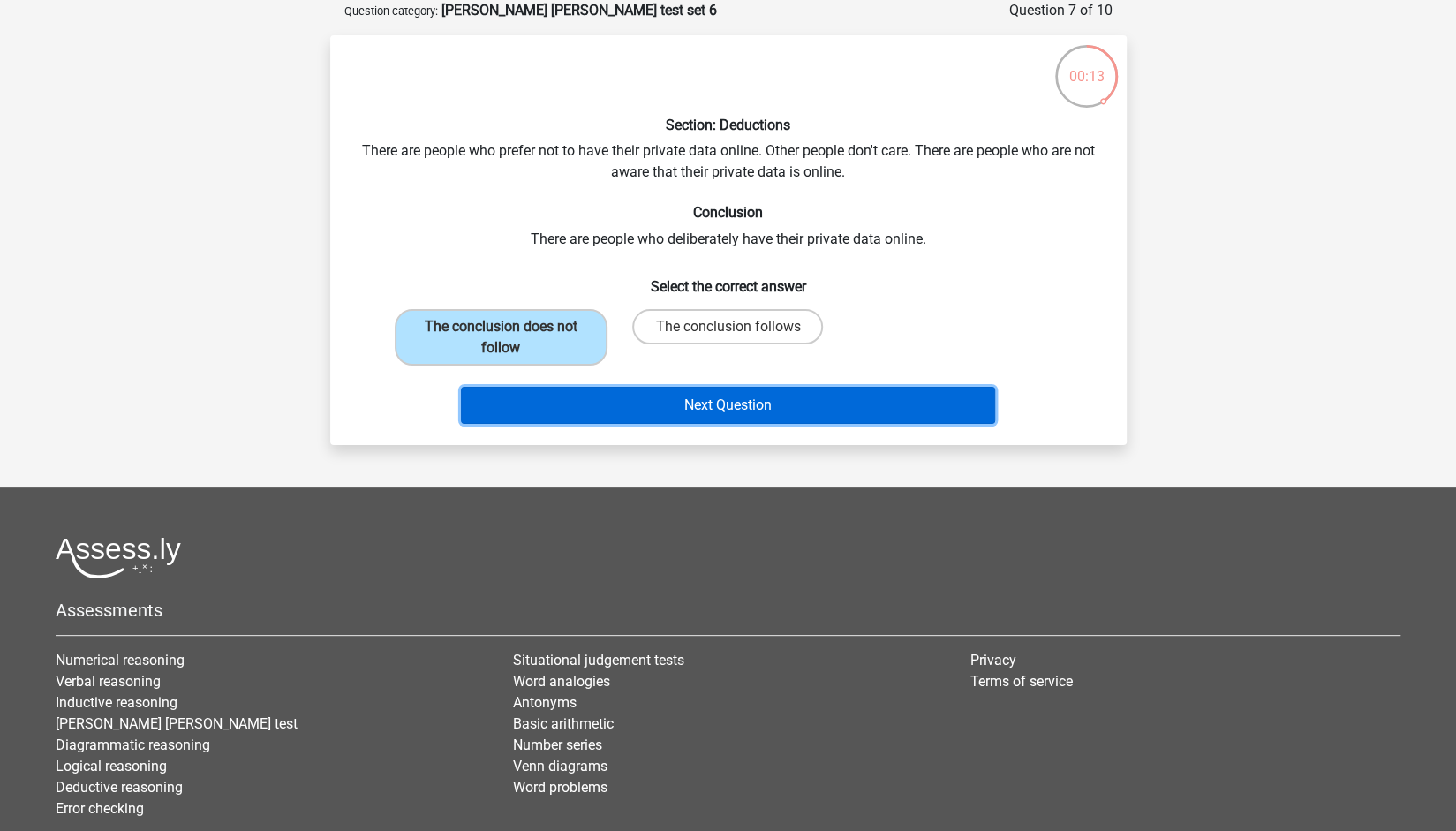
click at [596, 400] on button "Next Question" at bounding box center [728, 405] width 534 height 37
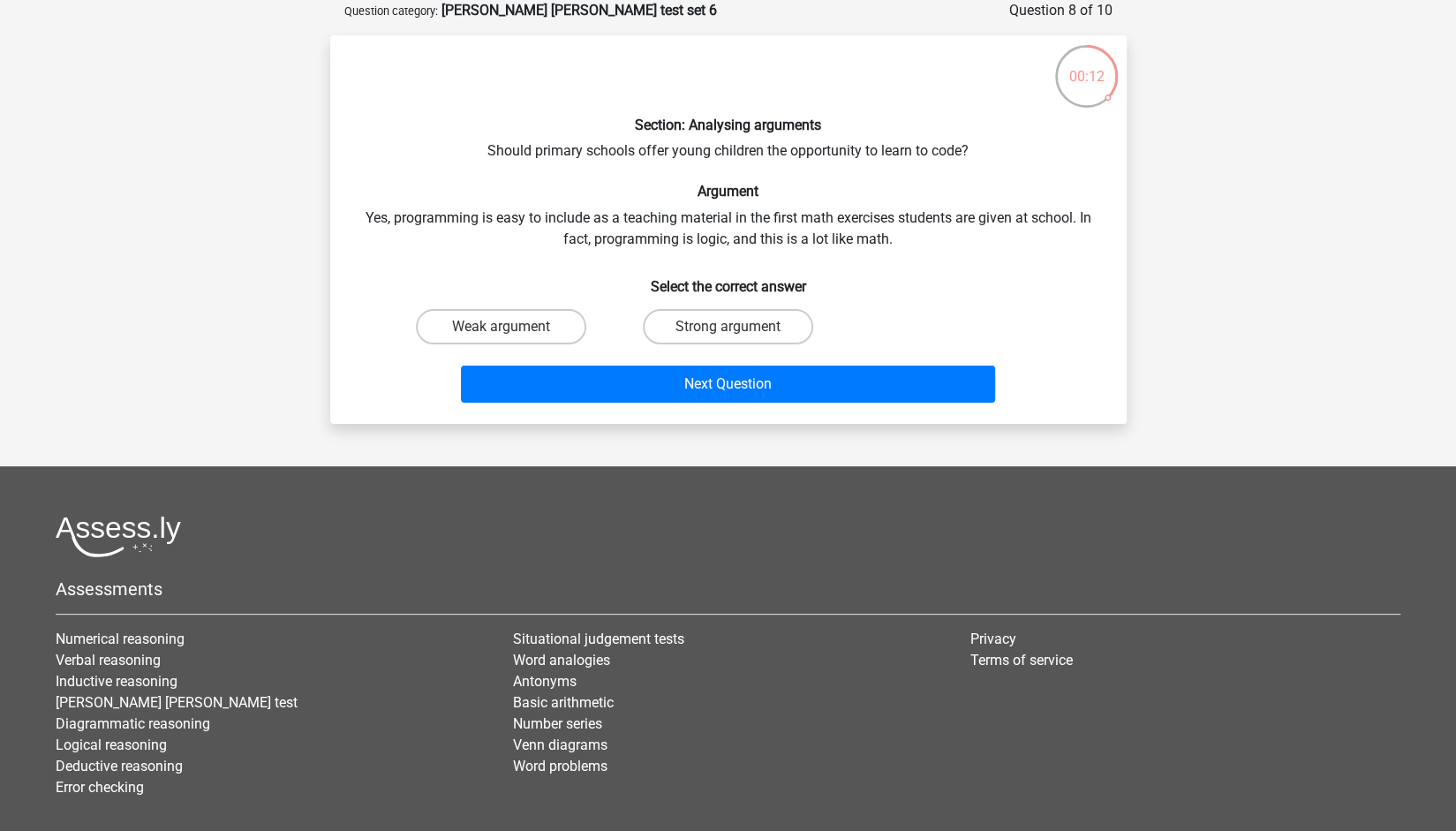
click at [732, 328] on input "Strong argument" at bounding box center [733, 332] width 11 height 11
radio input "true"
click at [566, 327] on label "Weak argument" at bounding box center [501, 326] width 170 height 35
click at [512, 327] on input "Weak argument" at bounding box center [506, 332] width 11 height 11
radio input "true"
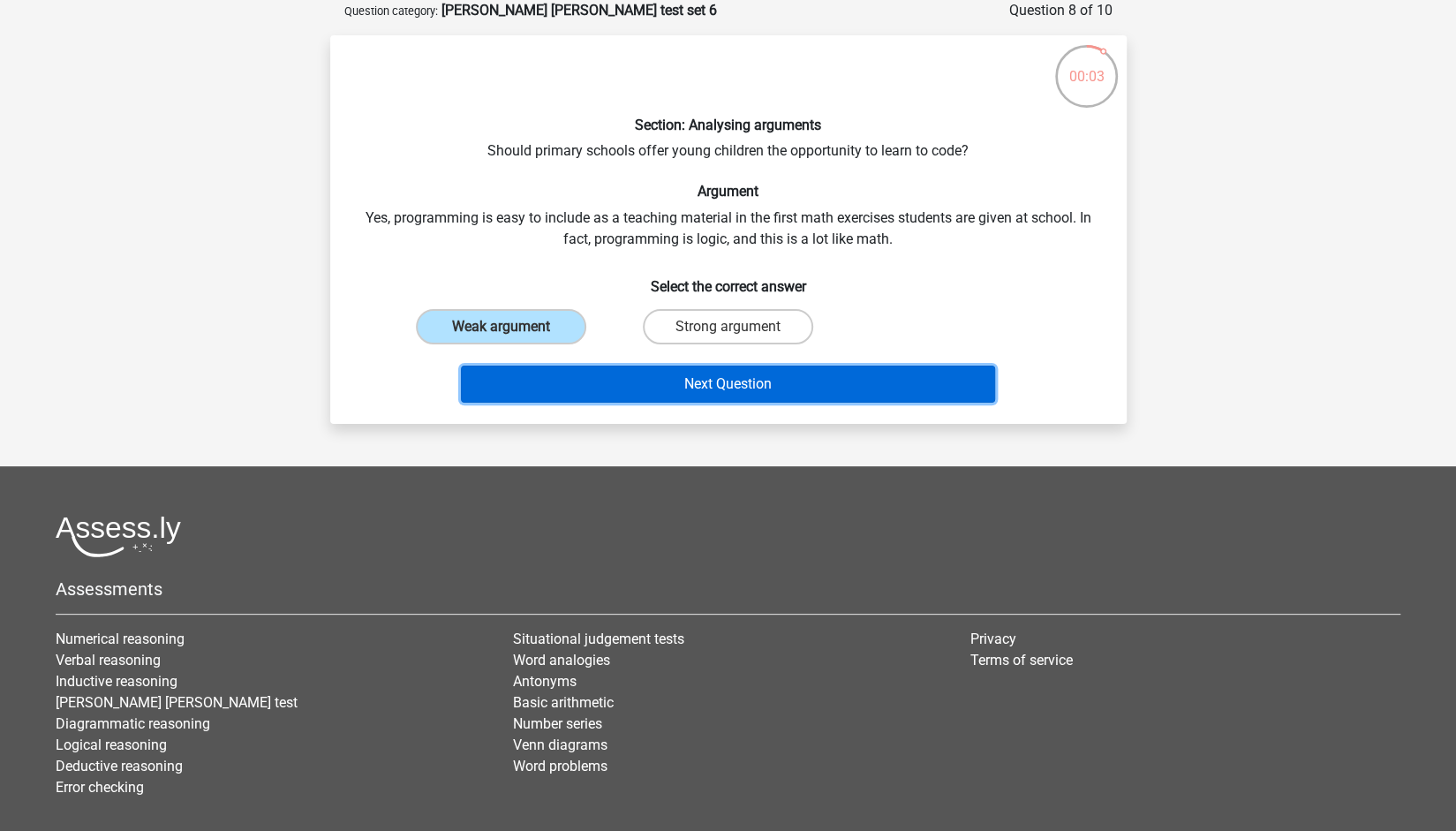
click at [653, 388] on button "Next Question" at bounding box center [728, 384] width 534 height 37
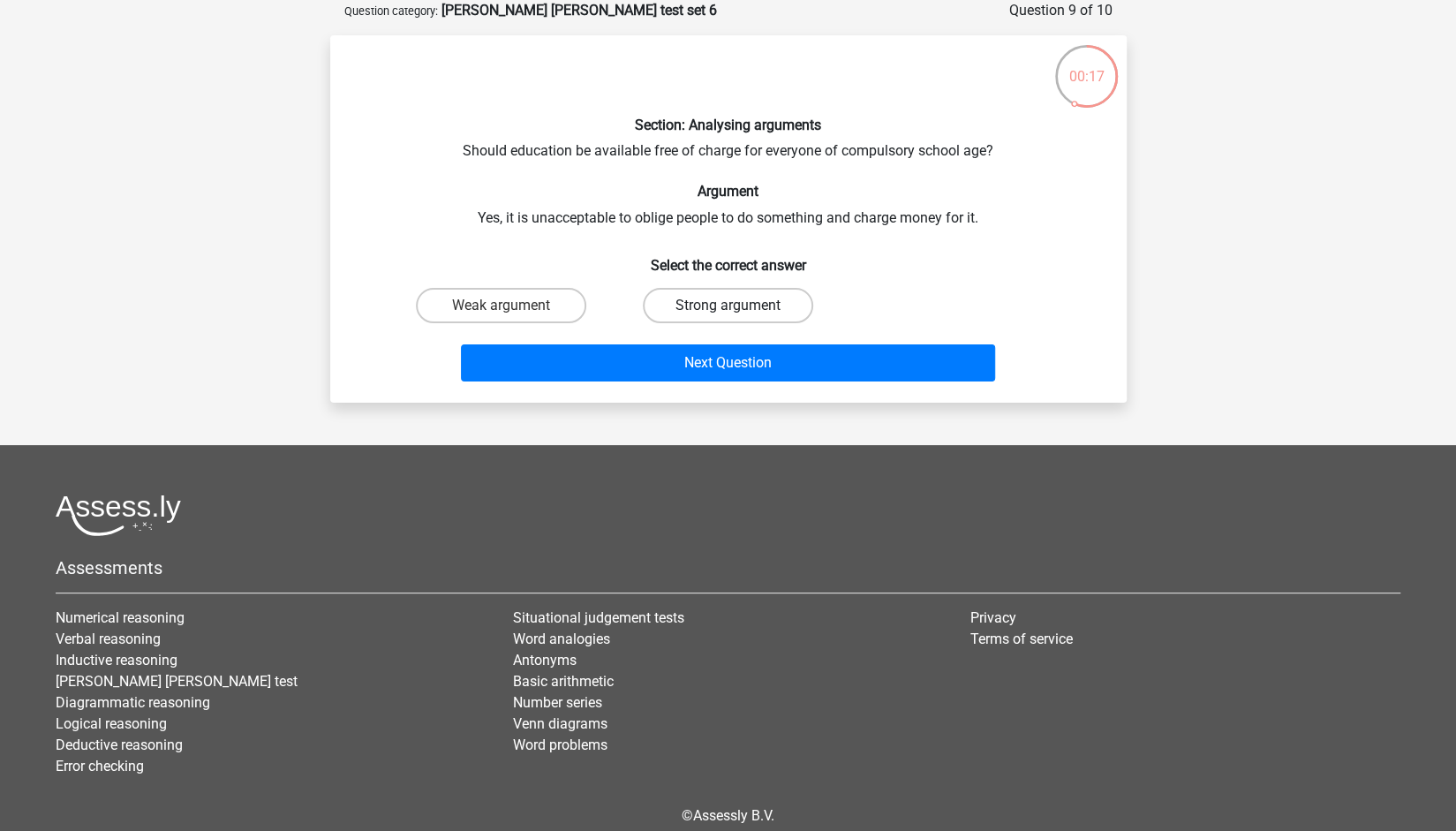
click at [693, 314] on label "Strong argument" at bounding box center [728, 305] width 170 height 35
click at [728, 314] on input "Strong argument" at bounding box center [733, 311] width 11 height 11
radio input "true"
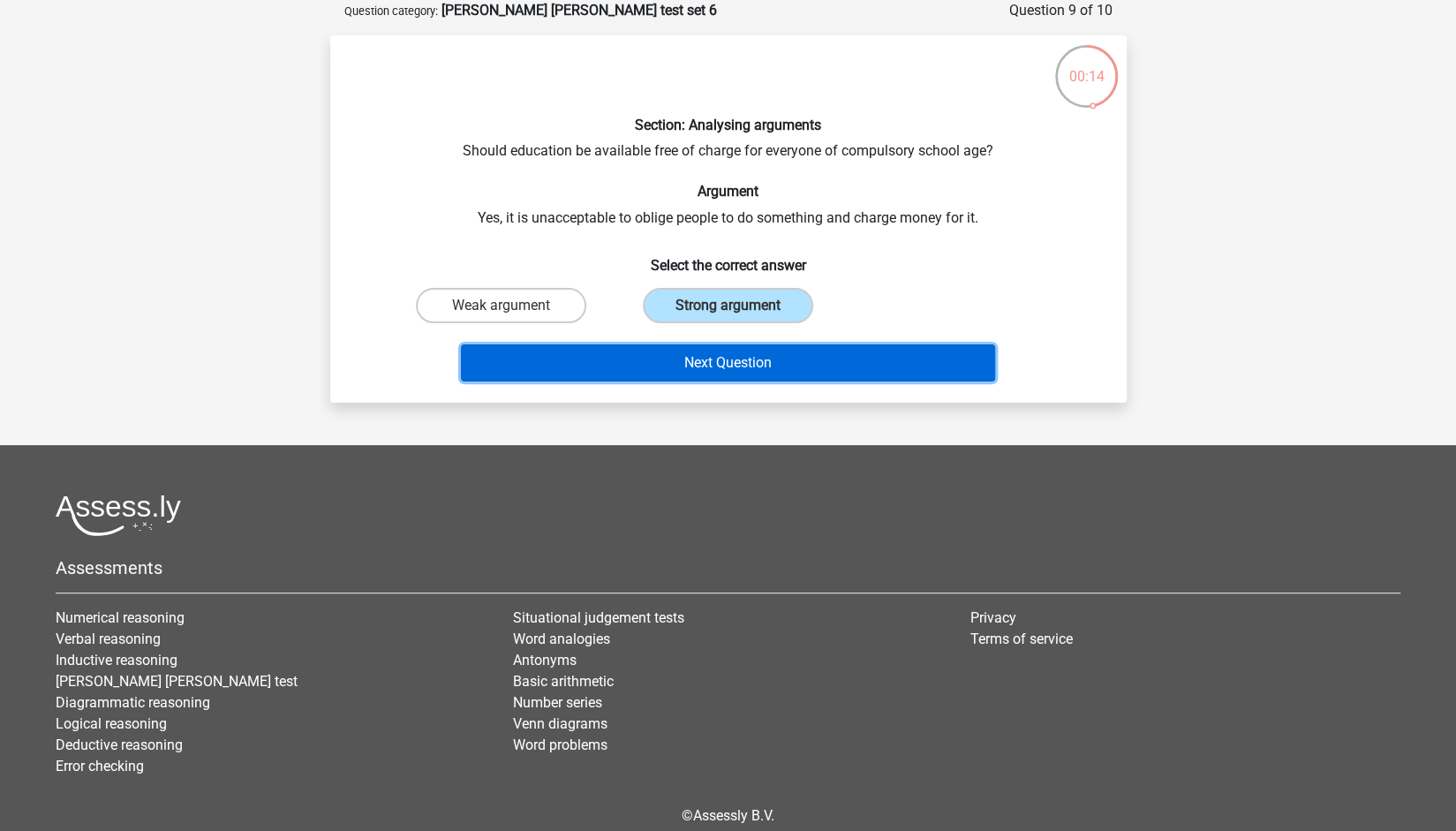
click at [694, 371] on button "Next Question" at bounding box center [728, 363] width 534 height 37
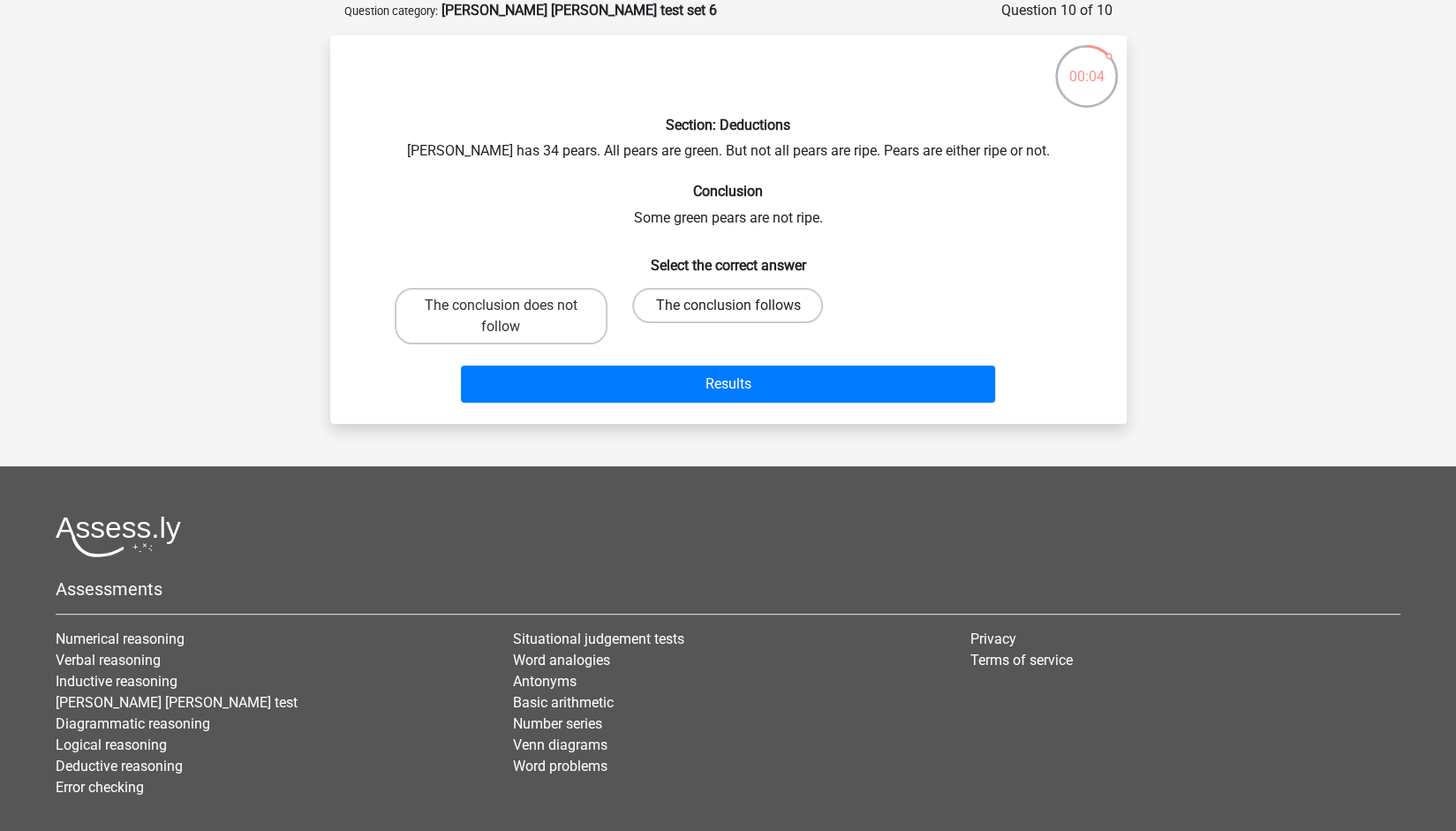
click at [772, 310] on label "The conclusion follows" at bounding box center [727, 305] width 190 height 35
click at [739, 310] on input "The conclusion follows" at bounding box center [733, 311] width 11 height 11
radio input "true"
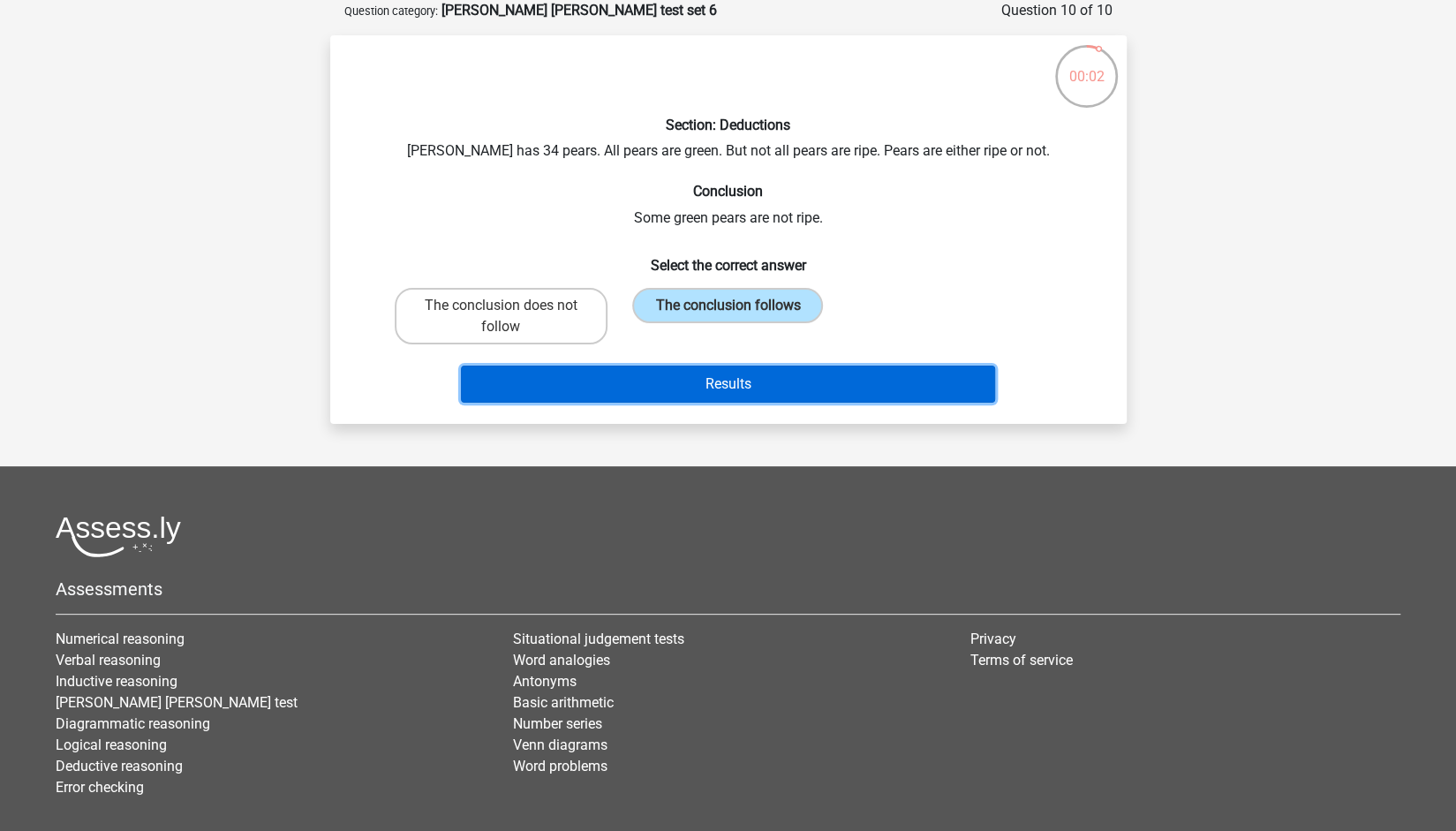
click at [762, 376] on button "Results" at bounding box center [728, 384] width 534 height 37
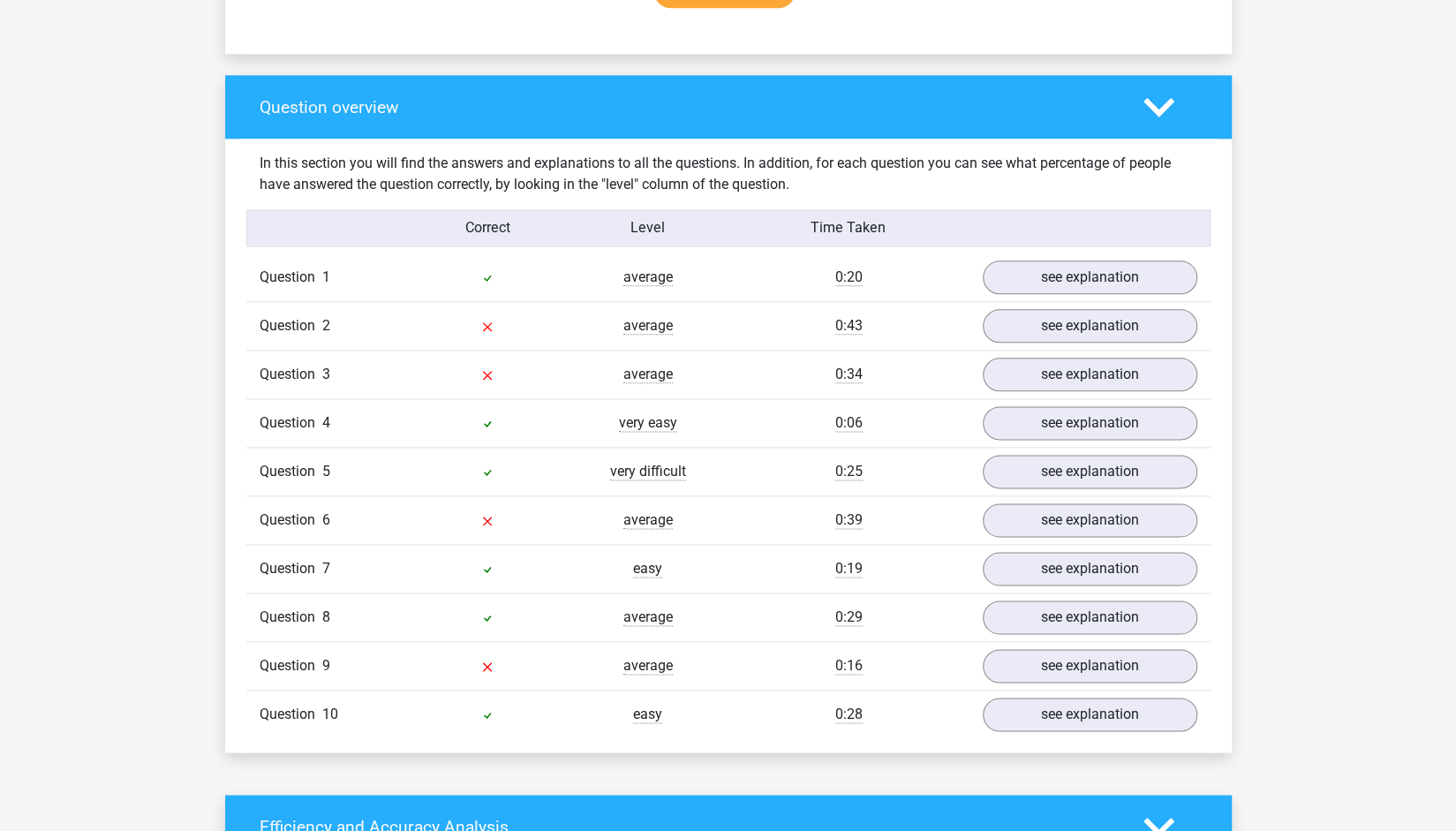
scroll to position [1253, 0]
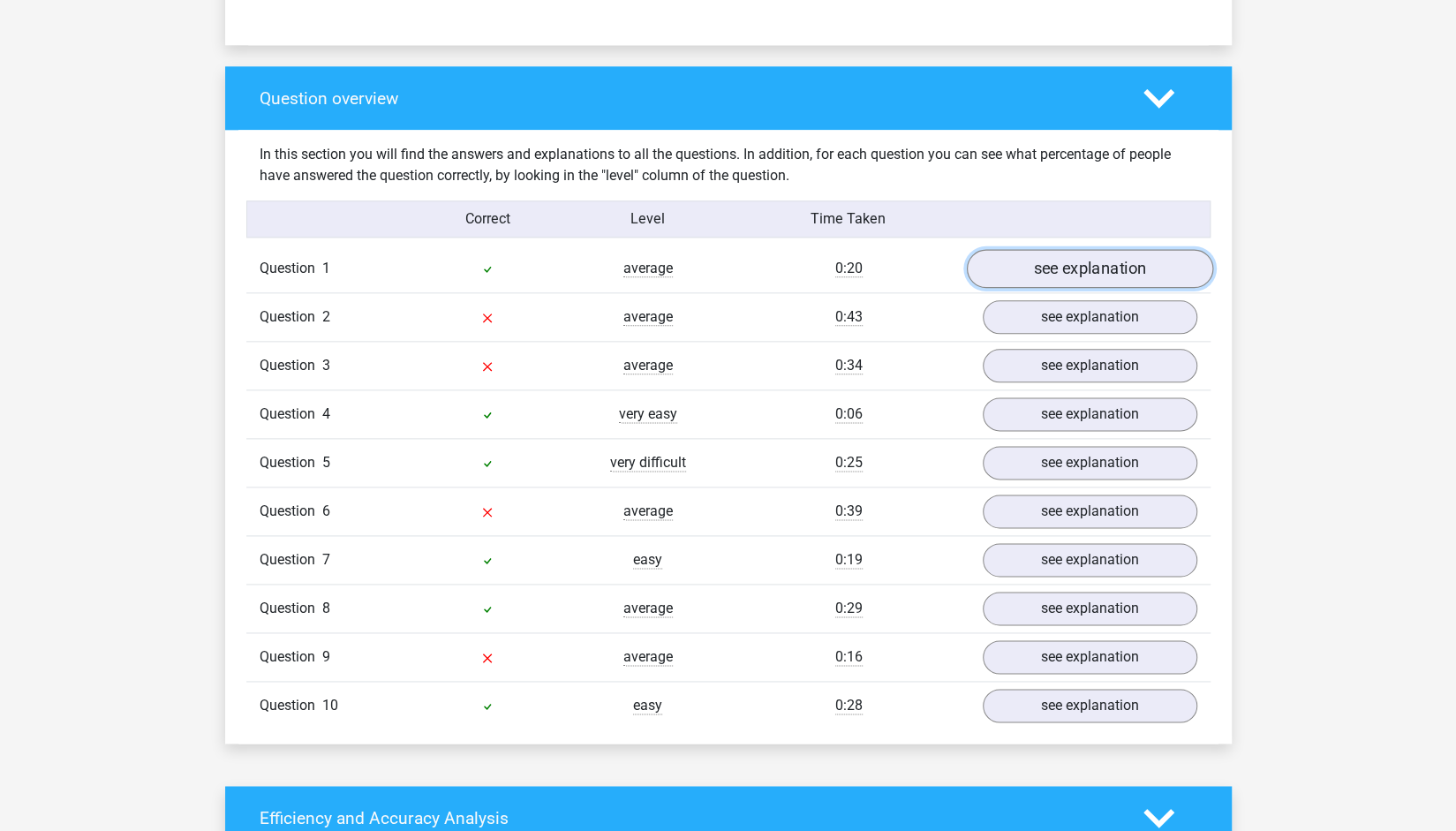
click at [1123, 250] on link "see explanation" at bounding box center [1088, 269] width 246 height 39
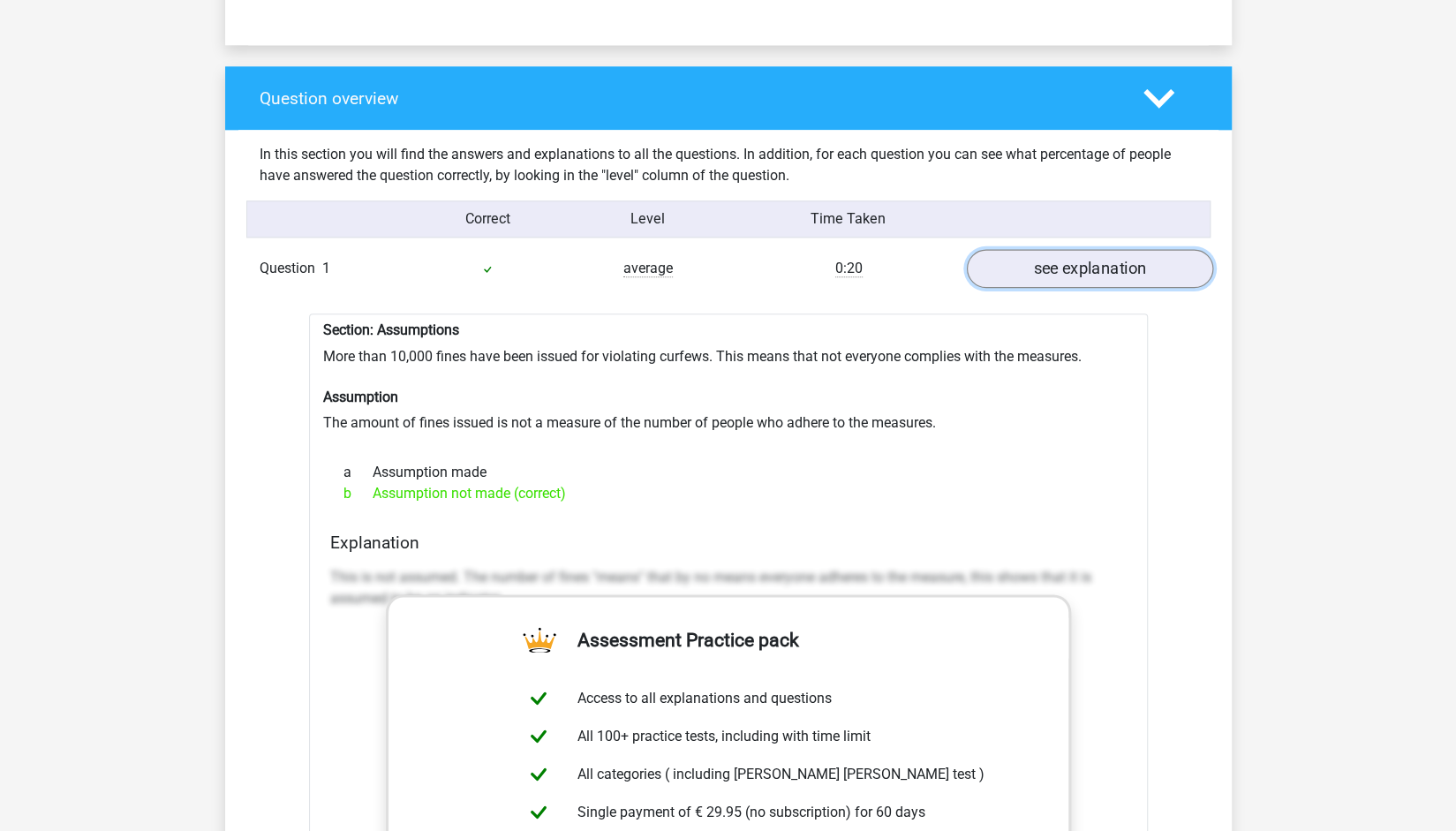
click at [1123, 250] on link "see explanation" at bounding box center [1088, 269] width 246 height 39
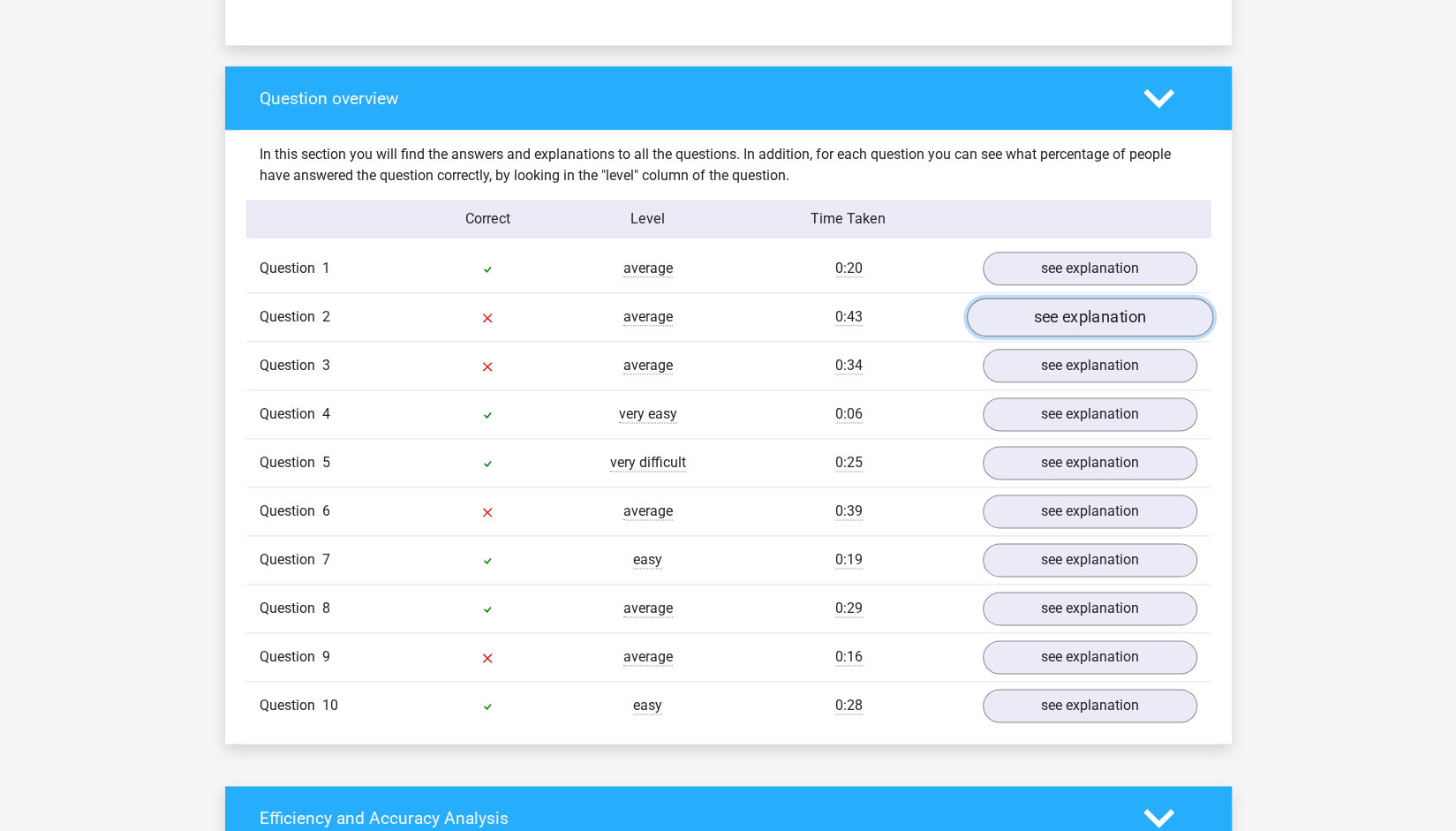
click at [1125, 301] on link "see explanation" at bounding box center [1088, 318] width 246 height 39
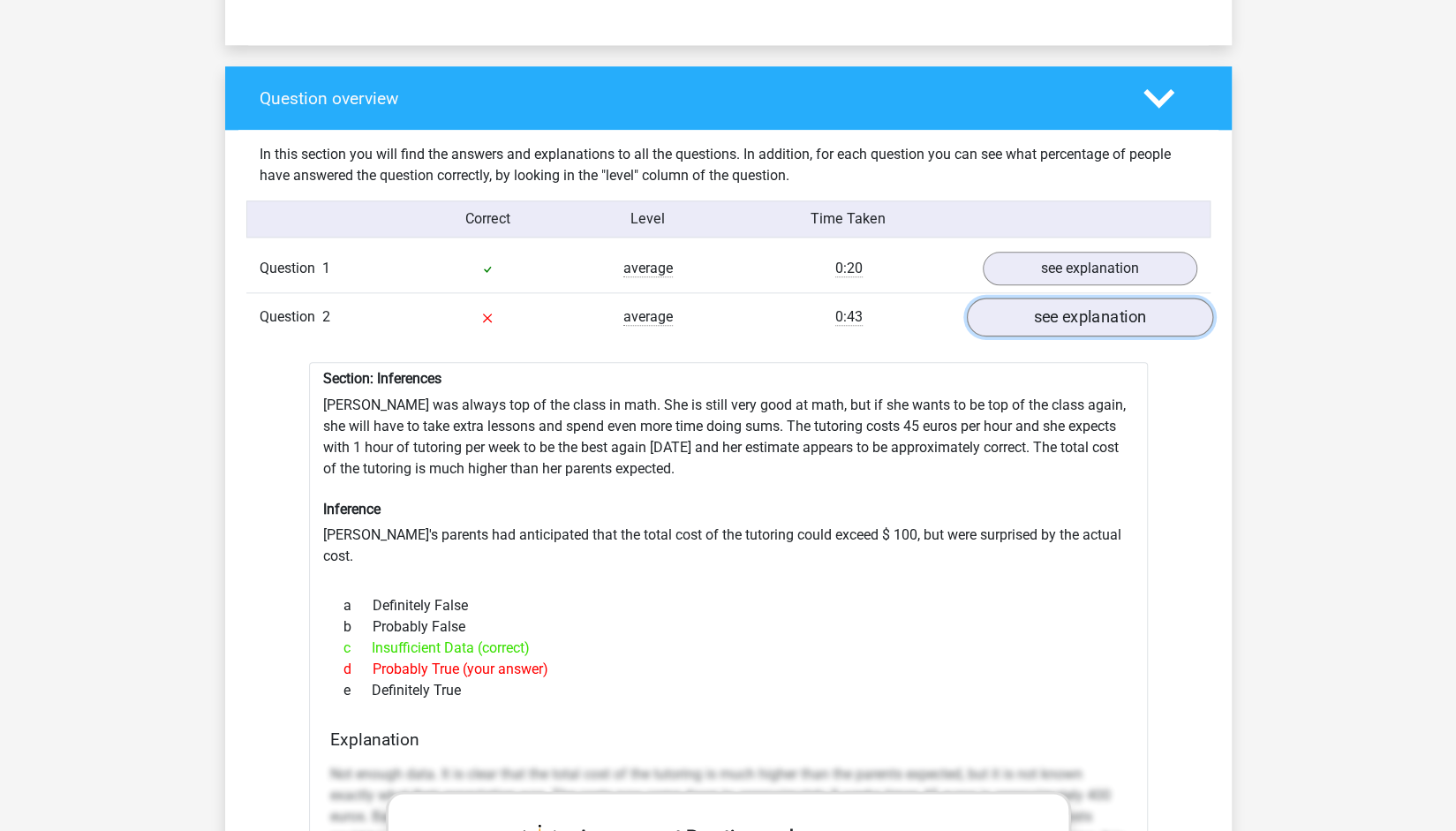
click at [1096, 299] on link "see explanation" at bounding box center [1088, 318] width 246 height 39
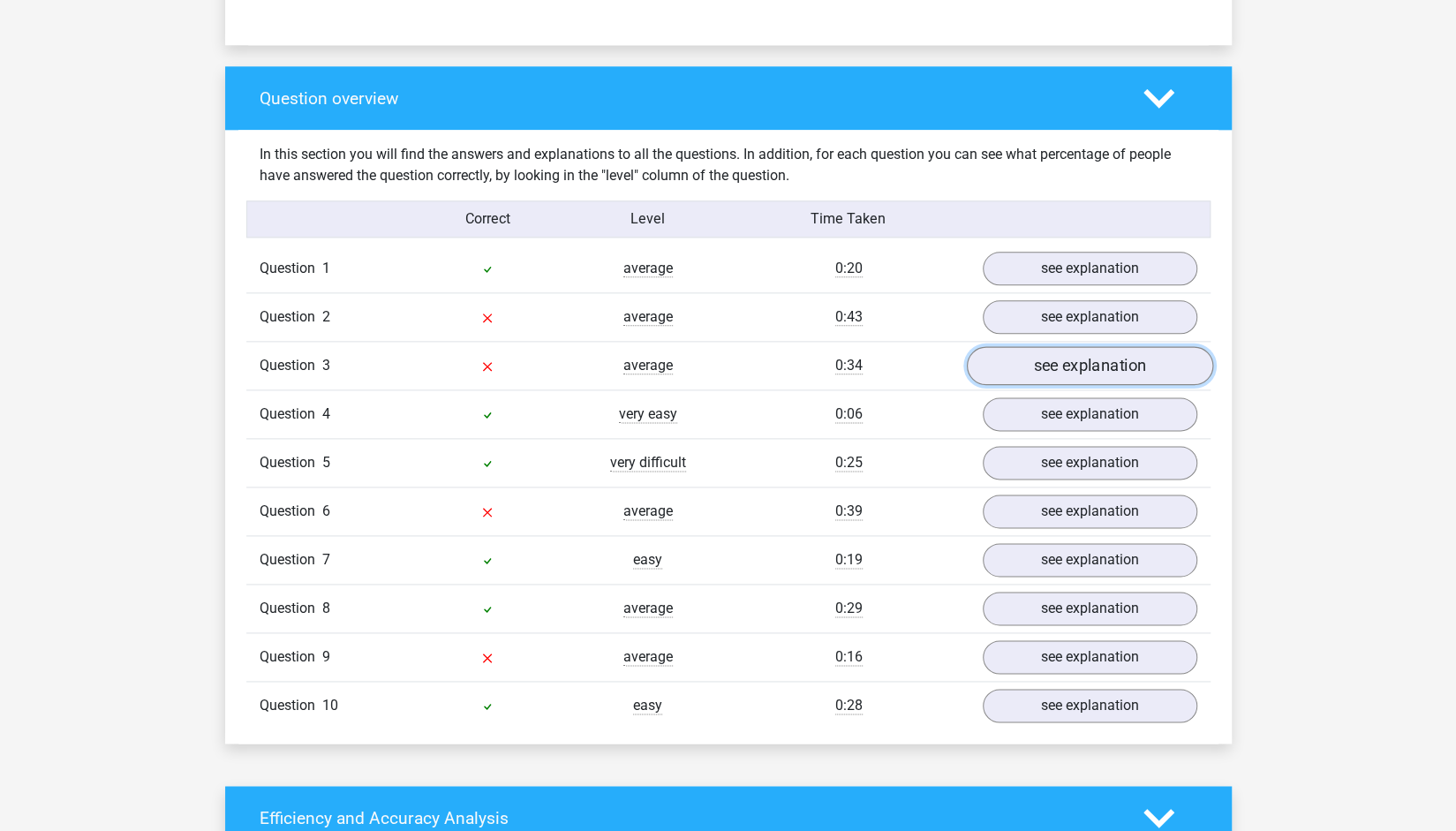
click at [1073, 356] on link "see explanation" at bounding box center [1088, 366] width 246 height 39
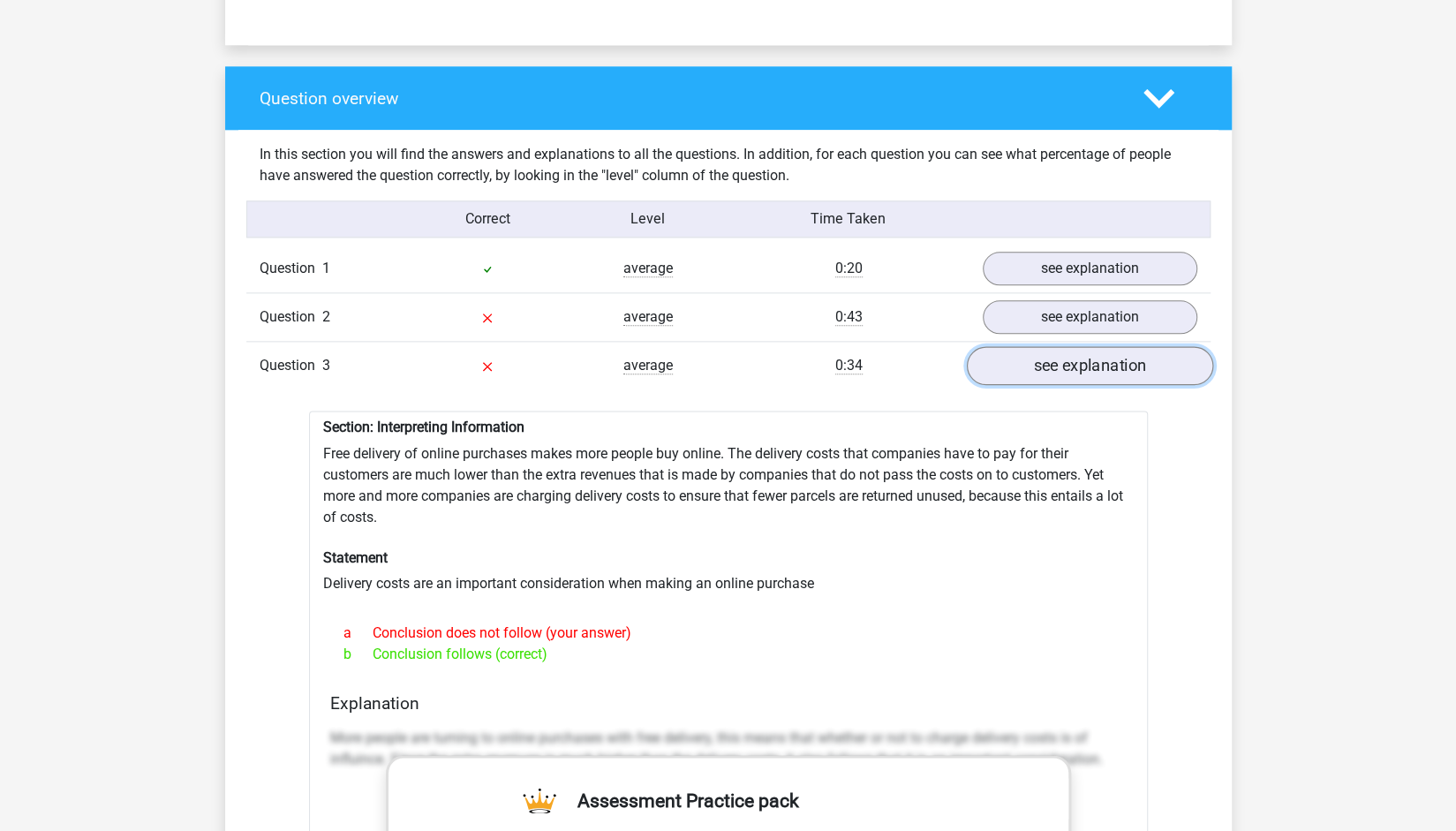
click at [1073, 356] on link "see explanation" at bounding box center [1088, 366] width 246 height 39
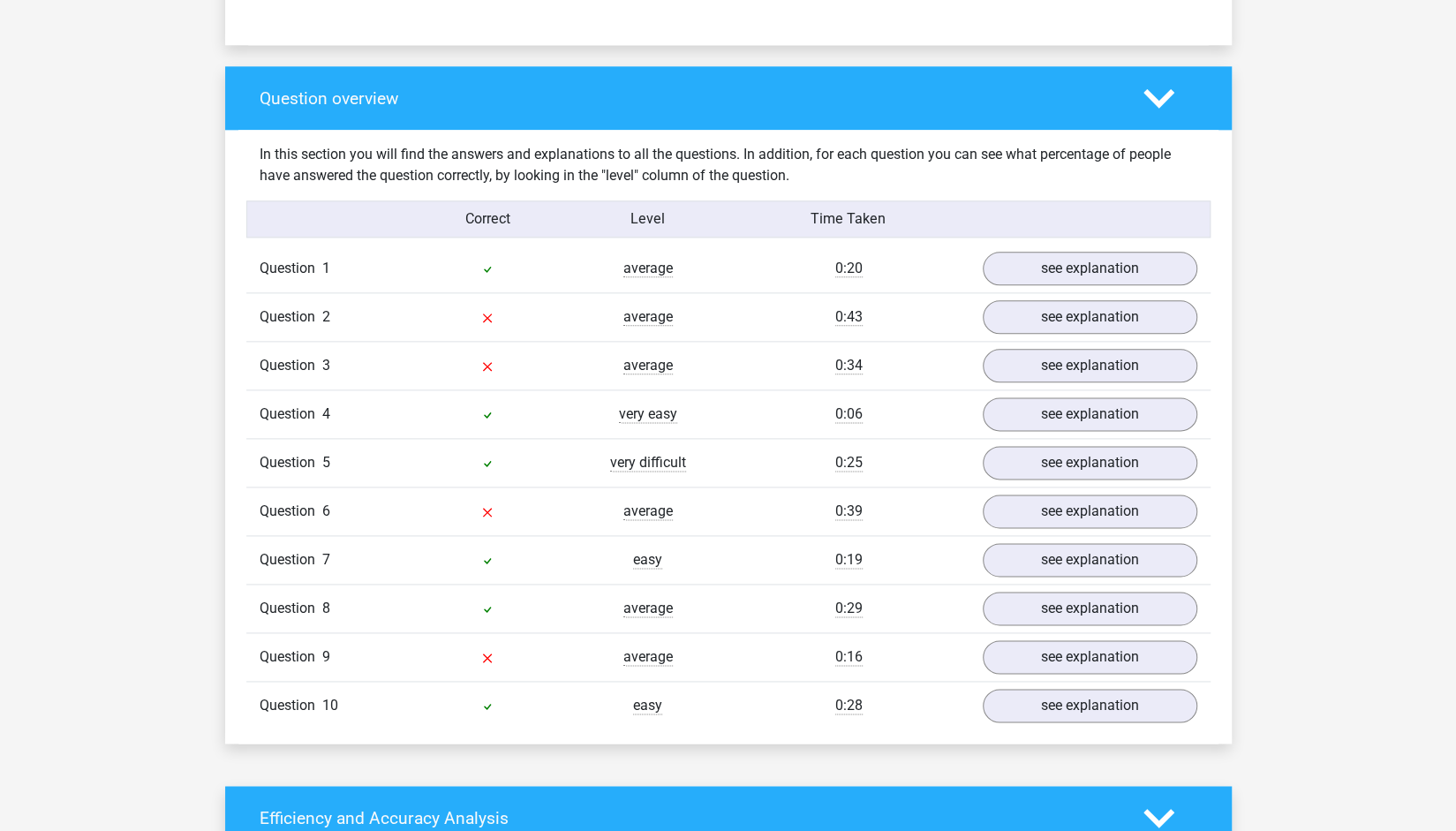
click at [1052, 535] on div "Question 7 easy 0:19 see explanation" at bounding box center [728, 559] width 964 height 49
click at [1052, 500] on link "see explanation" at bounding box center [1088, 512] width 246 height 39
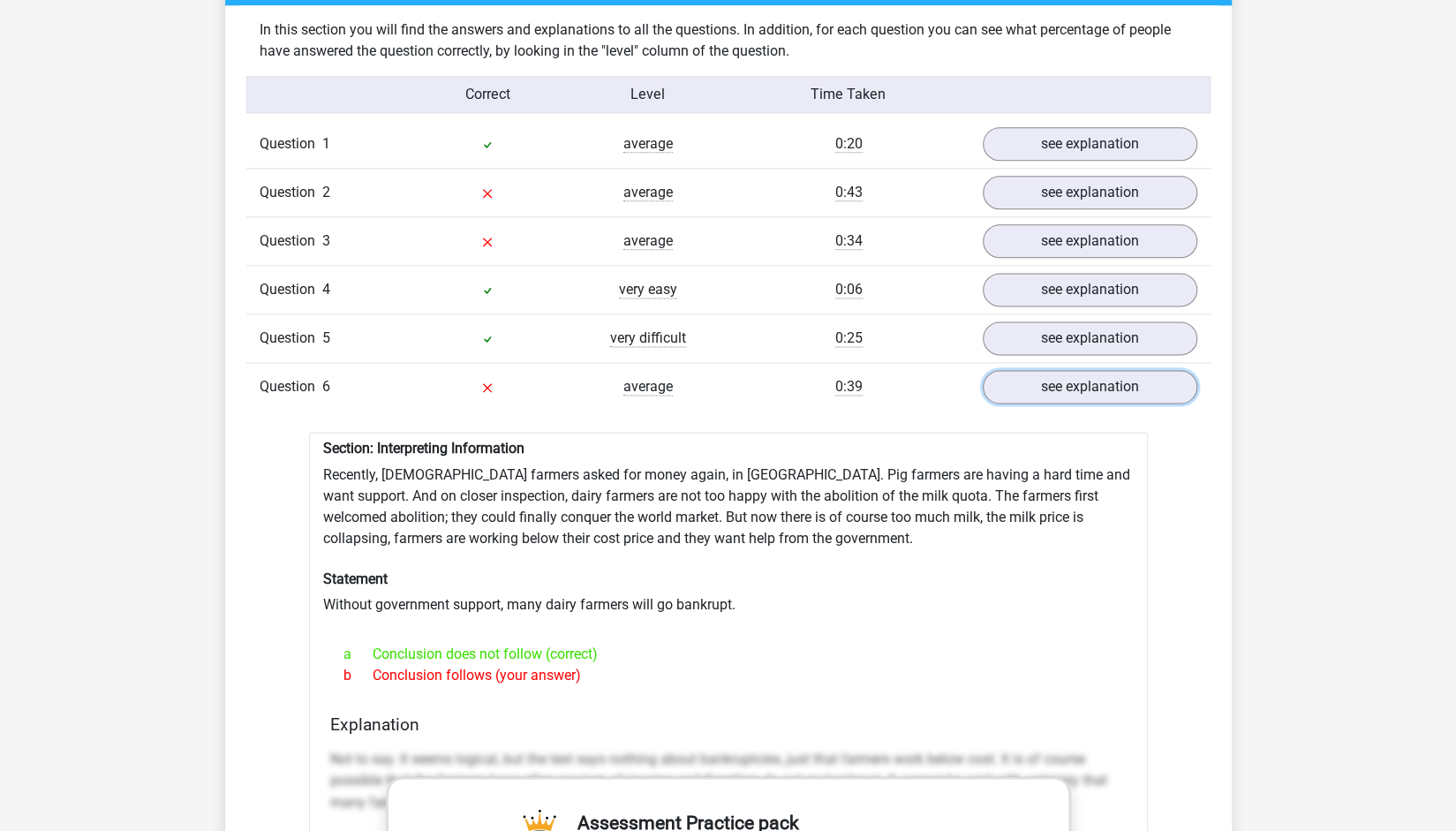
scroll to position [1389, 0]
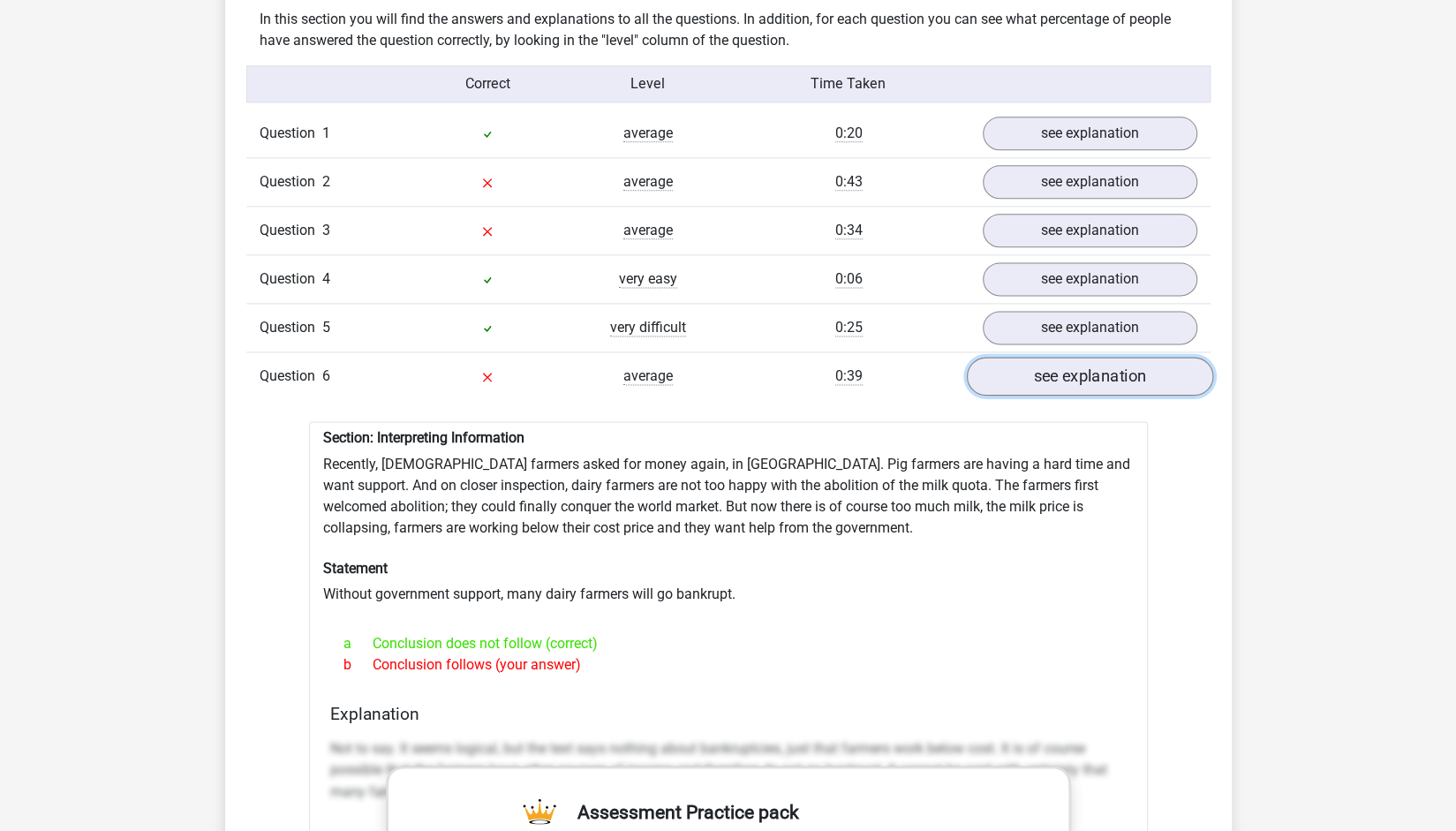
click at [1156, 363] on link "see explanation" at bounding box center [1088, 376] width 246 height 39
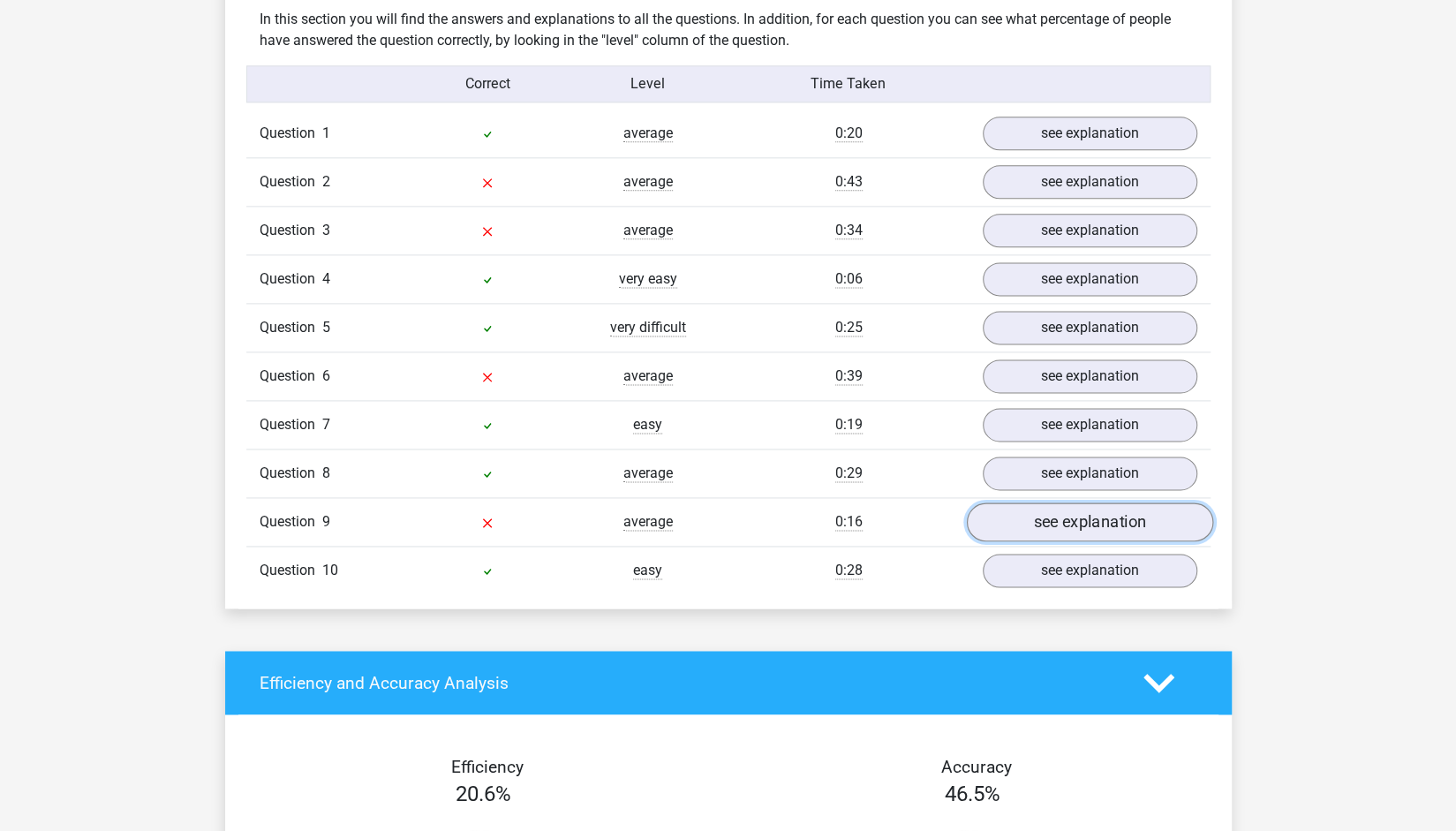
click at [1072, 507] on link "see explanation" at bounding box center [1088, 523] width 246 height 39
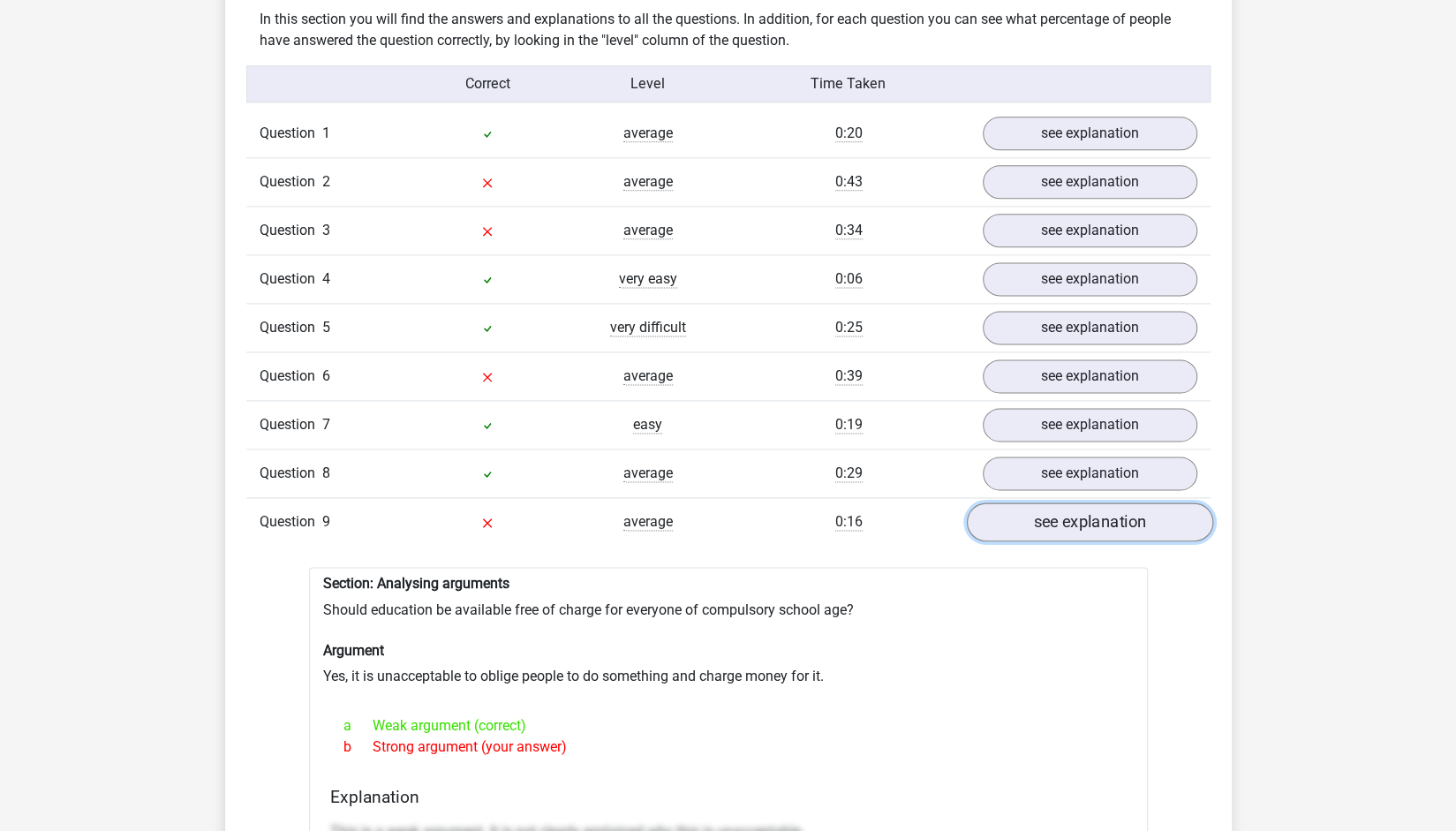
click at [1072, 507] on link "see explanation" at bounding box center [1088, 523] width 246 height 39
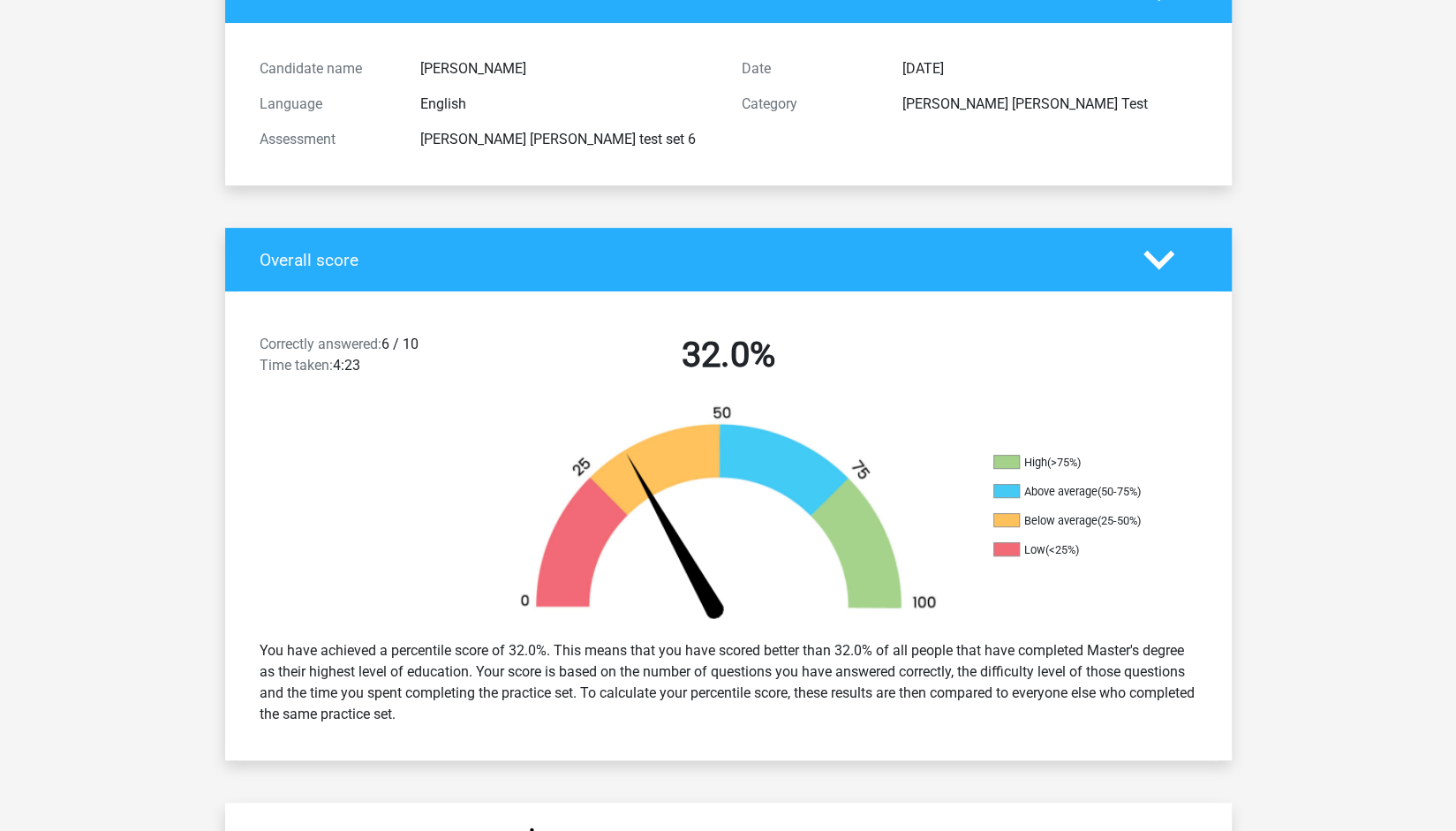
scroll to position [0, 0]
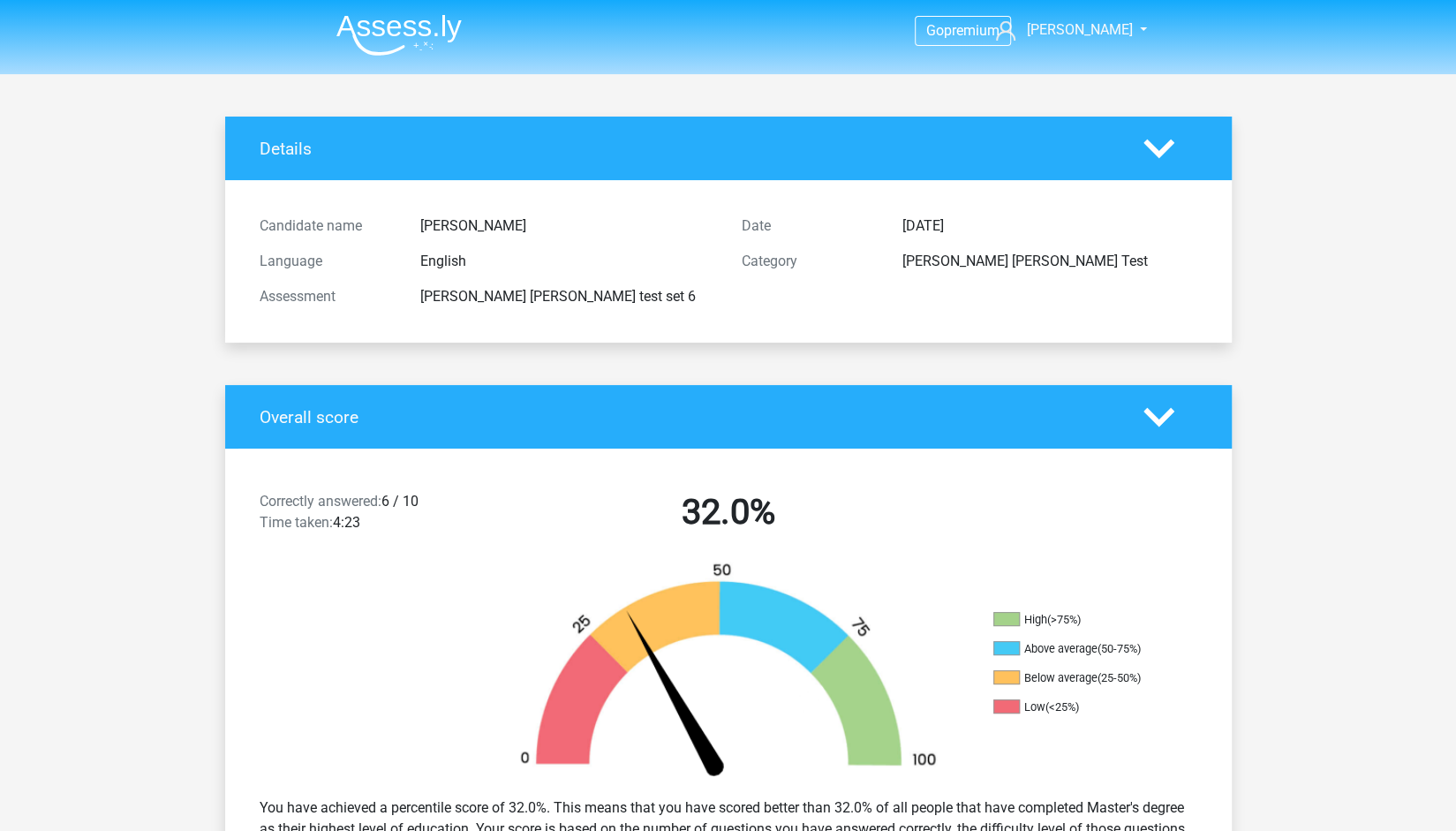
click at [447, 36] on img at bounding box center [398, 34] width 125 height 41
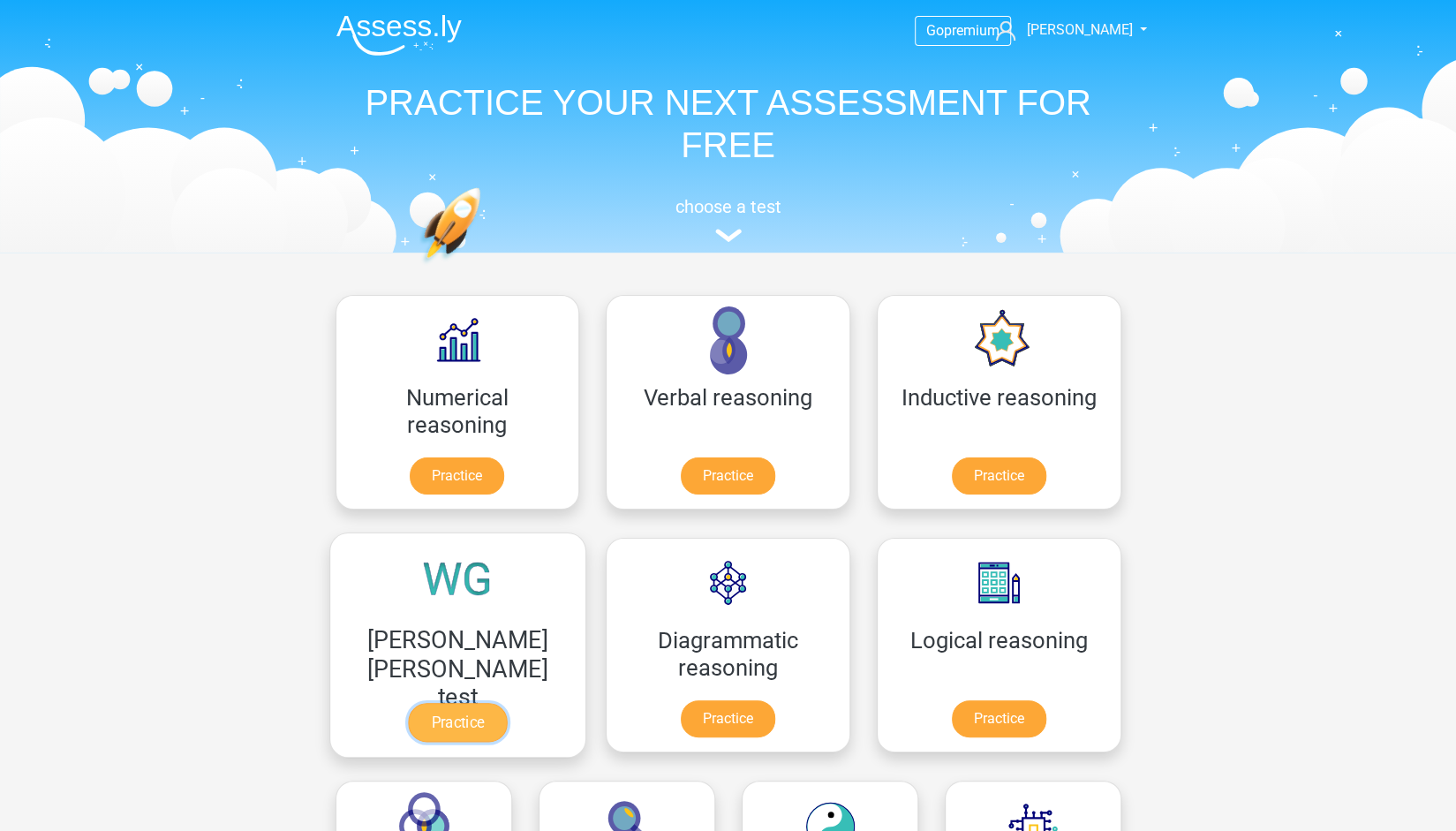
click at [506, 703] on link "Practice" at bounding box center [457, 722] width 99 height 39
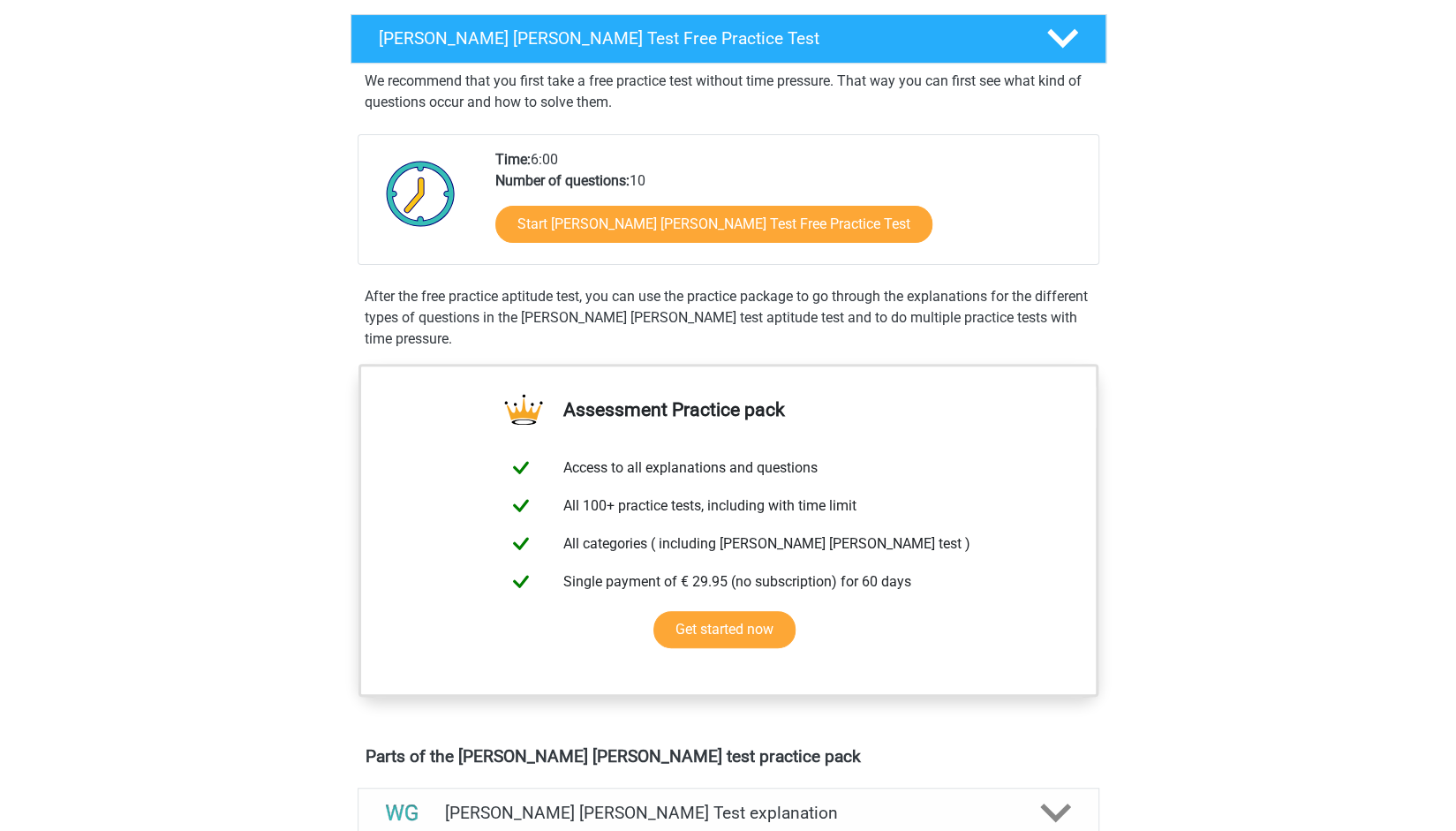
scroll to position [598, 0]
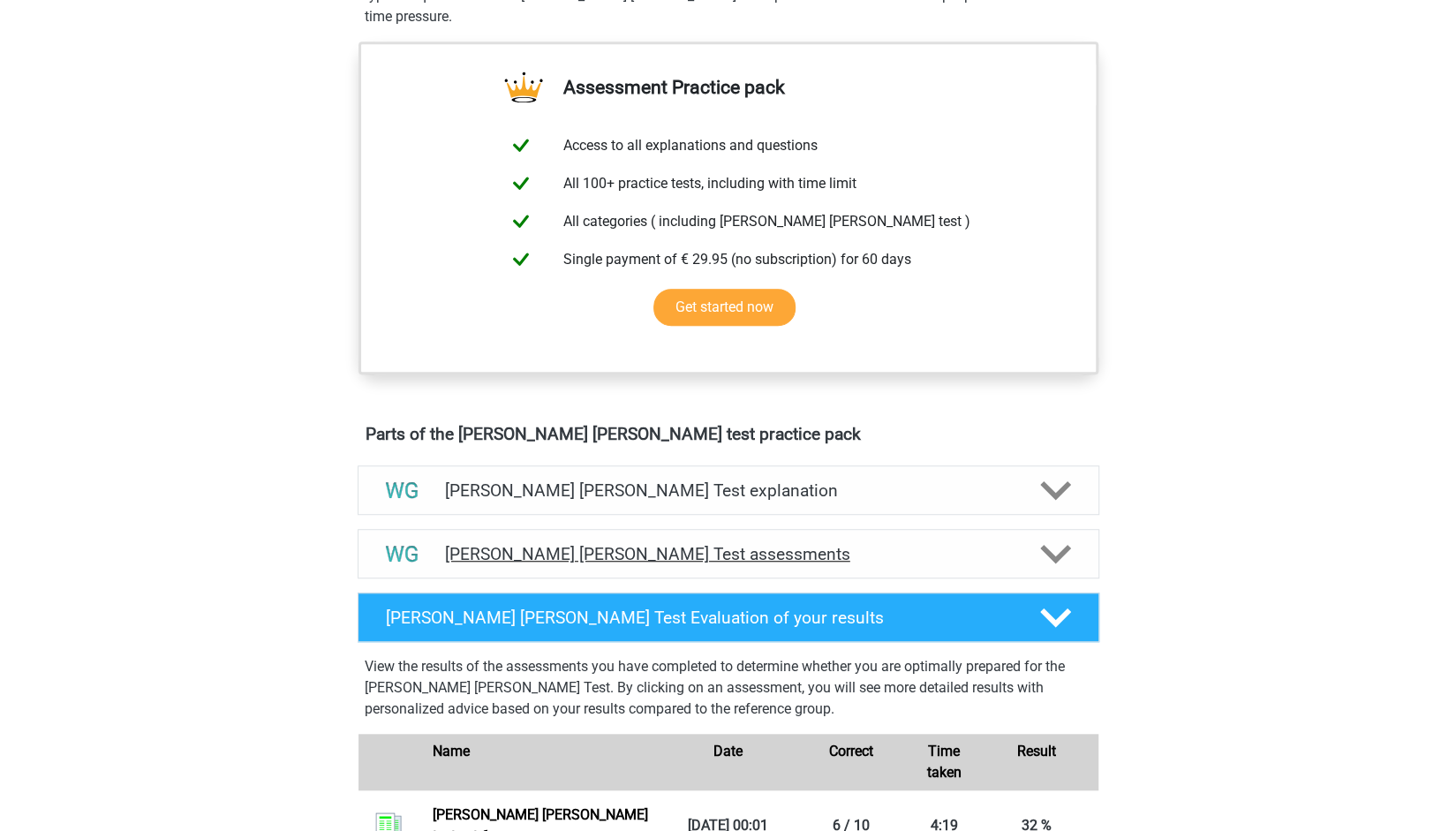
click at [1019, 544] on div "Watson Glaser Test assessments" at bounding box center [728, 553] width 594 height 20
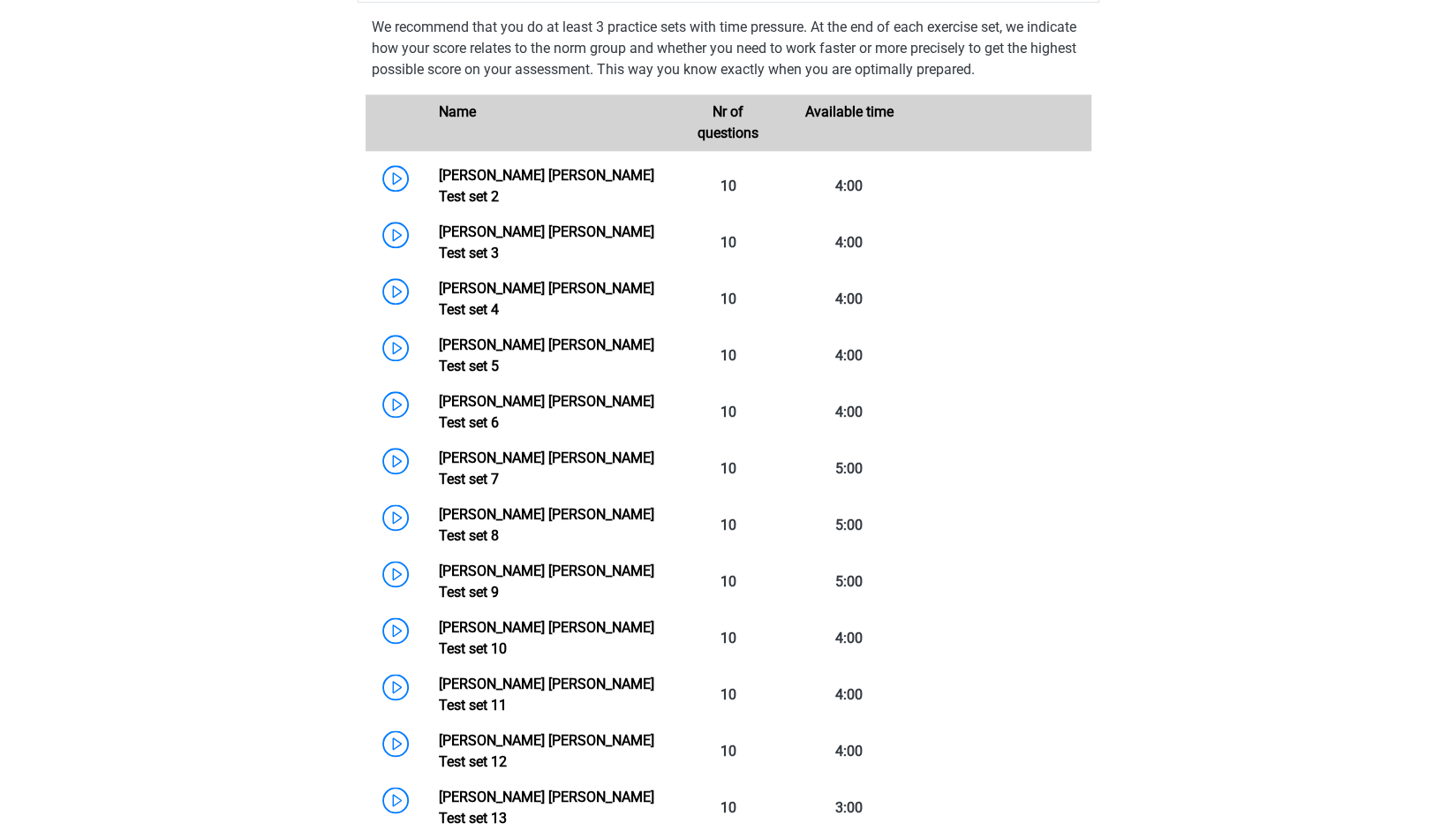
scroll to position [1188, 0]
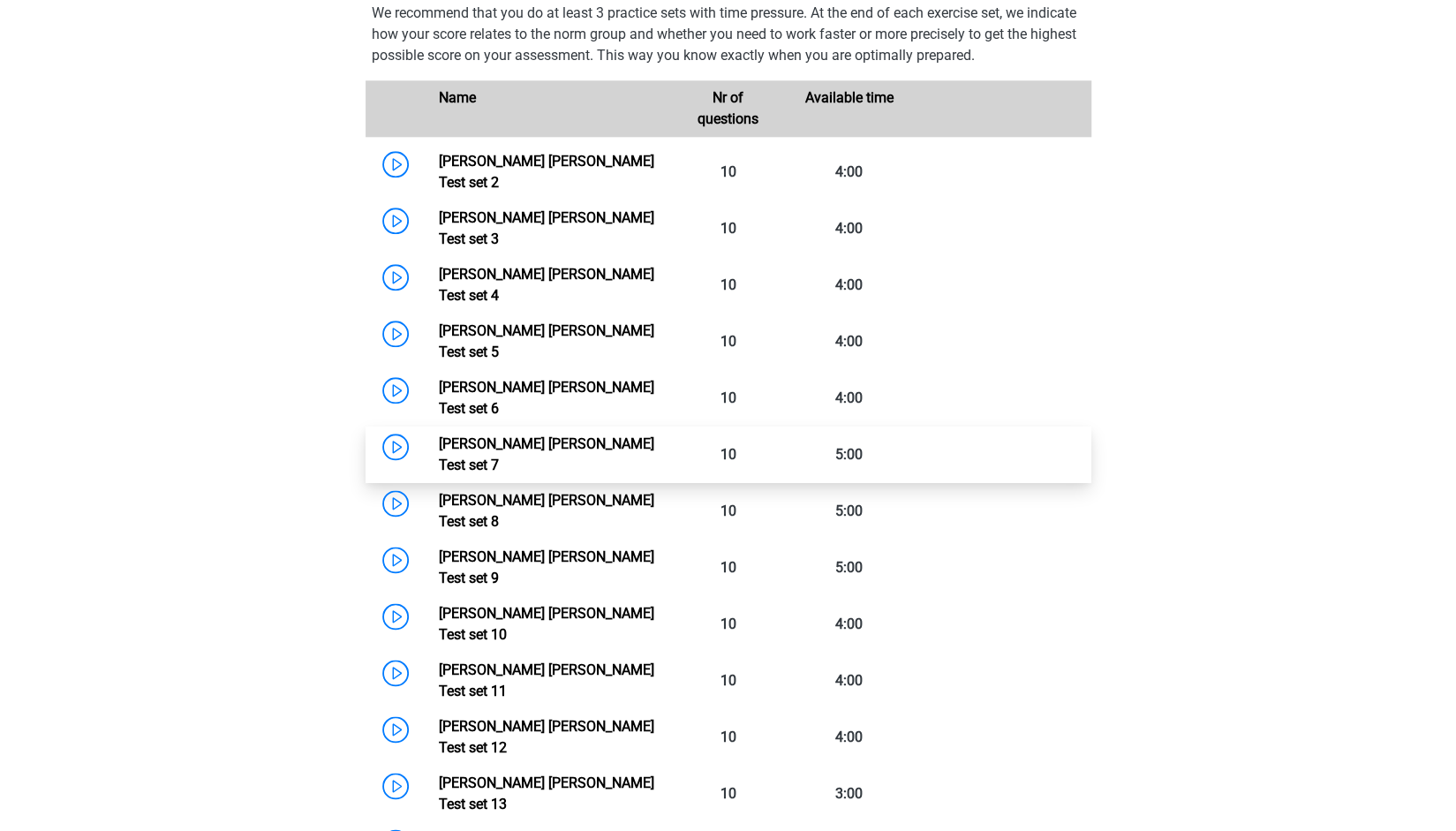
click at [533, 436] on link "Watson Glaser Test set 7" at bounding box center [546, 455] width 215 height 38
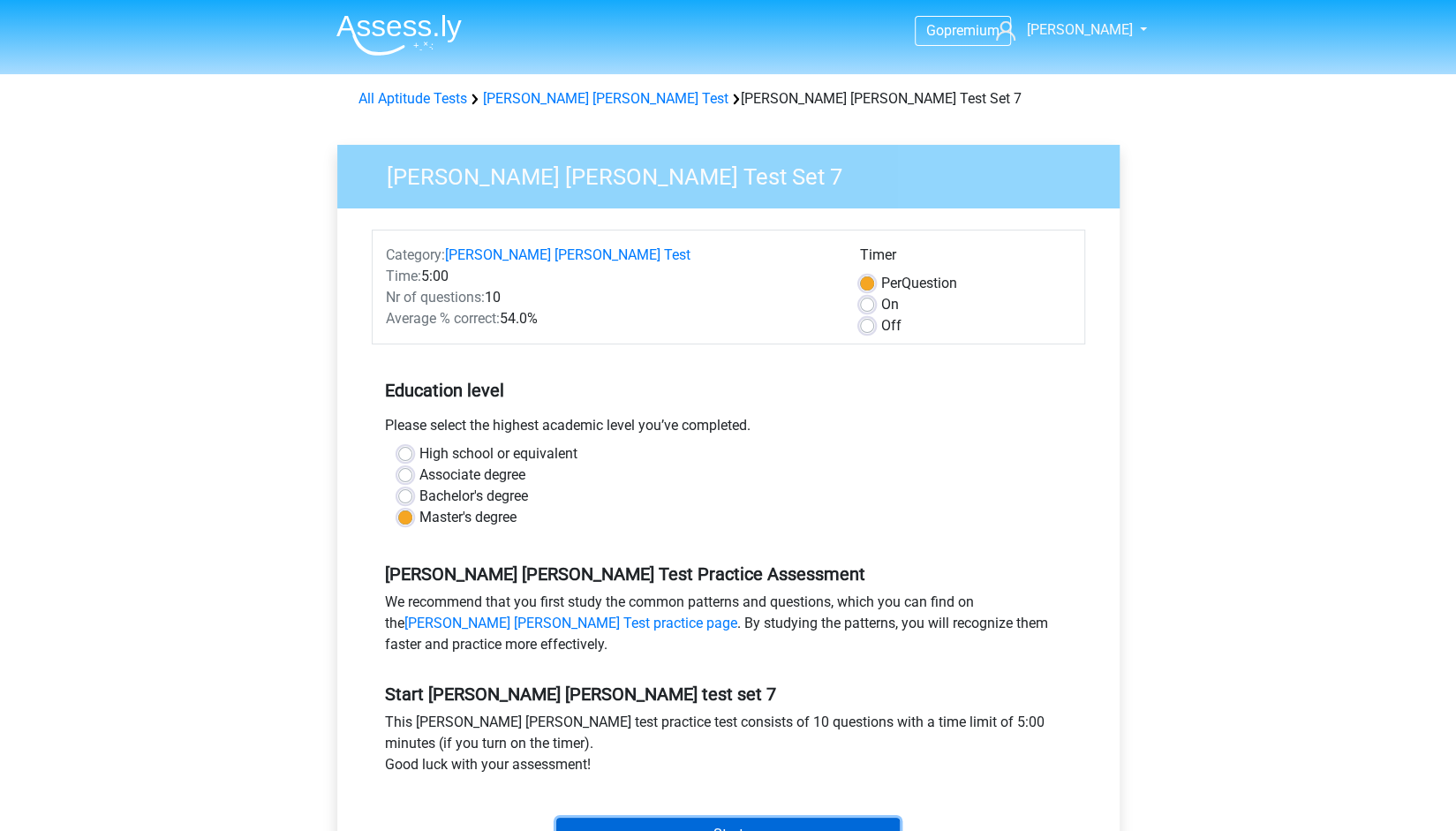
click at [796, 825] on input "Start" at bounding box center [728, 834] width 344 height 34
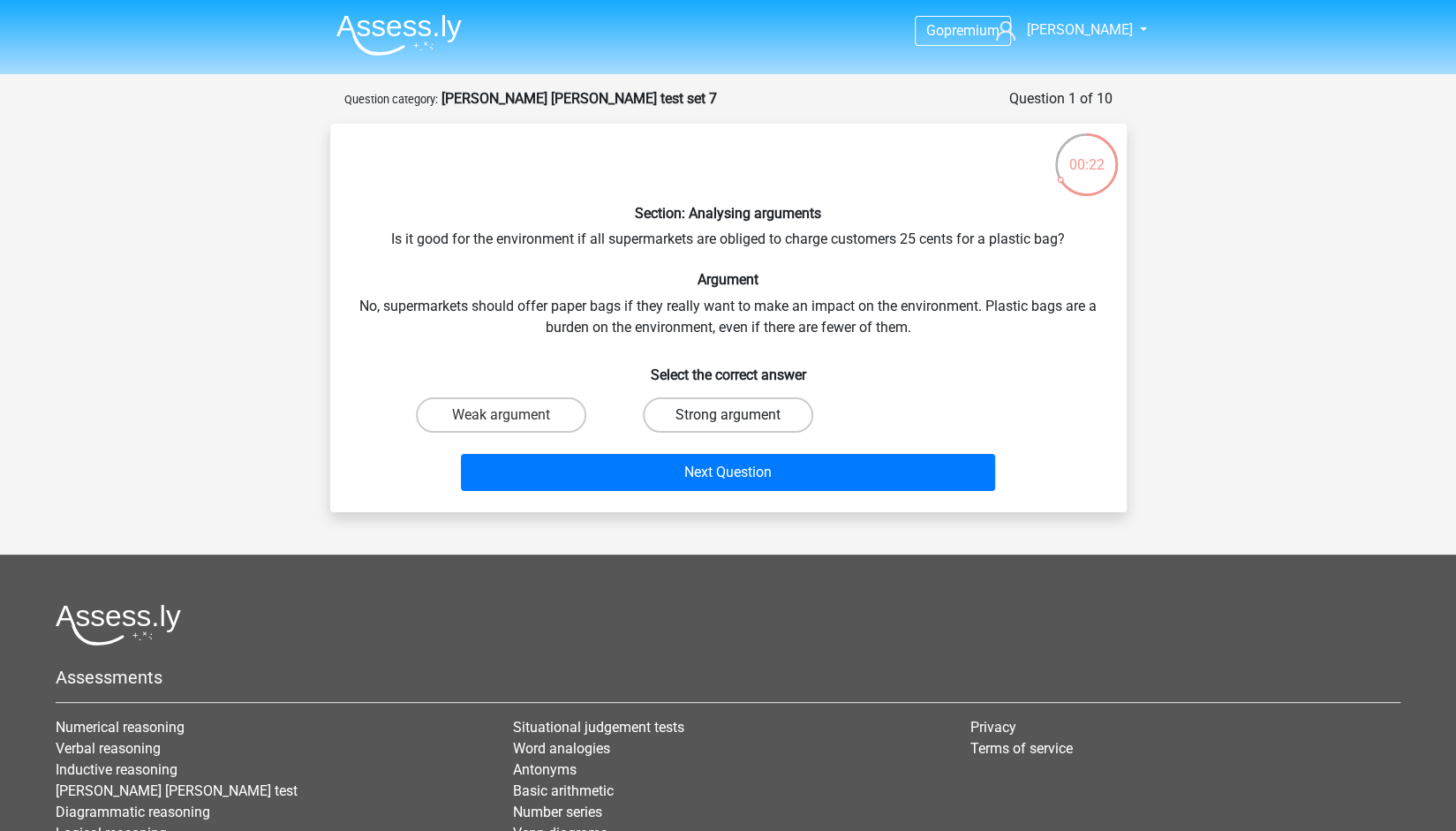
click at [726, 409] on label "Strong argument" at bounding box center [728, 415] width 170 height 35
click at [728, 415] on input "Strong argument" at bounding box center [733, 420] width 11 height 11
radio input "true"
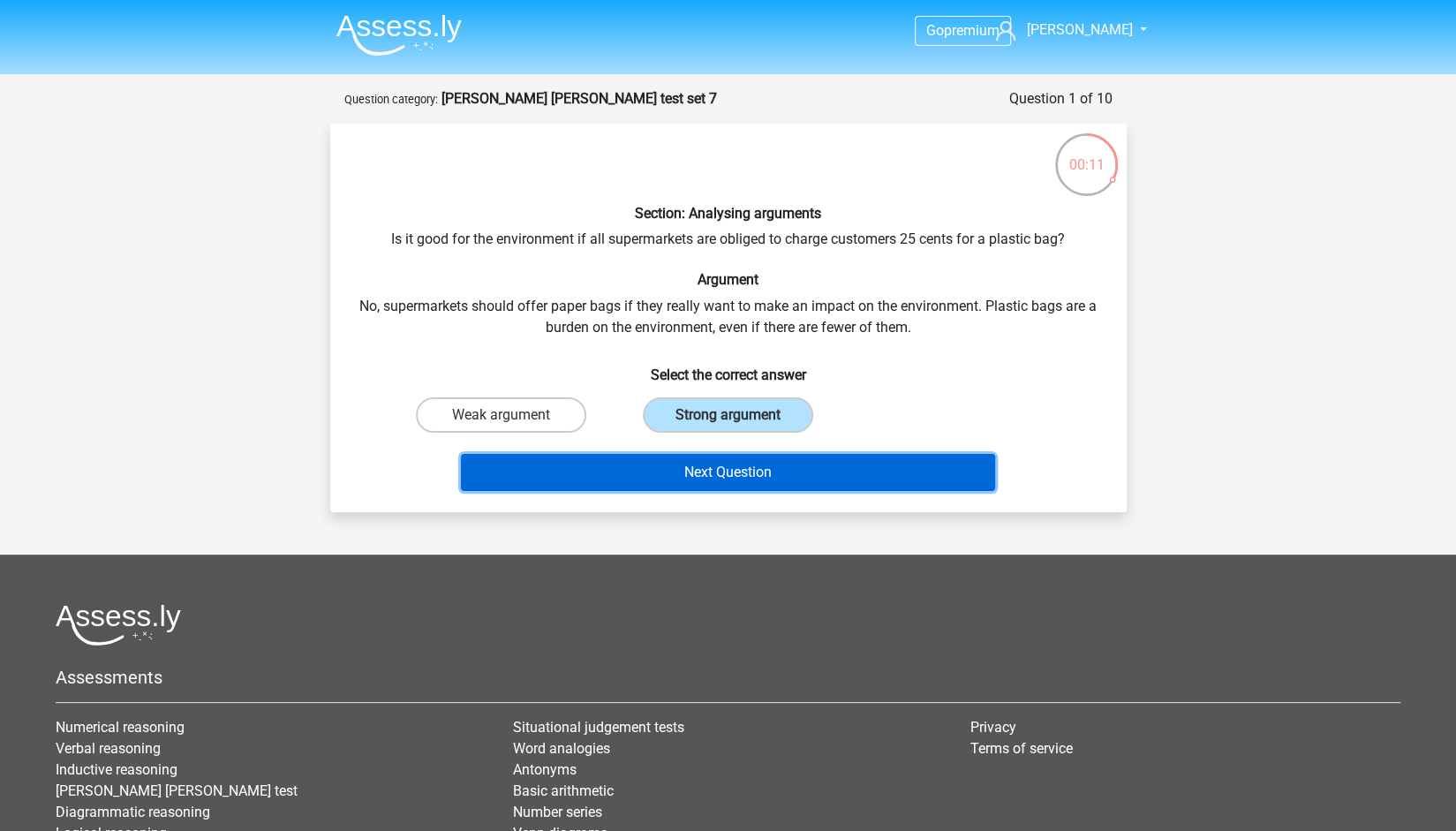
click at [709, 474] on button "Next Question" at bounding box center [728, 472] width 534 height 37
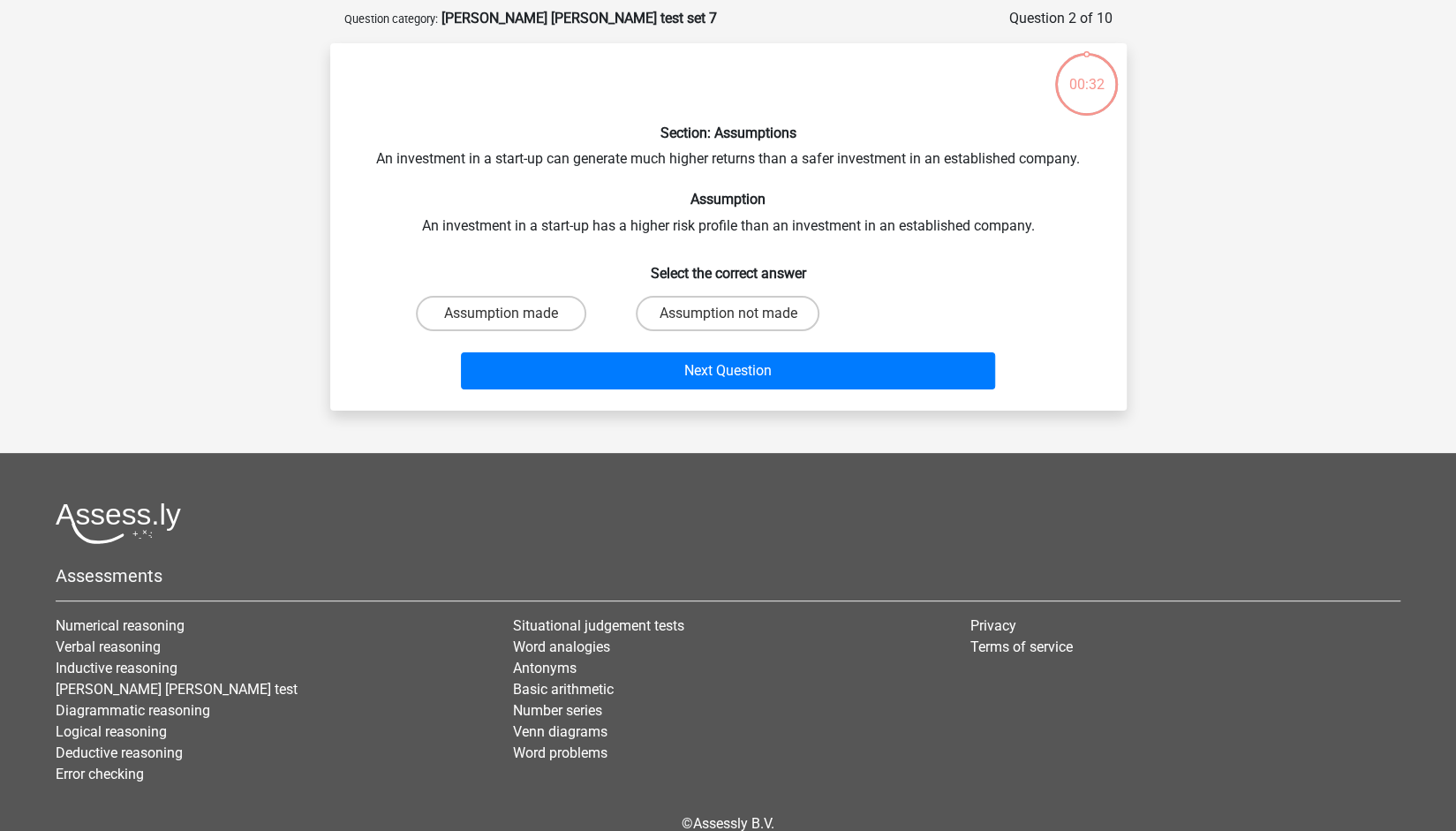
scroll to position [88, 0]
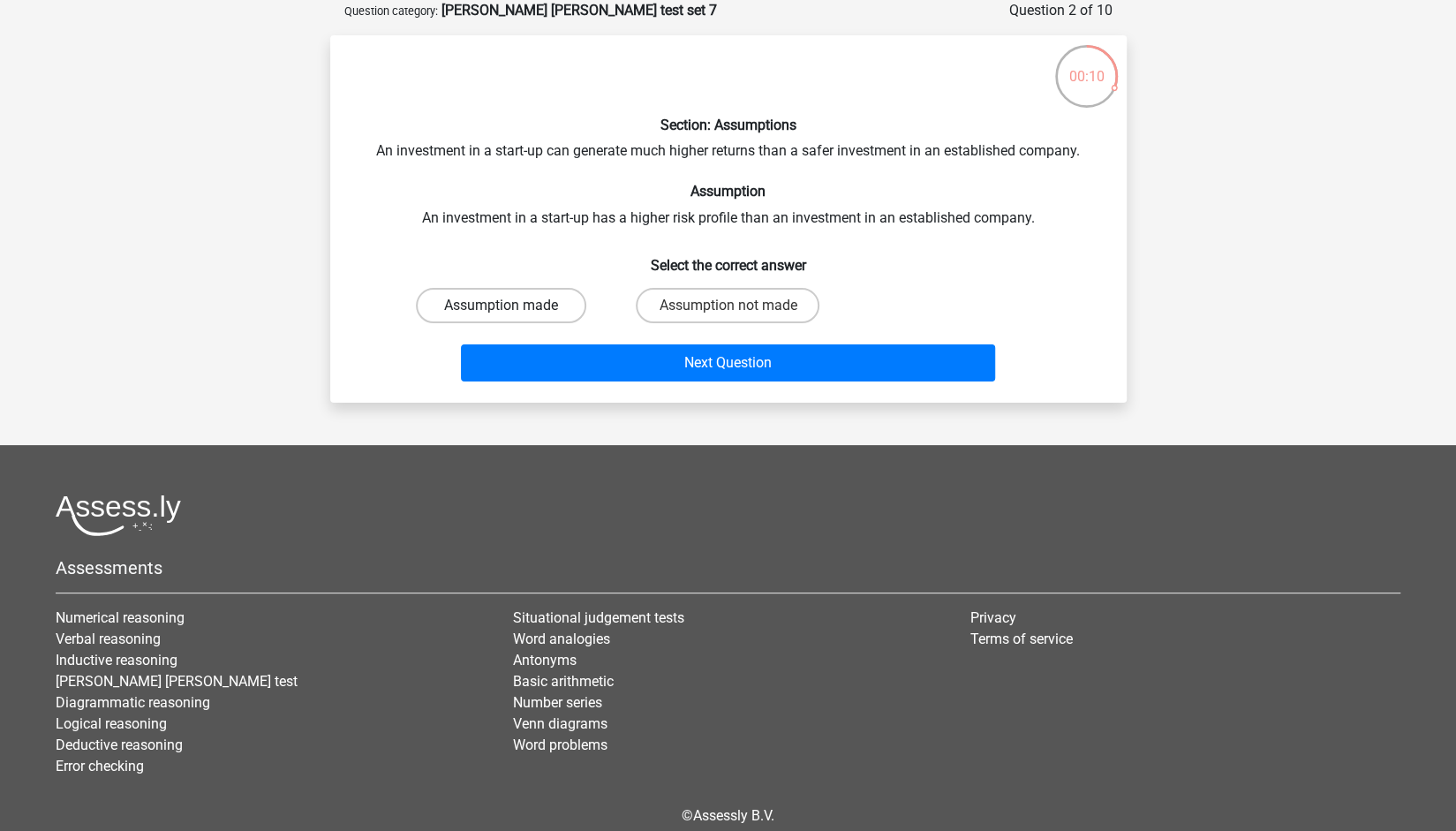
click at [576, 302] on label "Assumption made" at bounding box center [501, 305] width 170 height 35
click at [512, 305] on input "Assumption made" at bounding box center [506, 311] width 11 height 11
radio input "true"
click at [705, 311] on label "Assumption not made" at bounding box center [728, 305] width 184 height 35
click at [728, 311] on input "Assumption not made" at bounding box center [733, 311] width 11 height 11
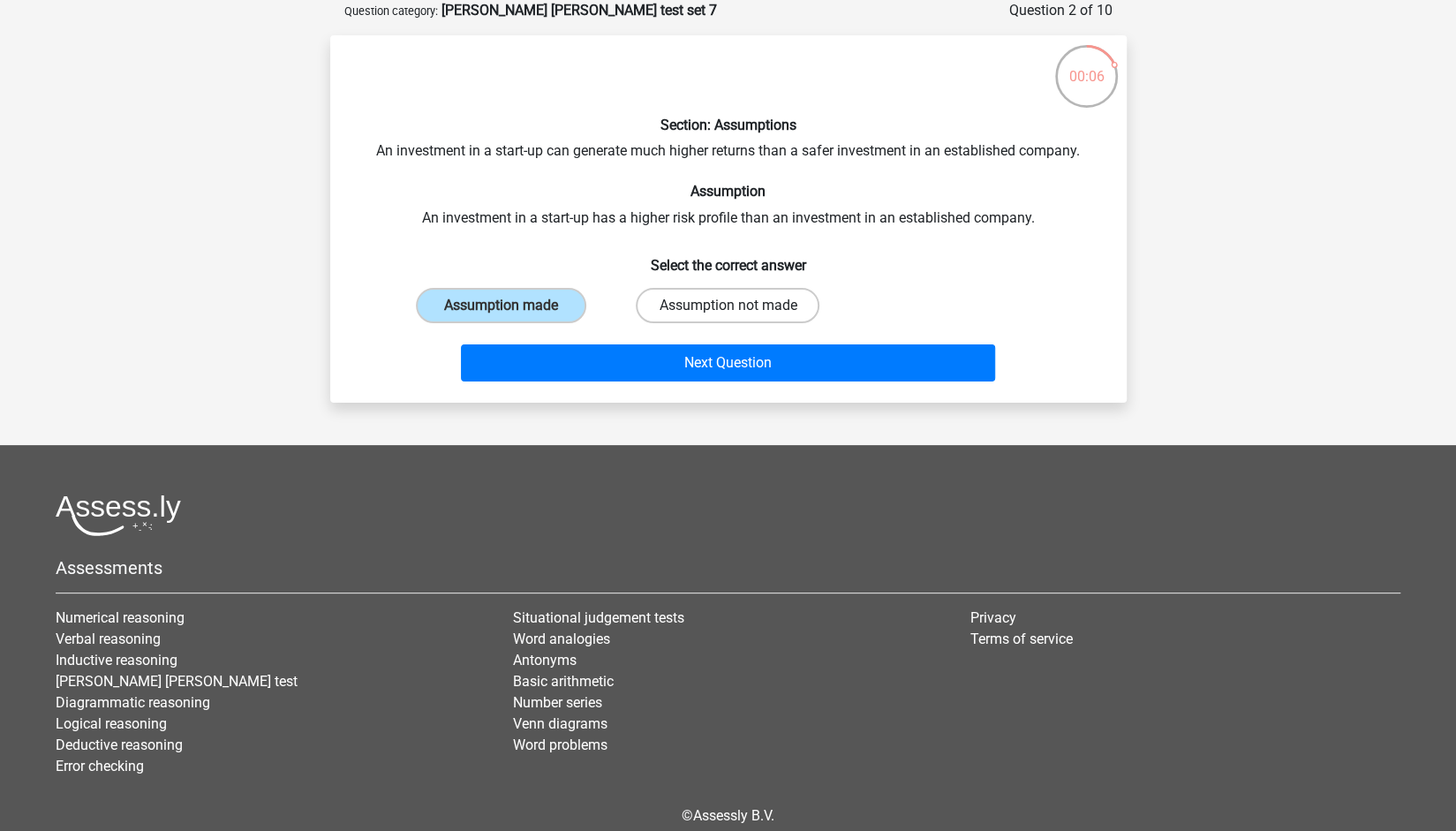
radio input "true"
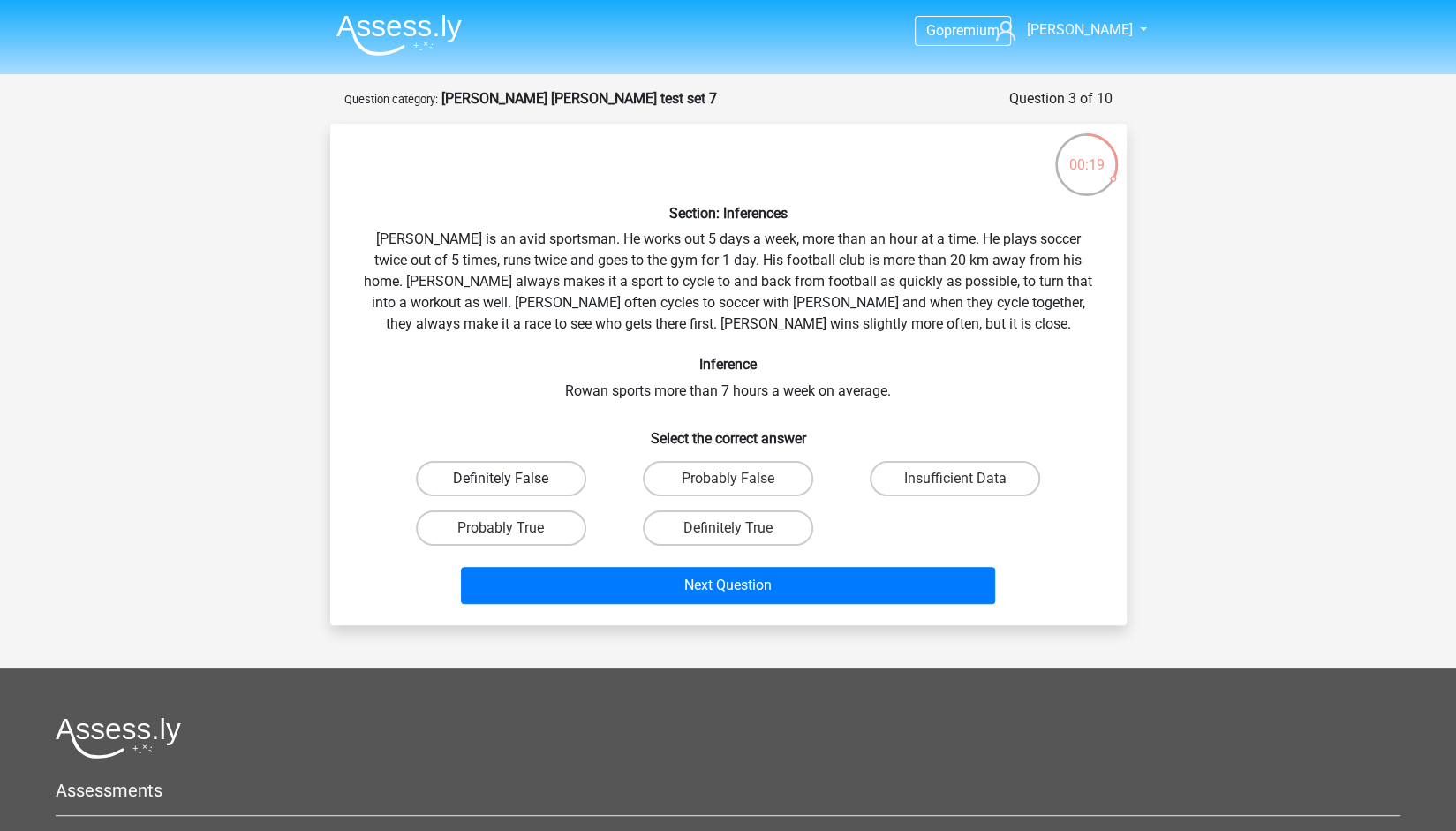
click at [527, 474] on label "Definitely False" at bounding box center [501, 478] width 170 height 35
click at [512, 479] on input "Definitely False" at bounding box center [506, 484] width 11 height 11
radio input "true"
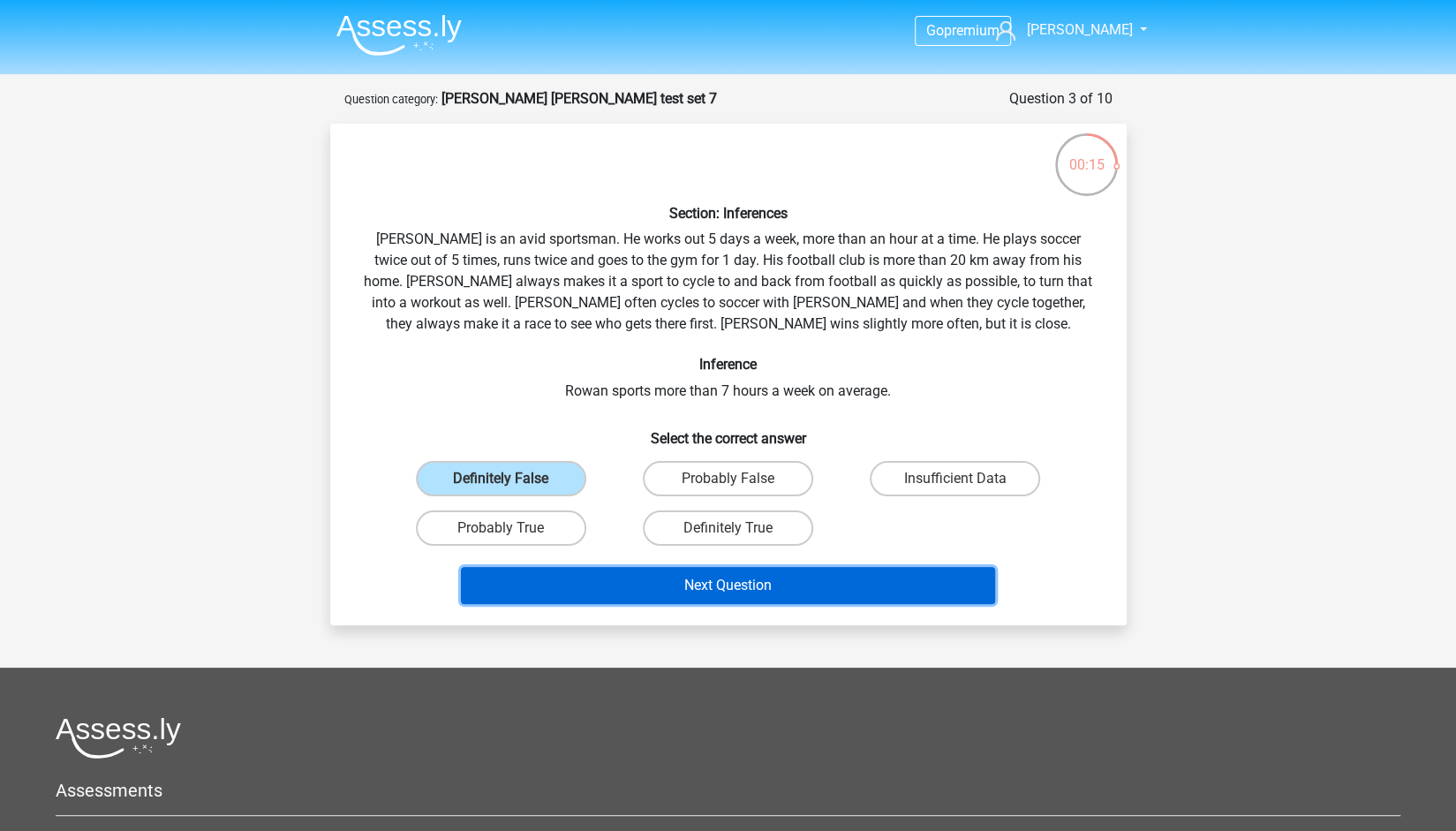
click at [642, 584] on button "Next Question" at bounding box center [728, 585] width 534 height 37
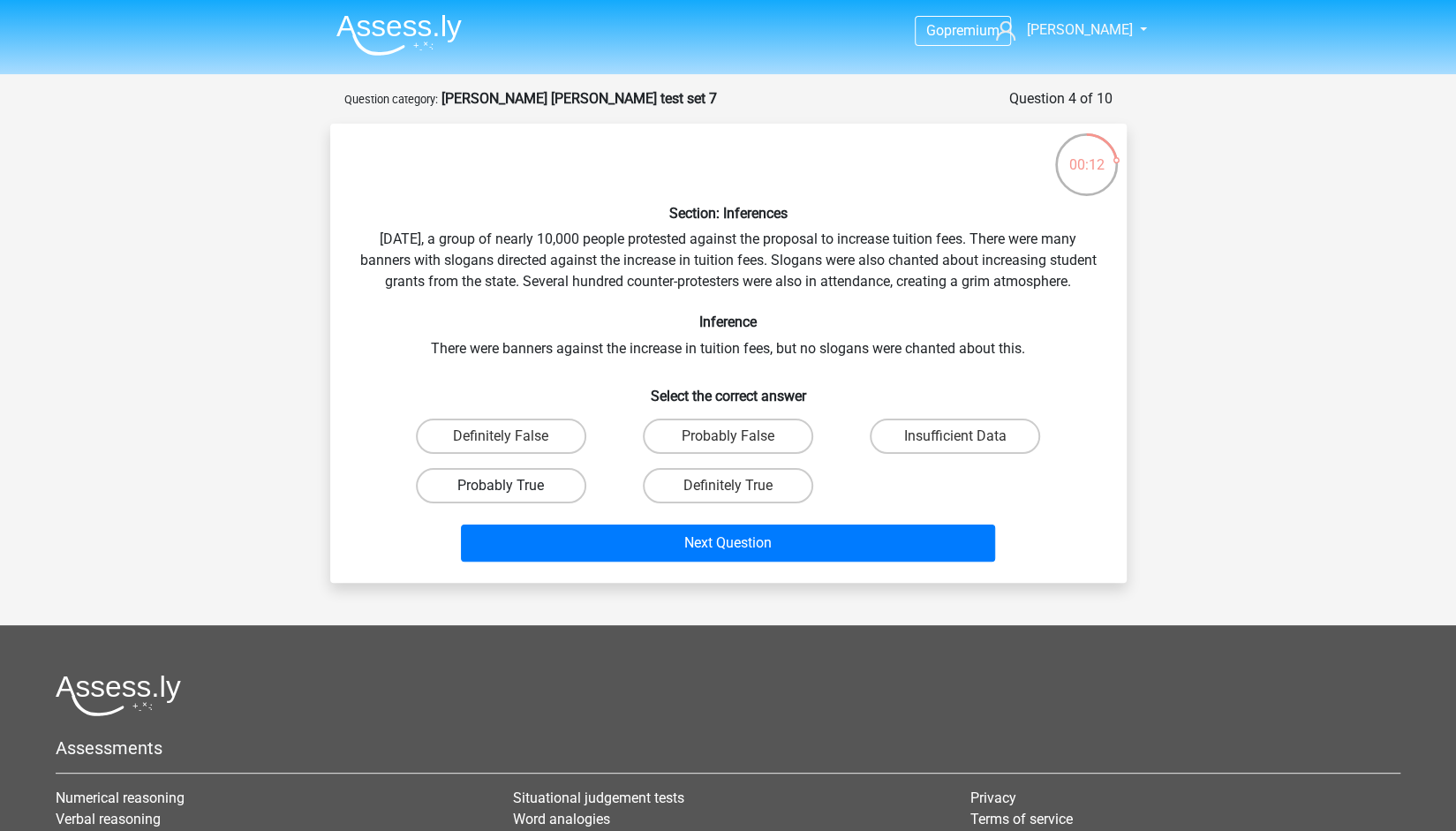
click at [537, 498] on label "Probably True" at bounding box center [501, 485] width 170 height 35
click at [512, 497] on input "Probably True" at bounding box center [506, 491] width 11 height 11
radio input "true"
click at [927, 454] on label "Insufficient Data" at bounding box center [954, 436] width 170 height 35
click at [955, 448] on input "Insufficient Data" at bounding box center [961, 442] width 11 height 11
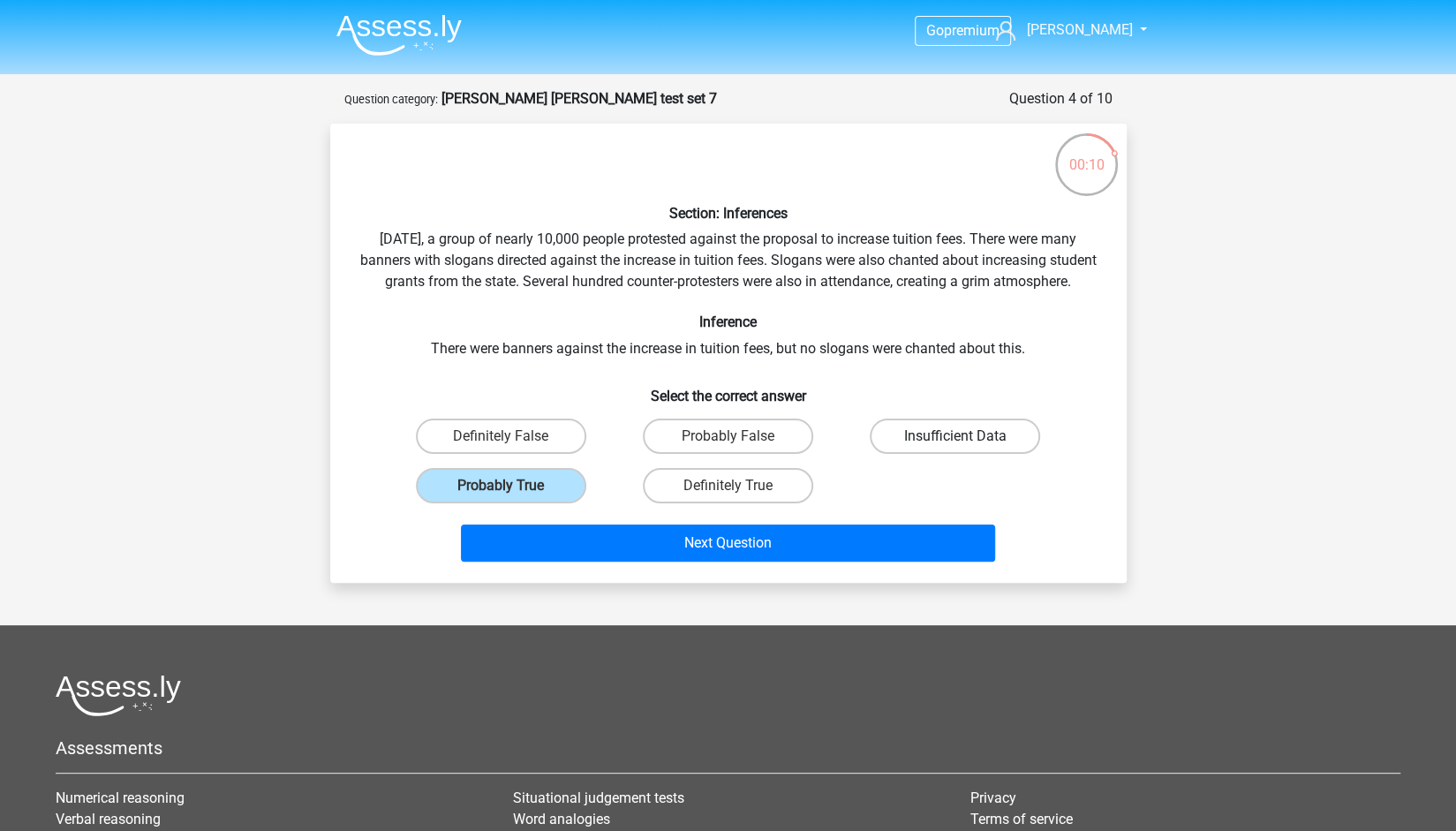
radio input "true"
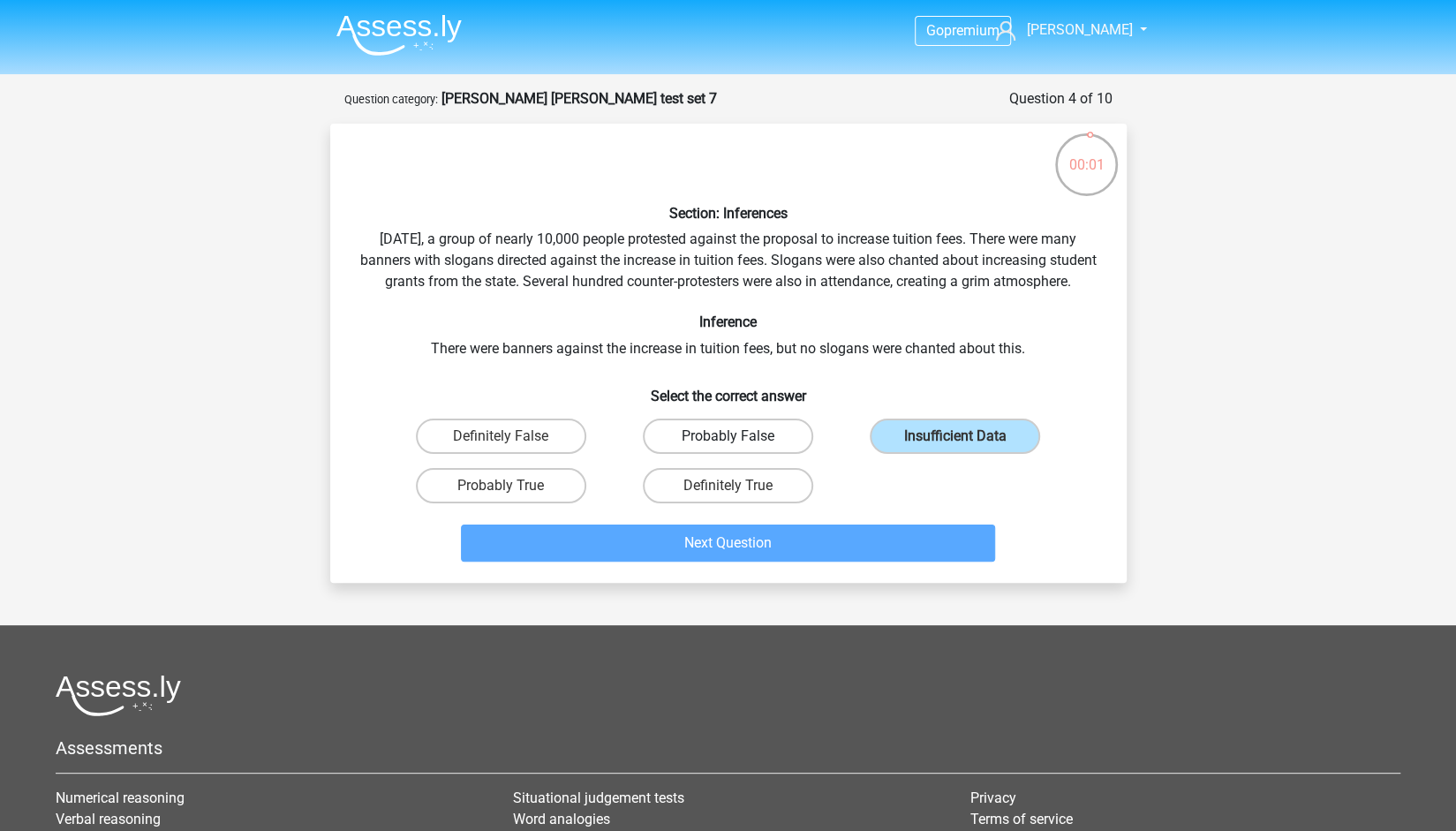
click at [724, 453] on label "Probably False" at bounding box center [728, 436] width 170 height 35
click at [728, 448] on input "Probably False" at bounding box center [733, 442] width 11 height 11
radio input "true"
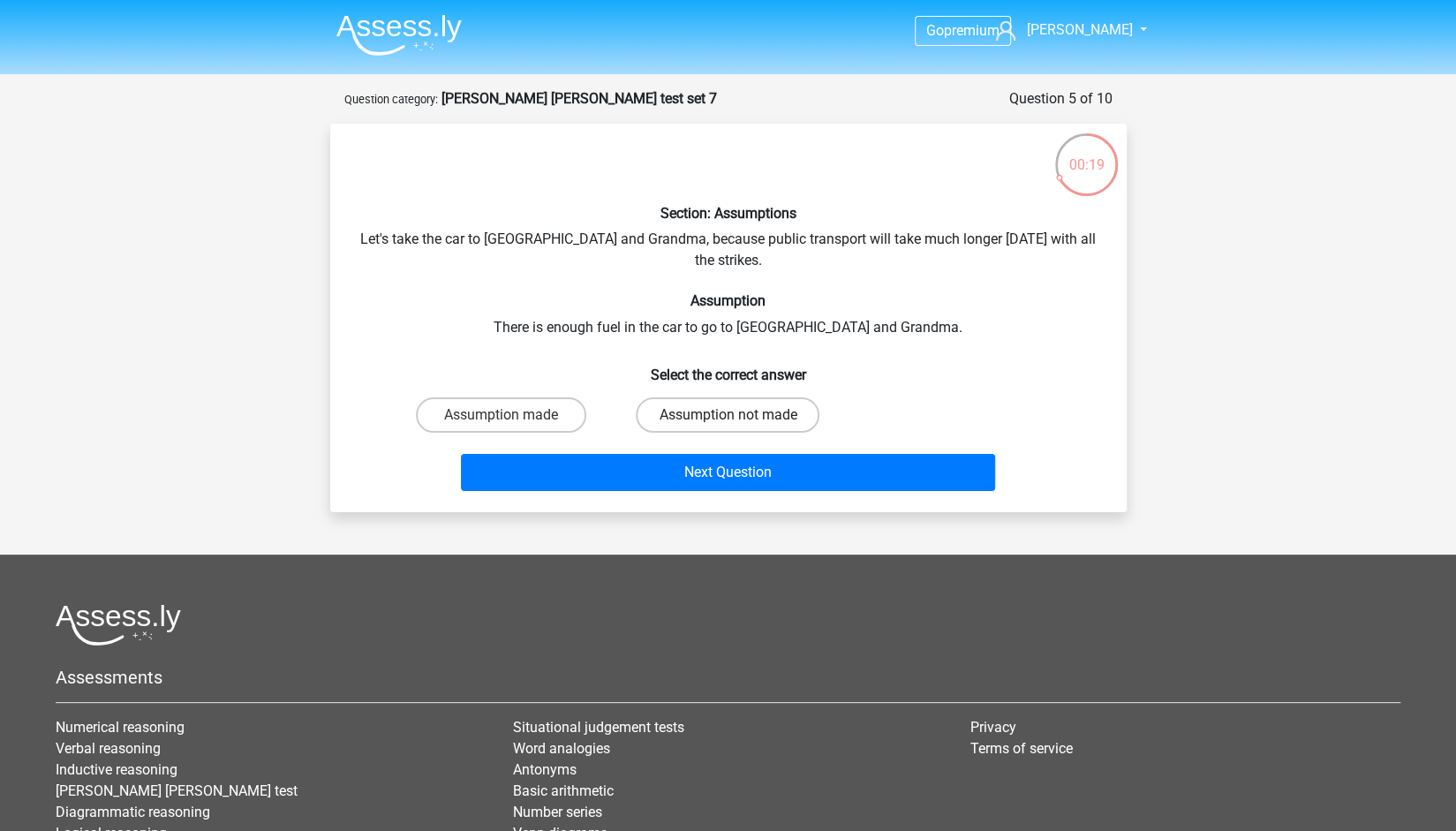
click at [794, 407] on label "Assumption not made" at bounding box center [728, 415] width 184 height 35
click at [739, 415] on input "Assumption not made" at bounding box center [733, 420] width 11 height 11
radio input "true"
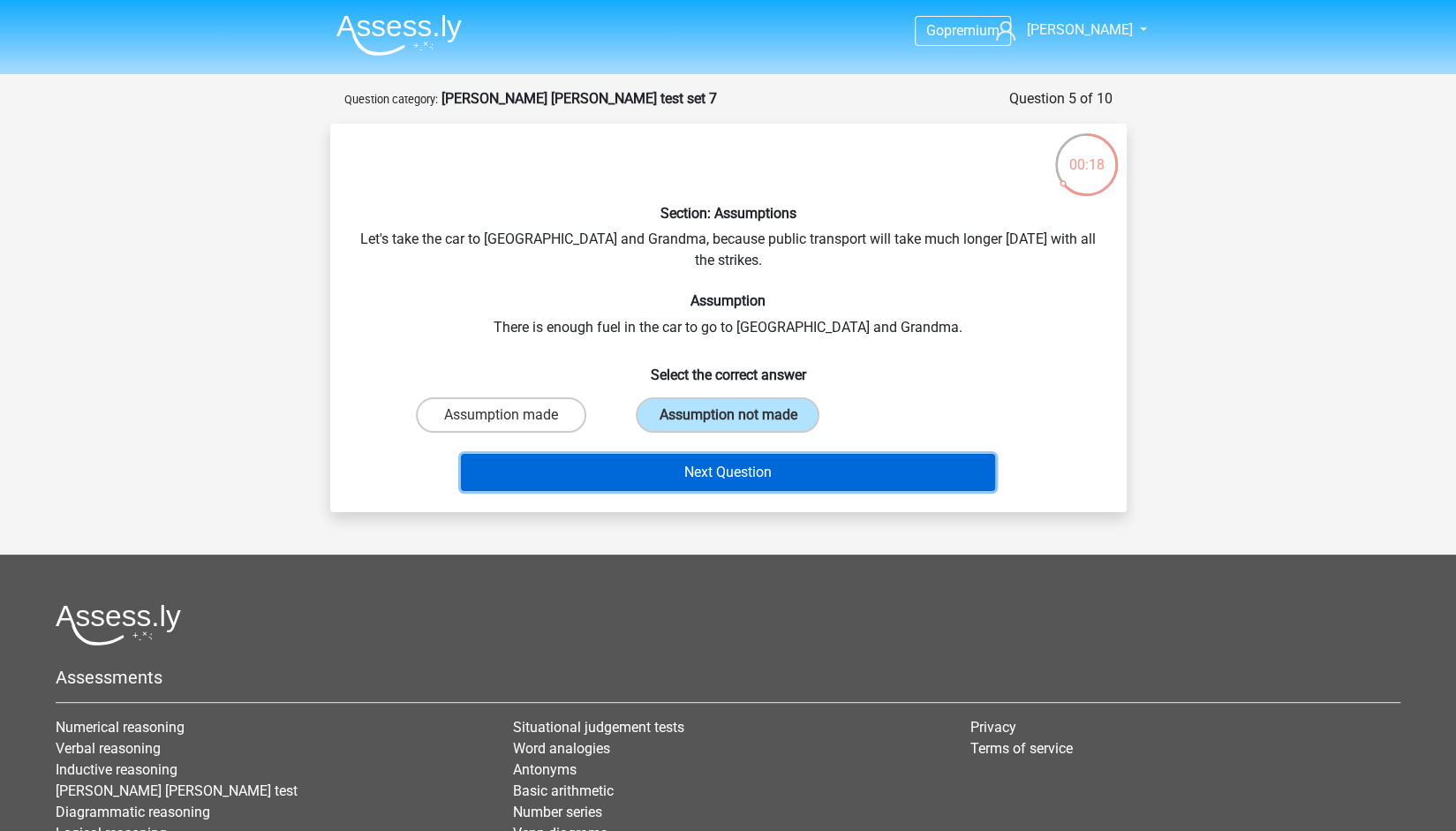
click at [777, 456] on button "Next Question" at bounding box center [728, 472] width 534 height 37
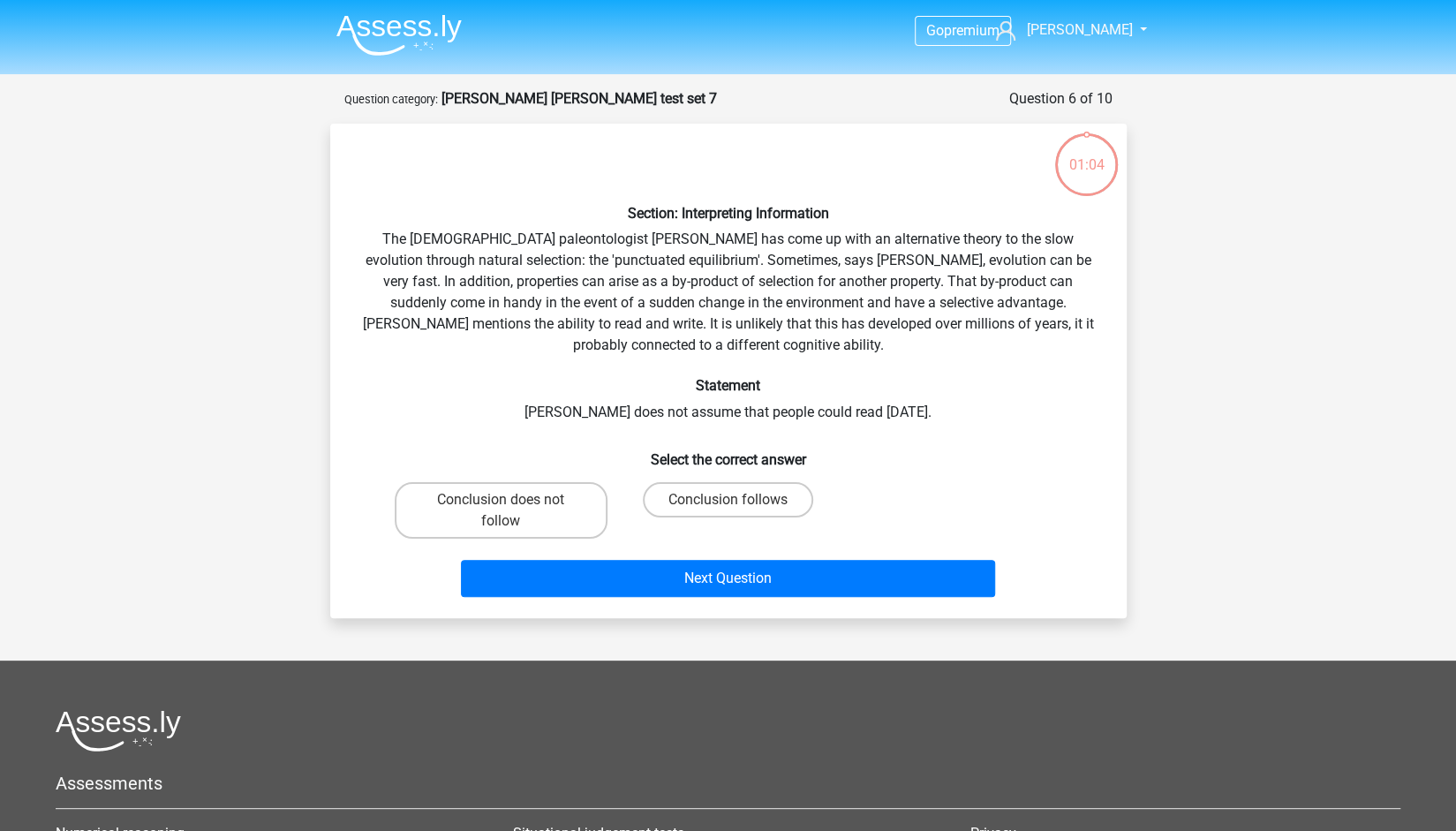
scroll to position [88, 0]
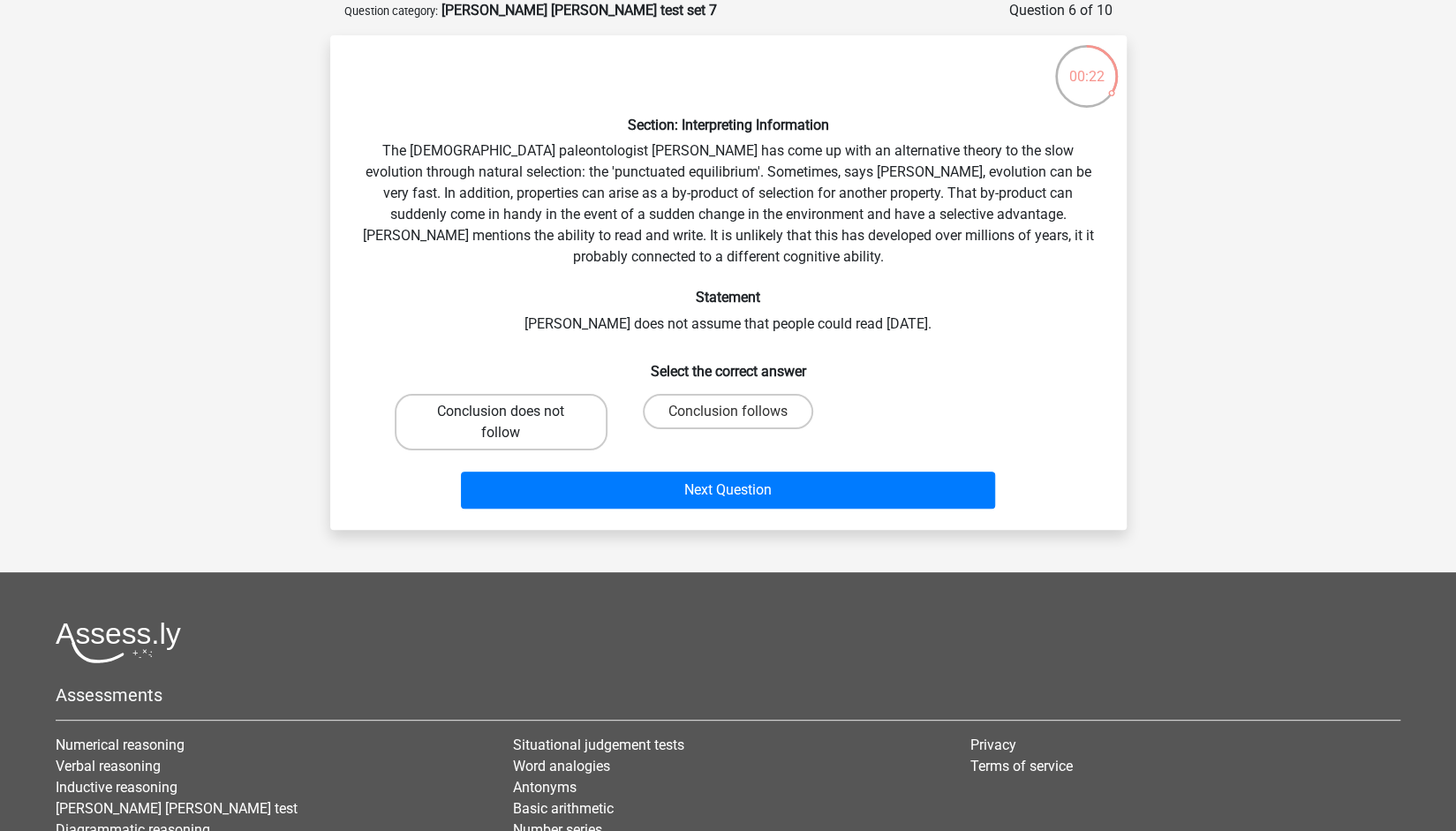
click at [531, 433] on label "Conclusion does not follow" at bounding box center [501, 421] width 213 height 56
click at [512, 423] on input "Conclusion does not follow" at bounding box center [506, 417] width 11 height 11
radio input "true"
click at [699, 415] on label "Conclusion follows" at bounding box center [728, 411] width 170 height 35
click at [728, 415] on input "Conclusion follows" at bounding box center [733, 417] width 11 height 11
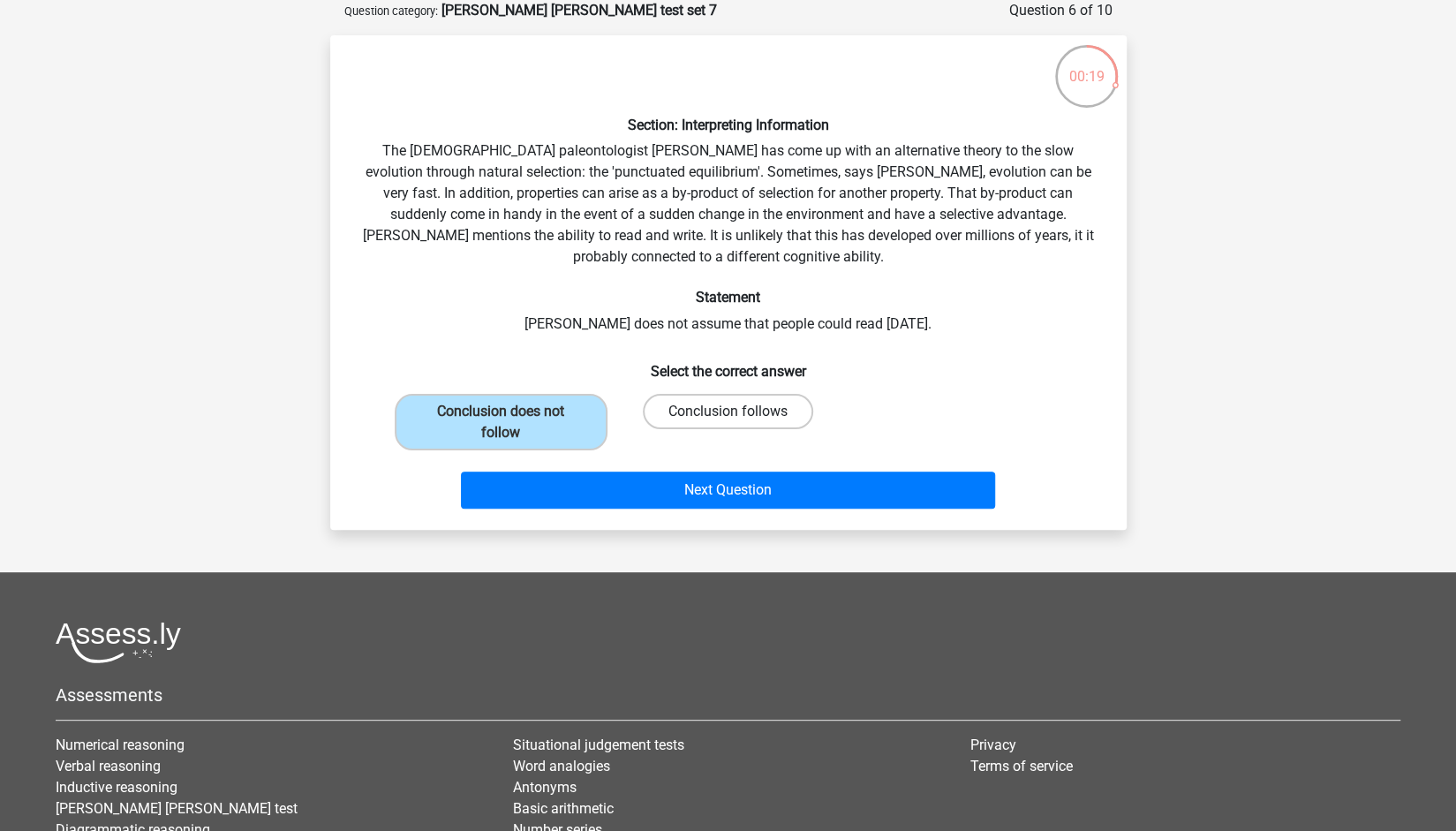
radio input "true"
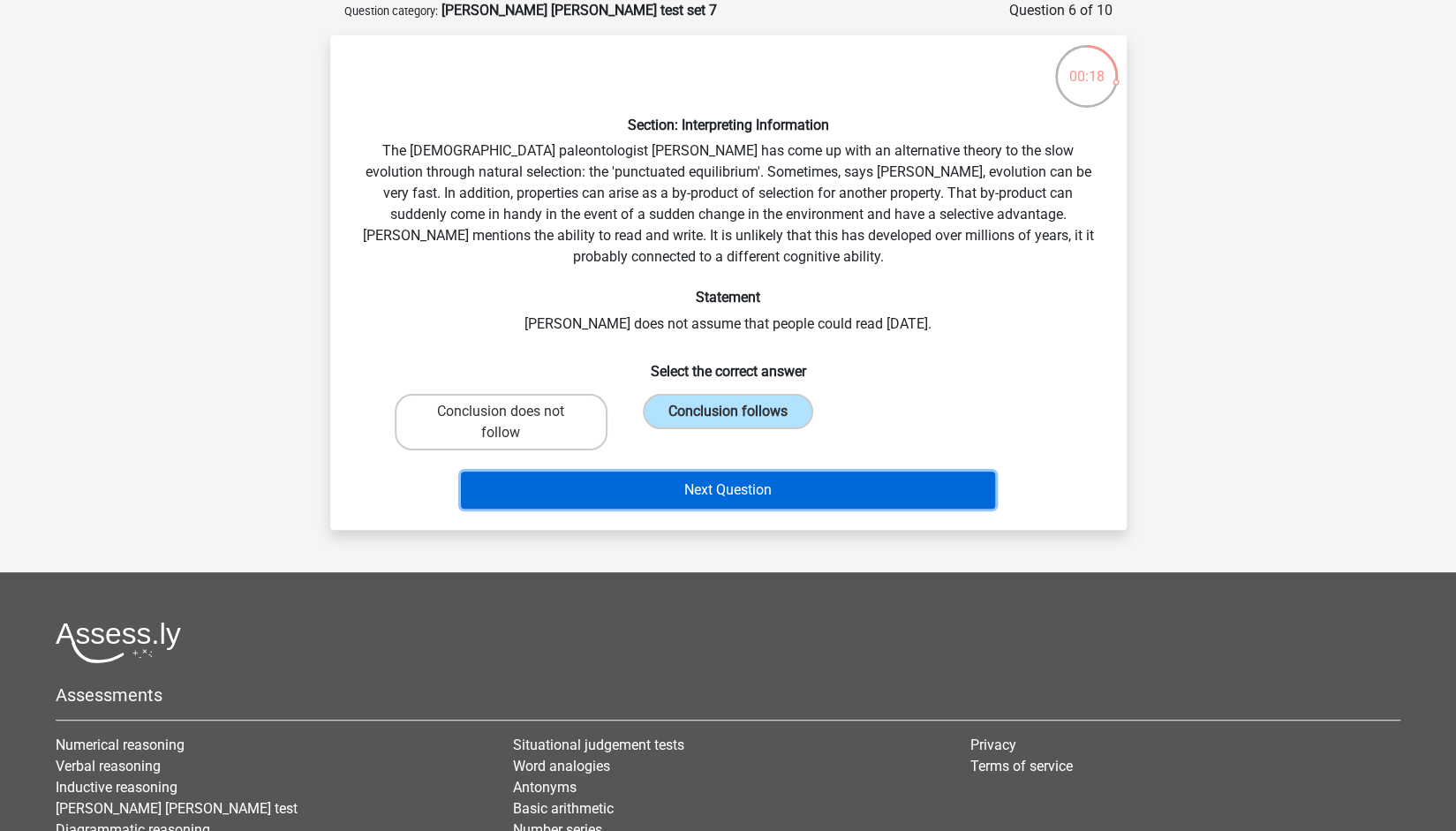
click at [702, 478] on button "Next Question" at bounding box center [728, 489] width 534 height 37
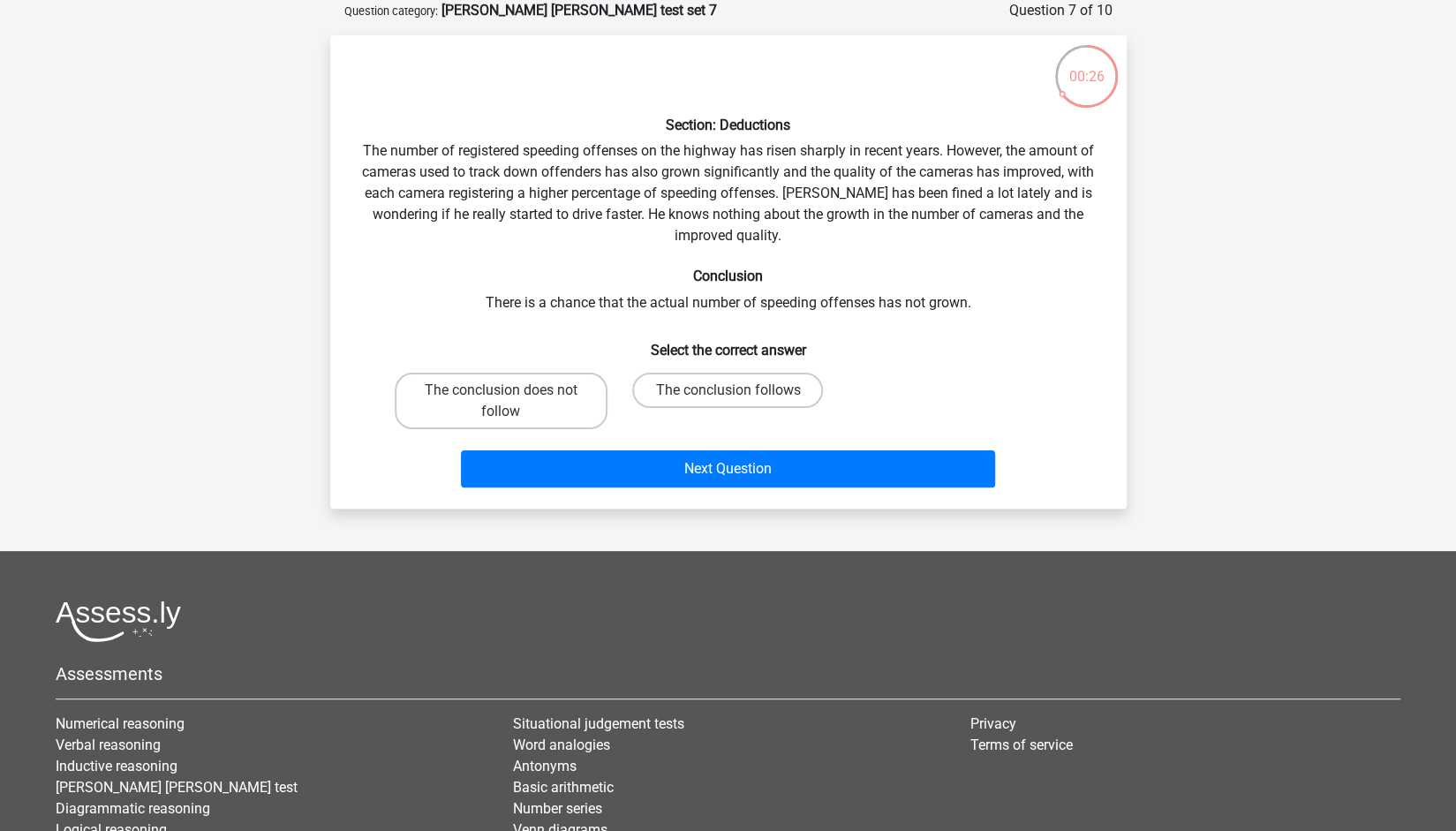
click at [734, 392] on input "The conclusion follows" at bounding box center [733, 396] width 11 height 11
radio input "true"
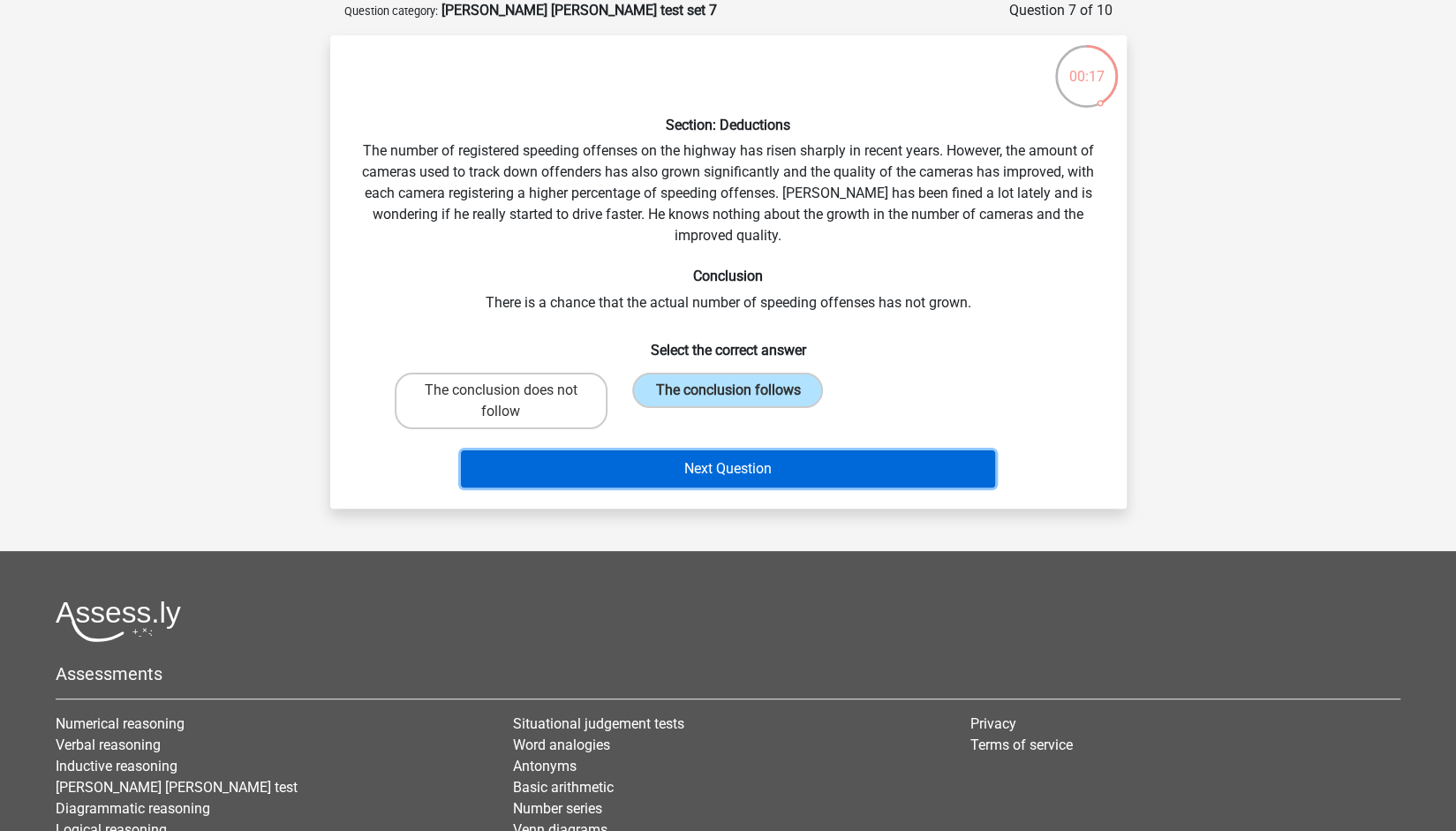
click at [726, 463] on button "Next Question" at bounding box center [728, 468] width 534 height 37
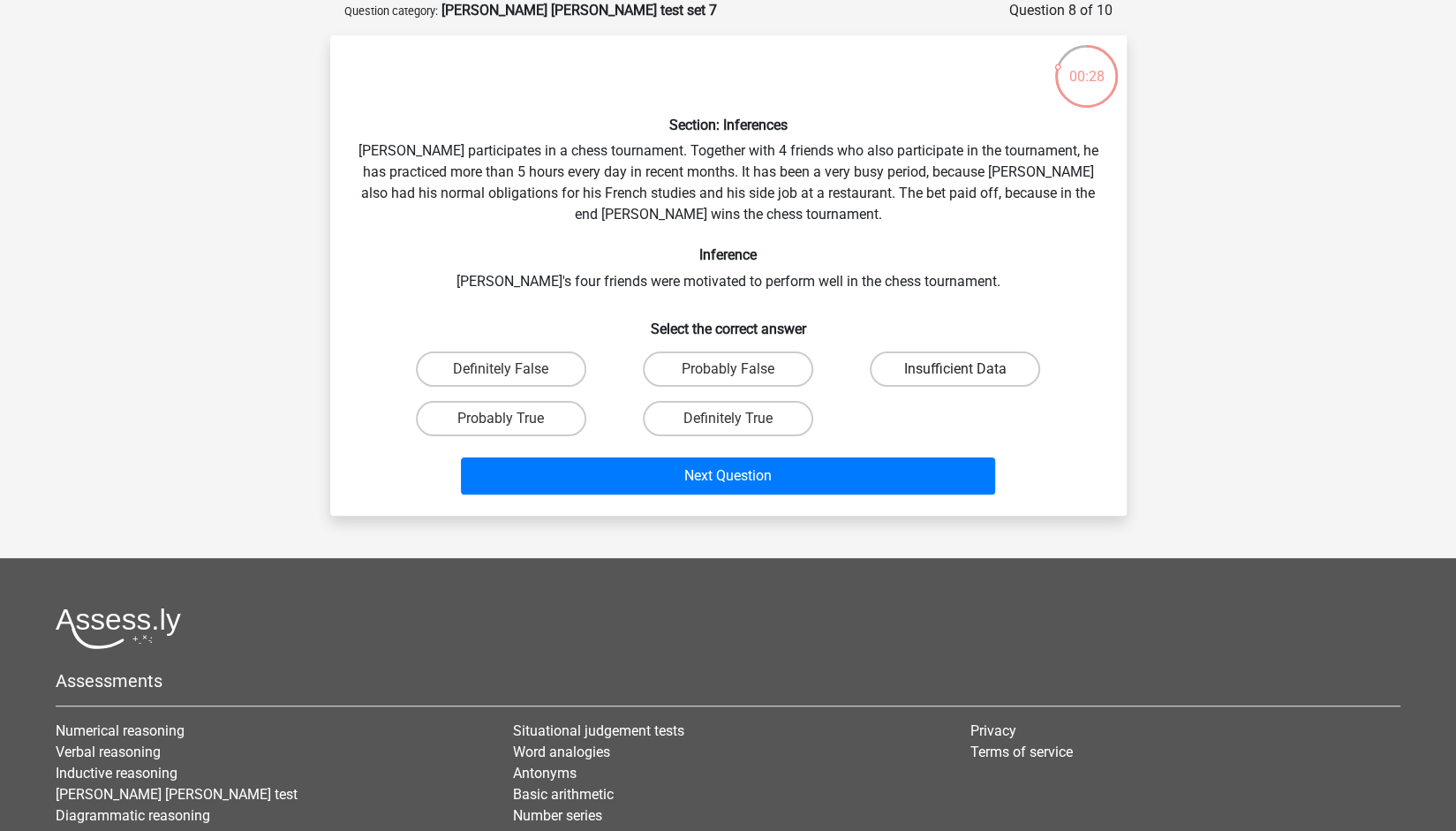
click at [925, 375] on label "Insufficient Data" at bounding box center [954, 369] width 170 height 35
click at [955, 375] on input "Insufficient Data" at bounding box center [961, 374] width 11 height 11
radio input "true"
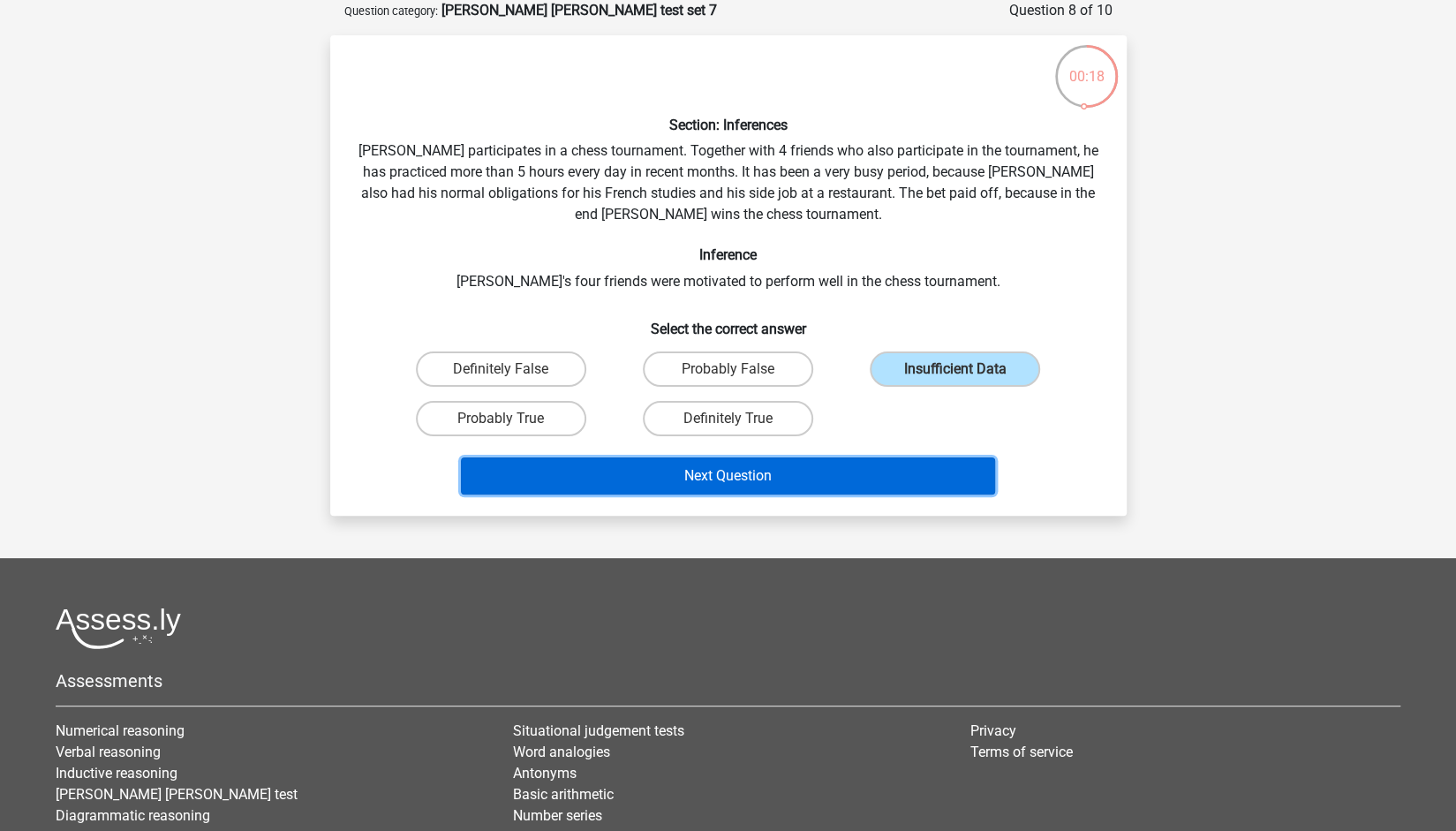
click at [860, 467] on button "Next Question" at bounding box center [728, 476] width 534 height 37
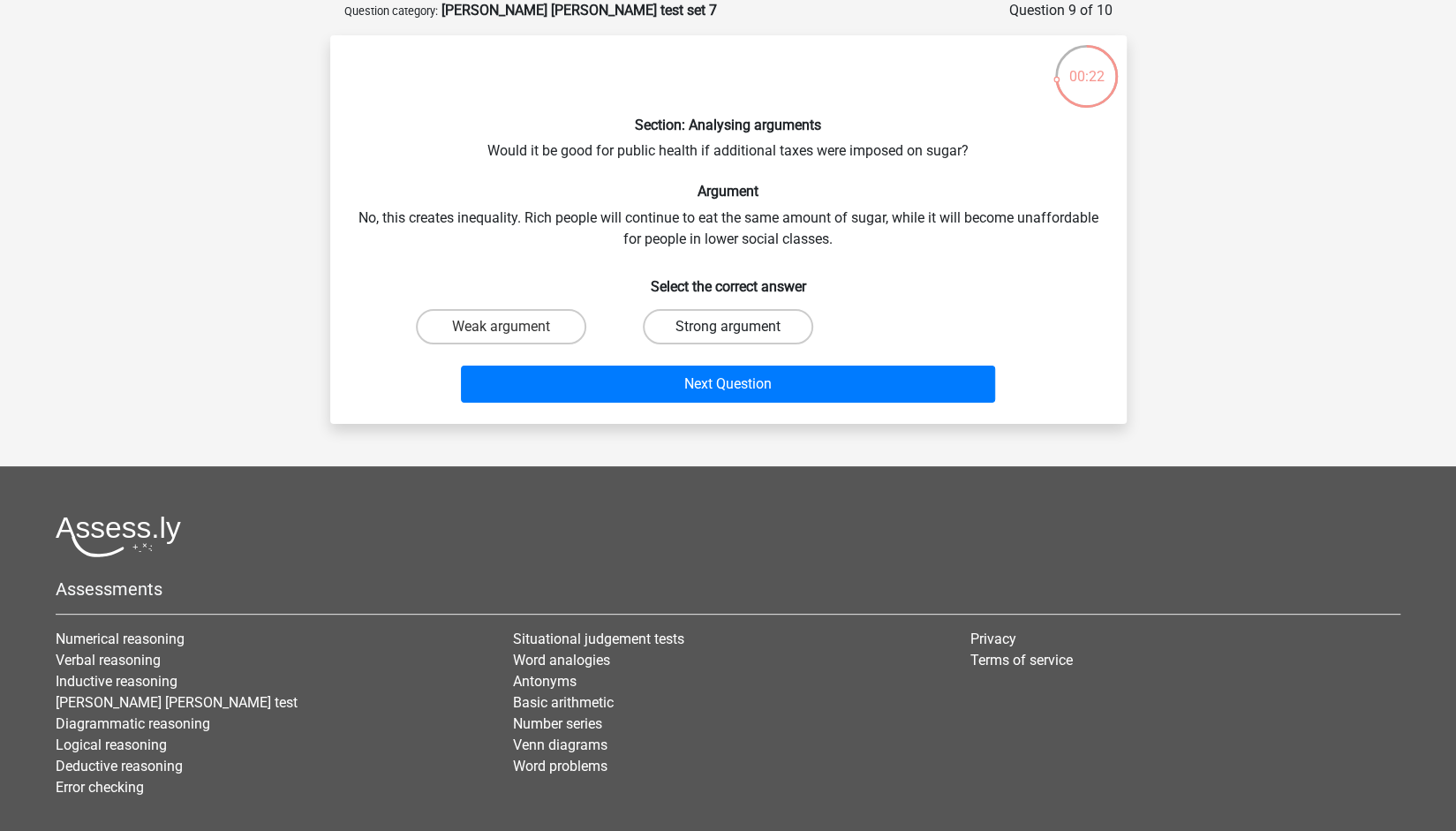
click at [708, 323] on label "Strong argument" at bounding box center [728, 326] width 170 height 35
click at [728, 326] on input "Strong argument" at bounding box center [733, 332] width 11 height 11
radio input "true"
click at [549, 334] on label "Weak argument" at bounding box center [501, 326] width 170 height 35
click at [512, 334] on input "Weak argument" at bounding box center [506, 332] width 11 height 11
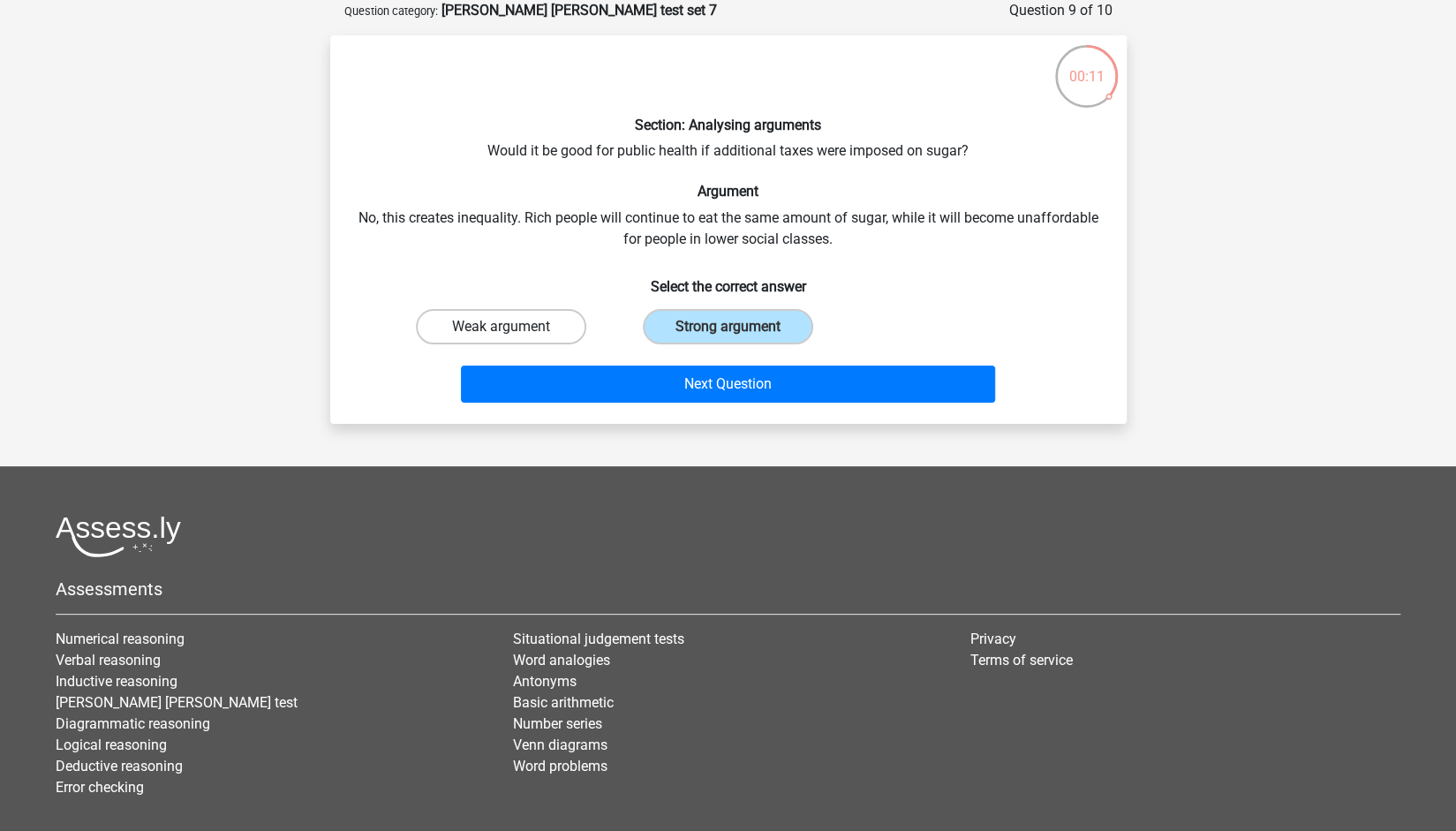
radio input "true"
click at [703, 326] on label "Strong argument" at bounding box center [728, 326] width 170 height 35
click at [728, 326] on input "Strong argument" at bounding box center [733, 332] width 11 height 11
radio input "true"
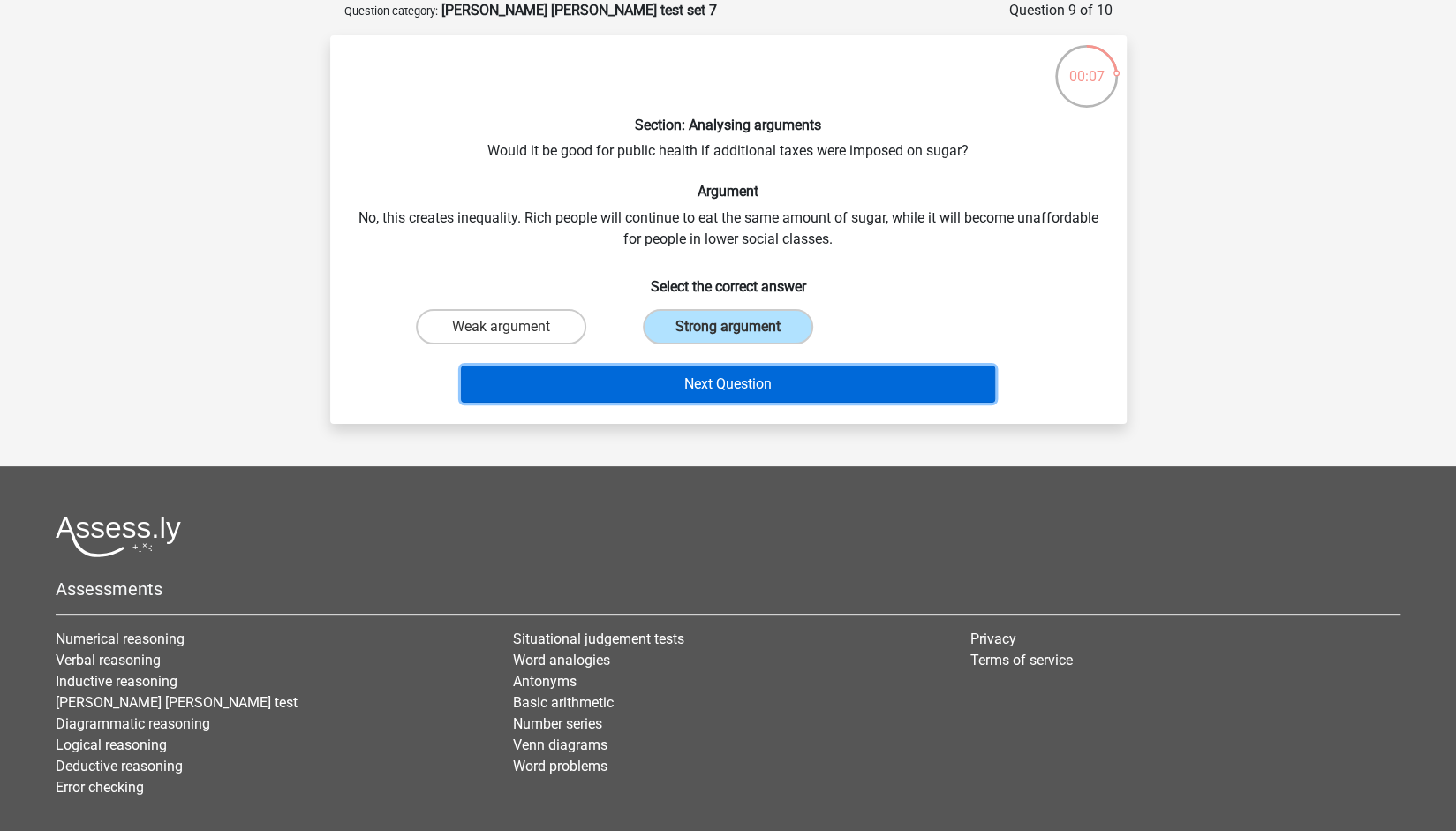
click at [701, 375] on button "Next Question" at bounding box center [728, 384] width 534 height 37
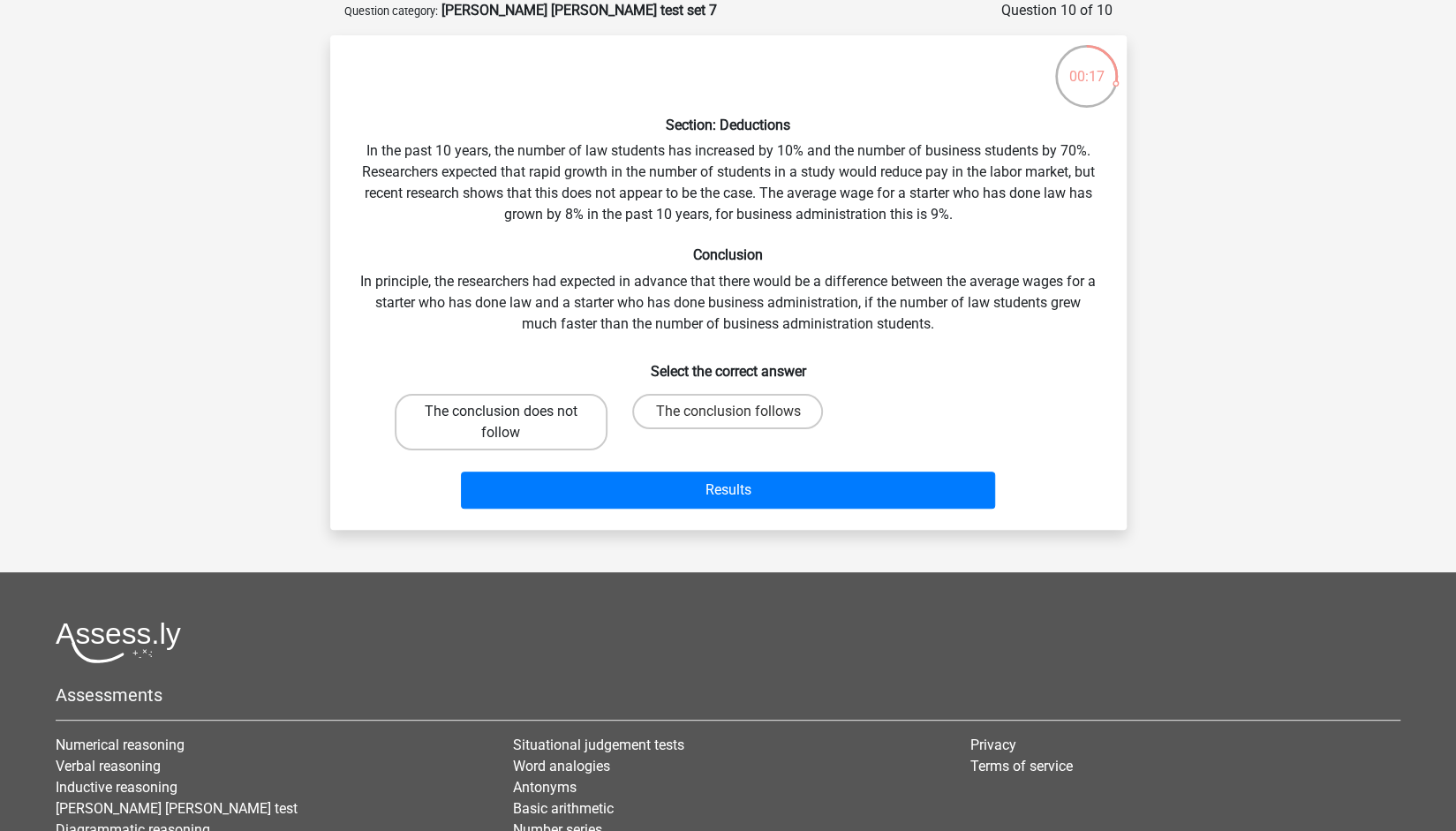
click at [539, 428] on label "The conclusion does not follow" at bounding box center [501, 421] width 213 height 56
click at [512, 423] on input "The conclusion does not follow" at bounding box center [506, 417] width 11 height 11
radio input "true"
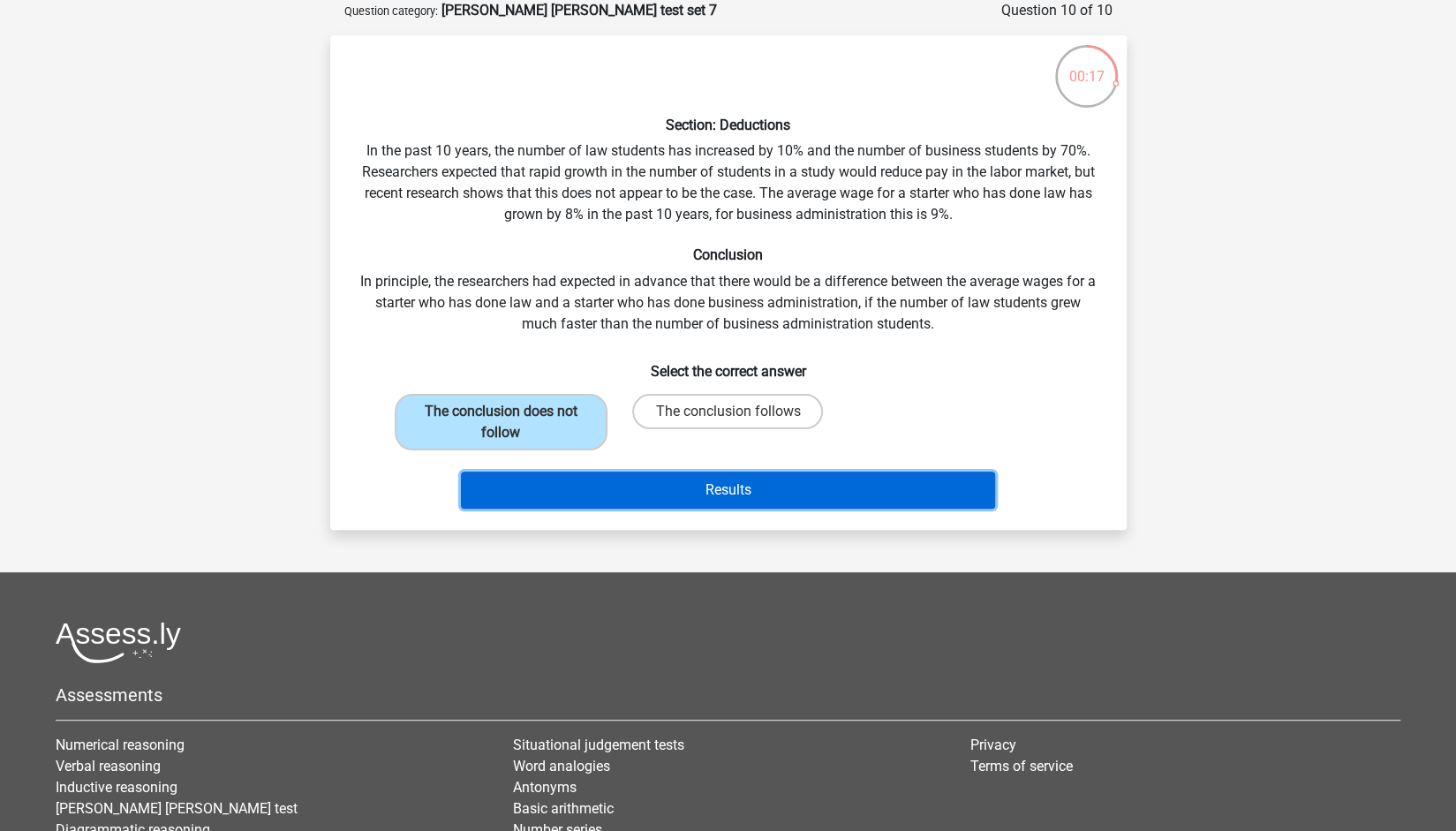
click at [594, 505] on button "Results" at bounding box center [728, 489] width 534 height 37
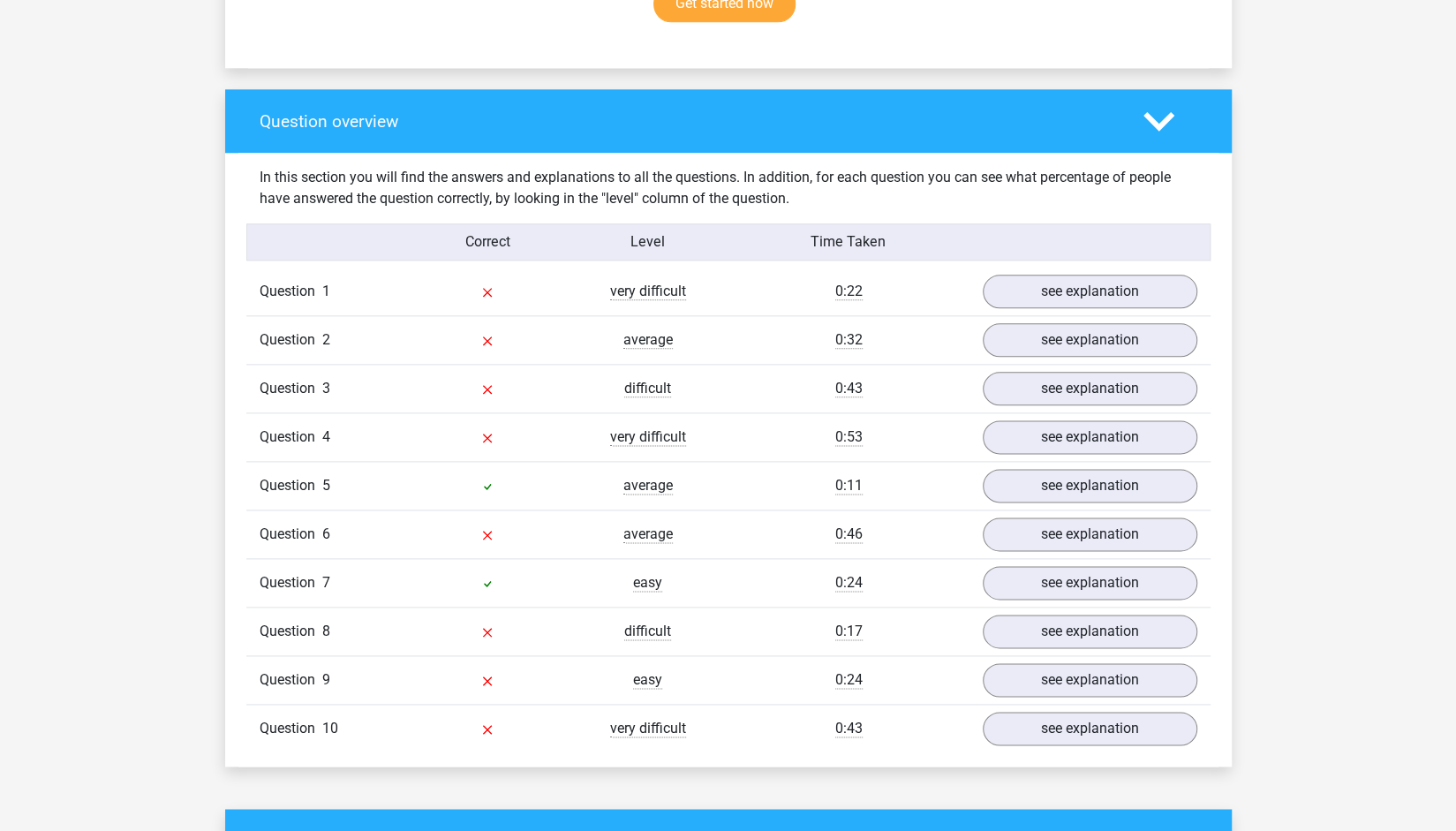
scroll to position [1229, 0]
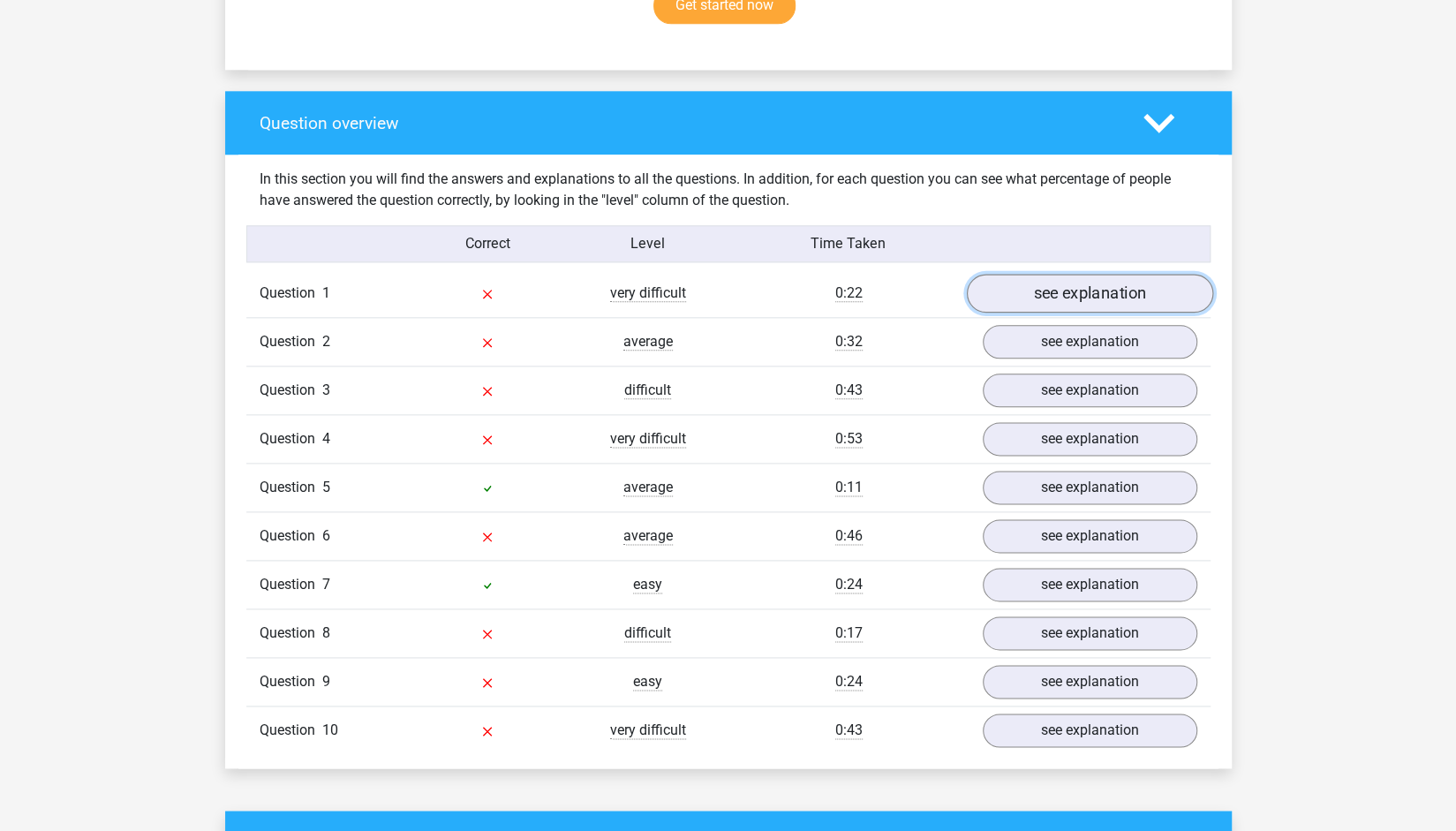
click at [1144, 277] on link "see explanation" at bounding box center [1088, 294] width 246 height 39
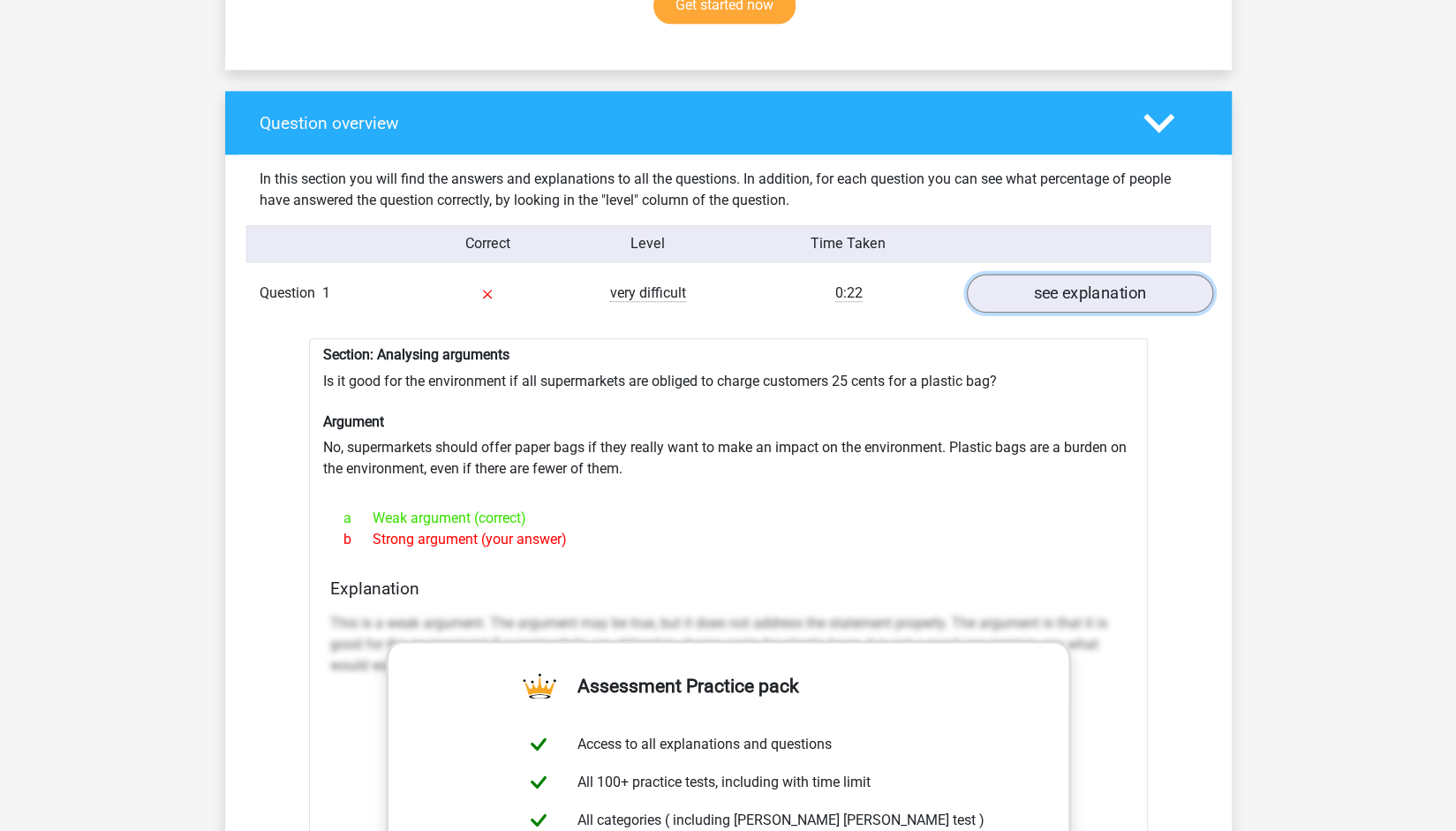
click at [1109, 277] on link "see explanation" at bounding box center [1088, 294] width 246 height 39
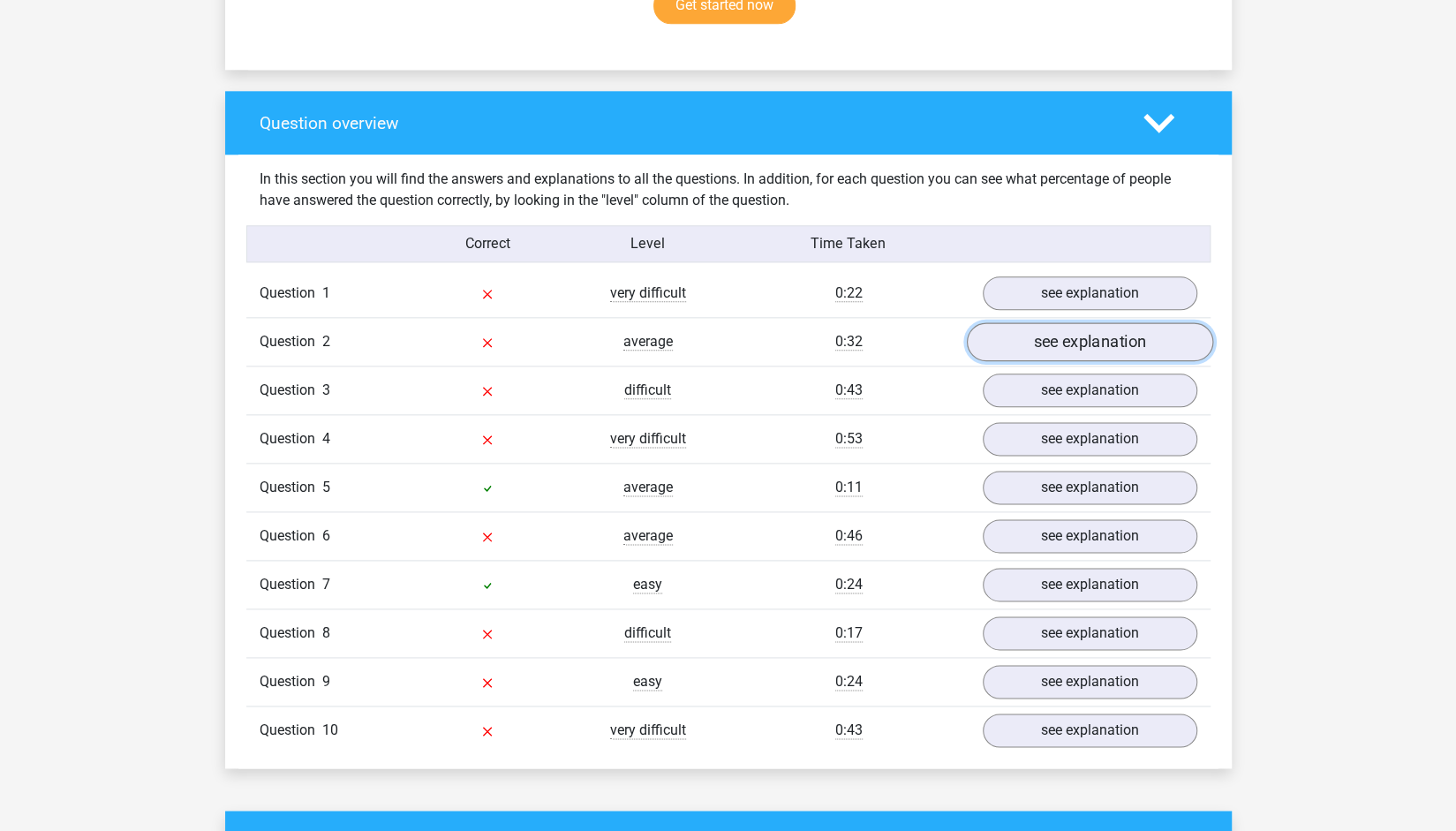
click at [1083, 324] on link "see explanation" at bounding box center [1088, 343] width 246 height 39
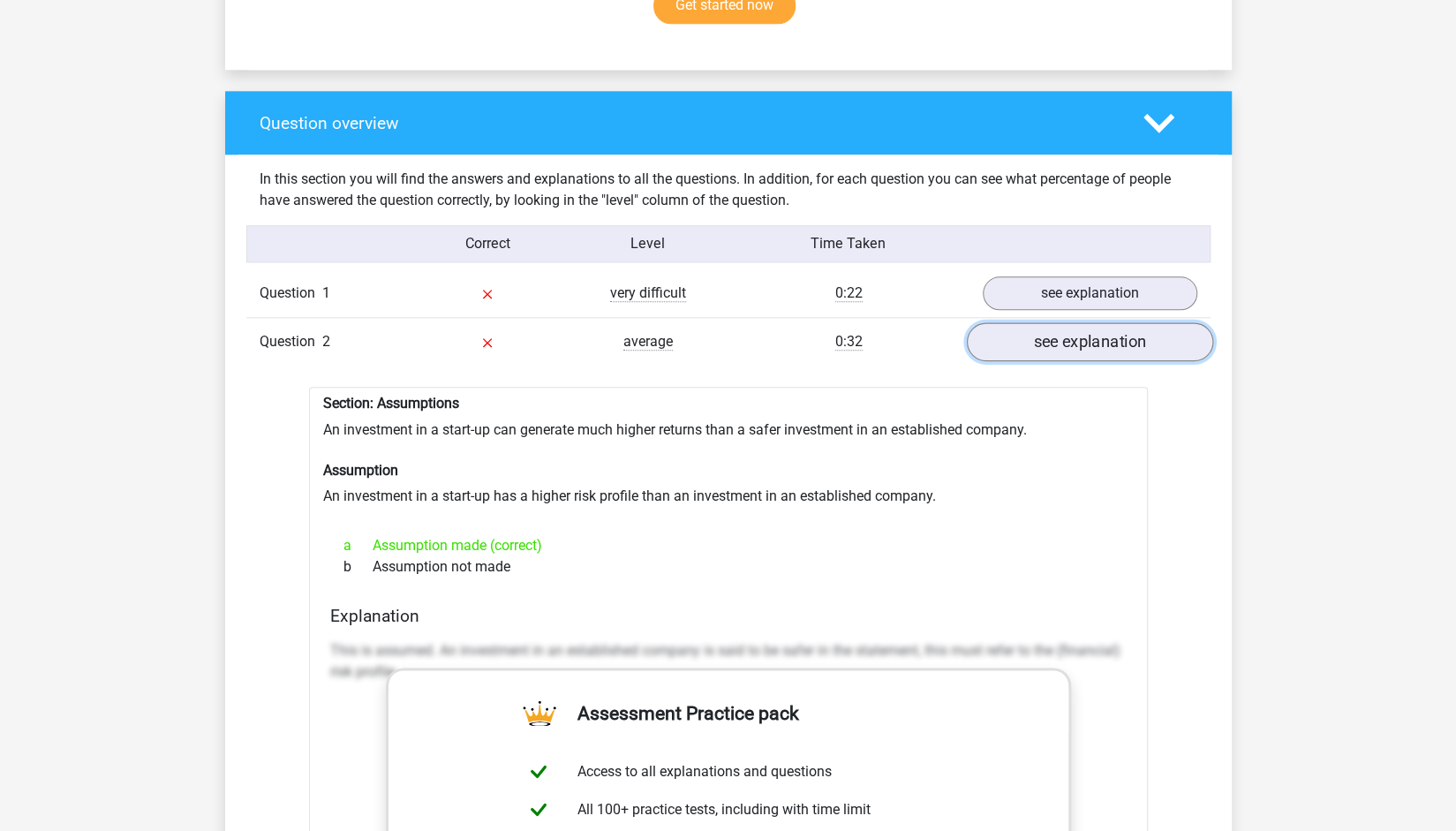
click at [1083, 324] on link "see explanation" at bounding box center [1088, 343] width 246 height 39
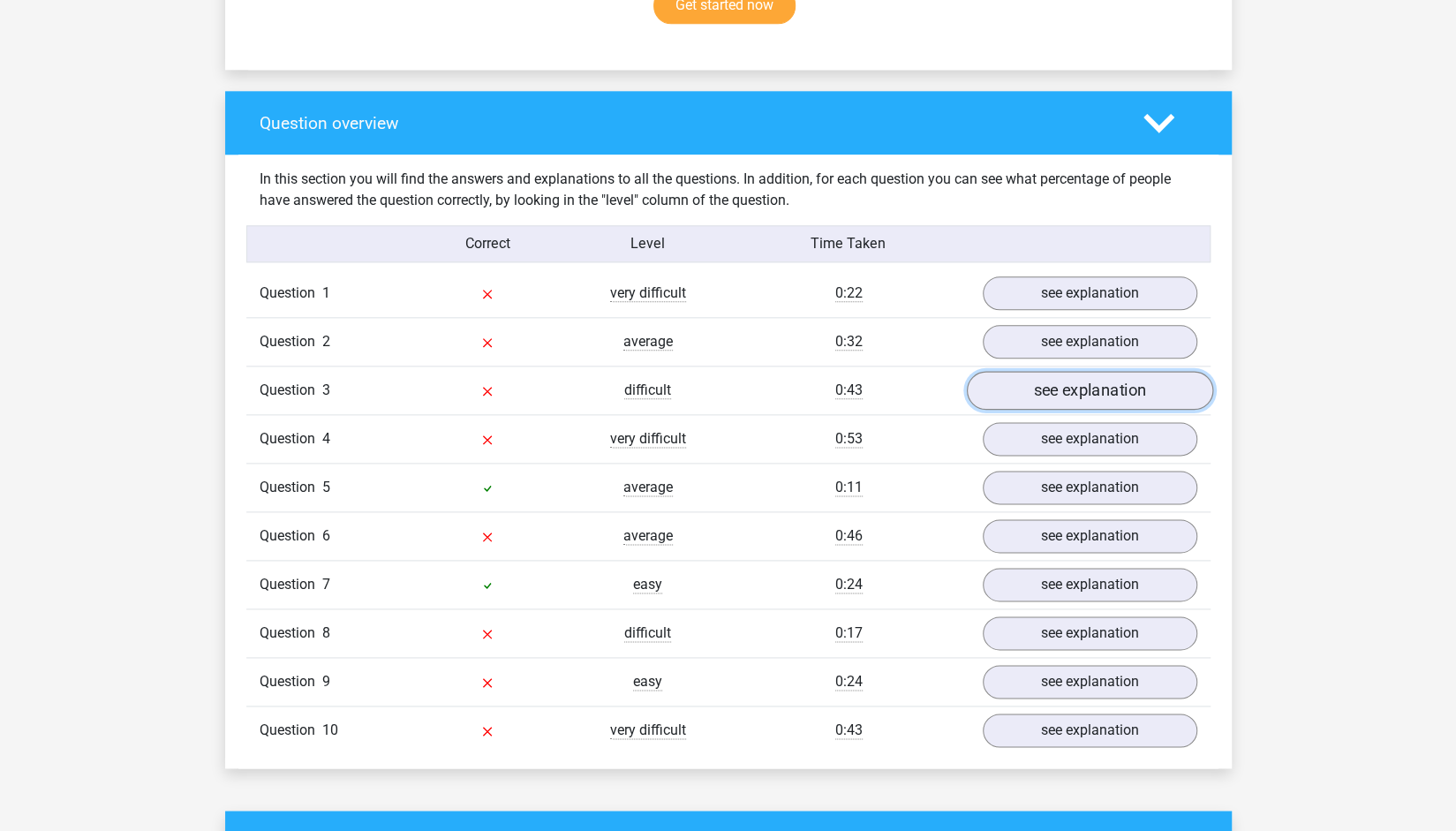
click at [1057, 378] on link "see explanation" at bounding box center [1088, 391] width 246 height 39
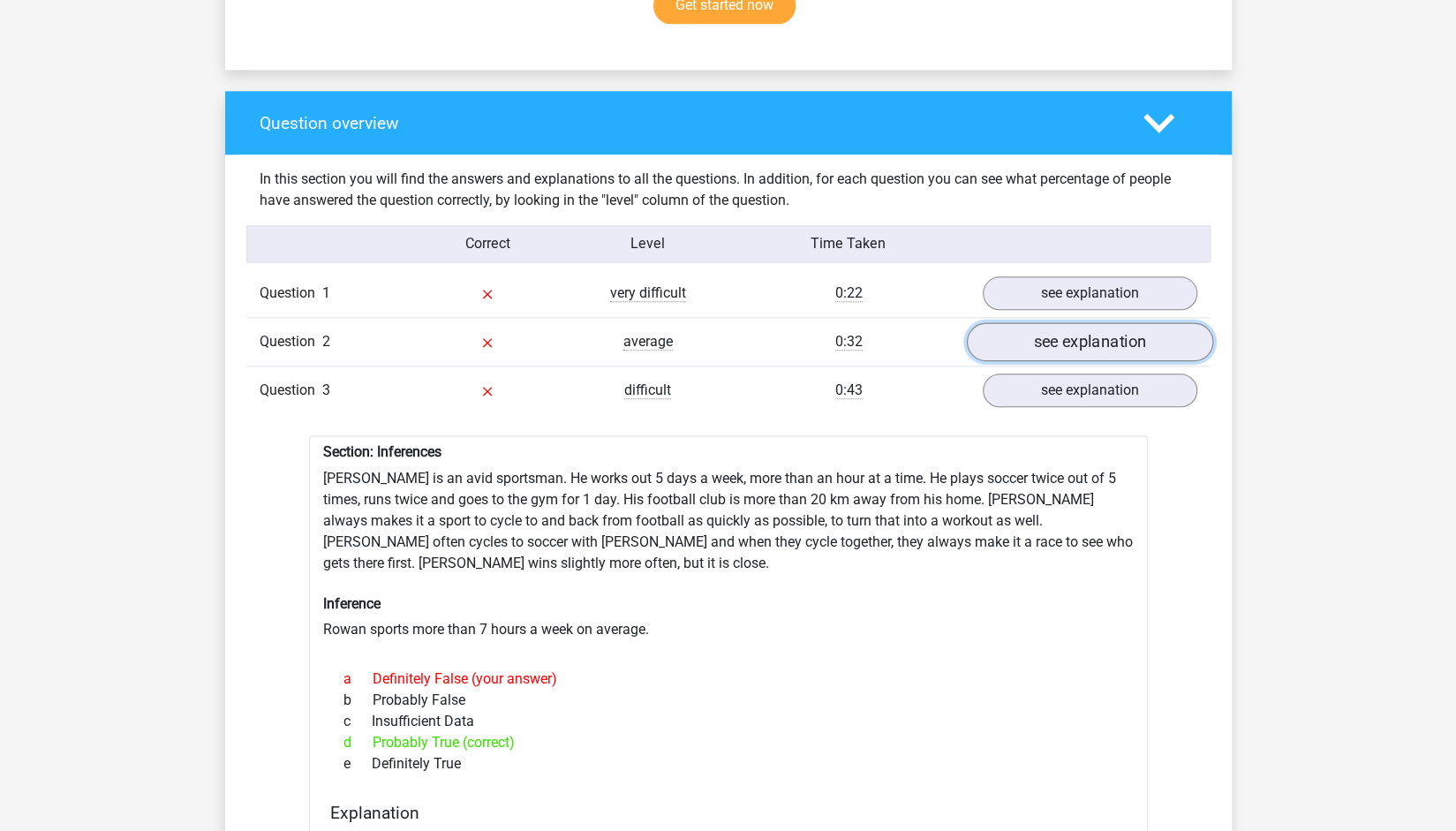
click at [1083, 324] on link "see explanation" at bounding box center [1088, 343] width 246 height 39
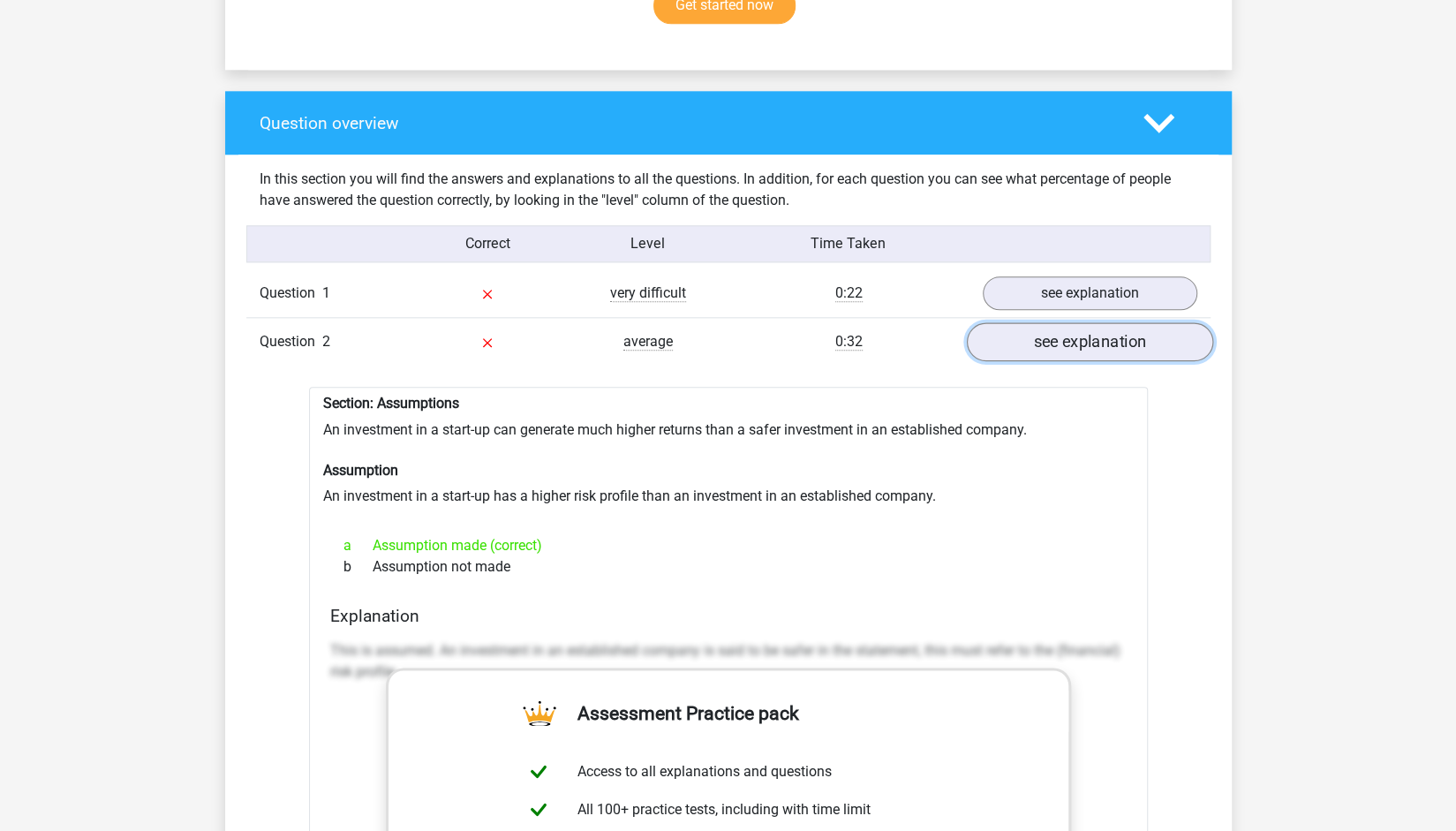
click at [1083, 324] on link "see explanation" at bounding box center [1088, 343] width 246 height 39
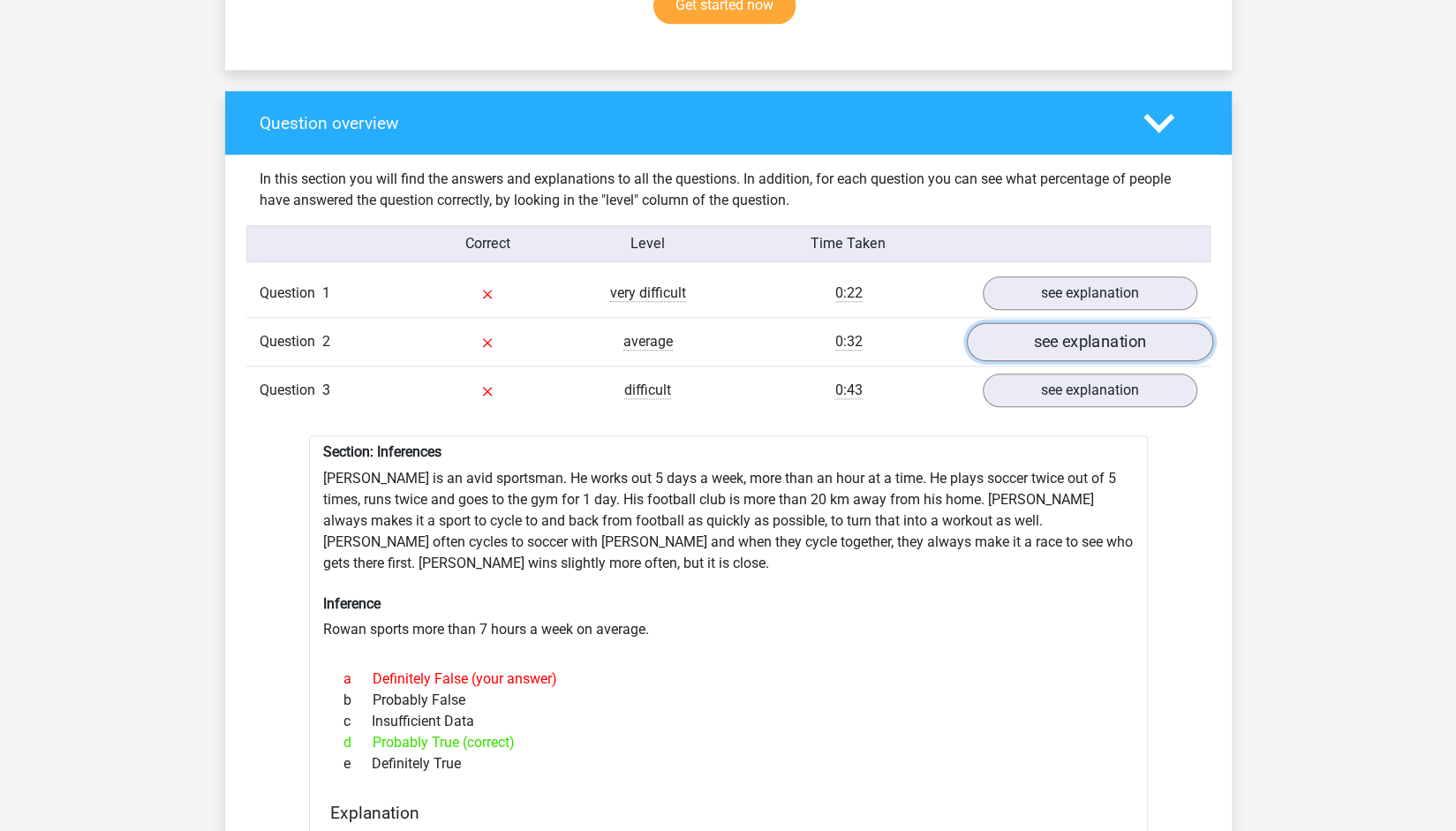
click at [1083, 324] on link "see explanation" at bounding box center [1088, 343] width 246 height 39
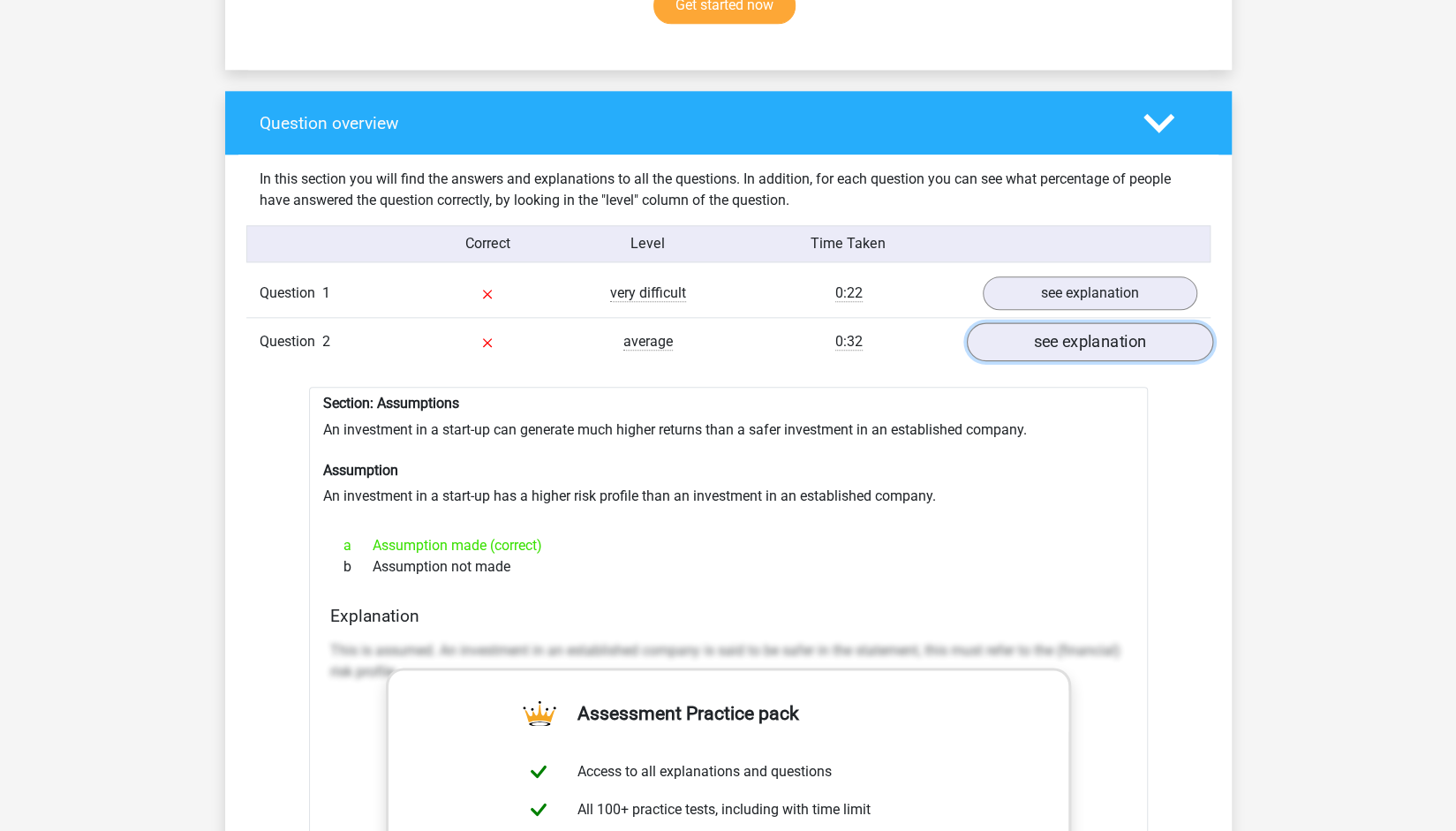
click at [1083, 324] on link "see explanation" at bounding box center [1088, 343] width 246 height 39
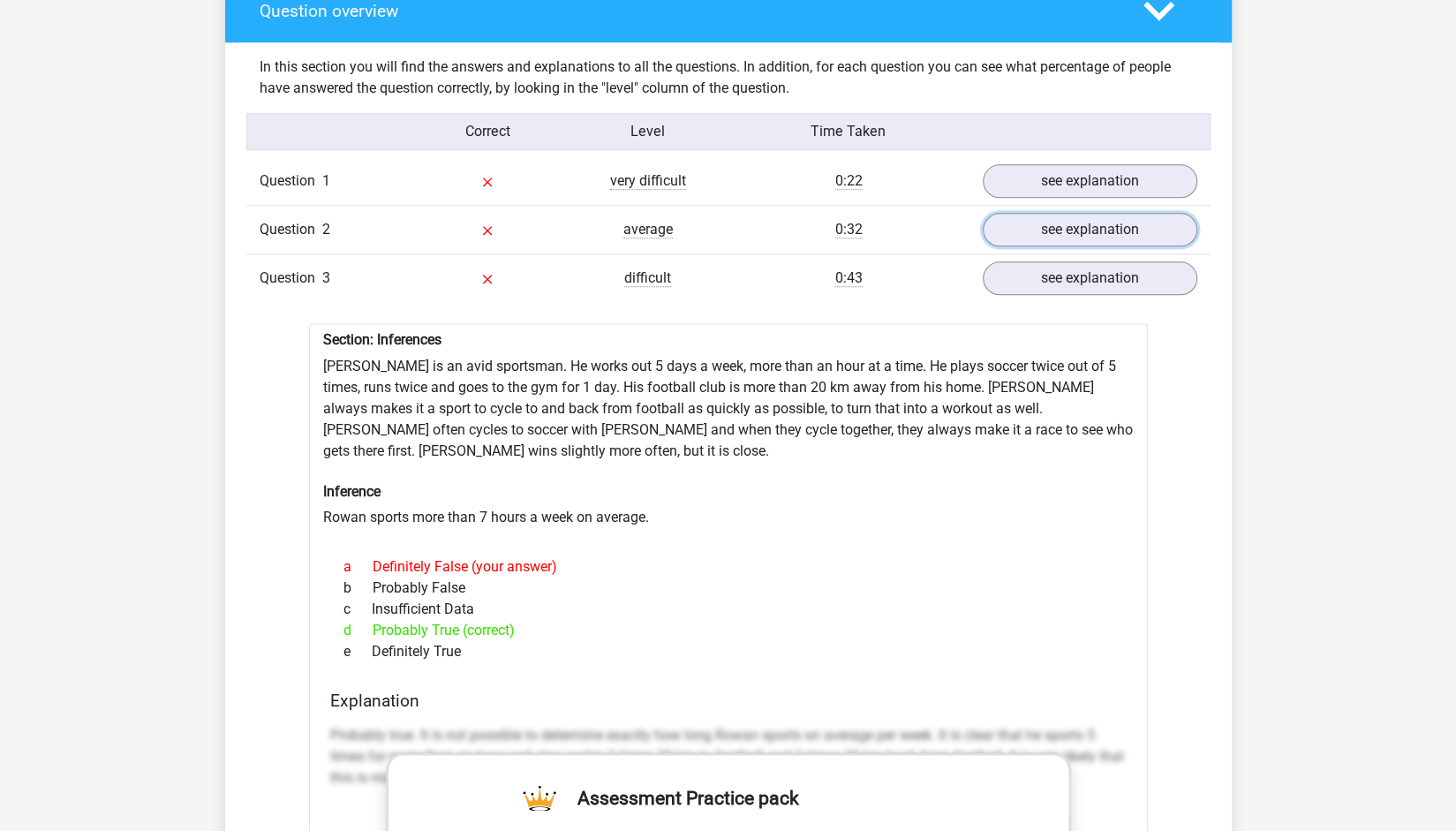
scroll to position [1362, 0]
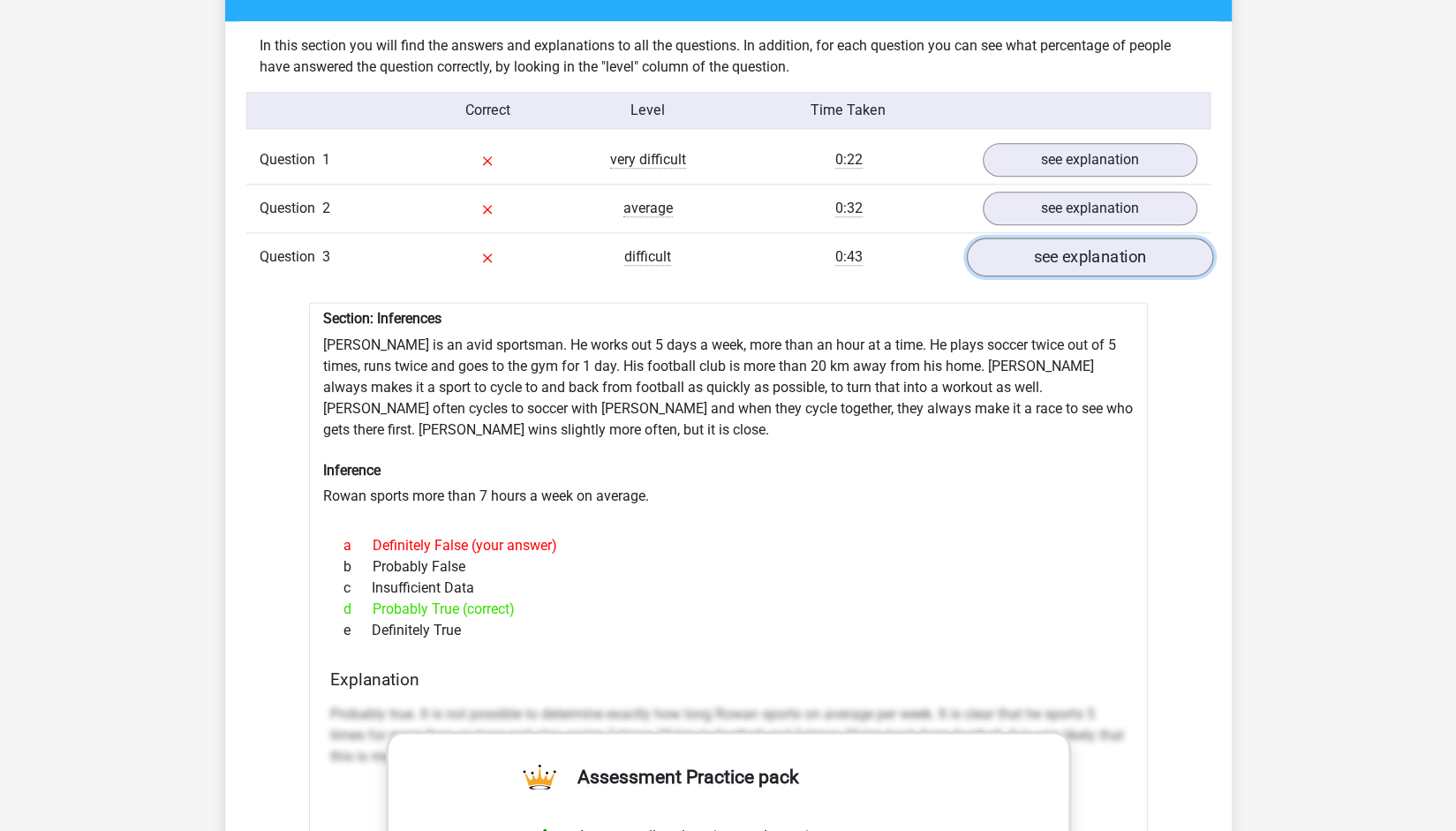
click at [1090, 249] on link "see explanation" at bounding box center [1088, 258] width 246 height 39
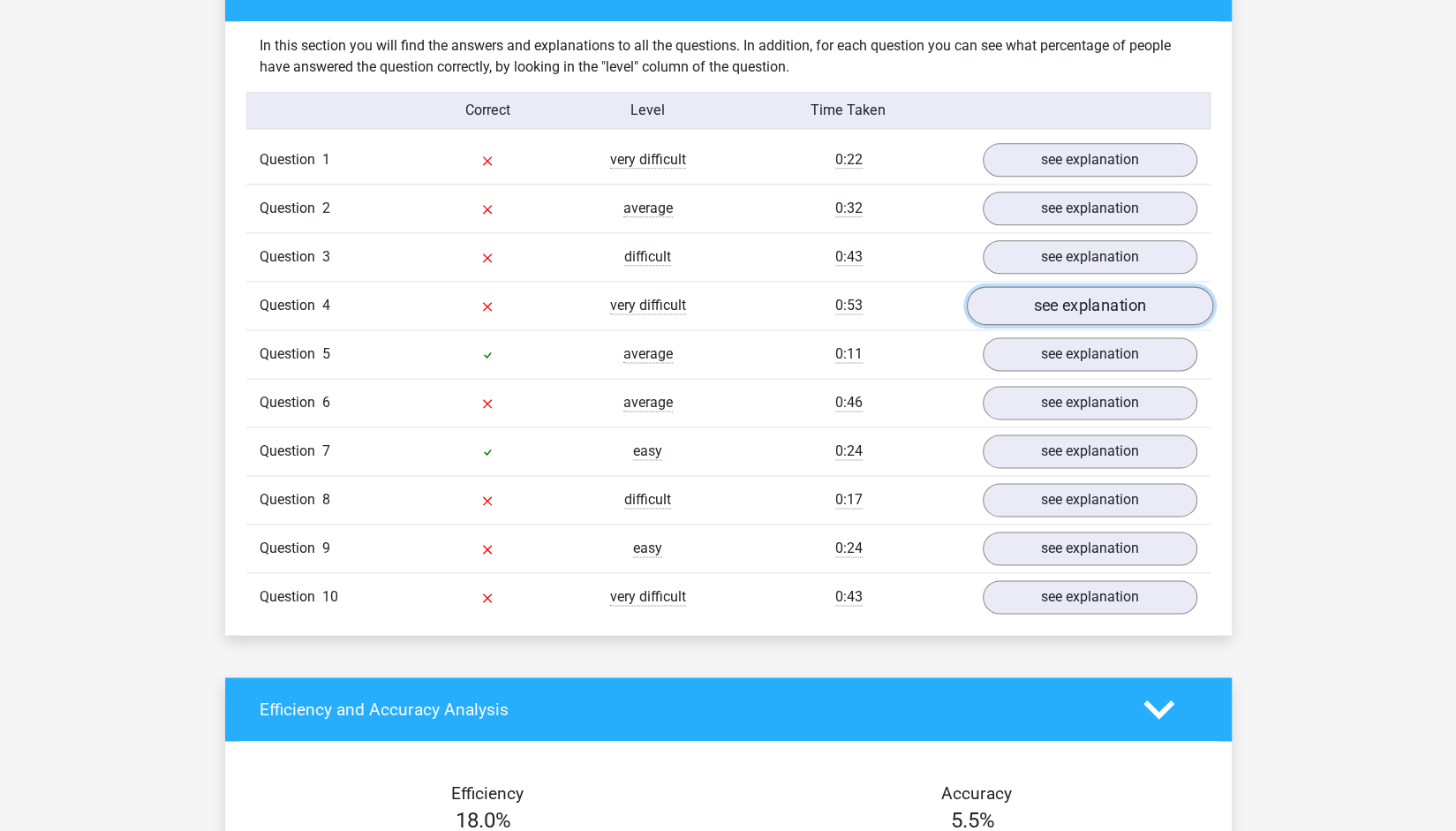
click at [1078, 299] on link "see explanation" at bounding box center [1088, 306] width 246 height 39
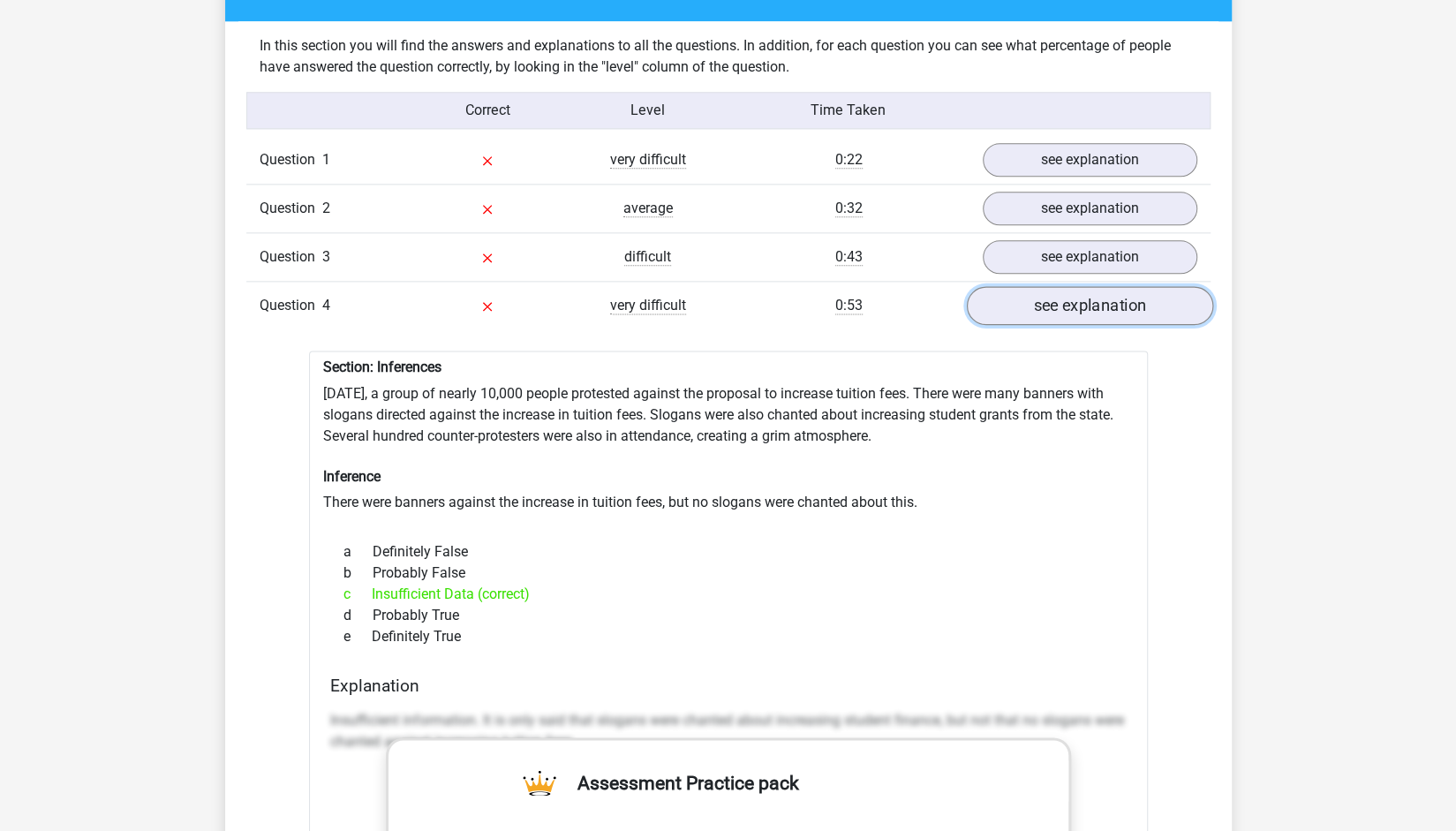
click at [1078, 299] on link "see explanation" at bounding box center [1088, 306] width 246 height 39
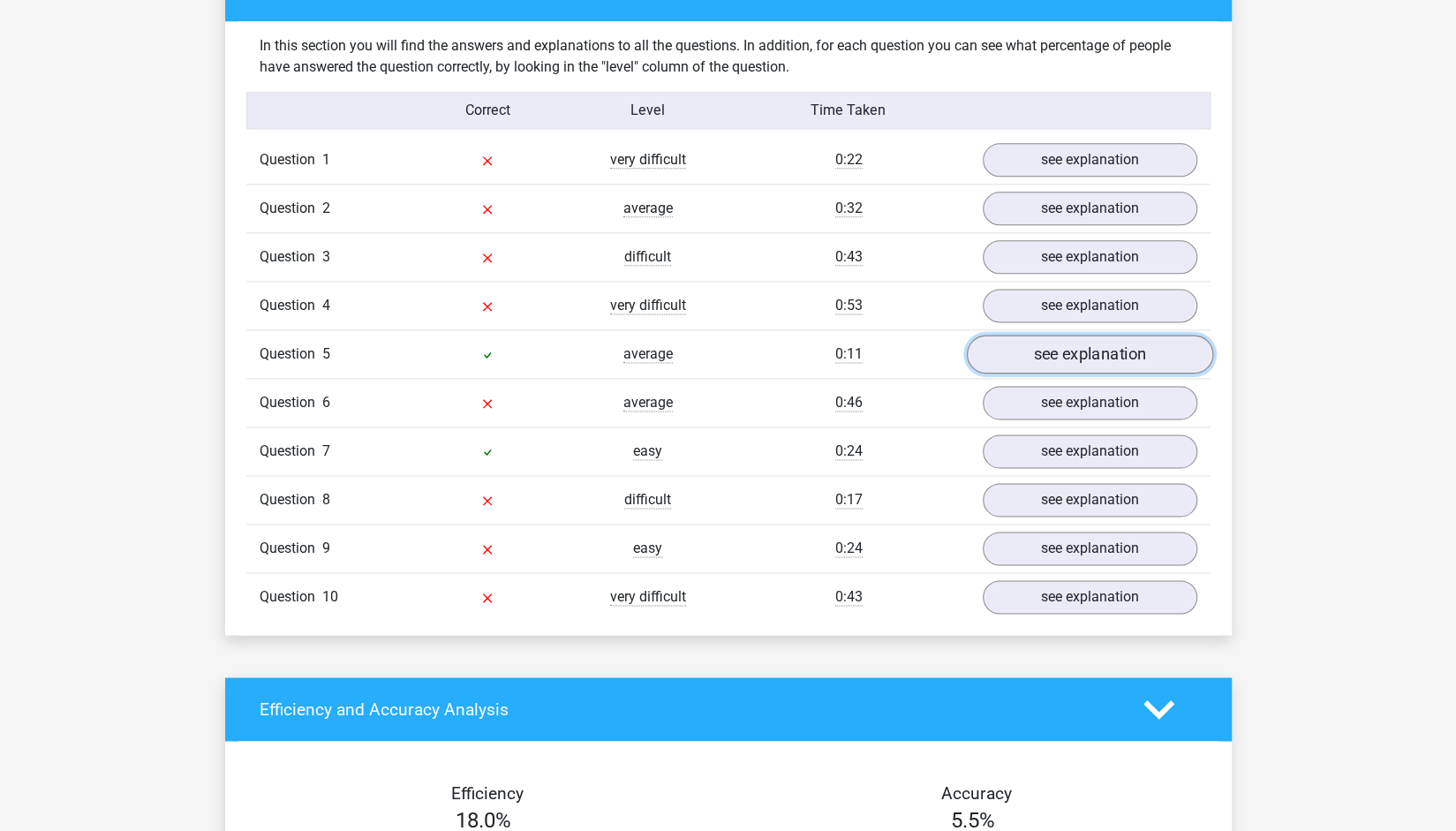
click at [1066, 342] on link "see explanation" at bounding box center [1088, 354] width 246 height 39
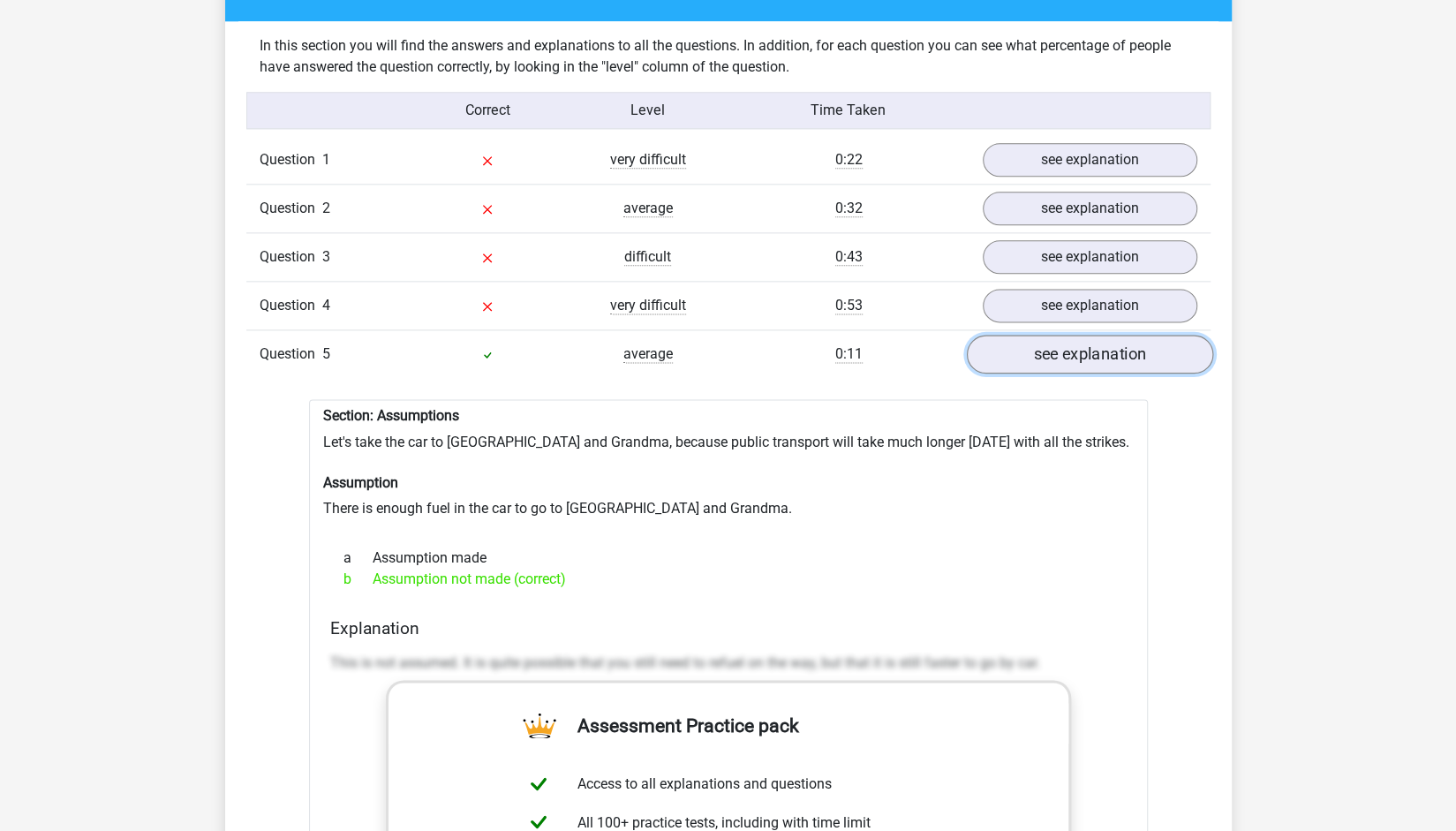
click at [1066, 342] on link "see explanation" at bounding box center [1088, 354] width 246 height 39
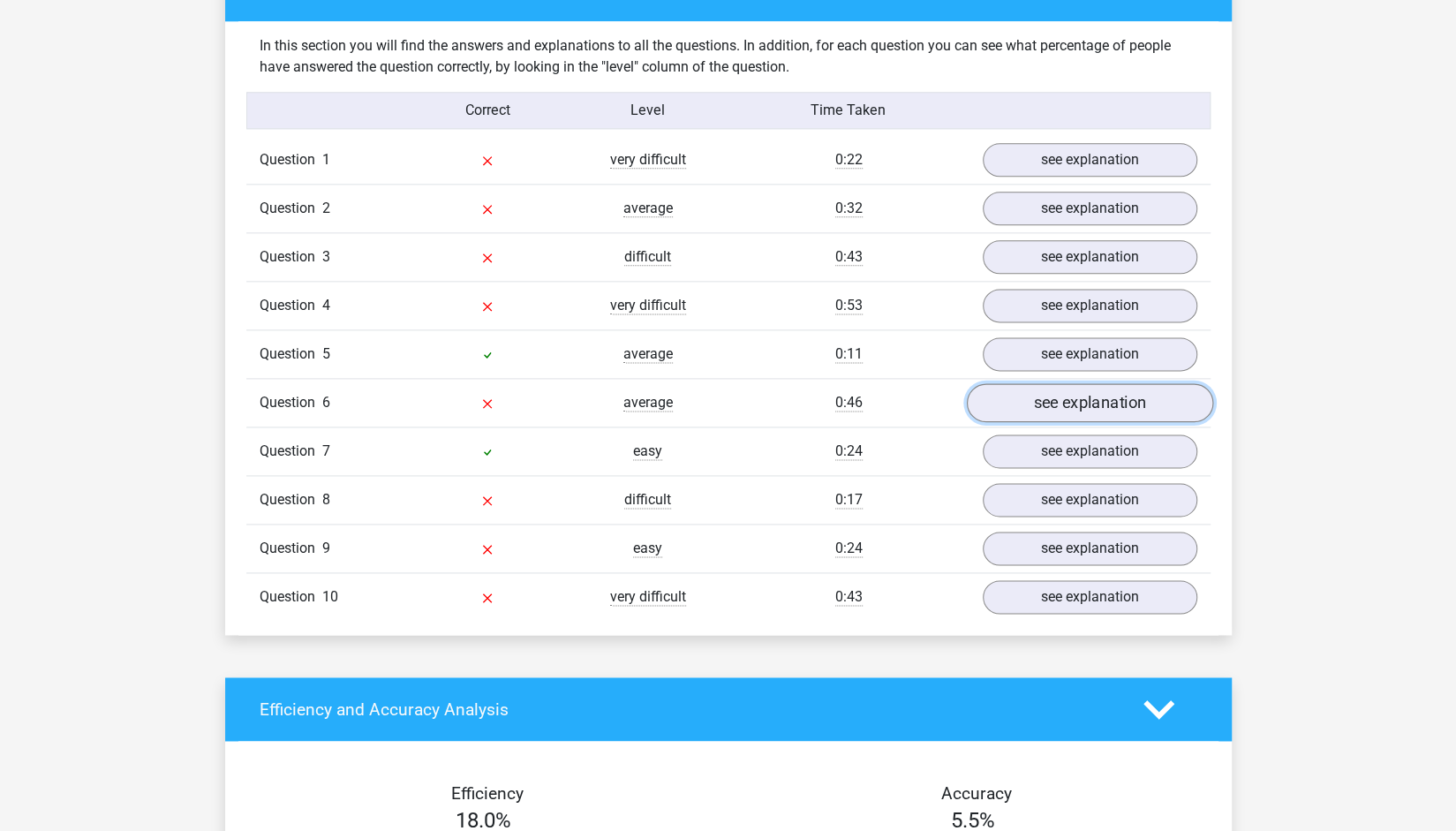
click at [1055, 384] on link "see explanation" at bounding box center [1088, 403] width 246 height 39
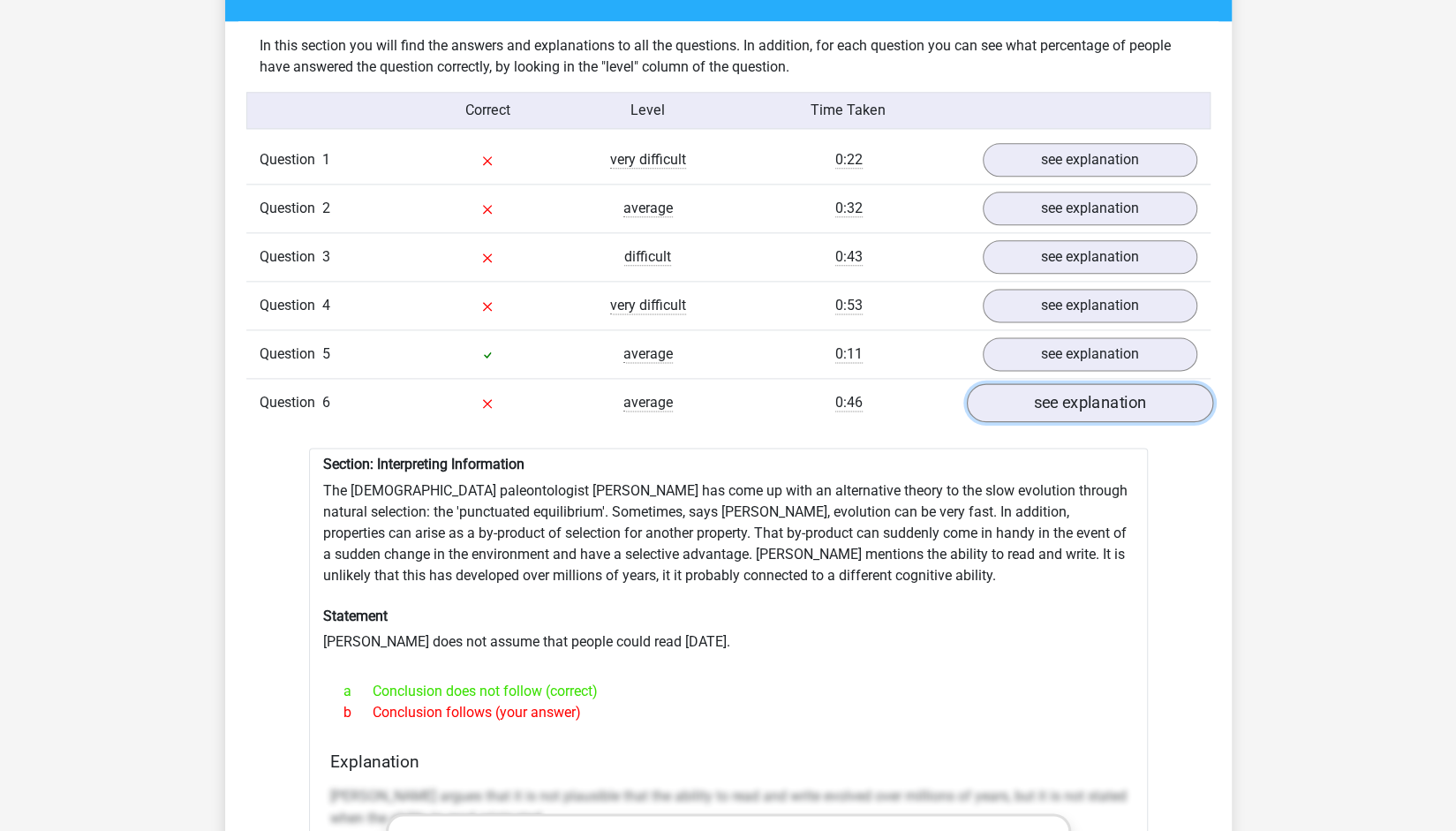
click at [1055, 384] on link "see explanation" at bounding box center [1088, 403] width 246 height 39
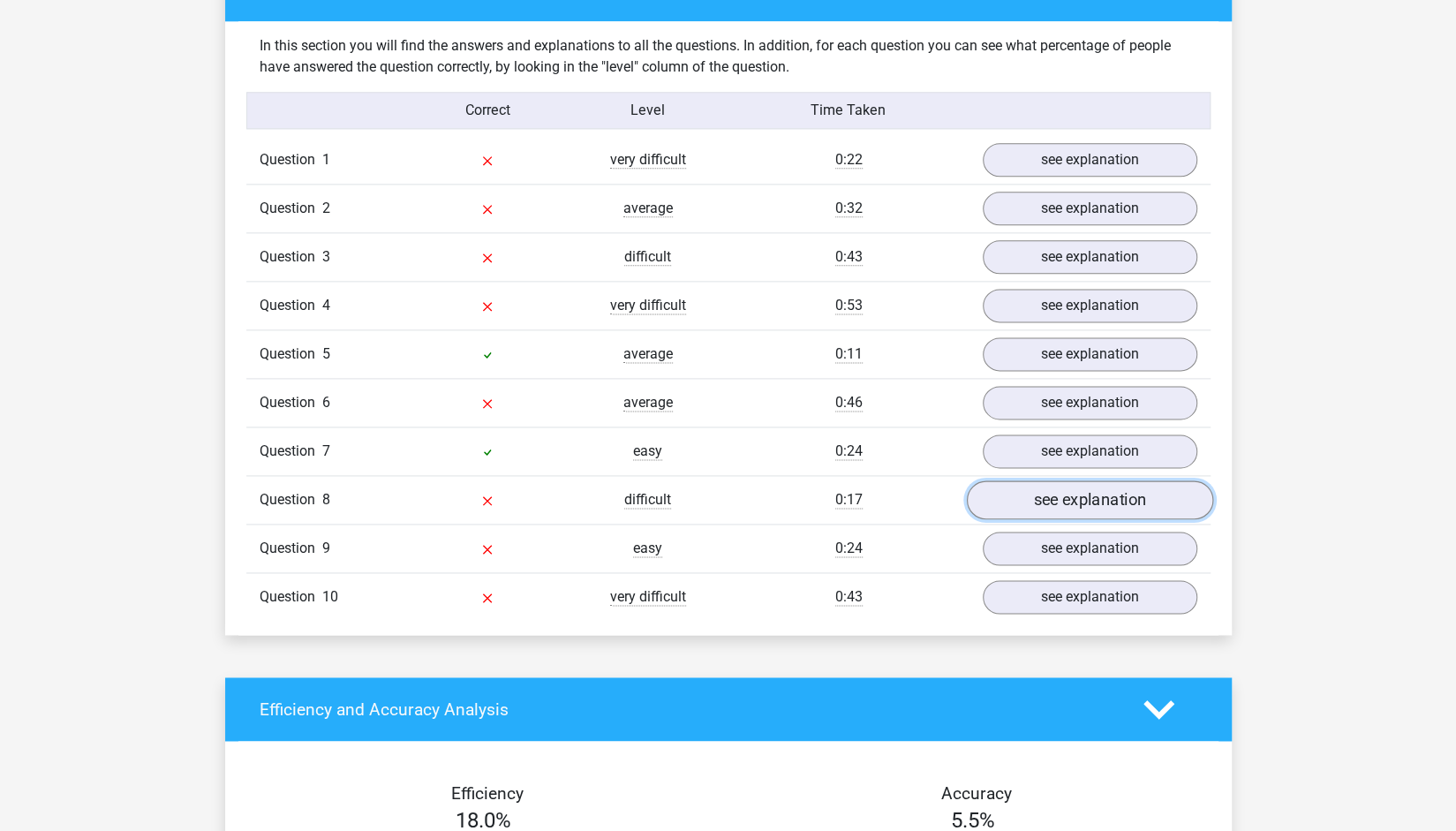
click at [1051, 482] on link "see explanation" at bounding box center [1088, 501] width 246 height 39
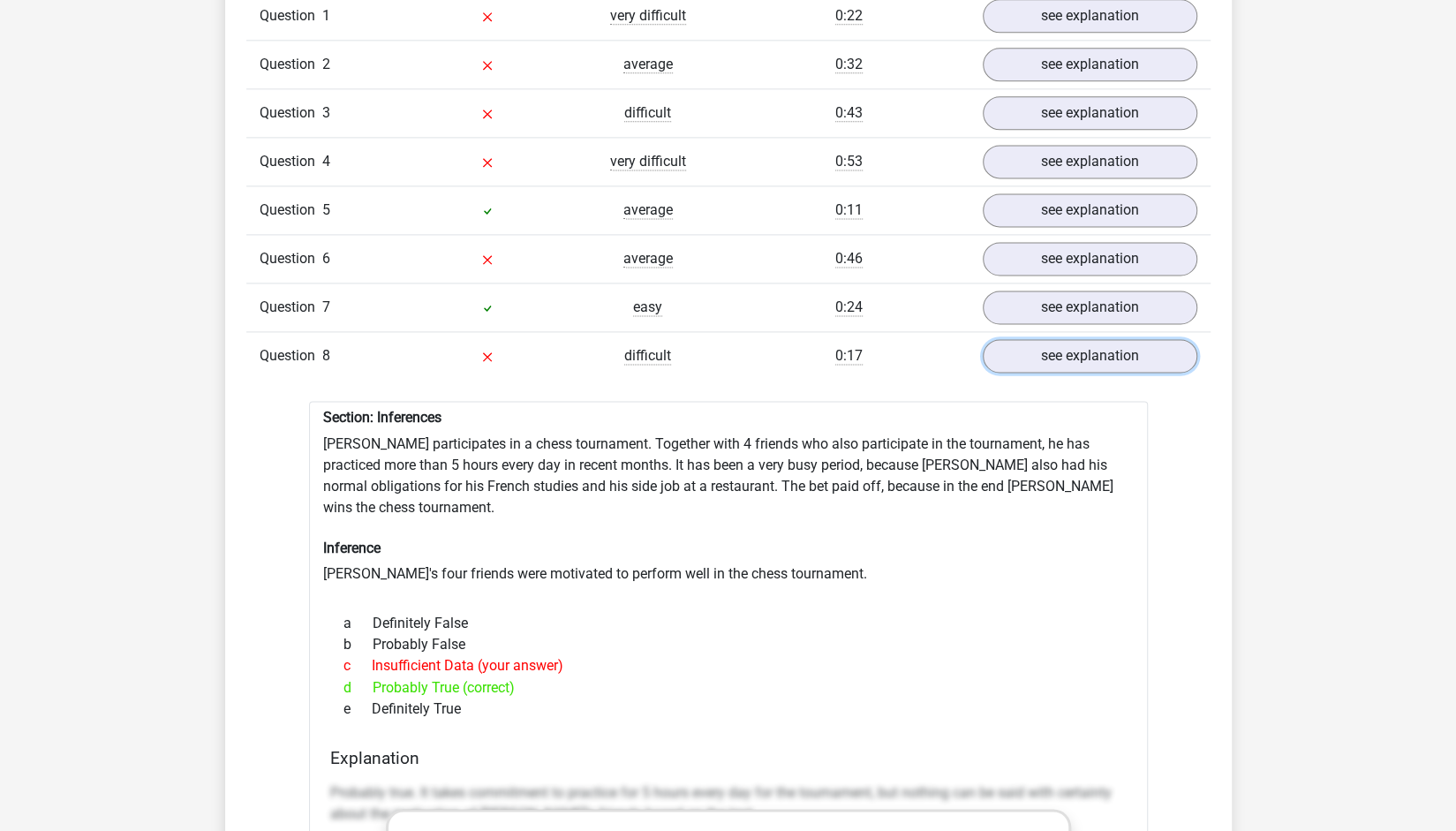
scroll to position [1538, 0]
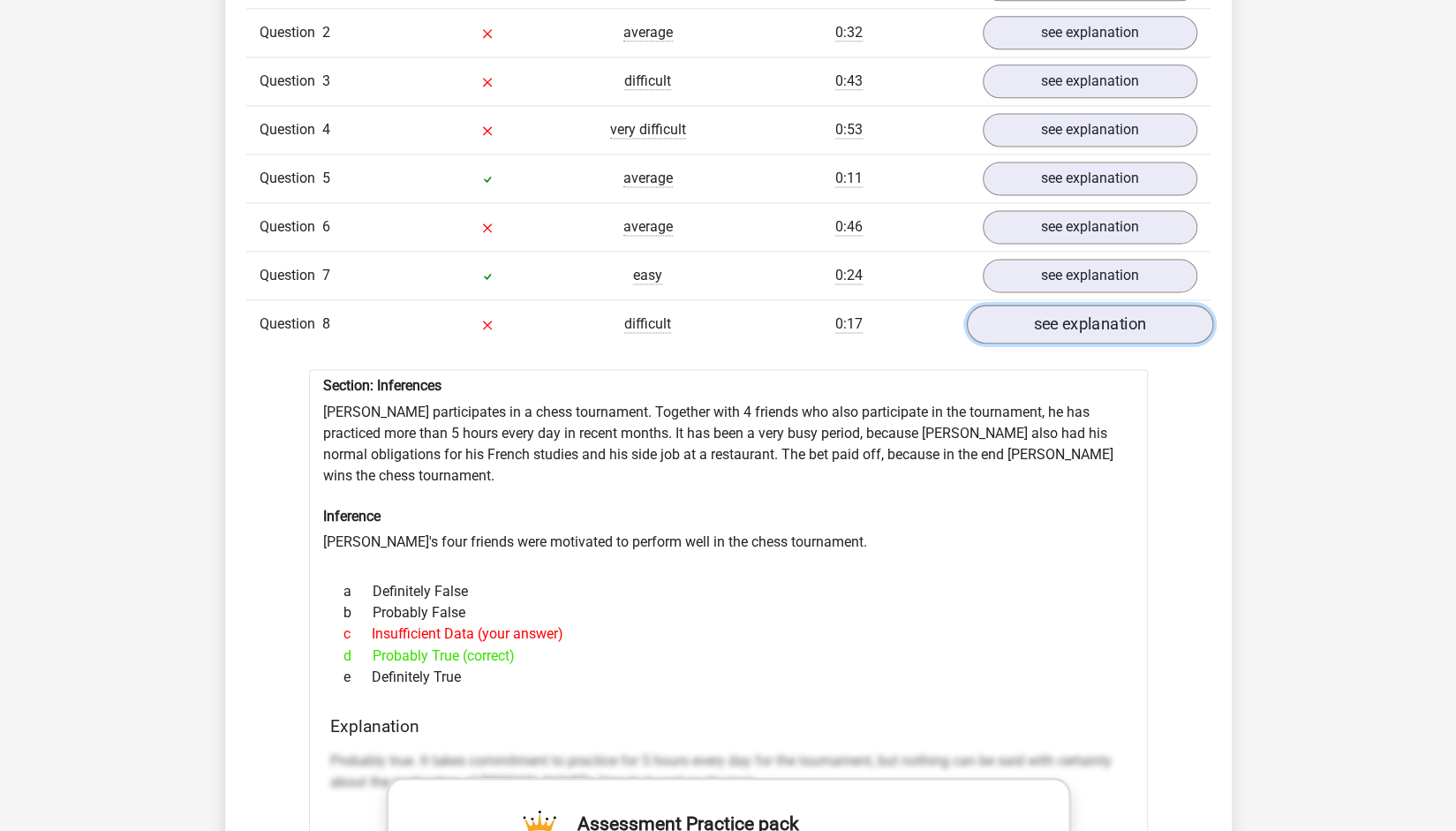
click at [1132, 314] on link "see explanation" at bounding box center [1088, 325] width 246 height 39
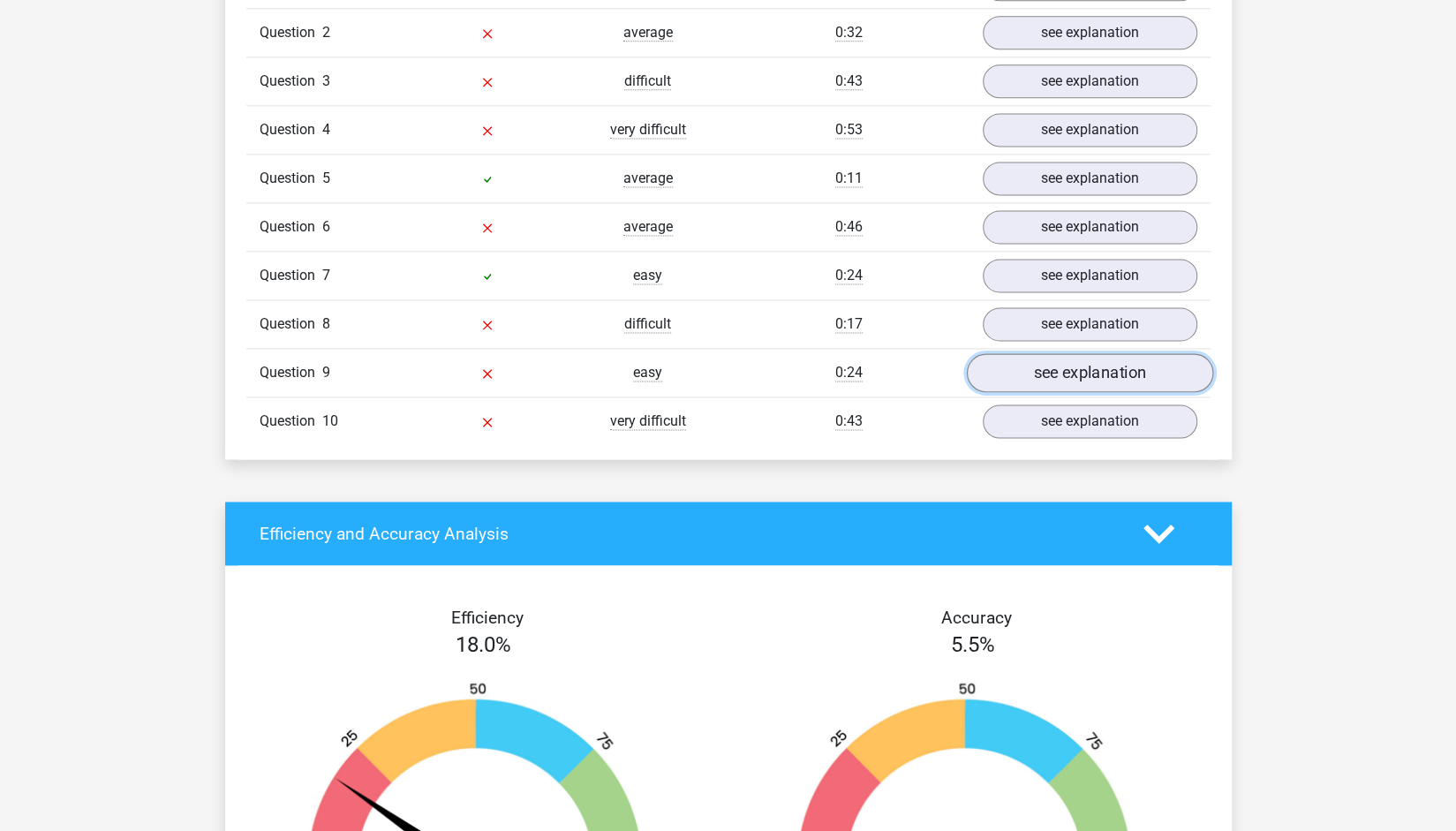
click at [1152, 357] on link "see explanation" at bounding box center [1088, 373] width 246 height 39
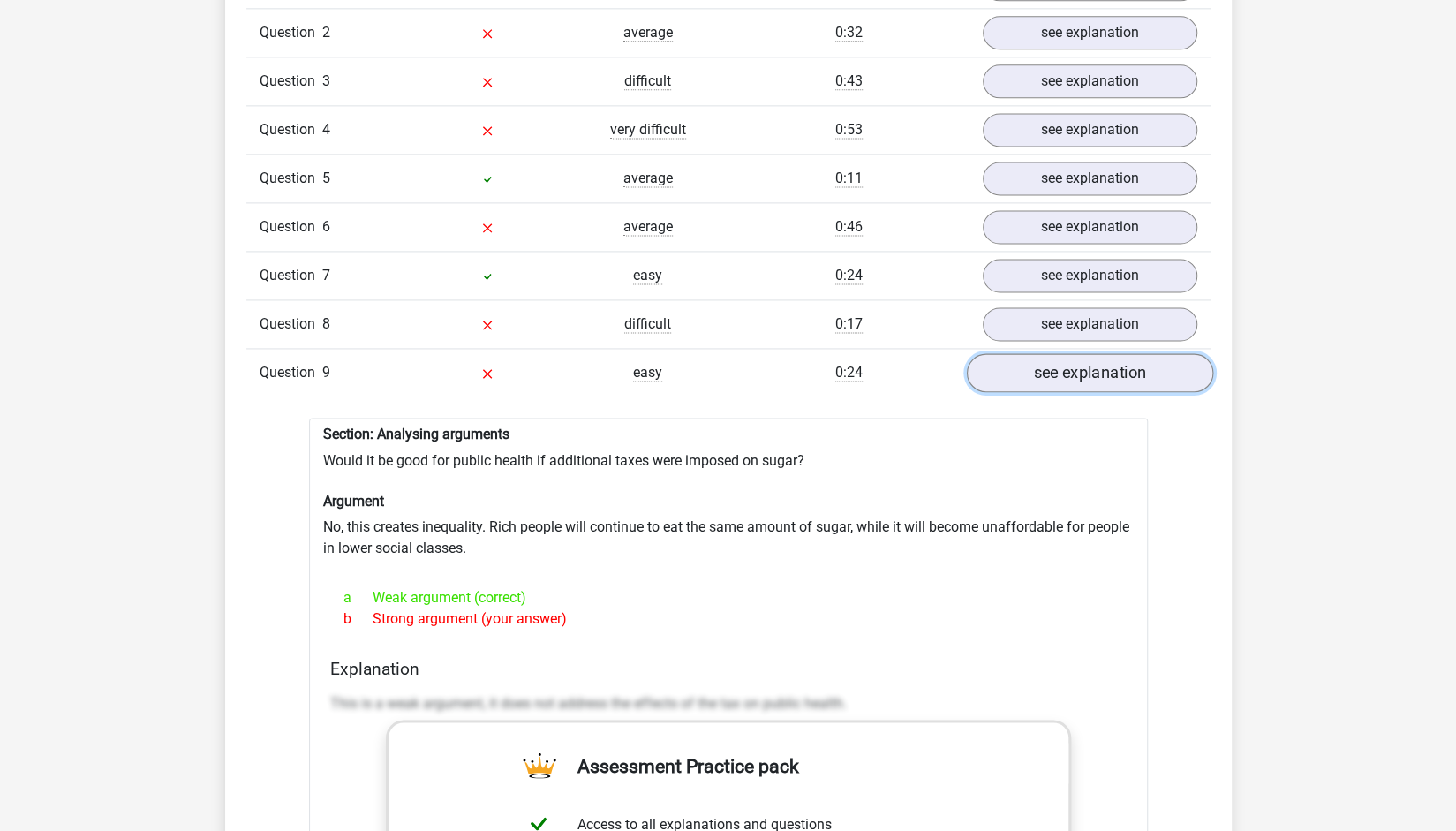
click at [1152, 357] on link "see explanation" at bounding box center [1088, 373] width 246 height 39
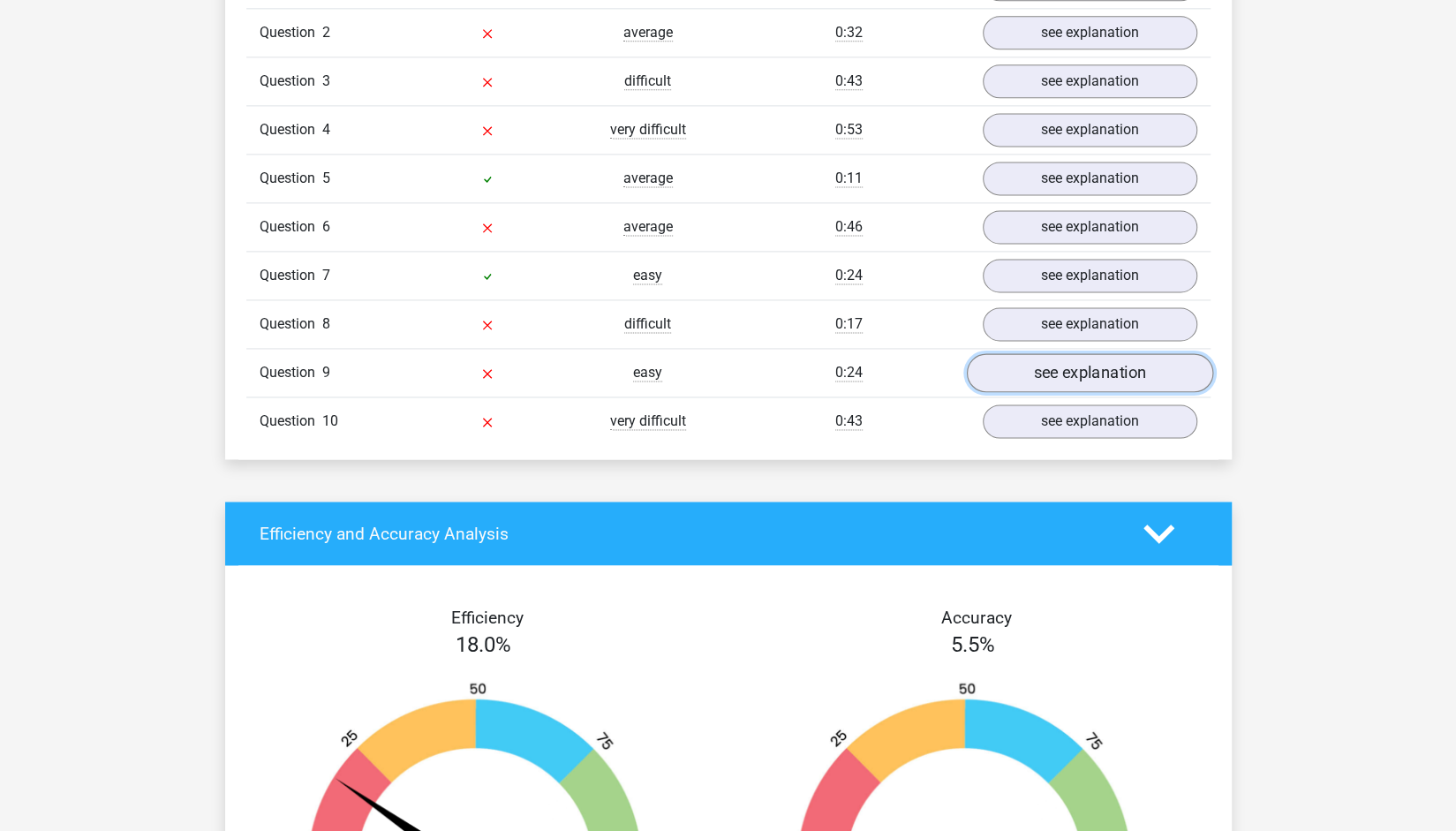
click at [1152, 357] on link "see explanation" at bounding box center [1088, 373] width 246 height 39
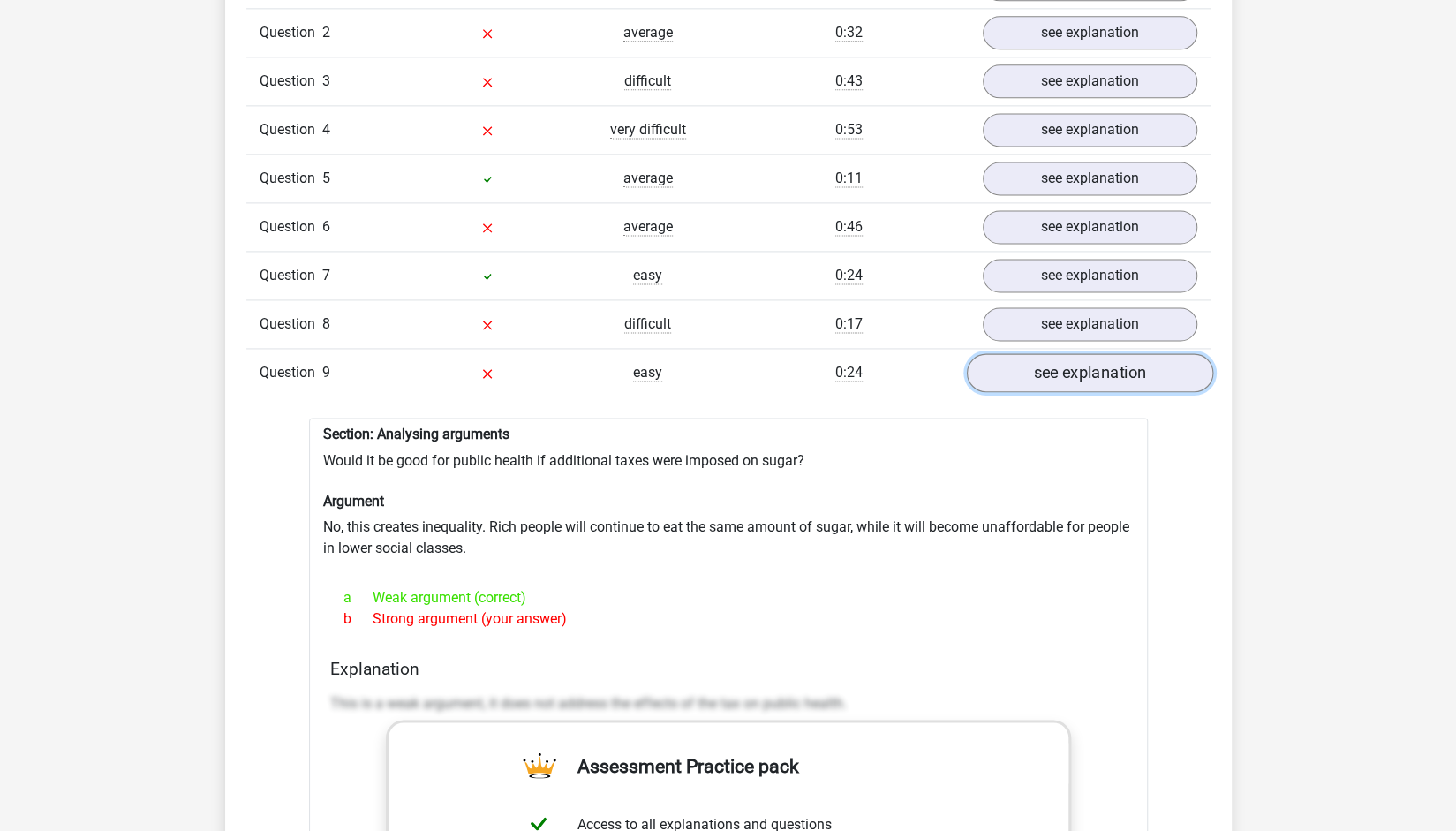
click at [1152, 357] on link "see explanation" at bounding box center [1088, 373] width 246 height 39
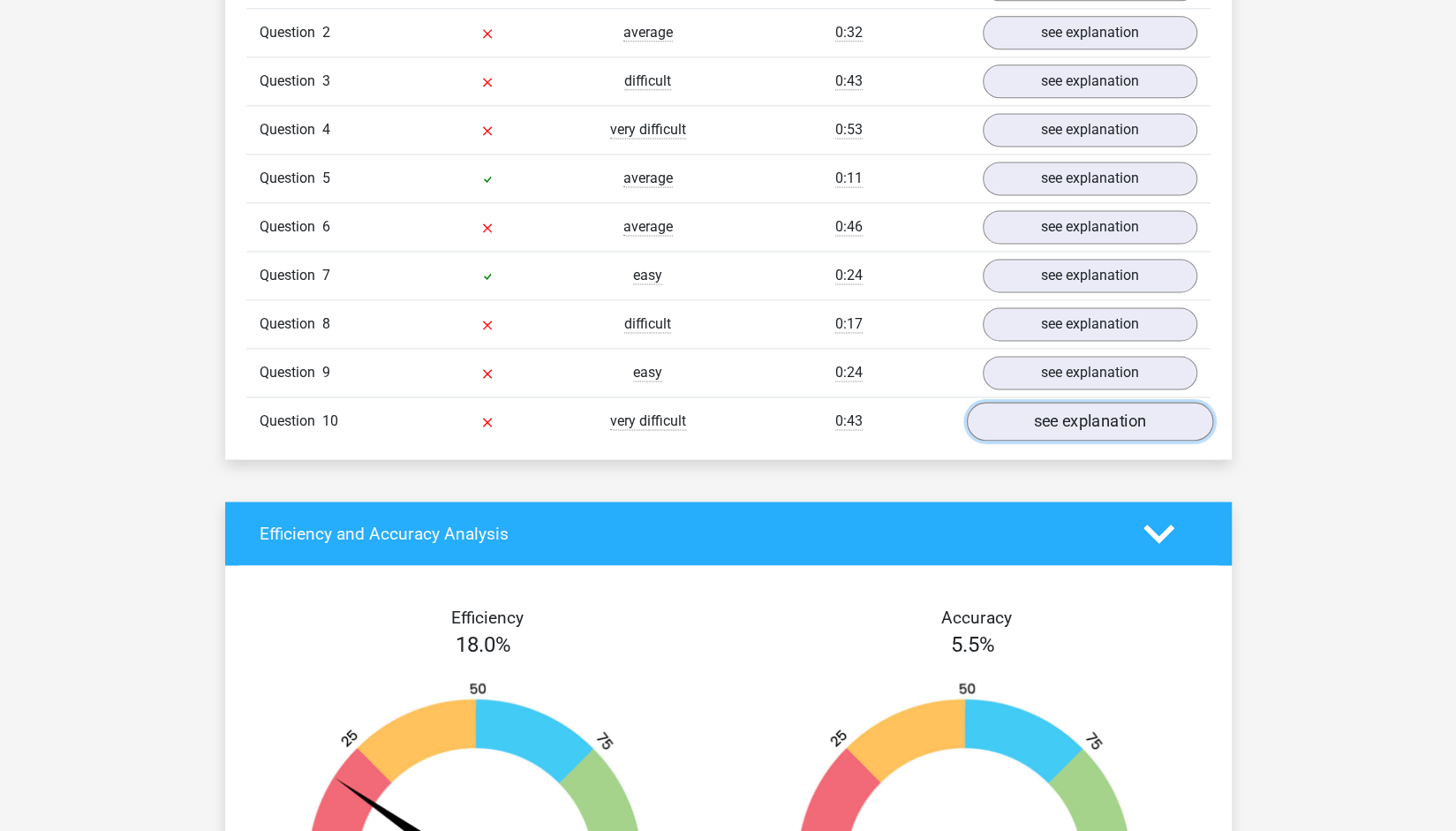
click at [1117, 411] on link "see explanation" at bounding box center [1088, 422] width 246 height 39
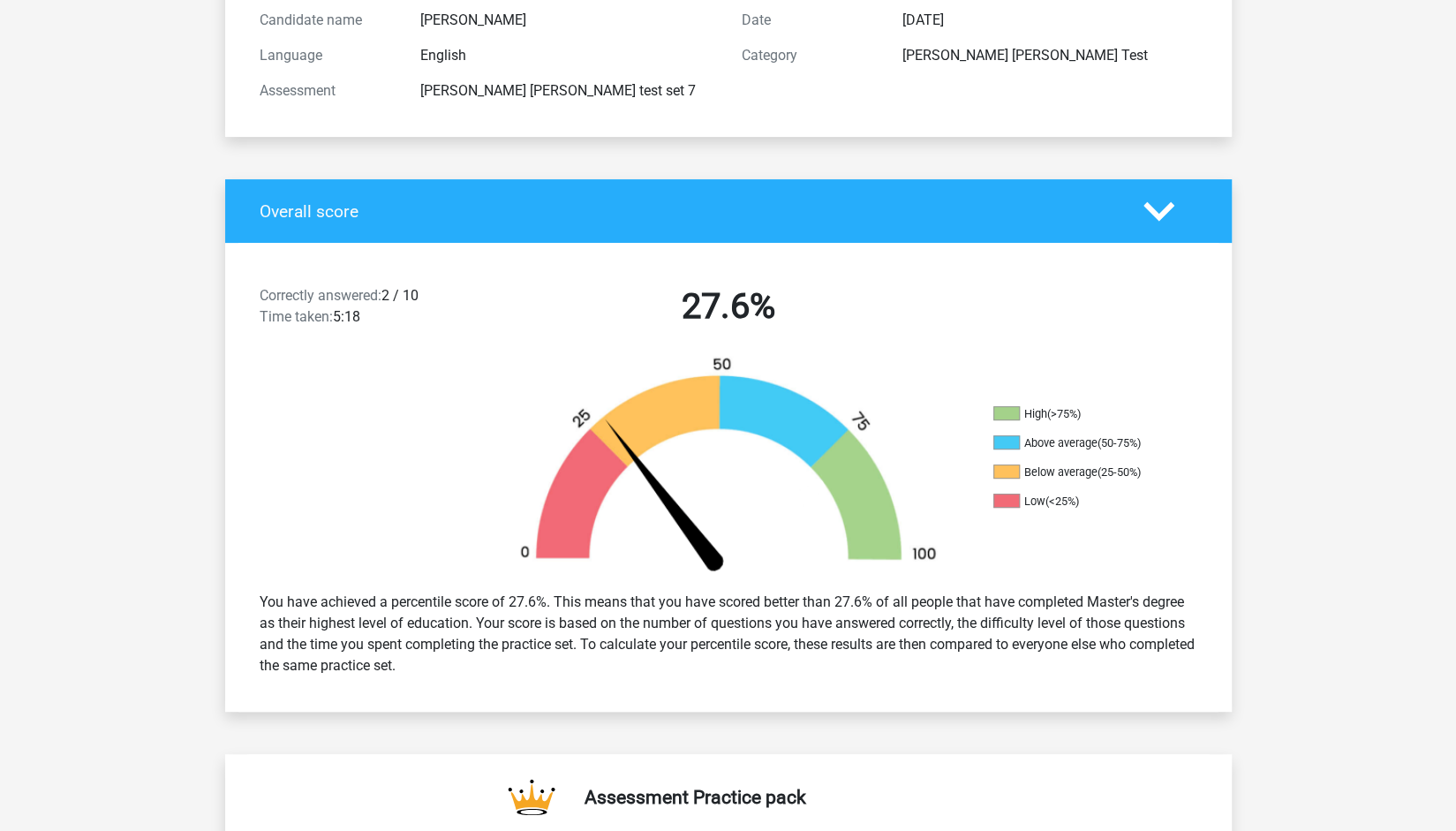
scroll to position [0, 0]
